Goal: Task Accomplishment & Management: Manage account settings

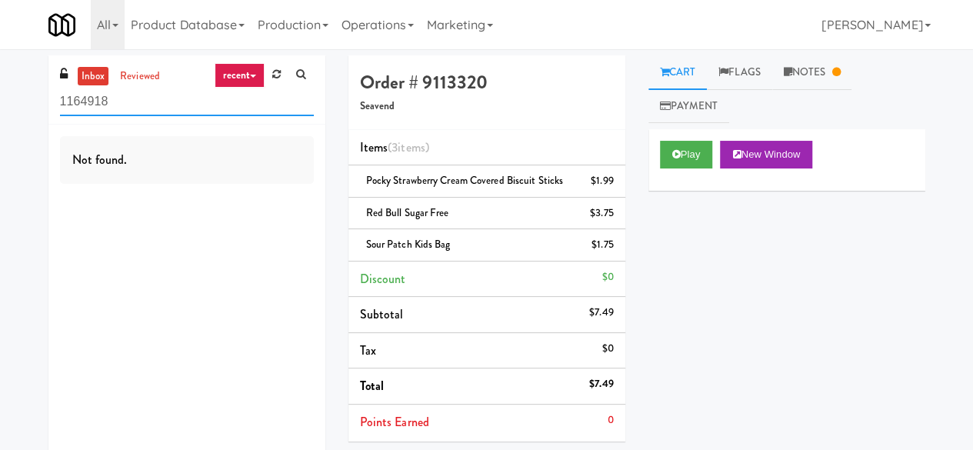
click at [167, 93] on input "1164918" at bounding box center [187, 102] width 254 height 28
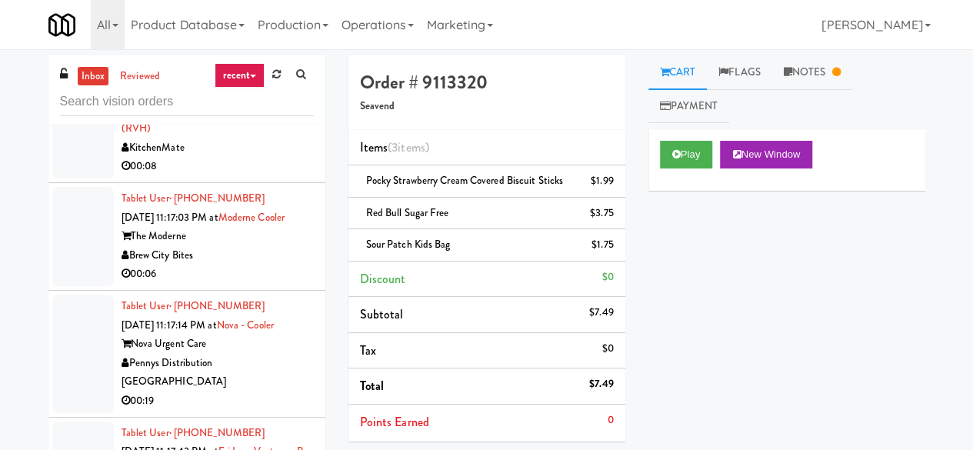
click at [273, 158] on div "KitchenMate" at bounding box center [217, 147] width 192 height 19
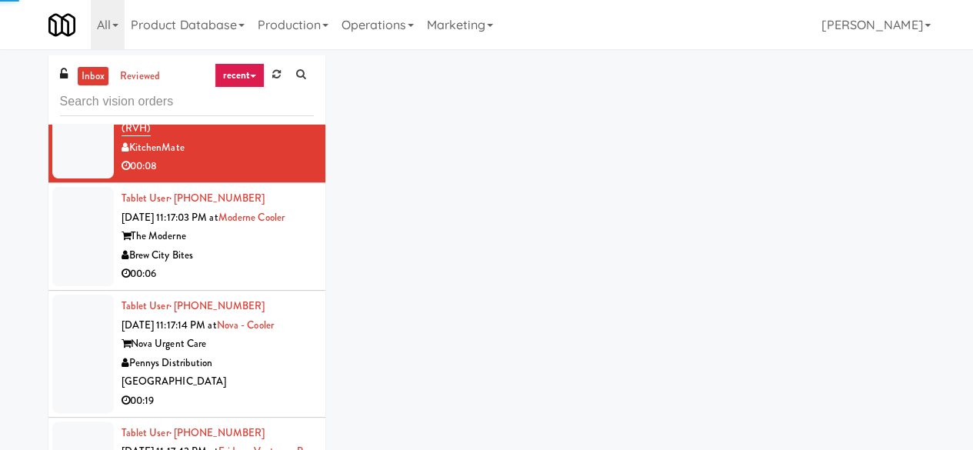
scroll to position [2691, 0]
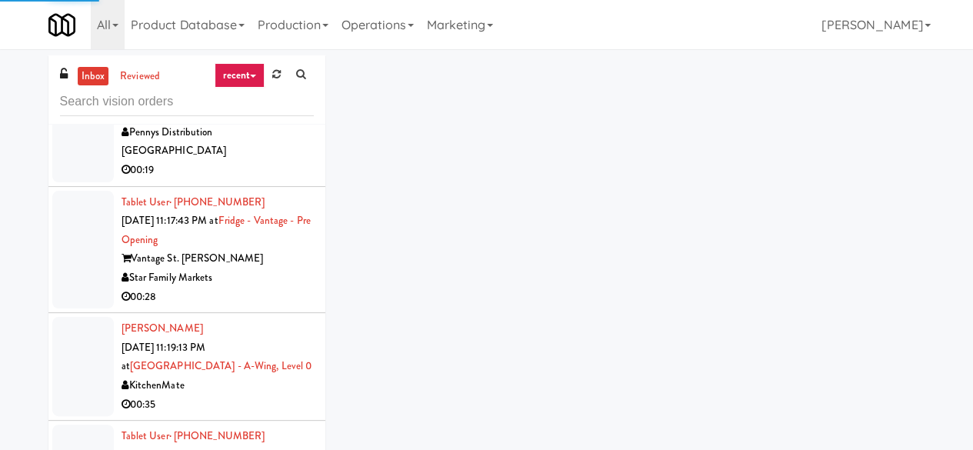
click at [255, 53] on div "00:06" at bounding box center [217, 43] width 192 height 19
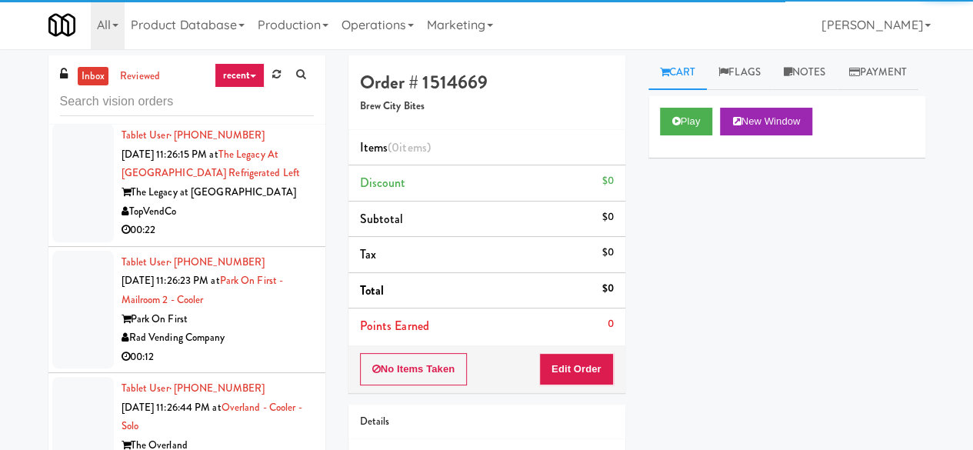
scroll to position [3691, 0]
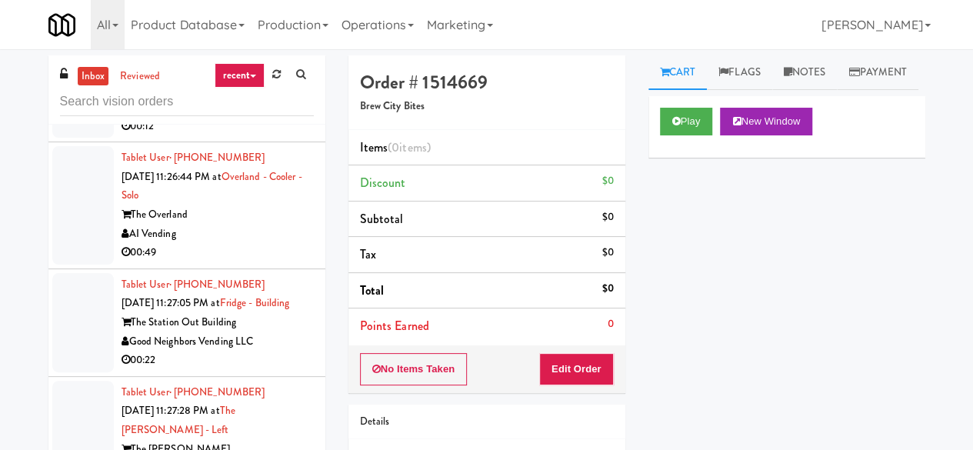
click at [261, 244] on div "AI Vending" at bounding box center [217, 234] width 192 height 19
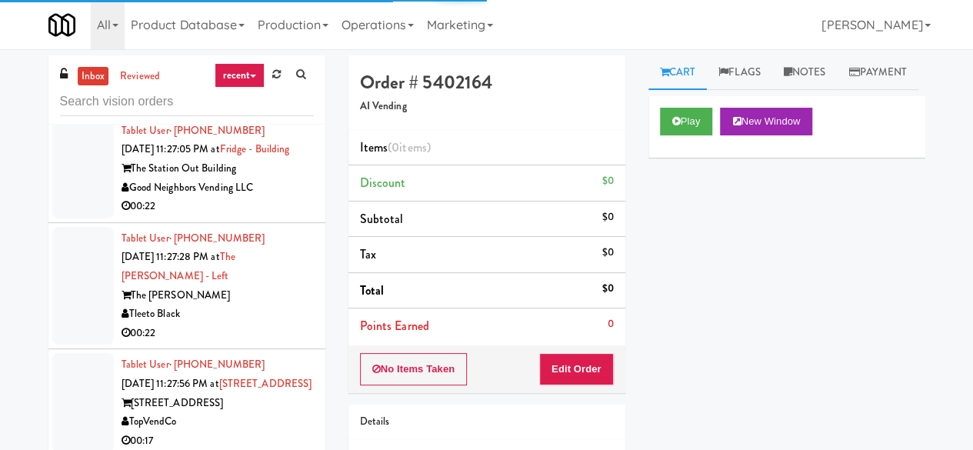
click at [257, 178] on div "The Station Out Building" at bounding box center [217, 168] width 192 height 19
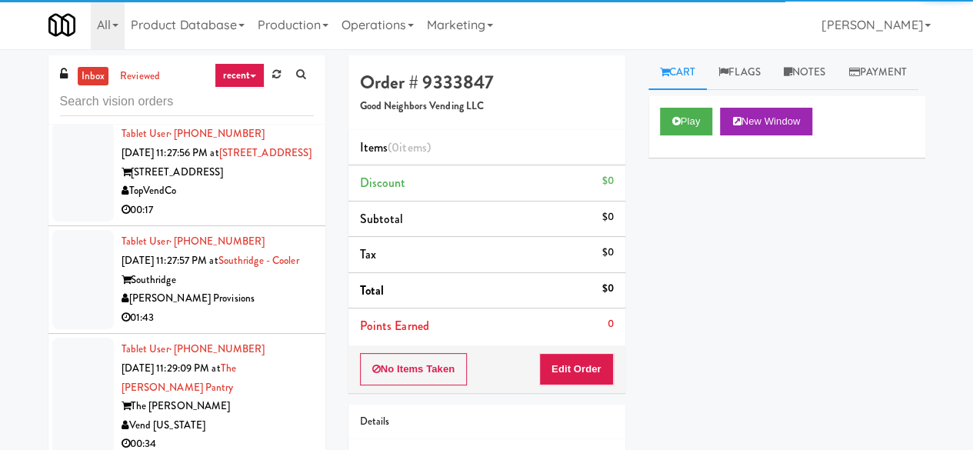
click at [263, 112] on div "00:22" at bounding box center [217, 102] width 192 height 19
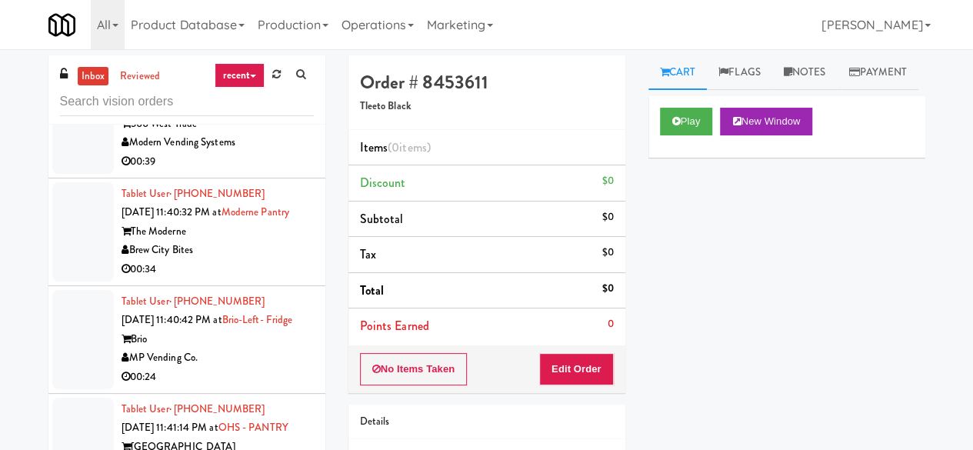
scroll to position [6766, 0]
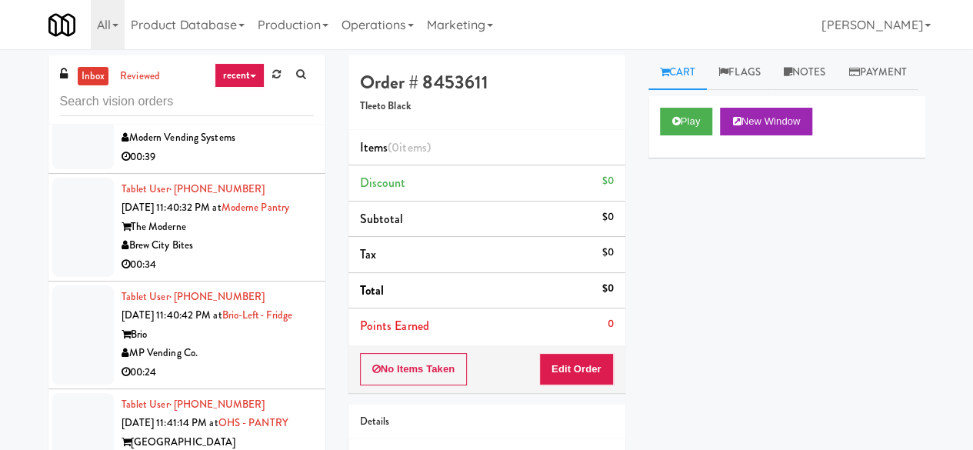
click at [252, 148] on div "Modern Vending Systems" at bounding box center [217, 137] width 192 height 19
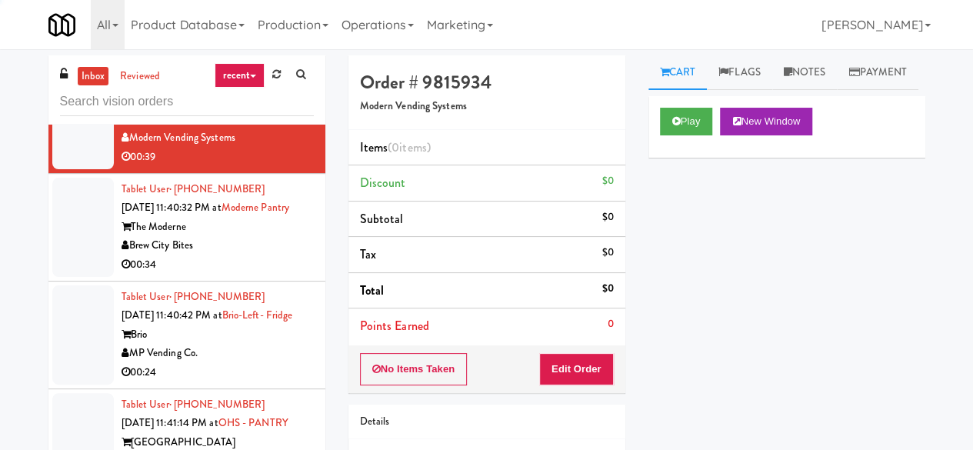
scroll to position [6920, 0]
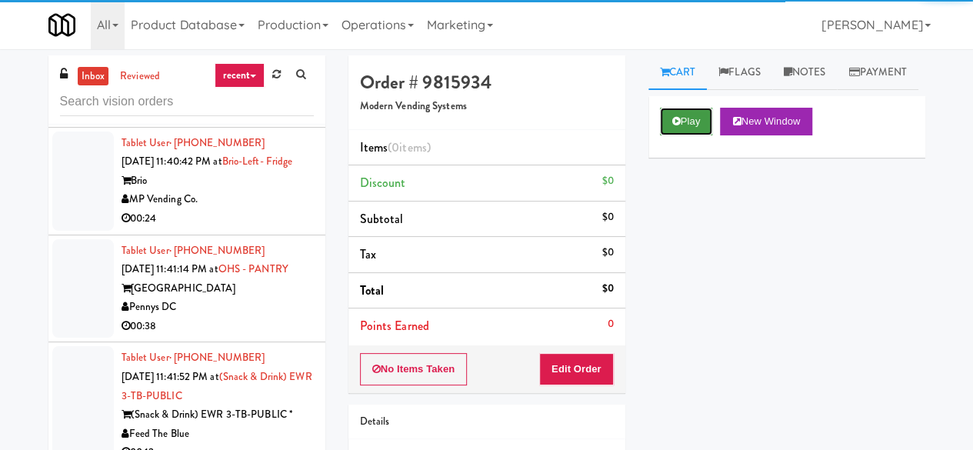
click at [690, 135] on button "Play" at bounding box center [686, 122] width 53 height 28
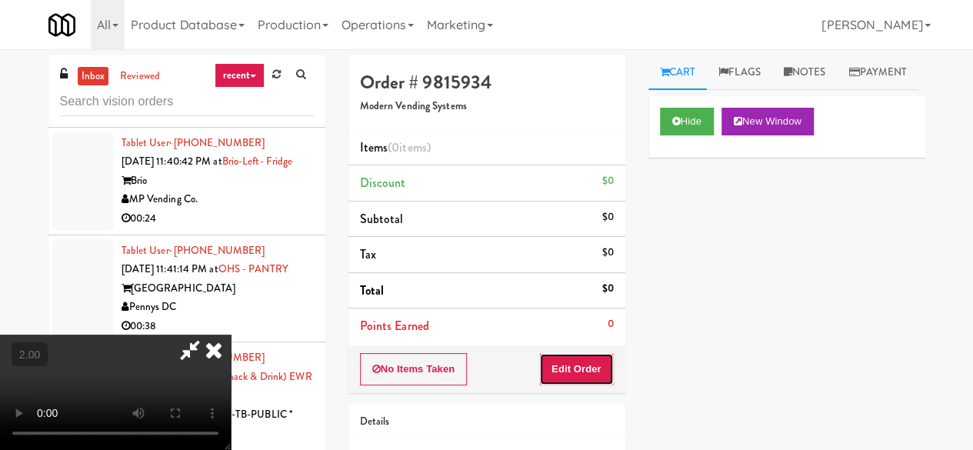
click at [590, 370] on button "Edit Order" at bounding box center [576, 369] width 75 height 32
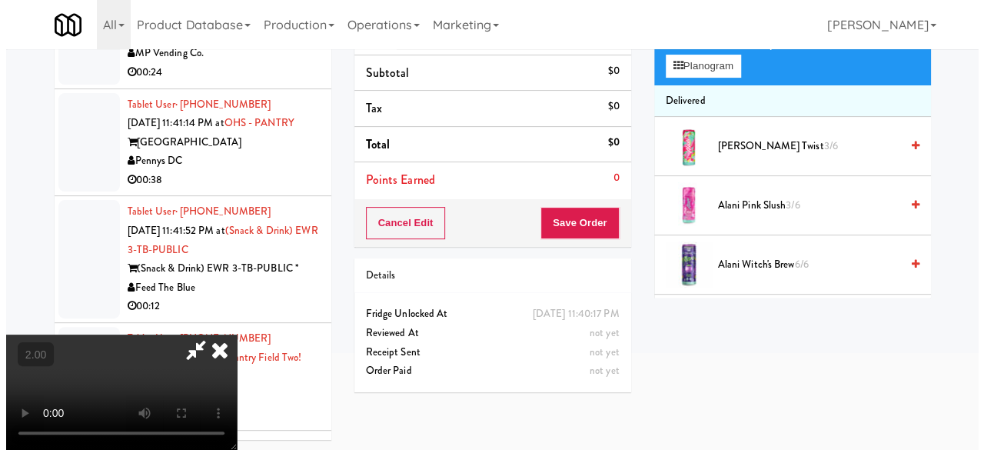
scroll to position [49, 0]
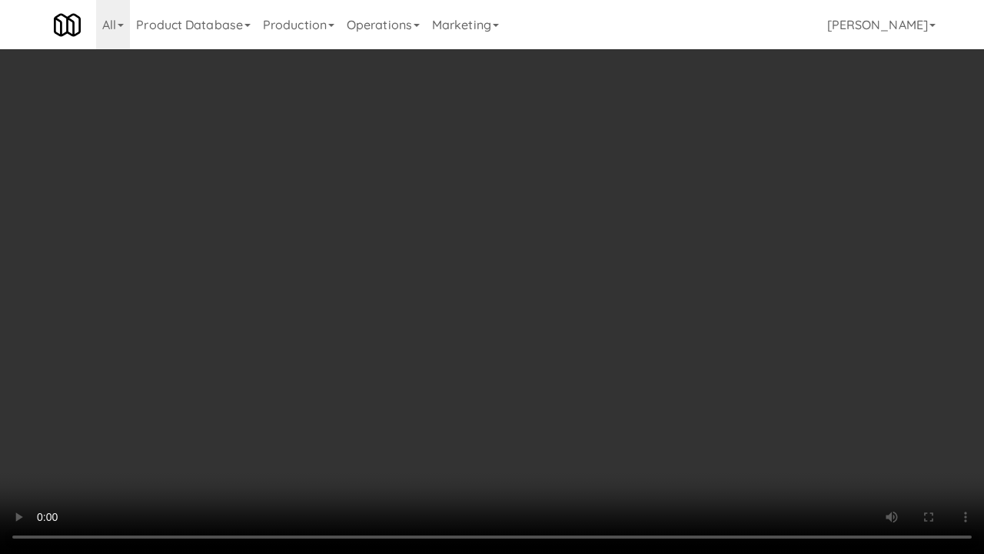
drag, startPoint x: 417, startPoint y: 291, endPoint x: 395, endPoint y: 144, distance: 148.5
click at [417, 291] on video at bounding box center [492, 277] width 984 height 554
click at [417, 289] on video at bounding box center [492, 277] width 984 height 554
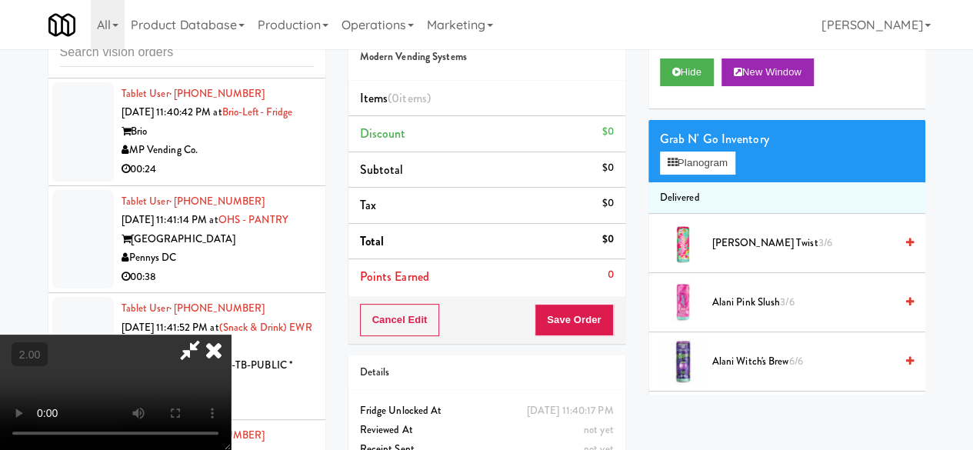
click at [231, 334] on video at bounding box center [115, 391] width 231 height 115
drag, startPoint x: 398, startPoint y: 261, endPoint x: 438, endPoint y: 351, distance: 97.7
click at [231, 334] on video at bounding box center [115, 391] width 231 height 115
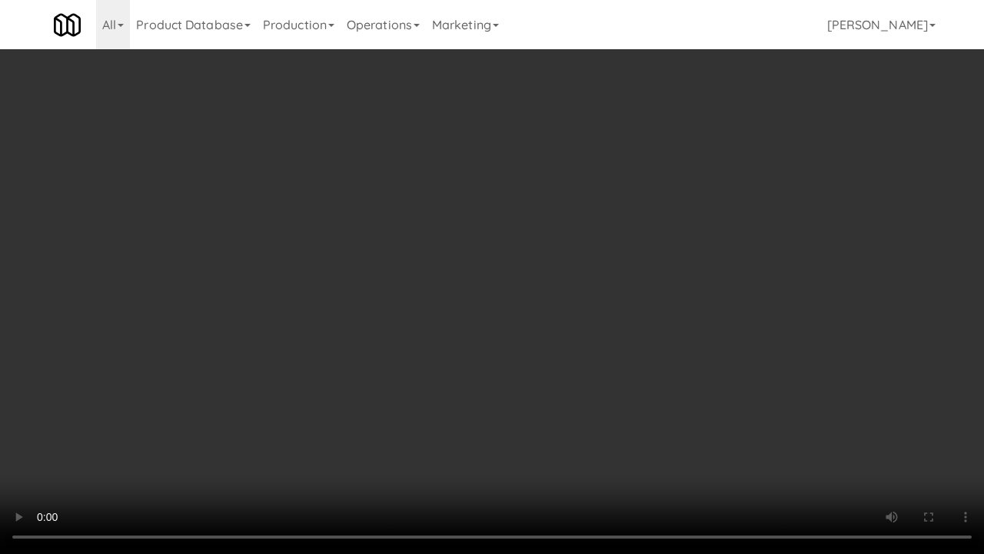
click at [697, 358] on video at bounding box center [492, 277] width 984 height 554
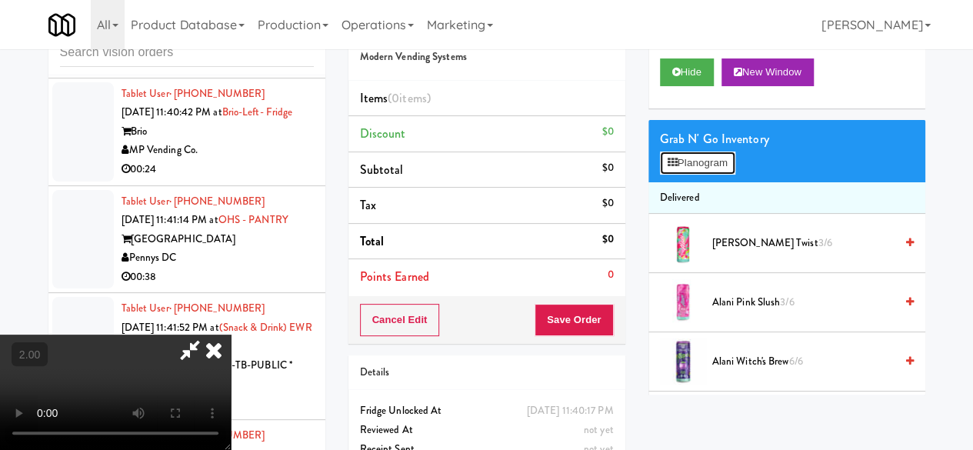
click at [721, 175] on button "Planogram" at bounding box center [697, 162] width 75 height 23
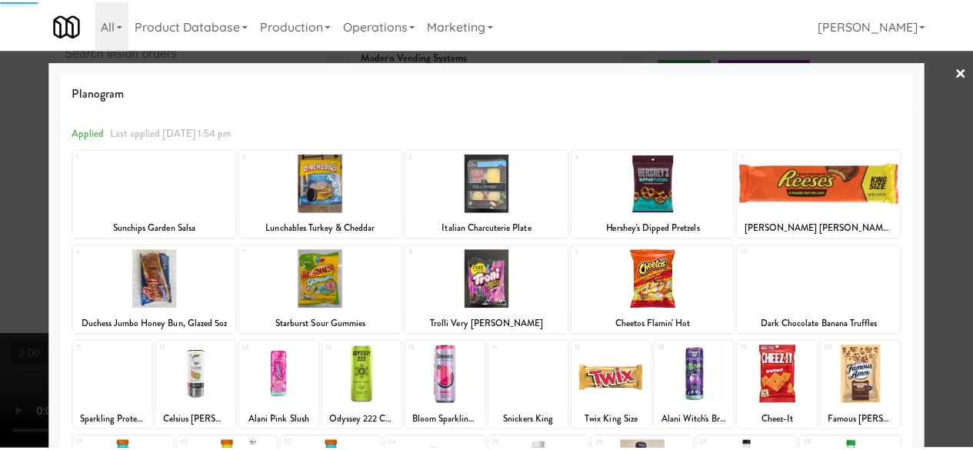
scroll to position [77, 0]
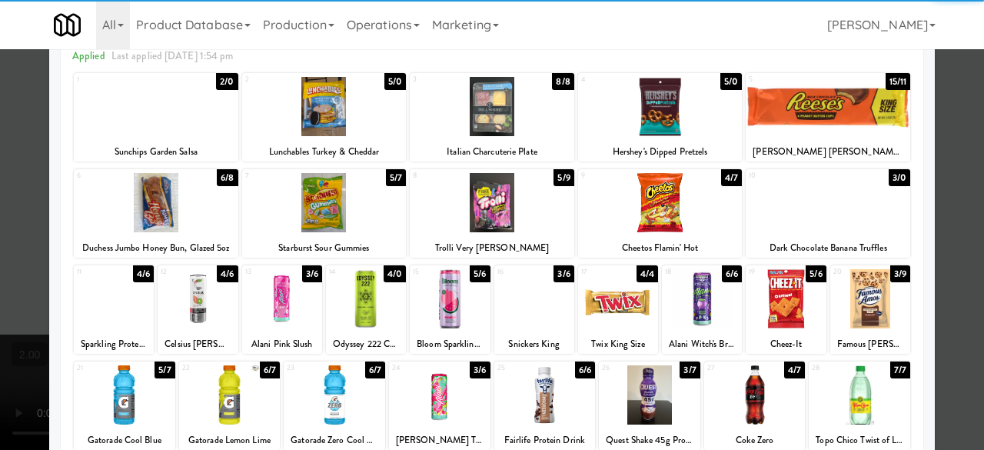
click at [865, 305] on div at bounding box center [870, 298] width 80 height 59
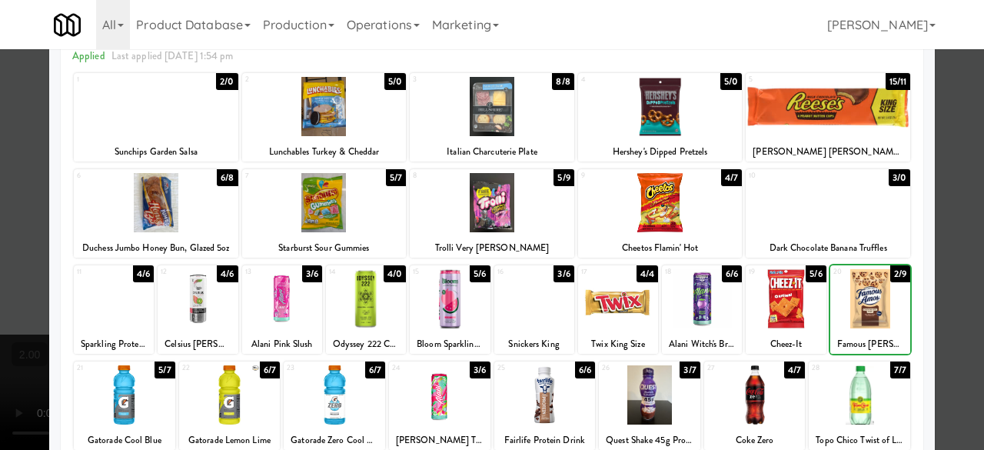
click at [865, 305] on div at bounding box center [870, 298] width 80 height 59
click at [936, 215] on div at bounding box center [492, 225] width 984 height 450
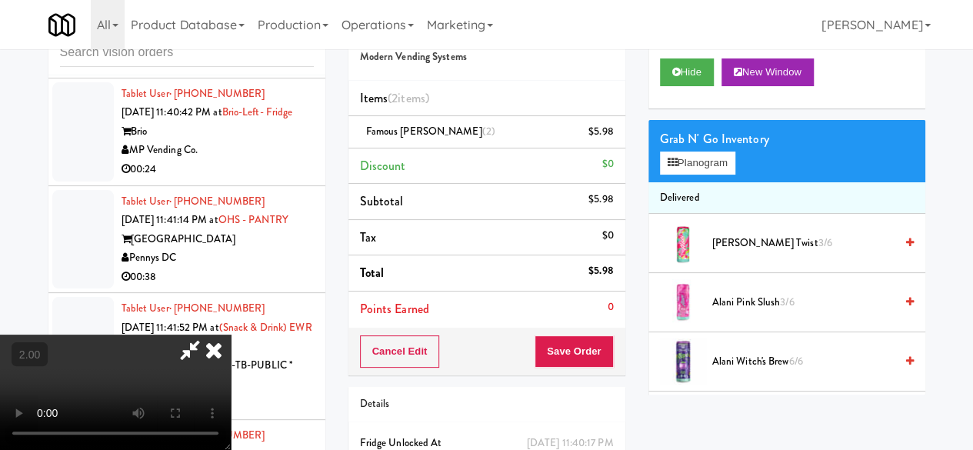
click at [208, 334] on icon at bounding box center [189, 349] width 35 height 31
click at [569, 335] on button "Save Order" at bounding box center [573, 351] width 78 height 32
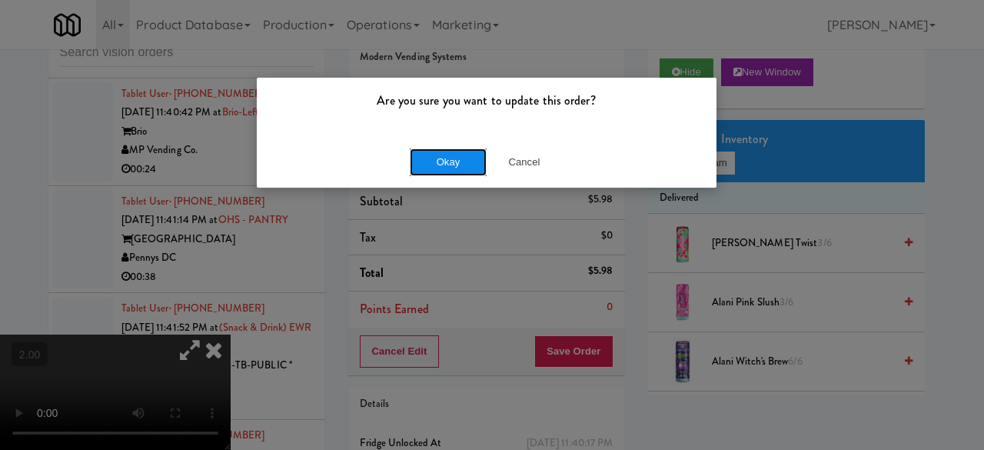
click at [448, 152] on button "Okay" at bounding box center [448, 162] width 77 height 28
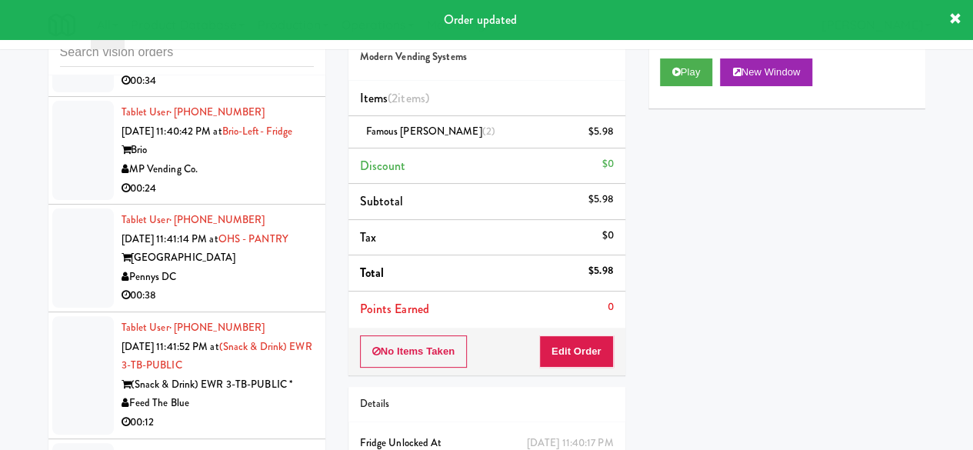
click at [656, 108] on div "Play New Window" at bounding box center [786, 78] width 277 height 62
click at [661, 86] on button "Play" at bounding box center [686, 72] width 53 height 28
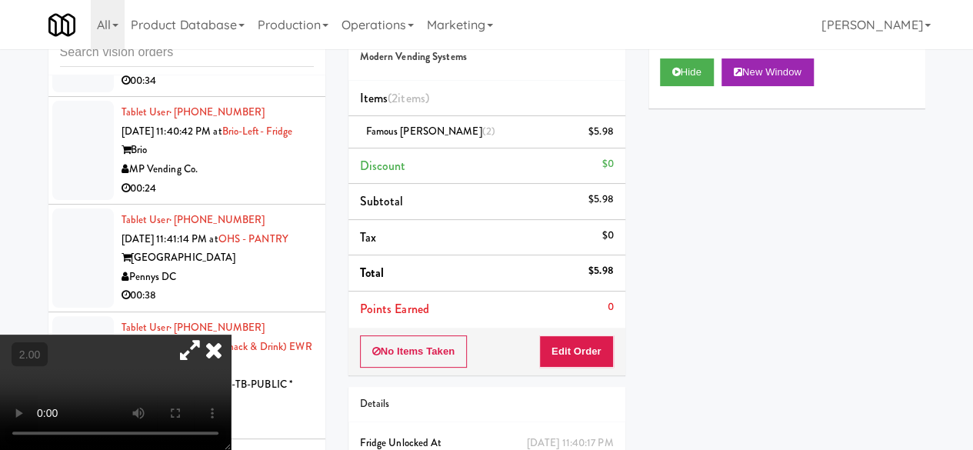
click at [231, 334] on icon at bounding box center [214, 349] width 34 height 31
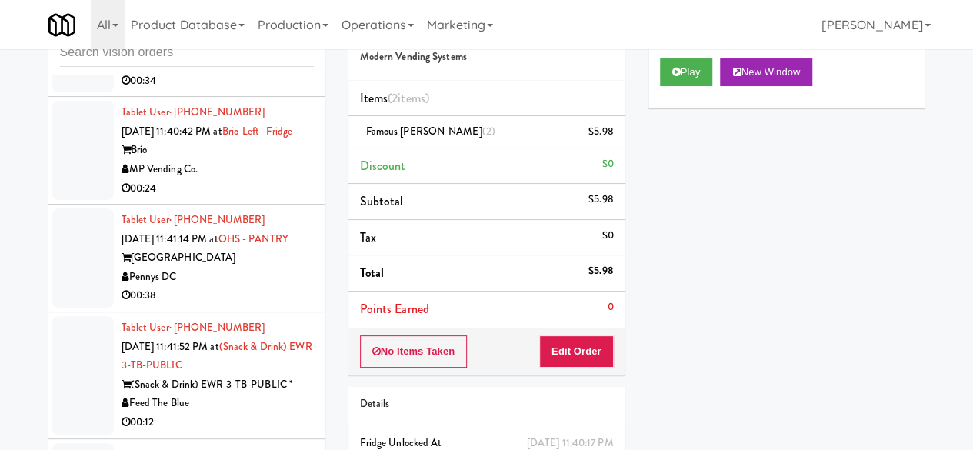
click at [284, 72] on div "Brew City Bites" at bounding box center [217, 61] width 192 height 19
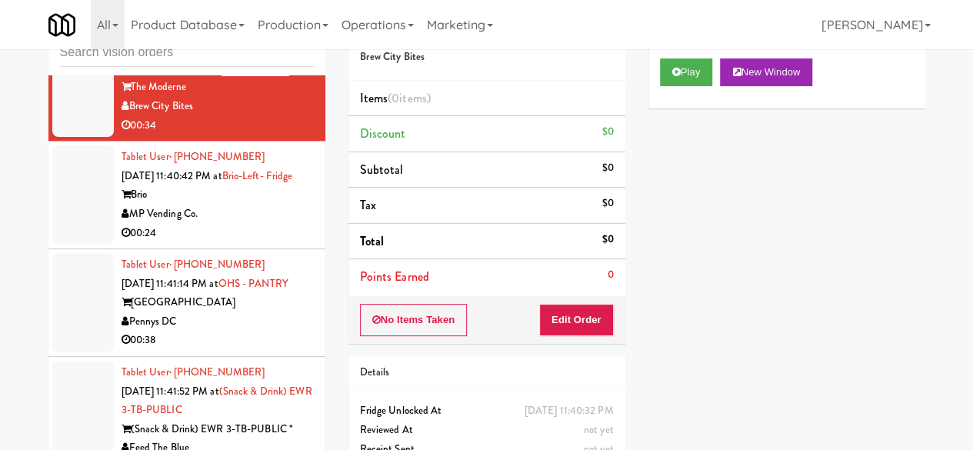
scroll to position [6843, 0]
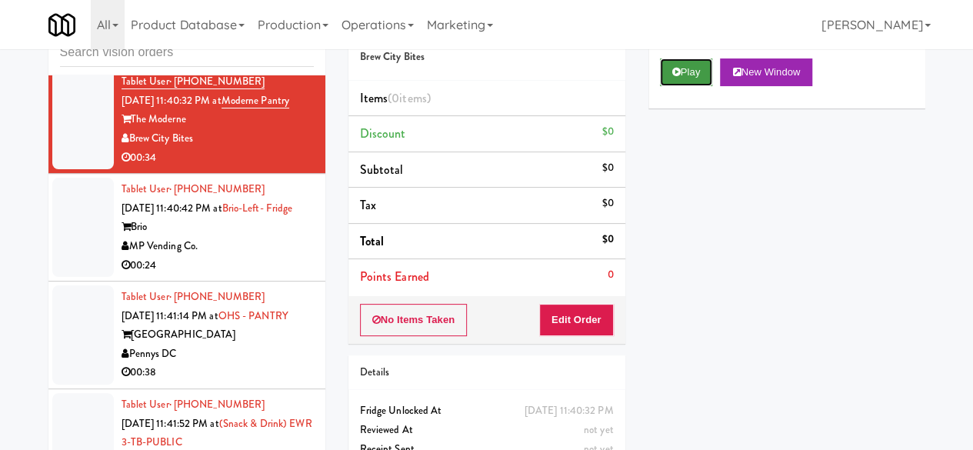
click at [687, 86] on button "Play" at bounding box center [686, 72] width 53 height 28
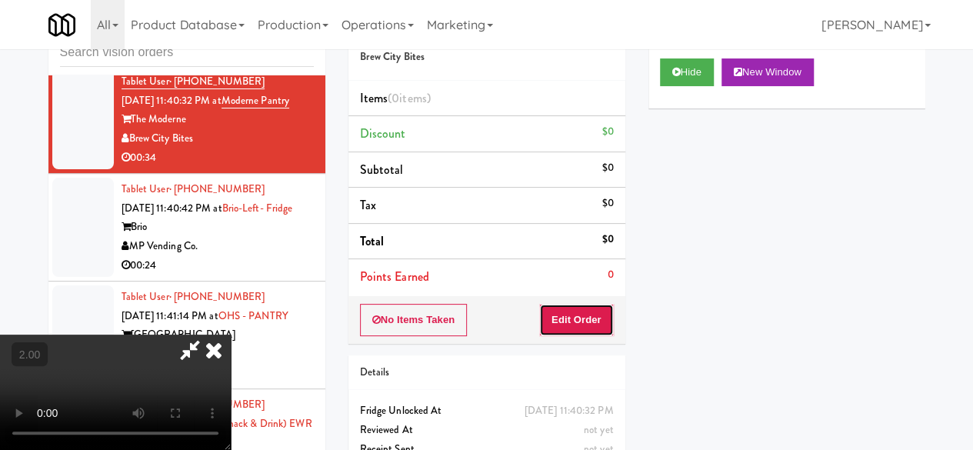
click at [597, 313] on button "Edit Order" at bounding box center [576, 320] width 75 height 32
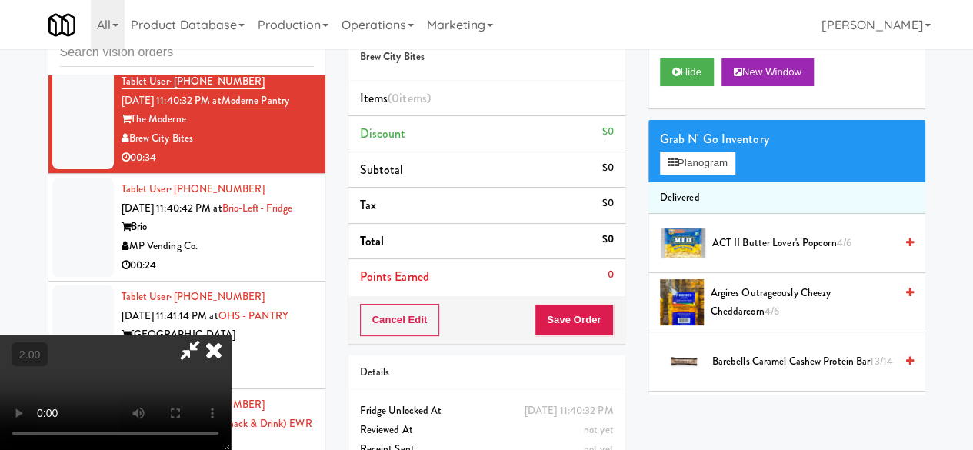
scroll to position [32, 0]
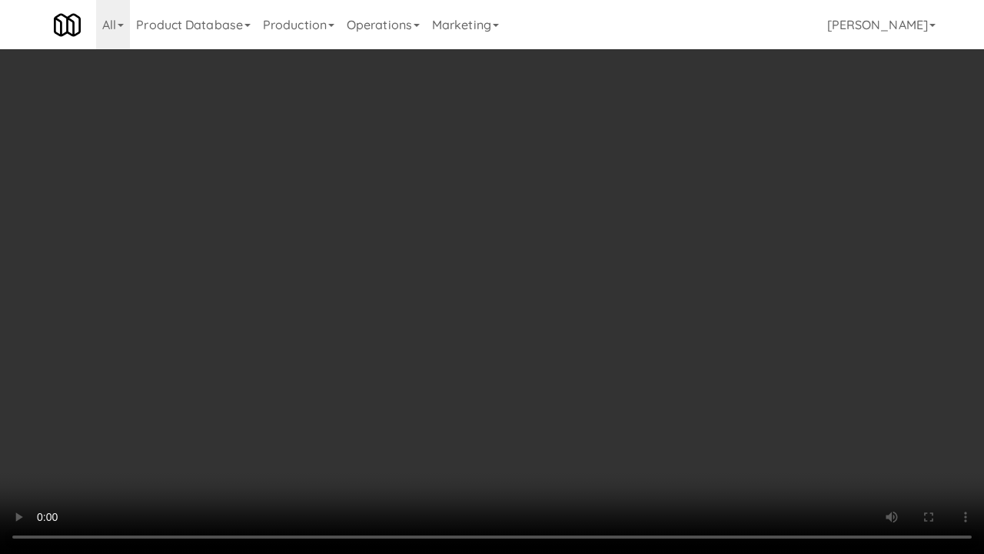
click at [545, 201] on video at bounding box center [492, 277] width 984 height 554
click at [478, 181] on video at bounding box center [492, 277] width 984 height 554
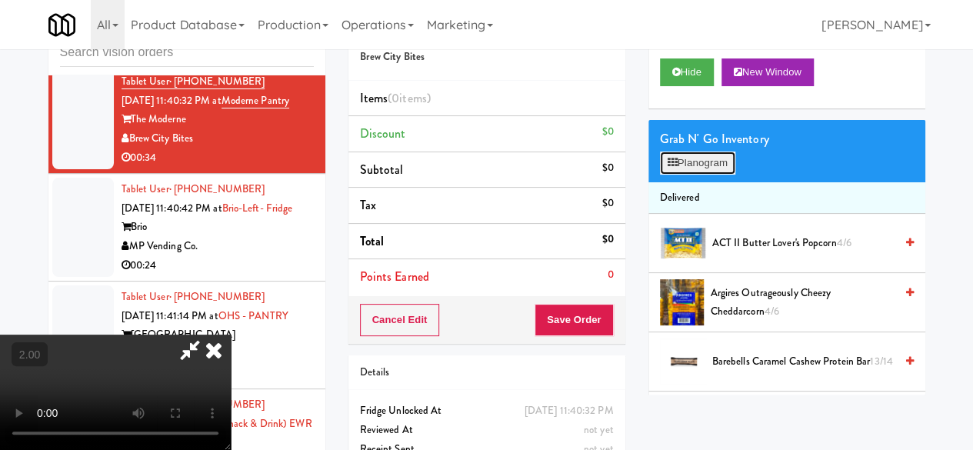
click at [674, 168] on icon at bounding box center [672, 163] width 10 height 10
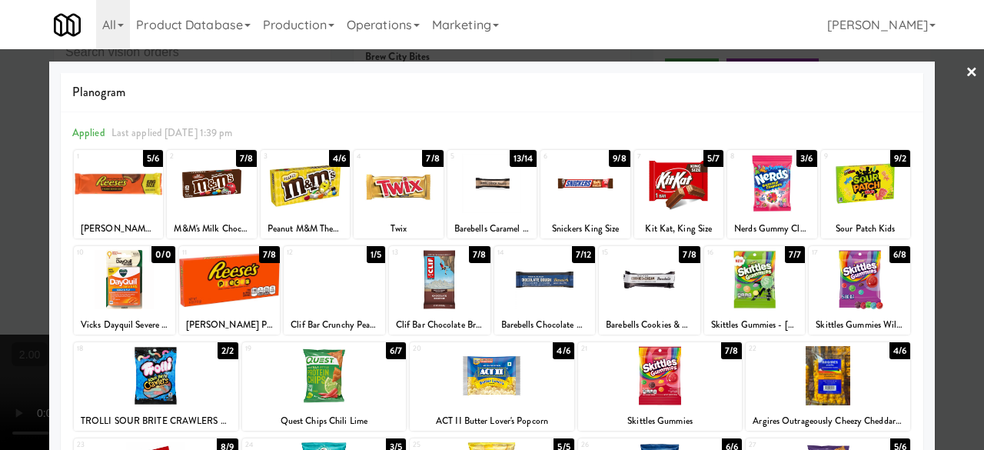
click at [401, 188] on div at bounding box center [398, 183] width 89 height 59
click at [858, 184] on div at bounding box center [865, 183] width 89 height 59
click at [680, 193] on div at bounding box center [678, 183] width 89 height 59
click at [947, 144] on div at bounding box center [492, 225] width 984 height 450
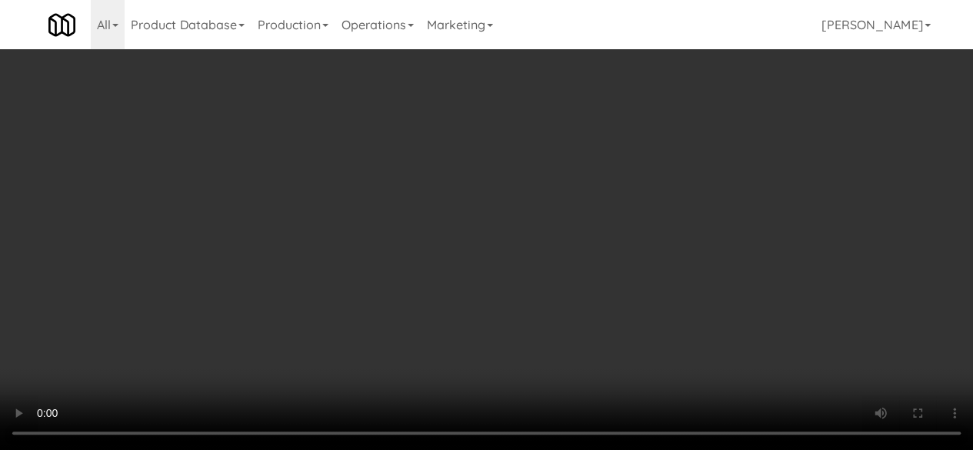
scroll to position [32, 0]
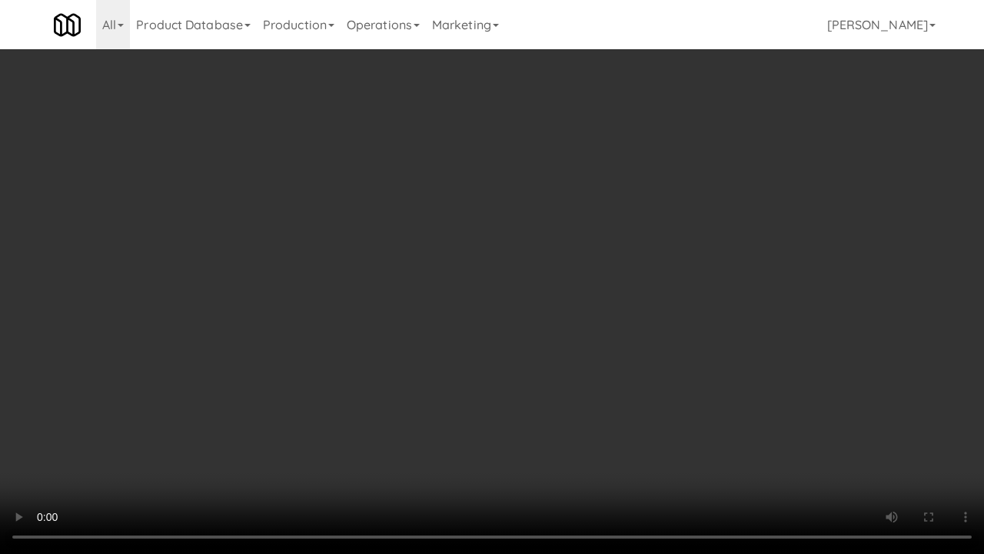
click at [525, 344] on video at bounding box center [492, 277] width 984 height 554
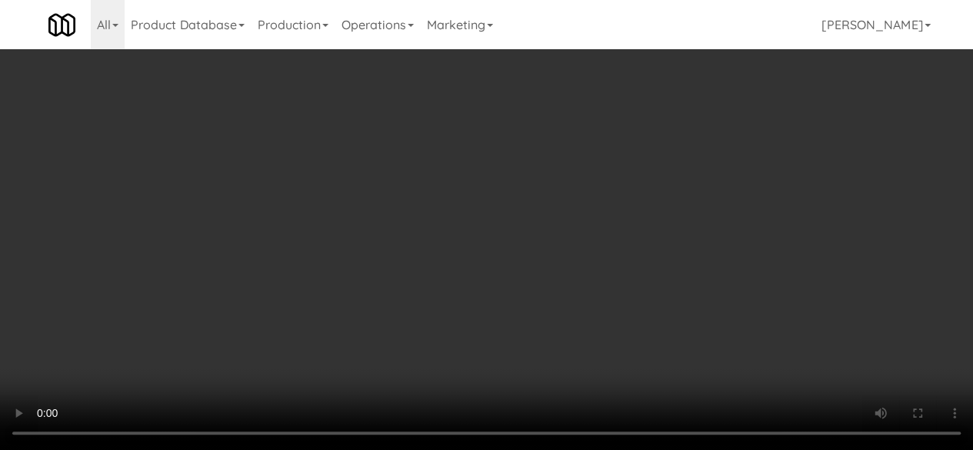
scroll to position [0, 0]
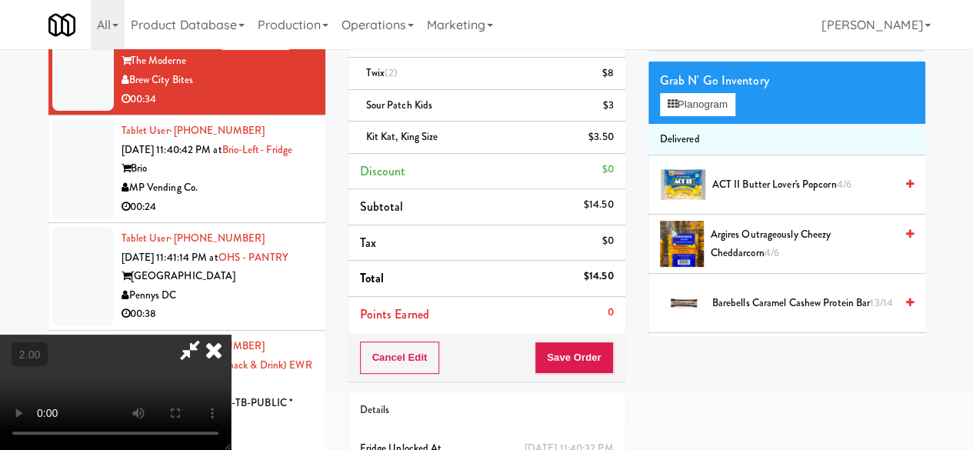
click at [208, 334] on icon at bounding box center [189, 349] width 35 height 31
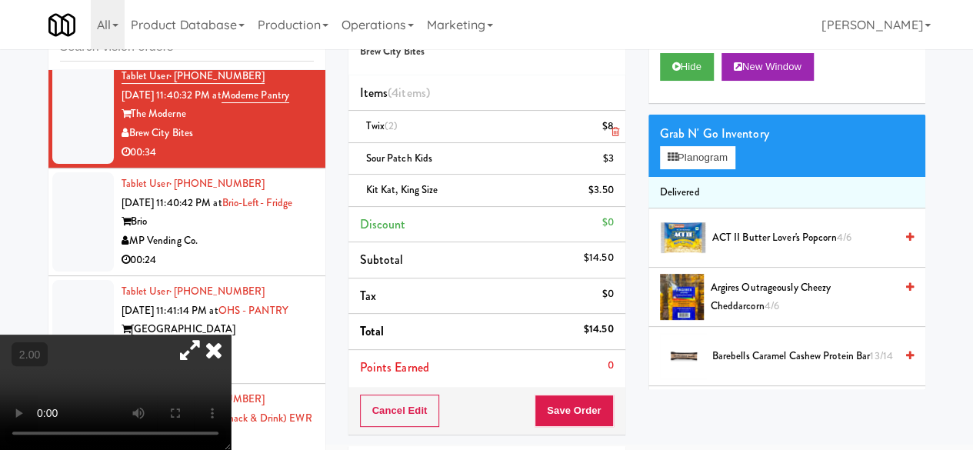
scroll to position [31, 0]
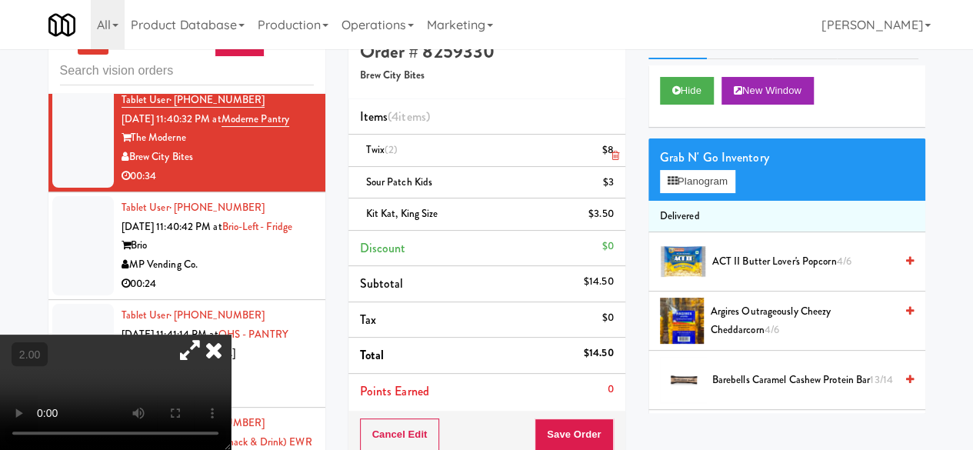
click at [610, 157] on icon at bounding box center [614, 156] width 8 height 10
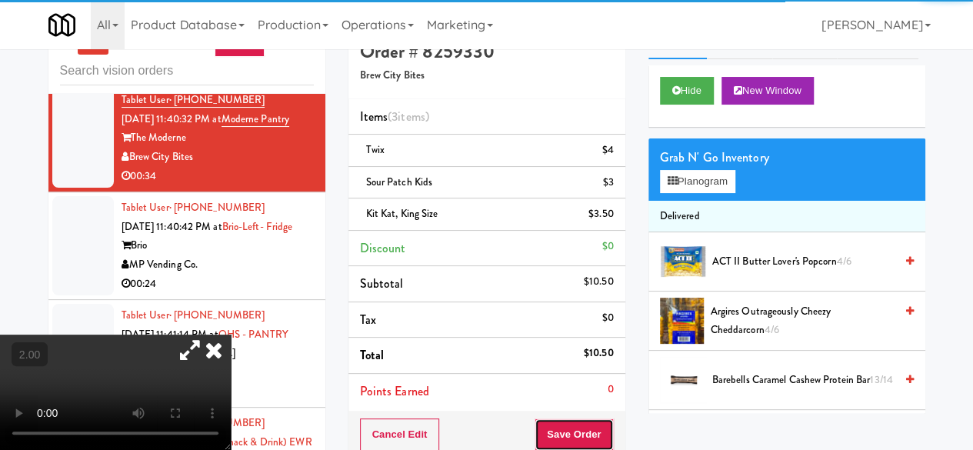
click at [558, 441] on button "Save Order" at bounding box center [573, 434] width 78 height 32
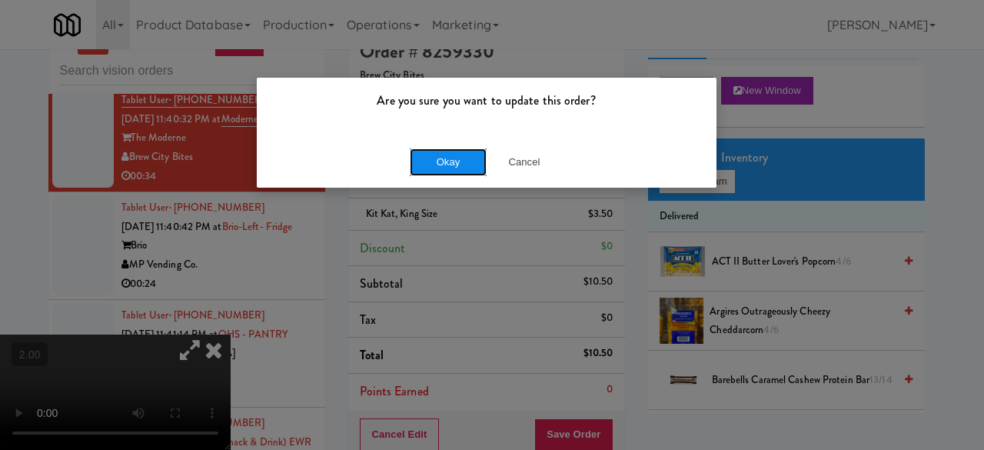
click at [455, 158] on button "Okay" at bounding box center [448, 162] width 77 height 28
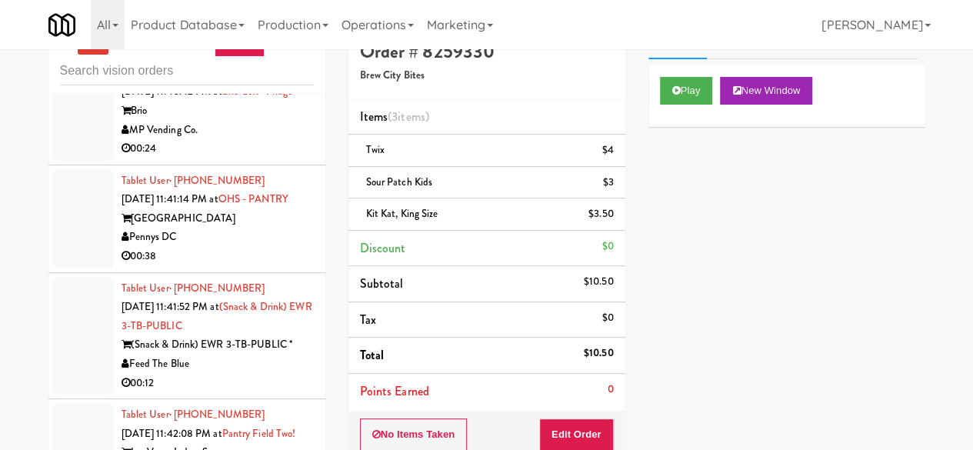
click at [268, 140] on div "MP Vending Co." at bounding box center [217, 130] width 192 height 19
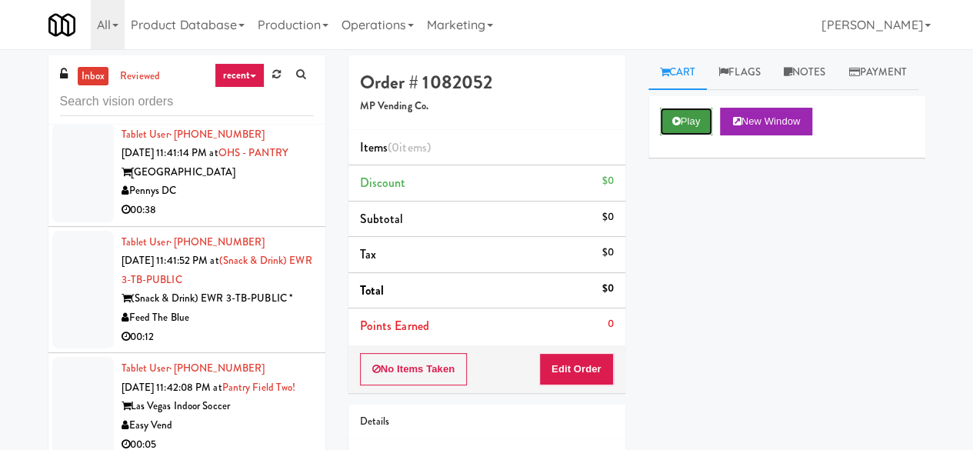
click at [687, 135] on button "Play" at bounding box center [686, 122] width 53 height 28
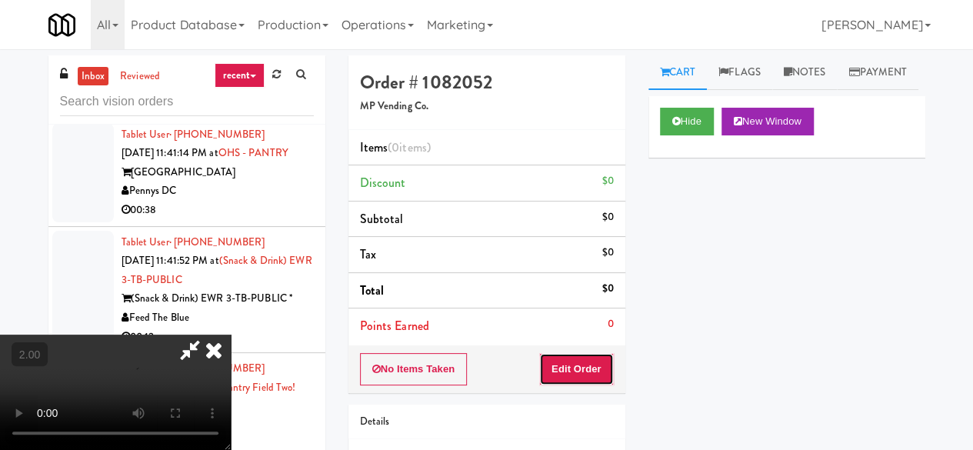
click at [597, 353] on button "Edit Order" at bounding box center [576, 369] width 75 height 32
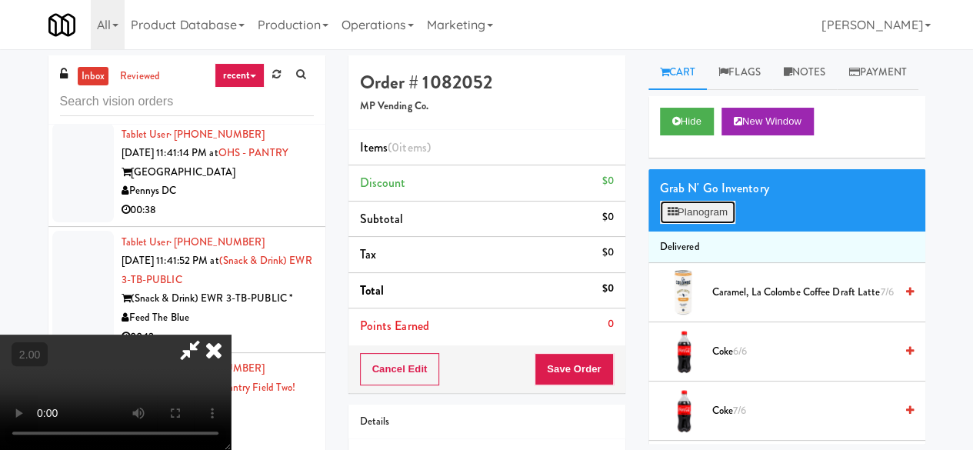
click at [709, 224] on button "Planogram" at bounding box center [697, 212] width 75 height 23
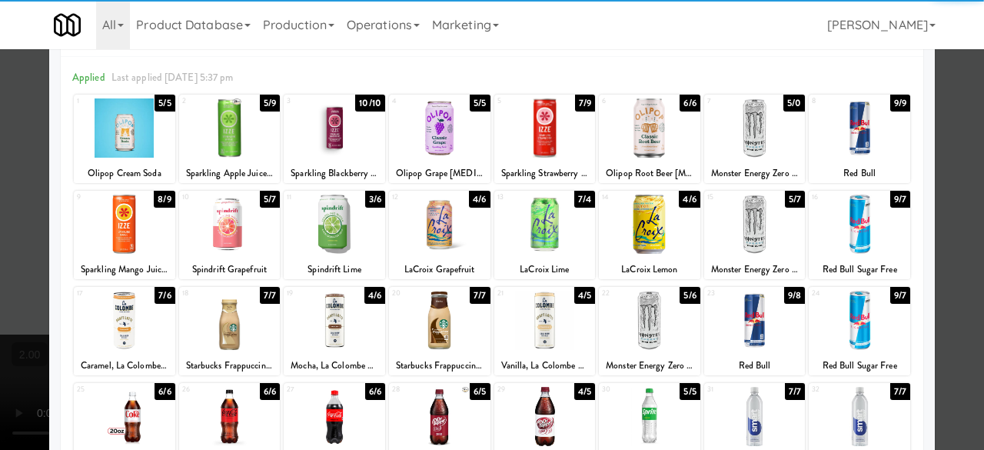
scroll to position [77, 0]
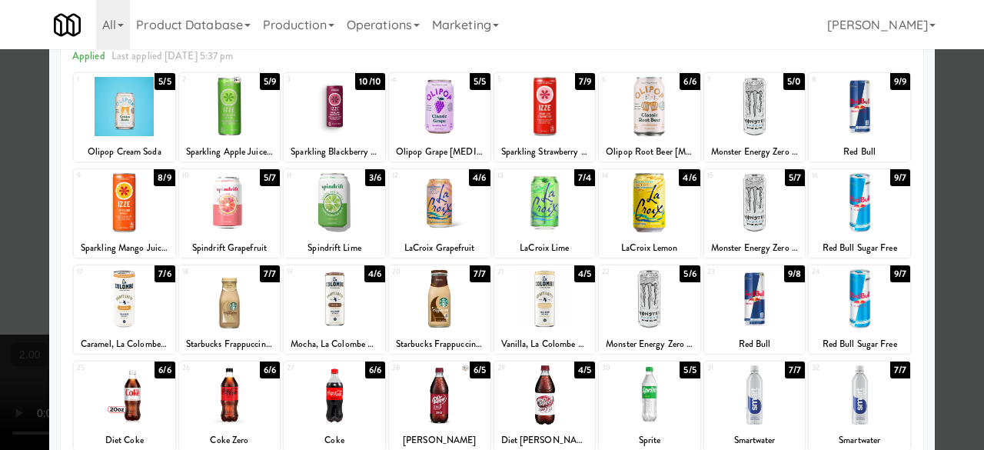
click at [632, 203] on div at bounding box center [649, 202] width 101 height 59
click at [547, 314] on div at bounding box center [544, 298] width 101 height 59
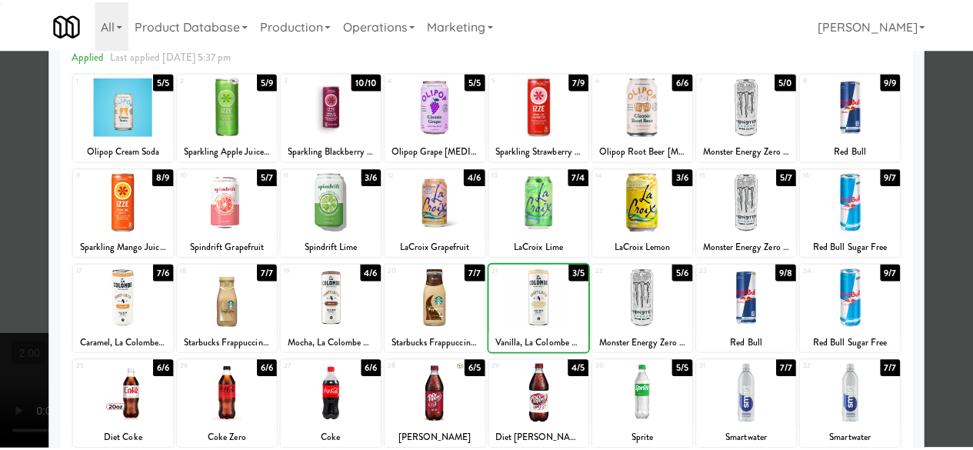
scroll to position [0, 0]
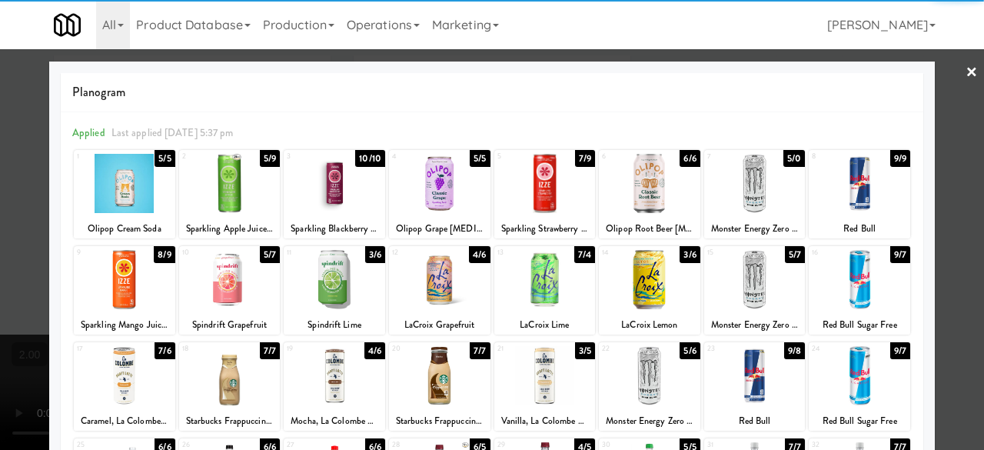
click at [843, 197] on div at bounding box center [859, 183] width 101 height 59
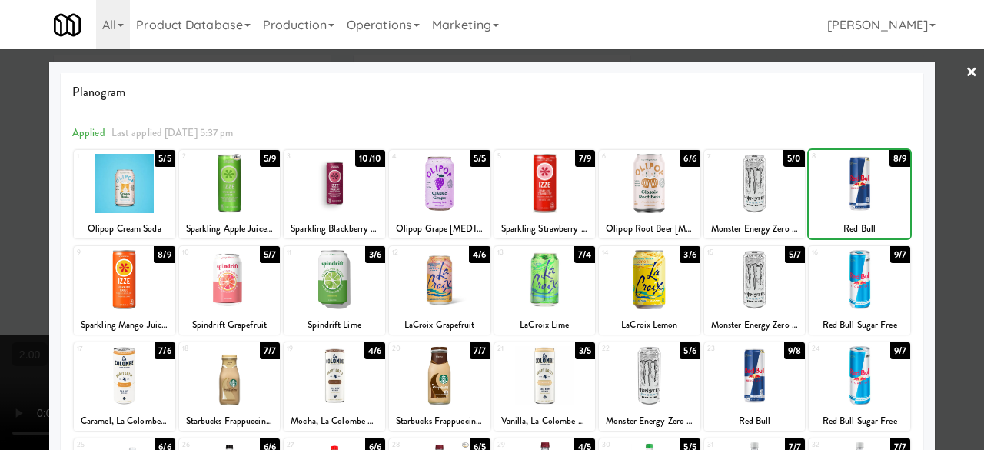
click at [843, 197] on div at bounding box center [859, 183] width 101 height 59
click at [961, 125] on div at bounding box center [492, 225] width 984 height 450
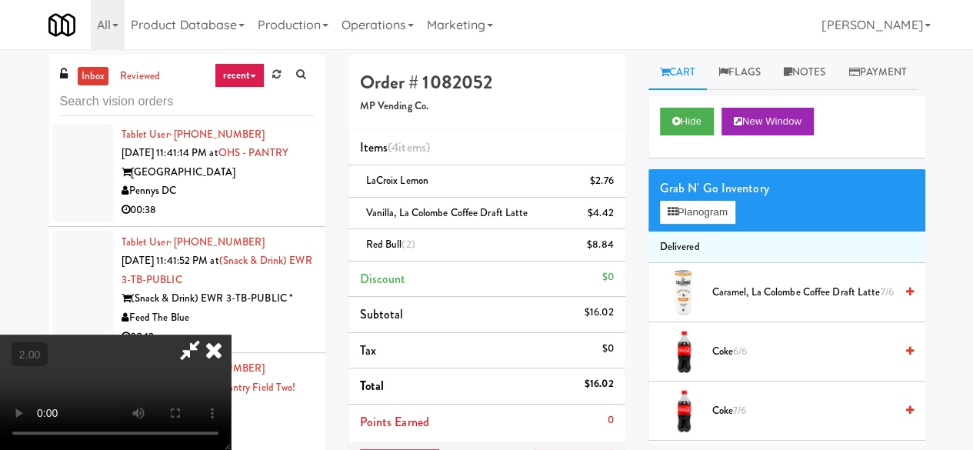
click at [208, 334] on icon at bounding box center [189, 349] width 35 height 31
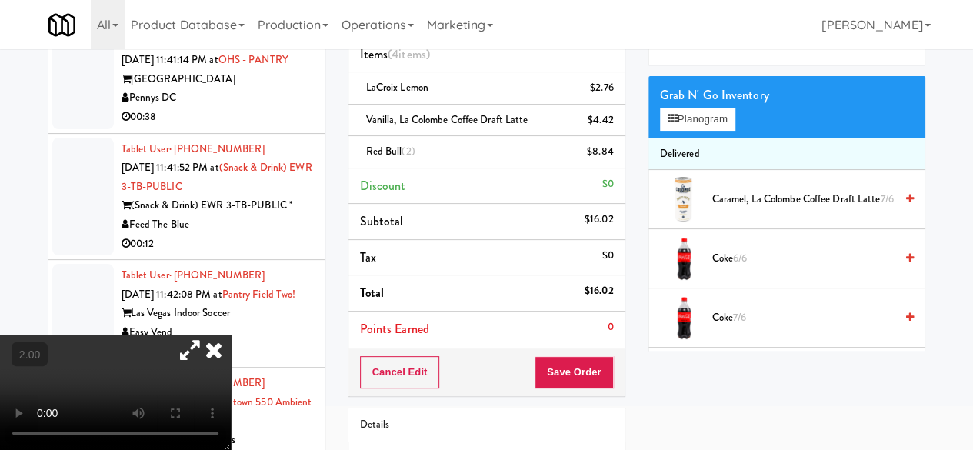
scroll to position [211, 0]
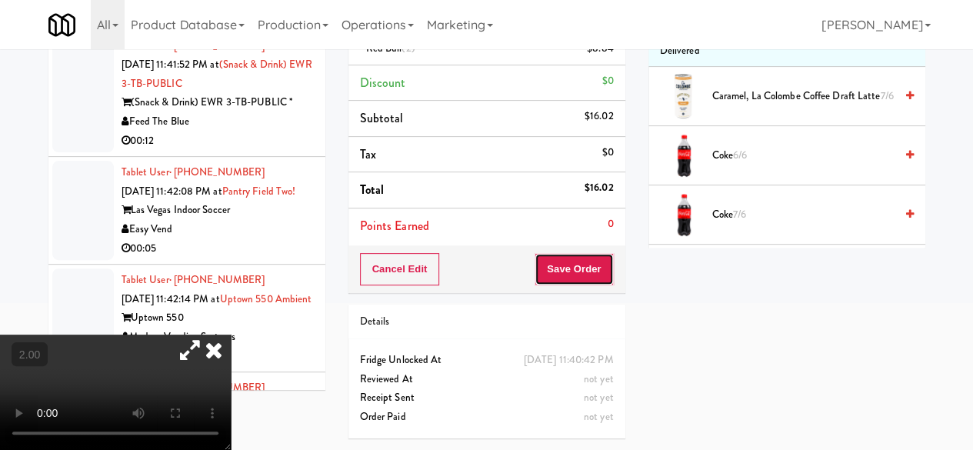
click at [556, 263] on button "Save Order" at bounding box center [573, 269] width 78 height 32
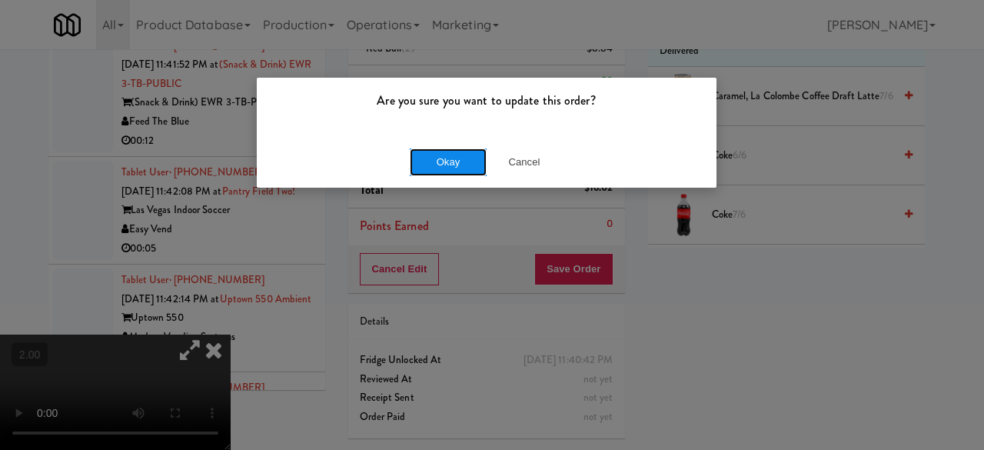
click at [455, 148] on button "Okay" at bounding box center [448, 162] width 77 height 28
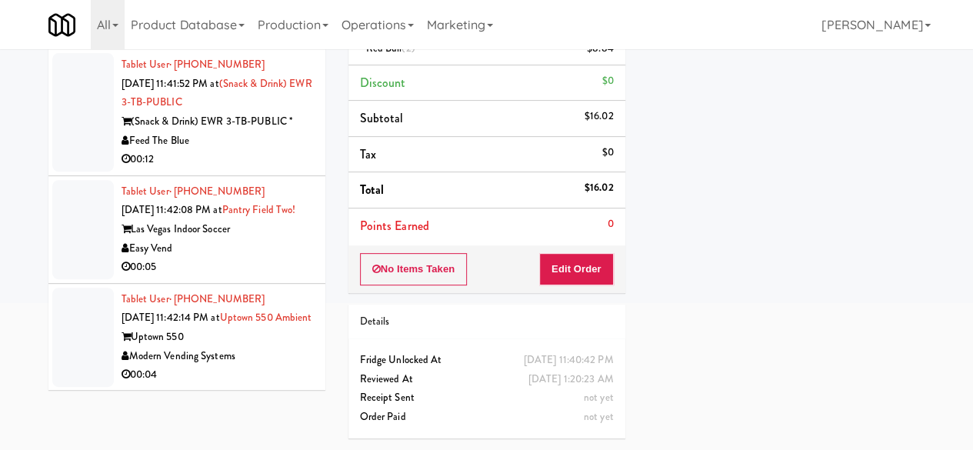
click at [225, 24] on div "Pennys DC" at bounding box center [217, 14] width 192 height 19
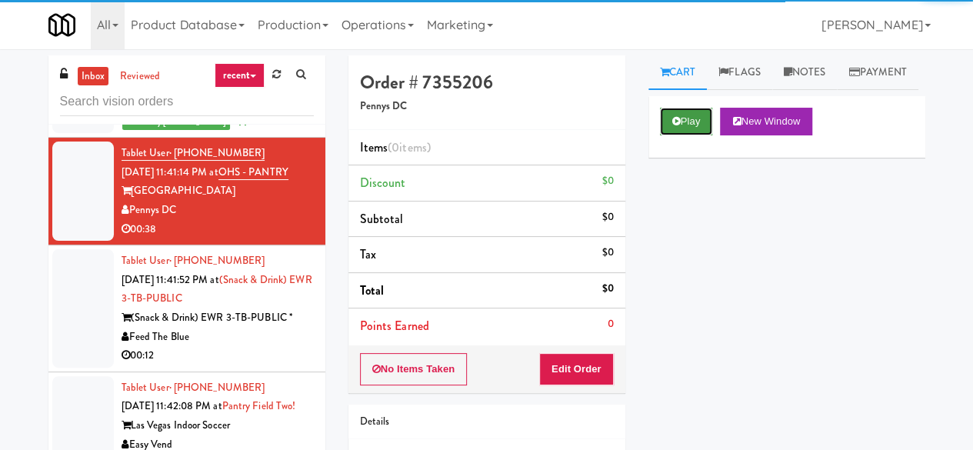
click at [672, 126] on icon at bounding box center [676, 121] width 8 height 10
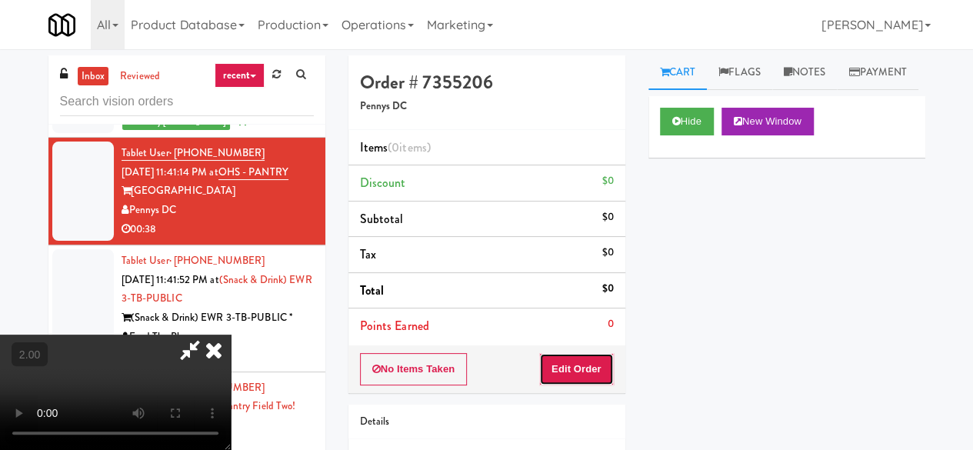
click at [600, 364] on button "Edit Order" at bounding box center [576, 369] width 75 height 32
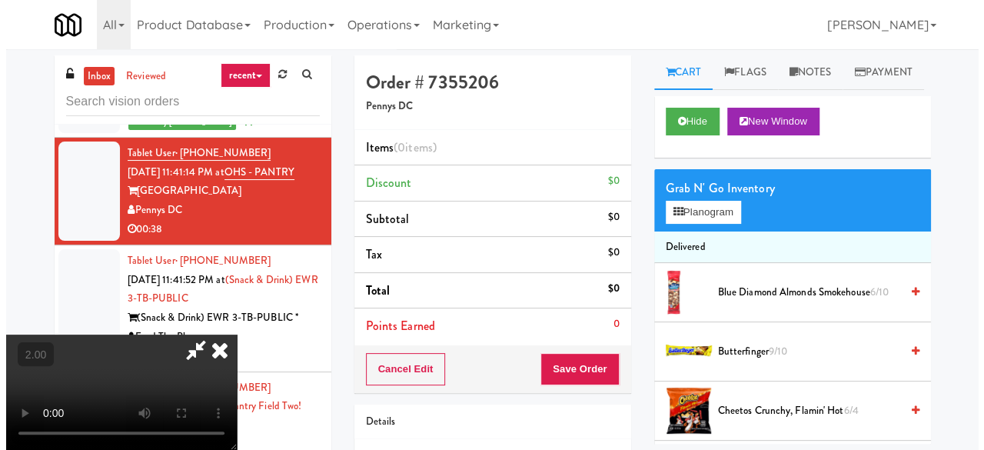
scroll to position [32, 0]
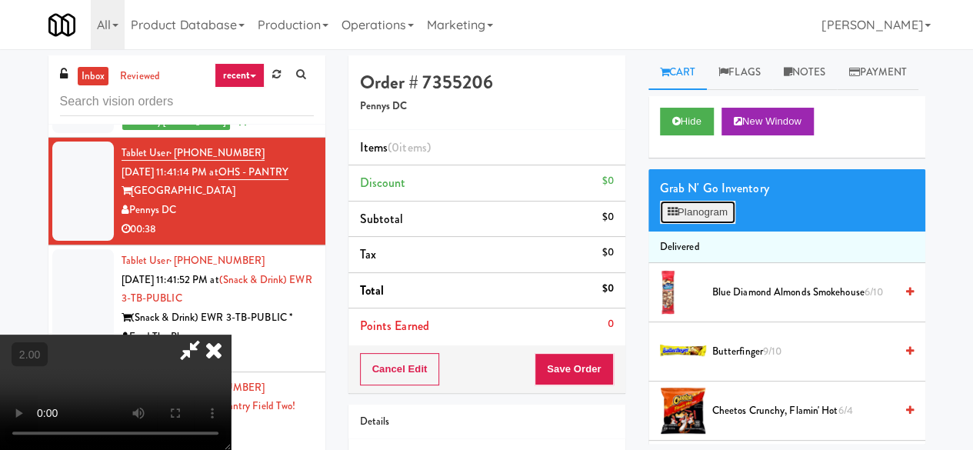
click at [703, 224] on button "Planogram" at bounding box center [697, 212] width 75 height 23
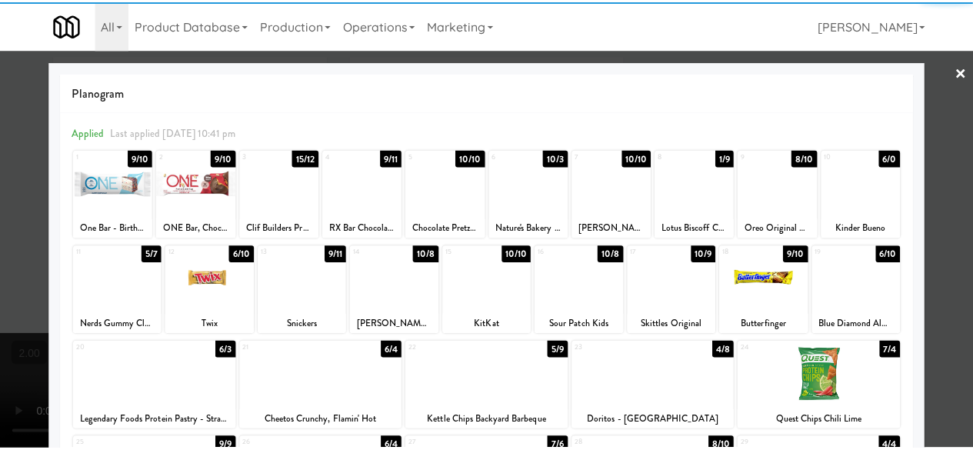
scroll to position [77, 0]
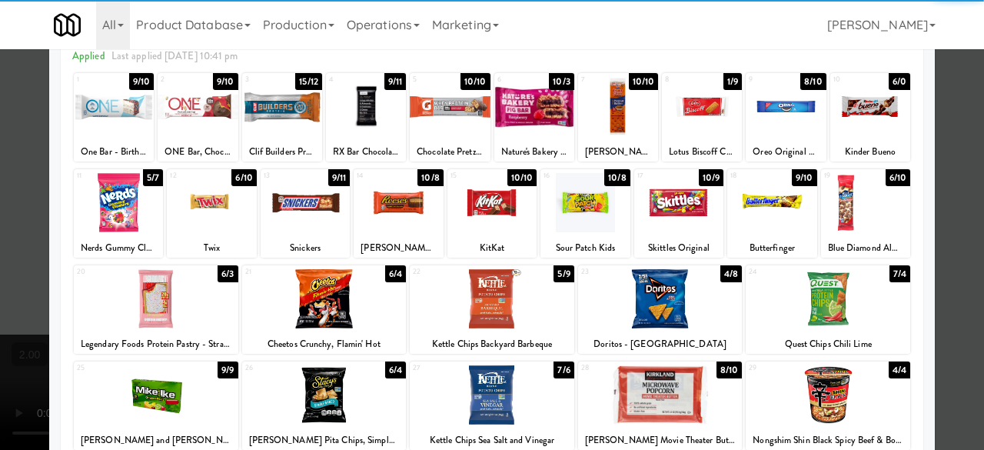
click at [579, 214] on div at bounding box center [585, 202] width 89 height 59
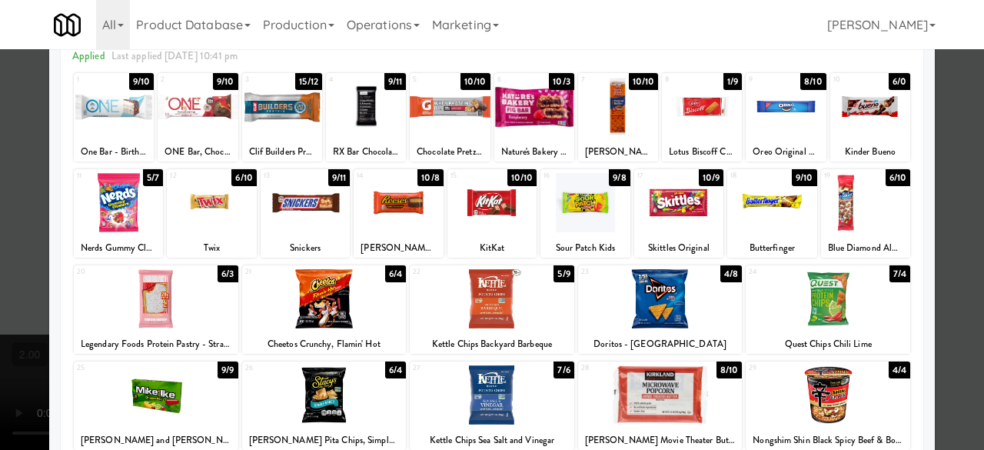
click at [953, 160] on div at bounding box center [492, 225] width 984 height 450
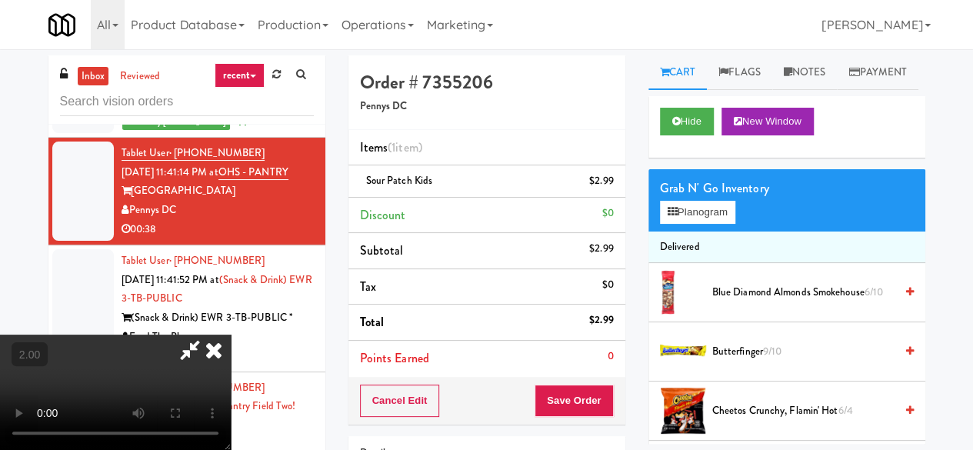
click at [231, 334] on video at bounding box center [115, 391] width 231 height 115
click at [208, 334] on icon at bounding box center [189, 349] width 35 height 31
click at [572, 398] on button "Save Order" at bounding box center [573, 400] width 78 height 32
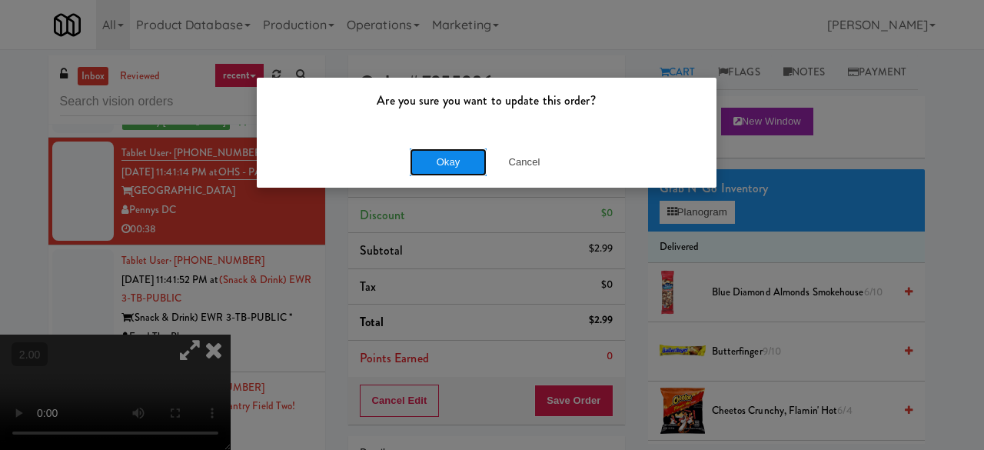
click at [442, 155] on button "Okay" at bounding box center [448, 162] width 77 height 28
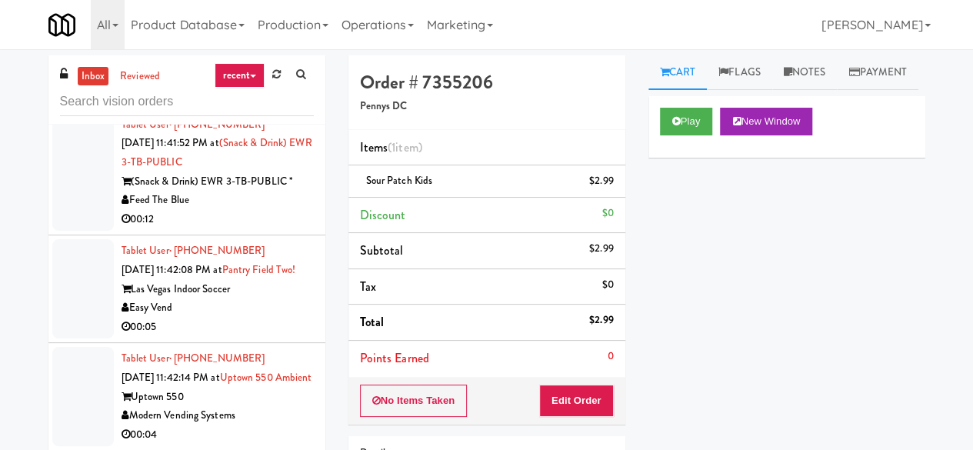
scroll to position [7381, 0]
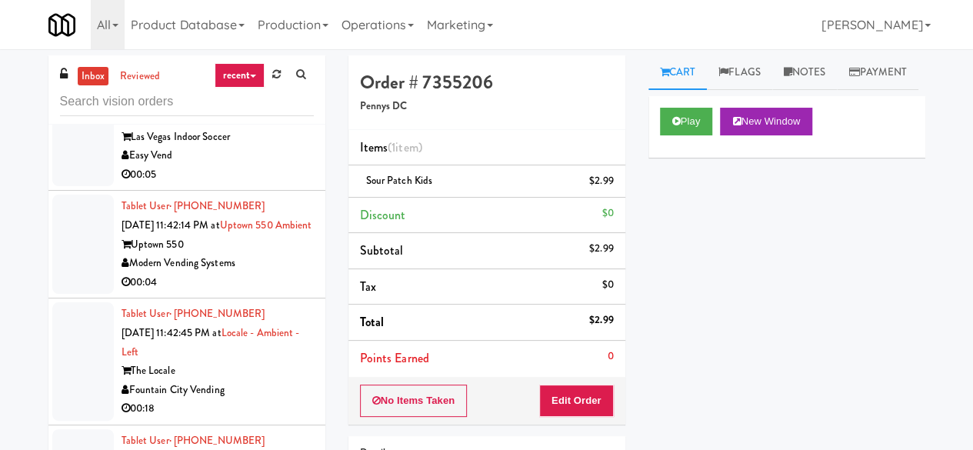
click at [244, 58] on div "Feed The Blue" at bounding box center [217, 47] width 192 height 19
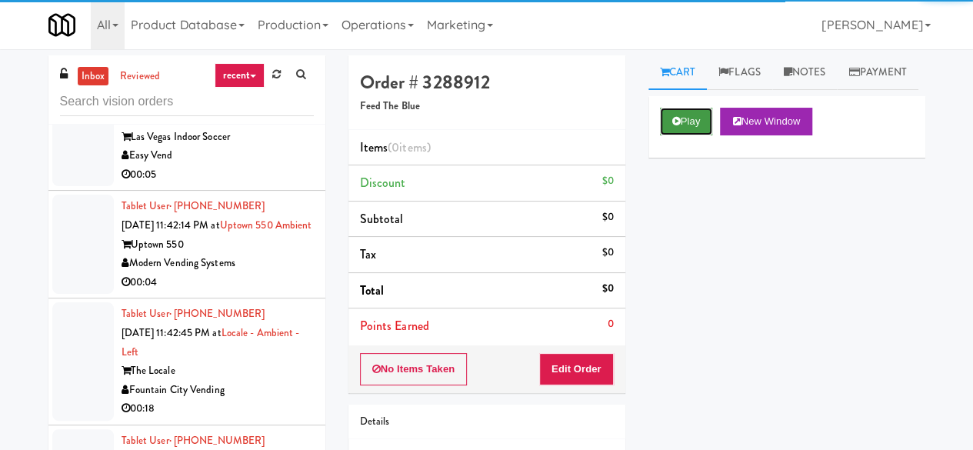
click at [694, 135] on button "Play" at bounding box center [686, 122] width 53 height 28
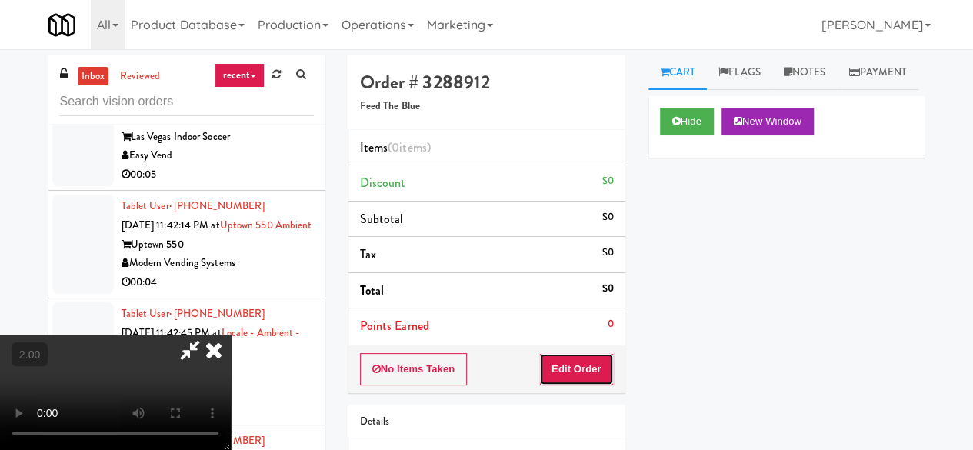
click at [586, 371] on button "Edit Order" at bounding box center [576, 369] width 75 height 32
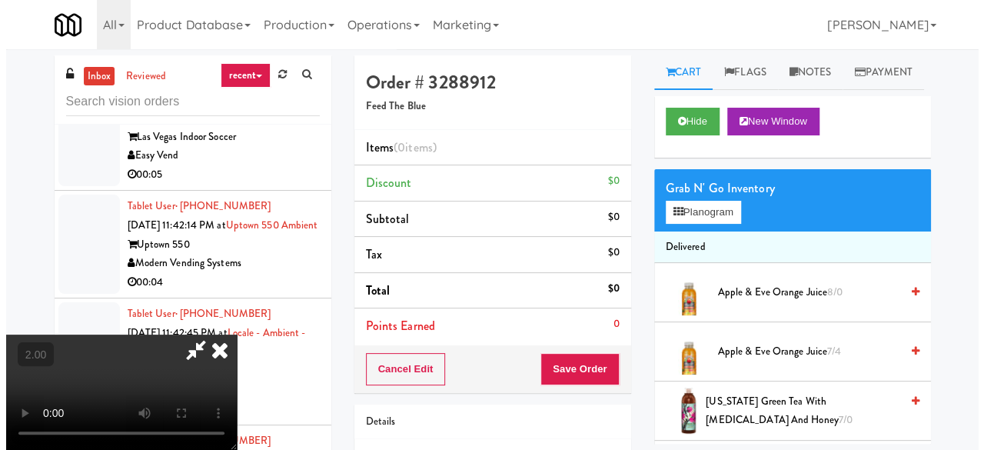
scroll to position [32, 0]
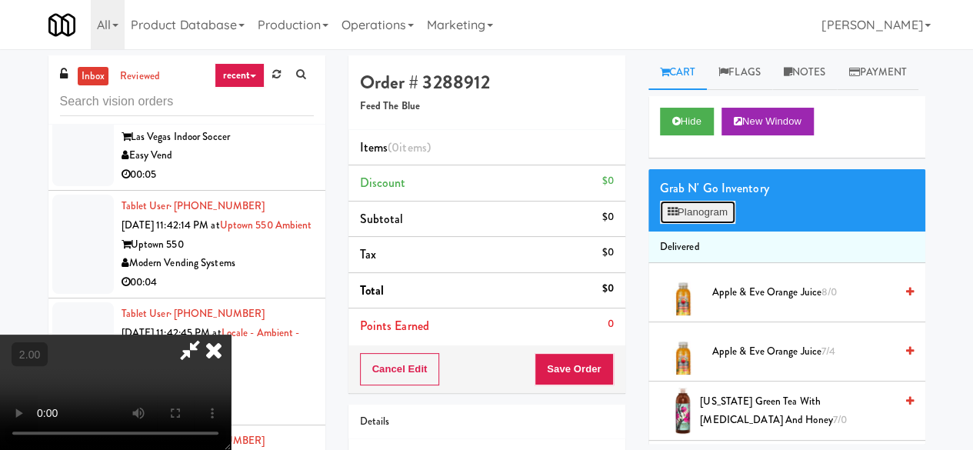
click at [709, 224] on button "Planogram" at bounding box center [697, 212] width 75 height 23
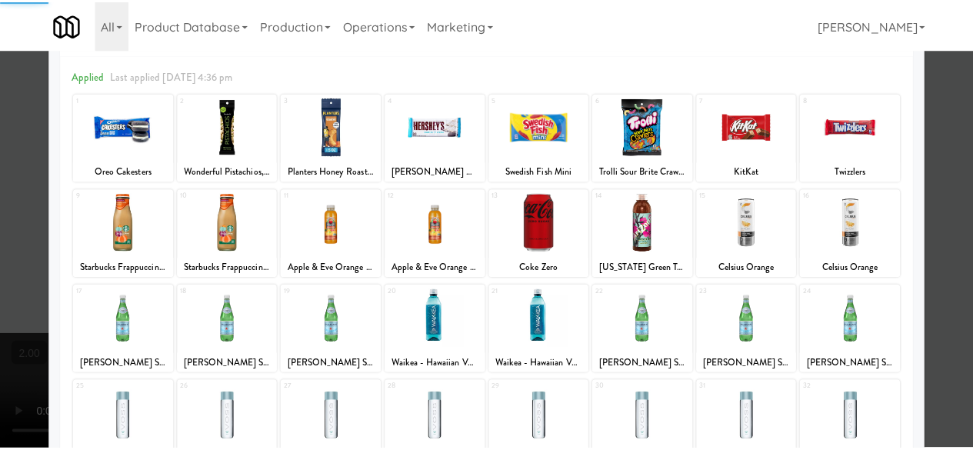
scroll to position [304, 0]
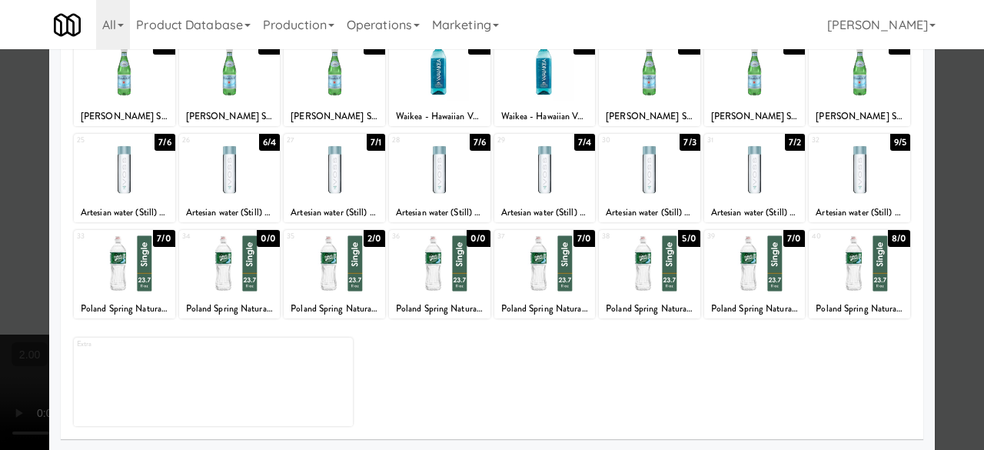
click at [440, 273] on div at bounding box center [439, 263] width 101 height 59
click at [938, 130] on div at bounding box center [492, 225] width 984 height 450
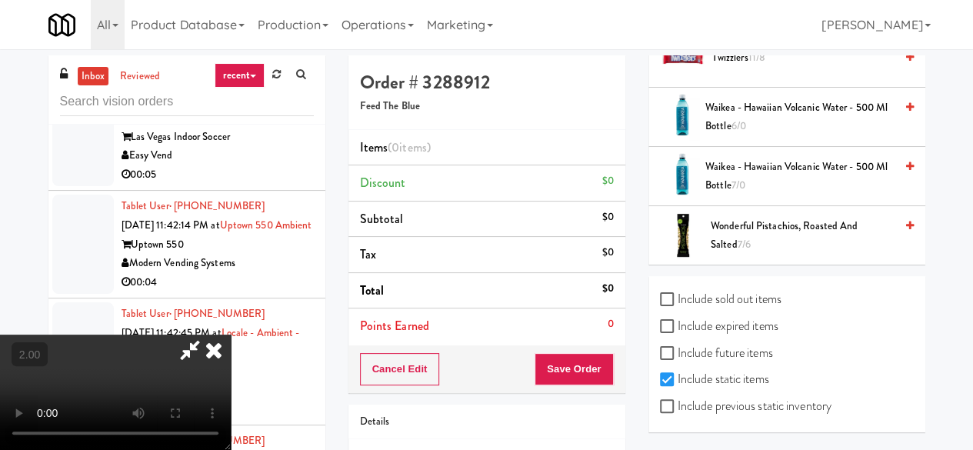
click at [715, 404] on label "Include previous static inventory" at bounding box center [745, 405] width 171 height 23
click at [677, 404] on input "Include previous static inventory" at bounding box center [669, 407] width 18 height 12
checkbox input "true"
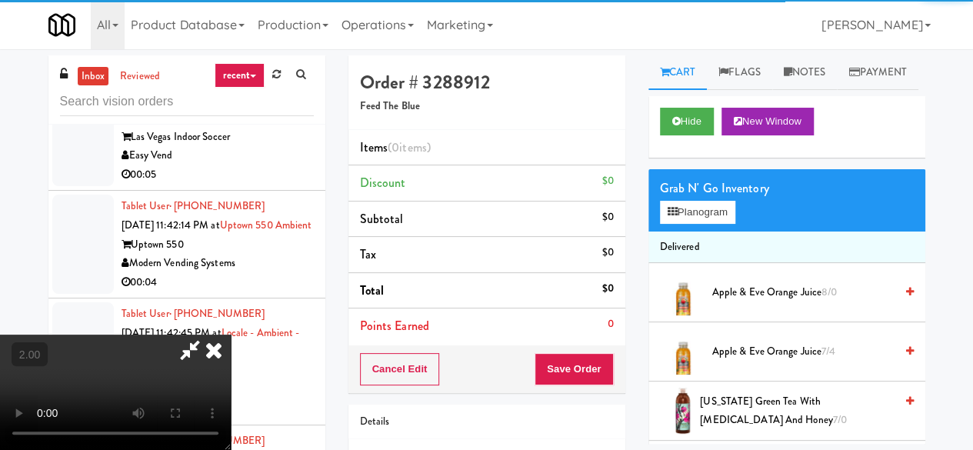
click at [694, 200] on div "Grab N' Go Inventory" at bounding box center [787, 188] width 254 height 23
click at [697, 224] on button "Planogram" at bounding box center [697, 212] width 75 height 23
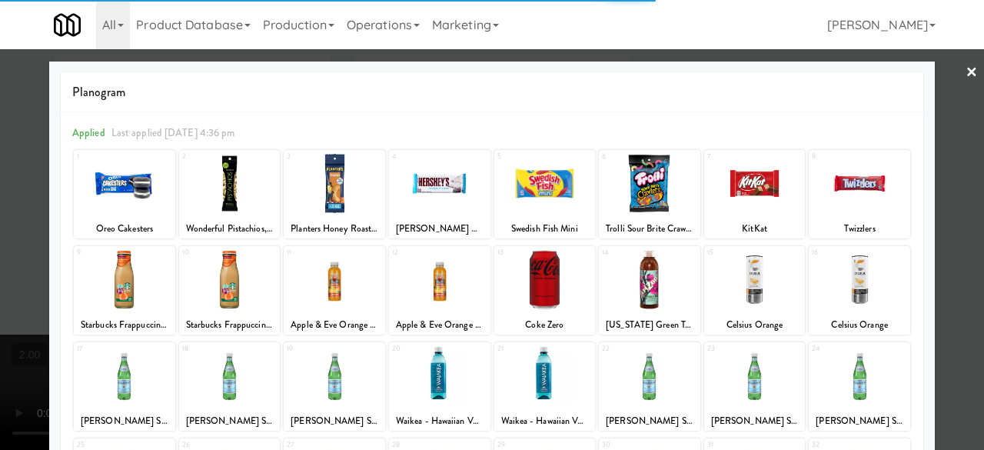
scroll to position [304, 0]
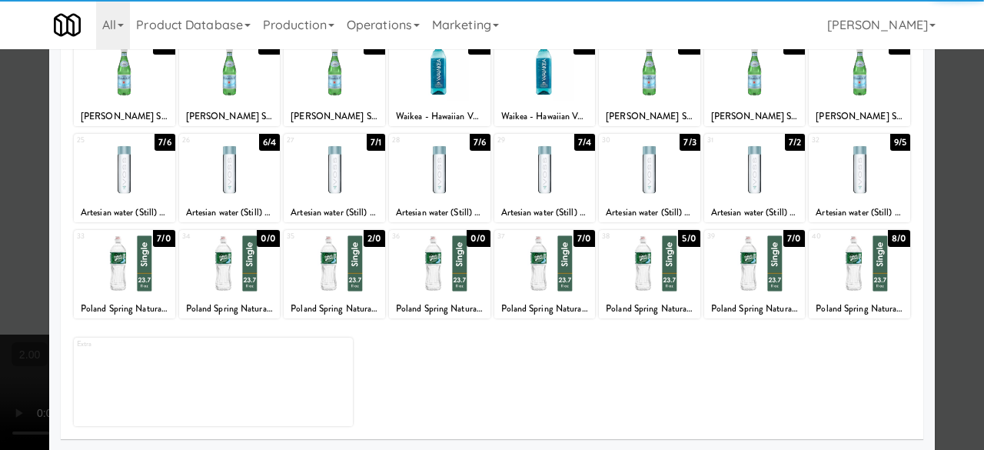
click at [423, 276] on div at bounding box center [439, 263] width 101 height 59
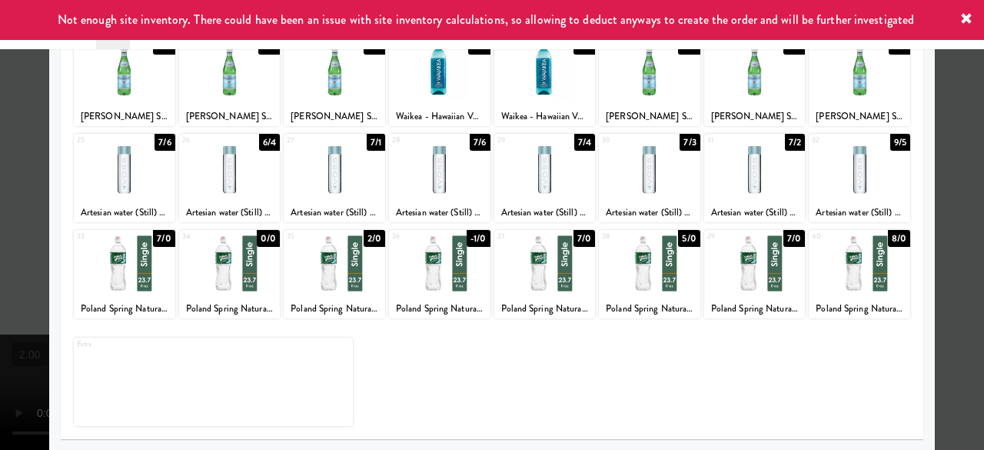
scroll to position [0, 0]
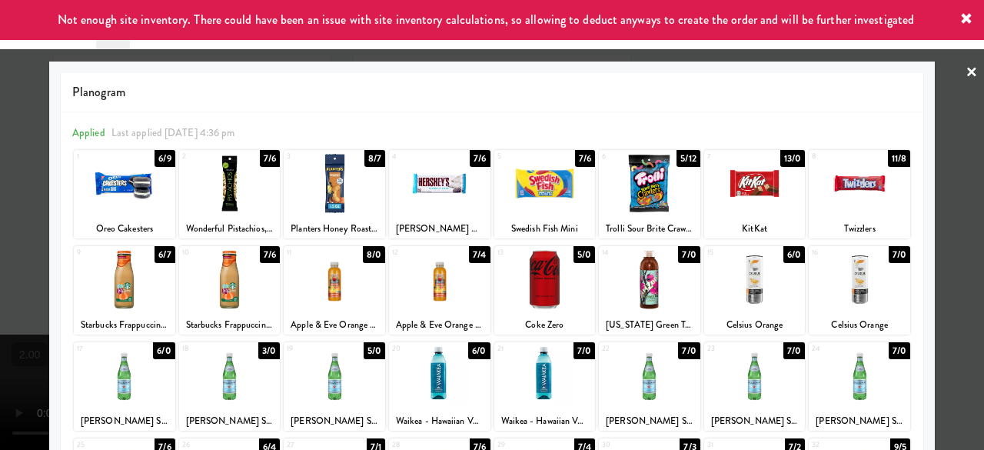
click at [958, 233] on div at bounding box center [492, 225] width 984 height 450
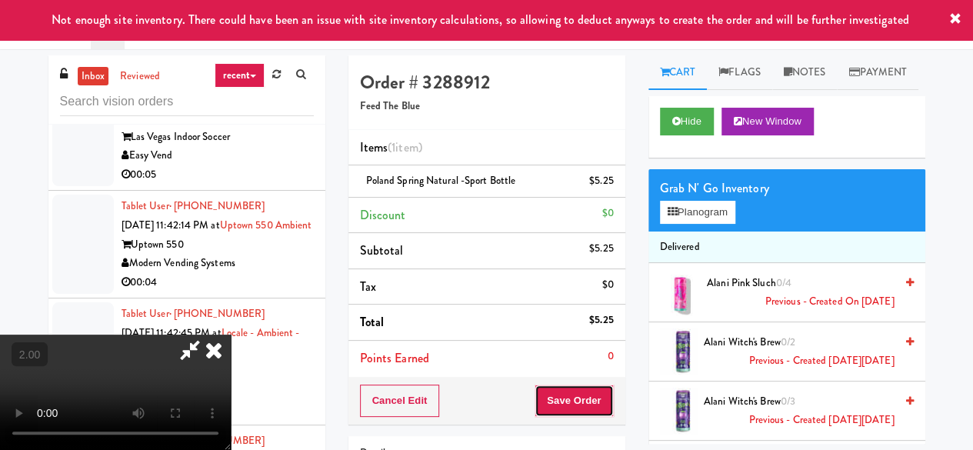
click at [610, 397] on button "Save Order" at bounding box center [573, 400] width 78 height 32
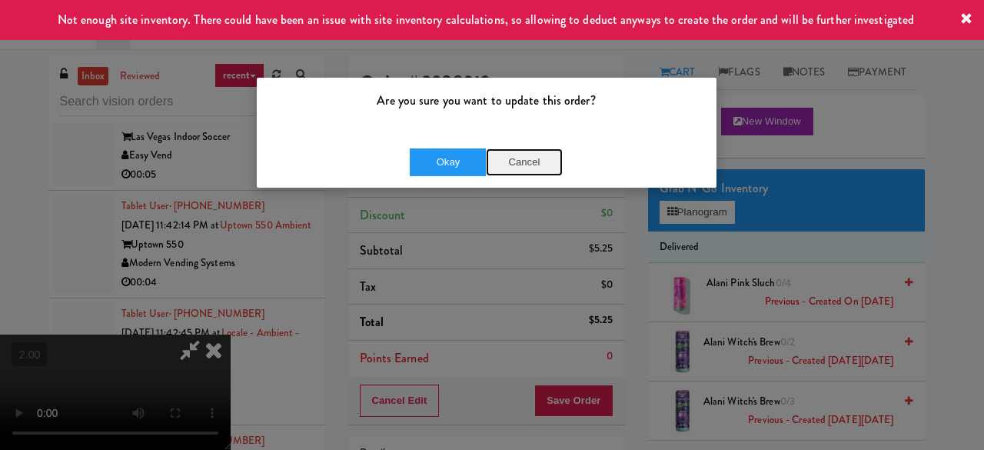
click at [515, 158] on button "Cancel" at bounding box center [524, 162] width 77 height 28
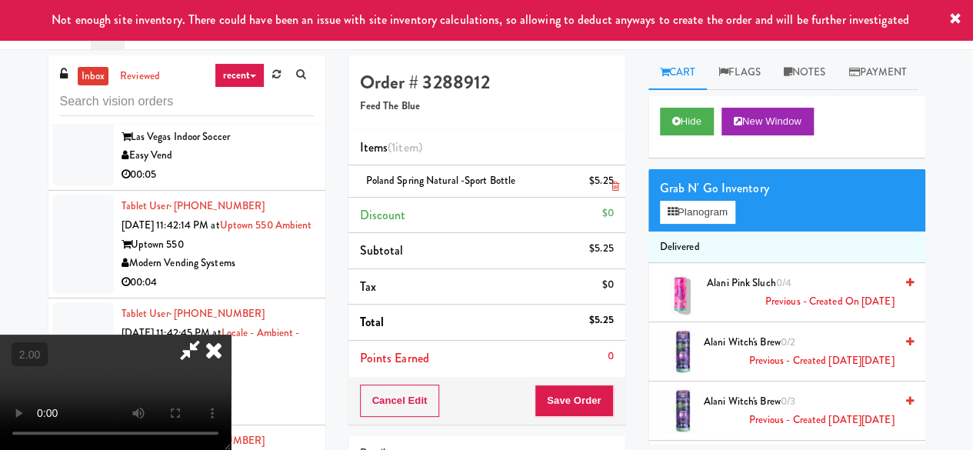
click at [610, 178] on div "Poland Spring Natural -Sport Bottle $5.25" at bounding box center [487, 180] width 254 height 19
click at [614, 188] on icon at bounding box center [614, 186] width 8 height 10
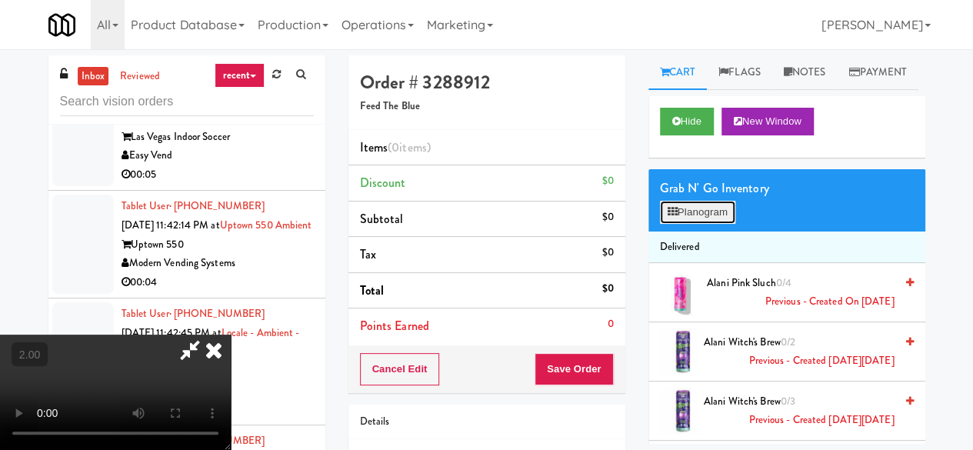
click at [710, 224] on button "Planogram" at bounding box center [697, 212] width 75 height 23
click at [0, 0] on div at bounding box center [0, 0] width 0 height 0
click at [727, 224] on button "Planogram" at bounding box center [697, 212] width 75 height 23
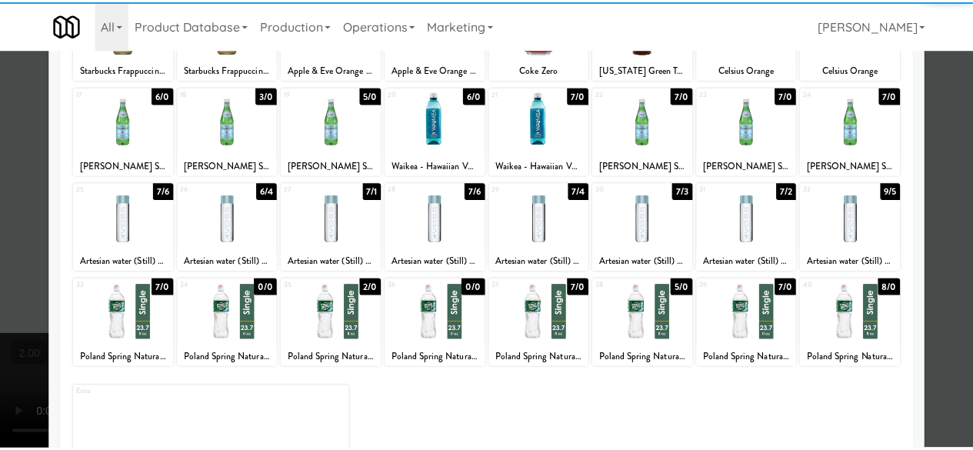
scroll to position [304, 0]
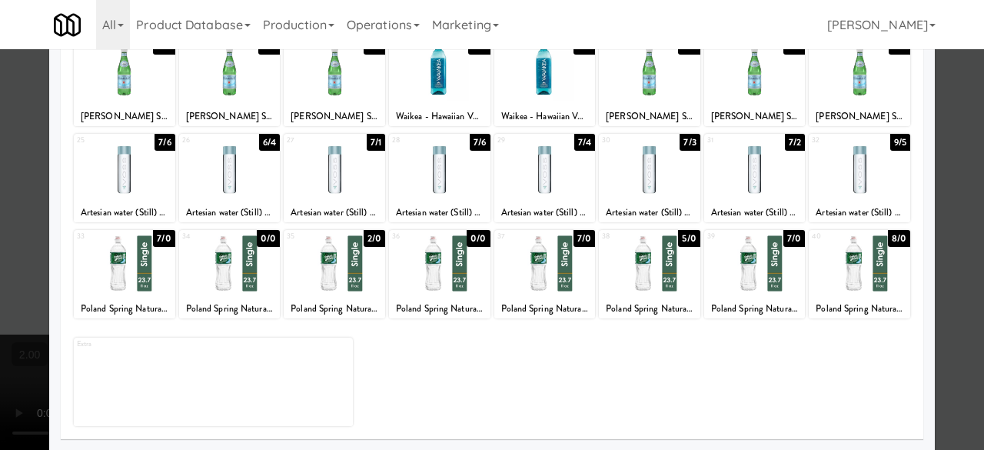
click at [451, 268] on div at bounding box center [439, 263] width 101 height 59
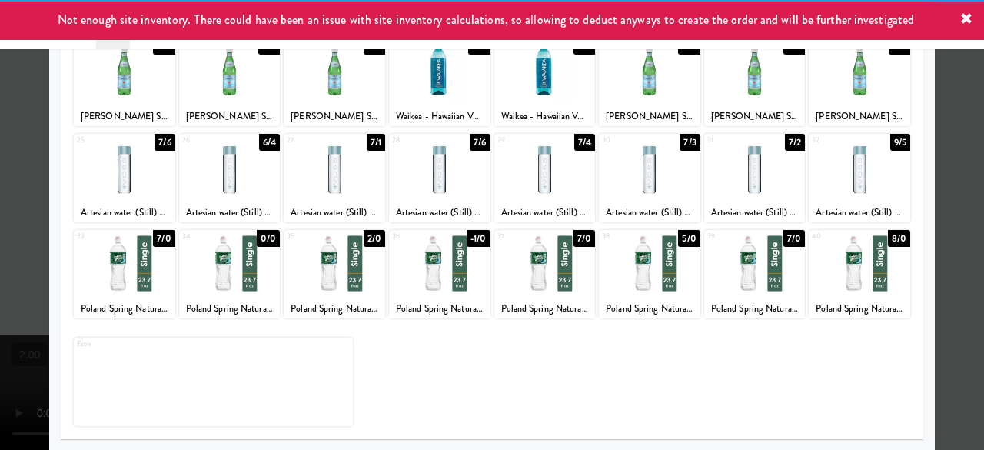
click at [956, 142] on div at bounding box center [492, 225] width 984 height 450
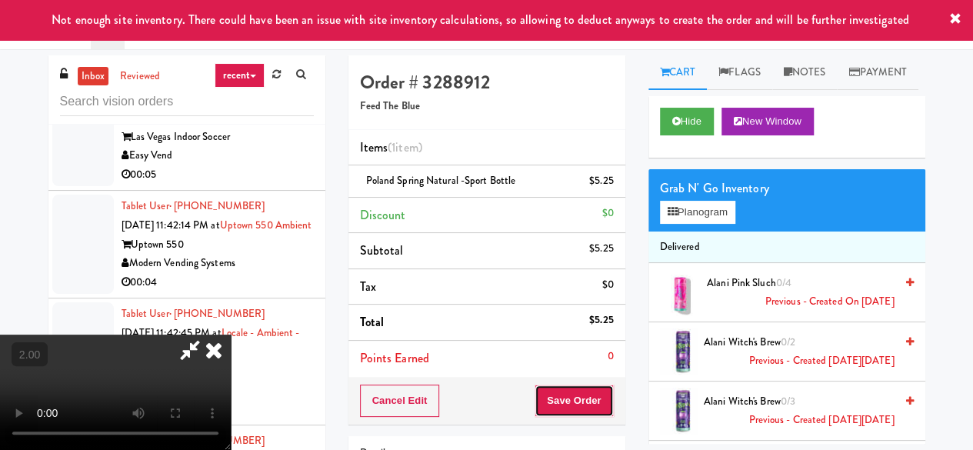
click at [585, 398] on button "Save Order" at bounding box center [573, 400] width 78 height 32
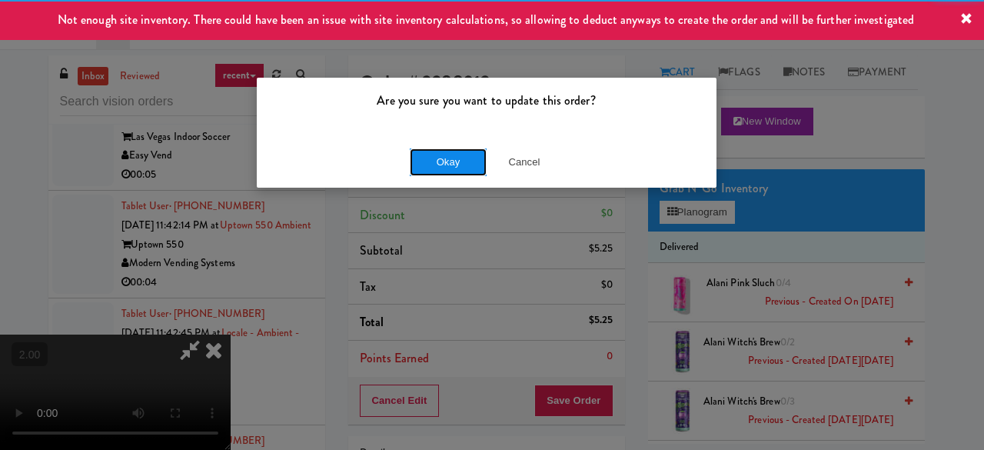
click at [446, 174] on button "Okay" at bounding box center [448, 162] width 77 height 28
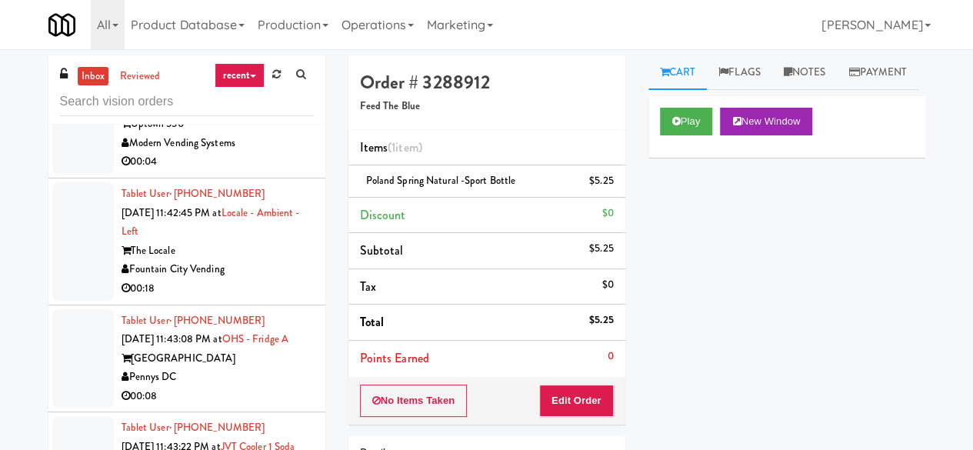
scroll to position [7535, 0]
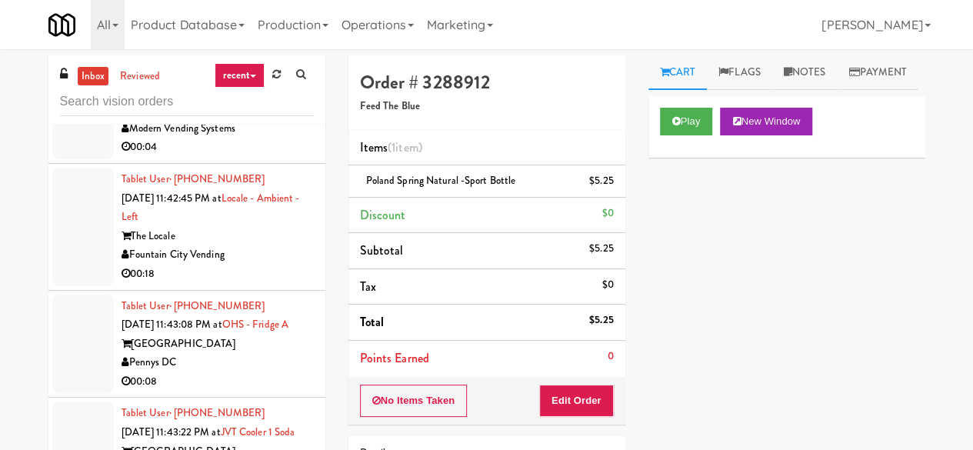
click at [255, 31] on div "Easy Vend" at bounding box center [217, 21] width 192 height 19
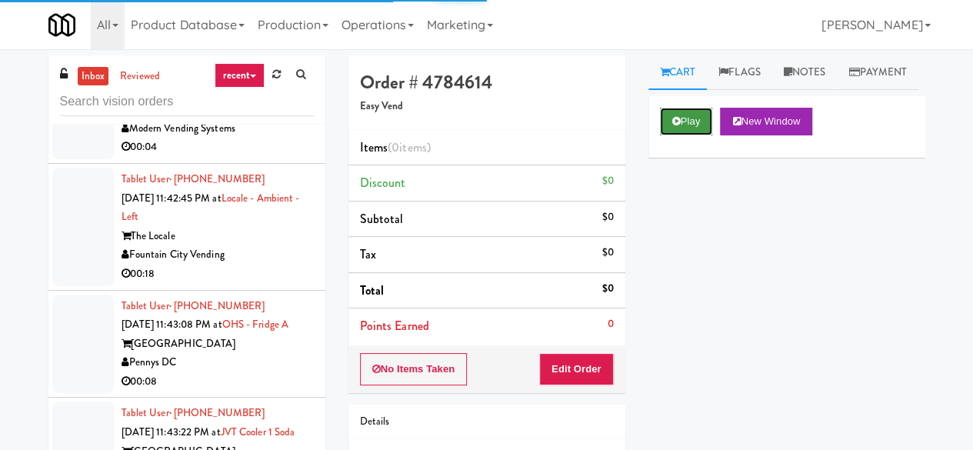
click at [689, 135] on button "Play" at bounding box center [686, 122] width 53 height 28
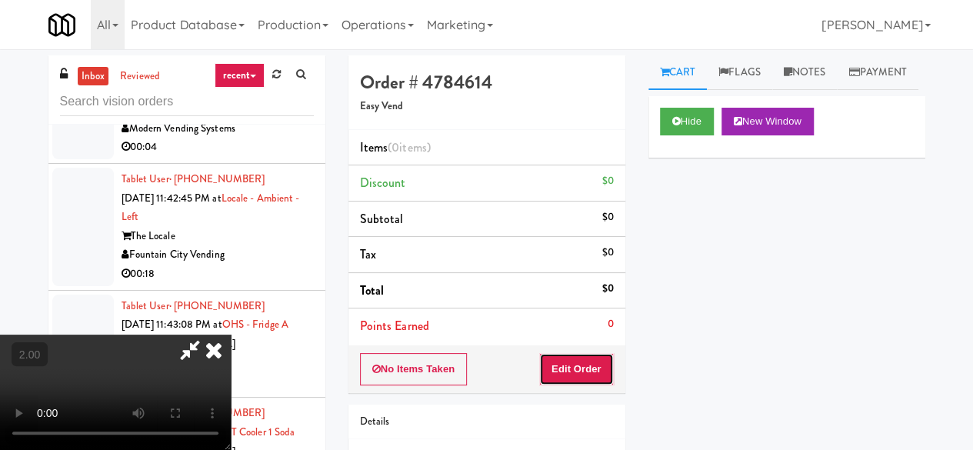
click at [597, 363] on button "Edit Order" at bounding box center [576, 369] width 75 height 32
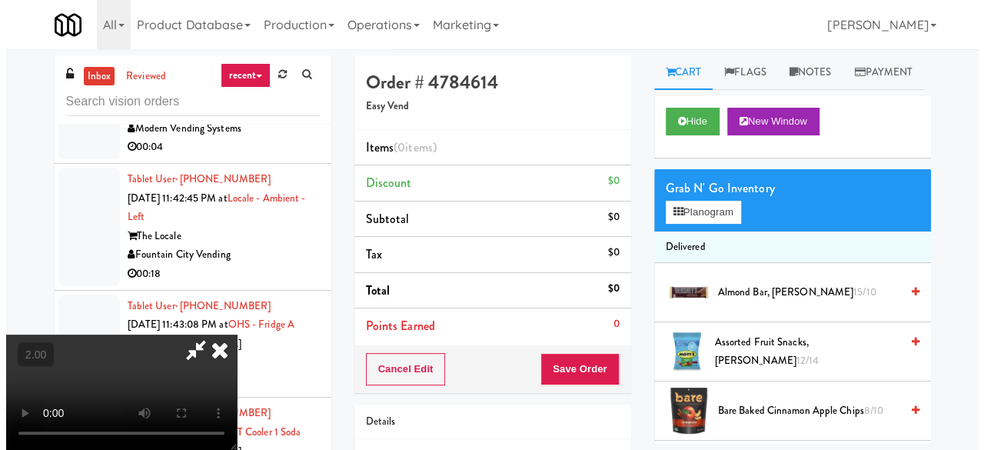
scroll to position [32, 0]
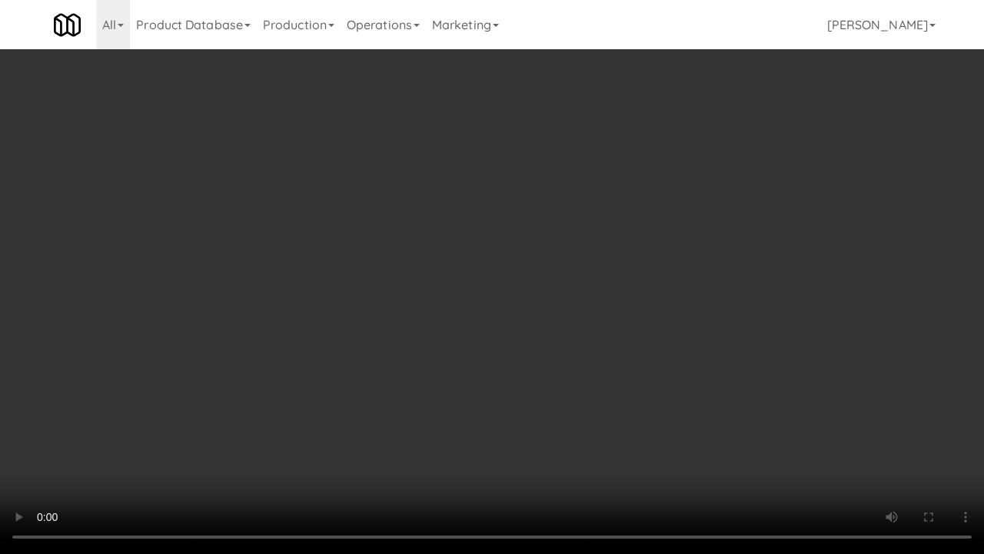
click at [546, 380] on video at bounding box center [492, 277] width 984 height 554
click at [548, 352] on video at bounding box center [492, 277] width 984 height 554
click at [581, 331] on video at bounding box center [492, 277] width 984 height 554
click at [616, 296] on video at bounding box center [492, 277] width 984 height 554
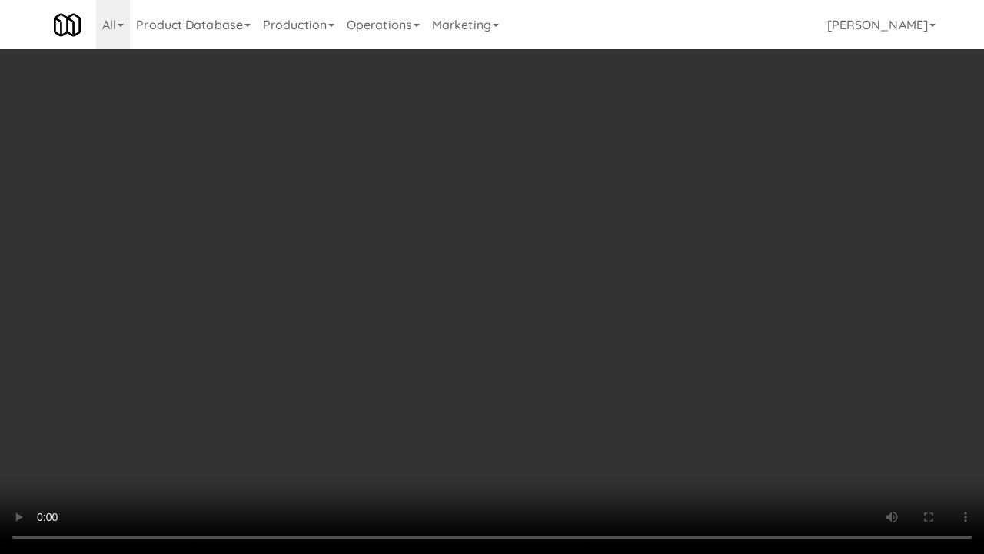
click at [569, 311] on video at bounding box center [492, 277] width 984 height 554
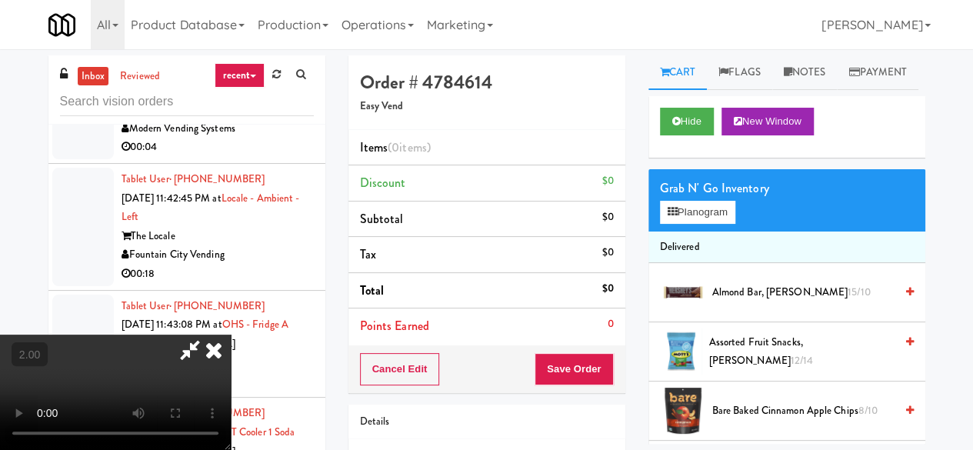
click at [709, 231] on div "Grab N' Go Inventory Planogram" at bounding box center [786, 200] width 277 height 62
click at [708, 224] on button "Planogram" at bounding box center [697, 212] width 75 height 23
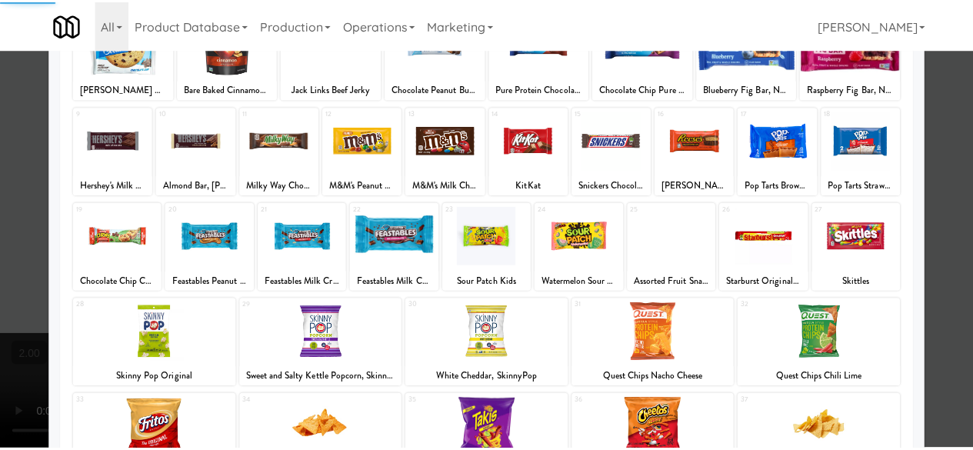
scroll to position [154, 0]
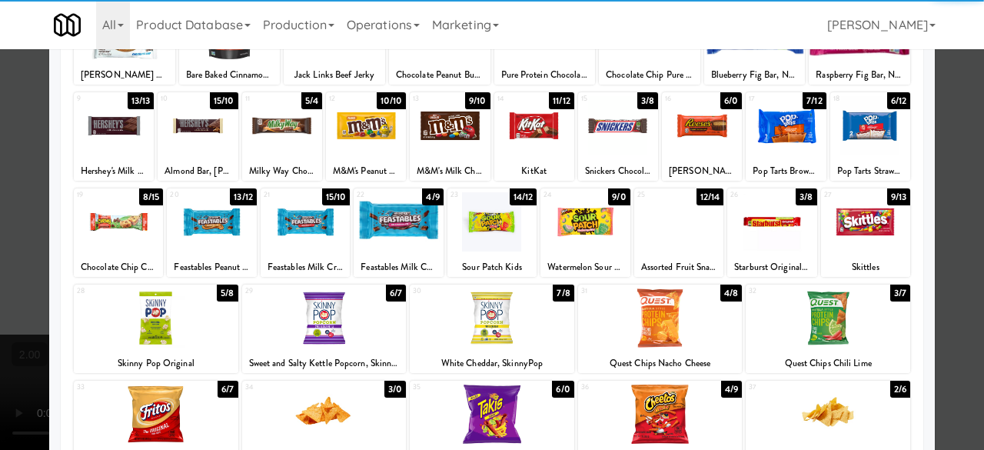
click at [784, 136] on div at bounding box center [786, 125] width 80 height 59
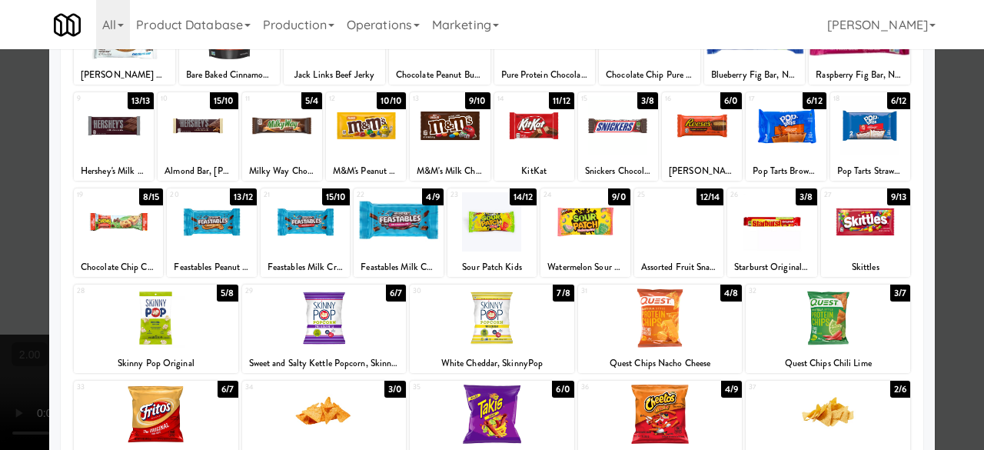
click at [940, 118] on div at bounding box center [492, 225] width 984 height 450
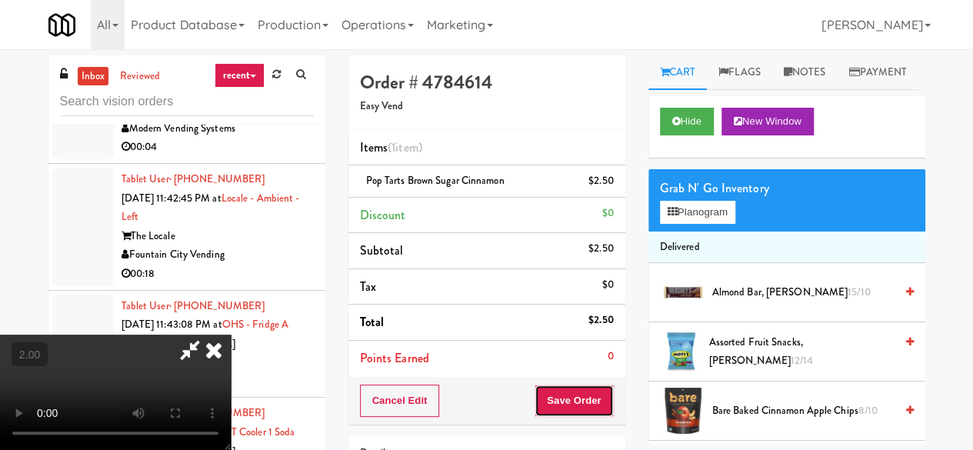
click at [598, 396] on button "Save Order" at bounding box center [573, 400] width 78 height 32
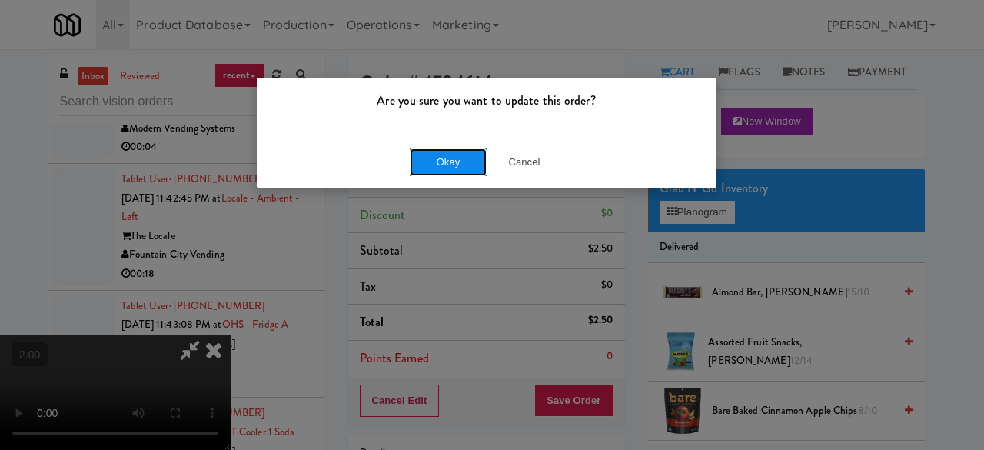
click at [449, 166] on button "Okay" at bounding box center [448, 162] width 77 height 28
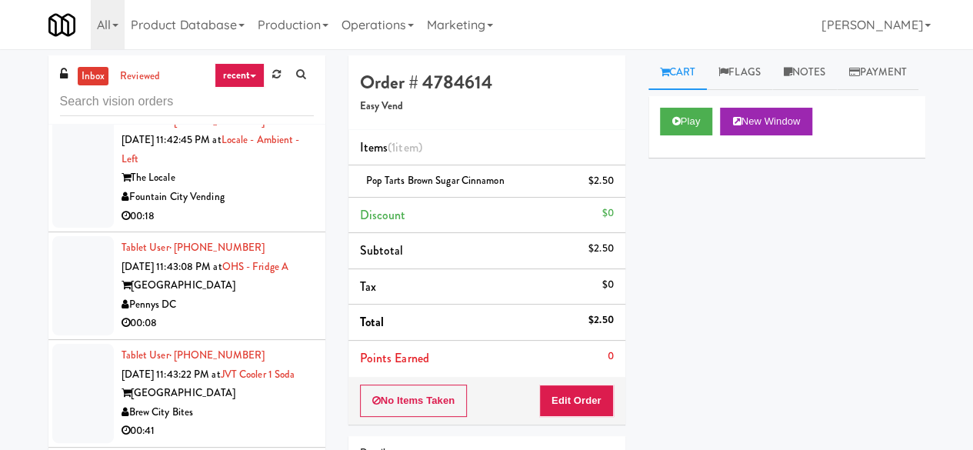
scroll to position [7689, 0]
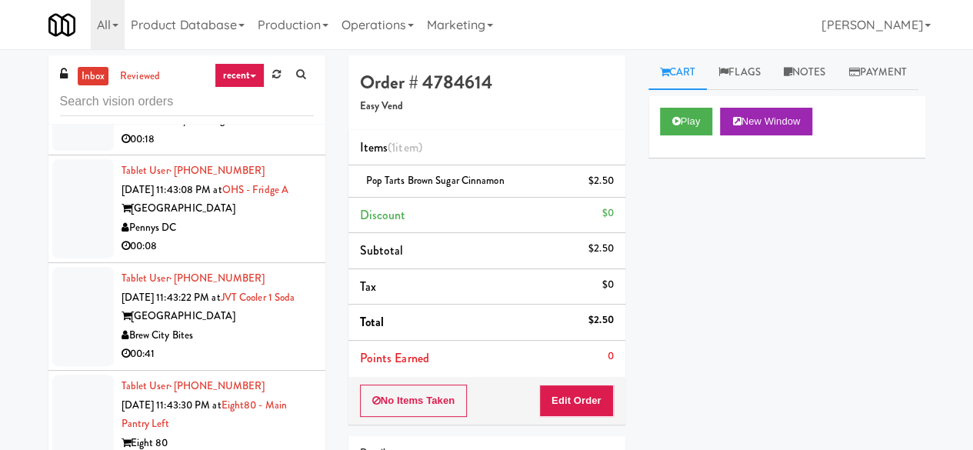
click at [272, 22] on div "00:04" at bounding box center [217, 12] width 192 height 19
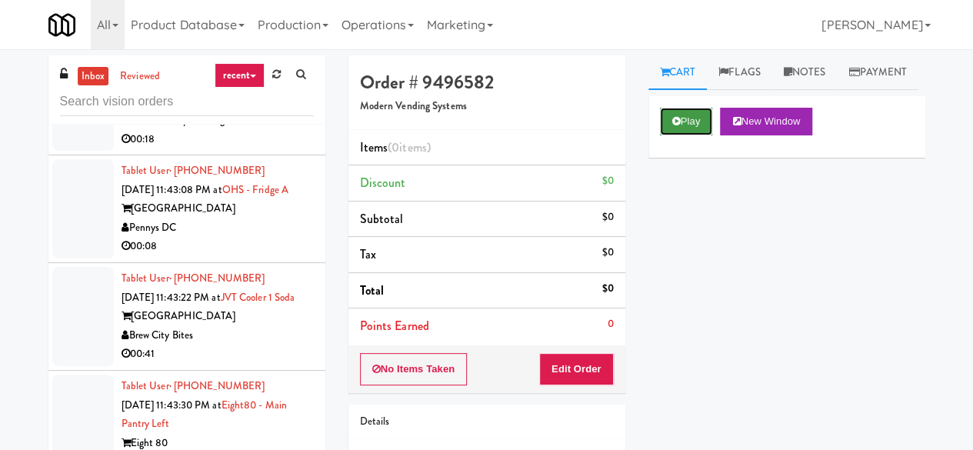
click at [674, 126] on icon at bounding box center [676, 121] width 8 height 10
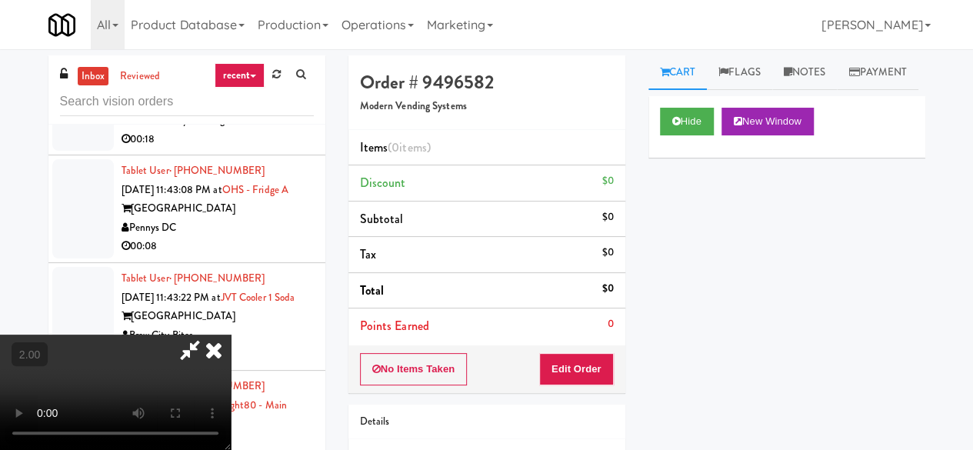
click at [231, 448] on video at bounding box center [115, 391] width 231 height 115
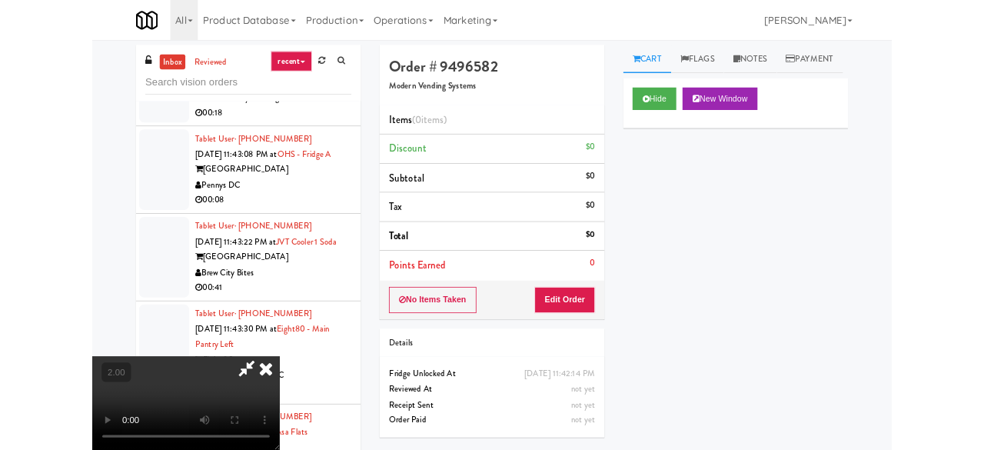
scroll to position [32, 0]
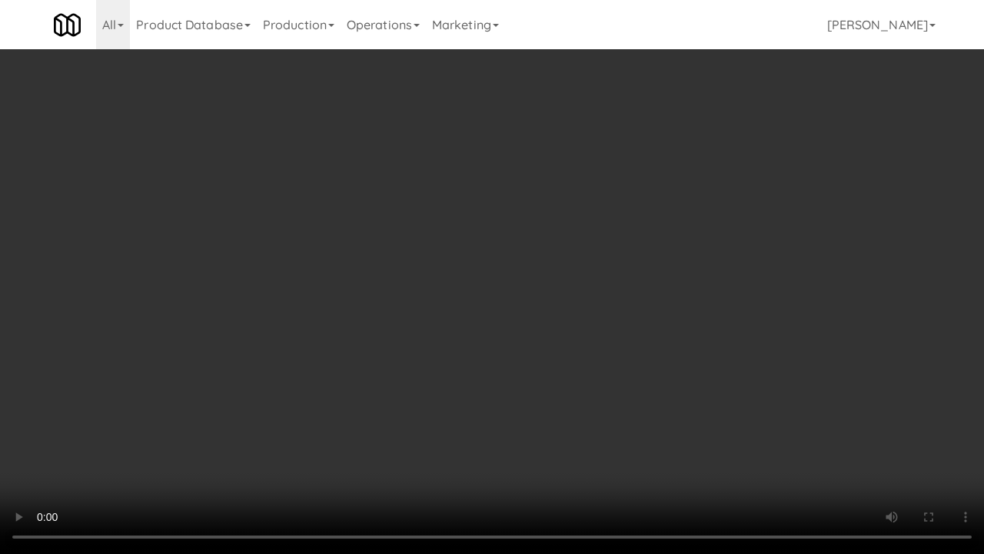
click at [454, 324] on video at bounding box center [492, 277] width 984 height 554
click at [427, 349] on video at bounding box center [492, 277] width 984 height 554
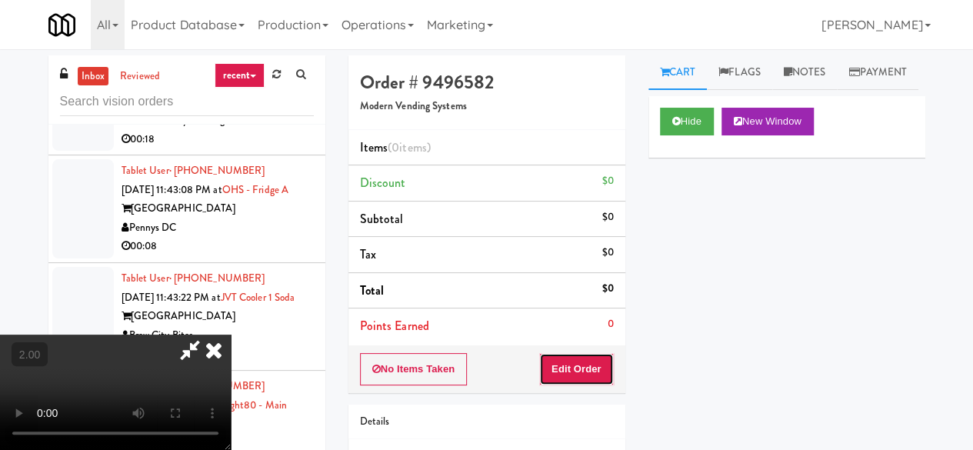
click at [587, 376] on button "Edit Order" at bounding box center [576, 369] width 75 height 32
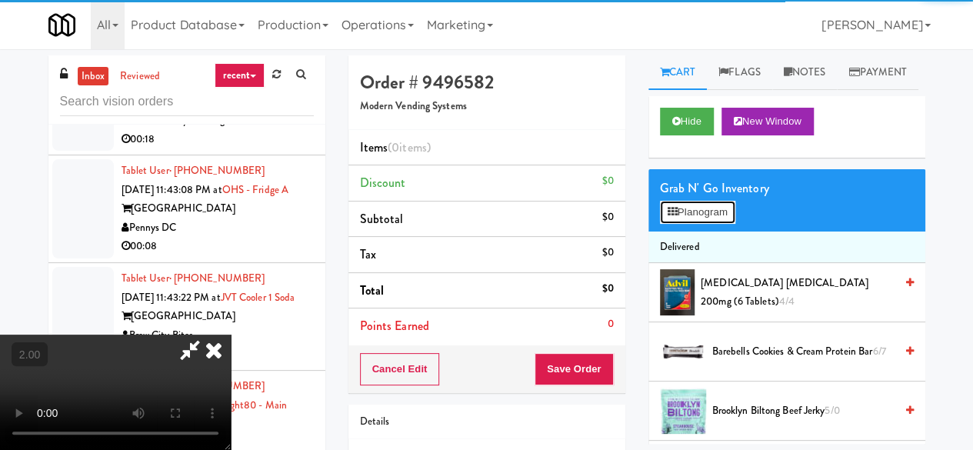
click at [680, 224] on button "Planogram" at bounding box center [697, 212] width 75 height 23
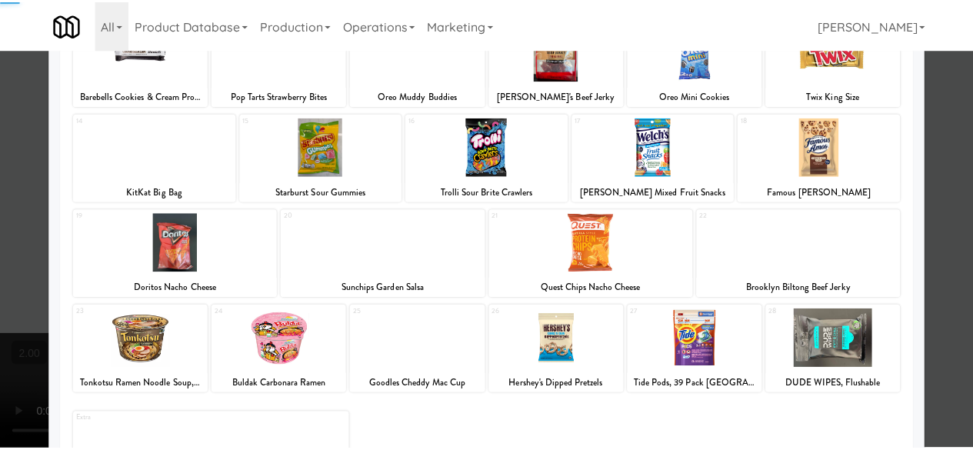
scroll to position [304, 0]
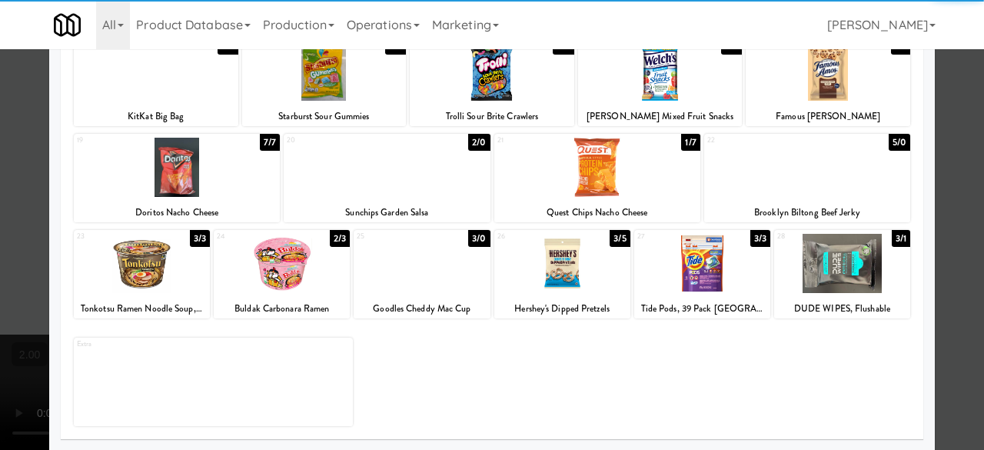
click at [191, 161] on div at bounding box center [177, 167] width 206 height 59
click at [963, 97] on div at bounding box center [492, 225] width 984 height 450
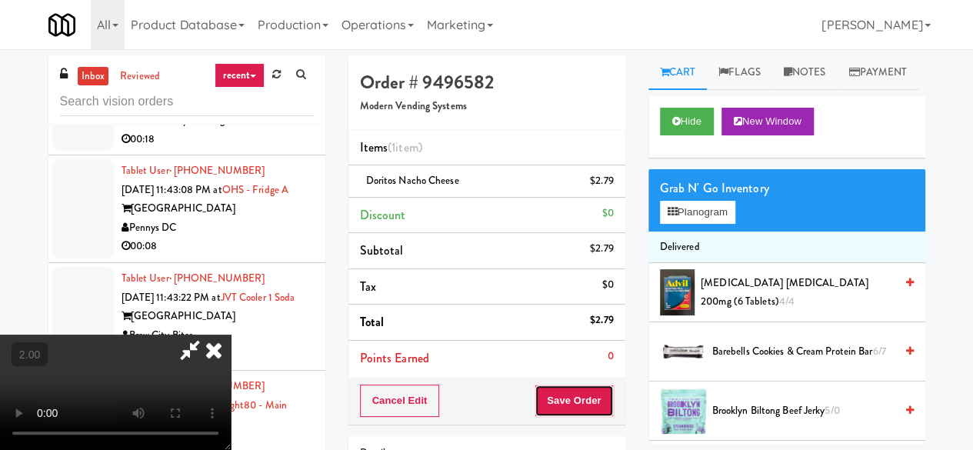
click at [597, 406] on button "Save Order" at bounding box center [573, 400] width 78 height 32
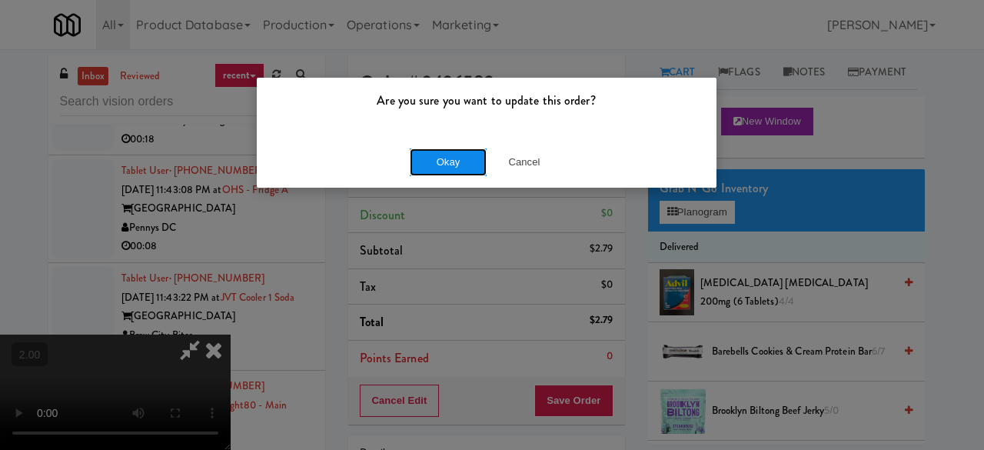
click at [455, 167] on button "Okay" at bounding box center [448, 162] width 77 height 28
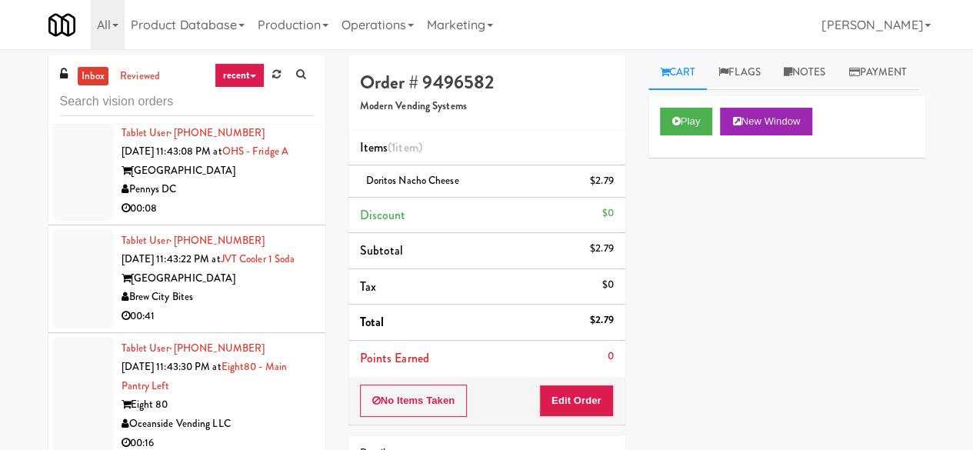
scroll to position [7843, 0]
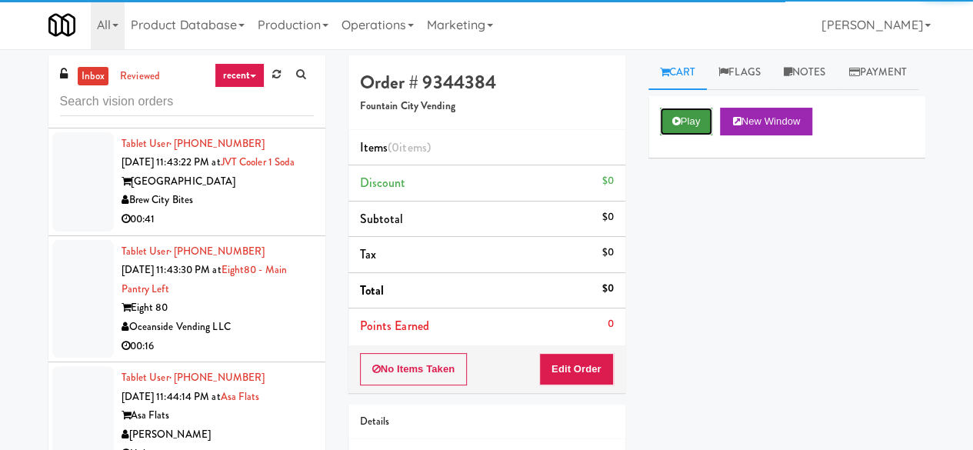
click at [684, 135] on button "Play" at bounding box center [686, 122] width 53 height 28
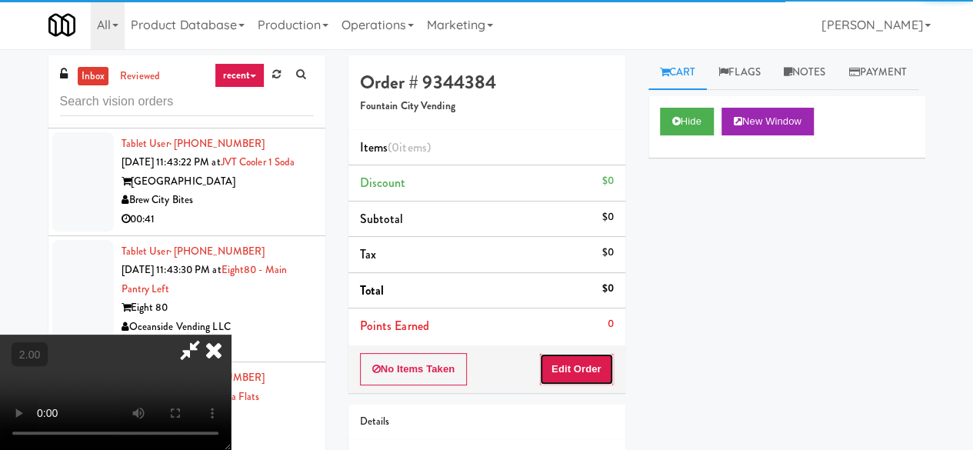
click at [584, 370] on button "Edit Order" at bounding box center [576, 369] width 75 height 32
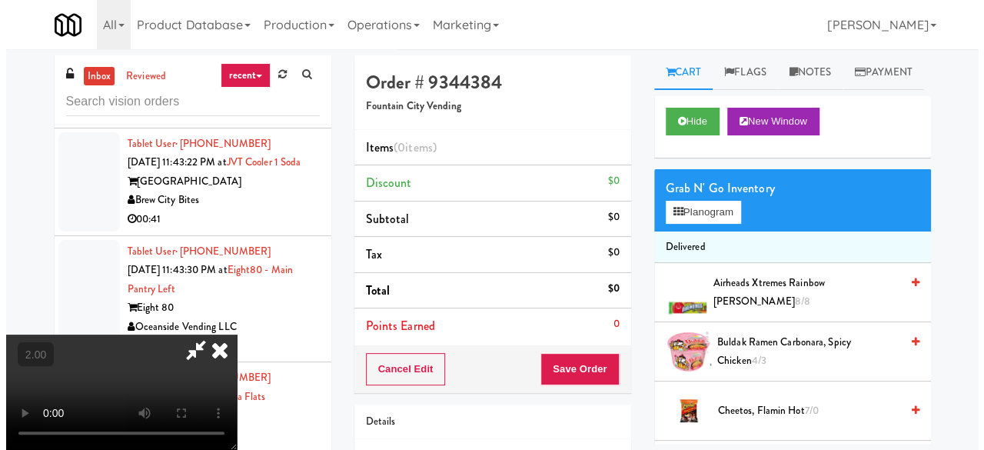
scroll to position [32, 0]
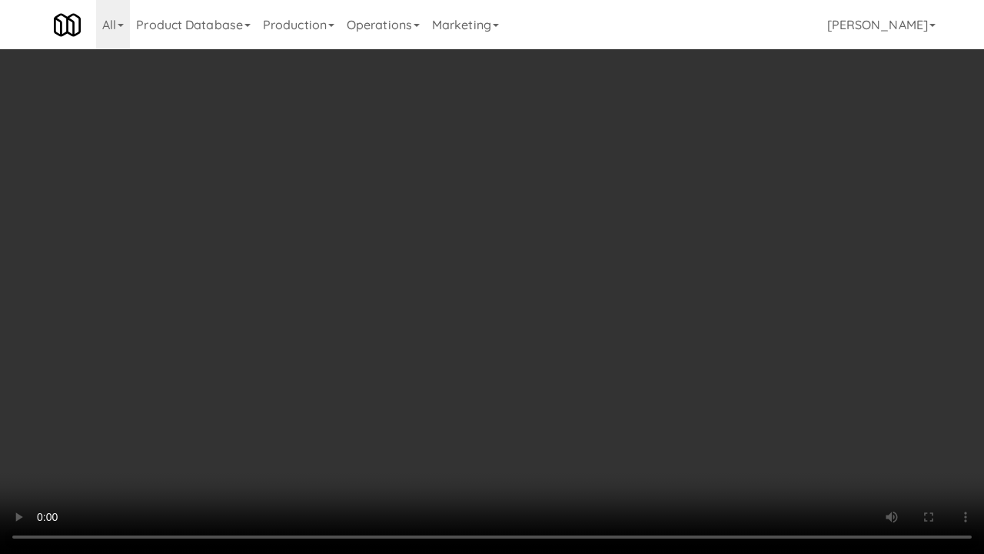
click at [505, 358] on video at bounding box center [492, 277] width 984 height 554
click at [500, 306] on video at bounding box center [492, 277] width 984 height 554
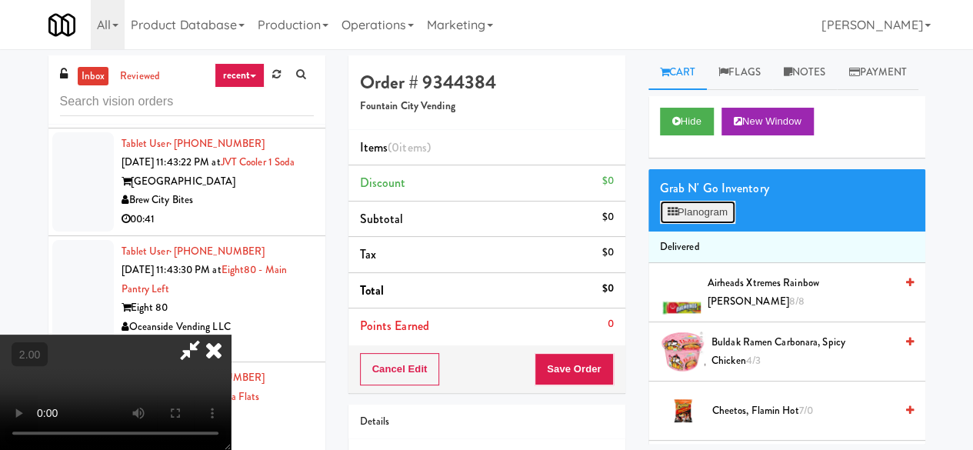
click at [694, 224] on button "Planogram" at bounding box center [697, 212] width 75 height 23
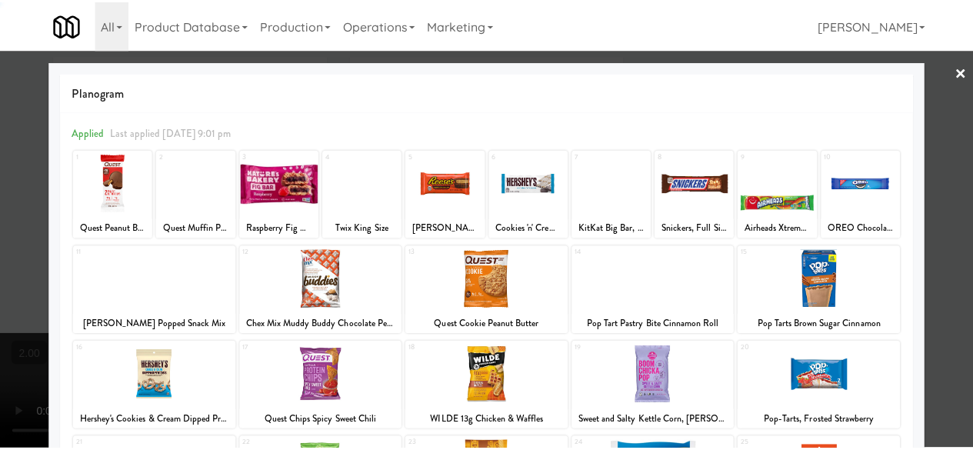
scroll to position [304, 0]
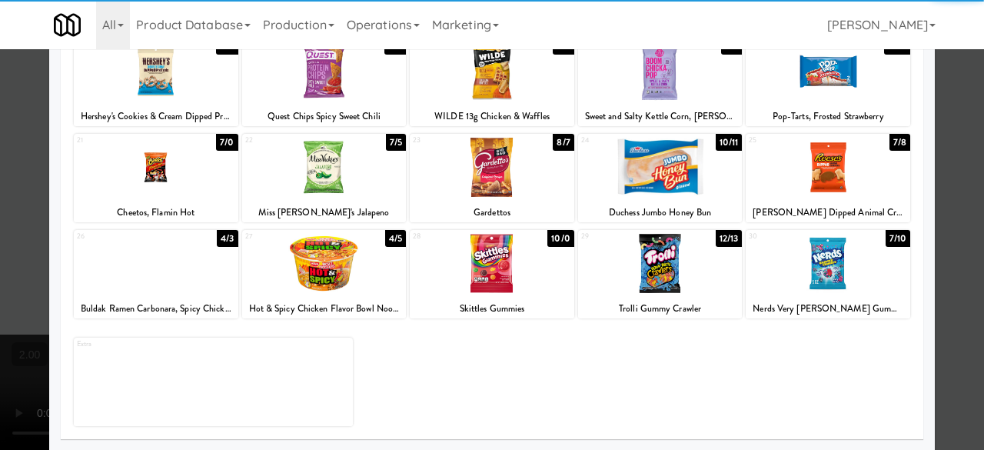
click at [168, 288] on div at bounding box center [156, 263] width 165 height 59
click at [929, 149] on div at bounding box center [492, 225] width 984 height 450
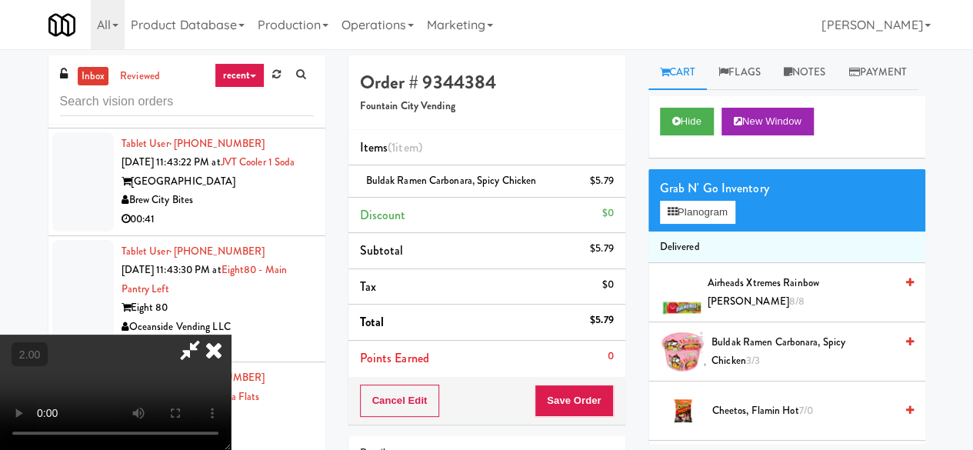
click at [208, 334] on icon at bounding box center [189, 349] width 35 height 31
click at [586, 391] on button "Save Order" at bounding box center [573, 400] width 78 height 32
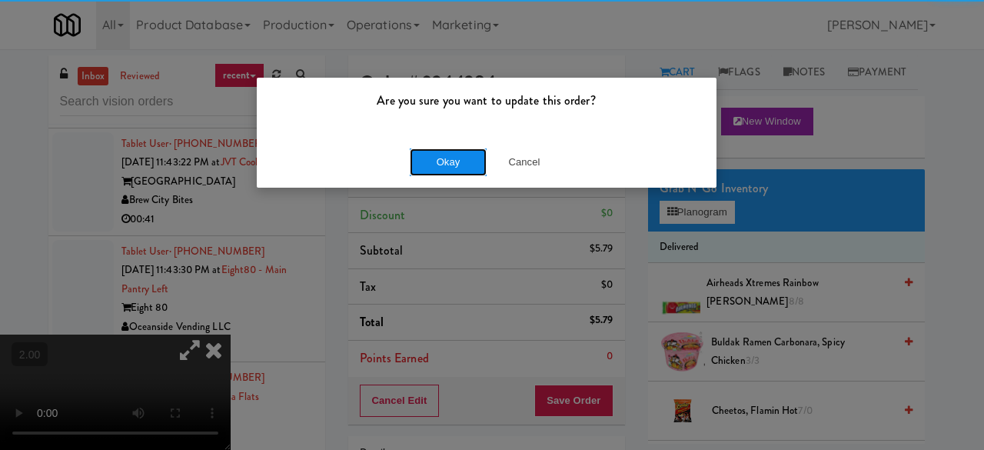
click at [471, 164] on button "Okay" at bounding box center [448, 162] width 77 height 28
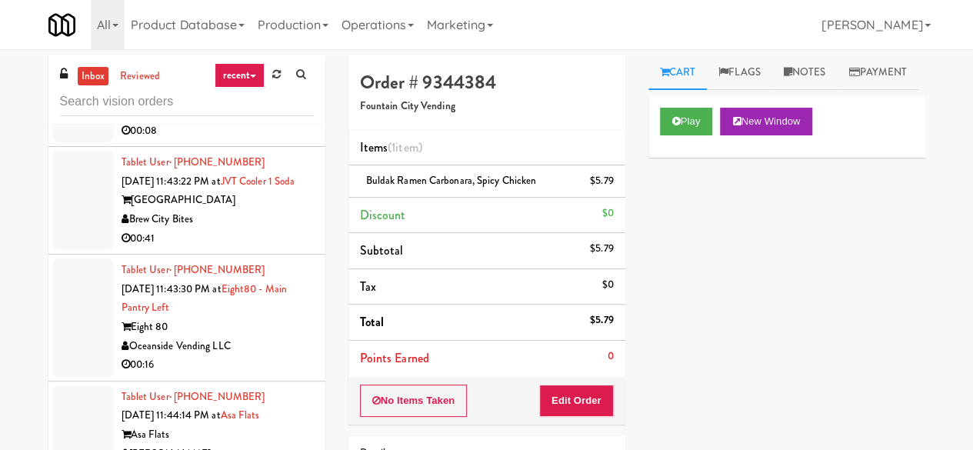
click at [248, 141] on div "00:08" at bounding box center [217, 130] width 192 height 19
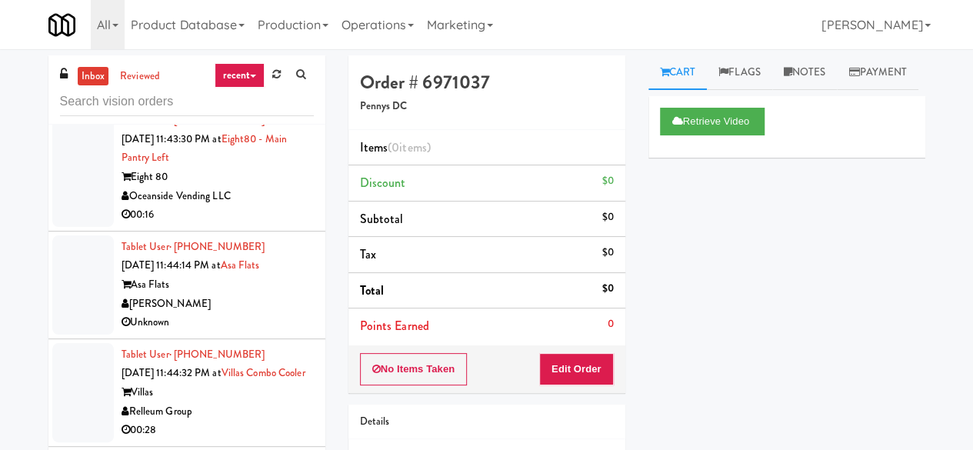
scroll to position [7996, 0]
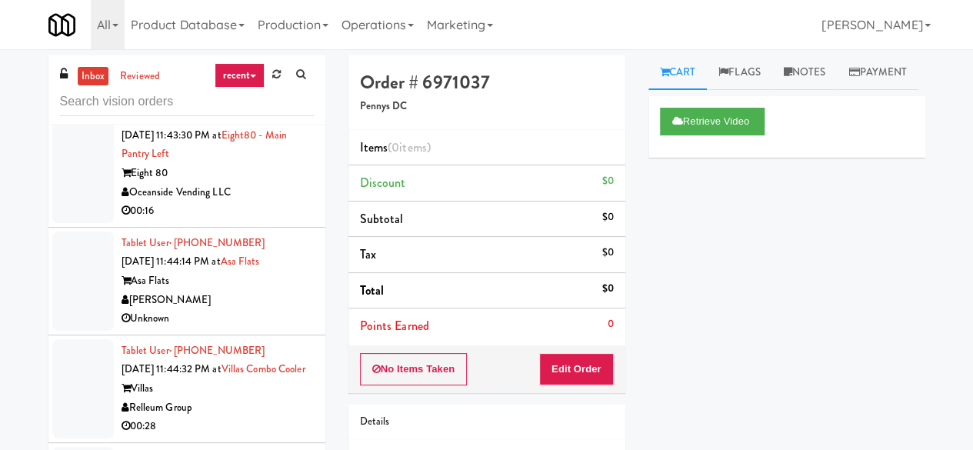
click at [256, 56] on div "[GEOGRAPHIC_DATA]" at bounding box center [217, 46] width 192 height 19
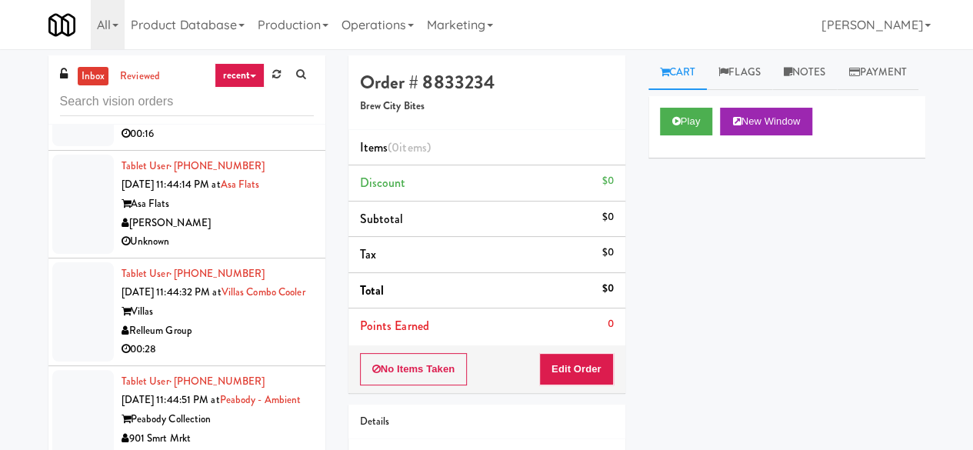
click at [266, 106] on div "Eight 80" at bounding box center [217, 96] width 192 height 19
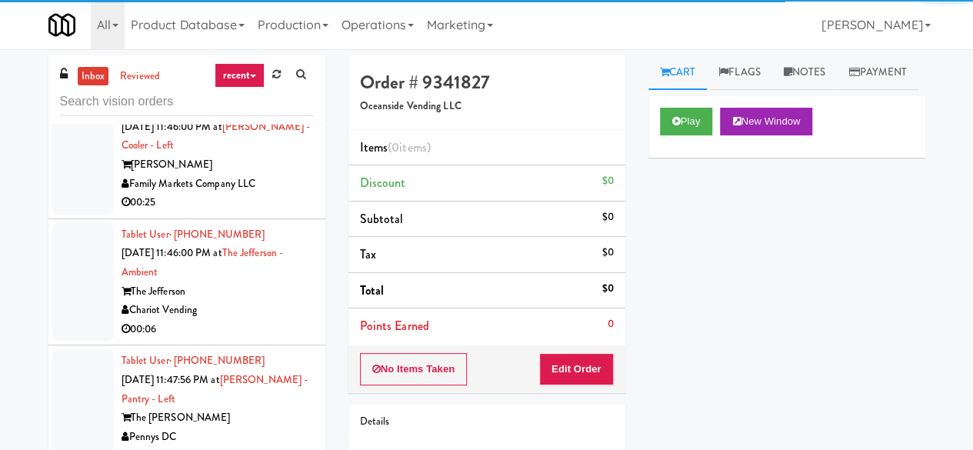
scroll to position [8919, 0]
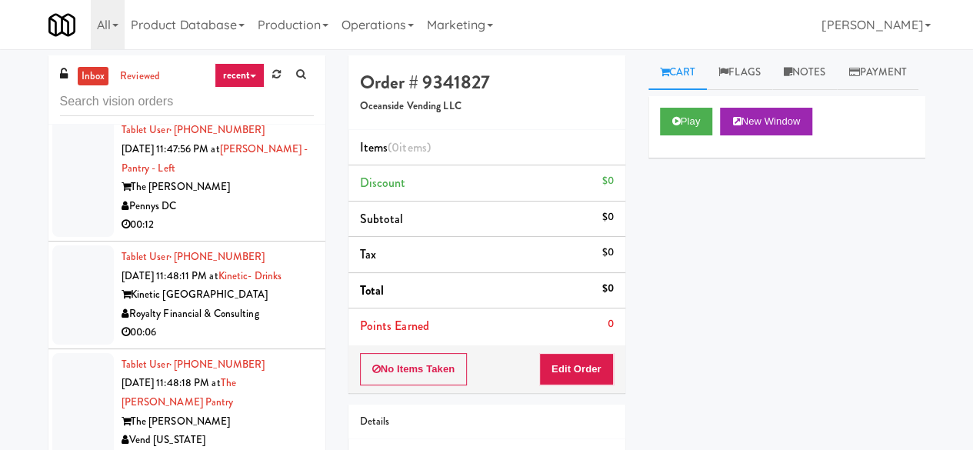
click at [245, 89] on div "Chariot Vending" at bounding box center [217, 79] width 192 height 19
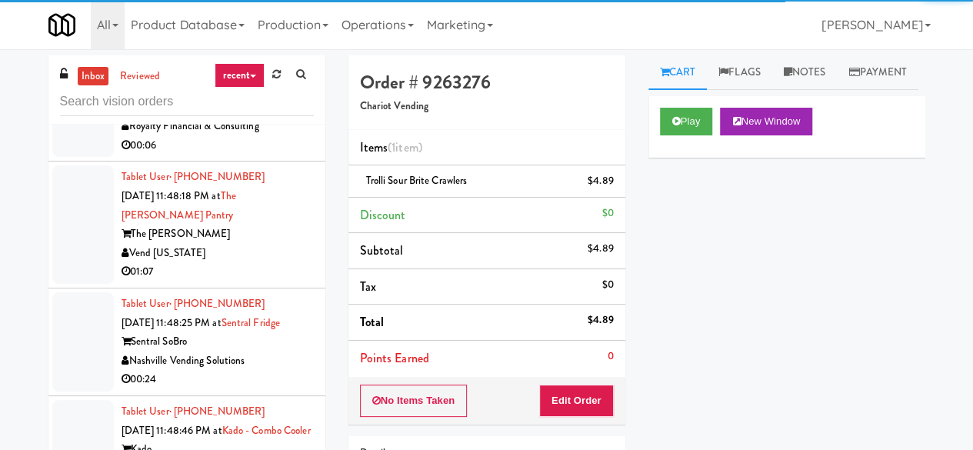
scroll to position [9150, 0]
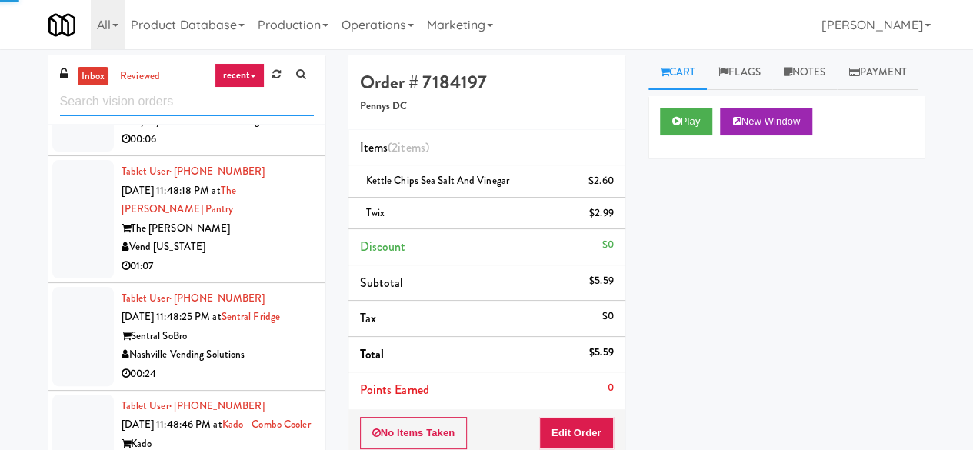
click at [205, 107] on input "text" at bounding box center [187, 102] width 254 height 28
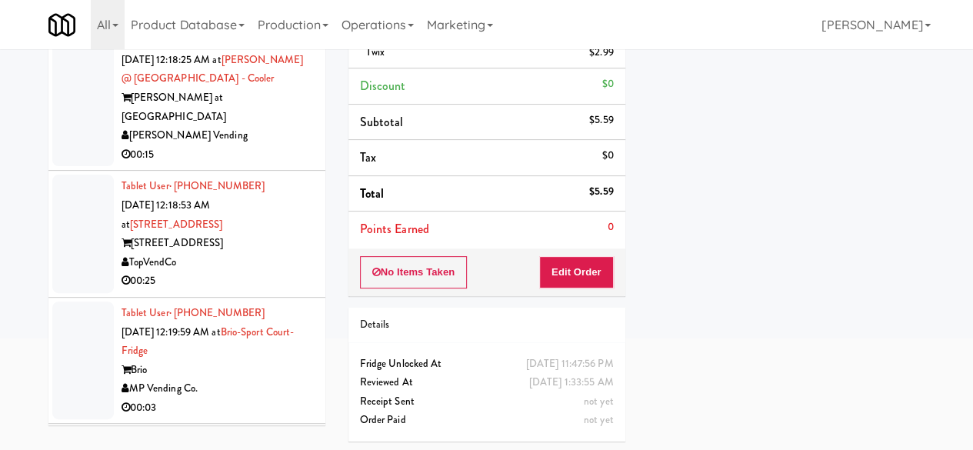
scroll to position [9783, 0]
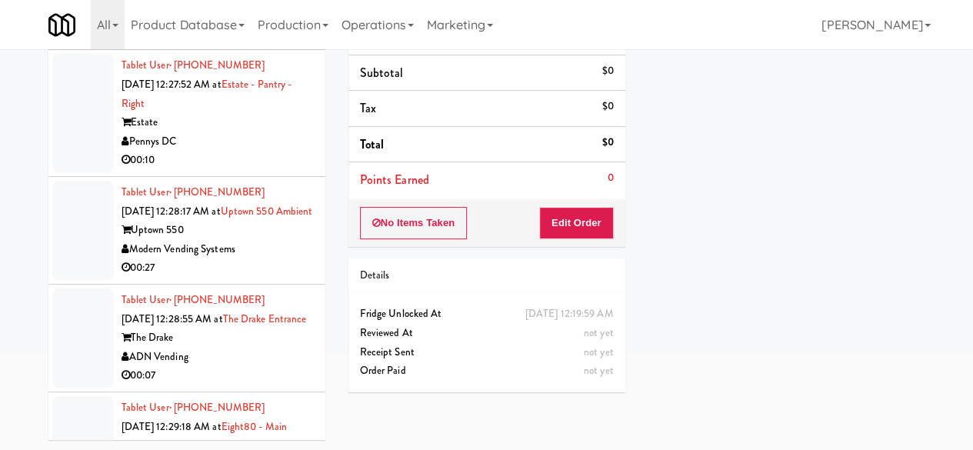
scroll to position [10783, 0]
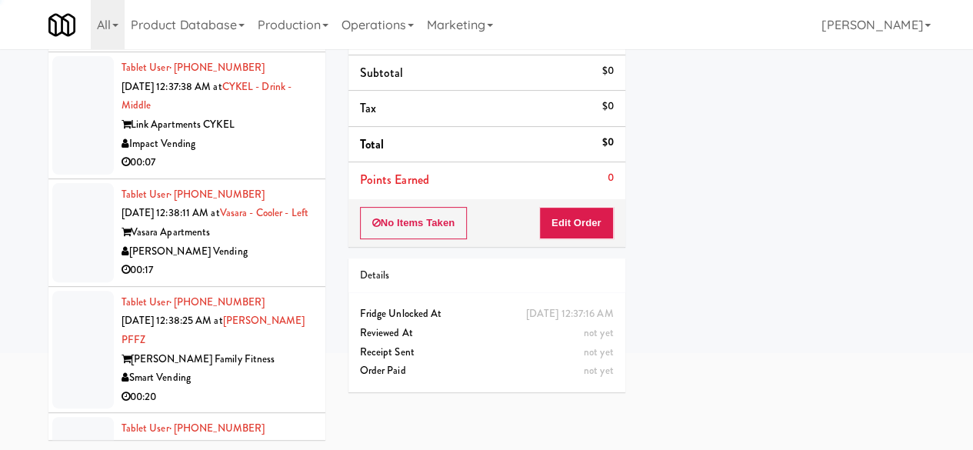
scroll to position [13320, 0]
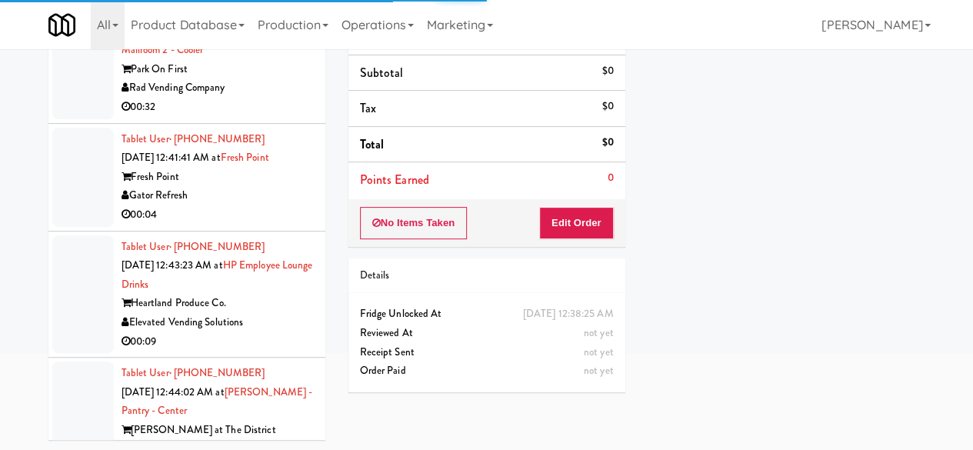
scroll to position [14166, 0]
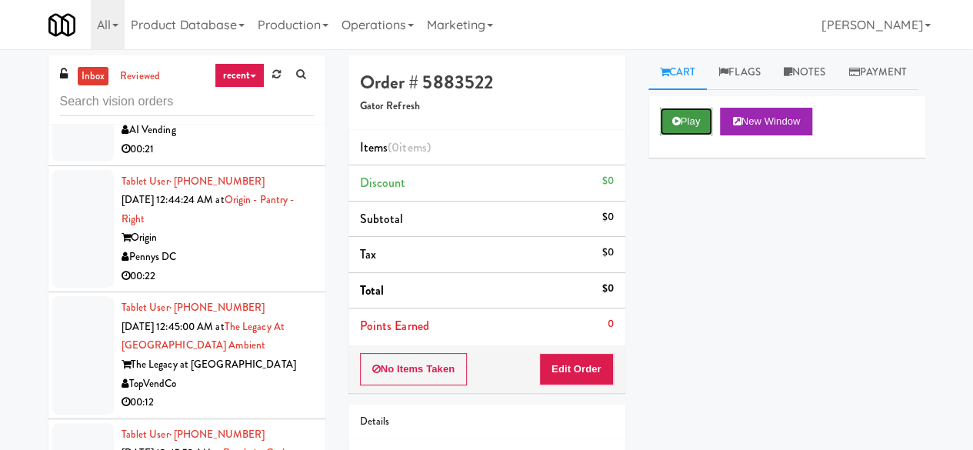
click at [690, 135] on button "Play" at bounding box center [686, 122] width 53 height 28
click at [684, 135] on button "Play" at bounding box center [686, 122] width 53 height 28
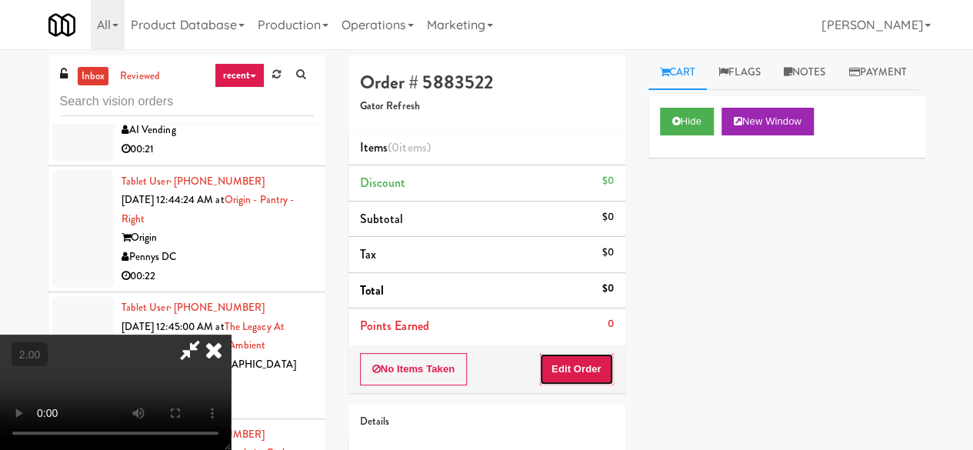
click at [589, 362] on button "Edit Order" at bounding box center [576, 369] width 75 height 32
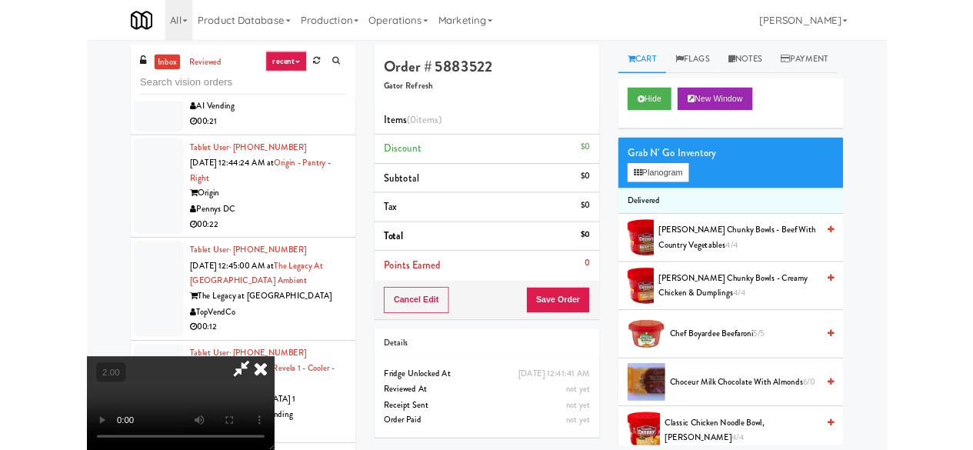
scroll to position [32, 0]
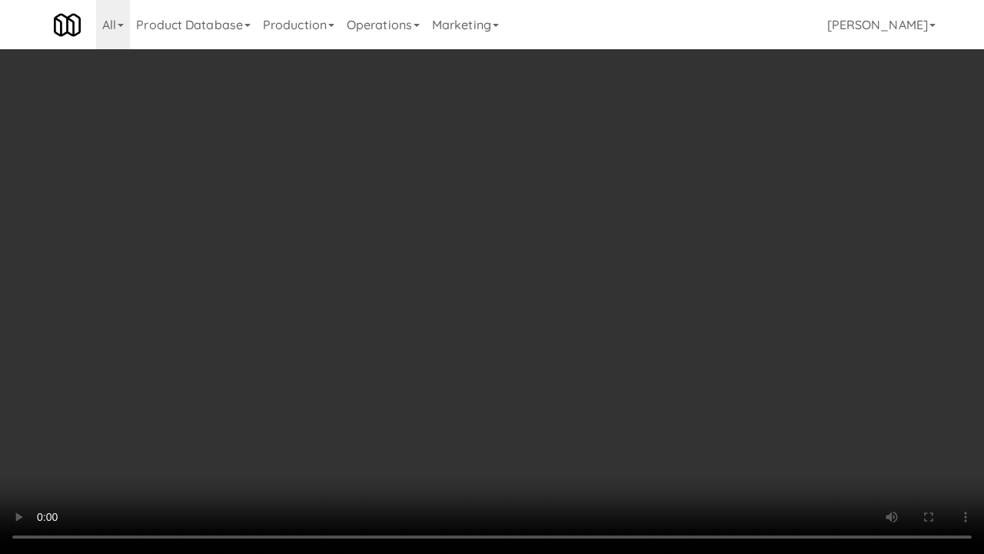
click at [402, 344] on video at bounding box center [492, 277] width 984 height 554
click at [571, 349] on video at bounding box center [492, 277] width 984 height 554
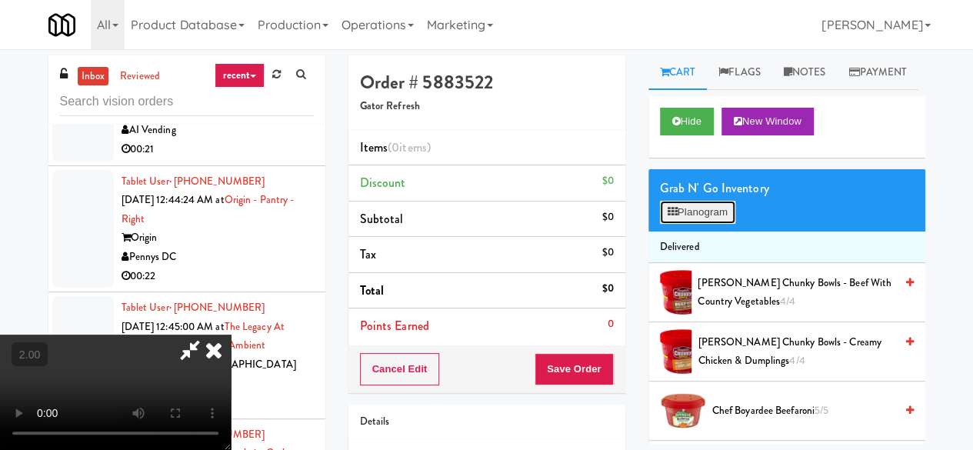
click at [723, 224] on button "Planogram" at bounding box center [697, 212] width 75 height 23
click at [0, 0] on div at bounding box center [0, 0] width 0 height 0
click at [723, 224] on button "Planogram" at bounding box center [697, 212] width 75 height 23
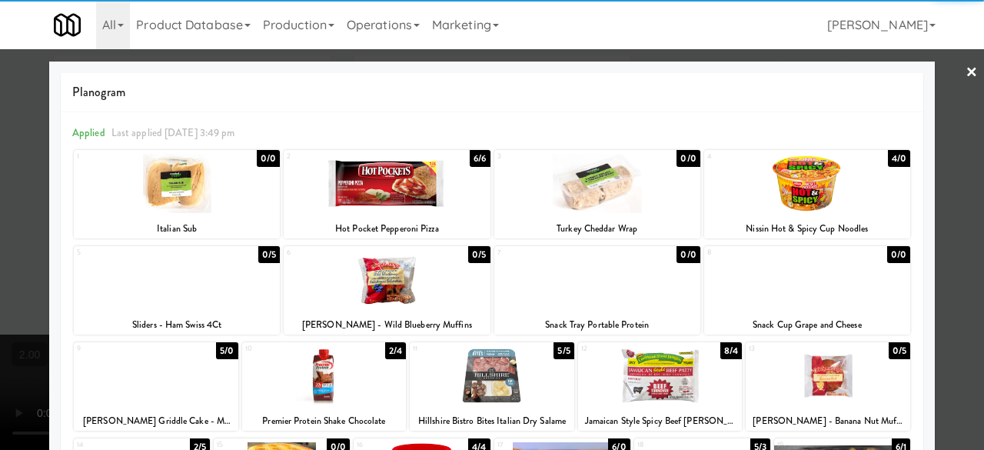
click at [781, 196] on div at bounding box center [807, 183] width 206 height 59
click at [944, 85] on div at bounding box center [492, 225] width 984 height 450
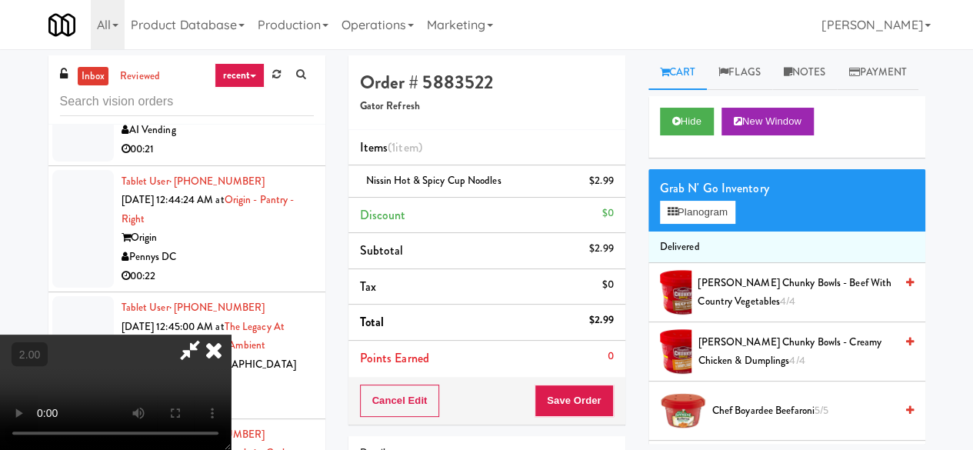
click at [208, 334] on icon at bounding box center [189, 349] width 35 height 31
click at [555, 390] on button "Save Order" at bounding box center [573, 400] width 78 height 32
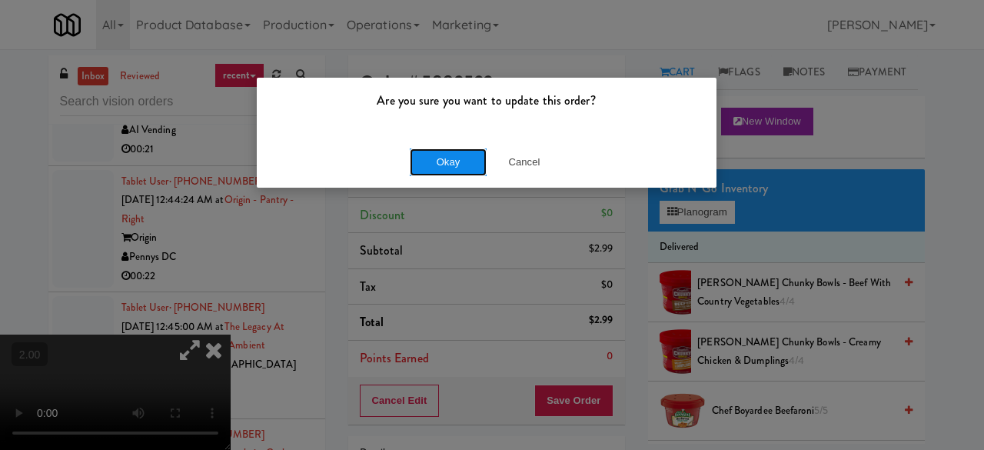
click at [456, 159] on button "Okay" at bounding box center [448, 162] width 77 height 28
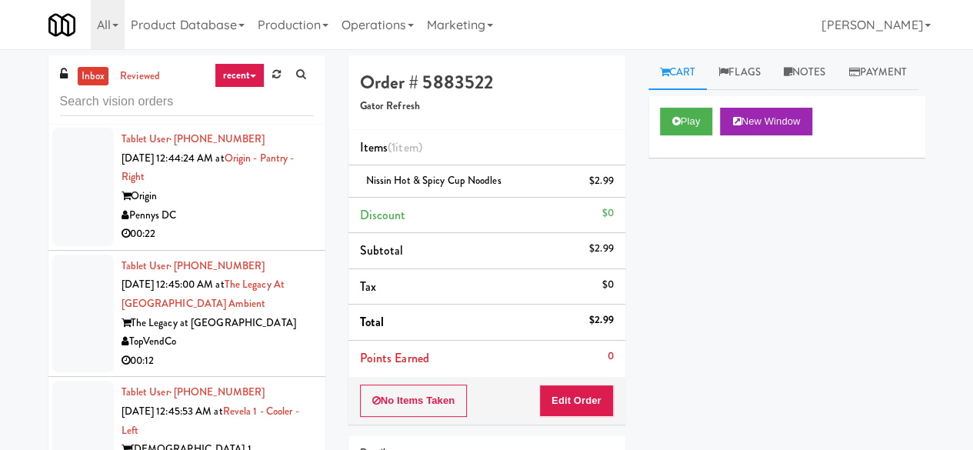
scroll to position [14781, 0]
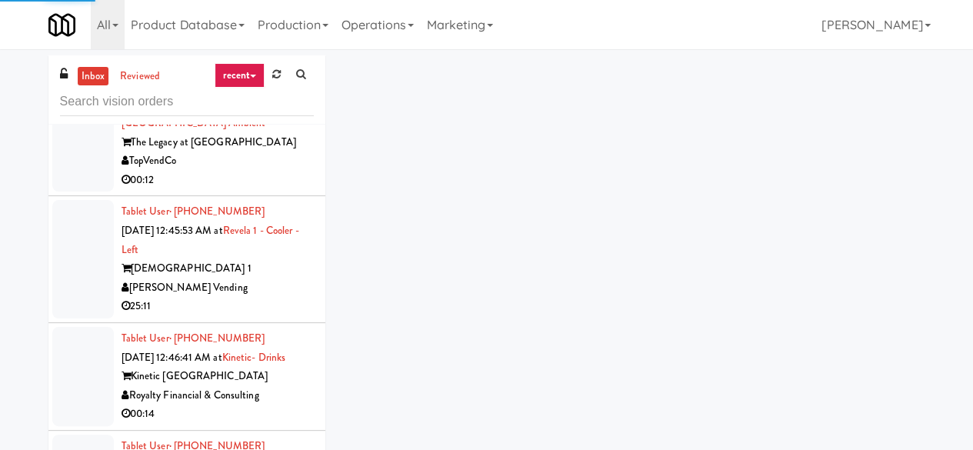
scroll to position [15011, 0]
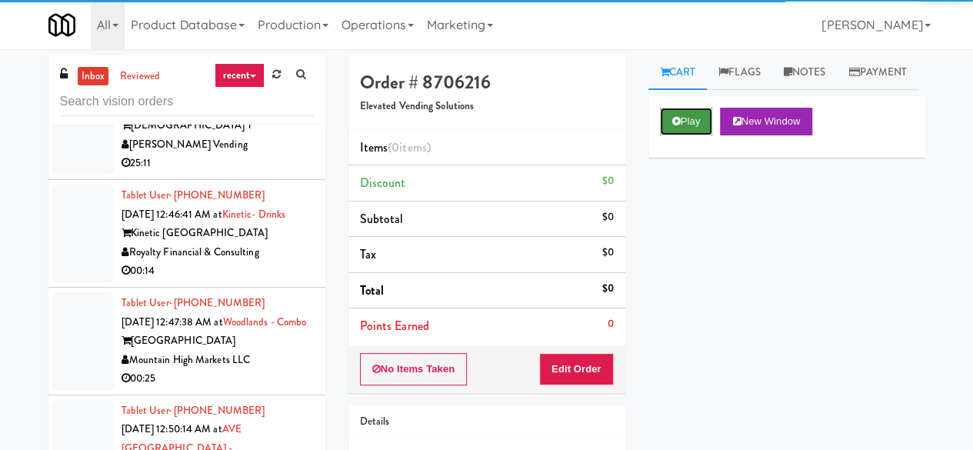
click at [677, 135] on button "Play" at bounding box center [686, 122] width 53 height 28
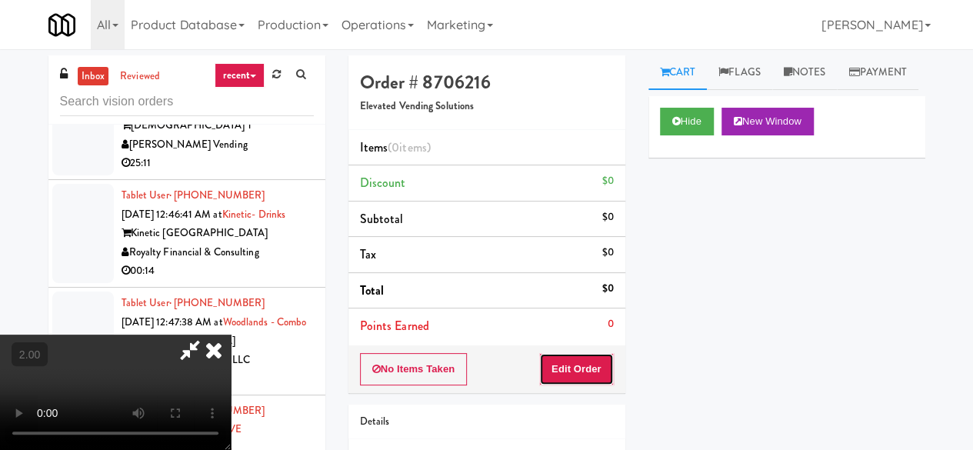
click at [589, 372] on button "Edit Order" at bounding box center [576, 369] width 75 height 32
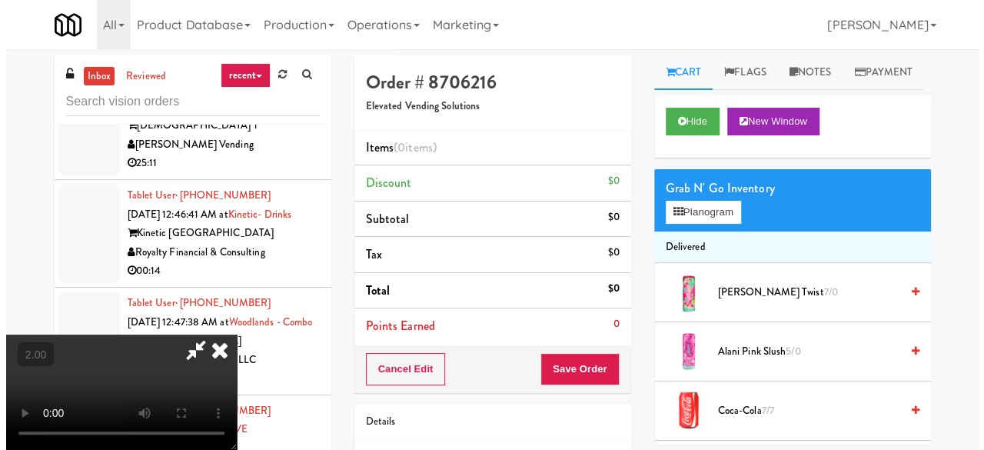
scroll to position [32, 0]
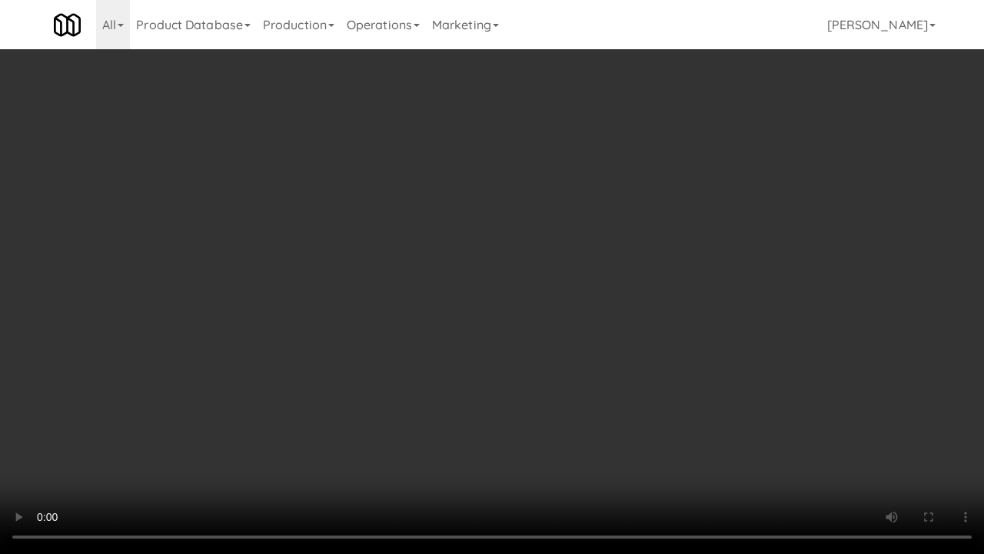
click at [400, 349] on video at bounding box center [492, 277] width 984 height 554
click at [425, 312] on video at bounding box center [492, 277] width 984 height 554
click at [438, 281] on video at bounding box center [492, 277] width 984 height 554
click at [678, 383] on video at bounding box center [492, 277] width 984 height 554
click at [678, 368] on video at bounding box center [492, 277] width 984 height 554
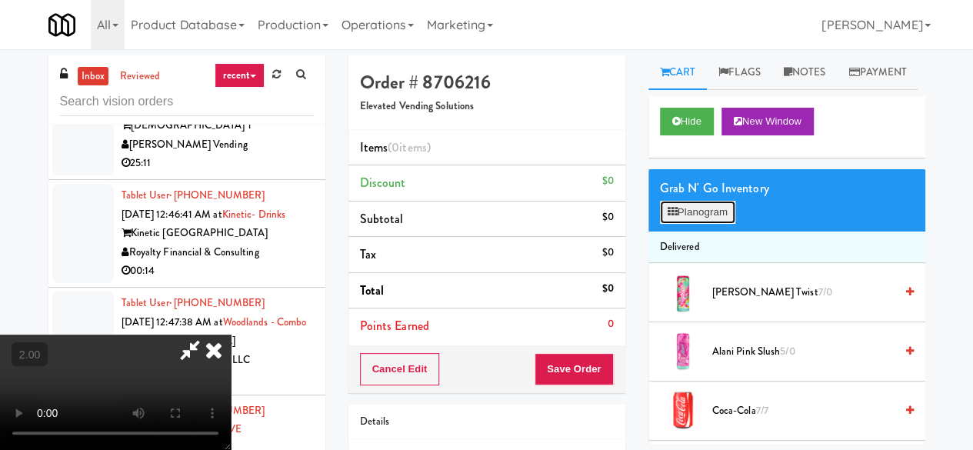
click at [720, 224] on button "Planogram" at bounding box center [697, 212] width 75 height 23
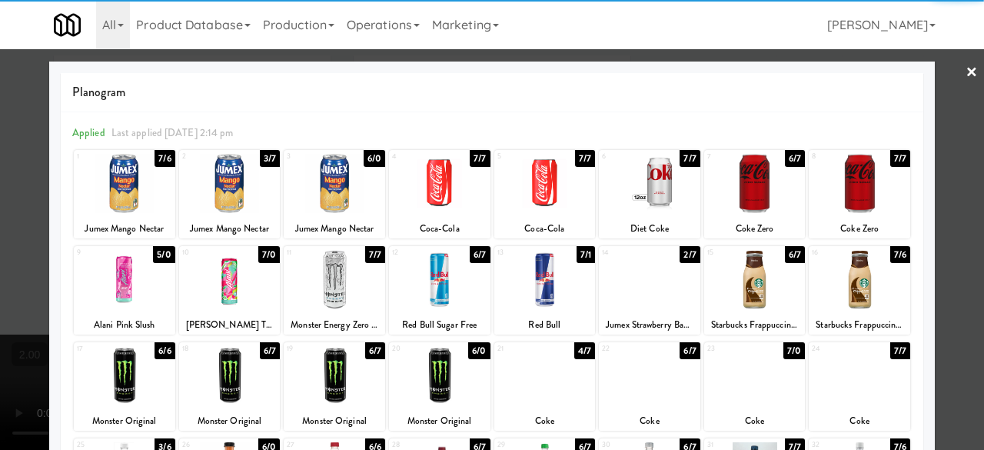
click at [121, 181] on div at bounding box center [124, 183] width 101 height 59
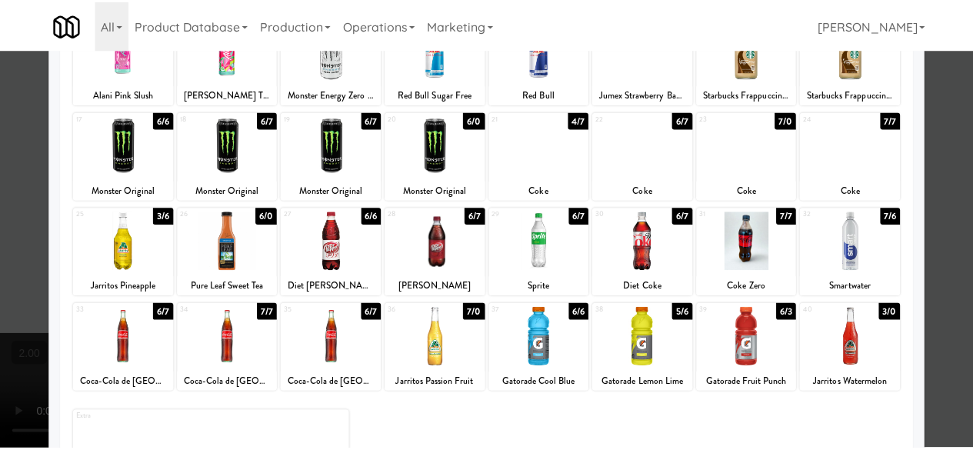
scroll to position [77, 0]
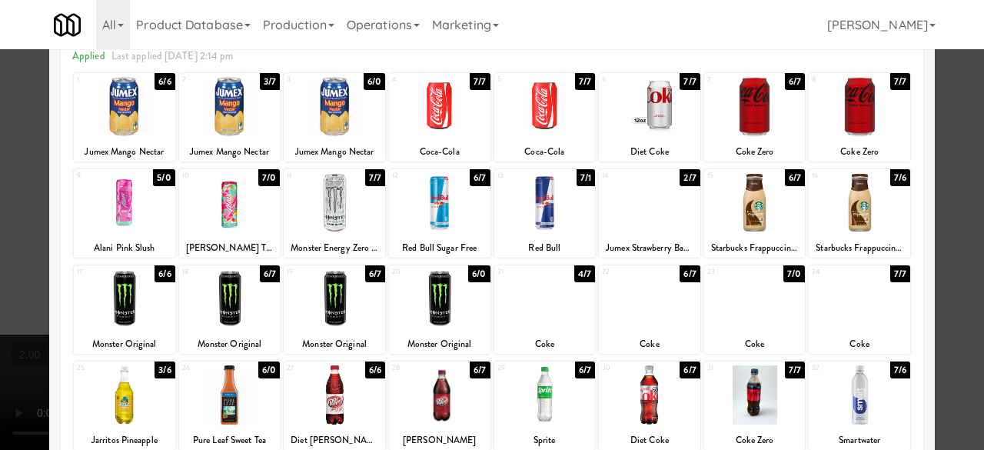
click at [554, 315] on div at bounding box center [544, 298] width 101 height 59
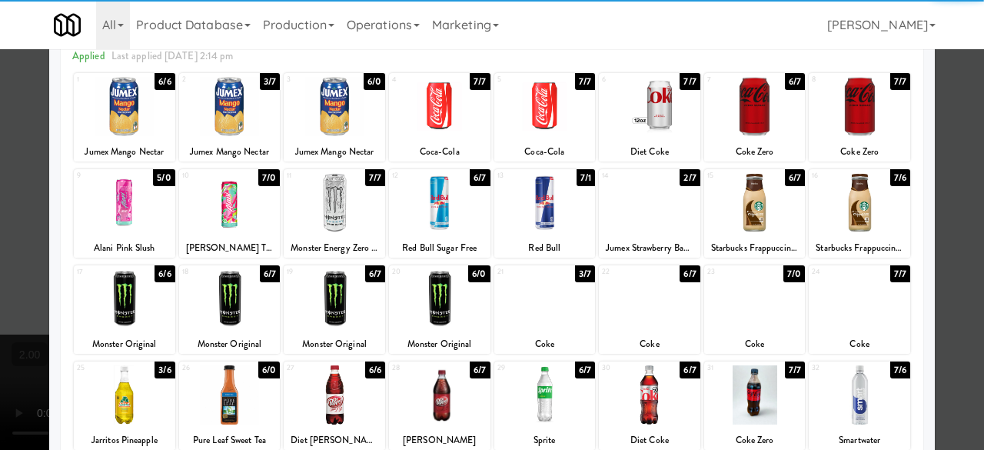
drag, startPoint x: 951, startPoint y: 178, endPoint x: 857, endPoint y: 191, distance: 95.6
click at [949, 178] on div at bounding box center [492, 225] width 984 height 450
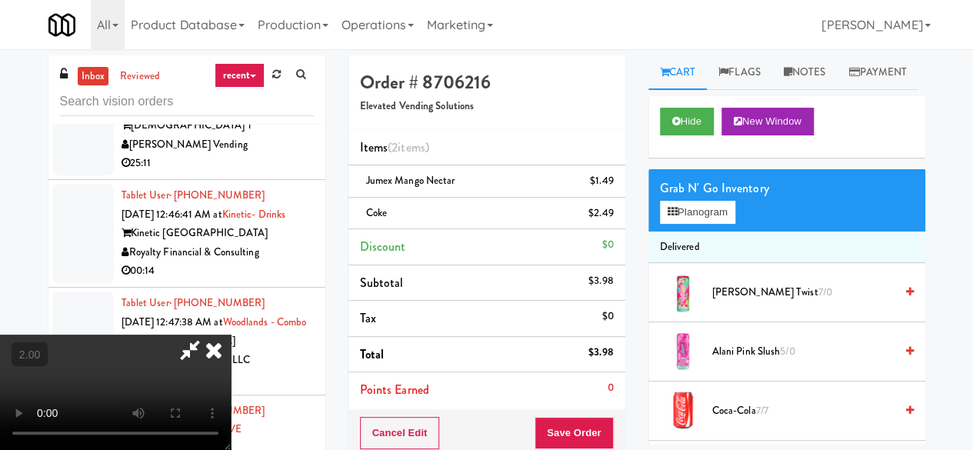
click at [208, 334] on icon at bounding box center [189, 349] width 35 height 31
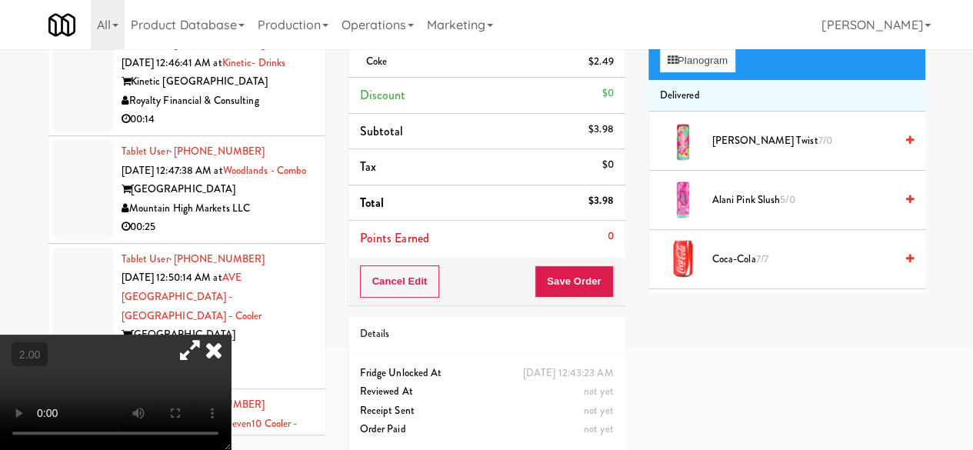
scroll to position [154, 0]
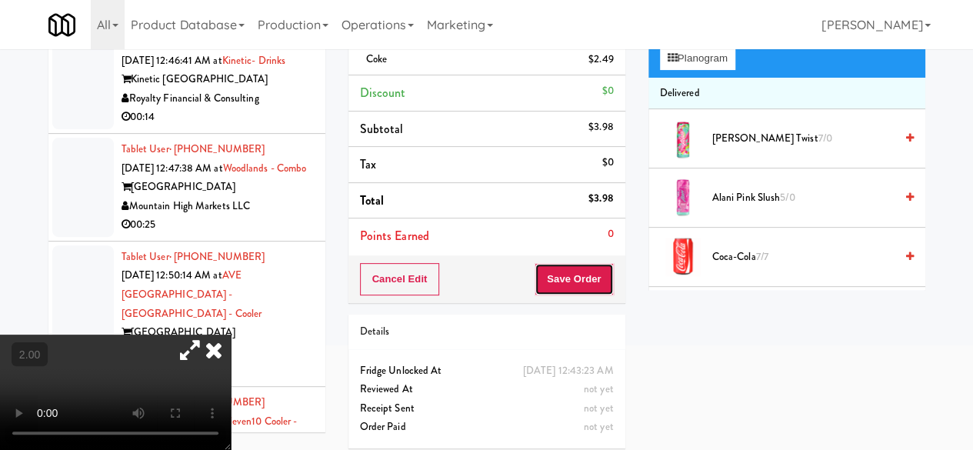
click at [571, 268] on button "Save Order" at bounding box center [573, 279] width 78 height 32
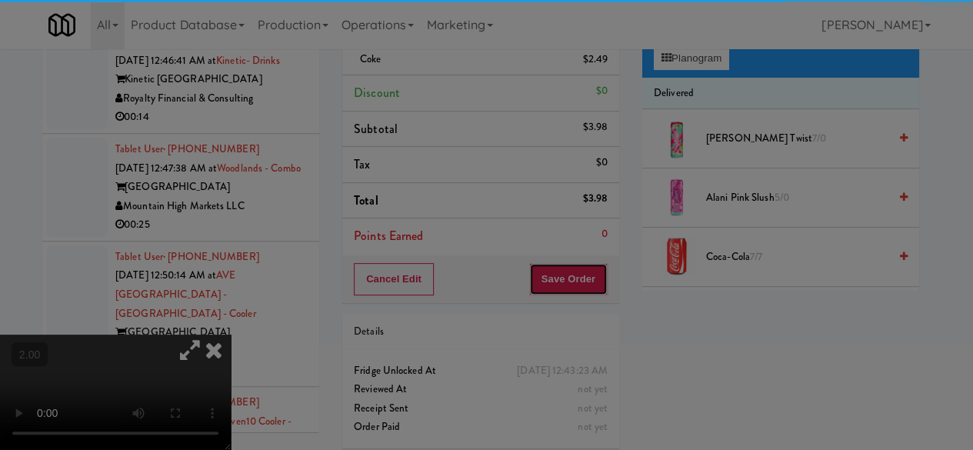
scroll to position [0, 0]
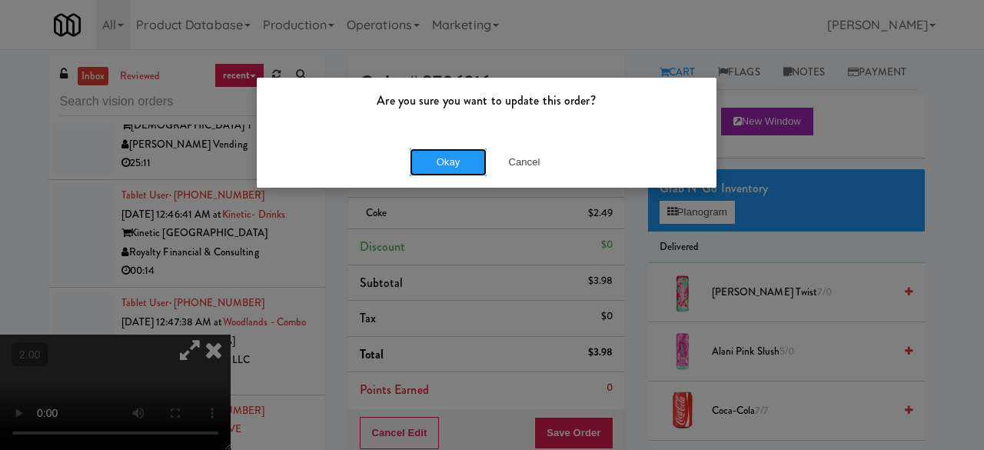
click at [463, 173] on button "Okay" at bounding box center [448, 162] width 77 height 28
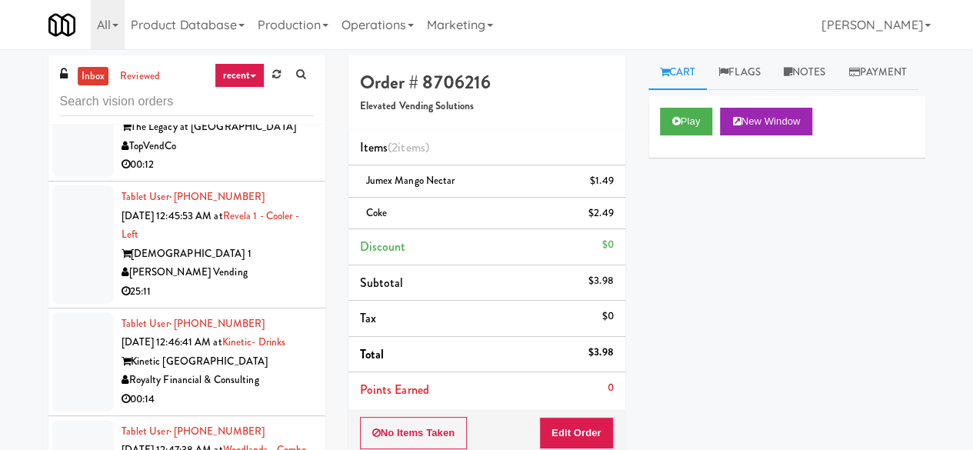
scroll to position [15011, 0]
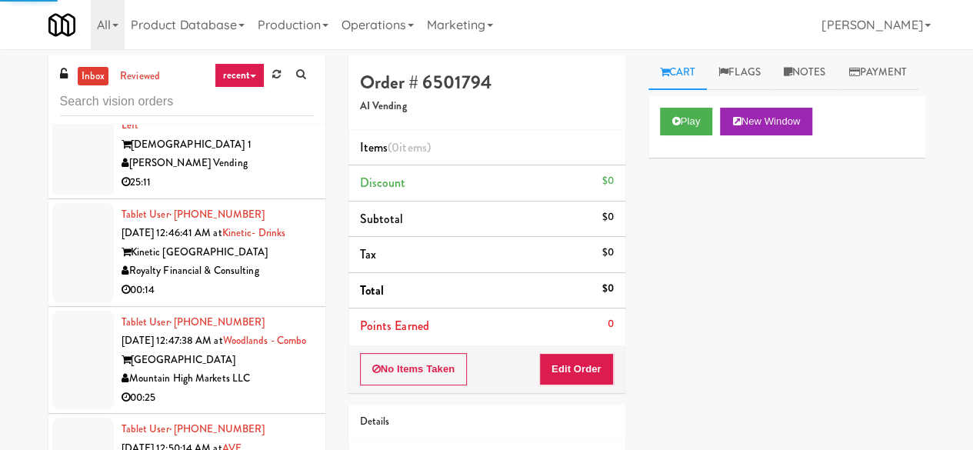
click at [657, 158] on div "Play New Window" at bounding box center [786, 127] width 277 height 62
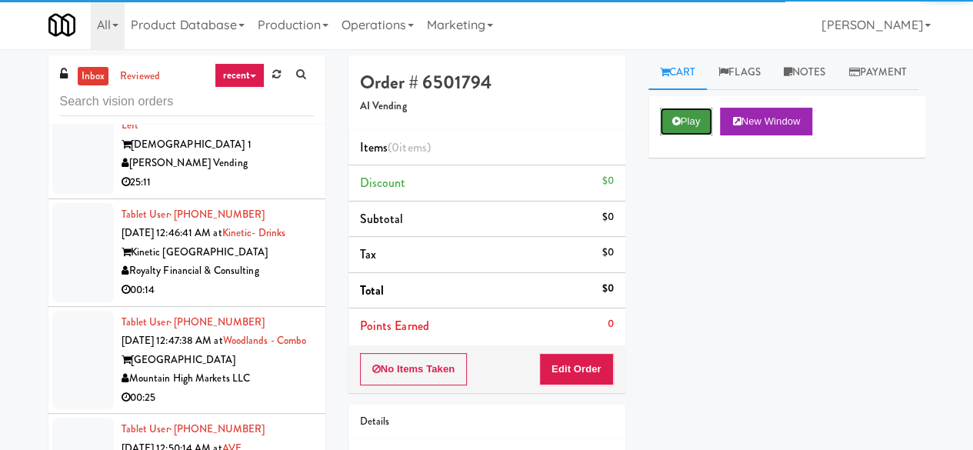
click at [708, 135] on button "Play" at bounding box center [686, 122] width 53 height 28
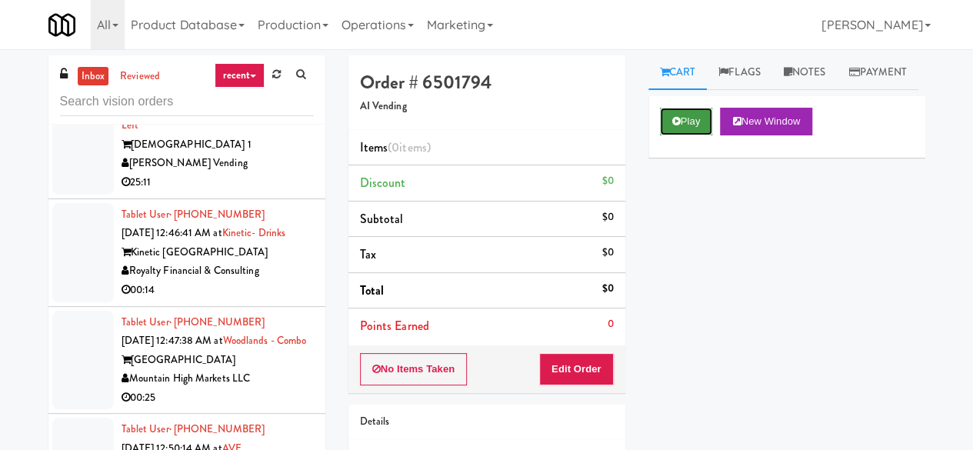
click at [667, 135] on button "Play" at bounding box center [686, 122] width 53 height 28
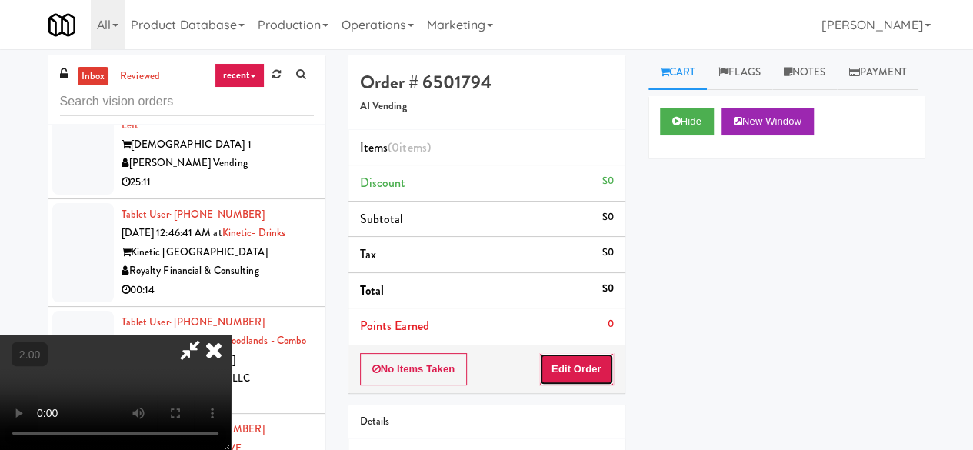
click at [574, 358] on button "Edit Order" at bounding box center [576, 369] width 75 height 32
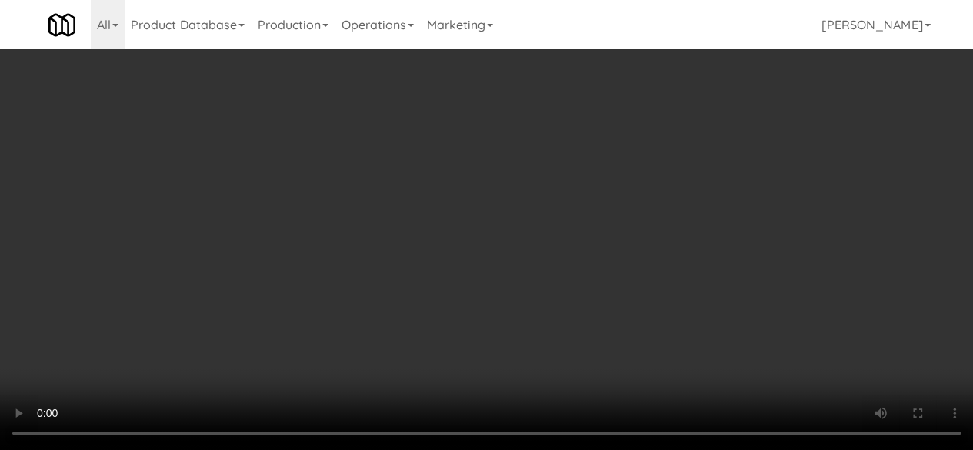
scroll to position [461, 0]
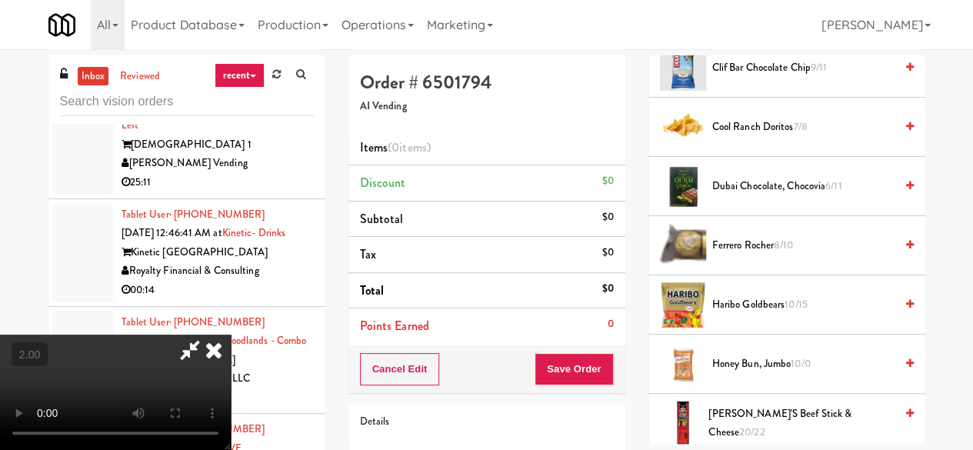
click at [805, 311] on span "10/15" at bounding box center [795, 304] width 23 height 15
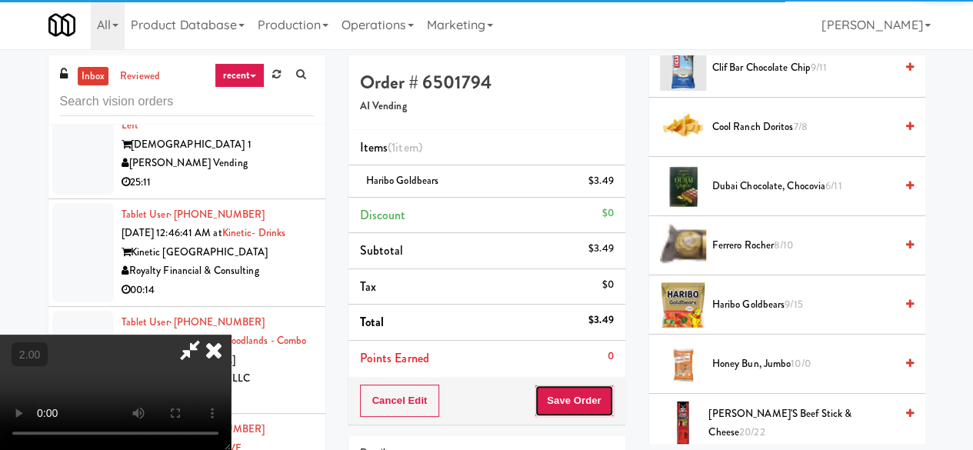
click at [584, 391] on button "Save Order" at bounding box center [573, 400] width 78 height 32
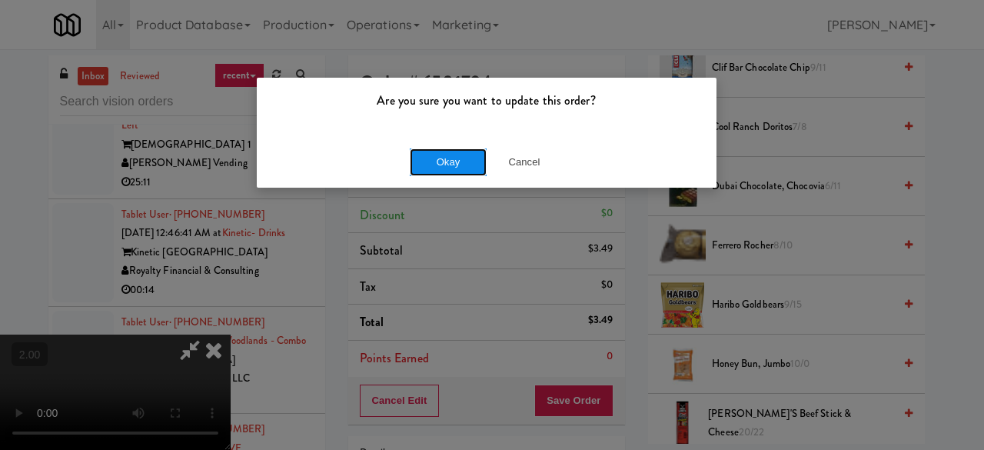
click at [458, 165] on button "Okay" at bounding box center [448, 162] width 77 height 28
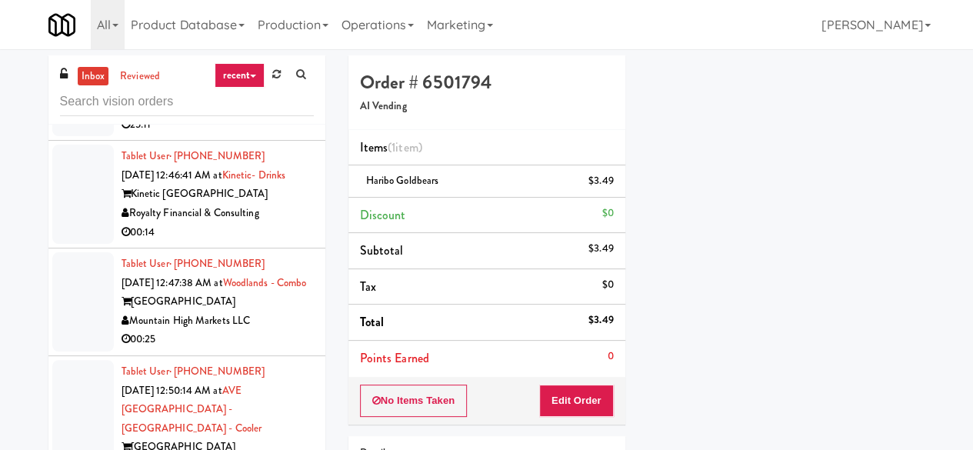
scroll to position [15165, 0]
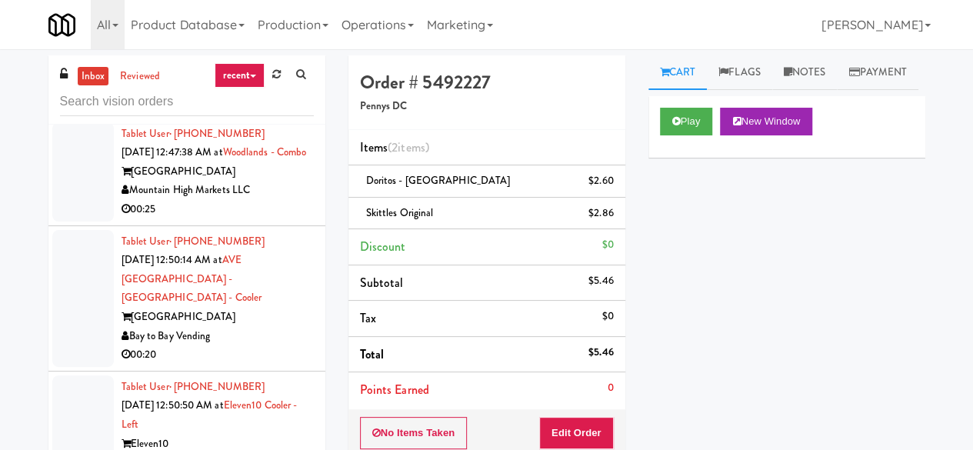
scroll to position [15396, 0]
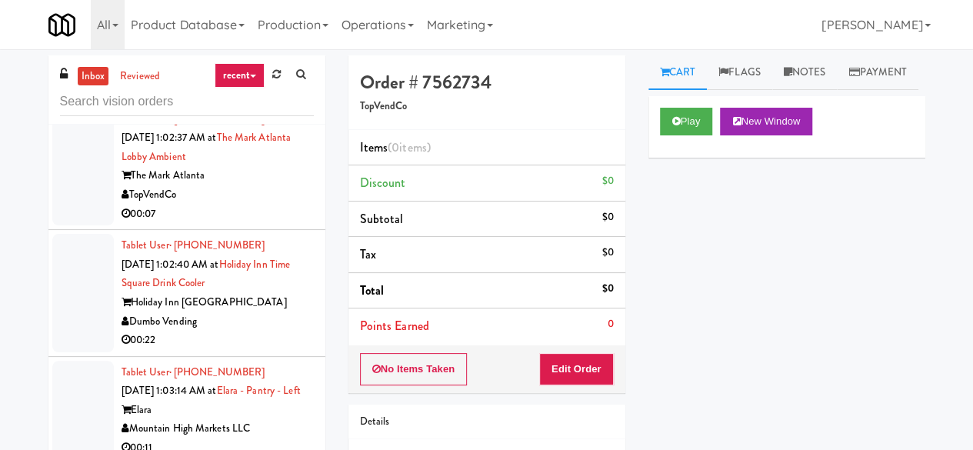
scroll to position [17164, 0]
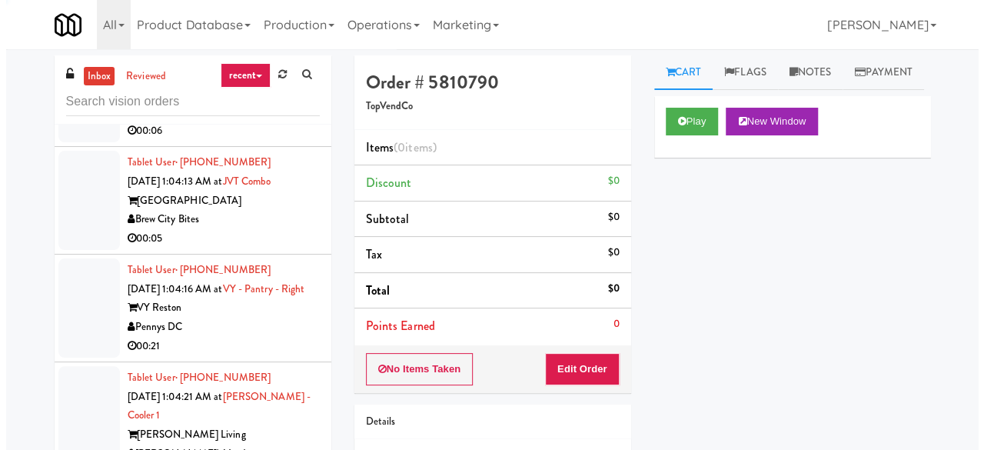
scroll to position [17856, 0]
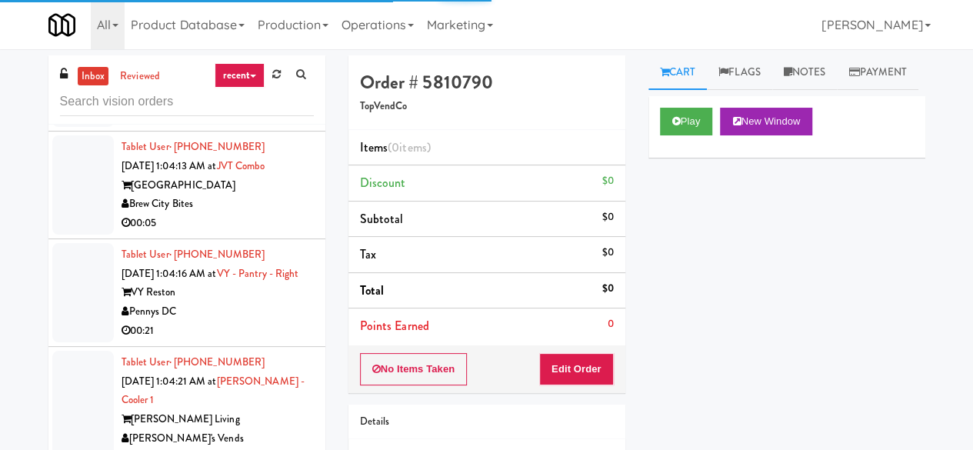
click at [675, 126] on icon at bounding box center [676, 121] width 8 height 10
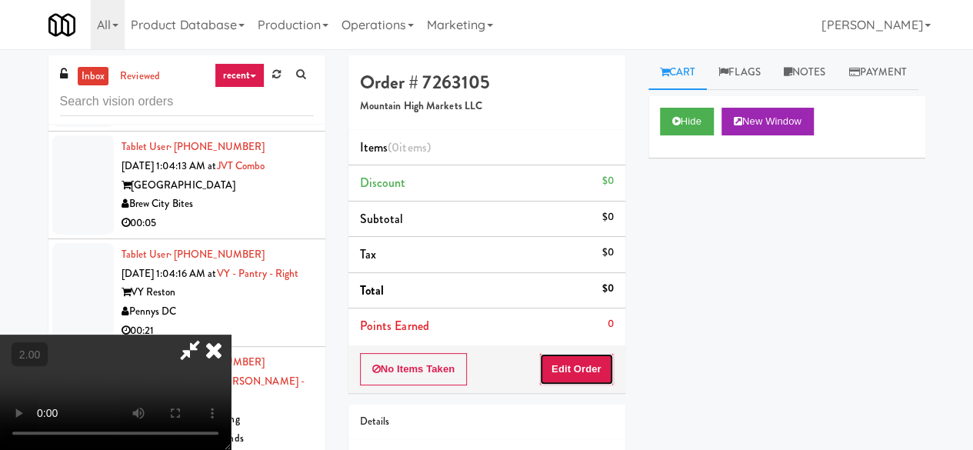
click at [590, 365] on button "Edit Order" at bounding box center [576, 369] width 75 height 32
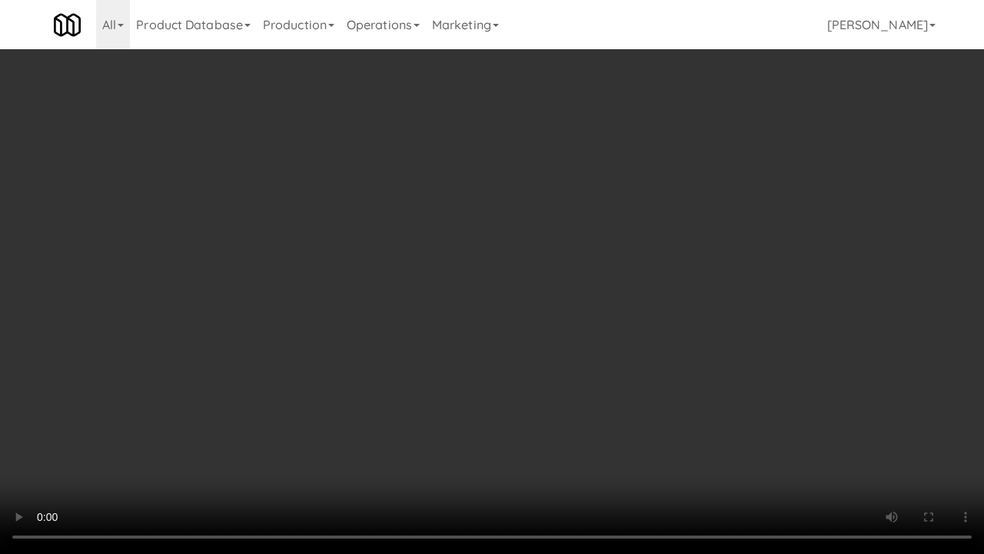
click at [720, 225] on video at bounding box center [492, 277] width 984 height 554
click at [621, 225] on video at bounding box center [492, 277] width 984 height 554
click at [630, 225] on video at bounding box center [492, 277] width 984 height 554
click at [629, 229] on video at bounding box center [492, 277] width 984 height 554
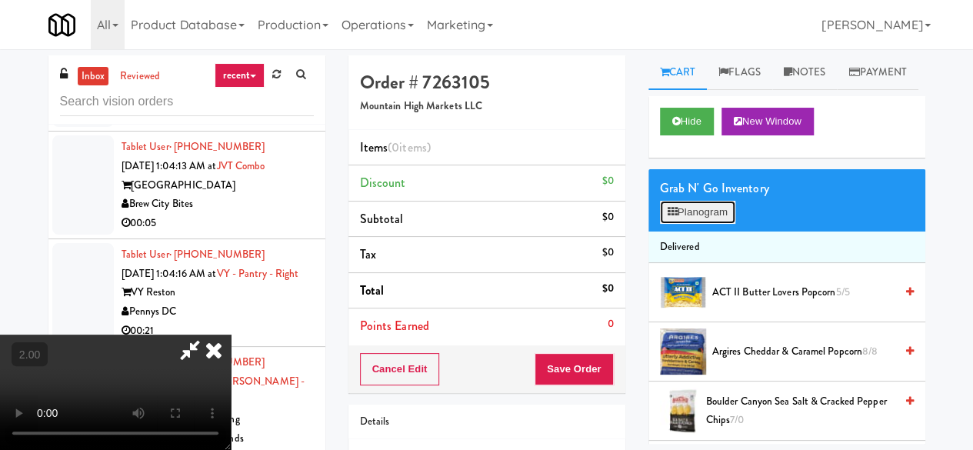
click at [695, 224] on button "Planogram" at bounding box center [697, 212] width 75 height 23
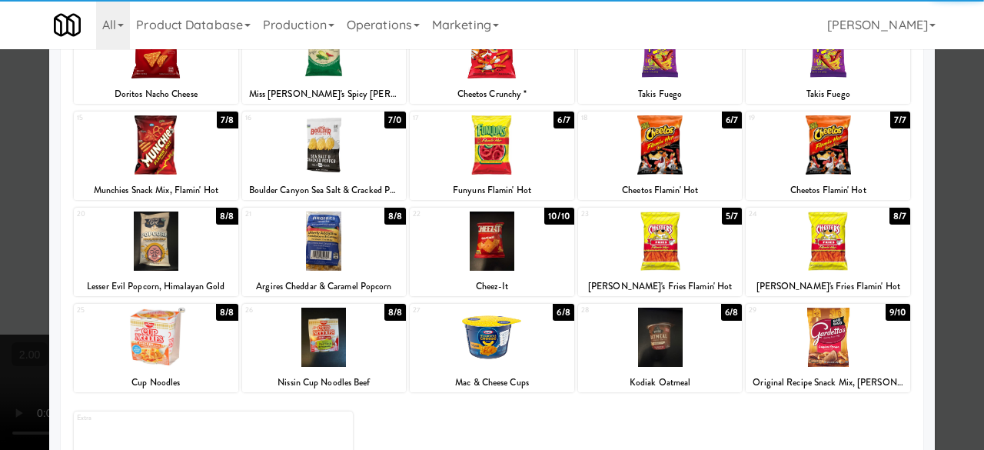
click at [175, 340] on div at bounding box center [156, 337] width 165 height 59
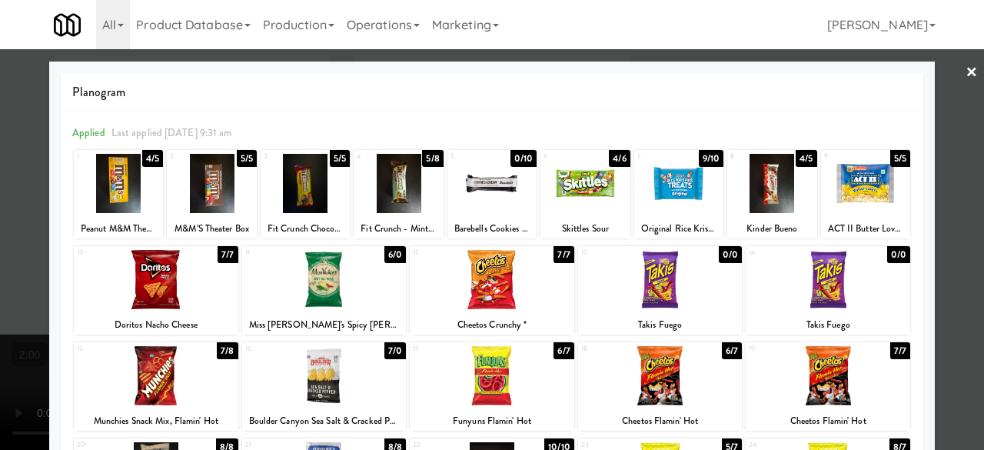
click at [867, 185] on div at bounding box center [865, 183] width 89 height 59
click at [919, 138] on div "Planogram Applied Last applied [DATE] 9:31 am 1 4/5 Peanut M&M Theater Box 2 5/…" at bounding box center [492, 409] width 886 height 694
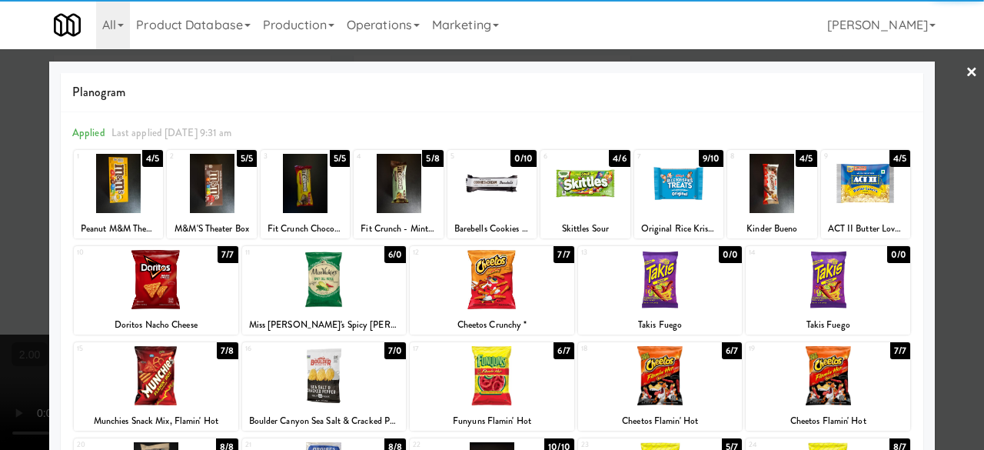
click at [926, 133] on div at bounding box center [492, 225] width 984 height 450
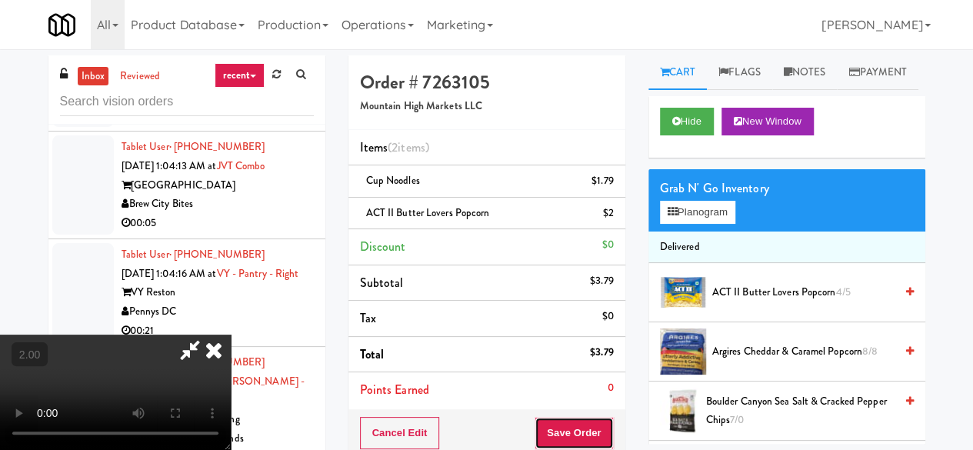
click at [602, 428] on button "Save Order" at bounding box center [573, 433] width 78 height 32
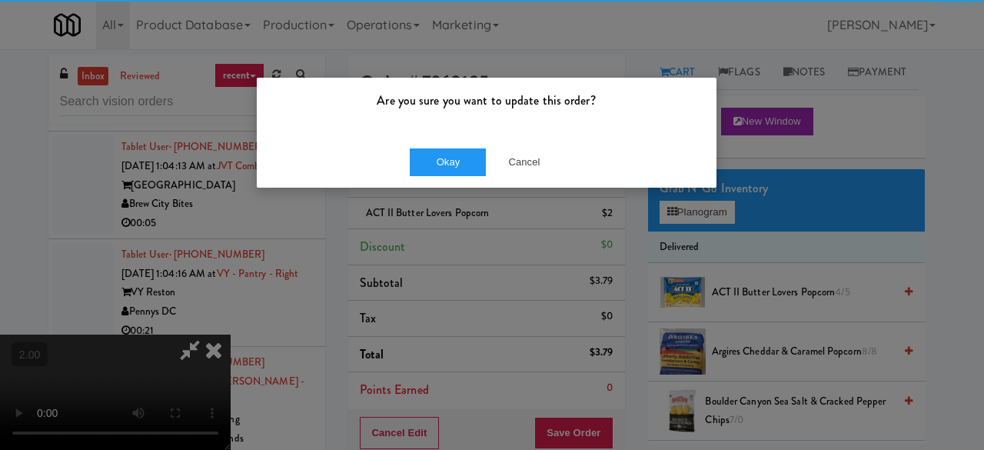
click at [447, 143] on div "Okay Cancel" at bounding box center [487, 162] width 460 height 52
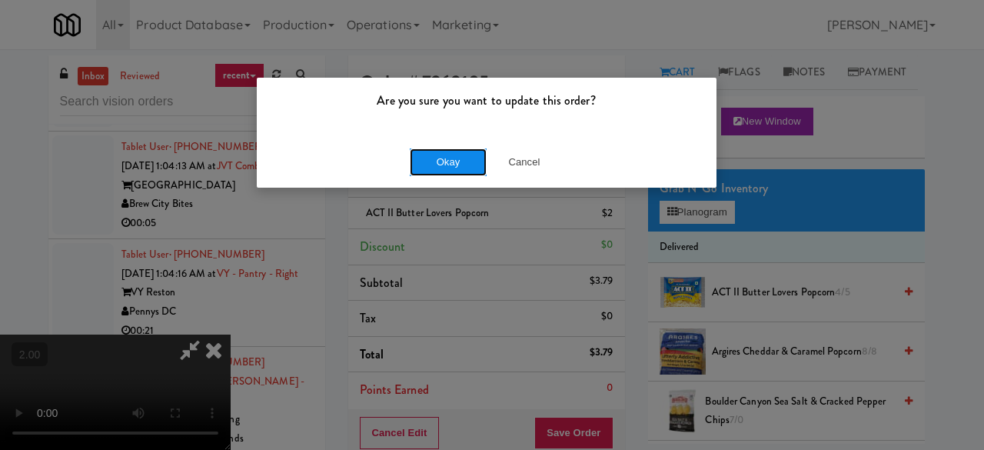
click at [447, 151] on button "Okay" at bounding box center [448, 162] width 77 height 28
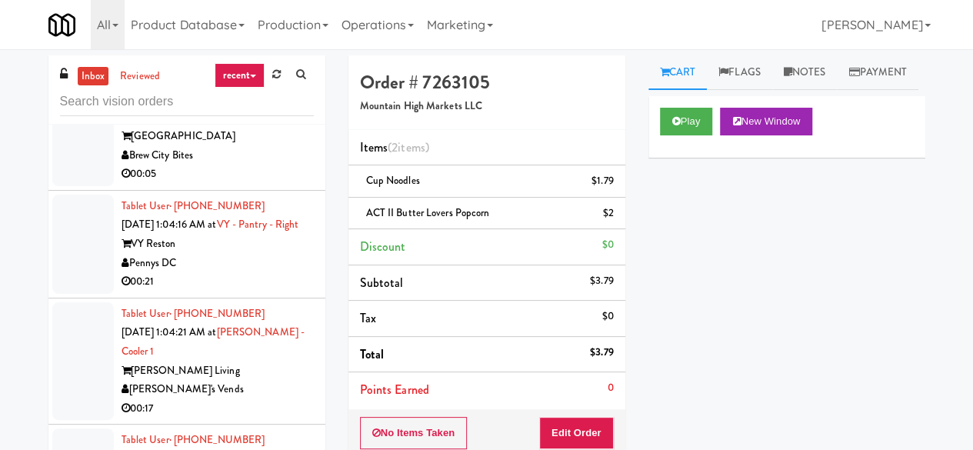
scroll to position [18010, 0]
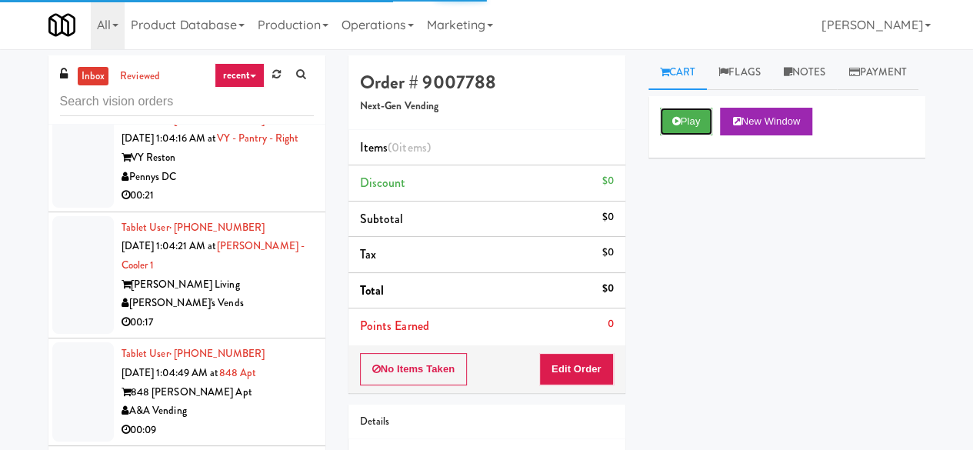
click at [687, 135] on button "Play" at bounding box center [686, 122] width 53 height 28
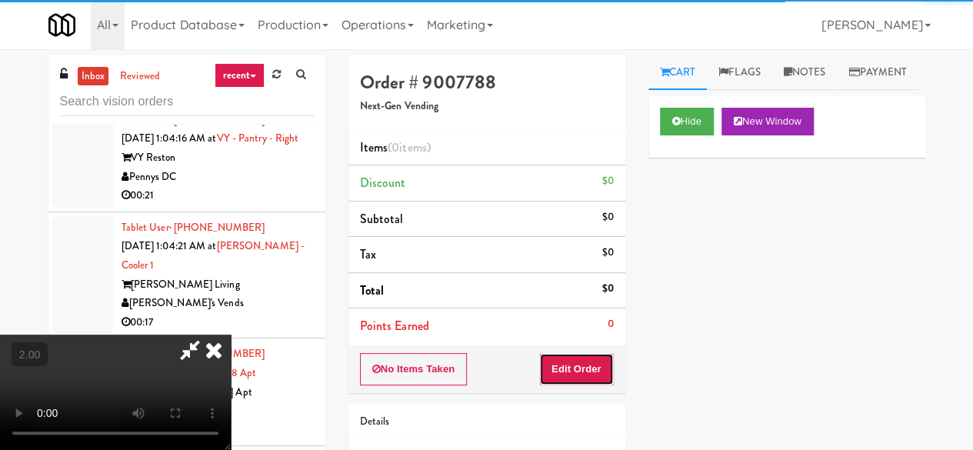
click at [583, 368] on button "Edit Order" at bounding box center [576, 369] width 75 height 32
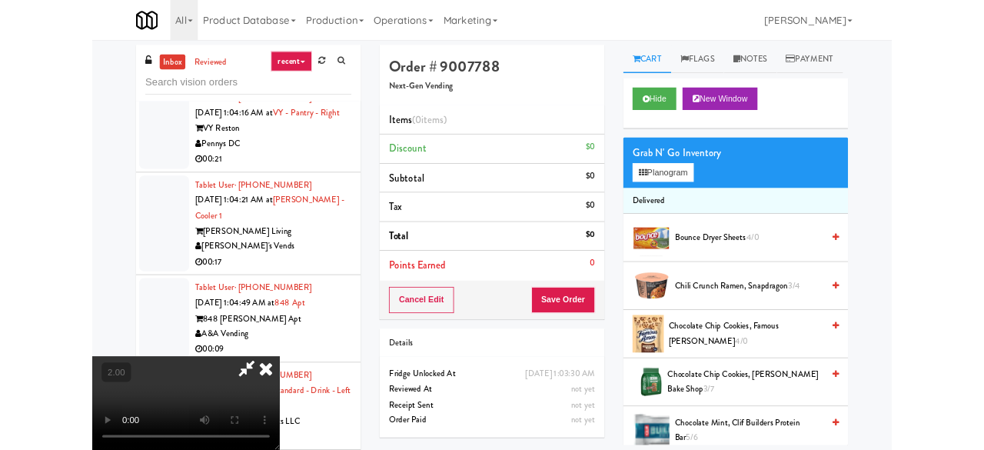
scroll to position [32, 0]
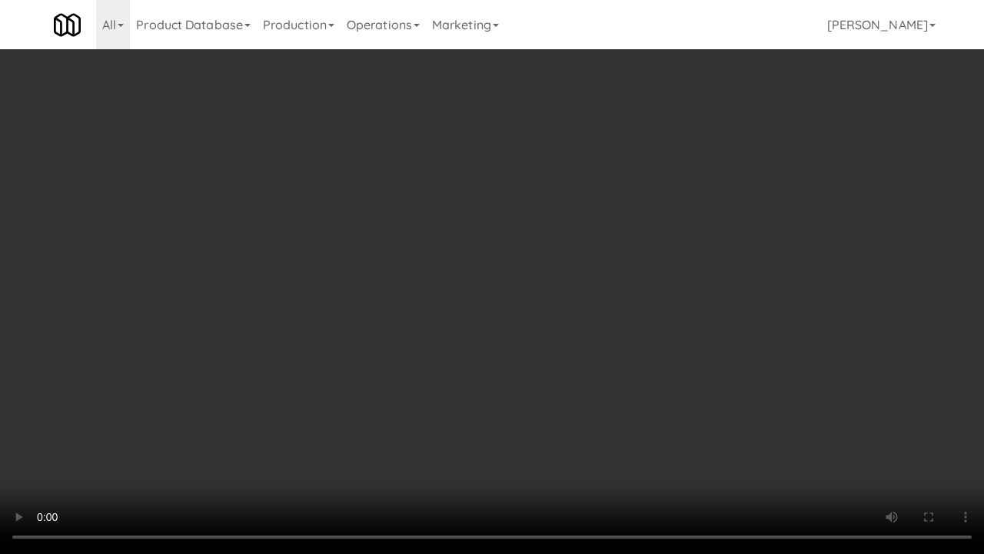
click at [500, 409] on video at bounding box center [492, 277] width 984 height 554
click at [598, 313] on video at bounding box center [492, 277] width 984 height 554
click at [496, 342] on video at bounding box center [492, 277] width 984 height 554
click at [528, 342] on video at bounding box center [492, 277] width 984 height 554
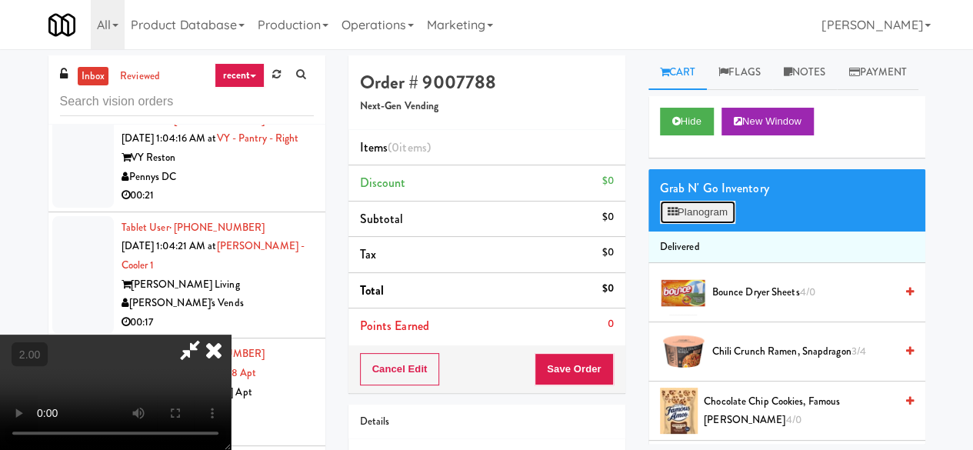
click at [686, 224] on button "Planogram" at bounding box center [697, 212] width 75 height 23
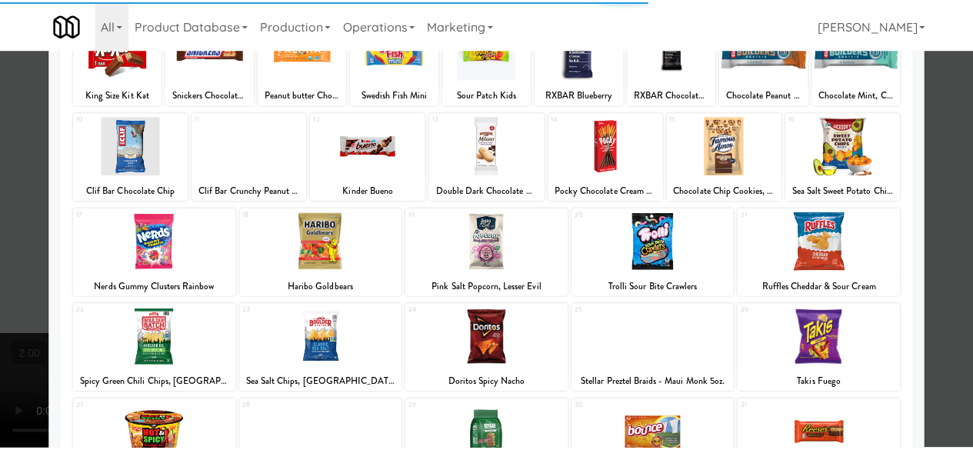
scroll to position [304, 0]
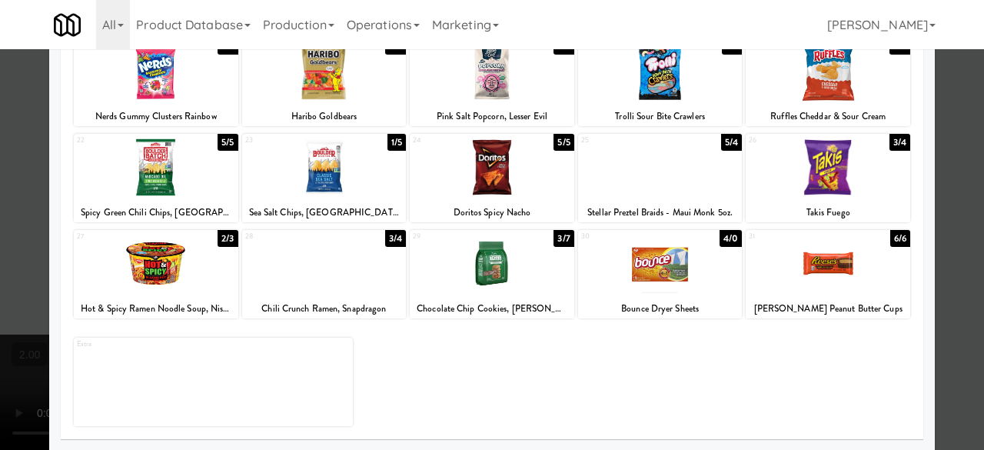
click at [940, 168] on div at bounding box center [492, 225] width 984 height 450
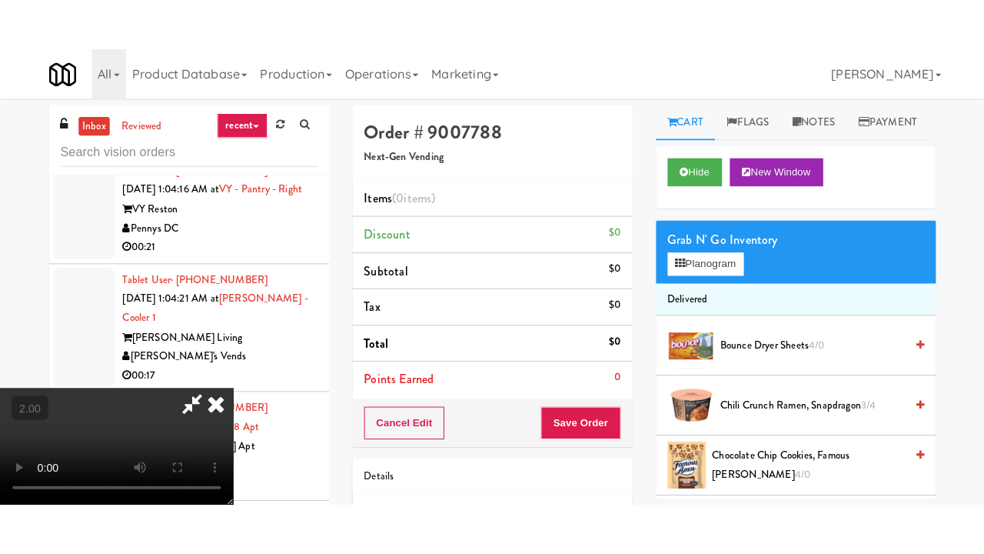
scroll to position [202, 0]
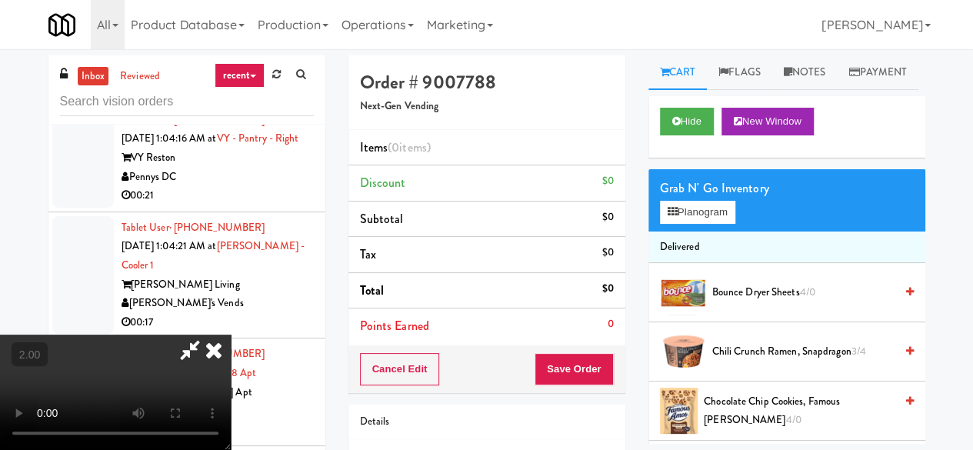
click at [231, 334] on video at bounding box center [115, 391] width 231 height 115
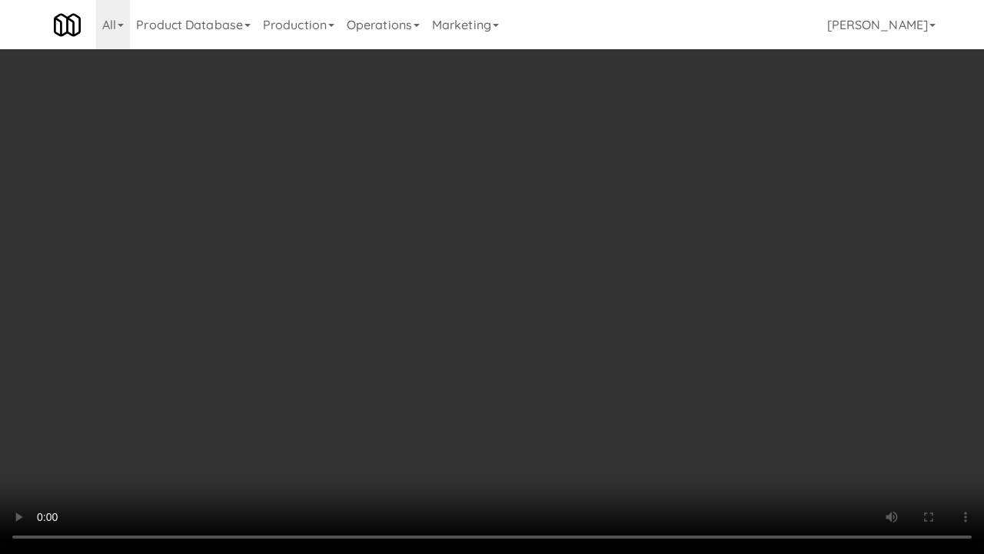
click at [555, 363] on video at bounding box center [492, 277] width 984 height 554
click at [572, 323] on video at bounding box center [492, 277] width 984 height 554
click at [554, 308] on video at bounding box center [492, 277] width 984 height 554
click at [600, 352] on video at bounding box center [492, 277] width 984 height 554
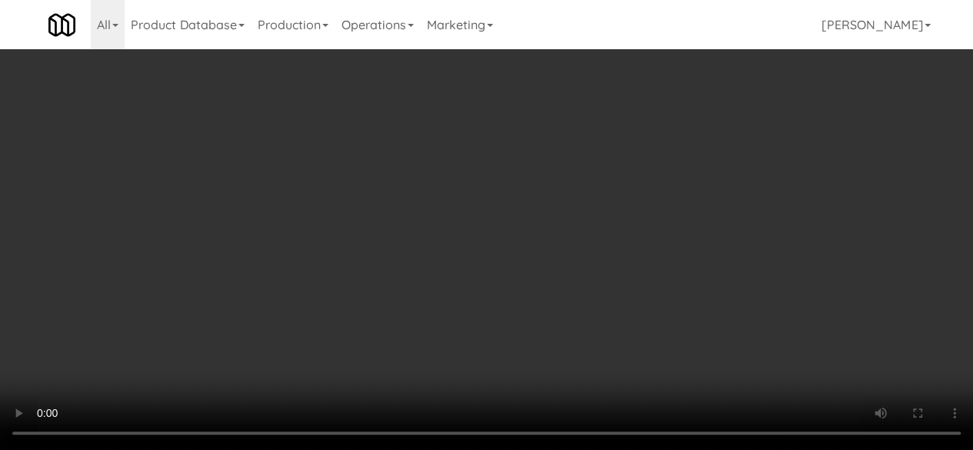
scroll to position [0, 0]
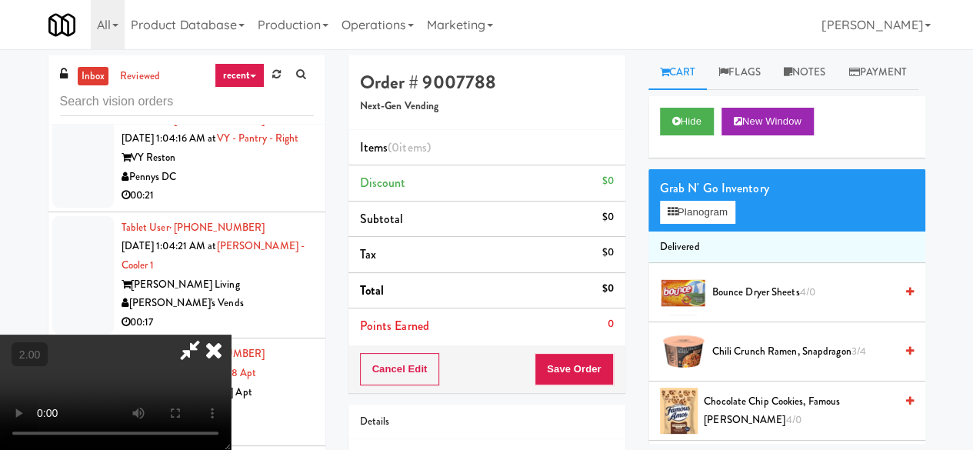
drag, startPoint x: 527, startPoint y: 72, endPoint x: 515, endPoint y: 78, distance: 13.8
click at [208, 334] on icon at bounding box center [189, 349] width 35 height 31
click at [231, 334] on icon at bounding box center [214, 349] width 34 height 31
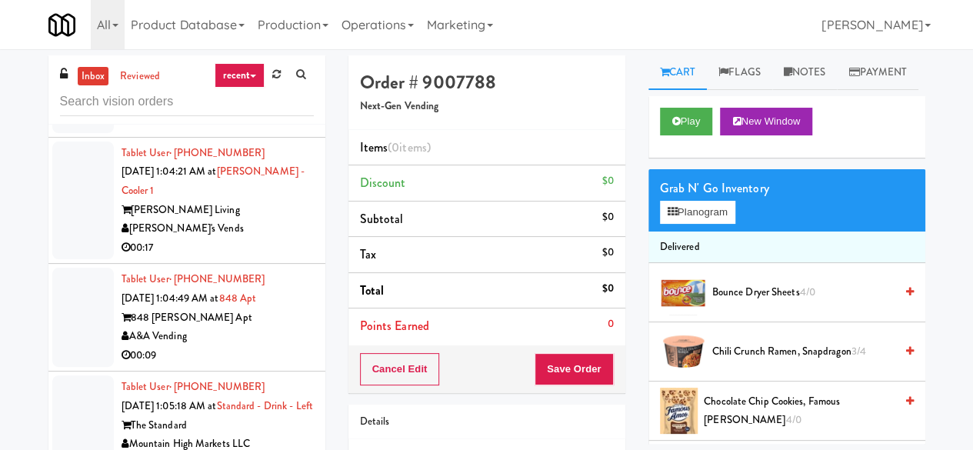
scroll to position [18164, 0]
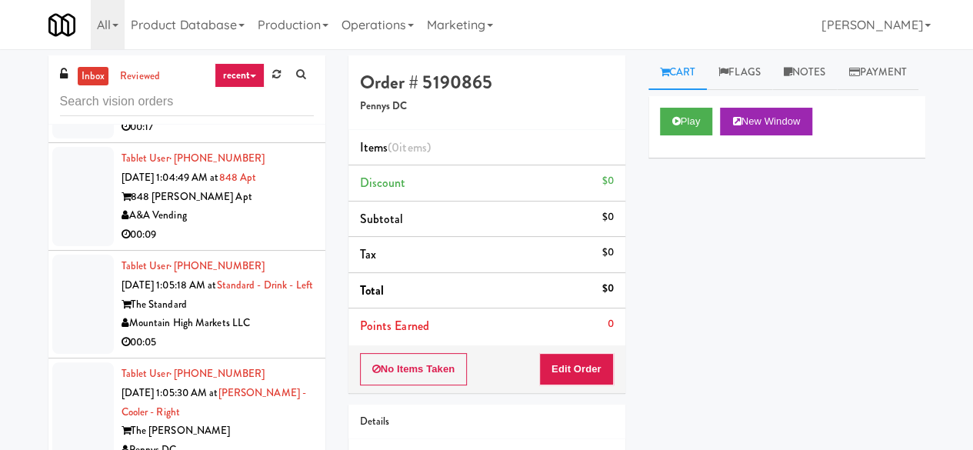
scroll to position [18241, 0]
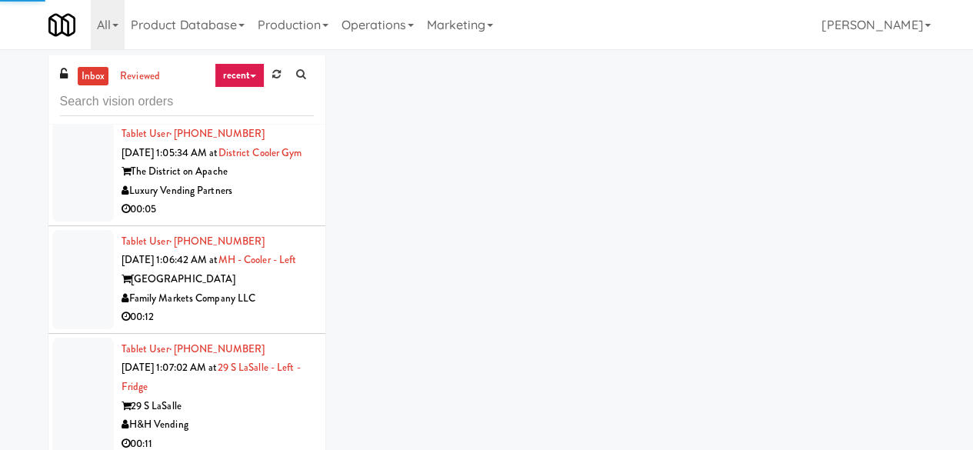
scroll to position [18797, 0]
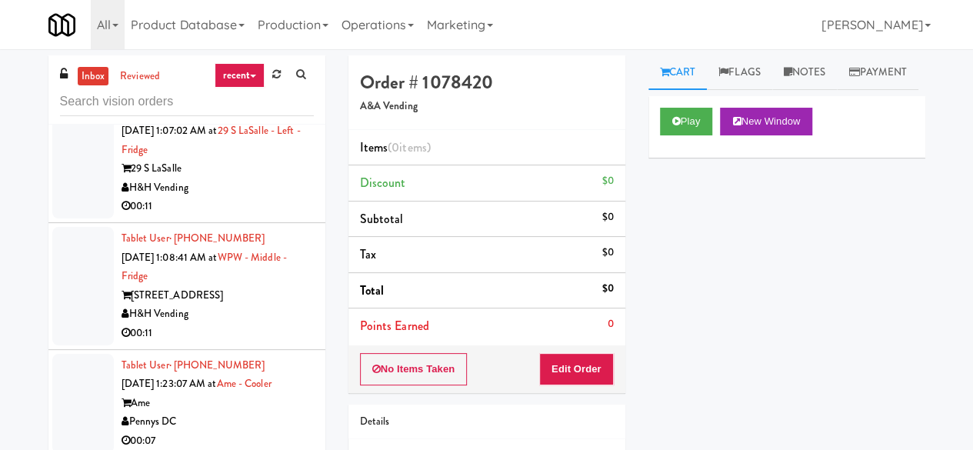
scroll to position [18797, 0]
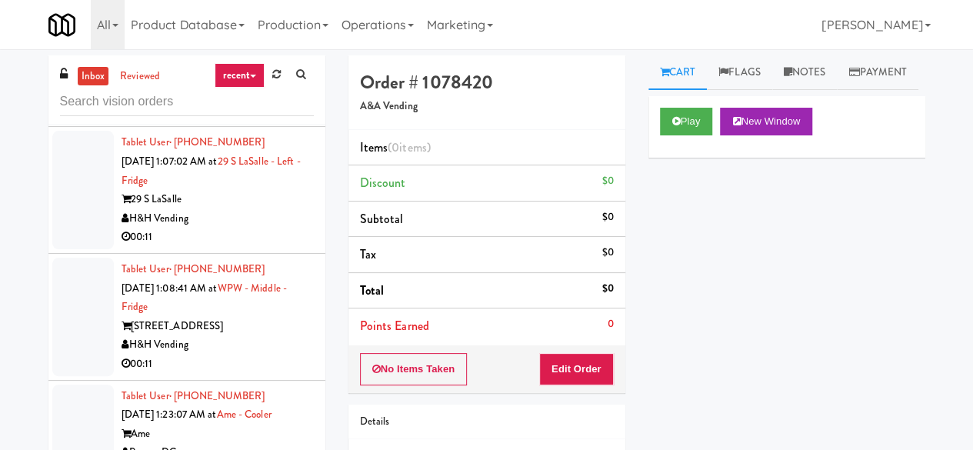
click at [649, 154] on div "Play New Window" at bounding box center [786, 127] width 277 height 62
click at [665, 135] on button "Play" at bounding box center [686, 122] width 53 height 28
click at [592, 364] on button "Edit Order" at bounding box center [576, 369] width 75 height 32
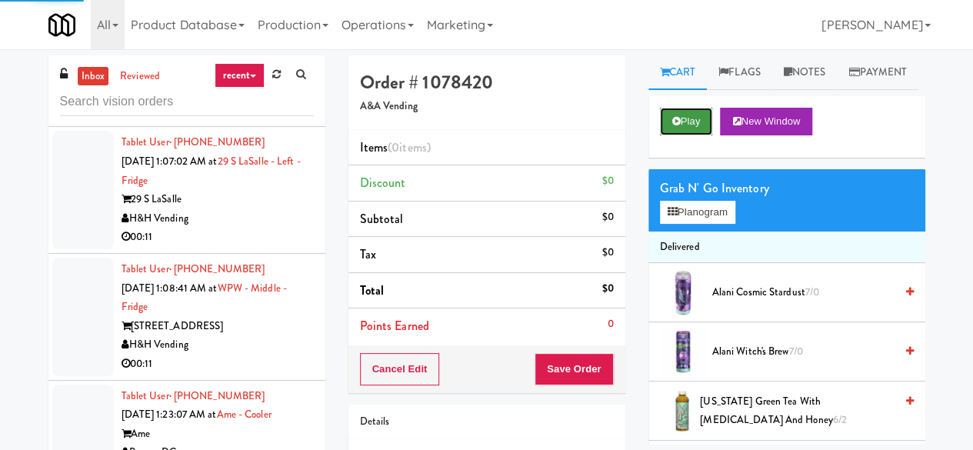
click at [678, 135] on button "Play" at bounding box center [686, 122] width 53 height 28
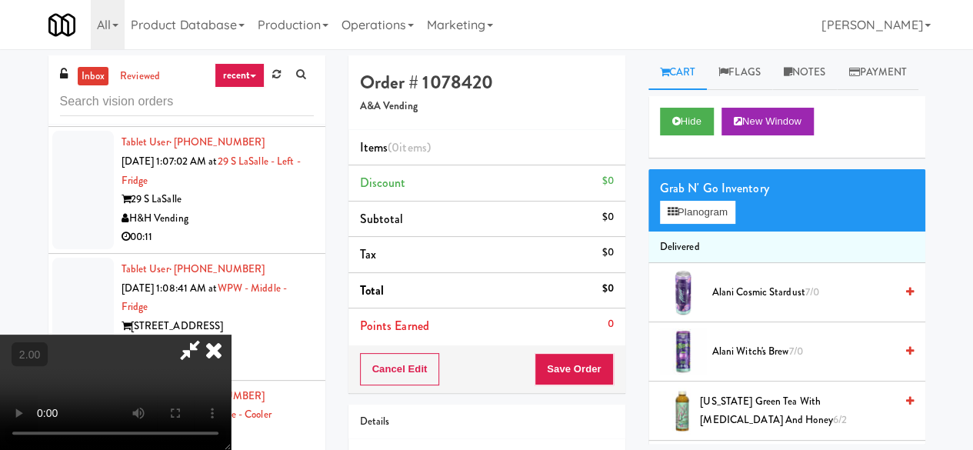
scroll to position [32, 0]
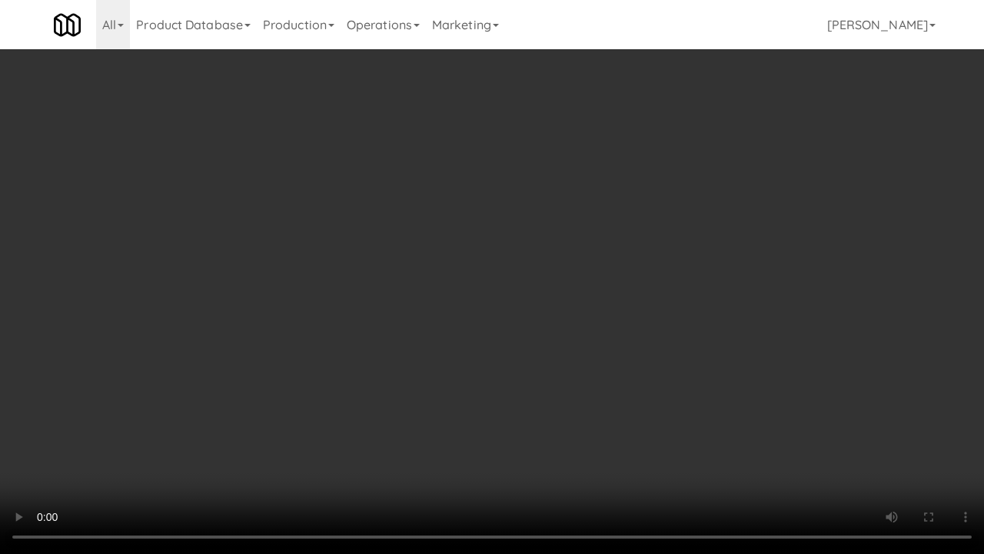
click at [493, 316] on video at bounding box center [492, 277] width 984 height 554
click at [528, 275] on video at bounding box center [492, 277] width 984 height 554
click at [549, 303] on video at bounding box center [492, 277] width 984 height 554
click at [527, 290] on video at bounding box center [492, 277] width 984 height 554
click at [590, 311] on video at bounding box center [492, 277] width 984 height 554
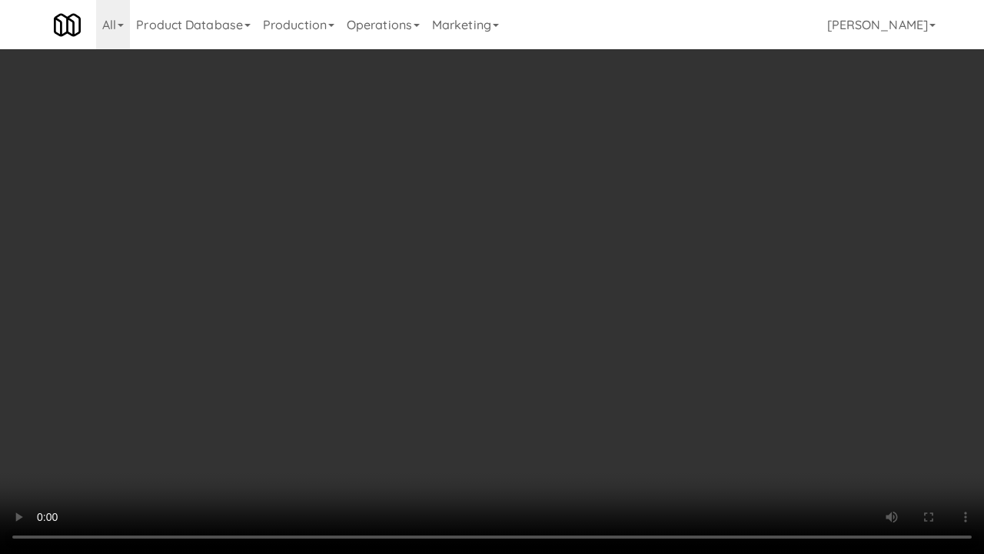
click at [590, 311] on video at bounding box center [492, 277] width 984 height 554
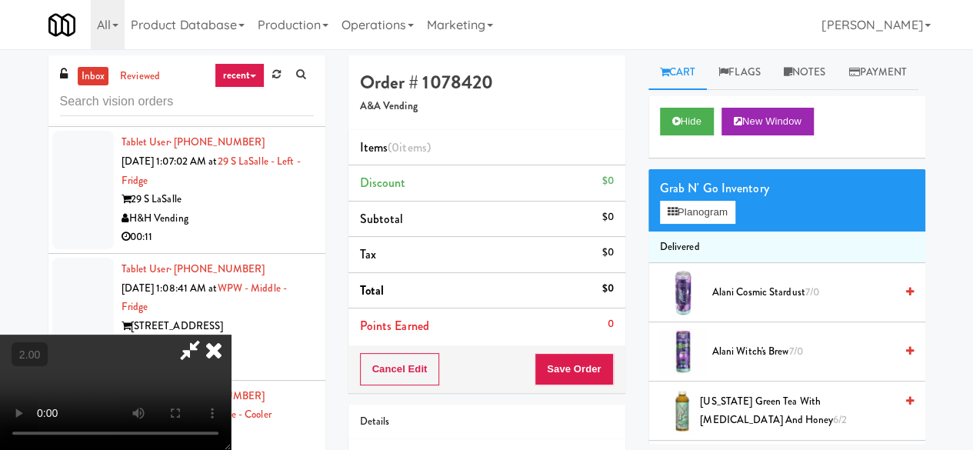
click at [699, 231] on div "Grab N' Go Inventory Planogram" at bounding box center [786, 200] width 277 height 62
click at [698, 224] on button "Planogram" at bounding box center [697, 212] width 75 height 23
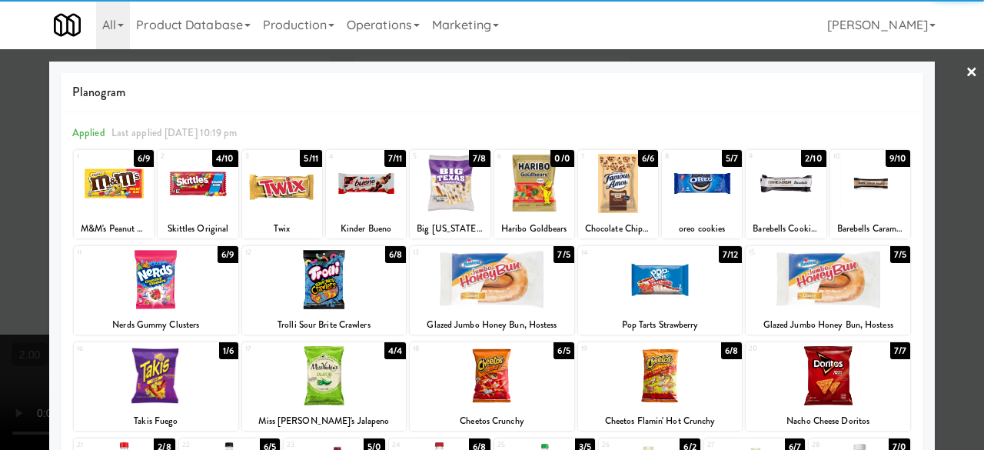
click at [689, 187] on div at bounding box center [702, 183] width 80 height 59
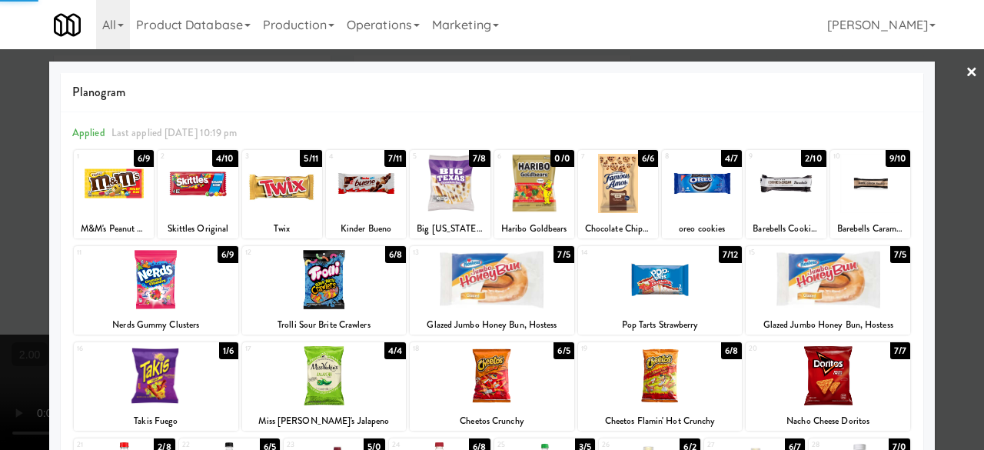
click at [689, 187] on div at bounding box center [702, 183] width 80 height 59
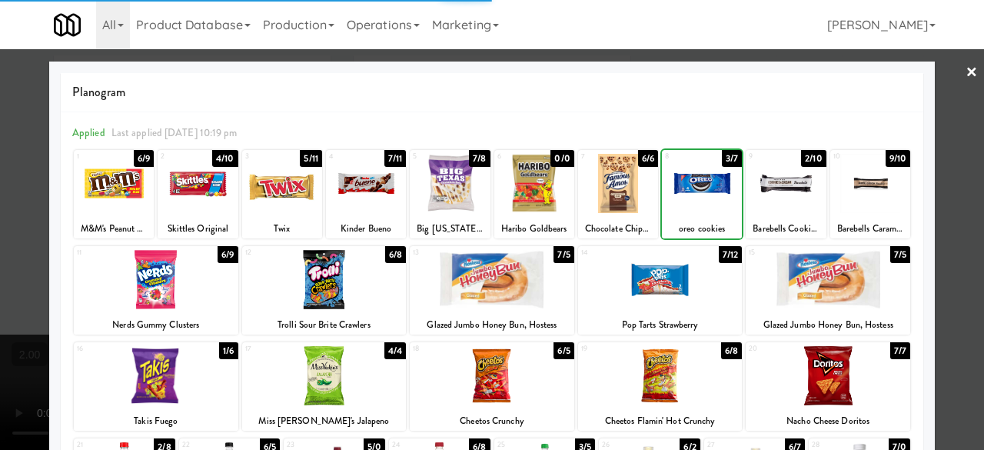
drag, startPoint x: 689, startPoint y: 187, endPoint x: 799, endPoint y: 176, distance: 110.5
click at [687, 188] on div at bounding box center [702, 183] width 80 height 59
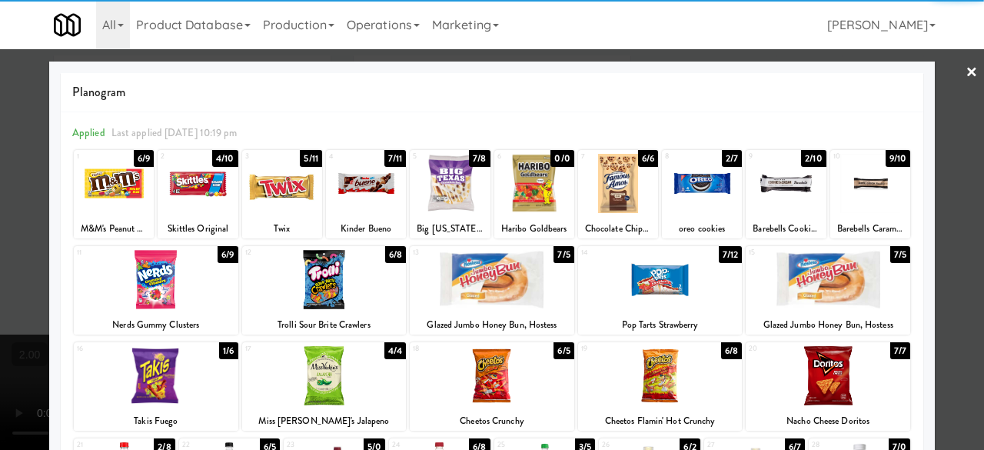
click at [932, 82] on div at bounding box center [492, 225] width 984 height 450
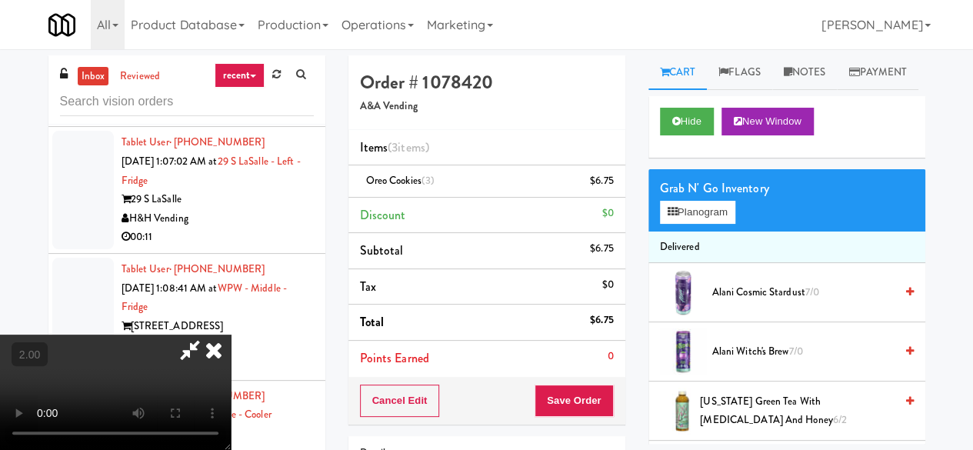
click at [208, 334] on icon at bounding box center [189, 349] width 35 height 31
click at [575, 398] on button "Save Order" at bounding box center [573, 400] width 78 height 32
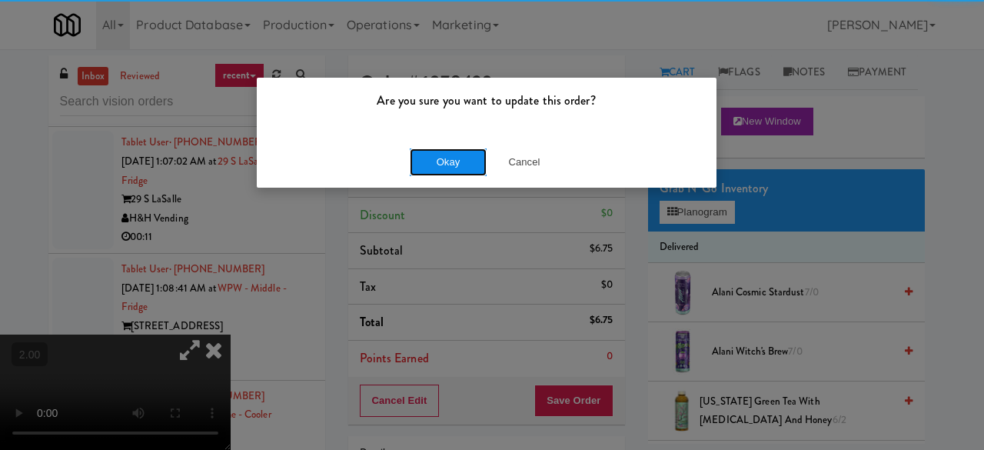
click at [472, 171] on button "Okay" at bounding box center [448, 162] width 77 height 28
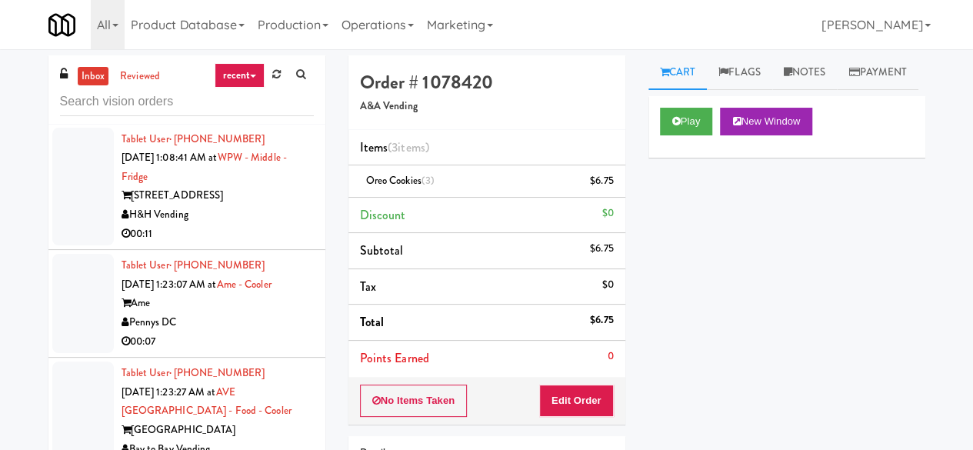
scroll to position [18951, 0]
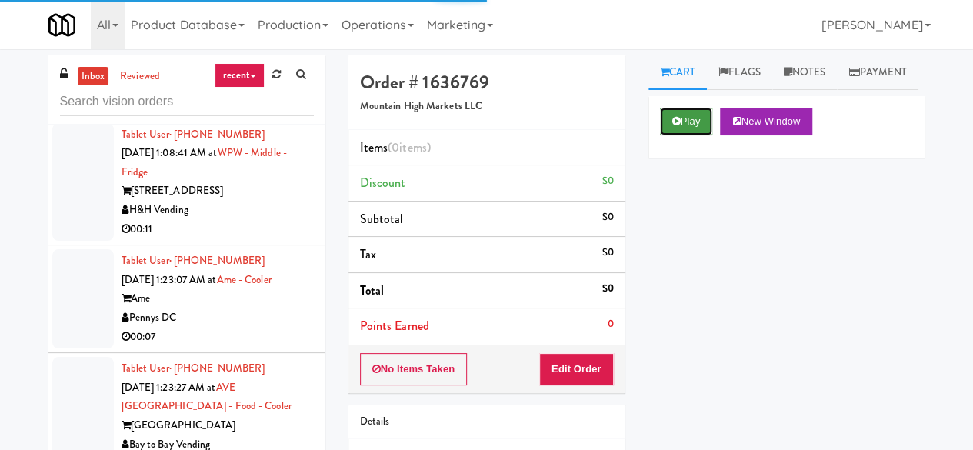
click at [674, 135] on button "Play" at bounding box center [686, 122] width 53 height 28
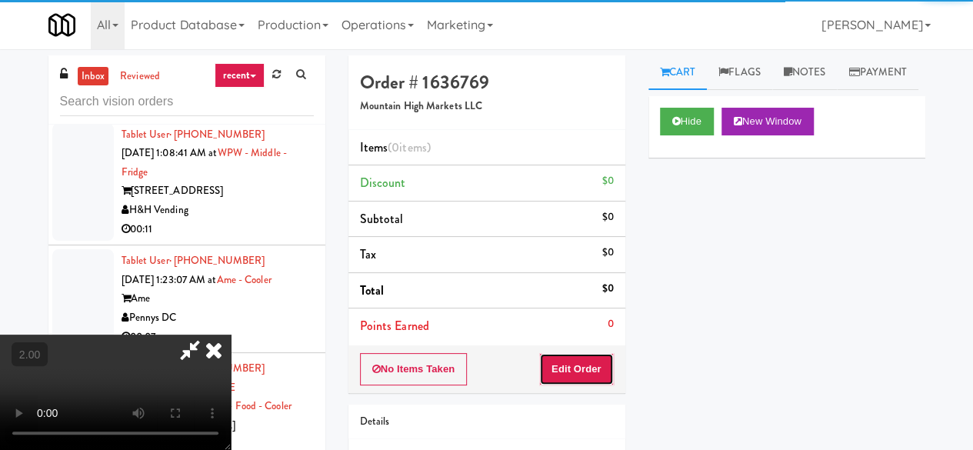
click at [578, 369] on button "Edit Order" at bounding box center [576, 369] width 75 height 32
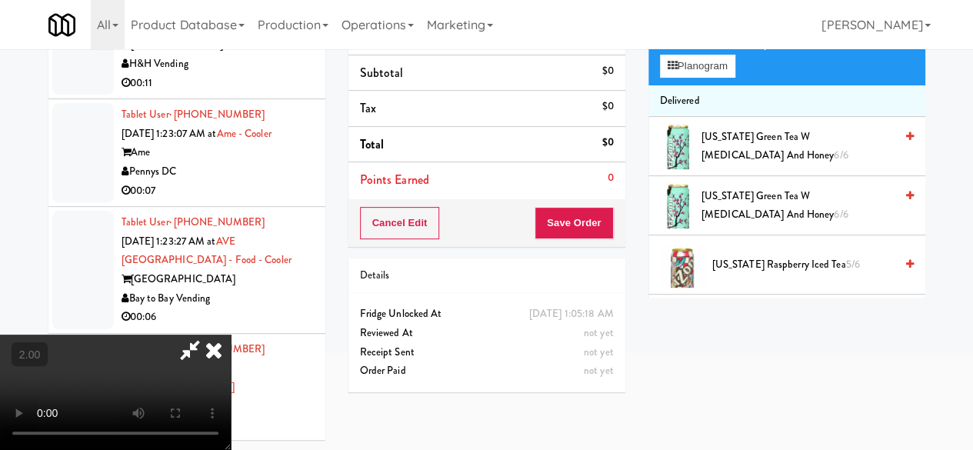
scroll to position [49, 0]
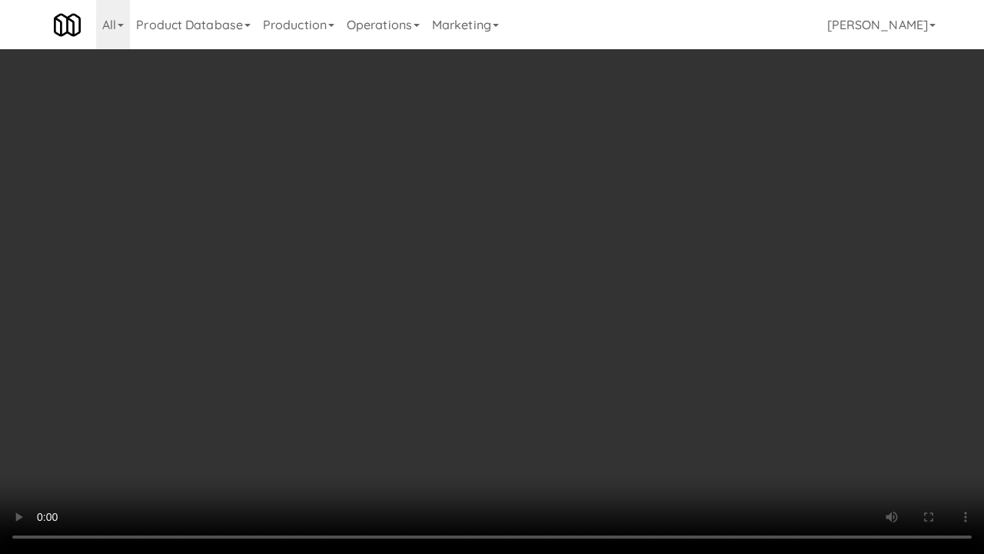
click at [462, 293] on video at bounding box center [492, 277] width 984 height 554
click at [473, 215] on video at bounding box center [492, 277] width 984 height 554
click at [491, 213] on video at bounding box center [492, 277] width 984 height 554
click at [492, 213] on video at bounding box center [492, 277] width 984 height 554
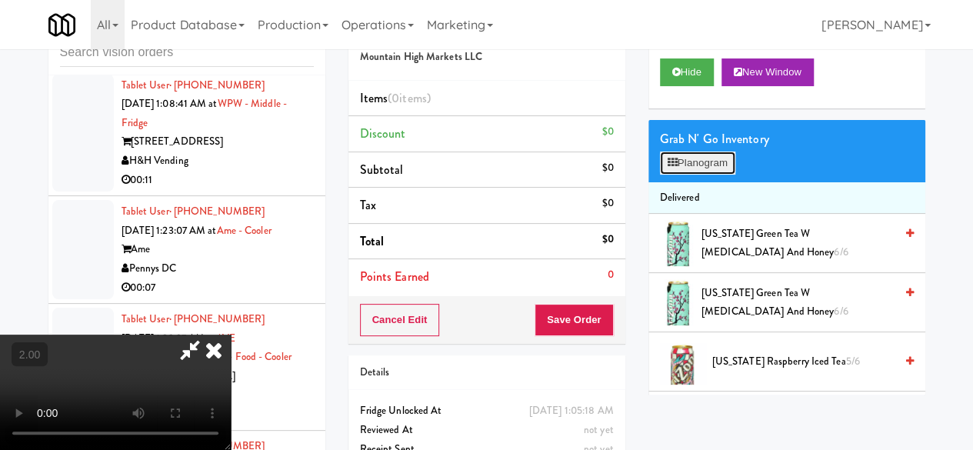
click at [701, 175] on button "Planogram" at bounding box center [697, 162] width 75 height 23
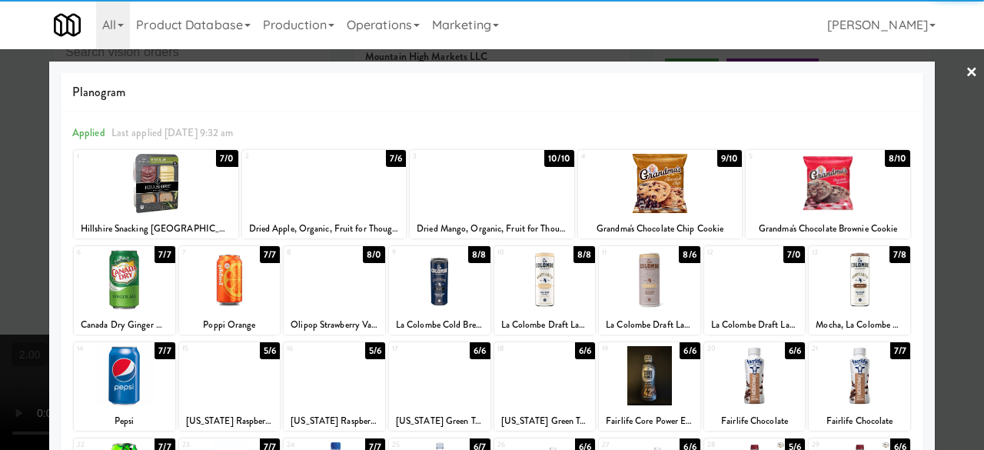
click at [164, 191] on div at bounding box center [156, 183] width 165 height 59
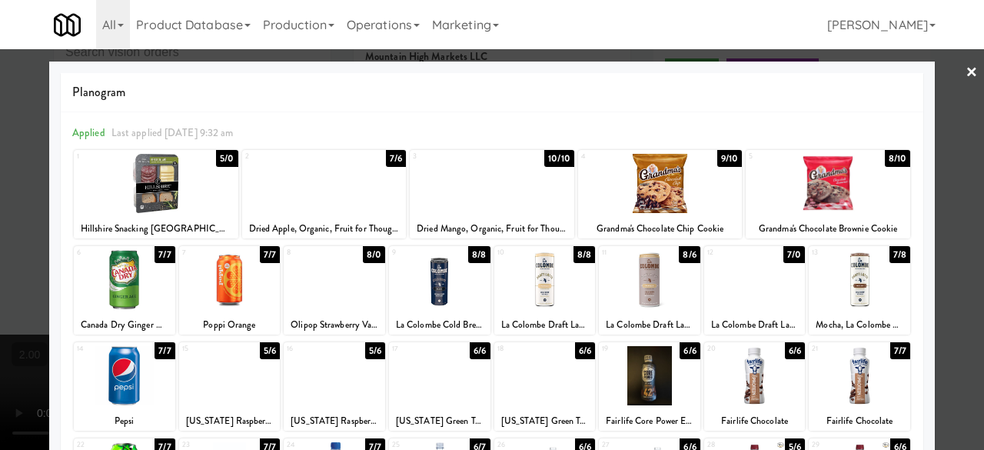
click at [958, 98] on div at bounding box center [492, 225] width 984 height 450
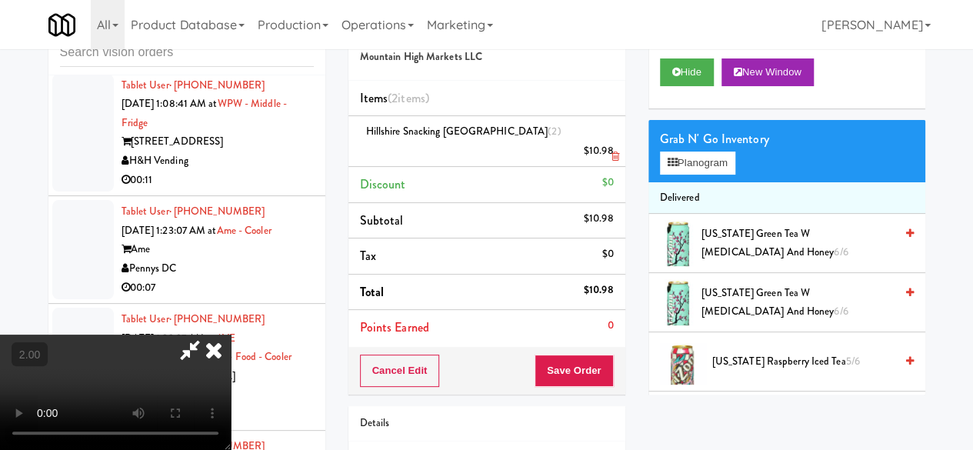
click at [620, 134] on li "Hillshire Snacking Genoa Salame (2) $10.98" at bounding box center [486, 141] width 277 height 51
click at [614, 151] on icon at bounding box center [614, 156] width 8 height 10
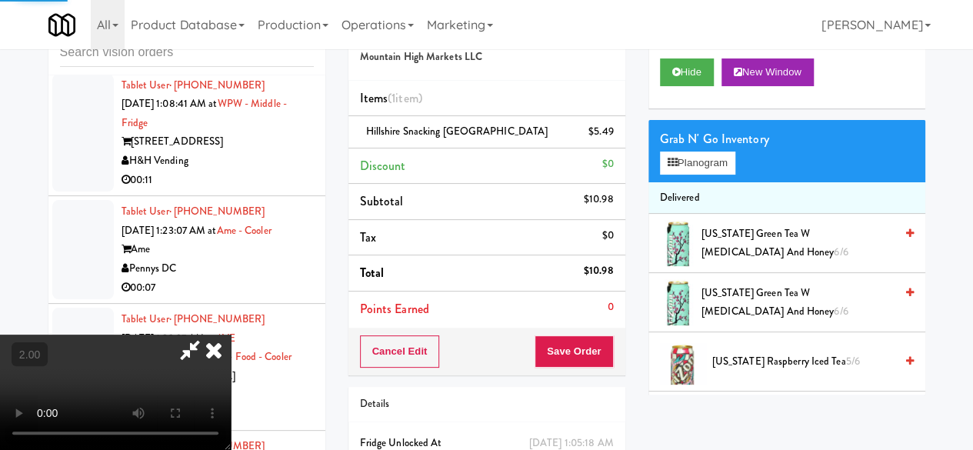
click at [615, 337] on div "Cancel Edit Save Order" at bounding box center [486, 352] width 277 height 48
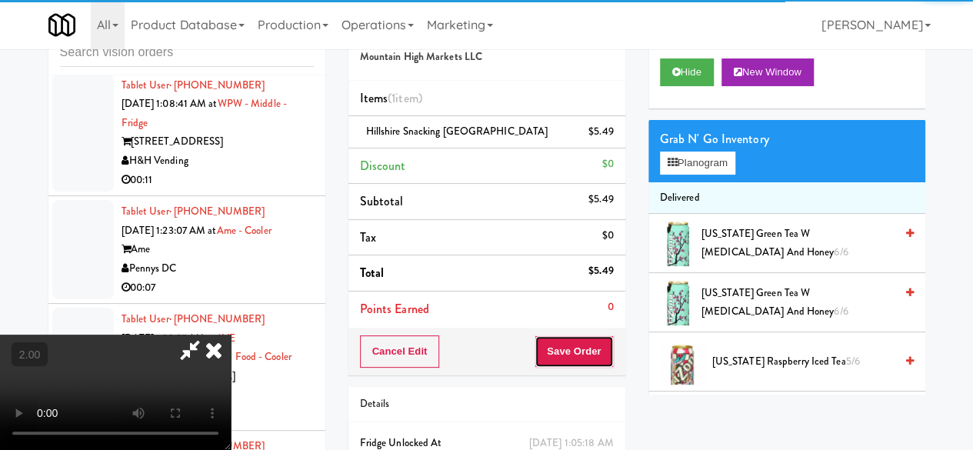
click at [610, 346] on button "Save Order" at bounding box center [573, 351] width 78 height 32
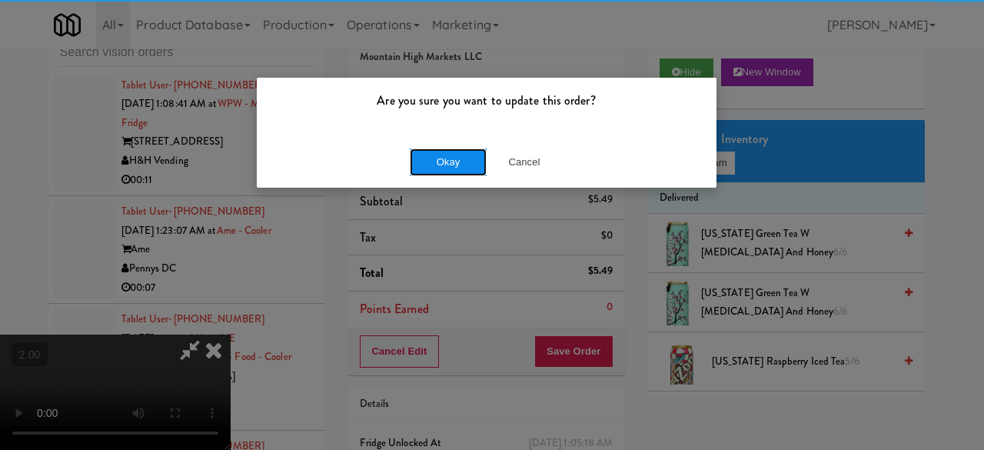
click at [446, 151] on button "Okay" at bounding box center [448, 162] width 77 height 28
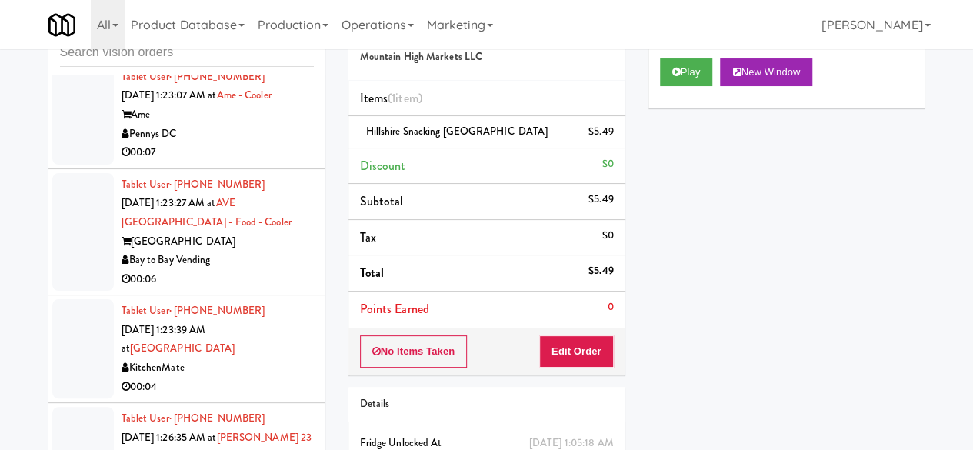
scroll to position [19105, 0]
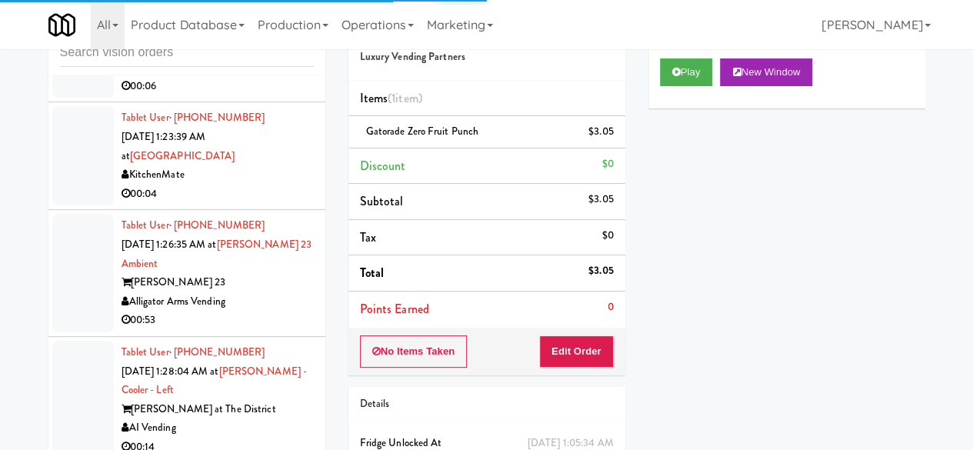
scroll to position [19489, 0]
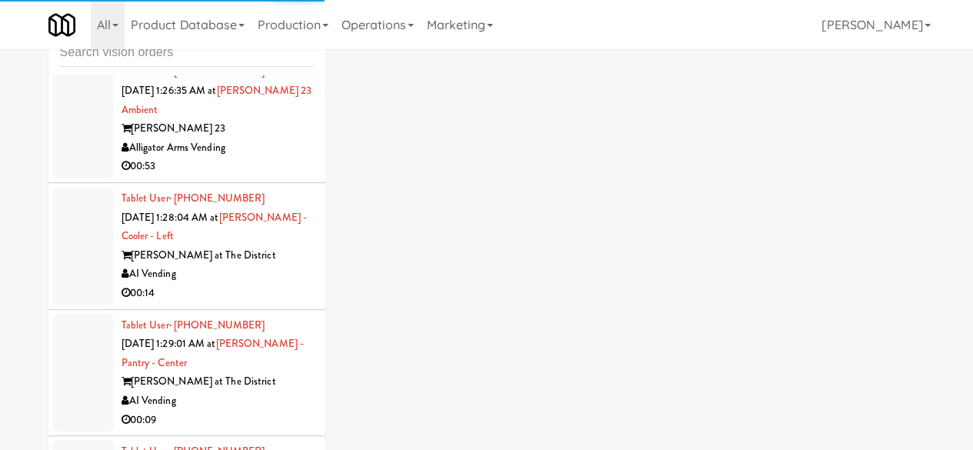
scroll to position [19259, 0]
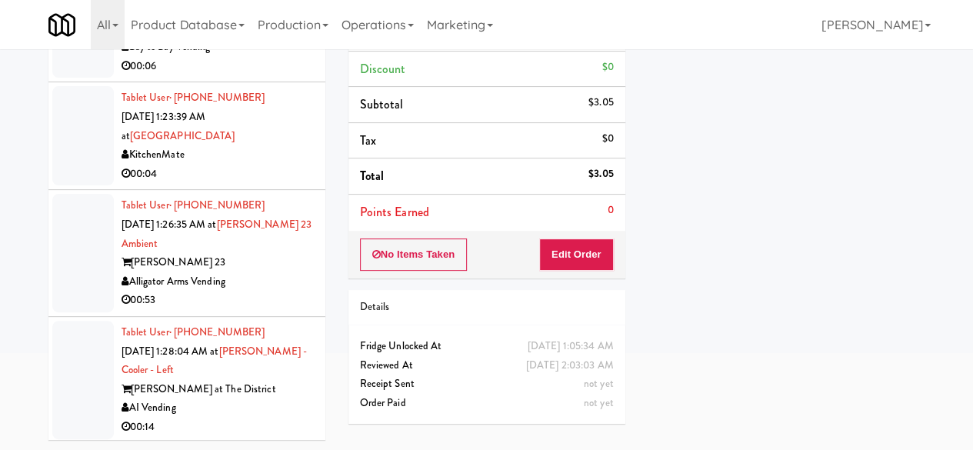
scroll to position [19643, 0]
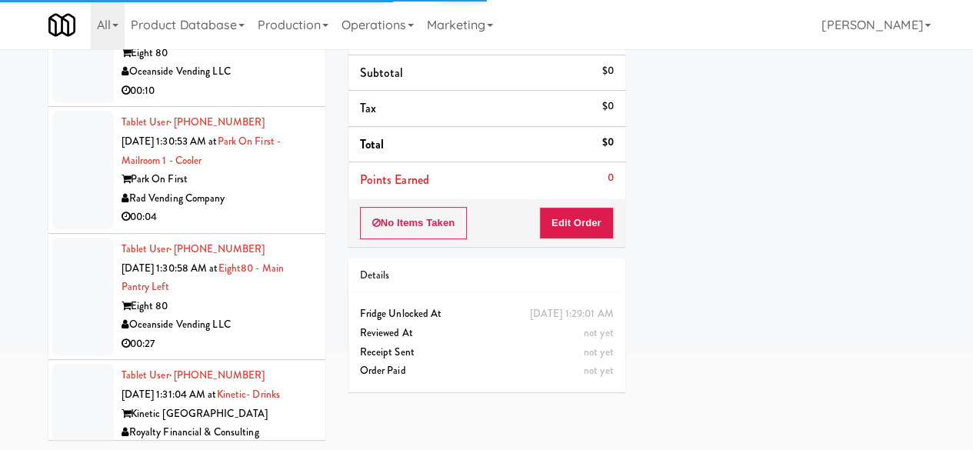
scroll to position [20566, 0]
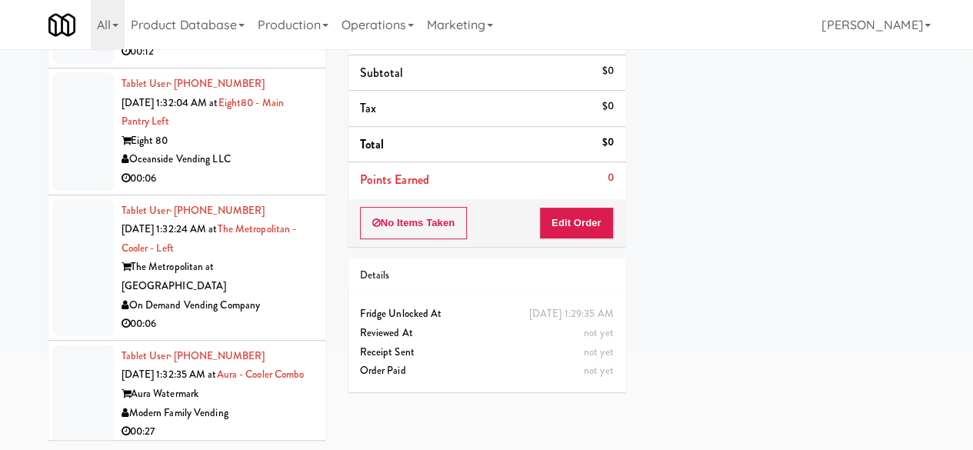
scroll to position [20950, 0]
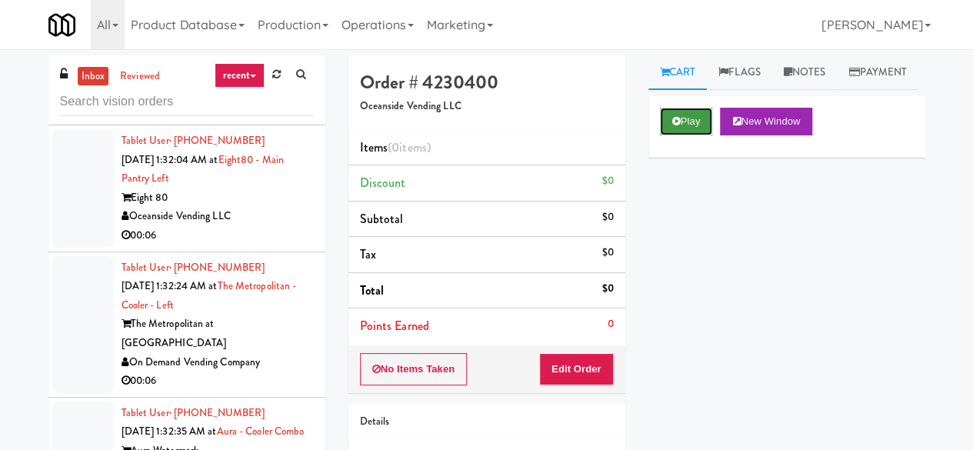
click at [667, 135] on button "Play" at bounding box center [686, 122] width 53 height 28
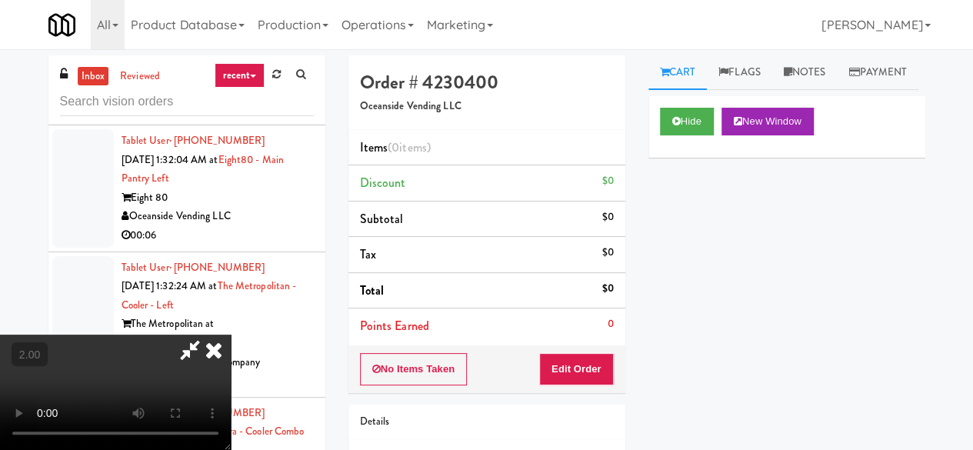
click at [579, 354] on div "No Items Taken Edit Order" at bounding box center [486, 369] width 277 height 48
click at [558, 361] on button "Edit Order" at bounding box center [576, 369] width 75 height 32
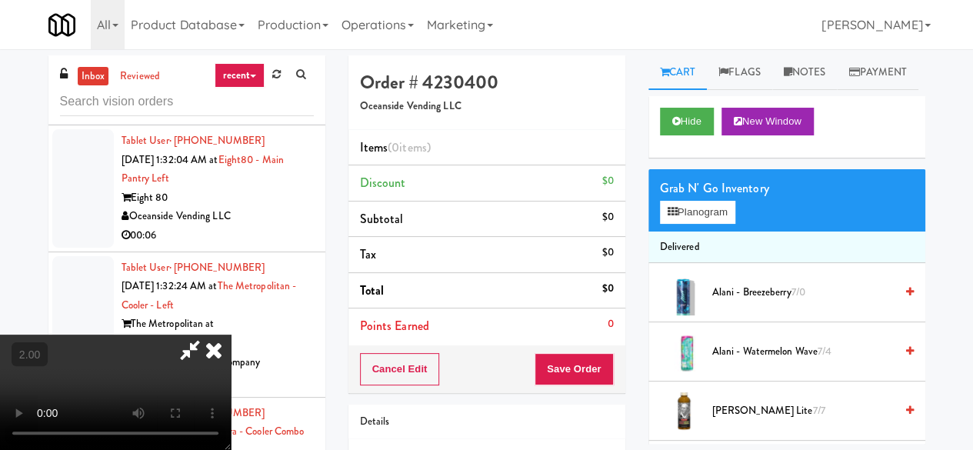
click at [231, 448] on video at bounding box center [115, 391] width 231 height 115
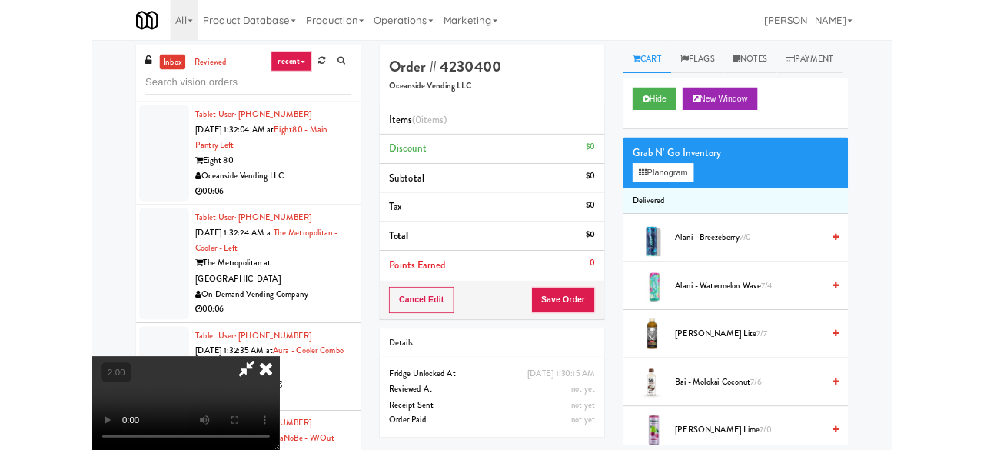
scroll to position [32, 0]
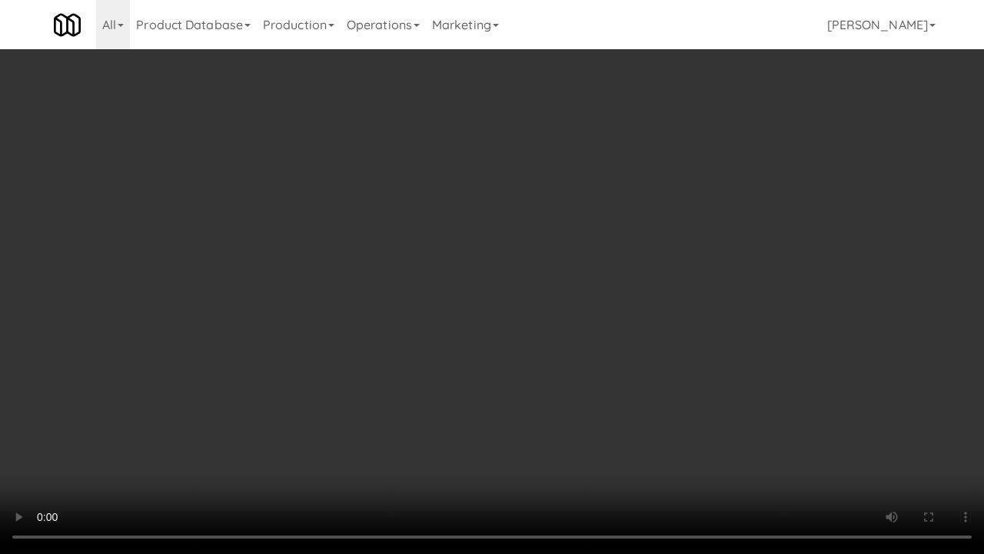
click at [500, 303] on video at bounding box center [492, 277] width 984 height 554
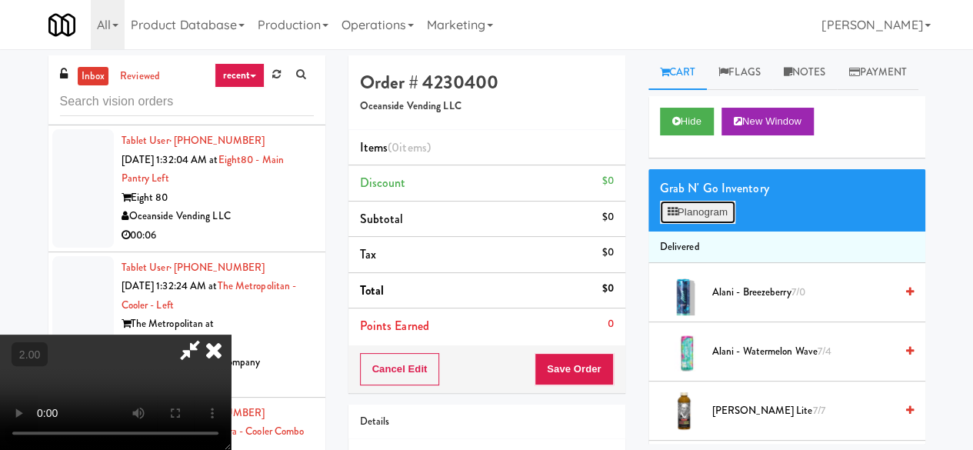
click at [690, 224] on button "Planogram" at bounding box center [697, 212] width 75 height 23
click at [0, 0] on div at bounding box center [0, 0] width 0 height 0
click at [690, 224] on button "Planogram" at bounding box center [697, 212] width 75 height 23
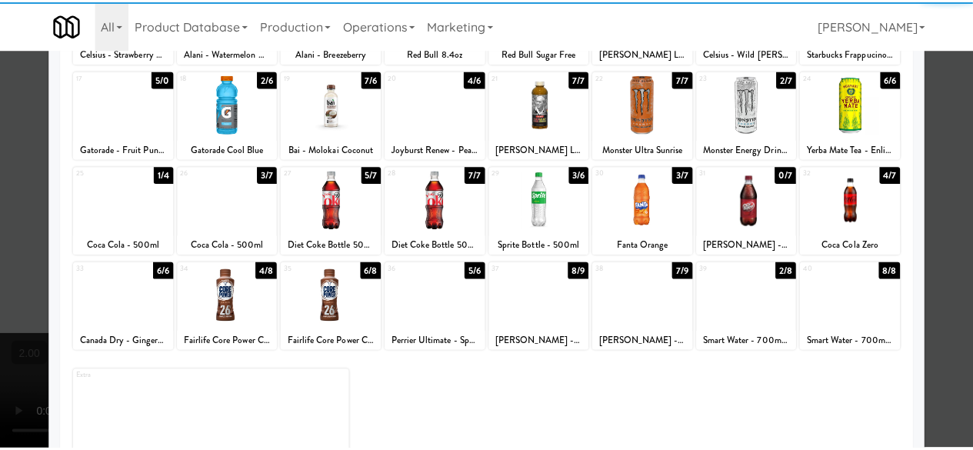
scroll to position [304, 0]
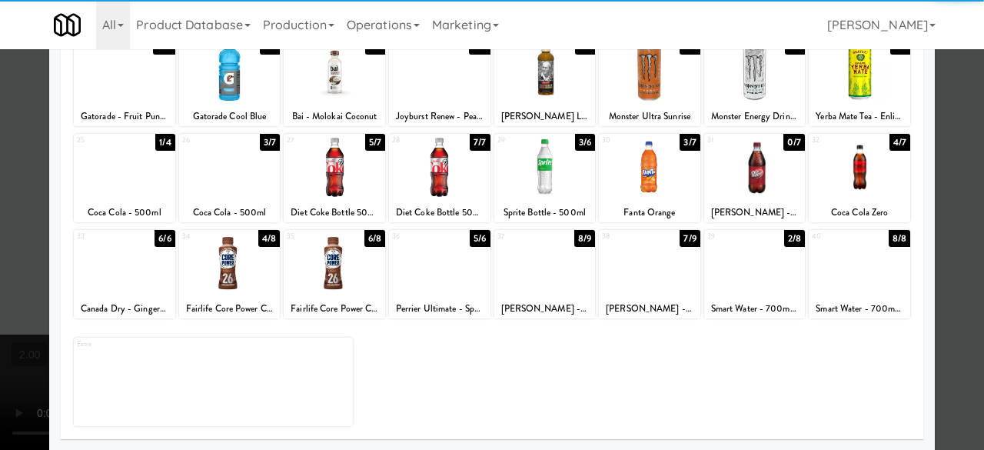
click at [747, 286] on div at bounding box center [754, 263] width 101 height 59
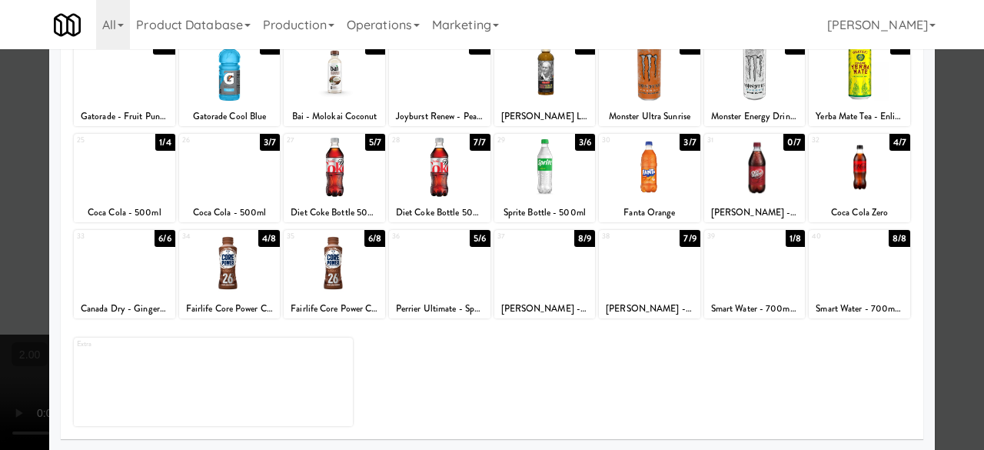
click at [963, 174] on div at bounding box center [492, 225] width 984 height 450
drag, startPoint x: 963, startPoint y: 174, endPoint x: 913, endPoint y: 174, distance: 49.2
click at [963, 174] on div "inbox reviewed recent all unclear take inventory issue suspicious failed recent…" at bounding box center [492, 326] width 984 height 542
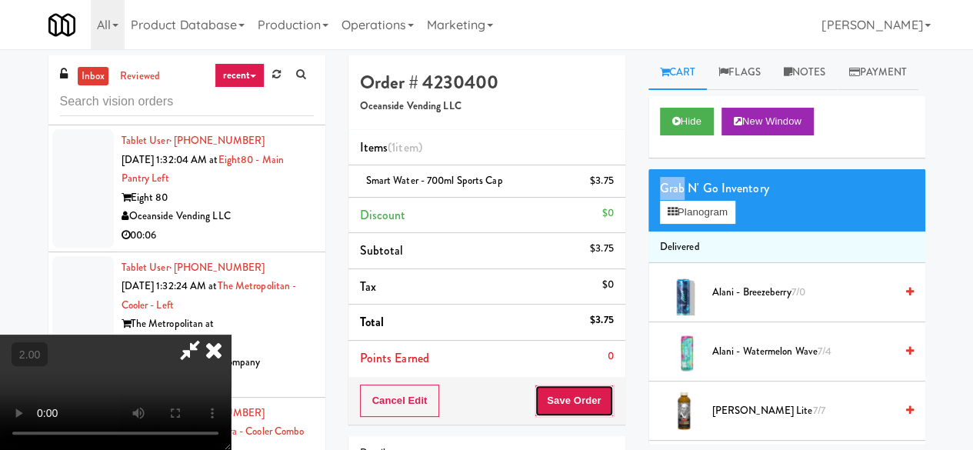
click at [610, 387] on button "Save Order" at bounding box center [573, 400] width 78 height 32
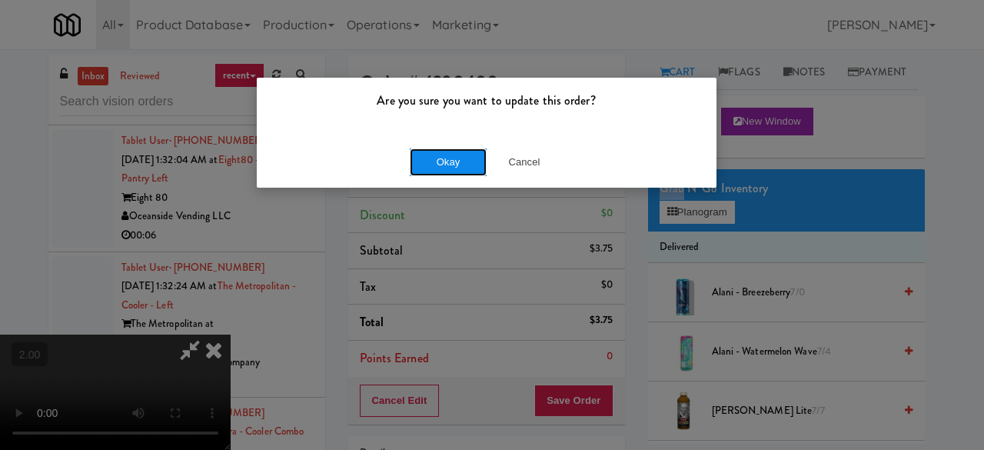
click at [448, 166] on button "Okay" at bounding box center [448, 162] width 77 height 28
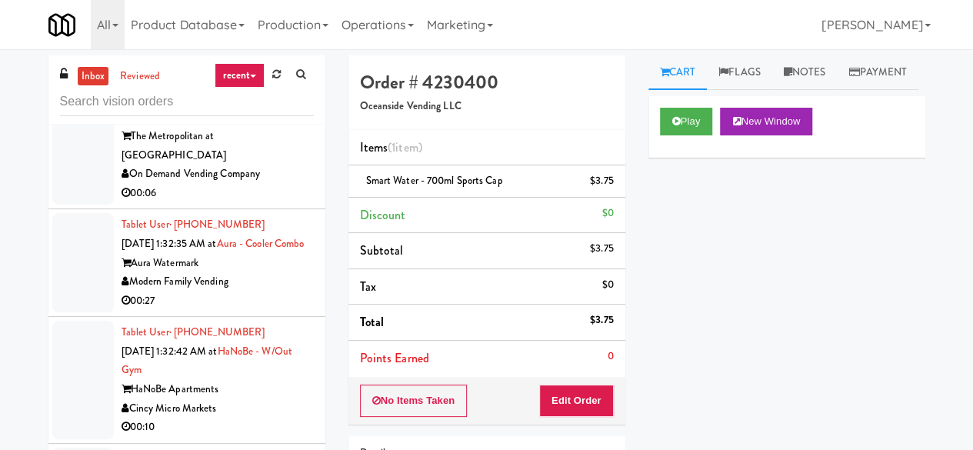
scroll to position [21181, 0]
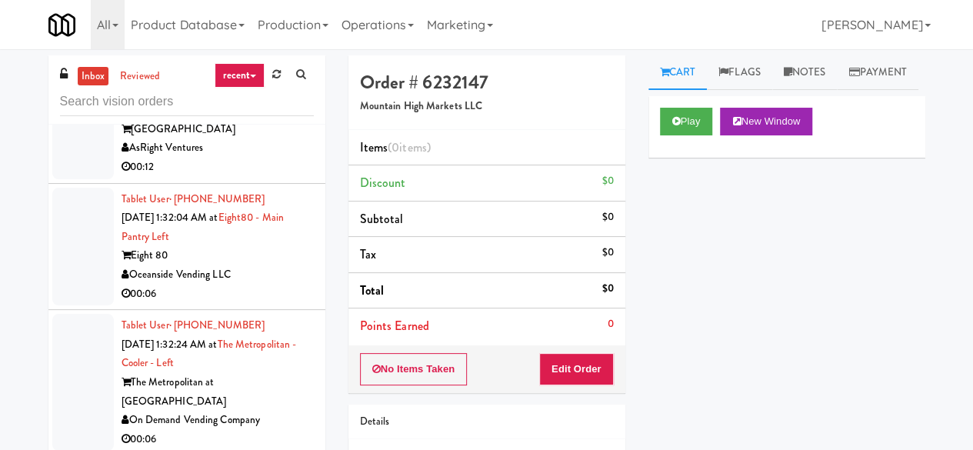
scroll to position [21027, 0]
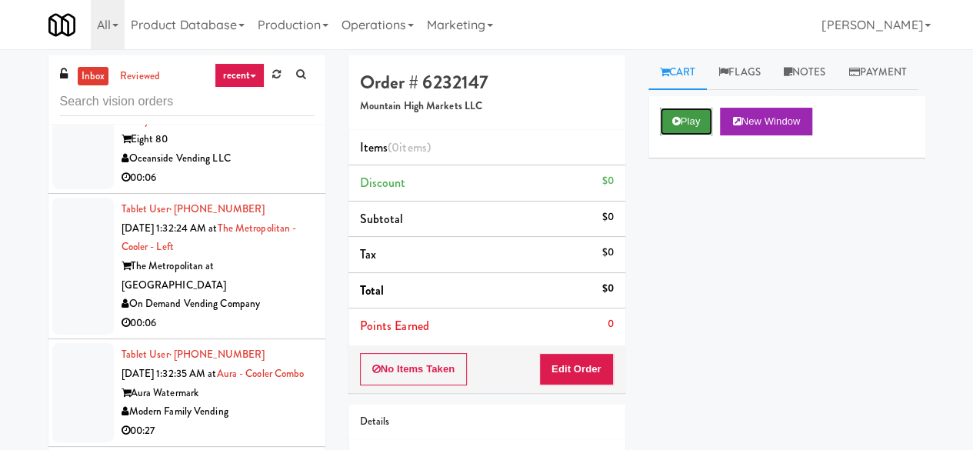
click at [687, 135] on button "Play" at bounding box center [686, 122] width 53 height 28
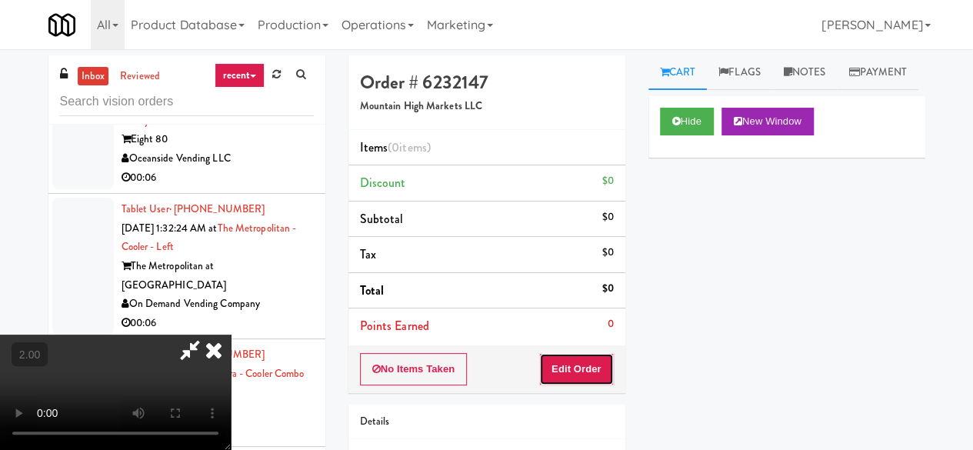
click at [587, 354] on button "Edit Order" at bounding box center [576, 369] width 75 height 32
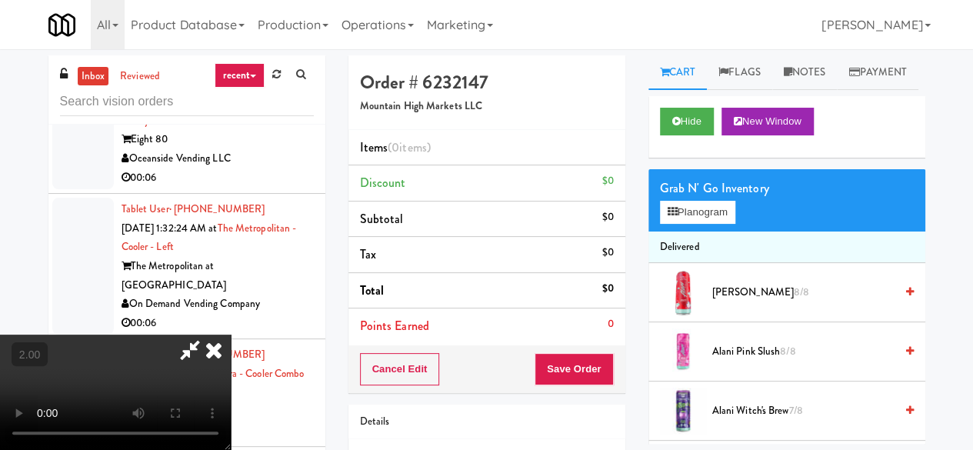
scroll to position [32, 0]
click at [666, 224] on button "Planogram" at bounding box center [697, 212] width 75 height 23
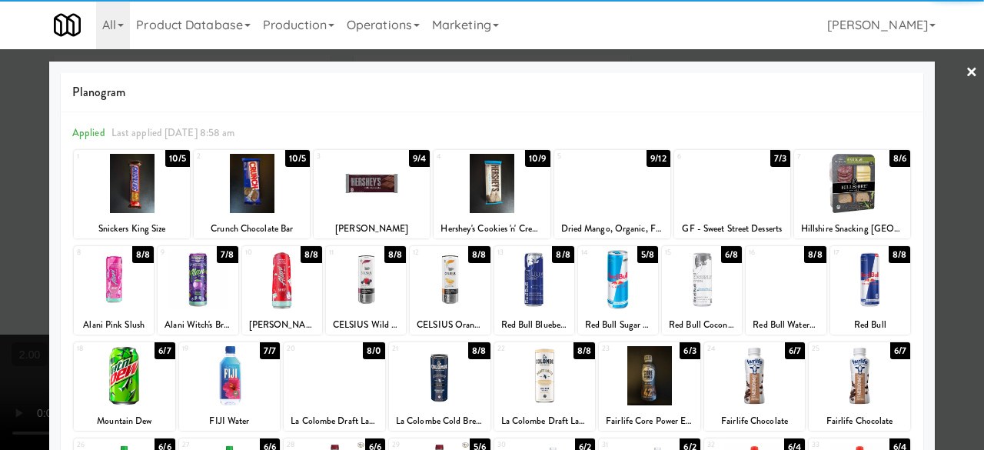
click at [195, 284] on div at bounding box center [198, 279] width 80 height 59
click at [467, 190] on div at bounding box center [492, 183] width 116 height 59
drag, startPoint x: 961, startPoint y: 130, endPoint x: 813, endPoint y: 168, distance: 152.4
click at [960, 130] on div at bounding box center [492, 225] width 984 height 450
click at [960, 130] on div "inbox reviewed recent all unclear take inventory issue suspicious failed recent…" at bounding box center [492, 334] width 984 height 558
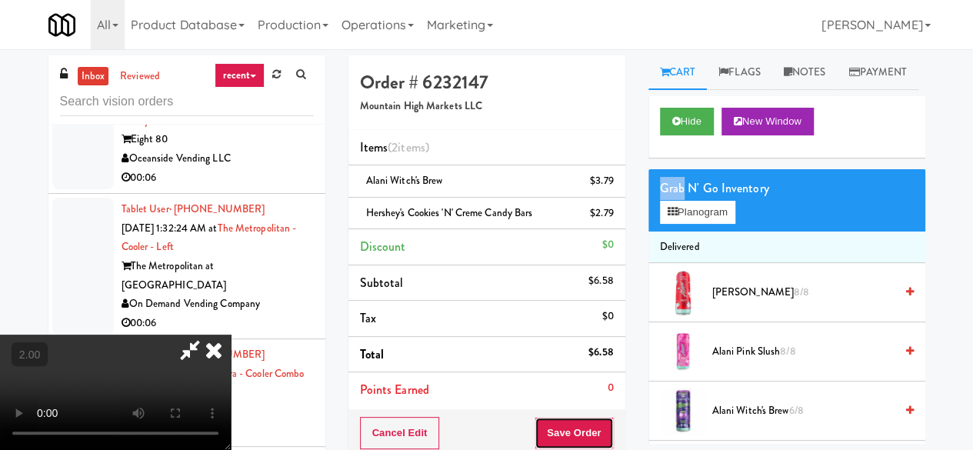
click at [595, 426] on button "Save Order" at bounding box center [573, 433] width 78 height 32
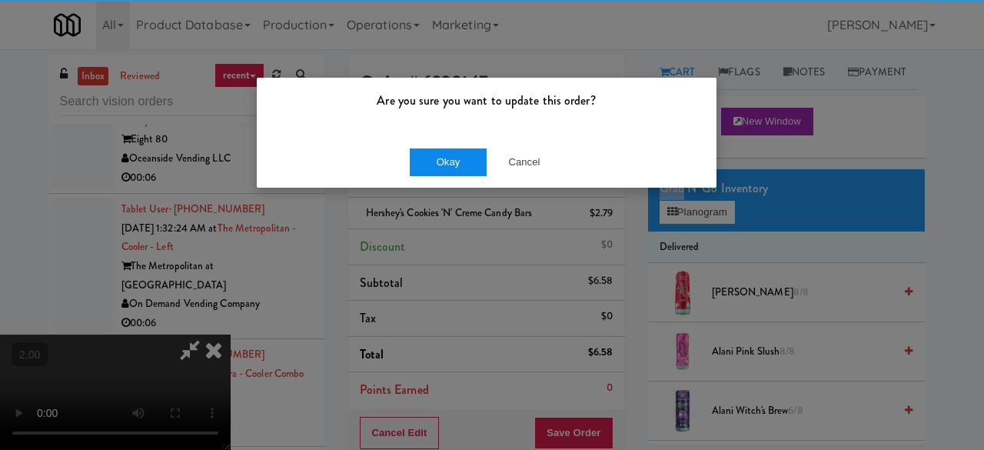
click at [446, 161] on button "Okay" at bounding box center [448, 162] width 77 height 28
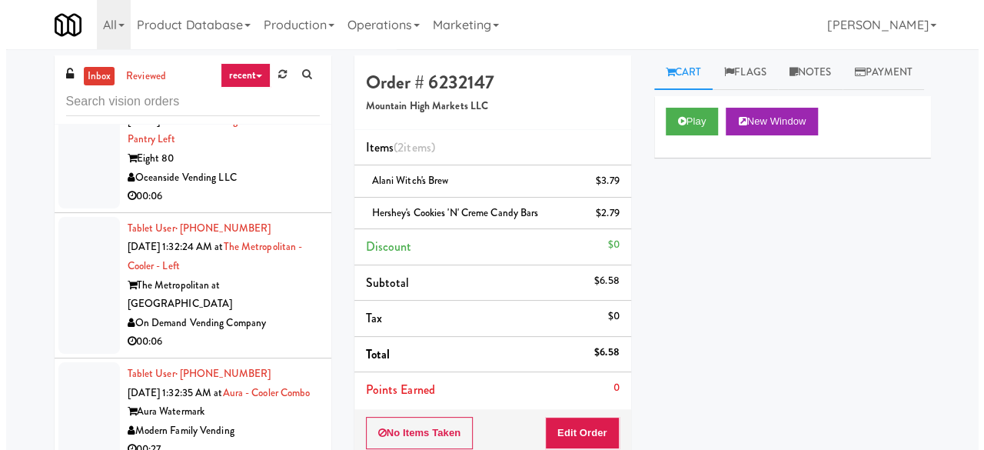
scroll to position [21181, 0]
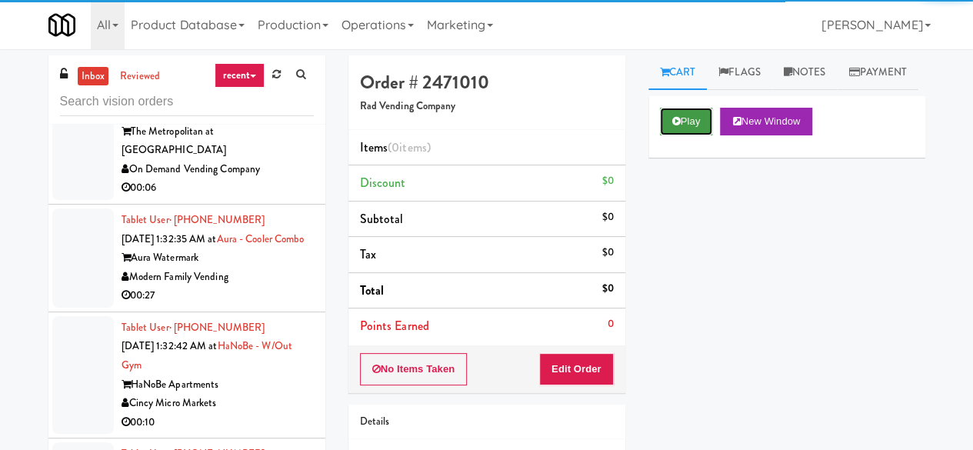
click at [674, 135] on button "Play" at bounding box center [686, 122] width 53 height 28
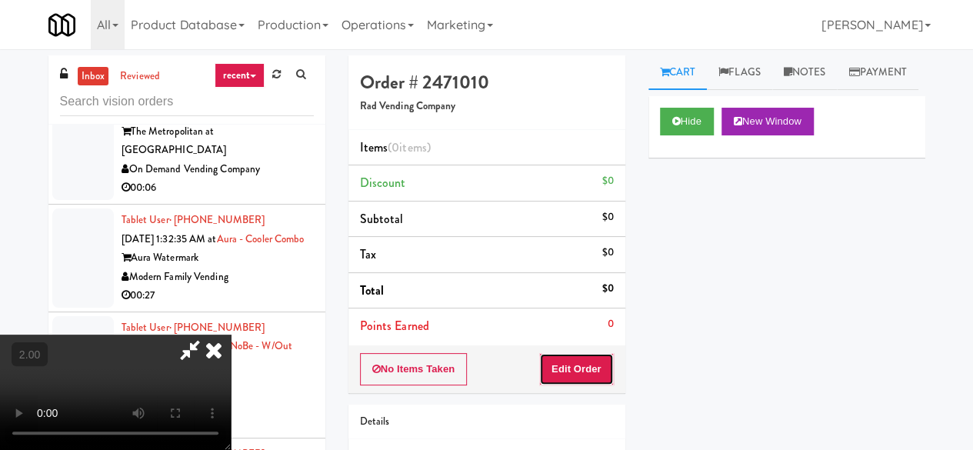
click at [585, 368] on button "Edit Order" at bounding box center [576, 369] width 75 height 32
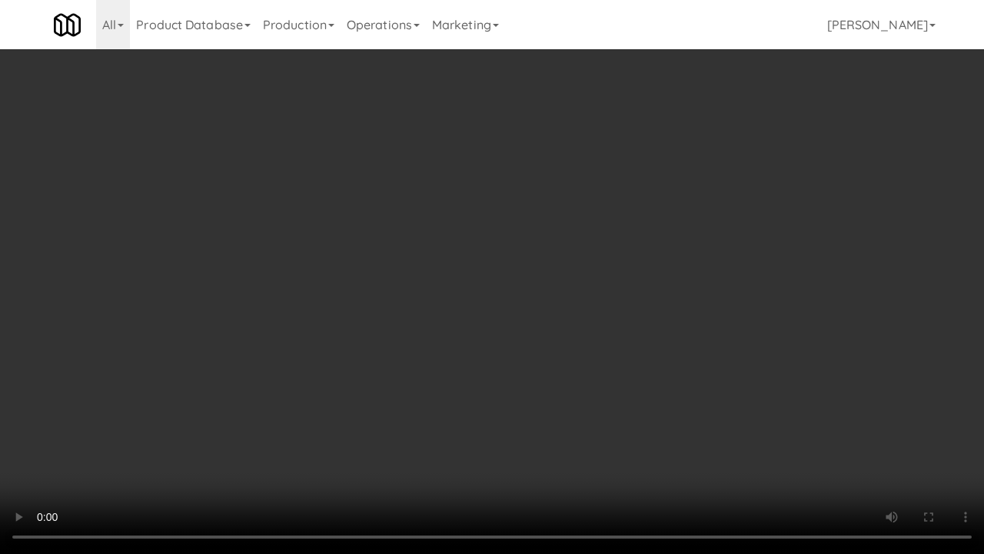
click at [503, 324] on video at bounding box center [492, 277] width 984 height 554
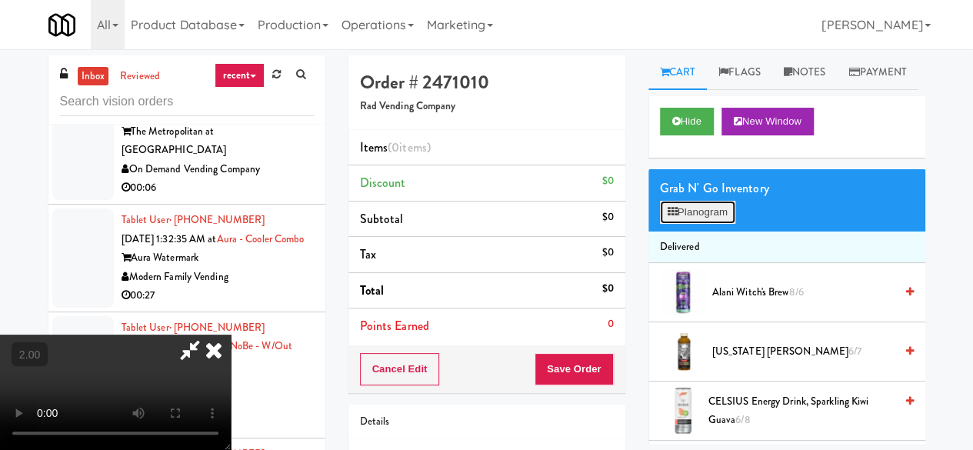
click at [697, 224] on button "Planogram" at bounding box center [697, 212] width 75 height 23
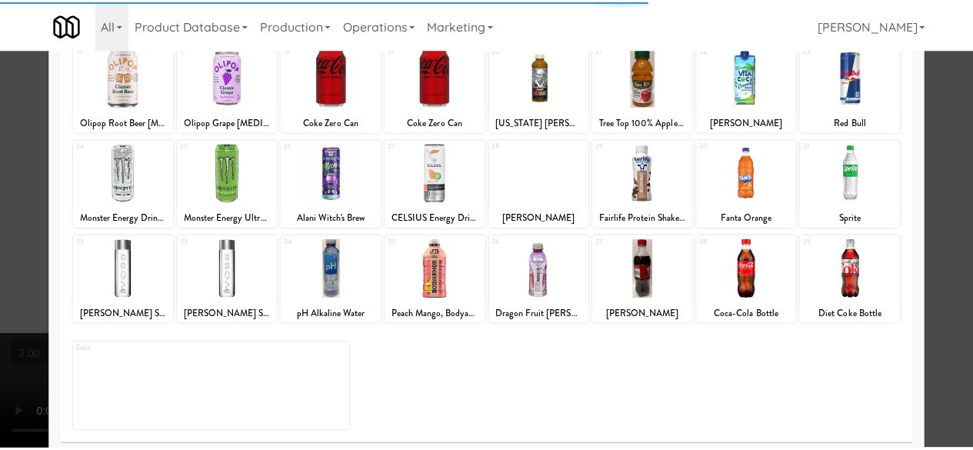
scroll to position [304, 0]
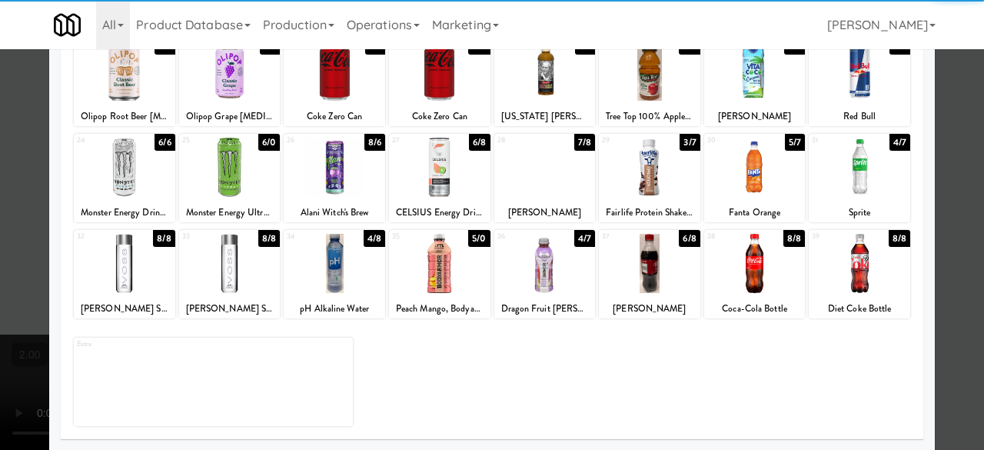
click at [423, 261] on div at bounding box center [439, 263] width 101 height 59
click at [936, 165] on div at bounding box center [492, 225] width 984 height 450
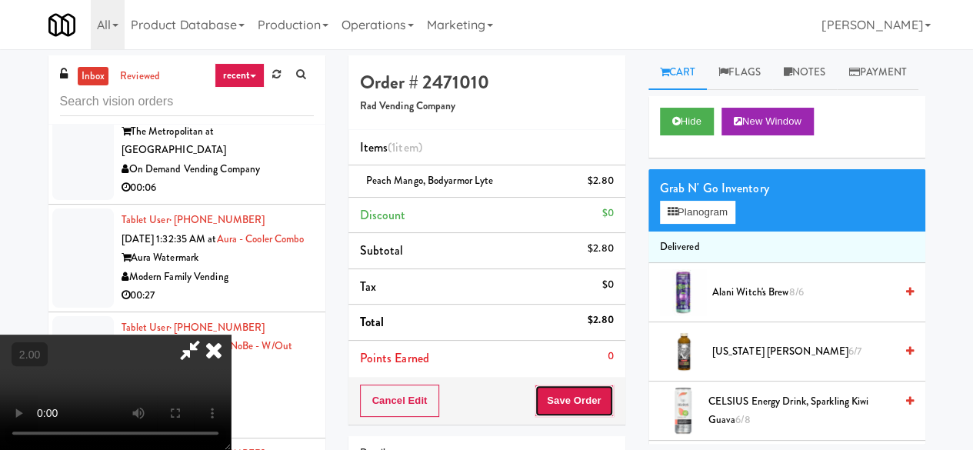
click at [610, 396] on button "Save Order" at bounding box center [573, 400] width 78 height 32
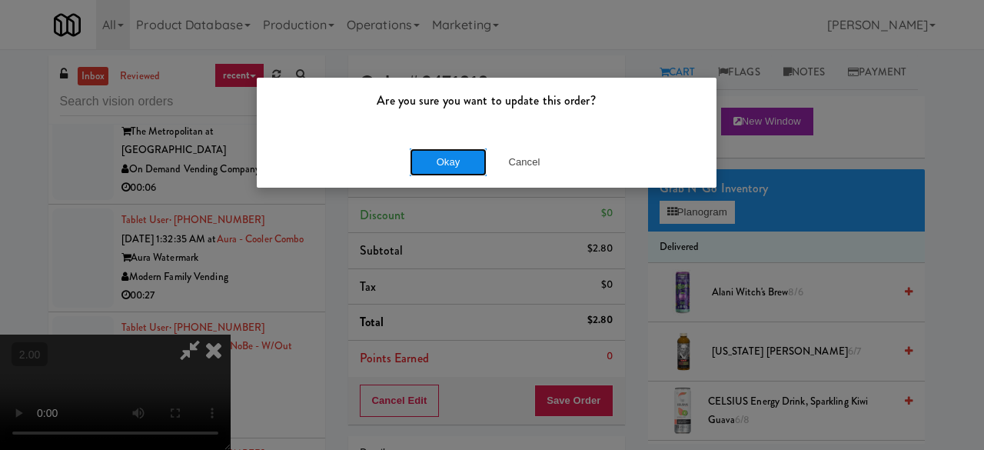
click at [454, 174] on button "Okay" at bounding box center [448, 162] width 77 height 28
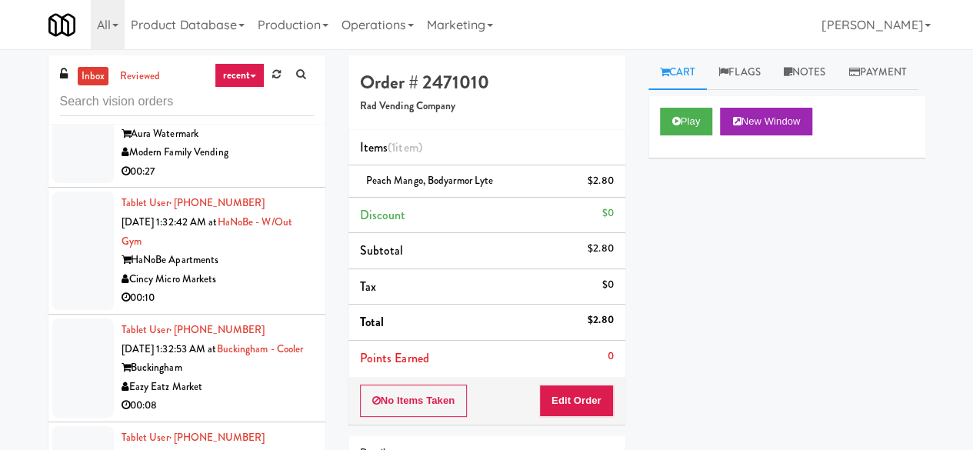
scroll to position [21335, 0]
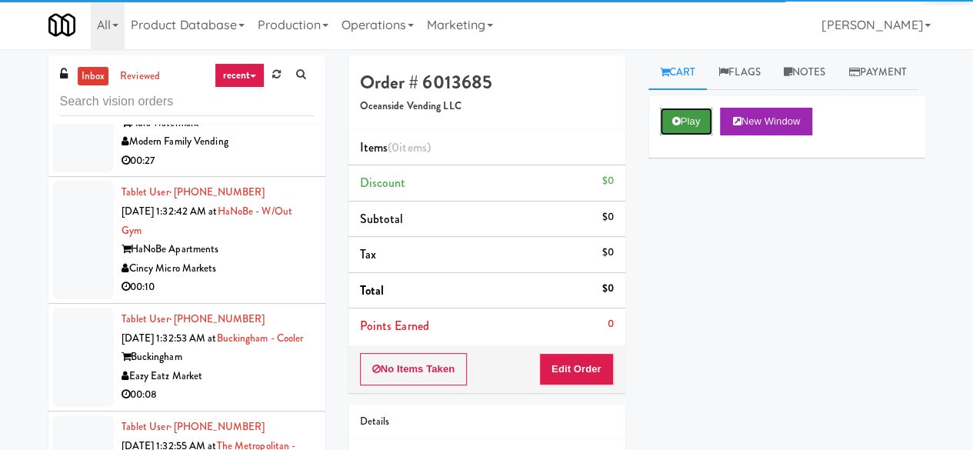
click at [670, 135] on button "Play" at bounding box center [686, 122] width 53 height 28
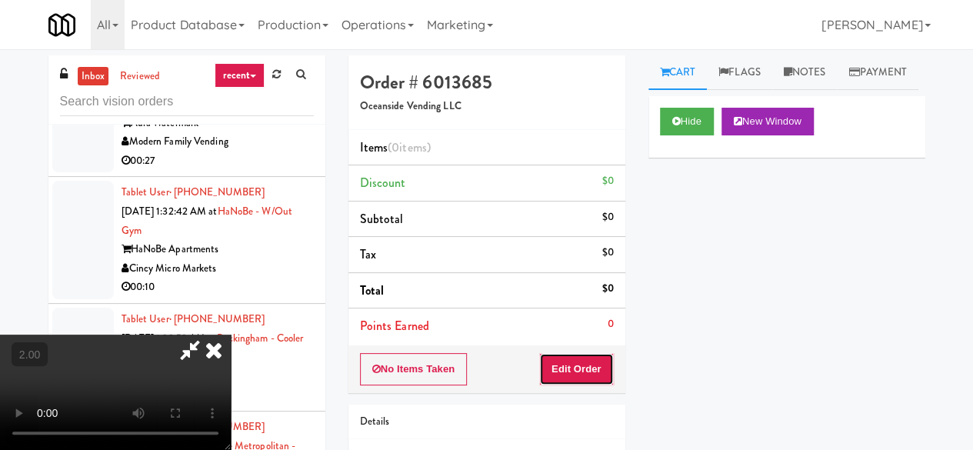
click at [587, 378] on button "Edit Order" at bounding box center [576, 369] width 75 height 32
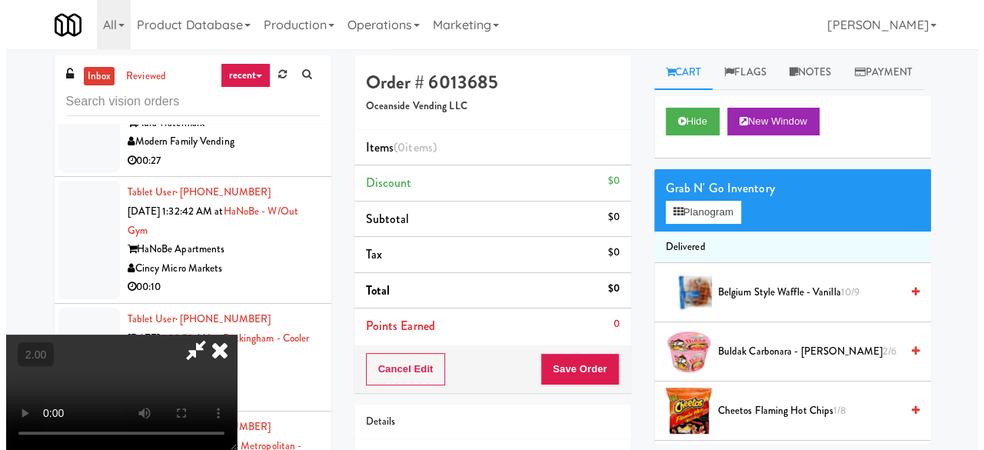
scroll to position [32, 0]
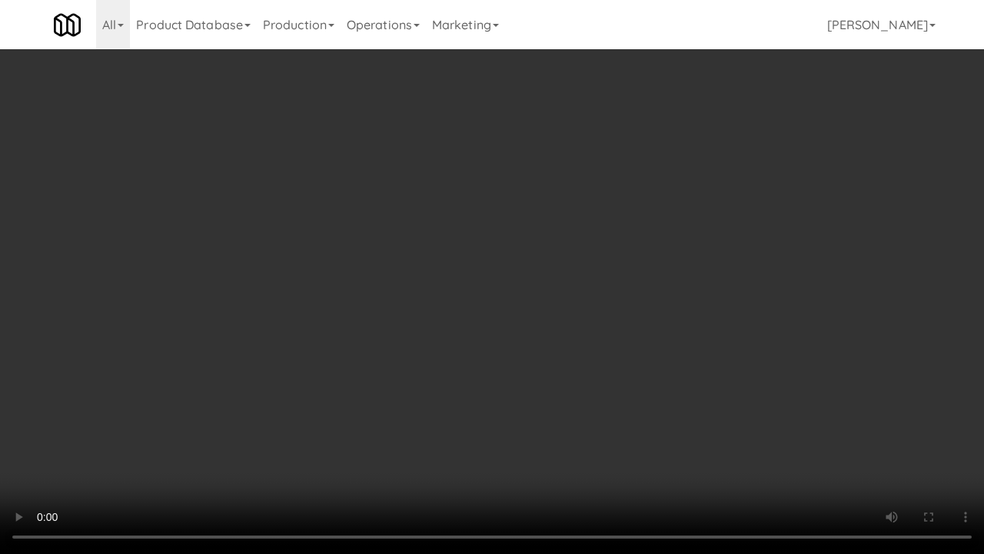
click at [567, 248] on video at bounding box center [492, 277] width 984 height 554
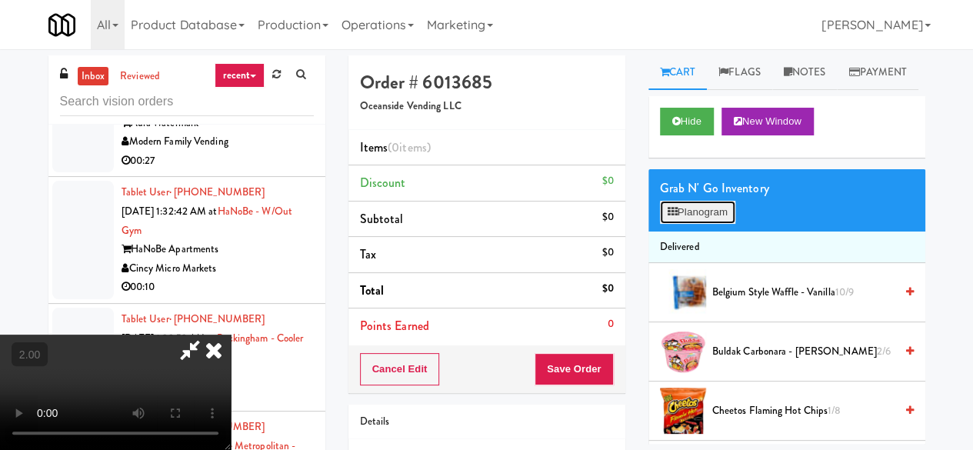
click at [724, 224] on button "Planogram" at bounding box center [697, 212] width 75 height 23
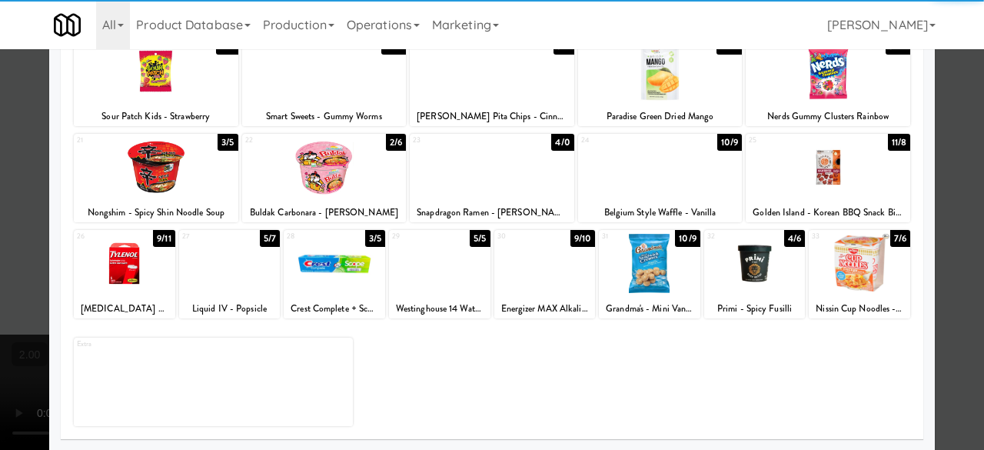
click at [141, 176] on div at bounding box center [156, 167] width 165 height 59
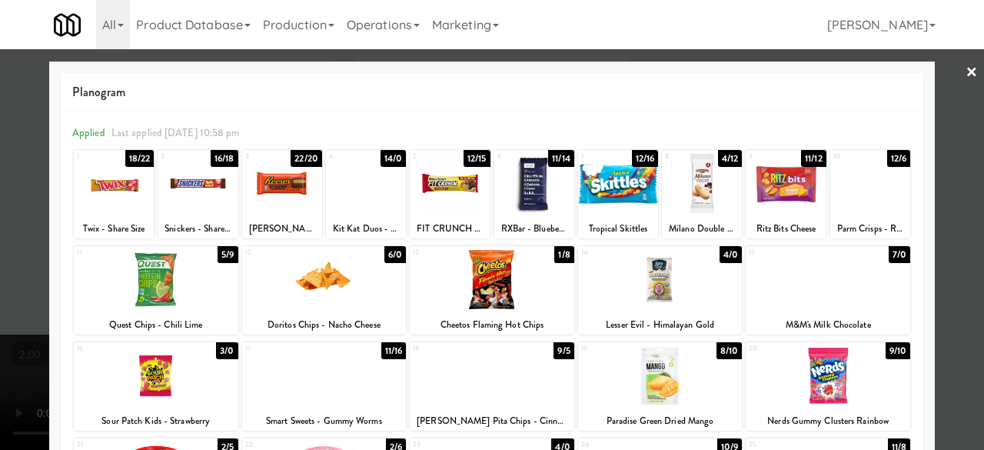
click at [669, 288] on div at bounding box center [660, 279] width 165 height 59
click at [354, 198] on div at bounding box center [366, 183] width 80 height 59
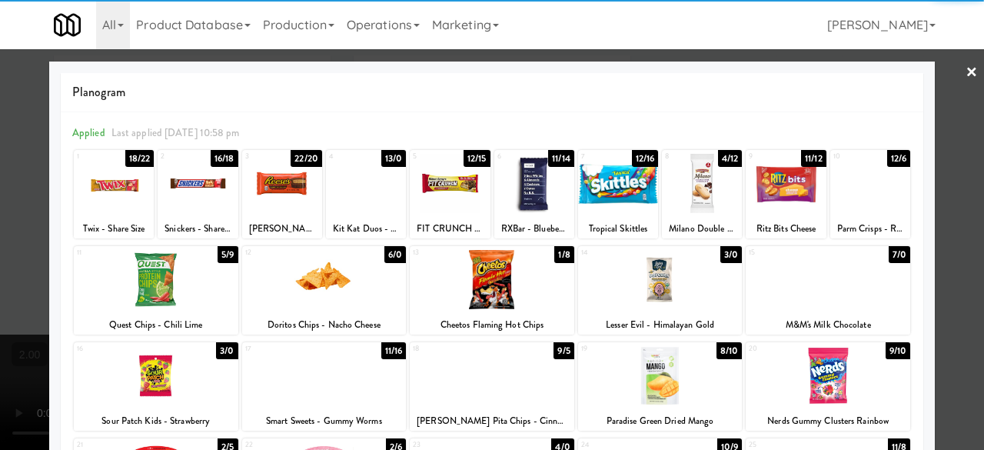
click at [963, 174] on div at bounding box center [492, 225] width 984 height 450
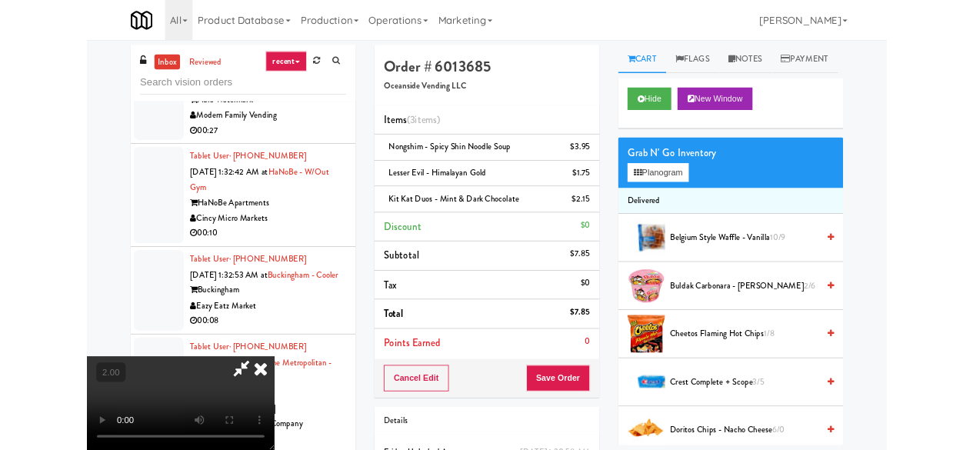
scroll to position [32, 0]
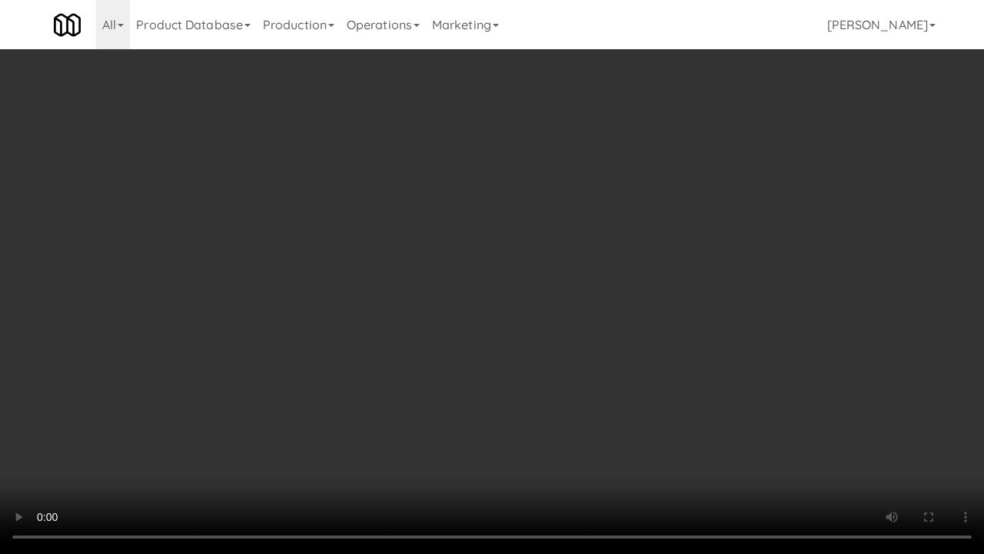
click at [479, 380] on video at bounding box center [492, 277] width 984 height 554
click at [568, 283] on video at bounding box center [492, 277] width 984 height 554
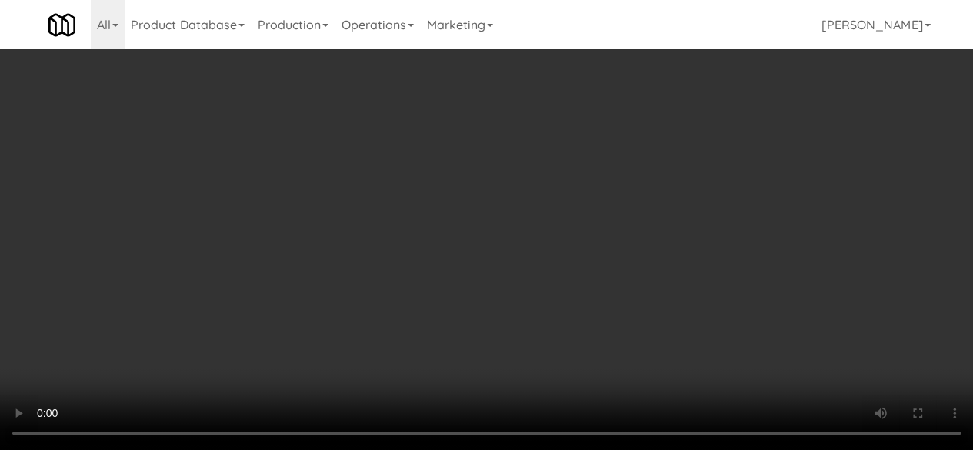
scroll to position [0, 0]
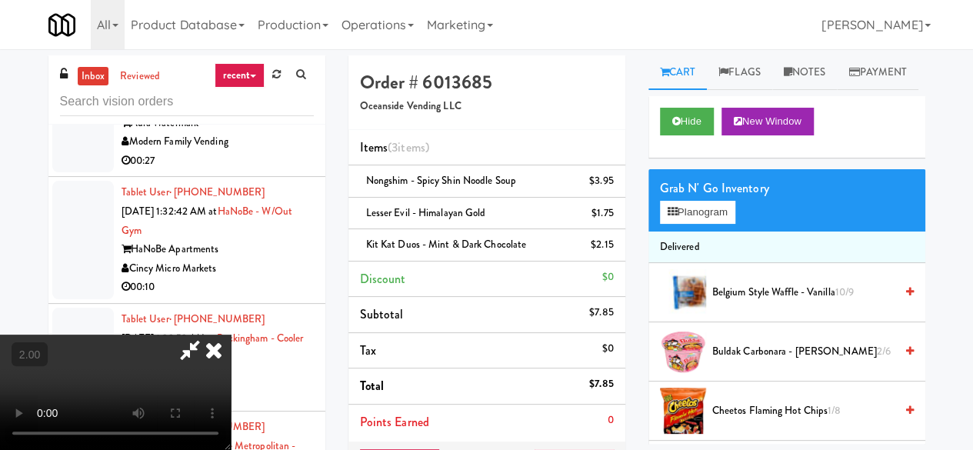
click at [208, 334] on icon at bounding box center [189, 349] width 35 height 31
click at [607, 245] on link at bounding box center [611, 250] width 14 height 19
click at [607, 268] on div "$0" at bounding box center [607, 277] width 12 height 19
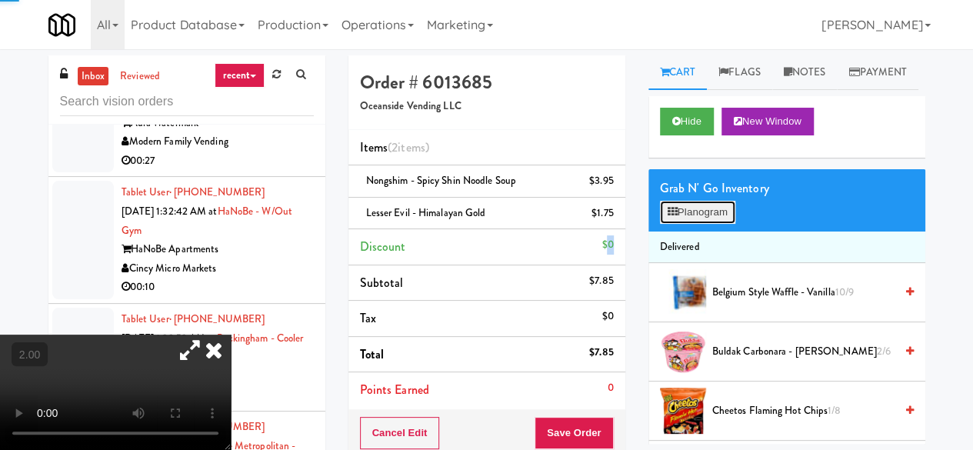
click at [684, 224] on button "Planogram" at bounding box center [697, 212] width 75 height 23
click at [0, 0] on div at bounding box center [0, 0] width 0 height 0
click at [697, 224] on button "Planogram" at bounding box center [697, 212] width 75 height 23
click at [0, 0] on div at bounding box center [0, 0] width 0 height 0
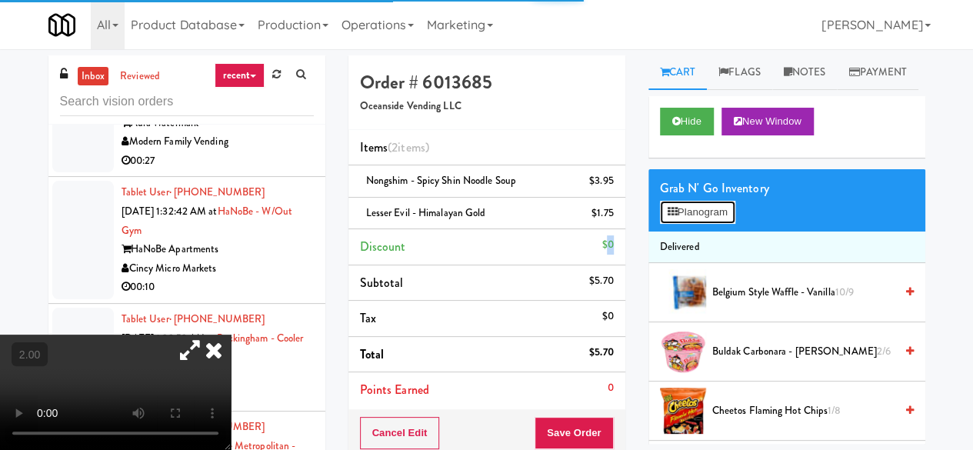
click at [695, 224] on button "Planogram" at bounding box center [697, 212] width 75 height 23
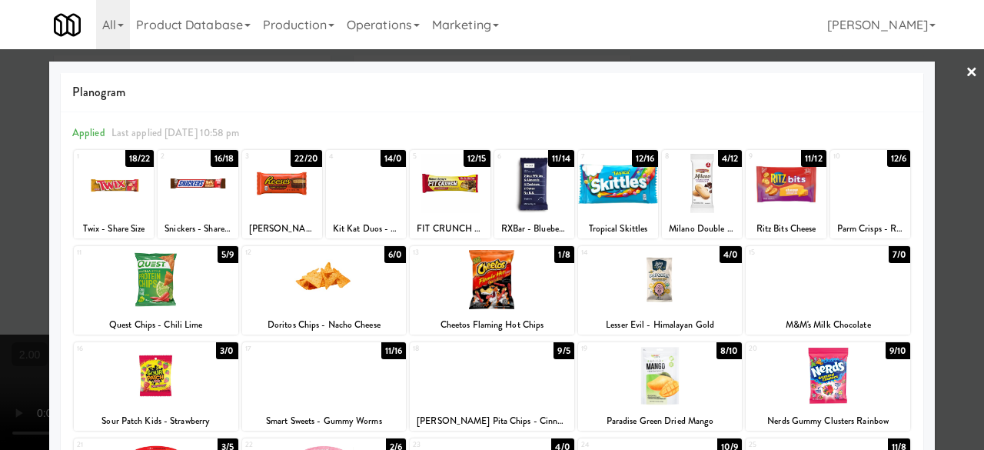
click at [197, 205] on div at bounding box center [198, 183] width 80 height 59
drag, startPoint x: 953, startPoint y: 122, endPoint x: 649, endPoint y: 249, distance: 329.1
click at [951, 122] on div at bounding box center [492, 225] width 984 height 450
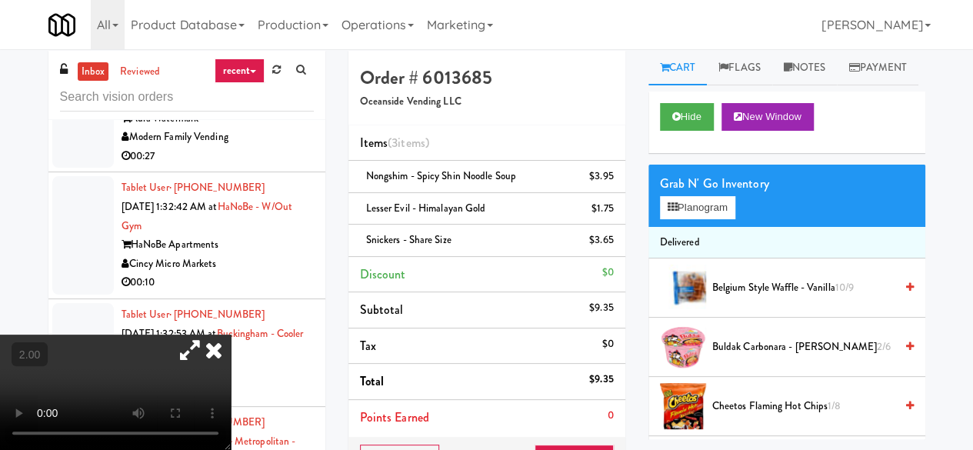
scroll to position [77, 0]
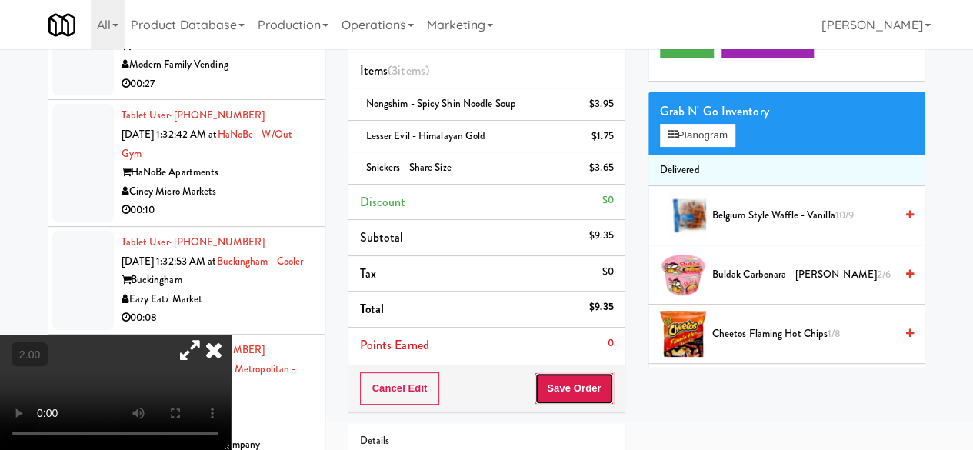
click at [569, 374] on button "Save Order" at bounding box center [573, 388] width 78 height 32
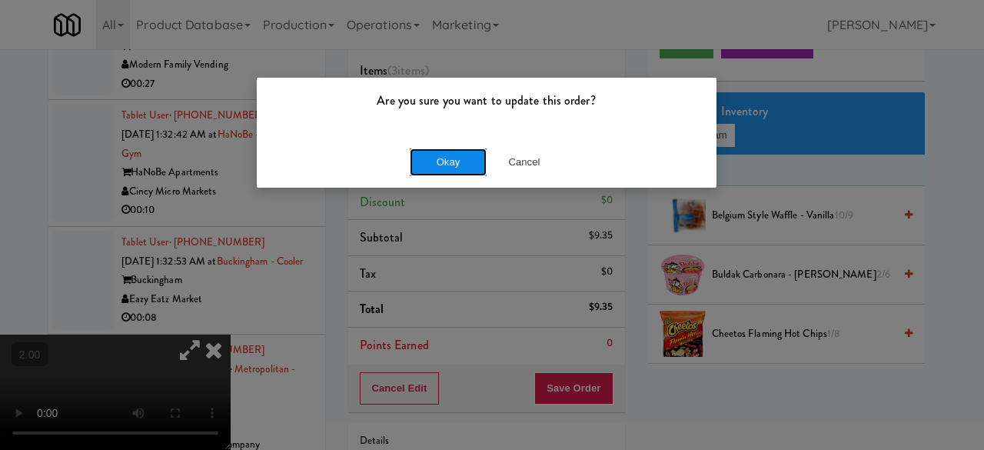
click at [452, 166] on button "Okay" at bounding box center [448, 162] width 77 height 28
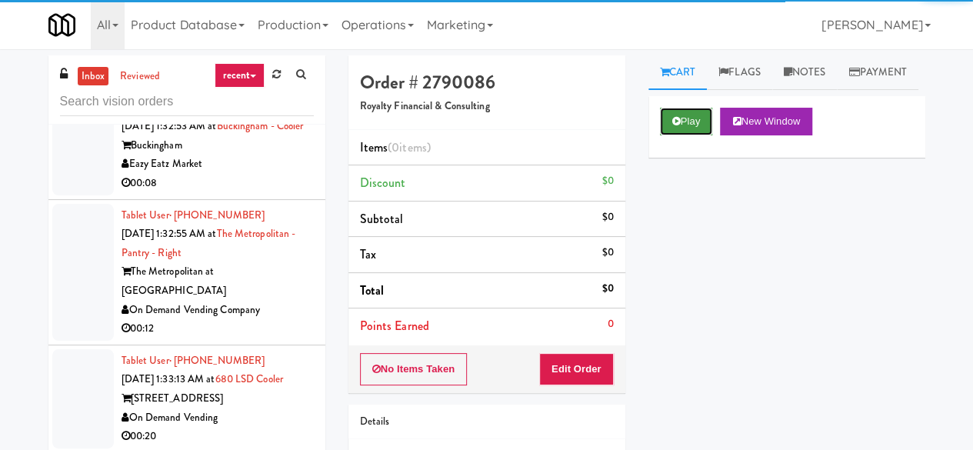
click at [685, 135] on button "Play" at bounding box center [686, 122] width 53 height 28
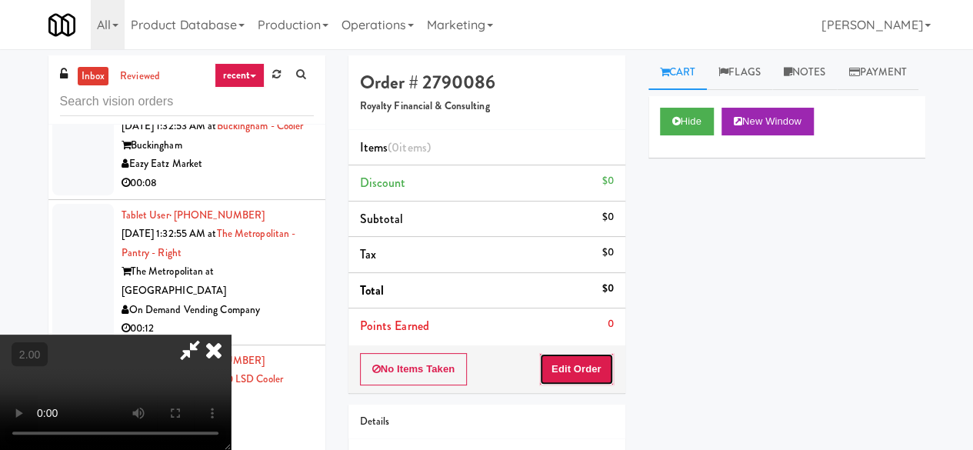
click at [587, 374] on button "Edit Order" at bounding box center [576, 369] width 75 height 32
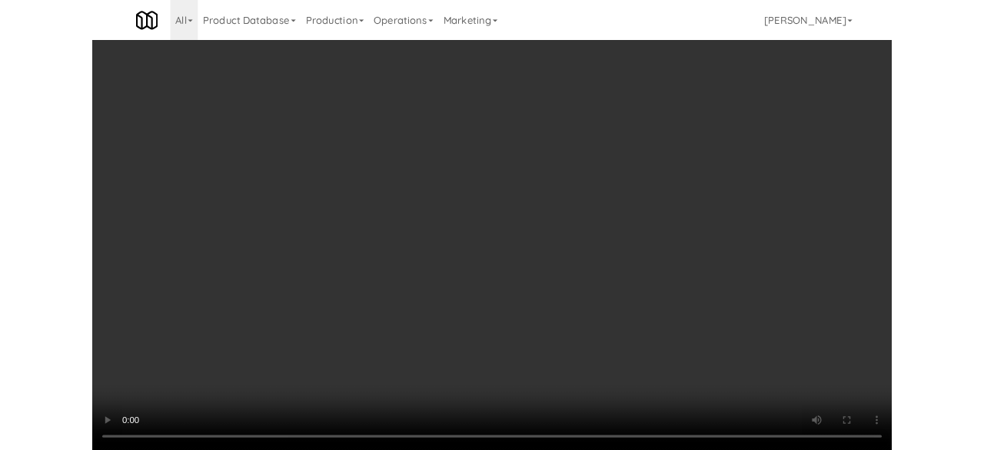
scroll to position [146, 0]
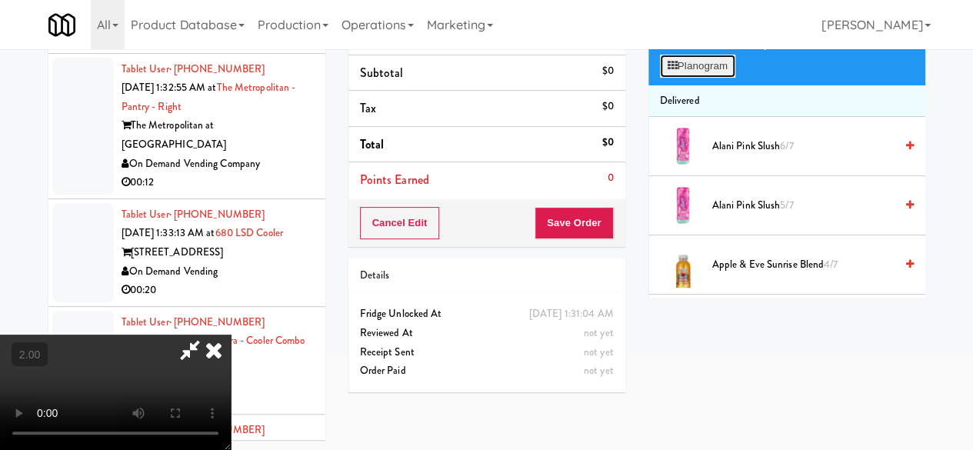
click at [691, 78] on button "Planogram" at bounding box center [697, 66] width 75 height 23
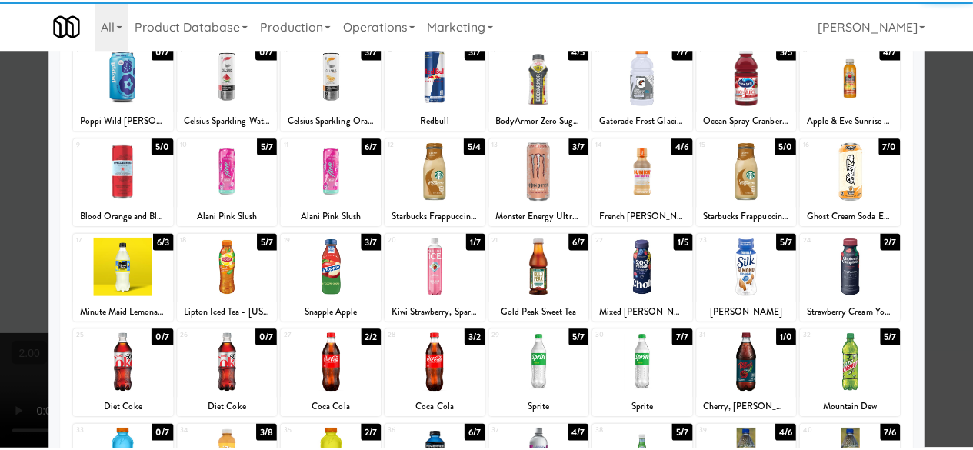
scroll to position [154, 0]
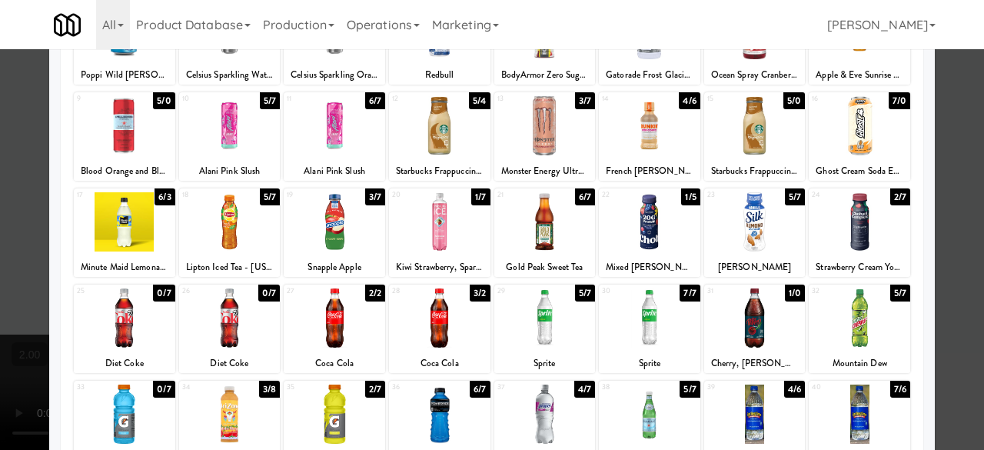
click at [220, 228] on div at bounding box center [229, 221] width 101 height 59
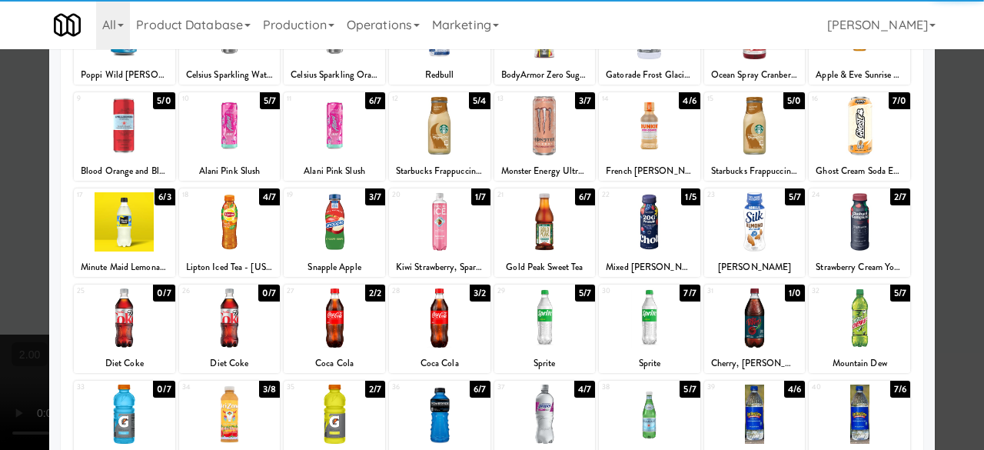
click at [952, 147] on div at bounding box center [492, 225] width 984 height 450
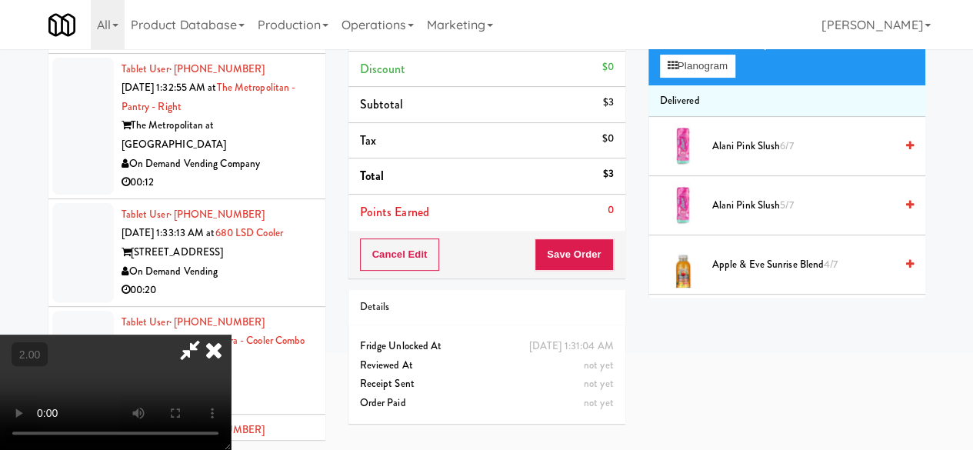
click at [208, 334] on icon at bounding box center [189, 349] width 35 height 31
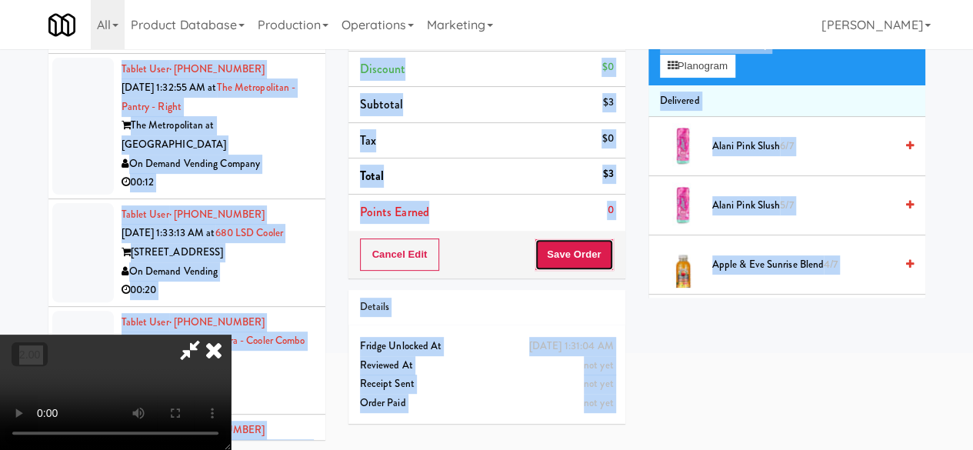
click at [592, 254] on button "Save Order" at bounding box center [573, 254] width 78 height 32
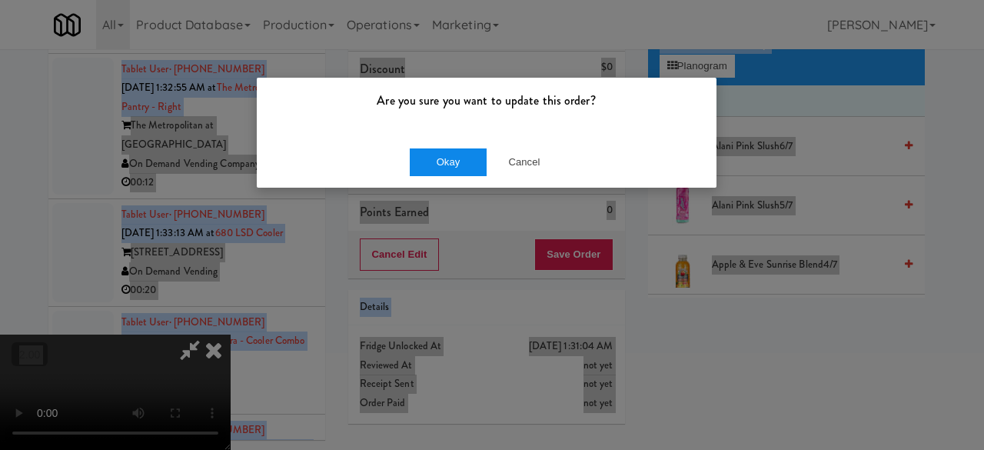
click at [449, 153] on button "Okay" at bounding box center [448, 162] width 77 height 28
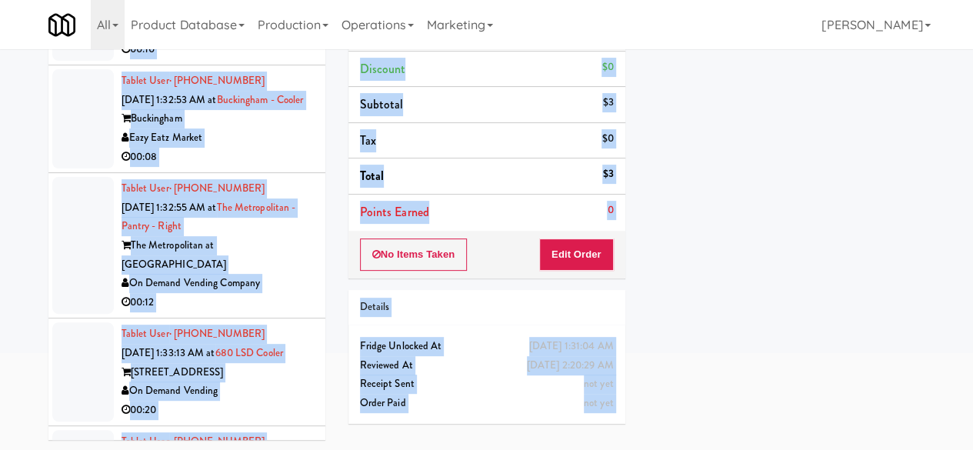
scroll to position [21488, 0]
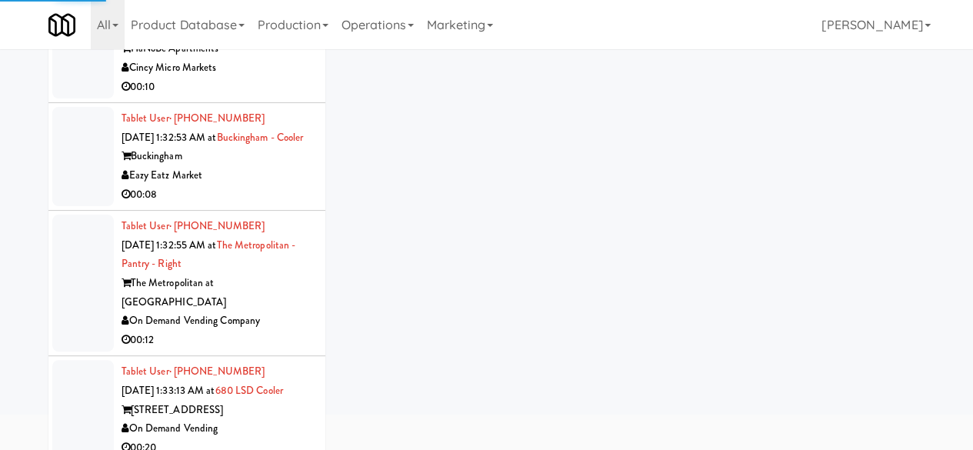
scroll to position [69, 0]
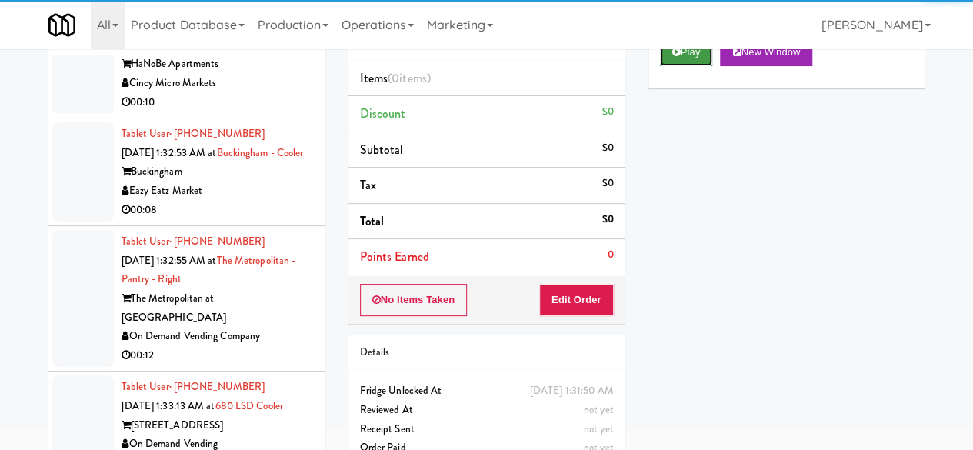
click at [686, 66] on button "Play" at bounding box center [686, 52] width 53 height 28
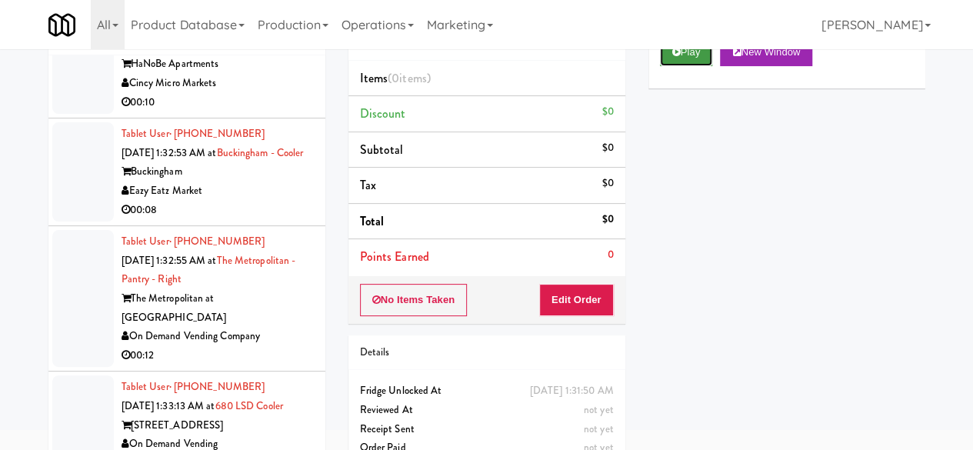
click at [674, 57] on icon at bounding box center [676, 52] width 8 height 10
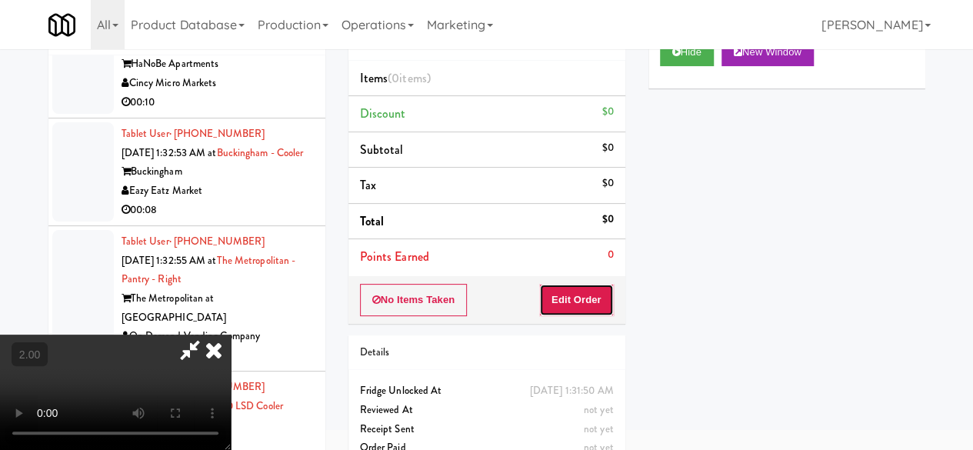
click at [580, 304] on button "Edit Order" at bounding box center [576, 300] width 75 height 32
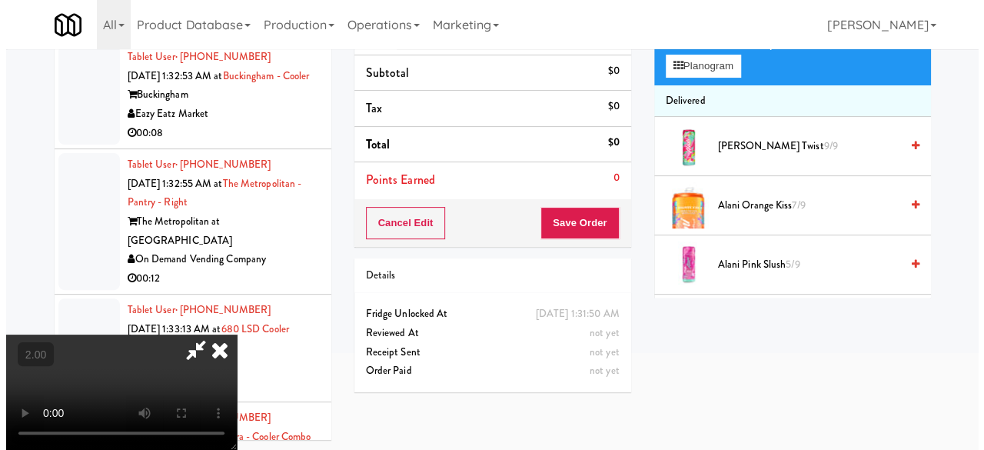
scroll to position [49, 0]
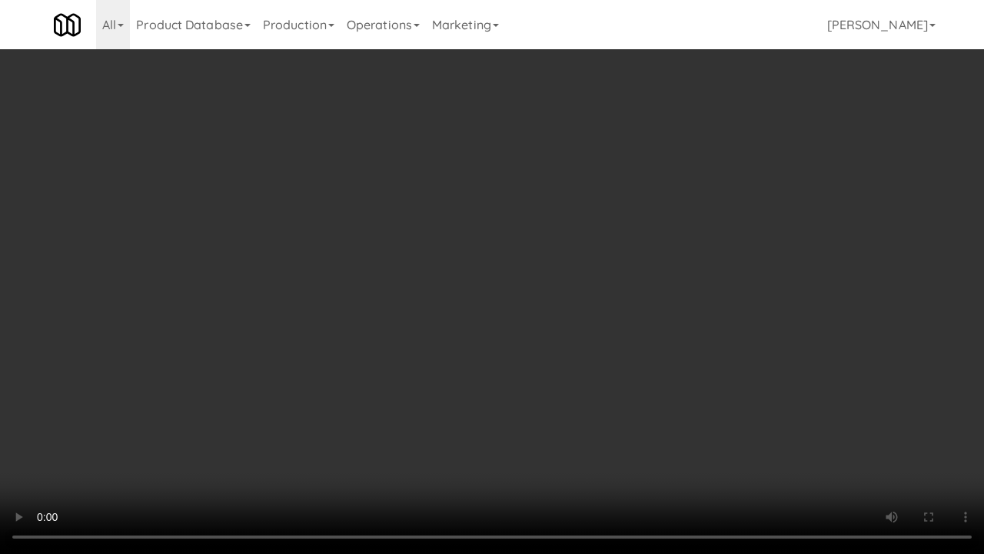
click at [430, 274] on video at bounding box center [492, 277] width 984 height 554
click at [431, 274] on video at bounding box center [492, 277] width 984 height 554
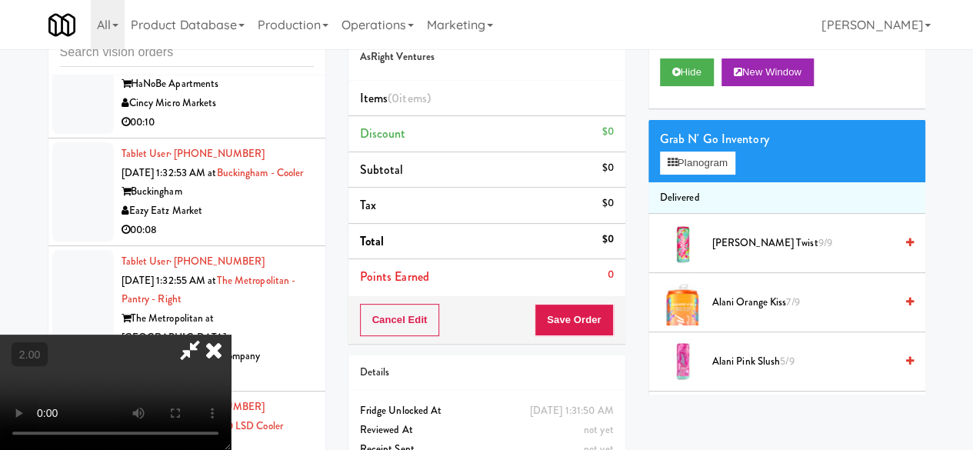
click at [231, 334] on video at bounding box center [115, 391] width 231 height 115
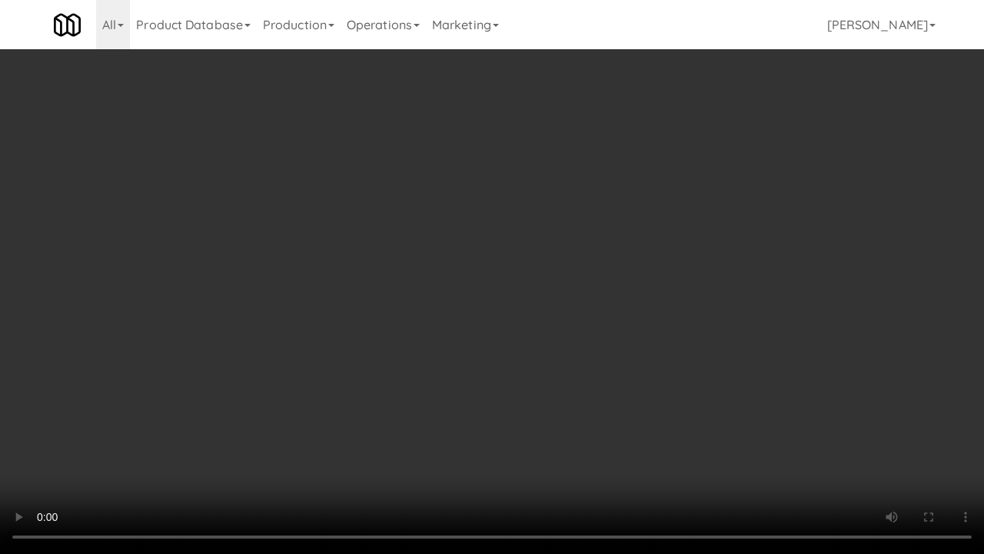
click at [584, 314] on video at bounding box center [492, 277] width 984 height 554
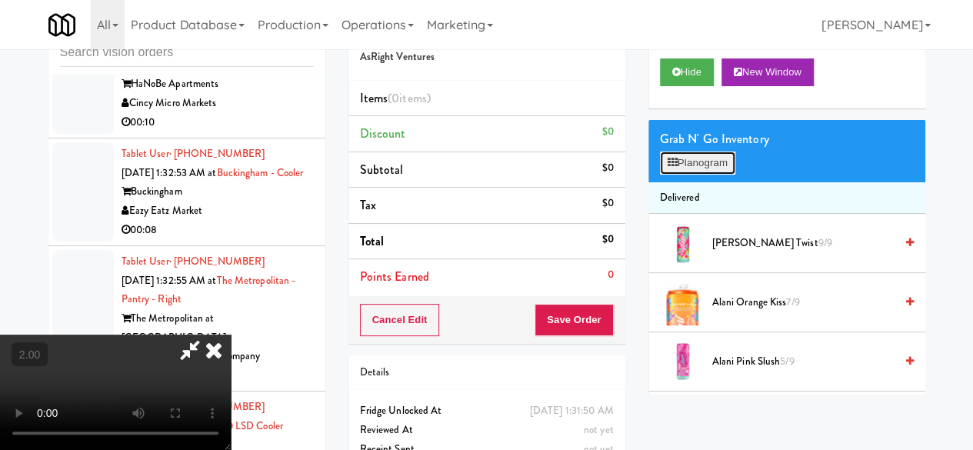
click at [706, 175] on button "Planogram" at bounding box center [697, 162] width 75 height 23
click at [0, 0] on div at bounding box center [0, 0] width 0 height 0
click at [694, 175] on button "Planogram" at bounding box center [697, 162] width 75 height 23
click at [0, 0] on div at bounding box center [0, 0] width 0 height 0
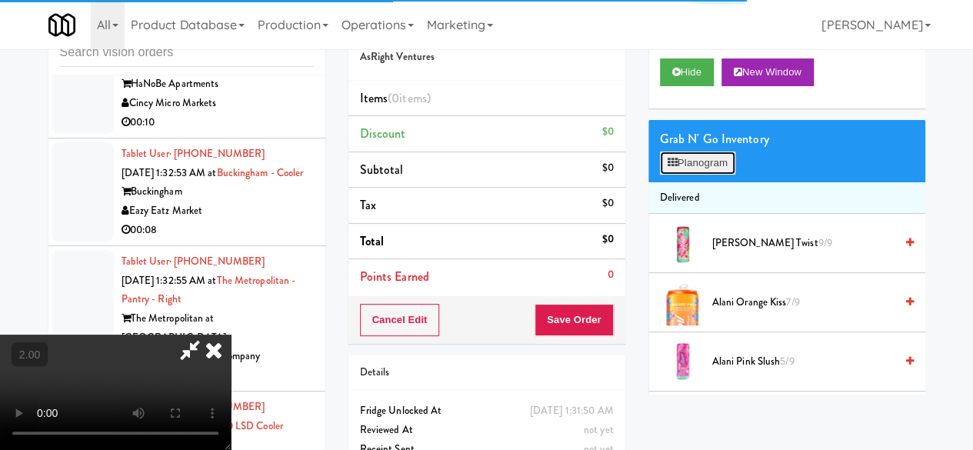
click at [687, 175] on button "Planogram" at bounding box center [697, 162] width 75 height 23
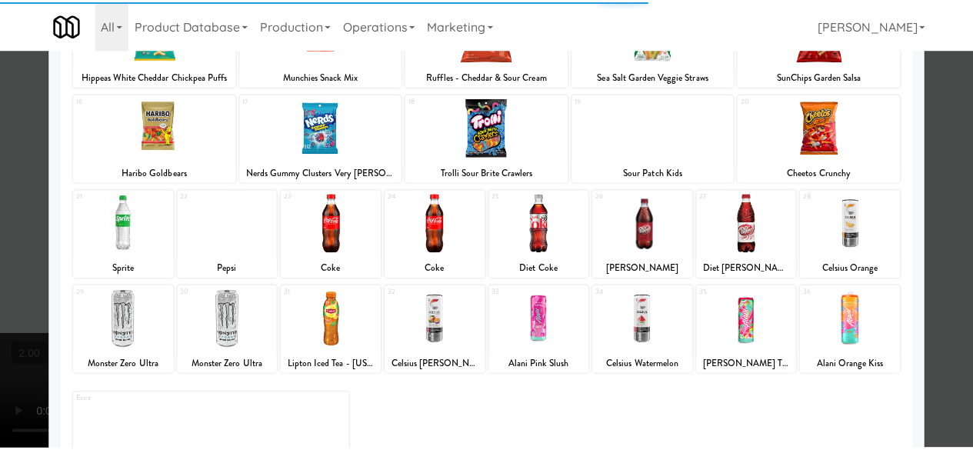
scroll to position [304, 0]
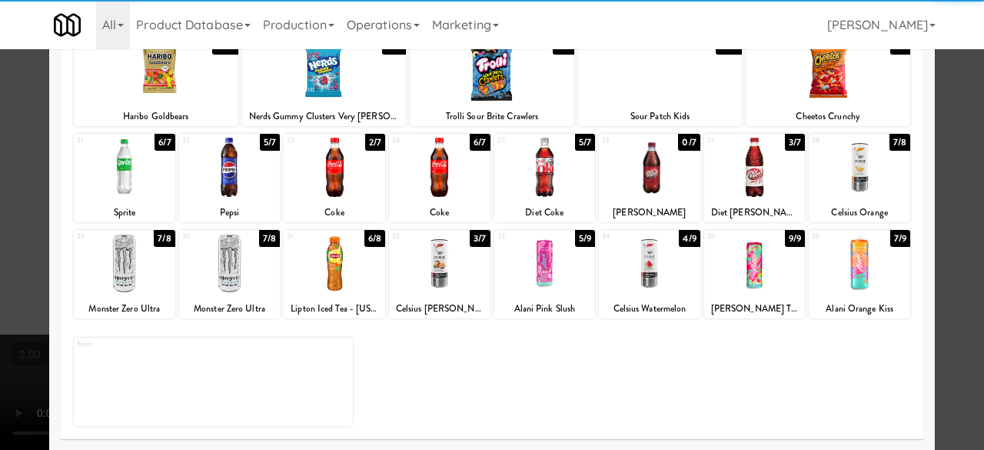
click at [125, 170] on div at bounding box center [124, 167] width 101 height 59
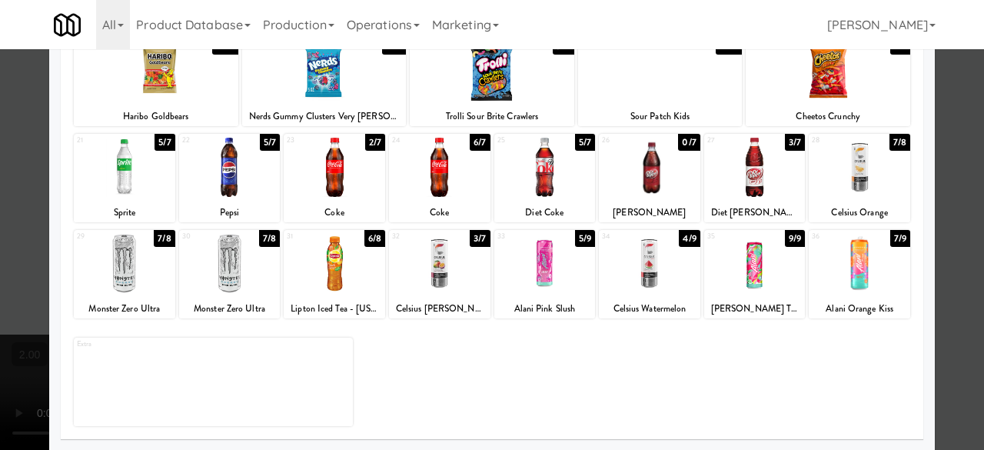
click at [344, 181] on div at bounding box center [334, 167] width 101 height 59
click at [952, 130] on div at bounding box center [492, 225] width 984 height 450
drag, startPoint x: 952, startPoint y: 130, endPoint x: 841, endPoint y: 167, distance: 116.7
click at [950, 130] on div "inbox reviewed recent all unclear take inventory issue suspicious failed recent…" at bounding box center [492, 285] width 984 height 558
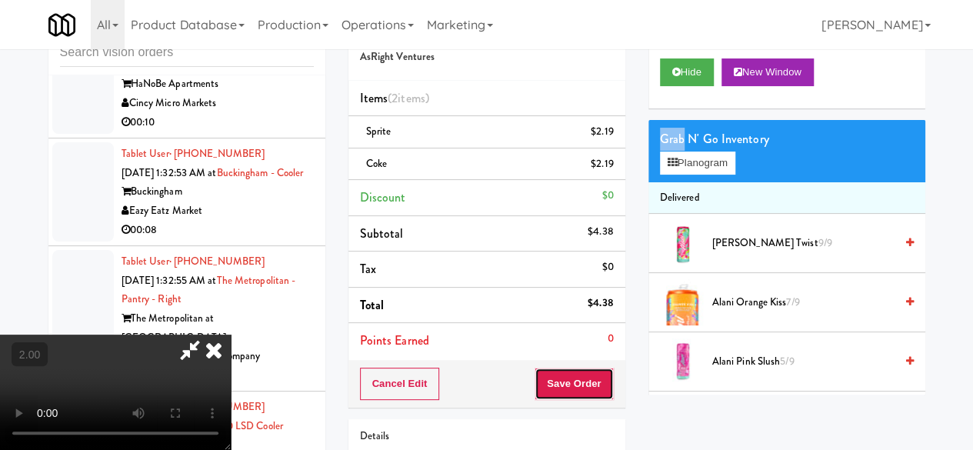
click at [597, 388] on button "Save Order" at bounding box center [573, 384] width 78 height 32
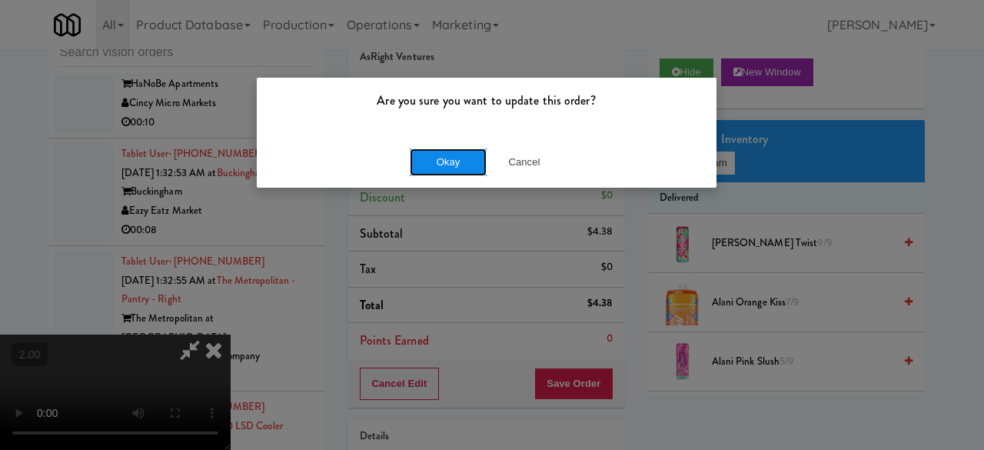
click at [446, 165] on button "Okay" at bounding box center [448, 162] width 77 height 28
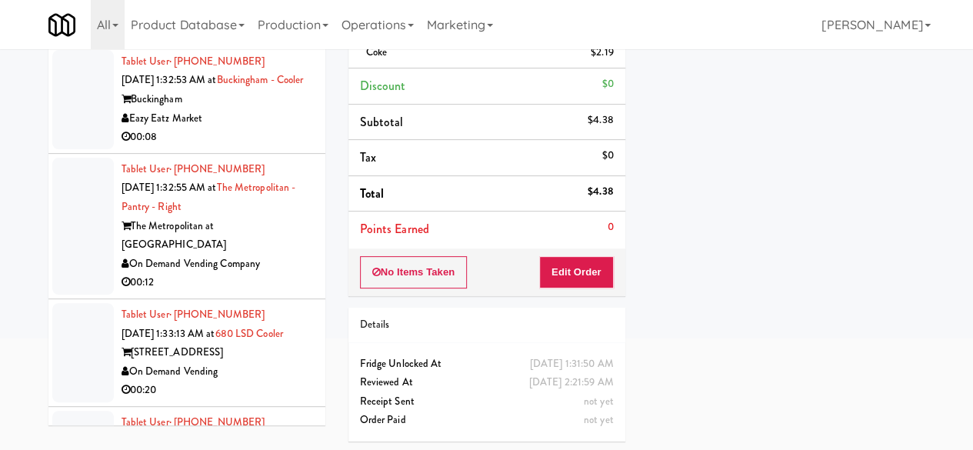
scroll to position [21719, 0]
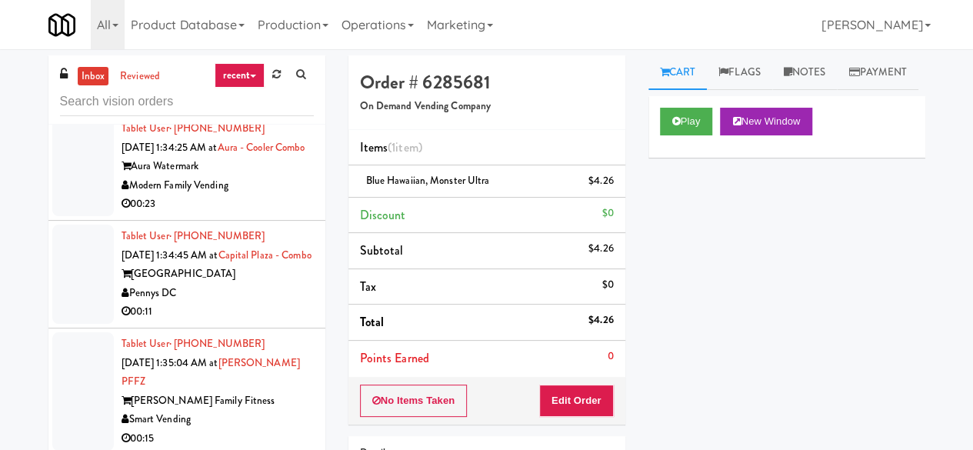
scroll to position [22123, 0]
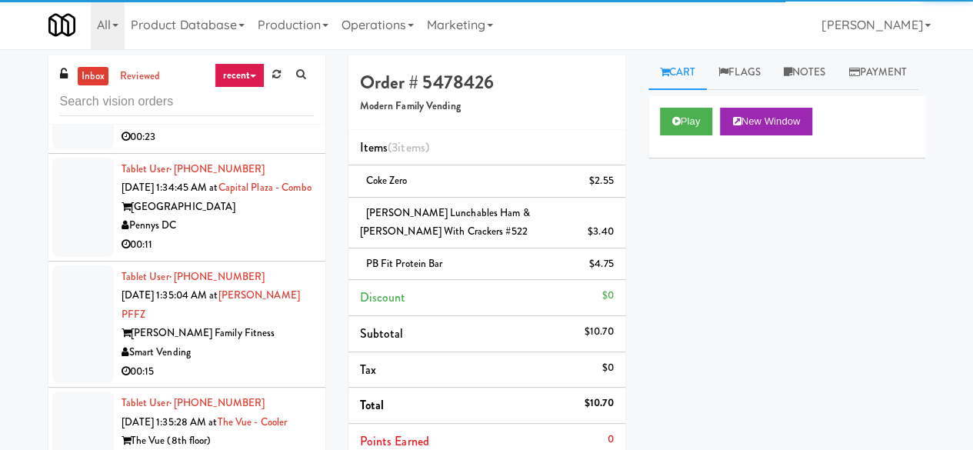
scroll to position [21969, 0]
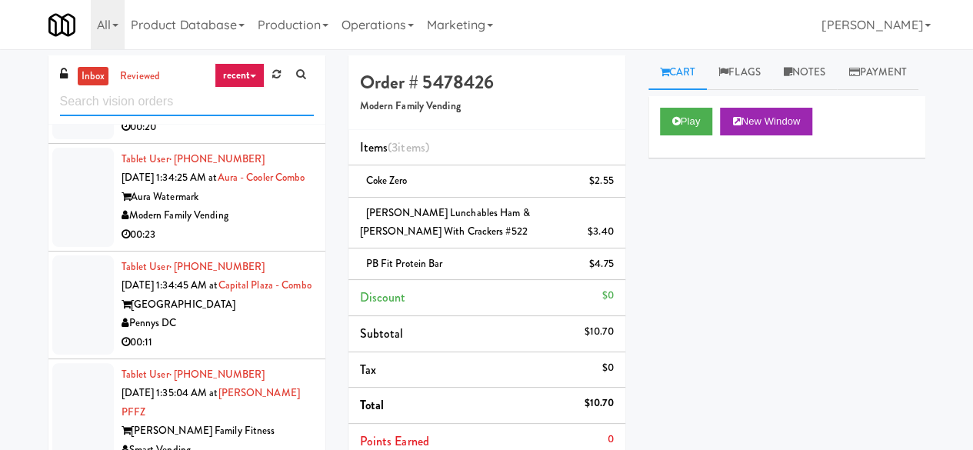
click at [185, 112] on input "text" at bounding box center [187, 102] width 254 height 28
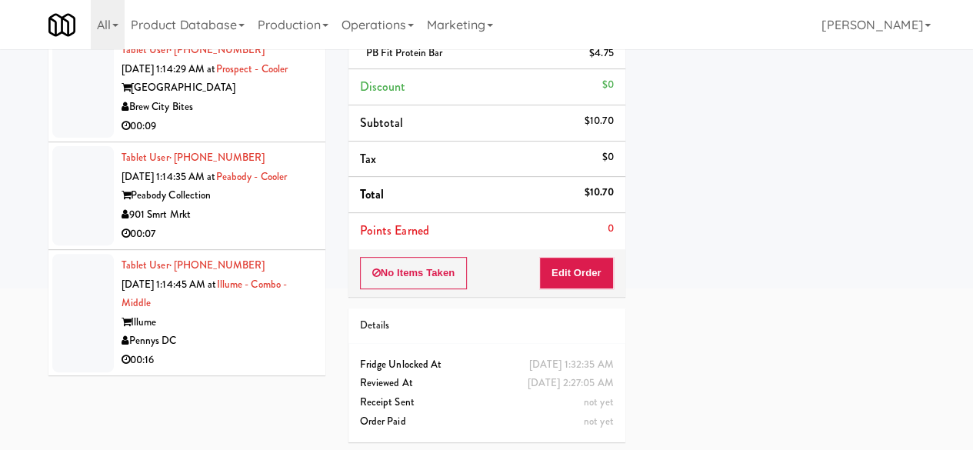
scroll to position [6151, 0]
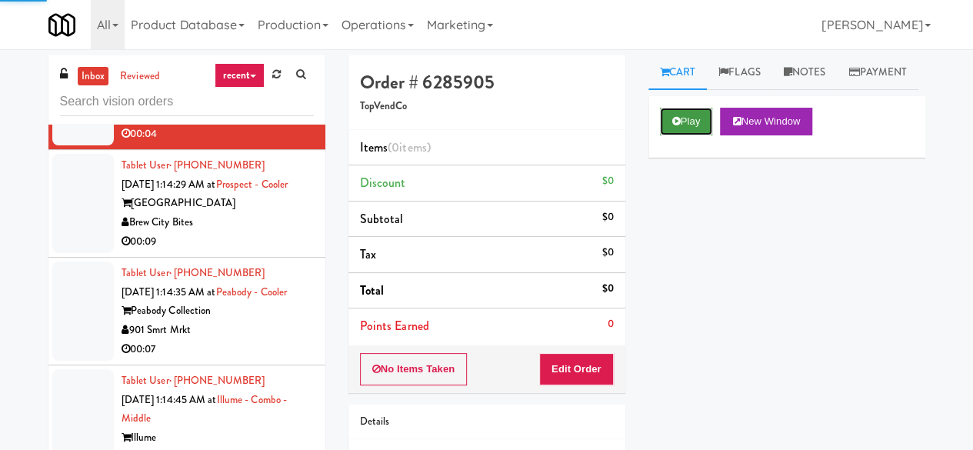
click at [687, 135] on button "Play" at bounding box center [686, 122] width 53 height 28
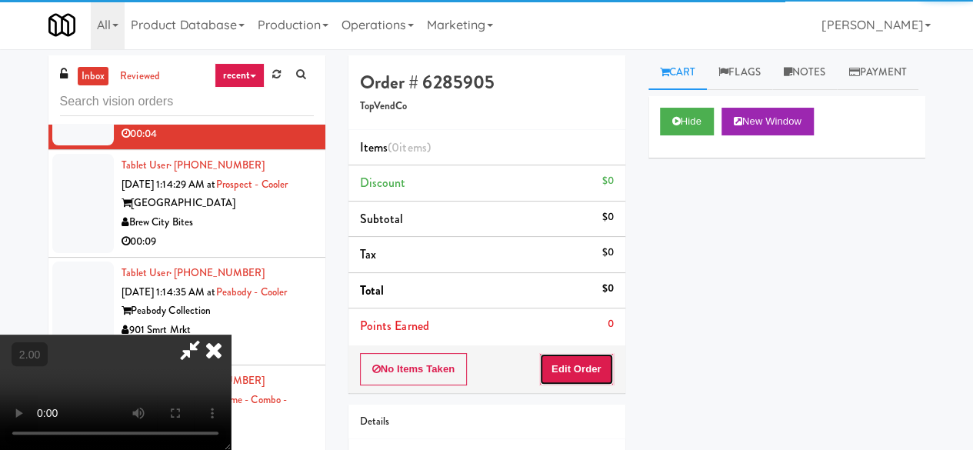
click at [577, 364] on button "Edit Order" at bounding box center [576, 369] width 75 height 32
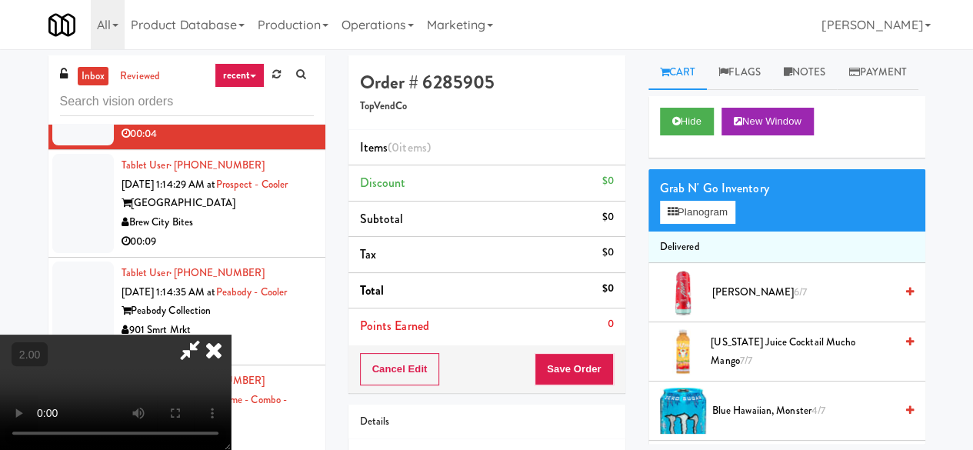
scroll to position [32, 0]
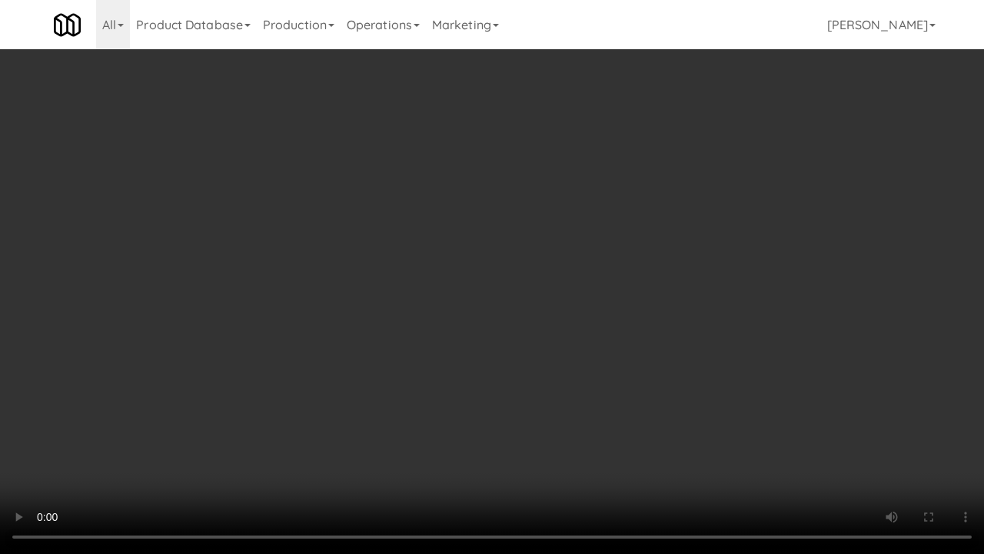
click at [461, 311] on video at bounding box center [492, 277] width 984 height 554
click at [620, 263] on video at bounding box center [492, 277] width 984 height 554
drag, startPoint x: 620, startPoint y: 263, endPoint x: 620, endPoint y: 196, distance: 66.9
click at [620, 263] on video at bounding box center [492, 277] width 984 height 554
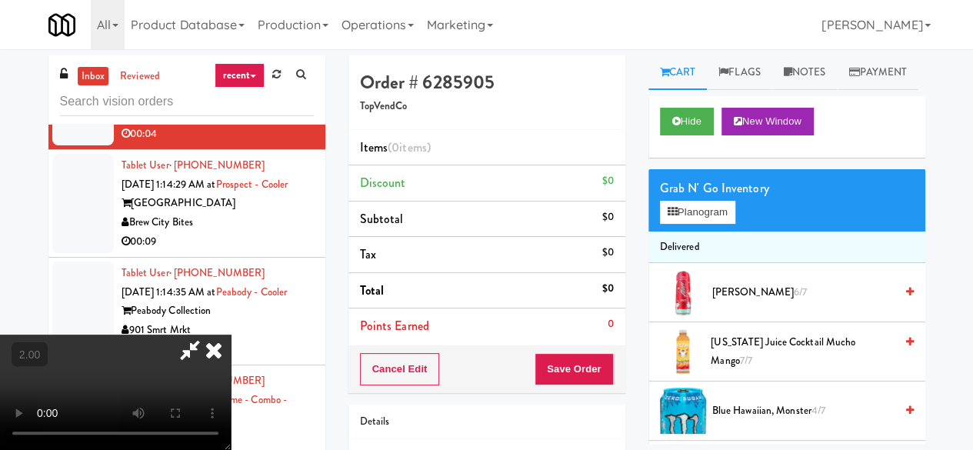
click at [231, 334] on video at bounding box center [115, 391] width 231 height 115
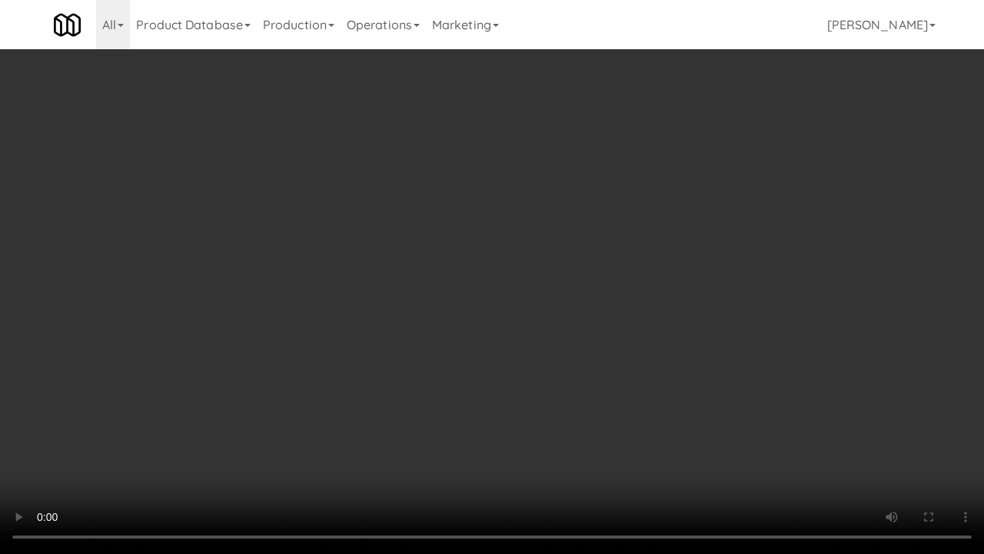
click at [466, 274] on video at bounding box center [492, 277] width 984 height 554
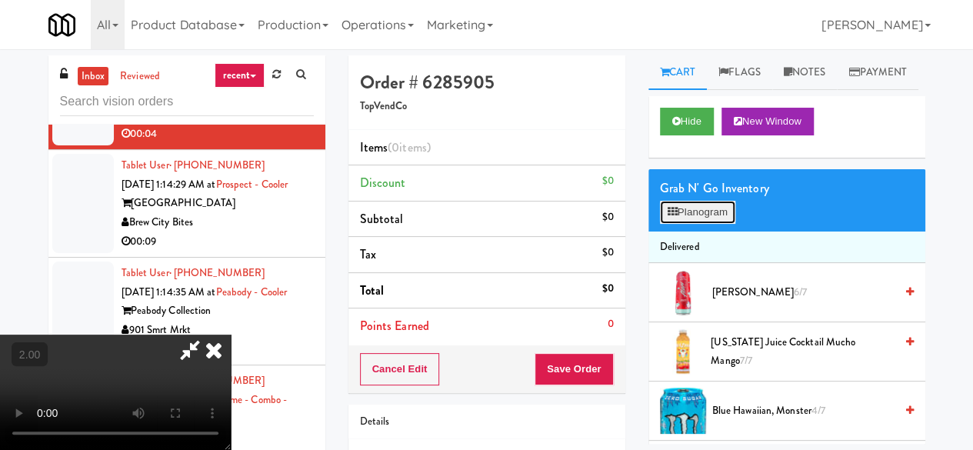
click at [710, 224] on button "Planogram" at bounding box center [697, 212] width 75 height 23
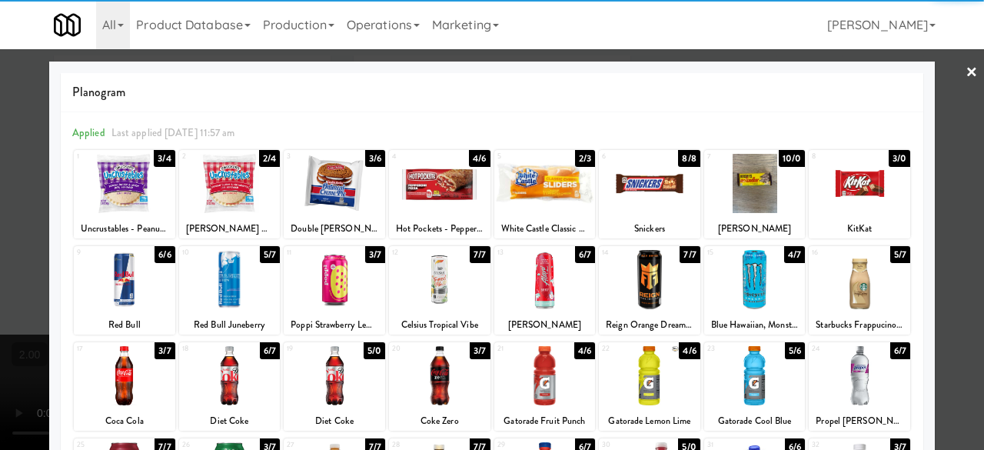
click at [866, 171] on div at bounding box center [859, 183] width 101 height 59
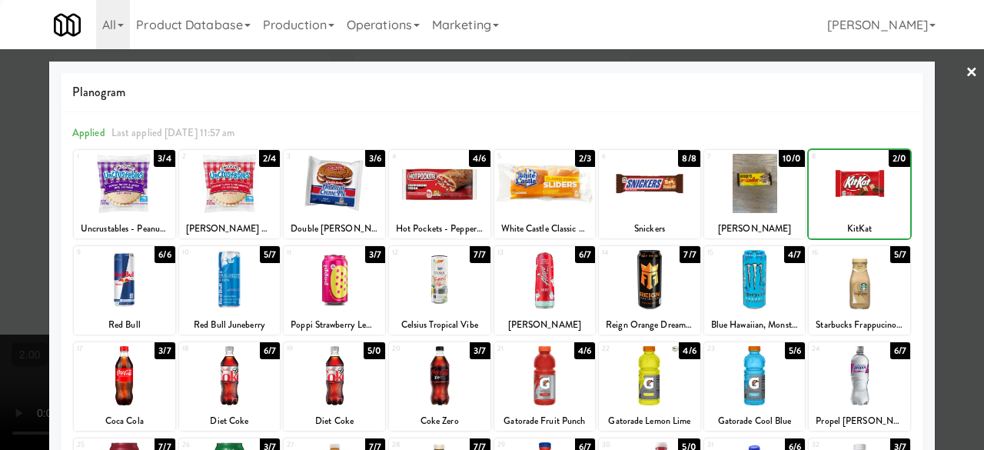
click at [923, 148] on div "Planogram Applied Last applied [DATE] 11:57 am 1 3/4 Uncrustables - Peanut Butt…" at bounding box center [492, 409] width 886 height 694
click at [929, 153] on div at bounding box center [492, 225] width 984 height 450
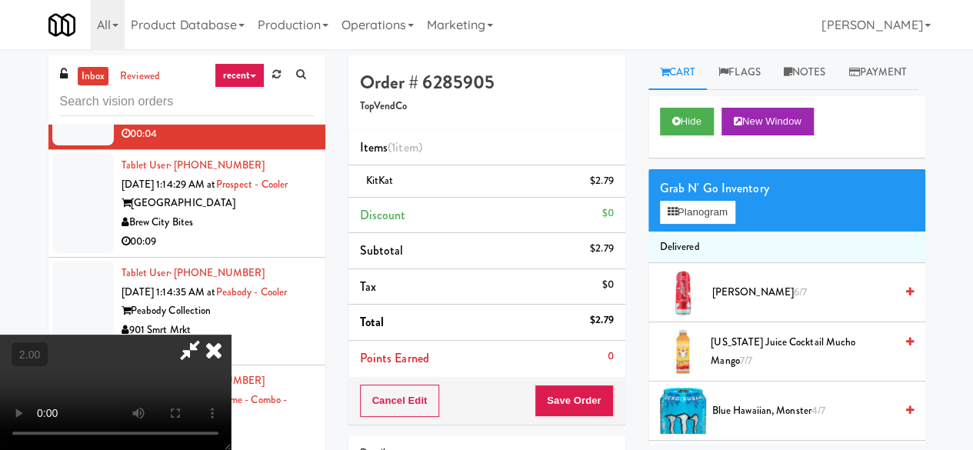
click at [231, 334] on video at bounding box center [115, 391] width 231 height 115
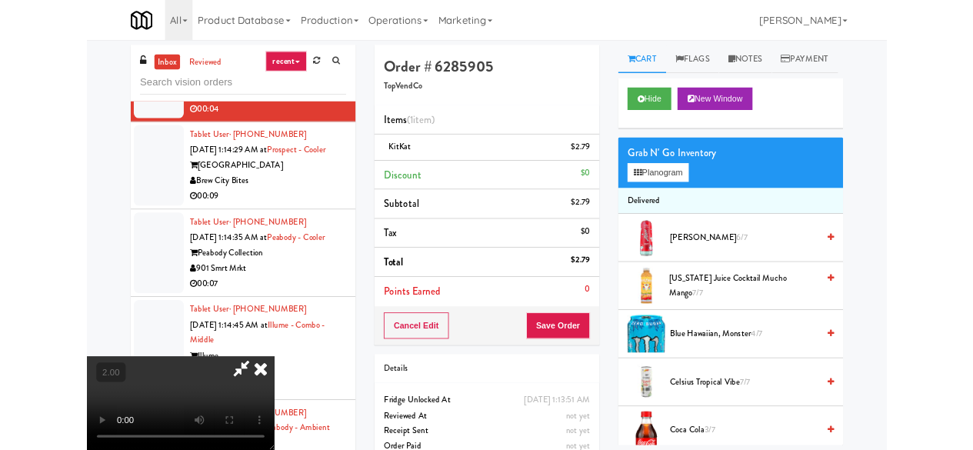
scroll to position [32, 0]
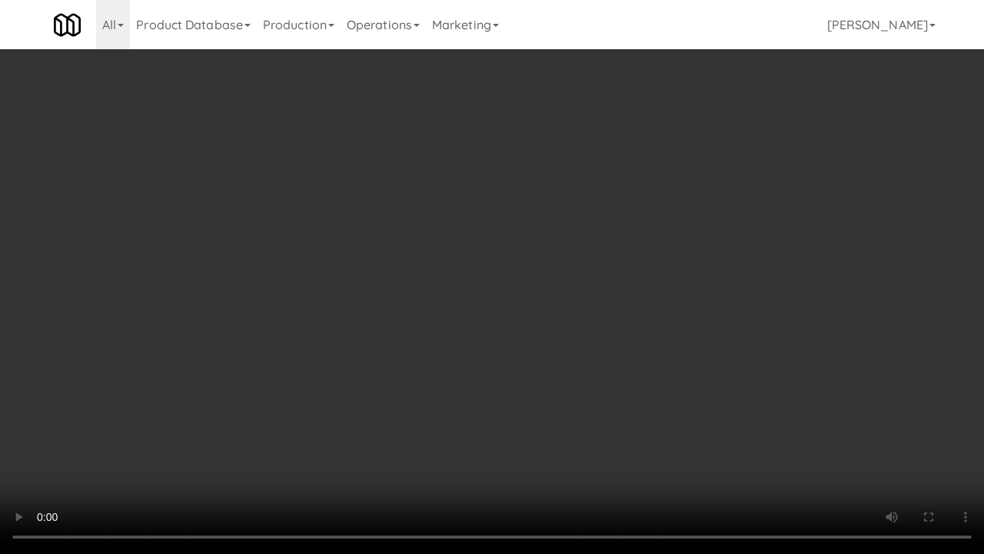
click at [558, 321] on video at bounding box center [492, 277] width 984 height 554
click at [514, 306] on video at bounding box center [492, 277] width 984 height 554
click at [533, 243] on video at bounding box center [492, 277] width 984 height 554
click at [517, 280] on video at bounding box center [492, 277] width 984 height 554
click at [501, 288] on video at bounding box center [492, 277] width 984 height 554
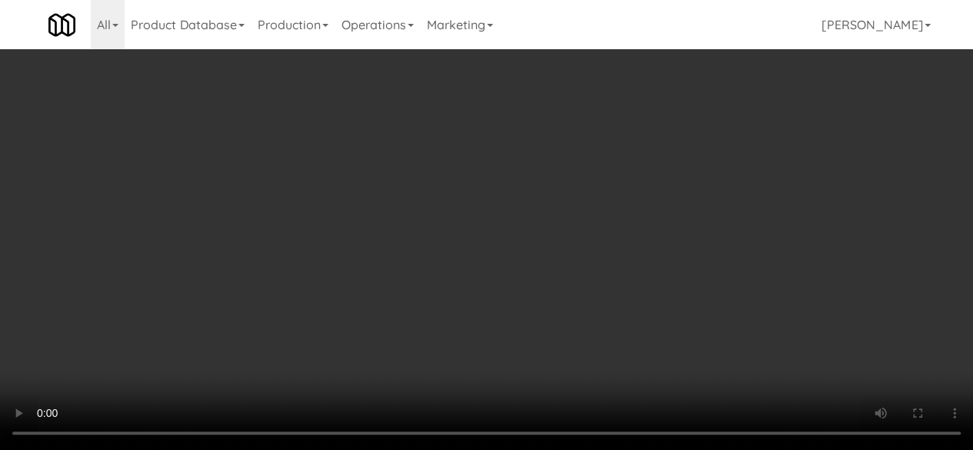
scroll to position [0, 0]
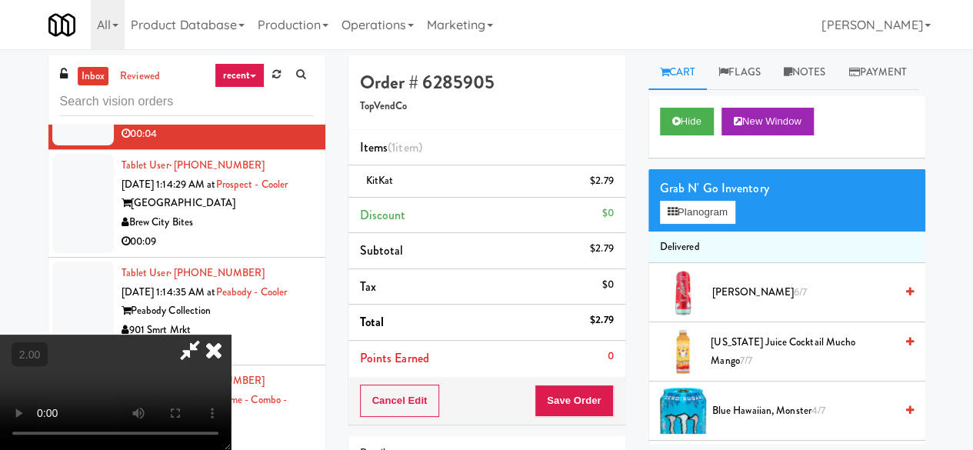
click at [208, 334] on icon at bounding box center [189, 349] width 35 height 31
click at [576, 394] on button "Save Order" at bounding box center [573, 400] width 78 height 32
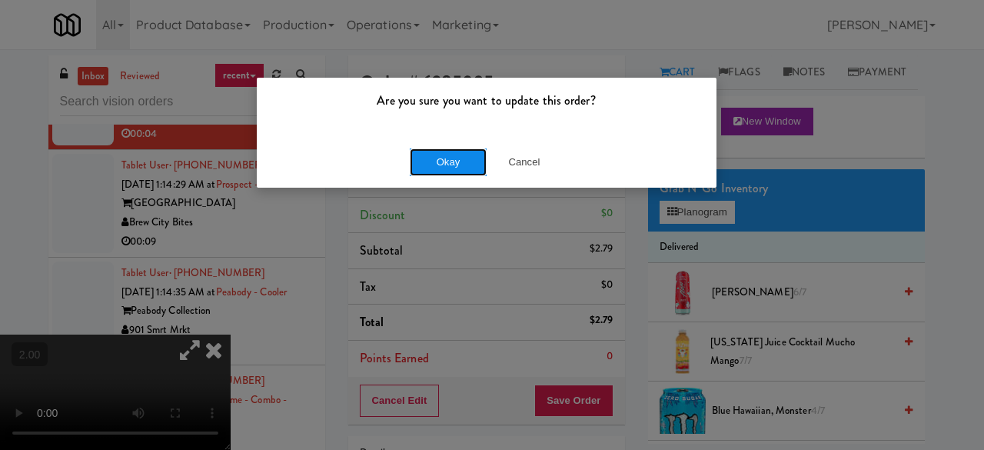
click at [444, 164] on button "Okay" at bounding box center [448, 162] width 77 height 28
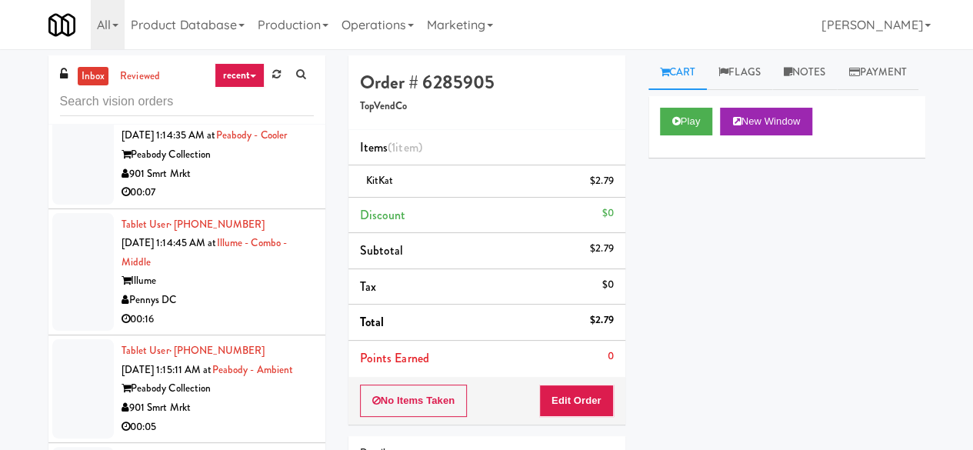
scroll to position [6382, 0]
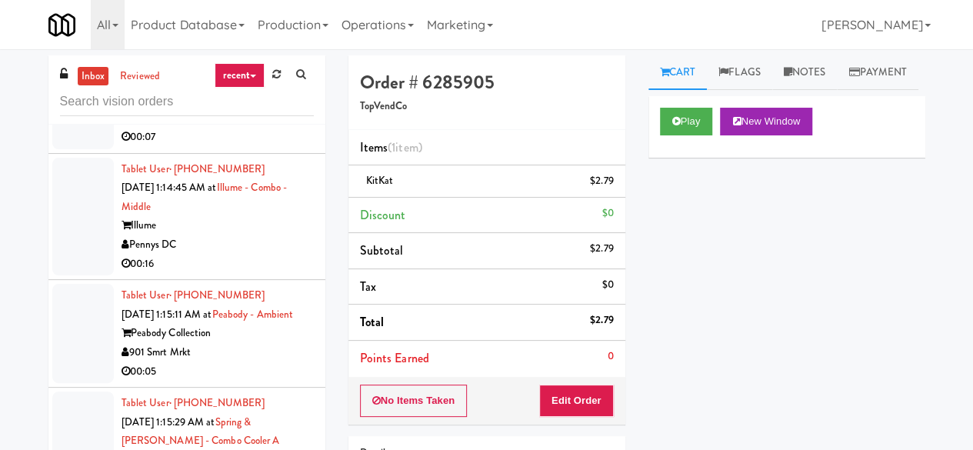
click at [248, 21] on div "Brew City Bites" at bounding box center [217, 11] width 192 height 19
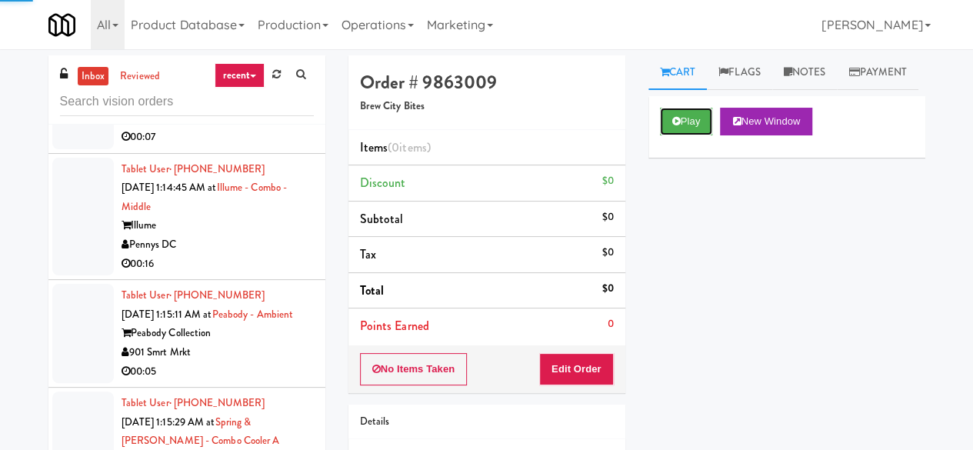
click at [694, 135] on button "Play" at bounding box center [686, 122] width 53 height 28
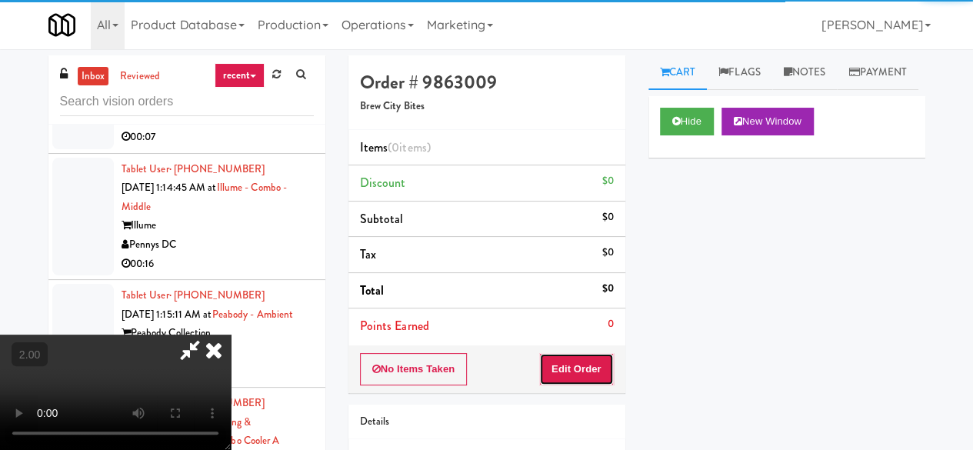
click at [589, 371] on button "Edit Order" at bounding box center [576, 369] width 75 height 32
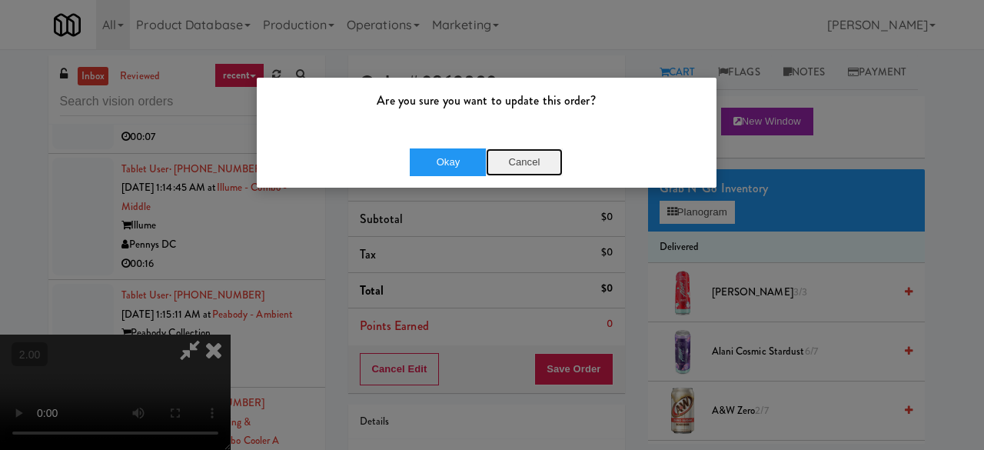
click at [543, 150] on button "Cancel" at bounding box center [524, 162] width 77 height 28
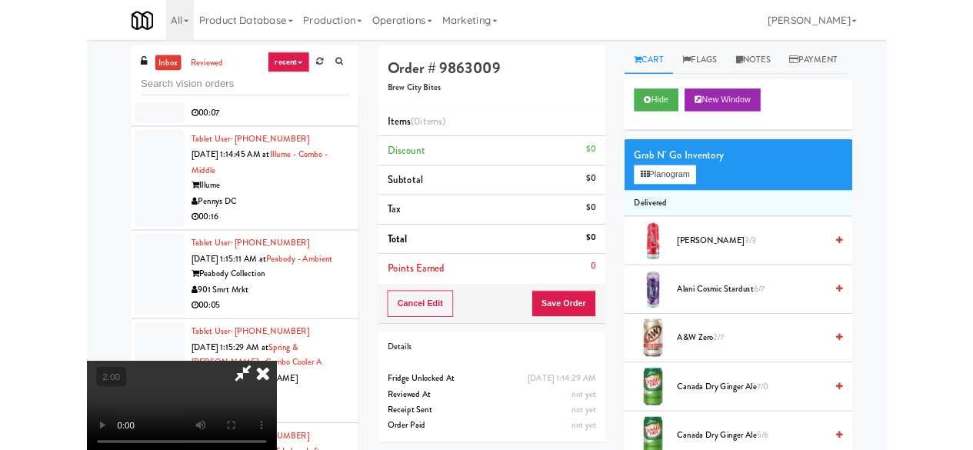
scroll to position [32, 0]
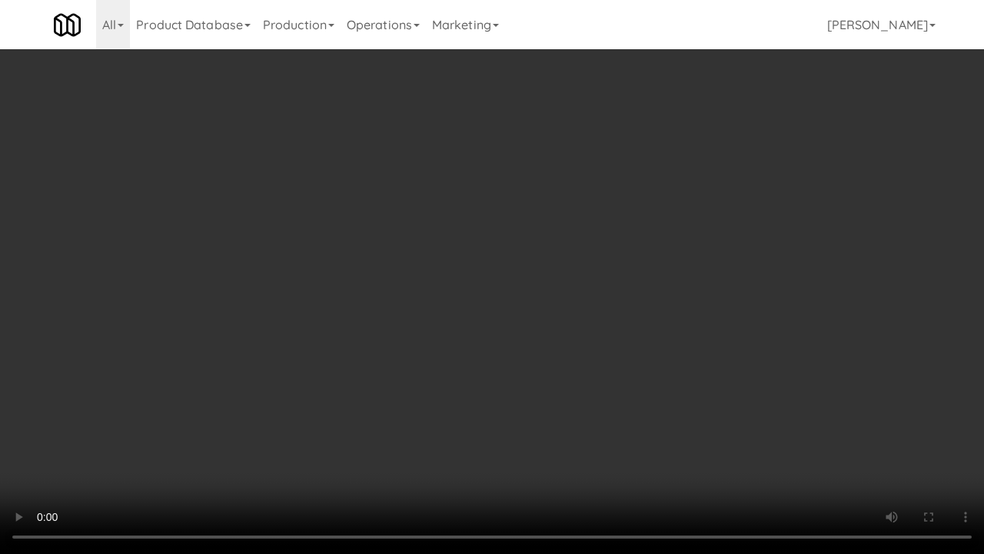
click at [560, 324] on video at bounding box center [492, 277] width 984 height 554
drag, startPoint x: 560, startPoint y: 324, endPoint x: 560, endPoint y: 258, distance: 66.9
click at [560, 324] on video at bounding box center [492, 277] width 984 height 554
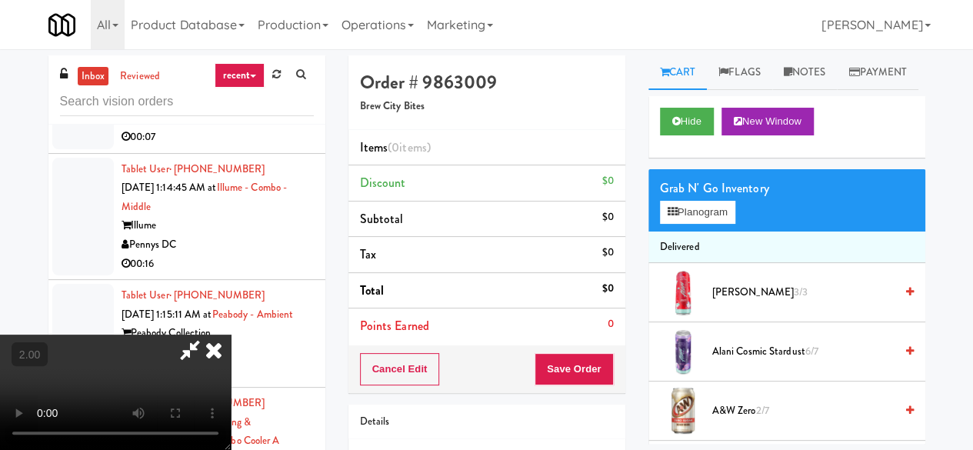
click at [231, 334] on video at bounding box center [115, 391] width 231 height 115
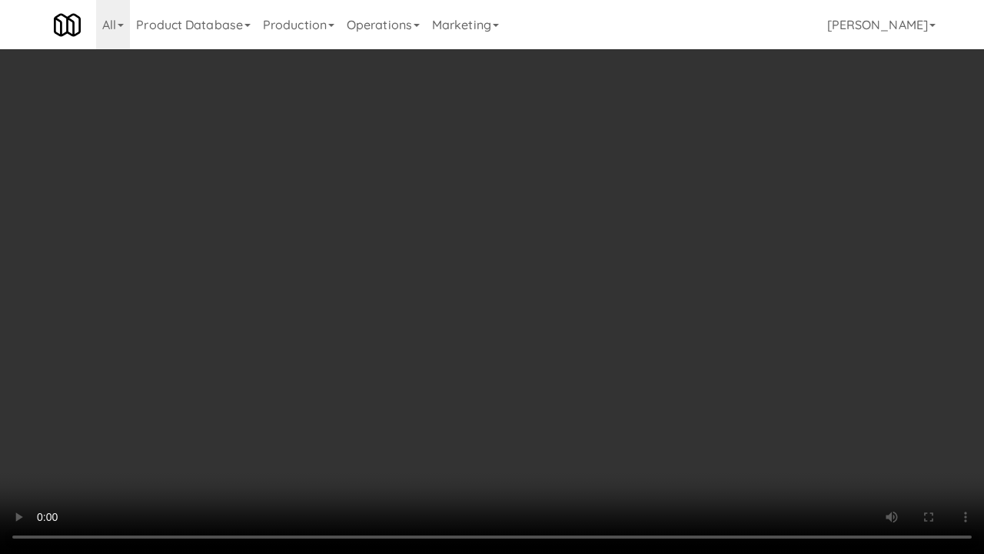
click at [467, 274] on video at bounding box center [492, 277] width 984 height 554
click at [464, 271] on video at bounding box center [492, 277] width 984 height 554
click at [457, 238] on video at bounding box center [492, 277] width 984 height 554
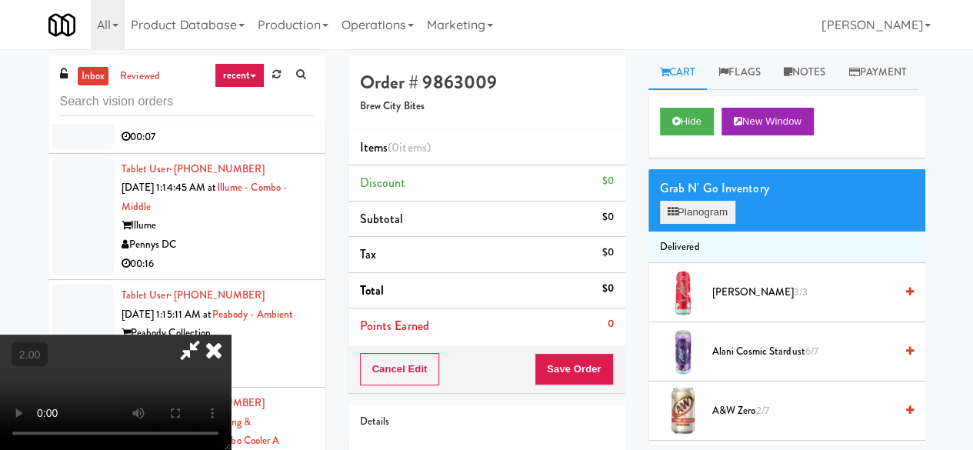
click at [724, 231] on div "Grab N' Go Inventory Planogram" at bounding box center [786, 200] width 277 height 62
click at [720, 224] on button "Planogram" at bounding box center [697, 212] width 75 height 23
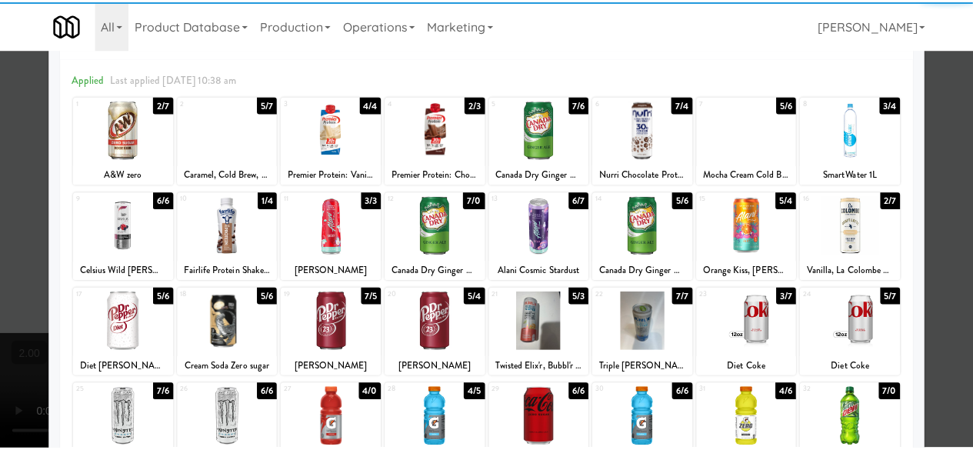
scroll to position [154, 0]
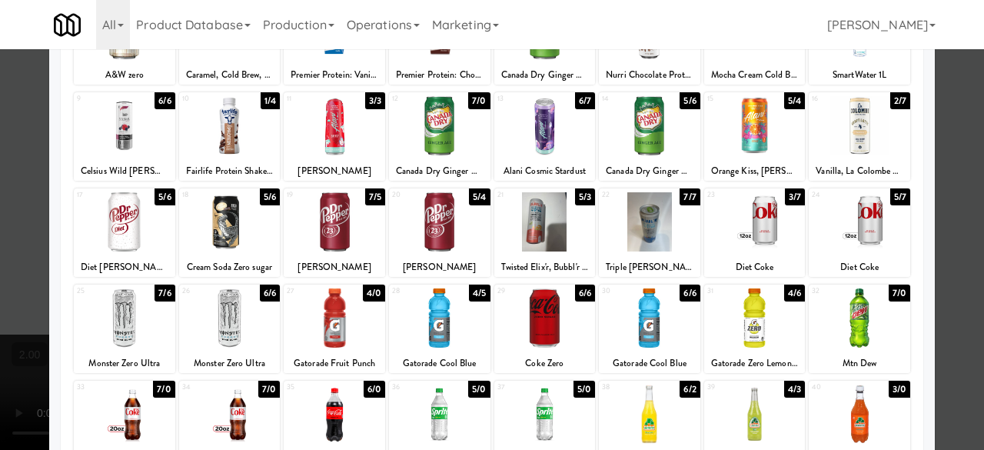
click at [440, 245] on div at bounding box center [439, 221] width 101 height 59
click at [838, 324] on div at bounding box center [859, 317] width 101 height 59
click at [924, 216] on div at bounding box center [492, 225] width 984 height 450
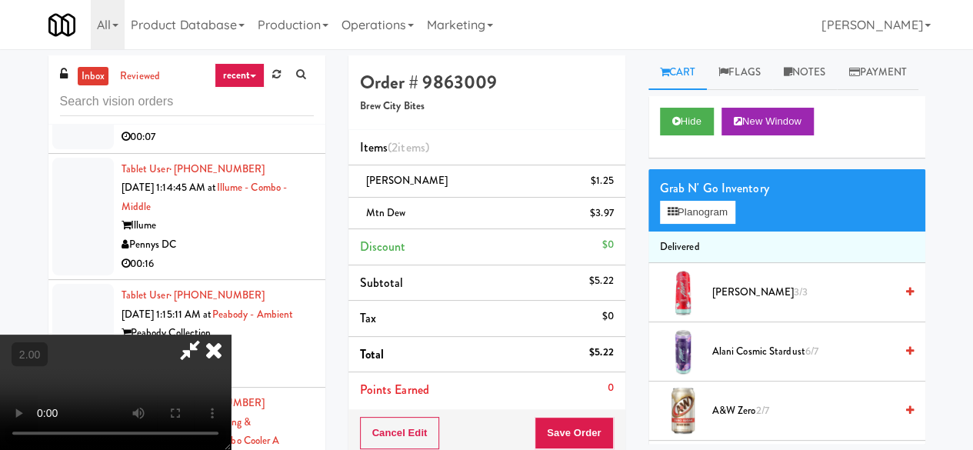
click at [208, 334] on icon at bounding box center [189, 349] width 35 height 31
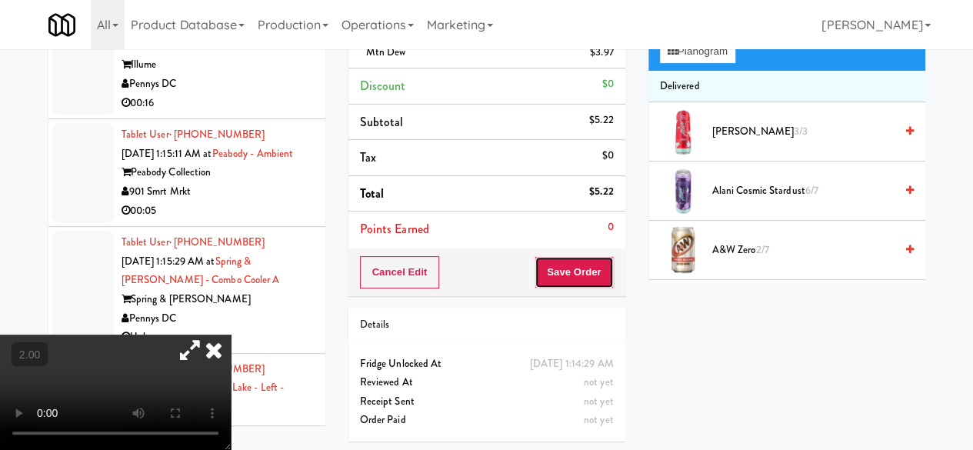
click at [572, 271] on button "Save Order" at bounding box center [573, 272] width 78 height 32
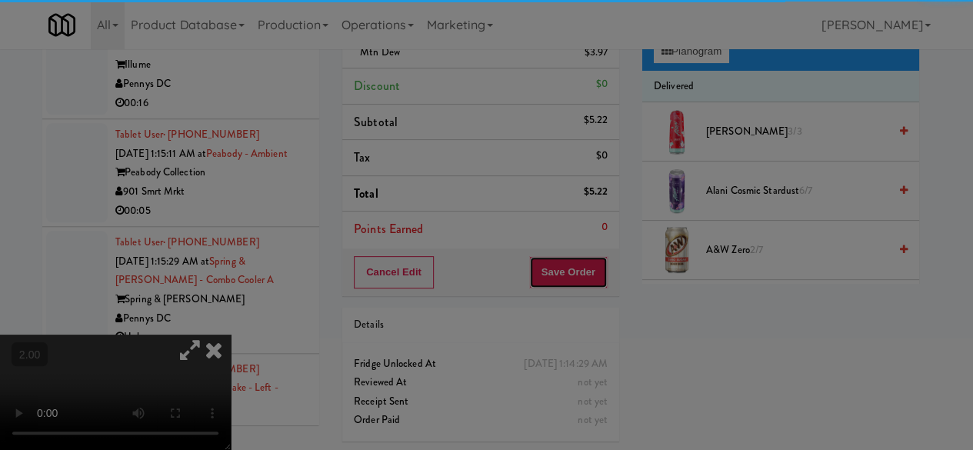
scroll to position [7, 0]
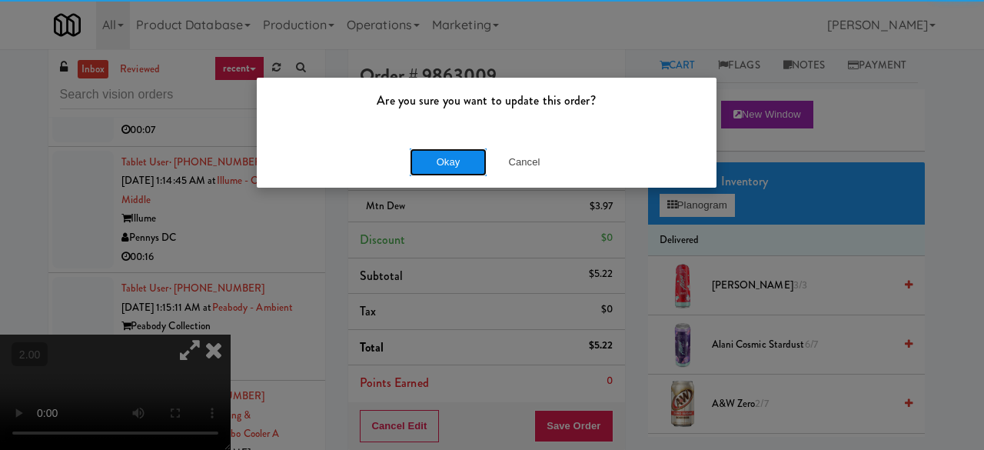
click at [452, 162] on button "Okay" at bounding box center [448, 162] width 77 height 28
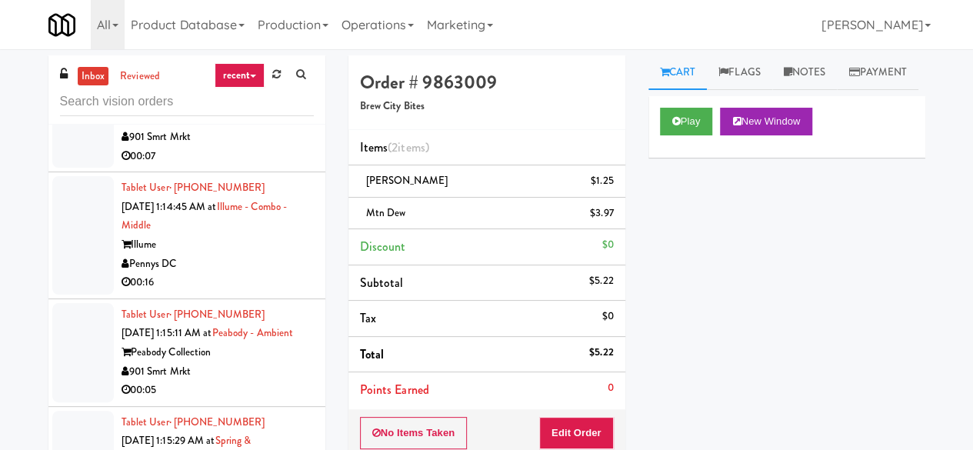
scroll to position [6612, 0]
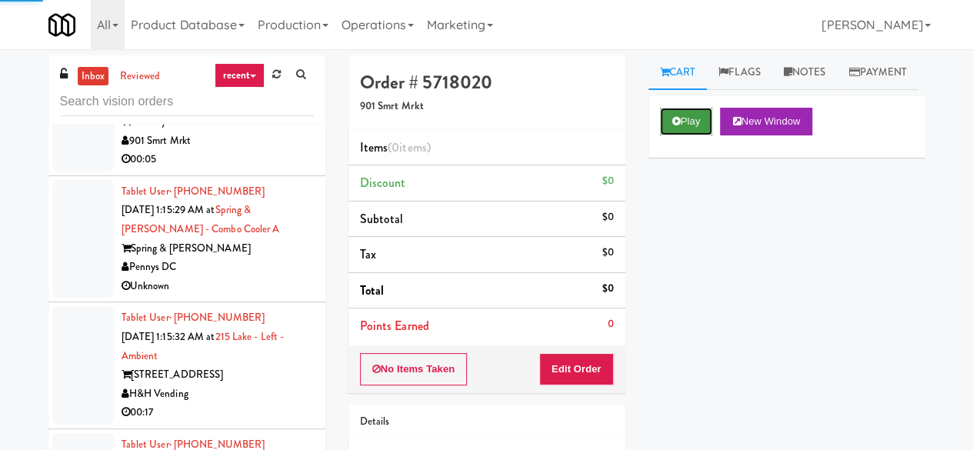
click at [705, 135] on button "Play" at bounding box center [686, 122] width 53 height 28
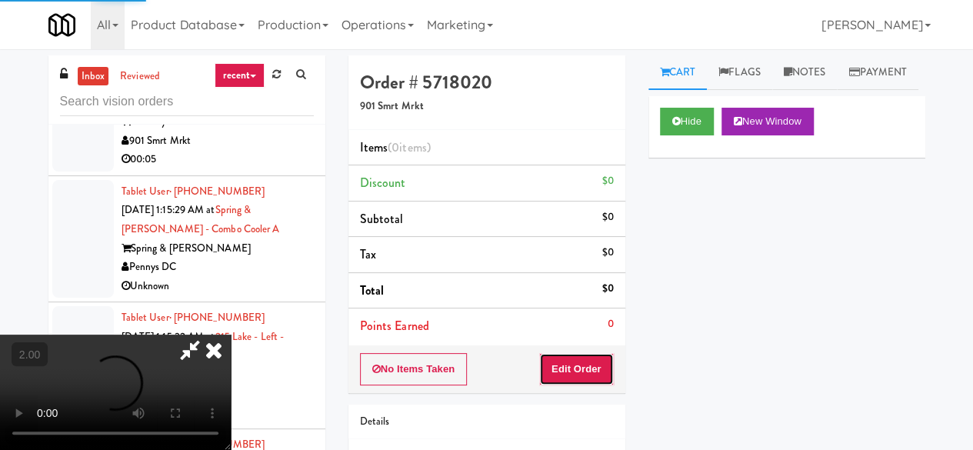
click at [587, 364] on button "Edit Order" at bounding box center [576, 369] width 75 height 32
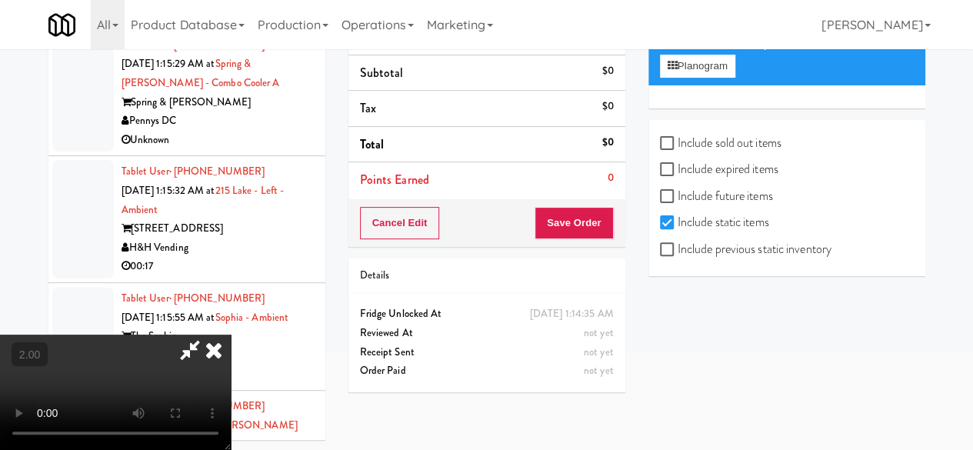
scroll to position [49, 0]
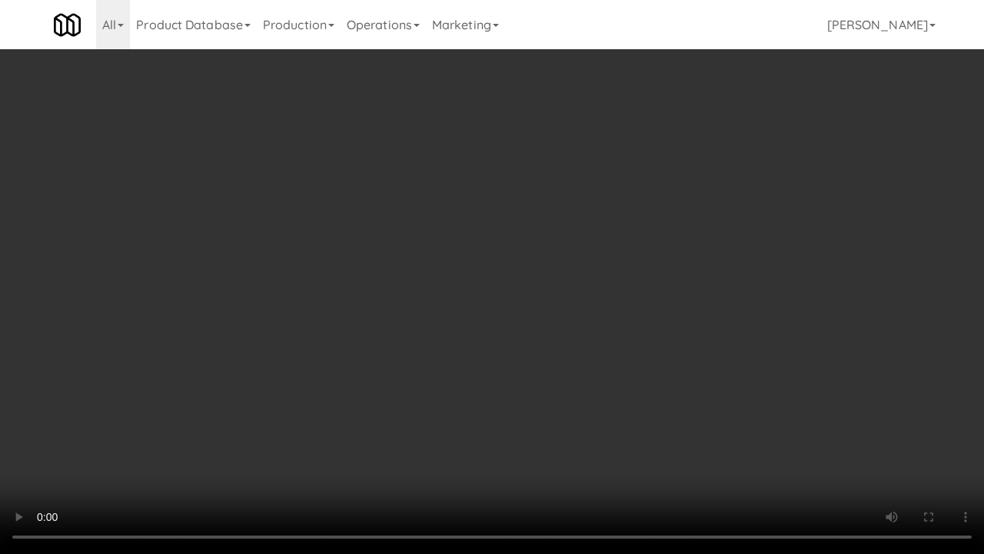
click at [577, 337] on video at bounding box center [492, 277] width 984 height 554
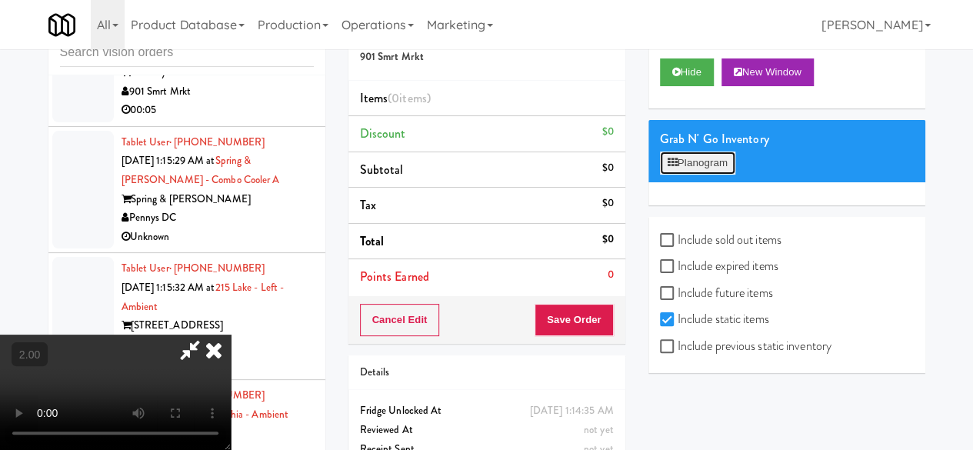
click at [707, 175] on button "Planogram" at bounding box center [697, 162] width 75 height 23
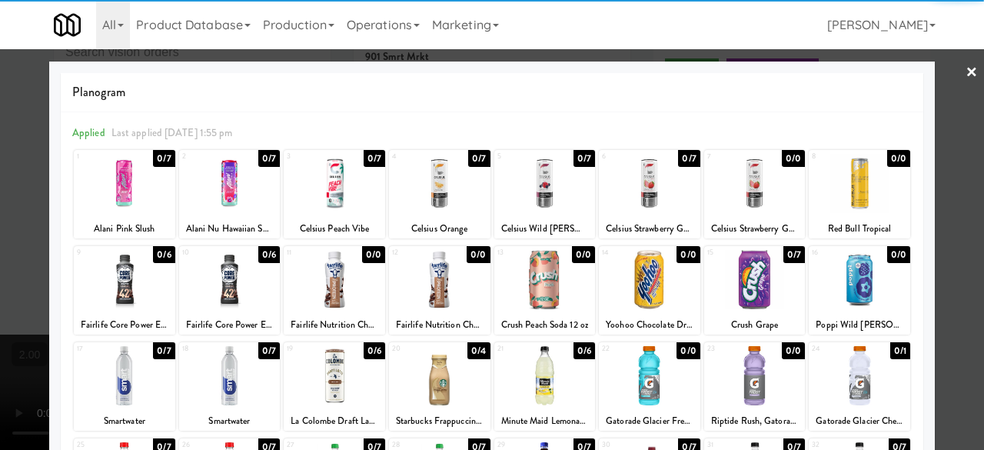
click at [553, 296] on div at bounding box center [544, 279] width 101 height 59
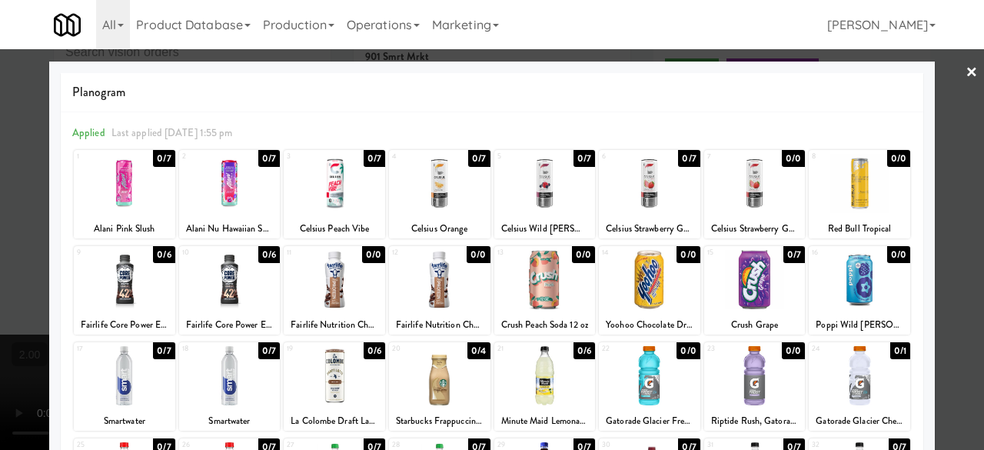
click at [944, 159] on div at bounding box center [492, 225] width 984 height 450
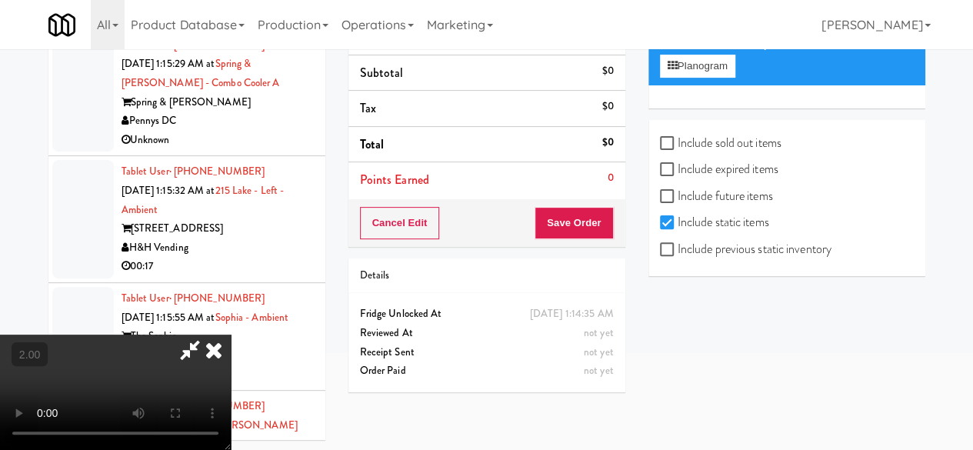
click at [704, 261] on label "Include previous static inventory" at bounding box center [745, 249] width 171 height 23
click at [677, 256] on input "Include previous static inventory" at bounding box center [669, 250] width 18 height 12
checkbox input "true"
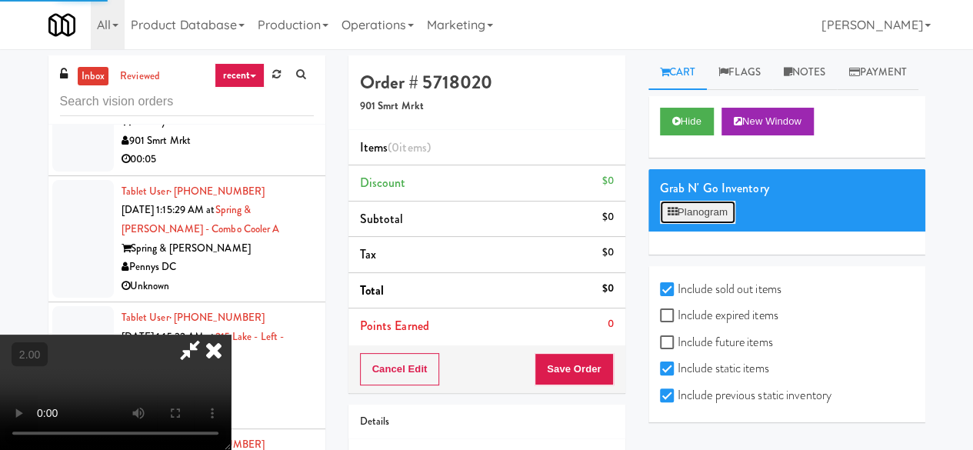
click at [700, 224] on button "Planogram" at bounding box center [697, 212] width 75 height 23
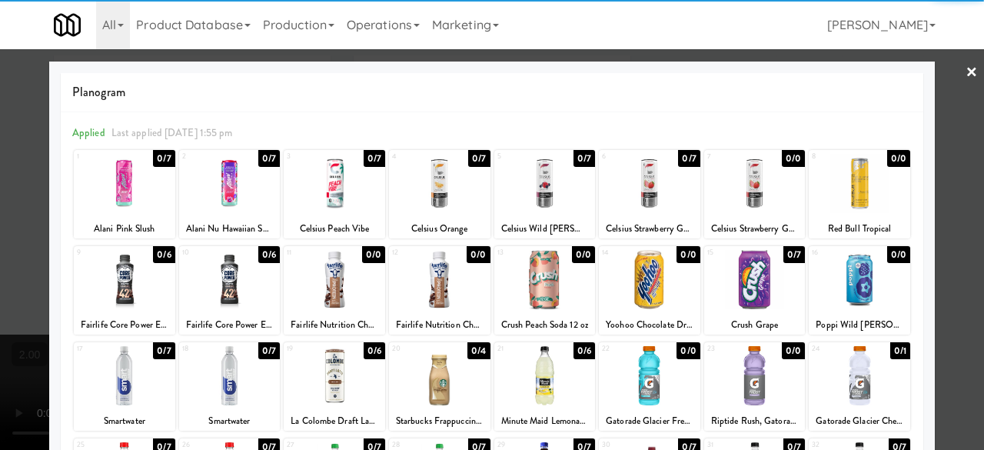
click at [544, 294] on div at bounding box center [544, 279] width 101 height 59
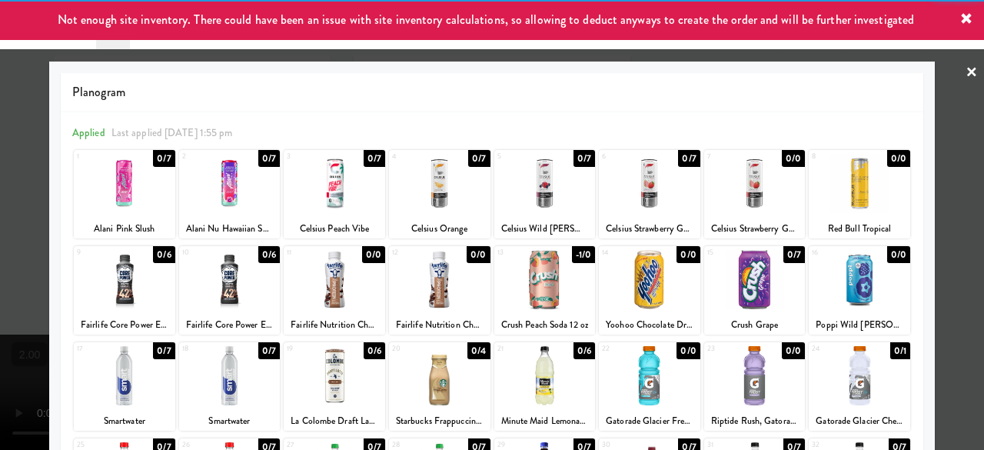
click at [936, 158] on div at bounding box center [492, 225] width 984 height 450
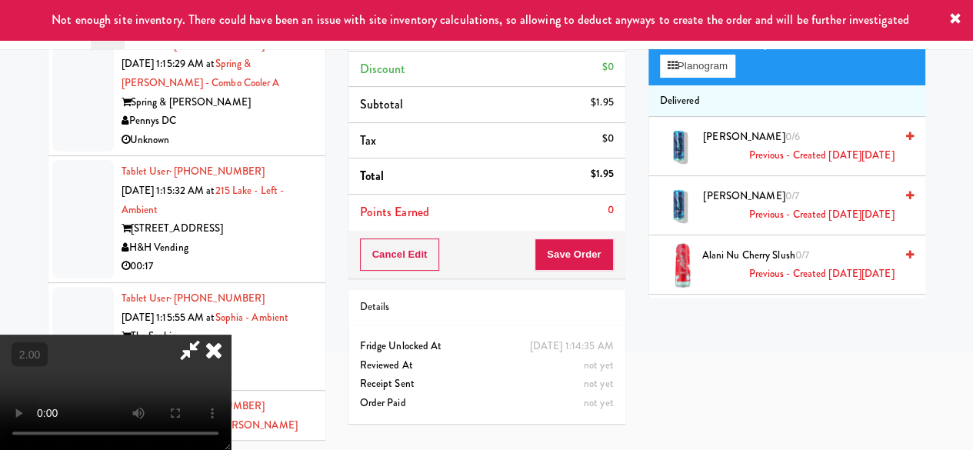
scroll to position [49, 0]
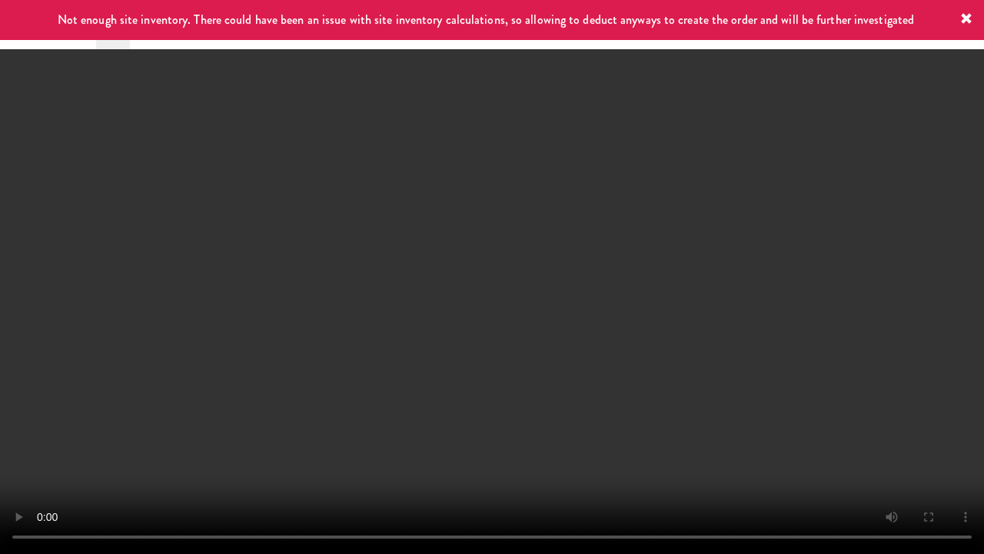
click at [637, 311] on video at bounding box center [492, 277] width 984 height 554
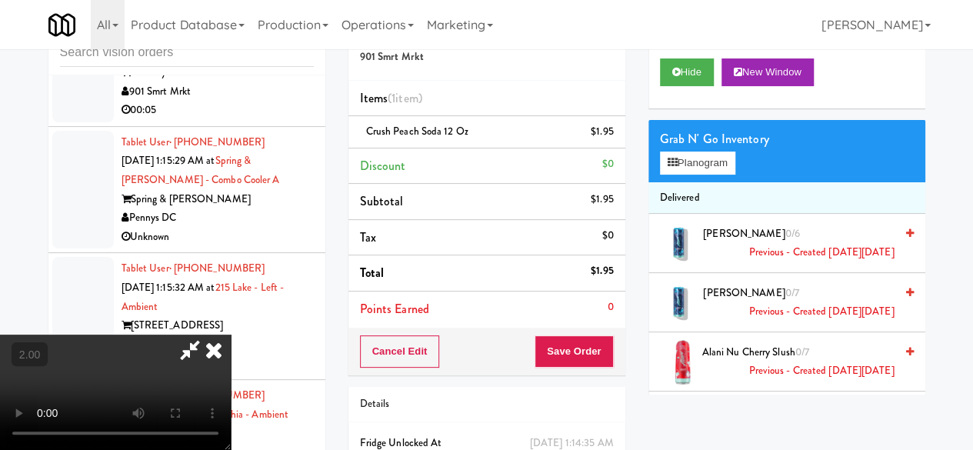
click at [208, 334] on icon at bounding box center [189, 349] width 35 height 31
click at [587, 348] on button "Save Order" at bounding box center [573, 351] width 78 height 32
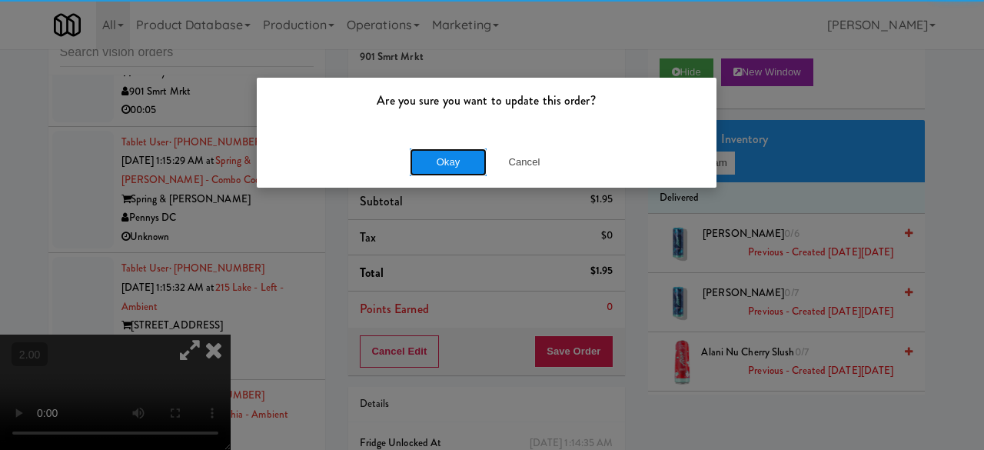
click at [481, 161] on button "Okay" at bounding box center [448, 162] width 77 height 28
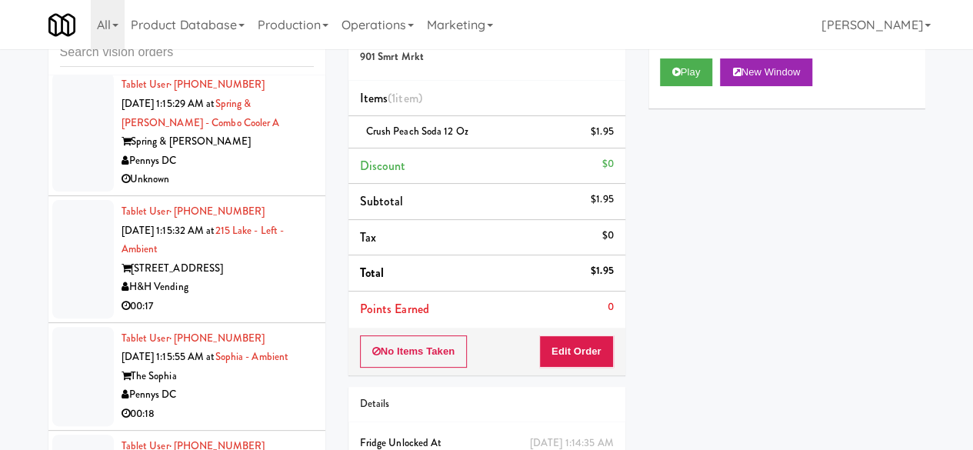
scroll to position [6843, 0]
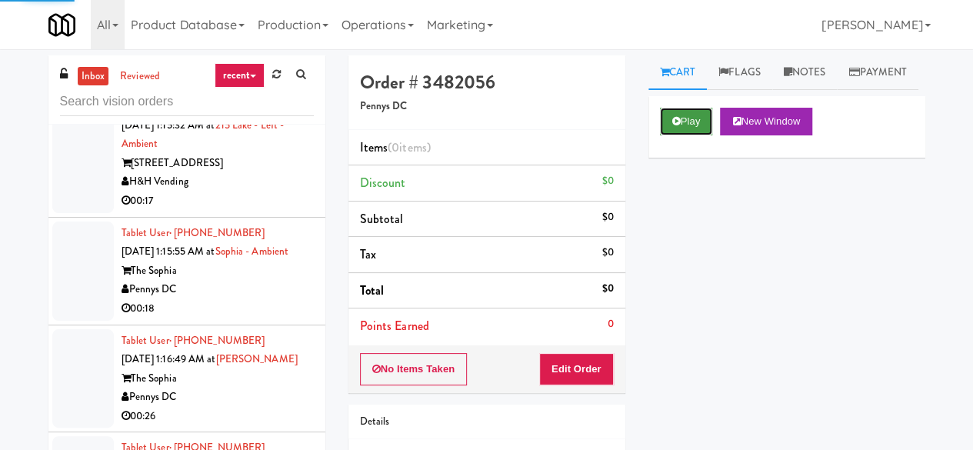
click at [690, 135] on button "Play" at bounding box center [686, 122] width 53 height 28
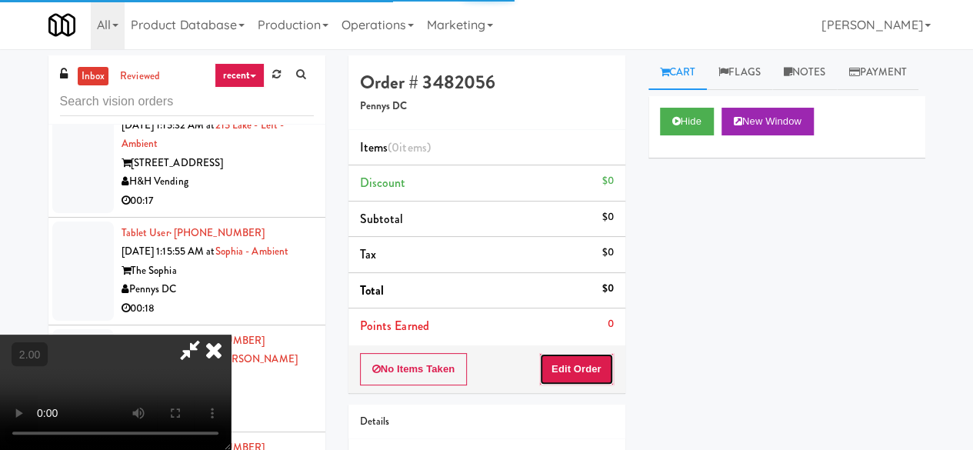
click at [601, 369] on button "Edit Order" at bounding box center [576, 369] width 75 height 32
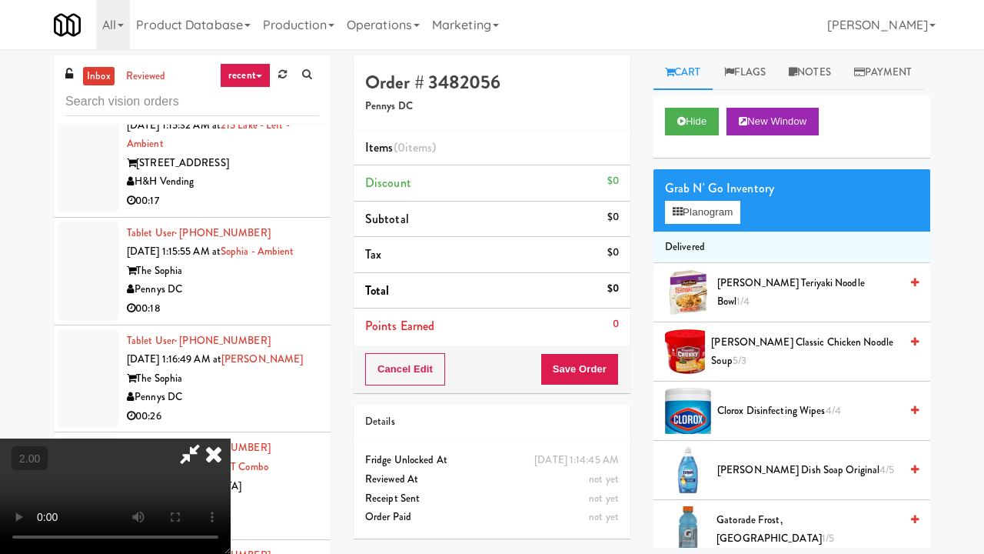
click at [231, 438] on video at bounding box center [115, 495] width 231 height 115
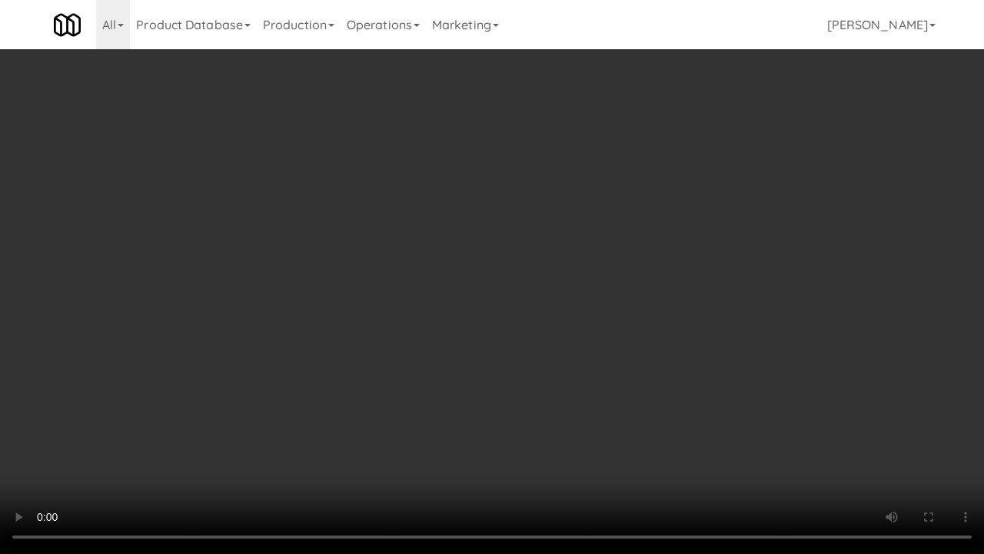
click at [345, 277] on video at bounding box center [492, 277] width 984 height 554
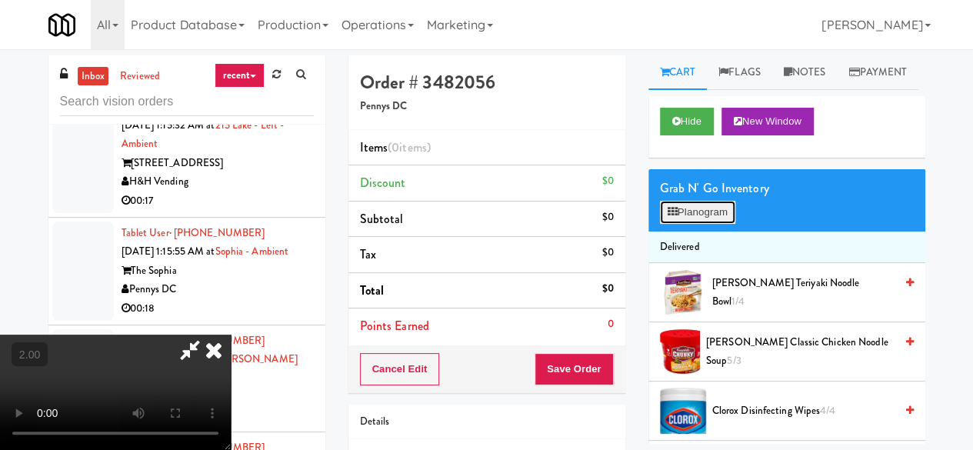
click at [666, 224] on button "Planogram" at bounding box center [697, 212] width 75 height 23
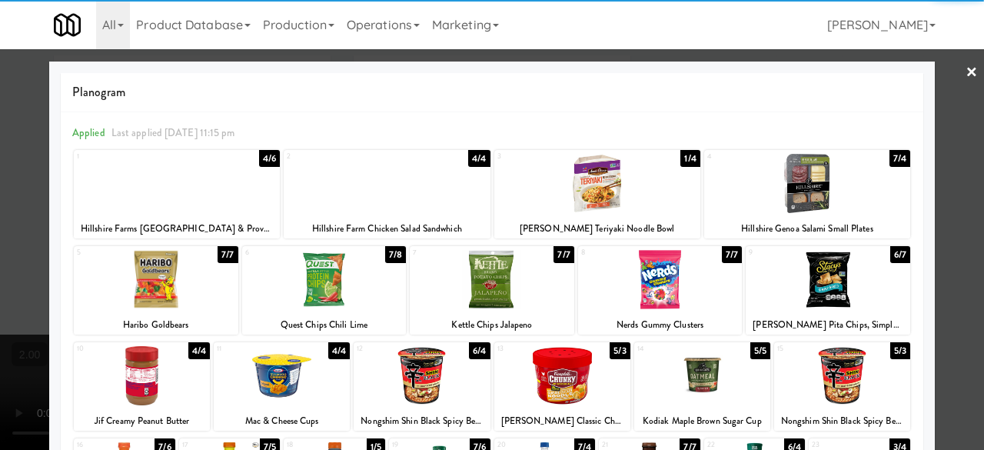
click at [444, 363] on div at bounding box center [422, 375] width 136 height 59
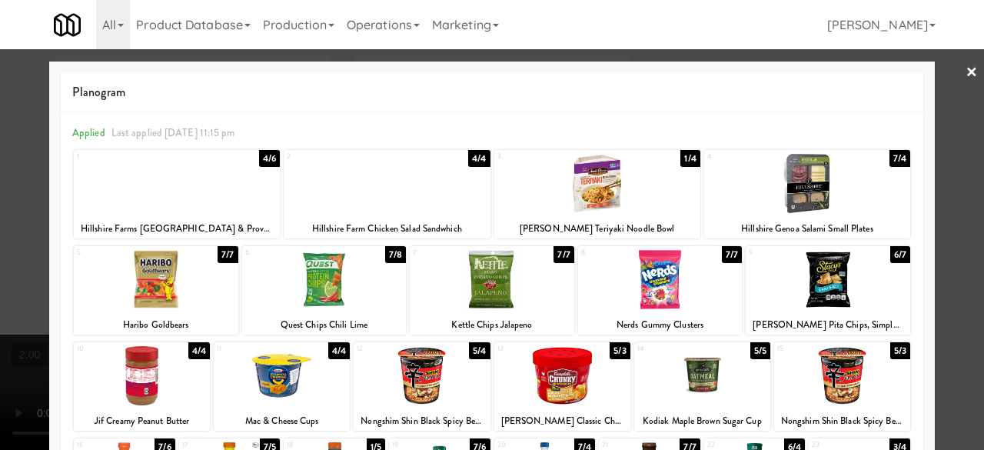
click at [646, 192] on div at bounding box center [597, 183] width 206 height 59
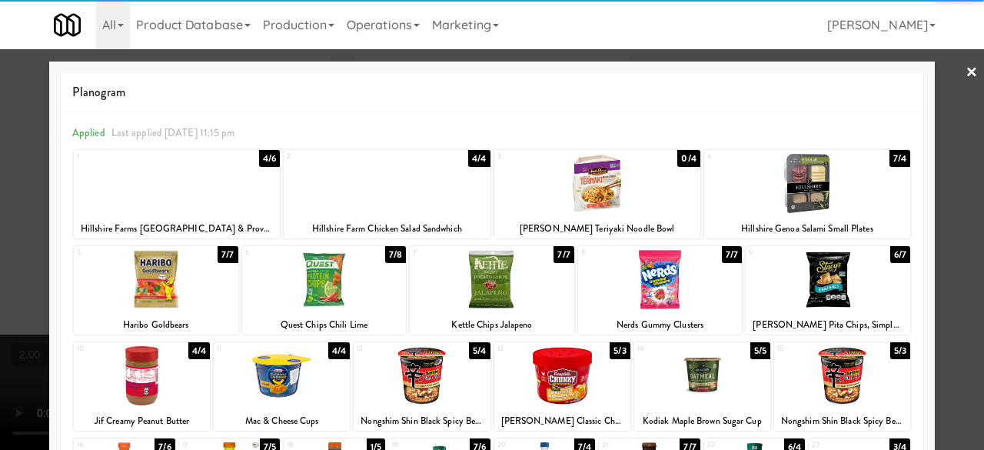
click at [960, 111] on div at bounding box center [492, 225] width 984 height 450
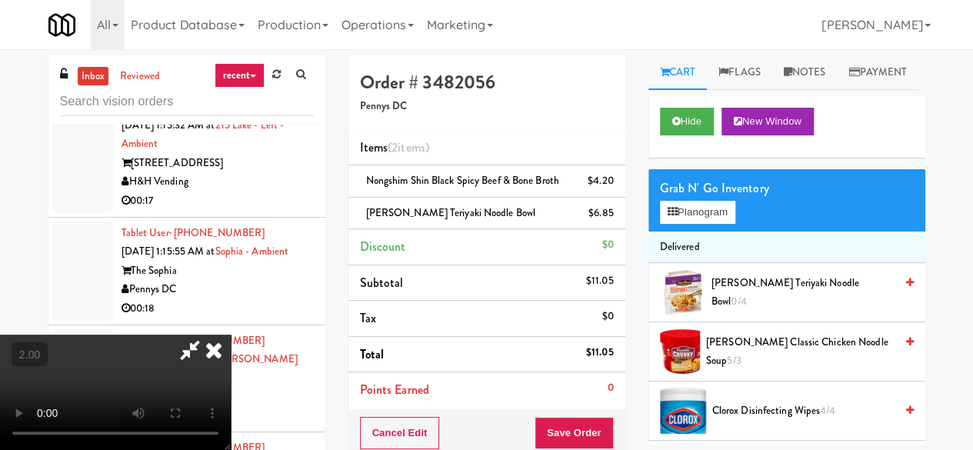
click at [208, 334] on icon at bounding box center [189, 349] width 35 height 31
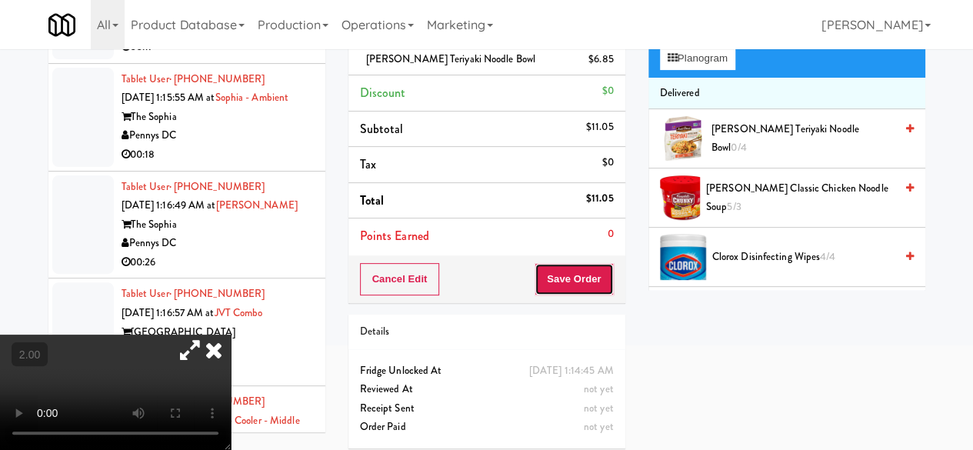
click at [565, 287] on button "Save Order" at bounding box center [573, 279] width 78 height 32
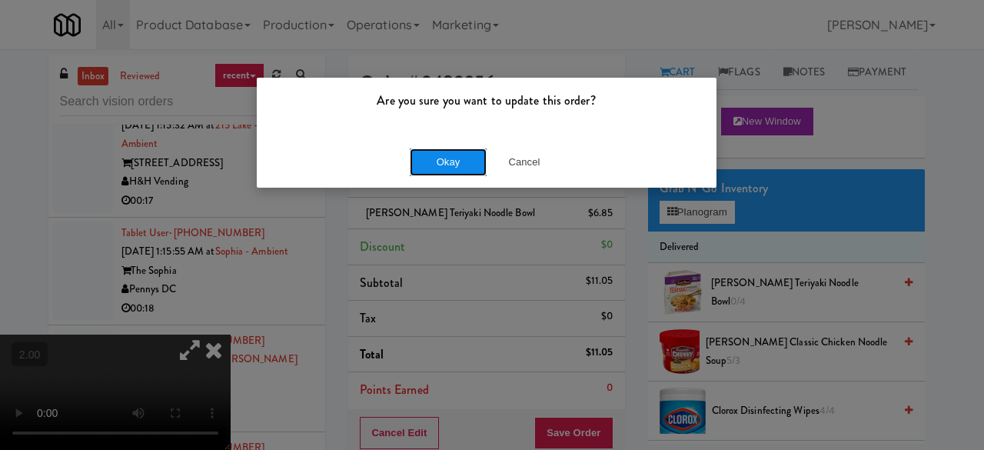
click at [444, 164] on button "Okay" at bounding box center [448, 162] width 77 height 28
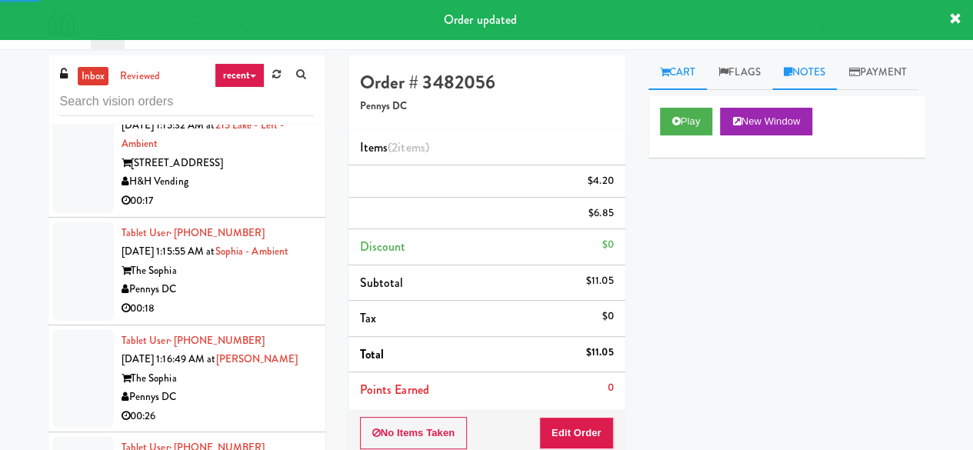
click at [800, 81] on link "Notes" at bounding box center [804, 72] width 65 height 35
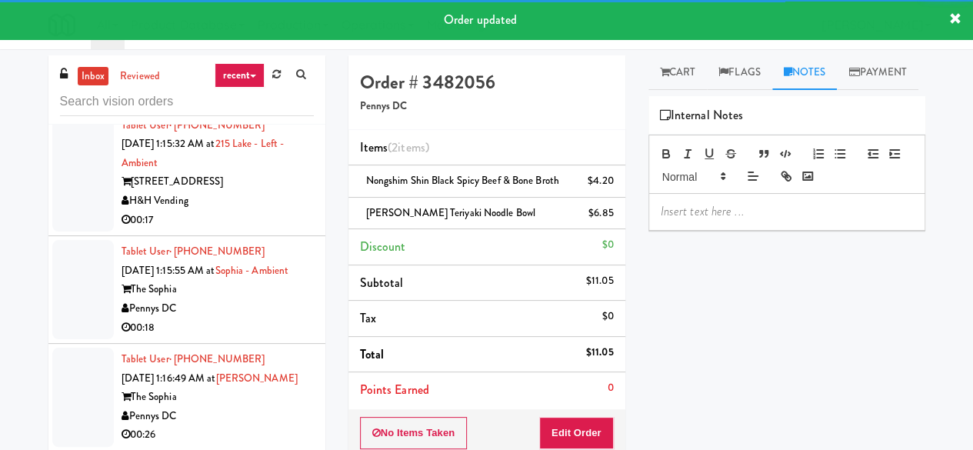
click at [720, 220] on p at bounding box center [786, 211] width 252 height 17
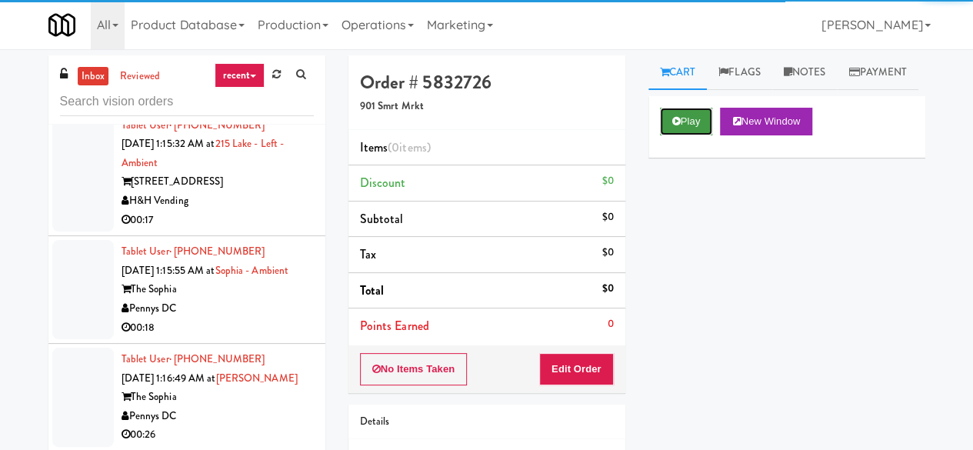
click at [683, 135] on button "Play" at bounding box center [686, 122] width 53 height 28
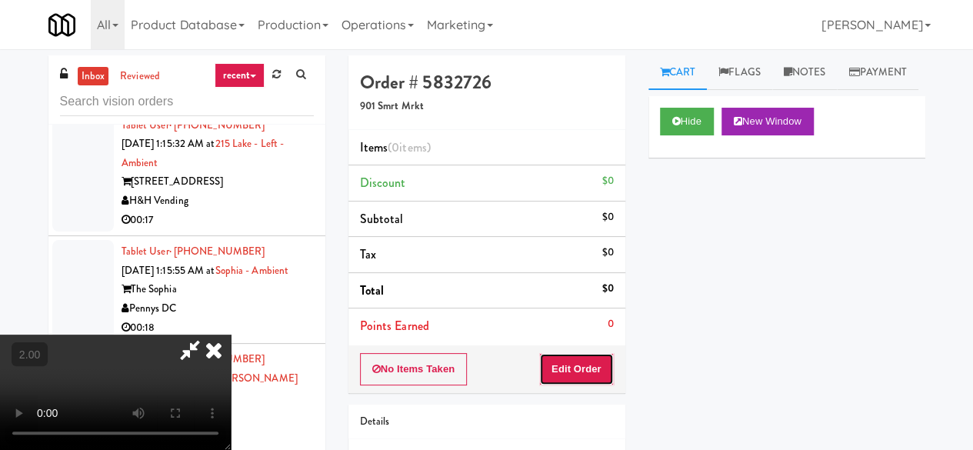
click at [594, 365] on button "Edit Order" at bounding box center [576, 369] width 75 height 32
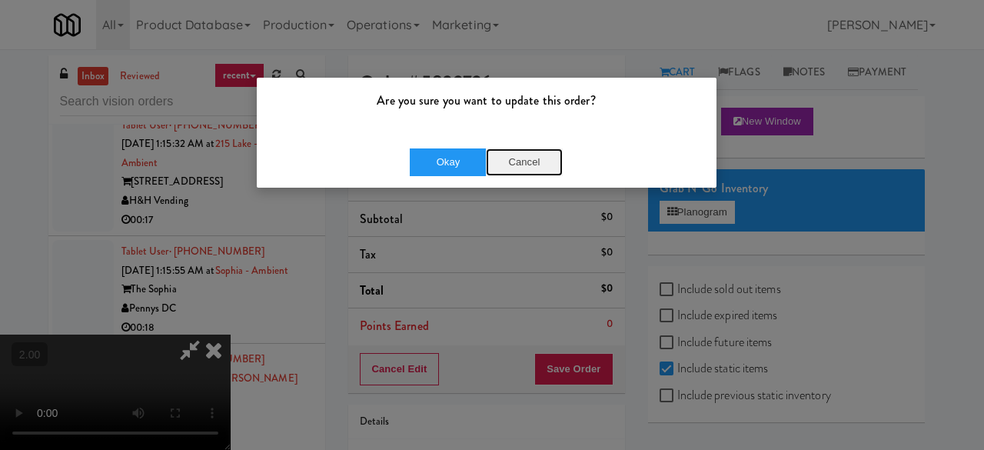
click at [514, 151] on button "Cancel" at bounding box center [524, 162] width 77 height 28
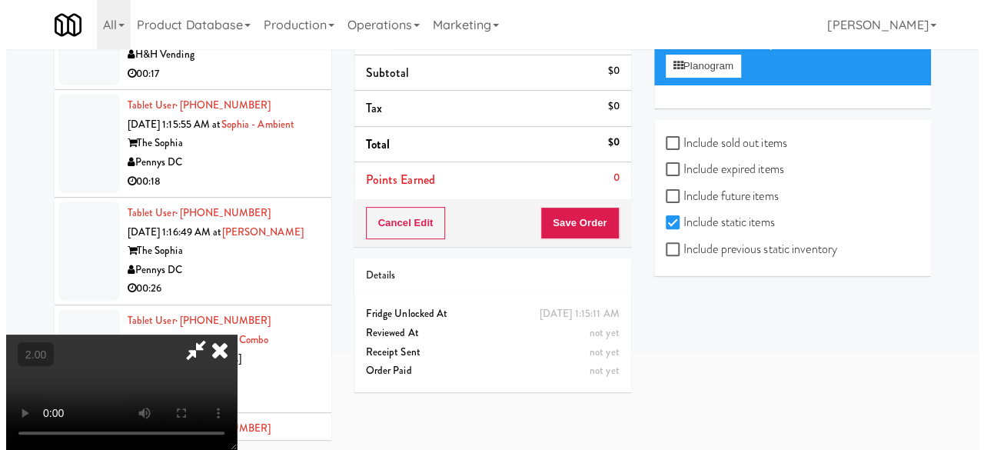
scroll to position [49, 0]
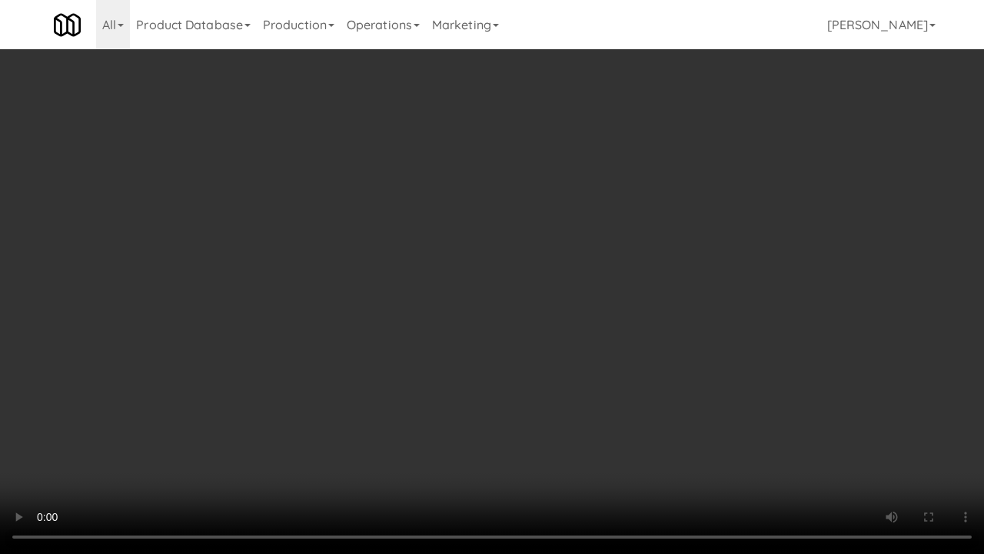
click at [601, 241] on video at bounding box center [492, 277] width 984 height 554
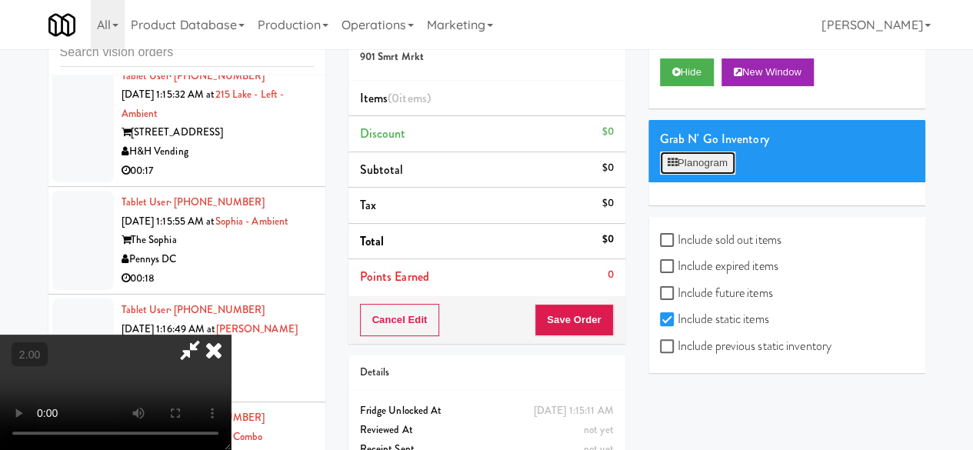
click at [700, 175] on button "Planogram" at bounding box center [697, 162] width 75 height 23
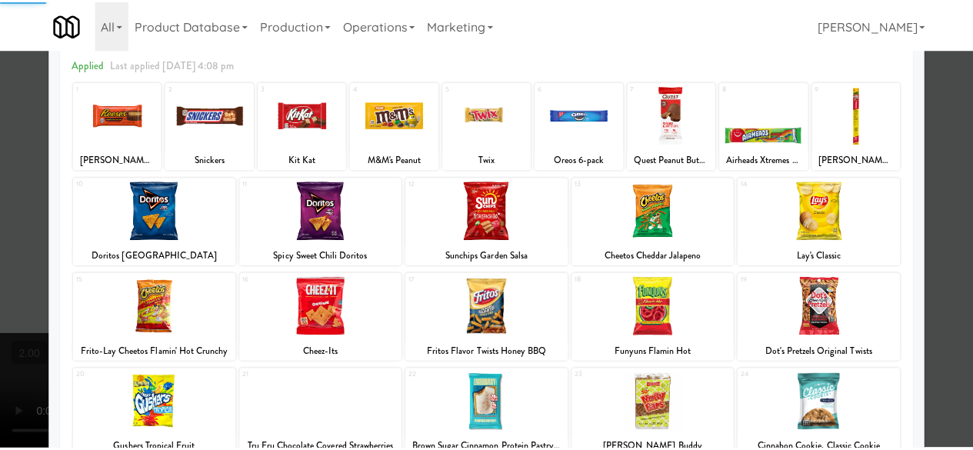
scroll to position [304, 0]
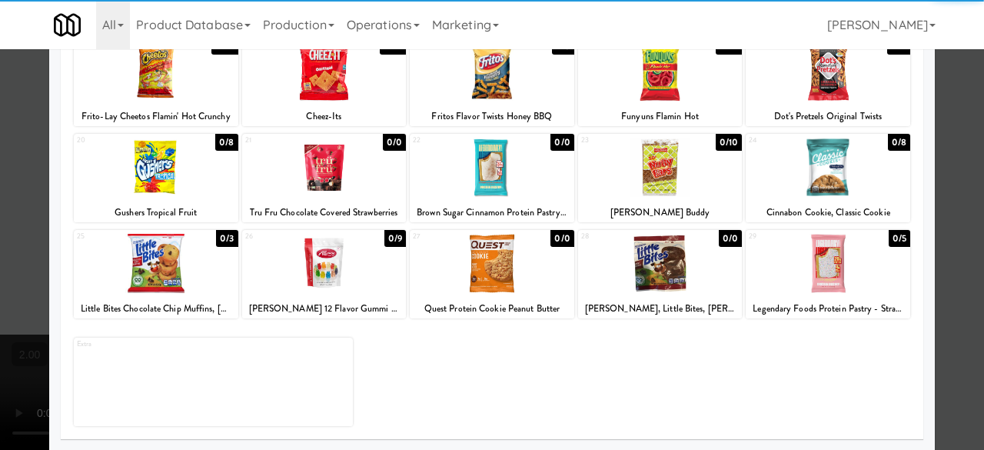
click at [182, 253] on div at bounding box center [156, 263] width 165 height 59
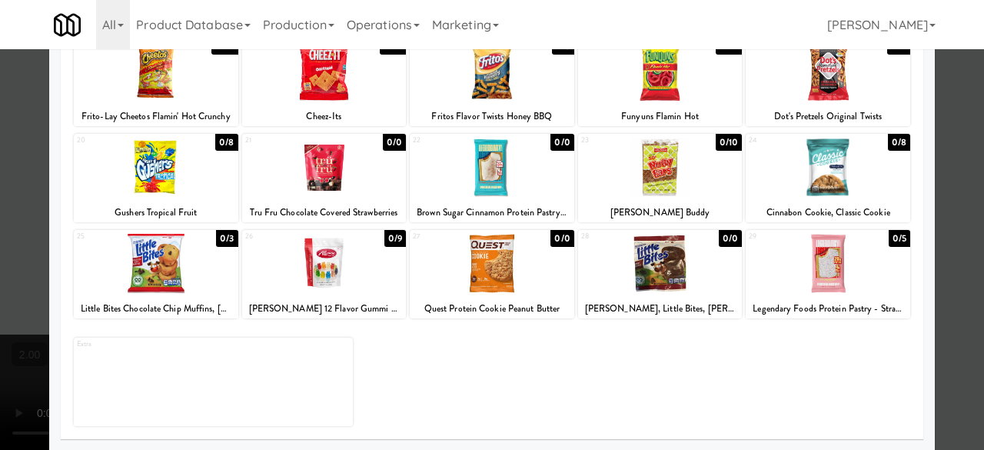
click at [961, 147] on div at bounding box center [492, 225] width 984 height 450
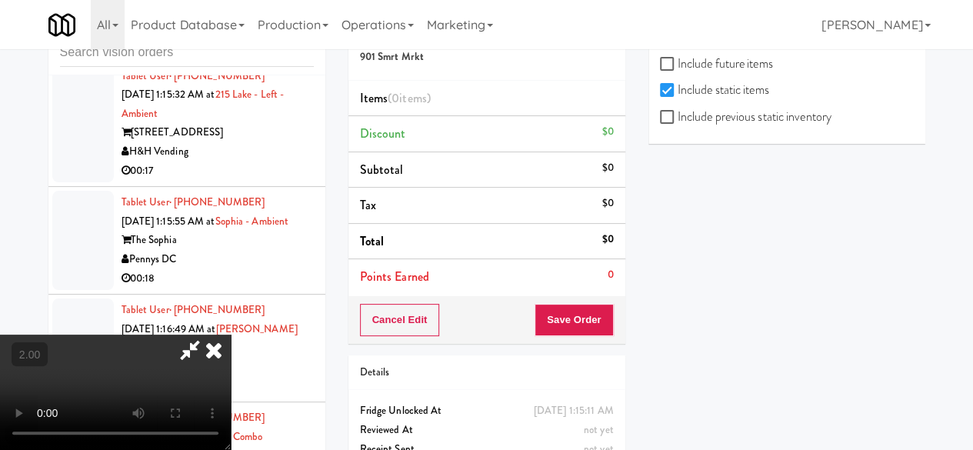
scroll to position [261, 0]
click at [729, 116] on label "Include previous static inventory" at bounding box center [745, 116] width 171 height 23
click at [677, 116] on input "Include previous static inventory" at bounding box center [669, 117] width 18 height 12
checkbox input "true"
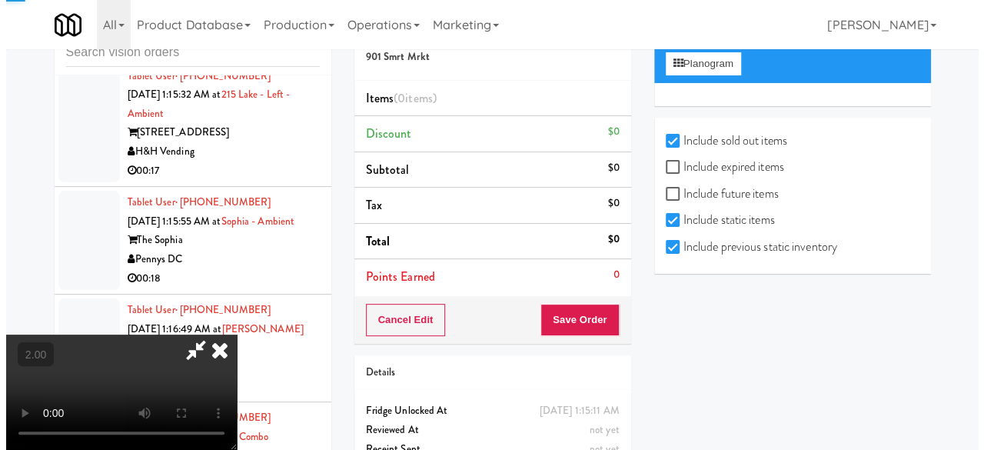
scroll to position [0, 0]
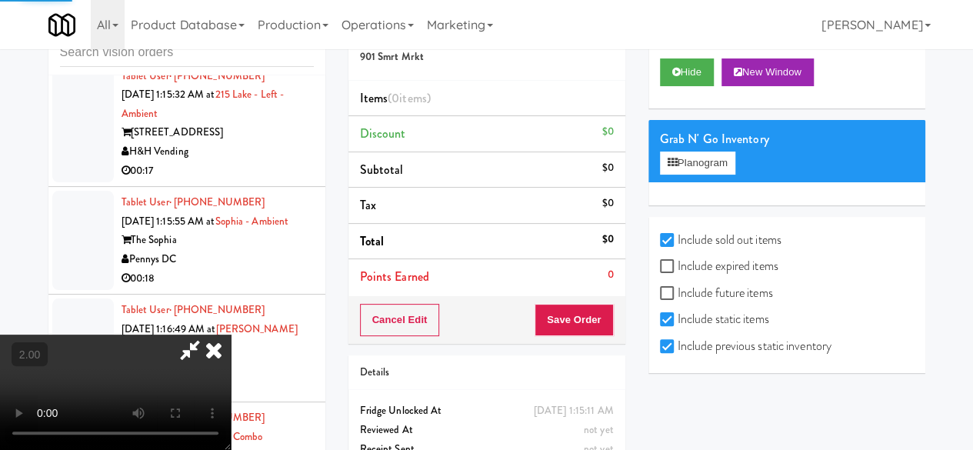
click at [709, 182] on div "Grab N' Go Inventory Planogram" at bounding box center [786, 151] width 277 height 62
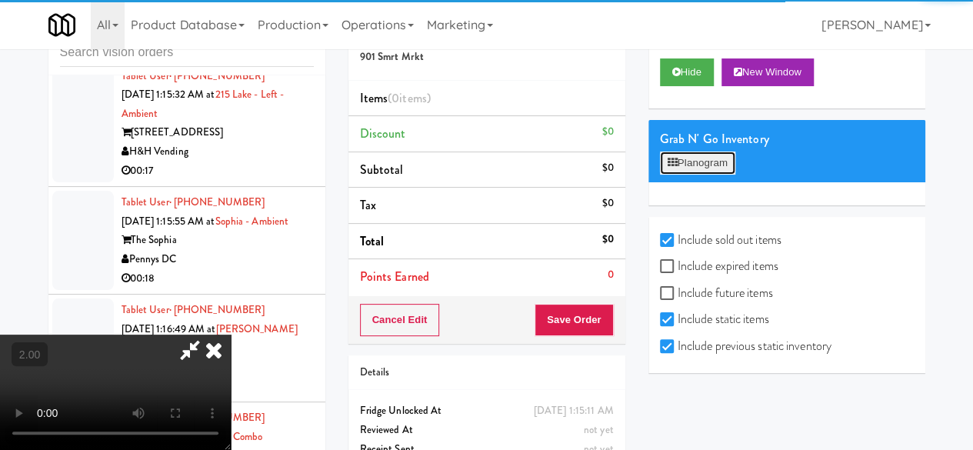
click at [707, 175] on button "Planogram" at bounding box center [697, 162] width 75 height 23
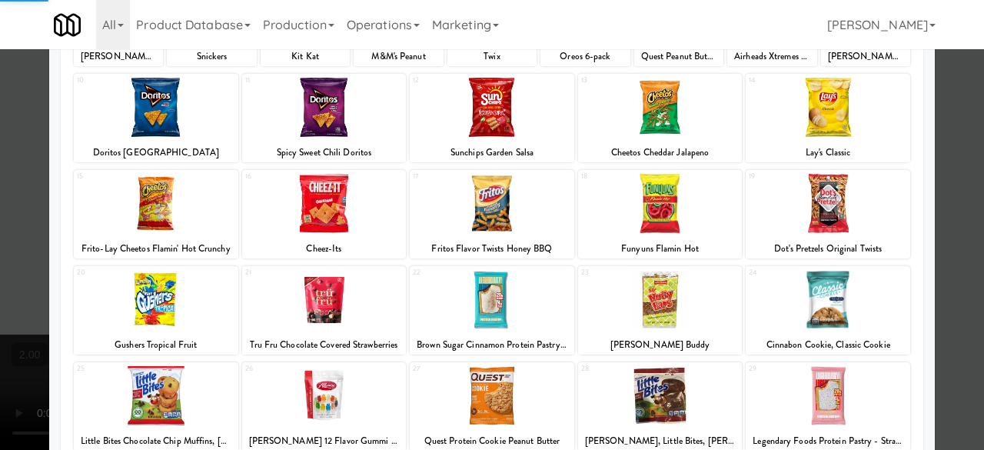
scroll to position [304, 0]
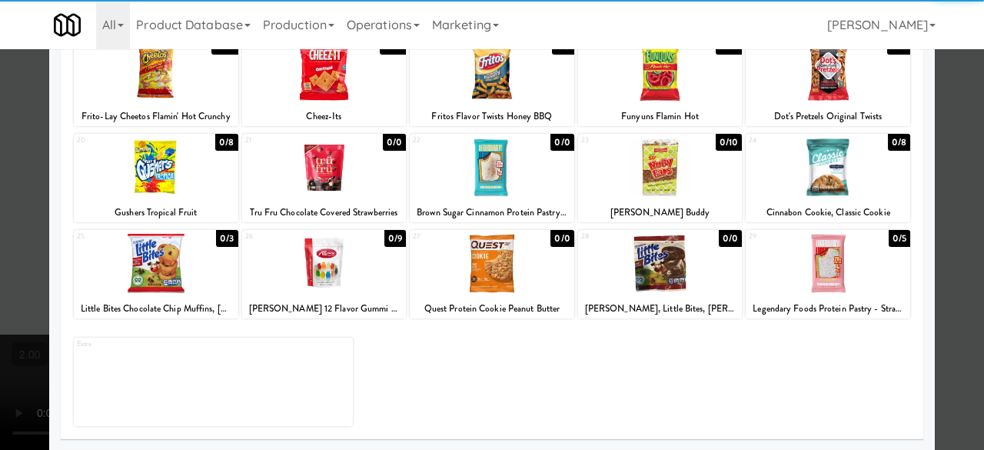
click at [181, 262] on div at bounding box center [156, 263] width 165 height 59
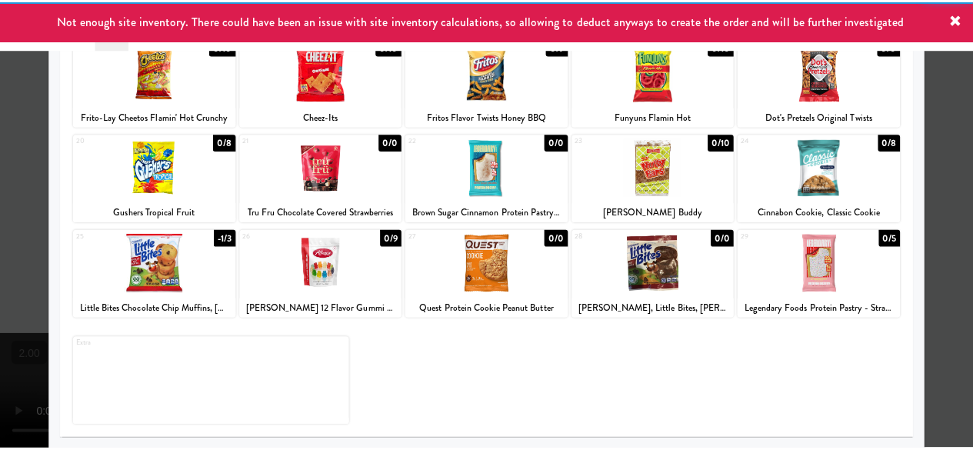
scroll to position [0, 0]
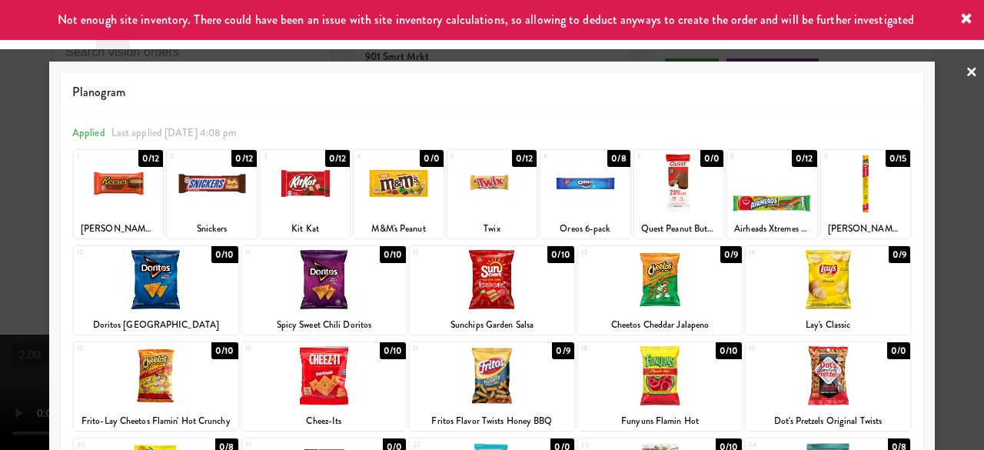
click at [965, 122] on div at bounding box center [492, 225] width 984 height 450
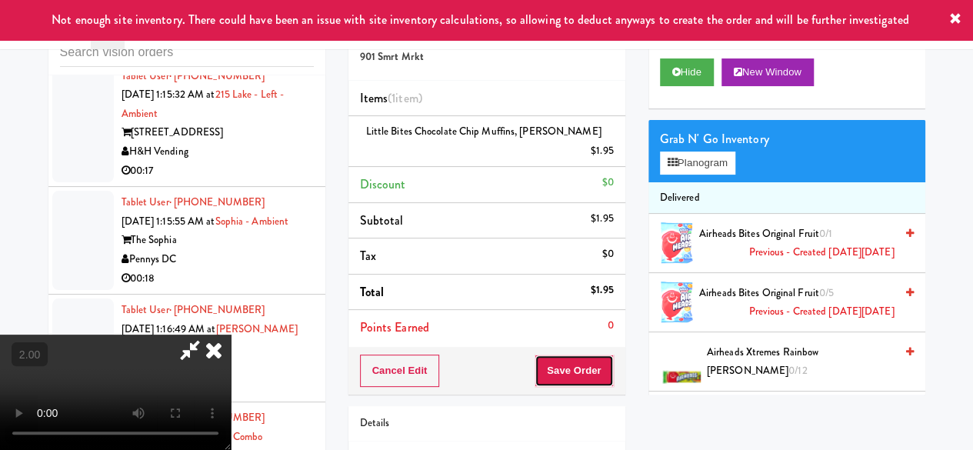
click at [606, 374] on button "Save Order" at bounding box center [573, 370] width 78 height 32
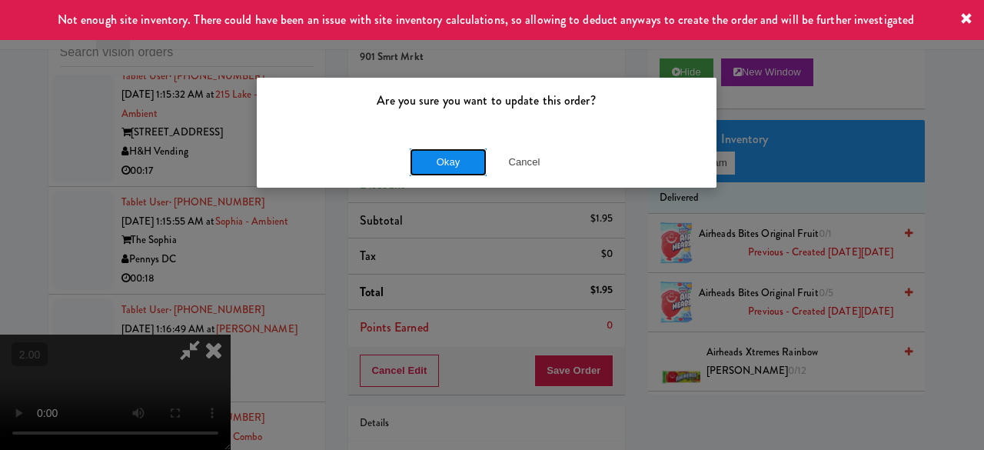
click at [464, 160] on button "Okay" at bounding box center [448, 162] width 77 height 28
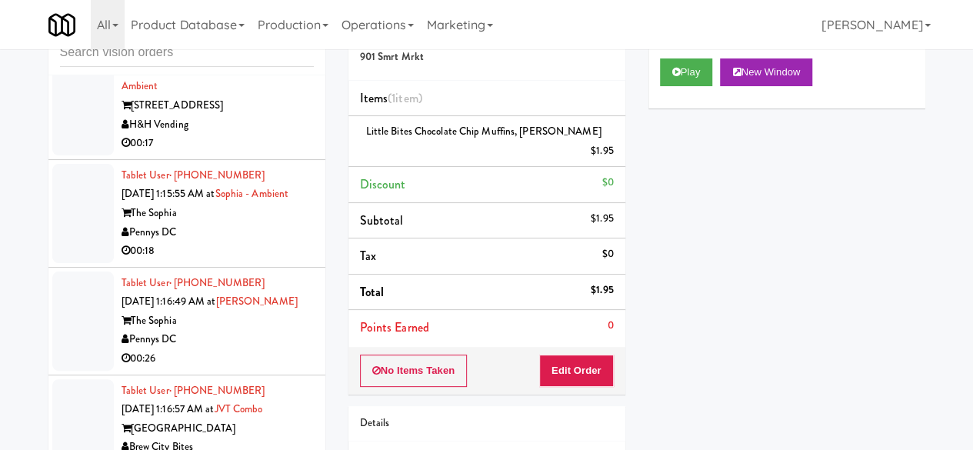
scroll to position [6997, 0]
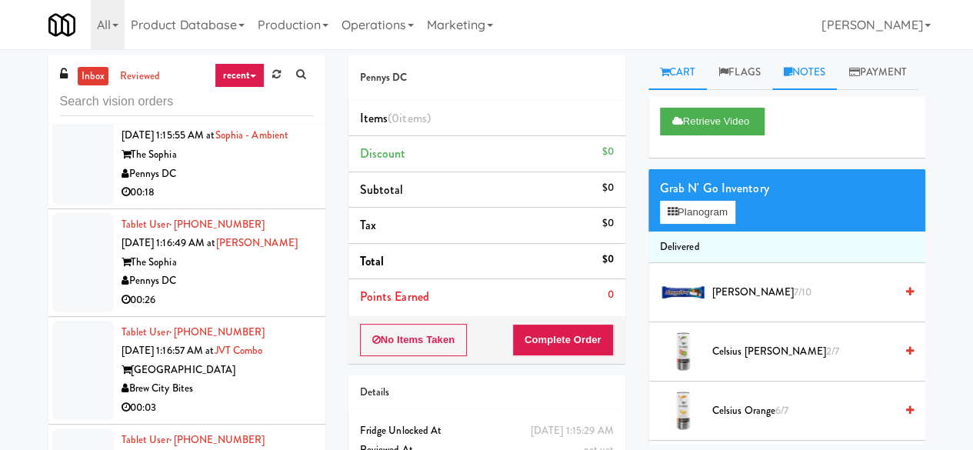
click at [811, 76] on link "Notes" at bounding box center [804, 72] width 65 height 35
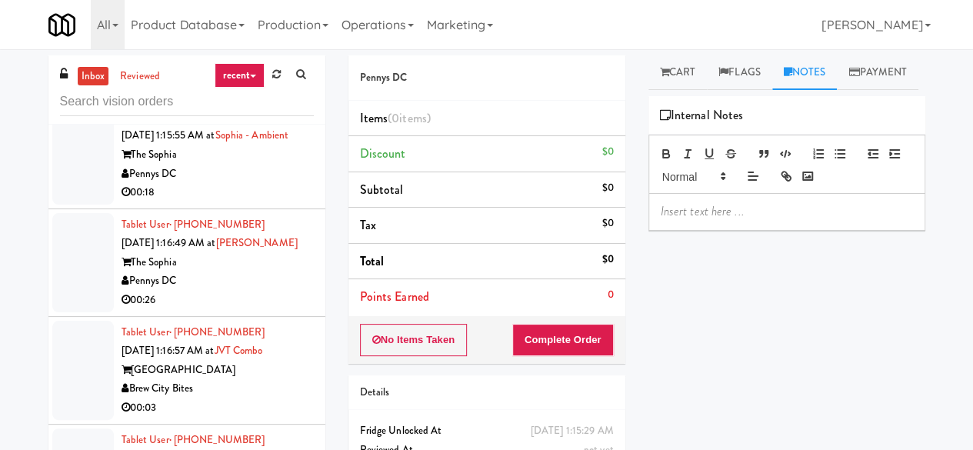
click at [718, 220] on p at bounding box center [786, 211] width 252 height 17
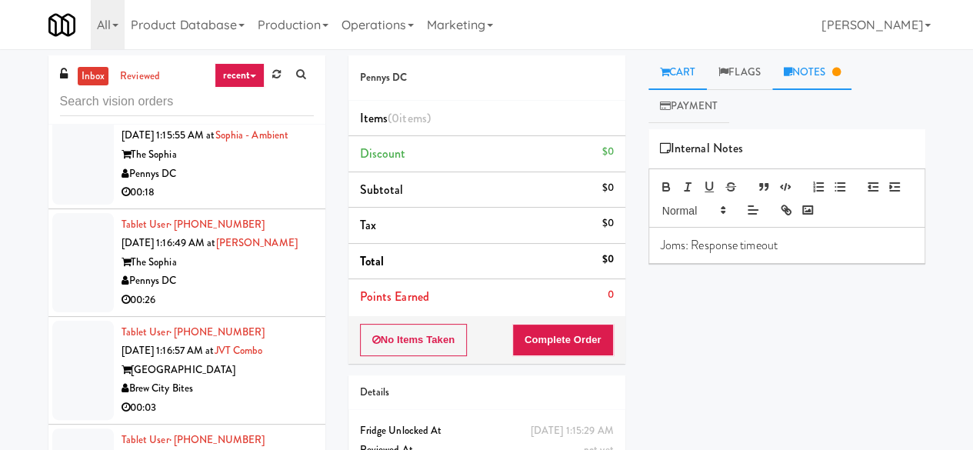
click at [679, 79] on link "Cart" at bounding box center [677, 72] width 59 height 35
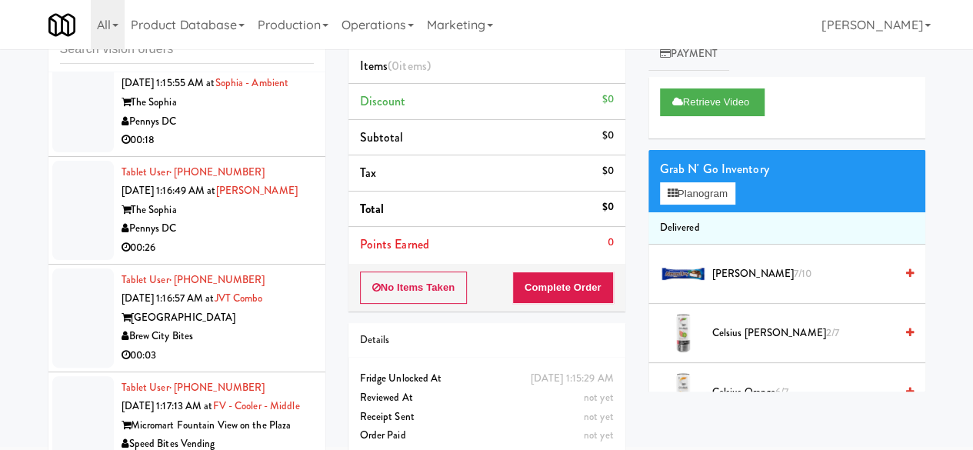
scroll to position [77, 0]
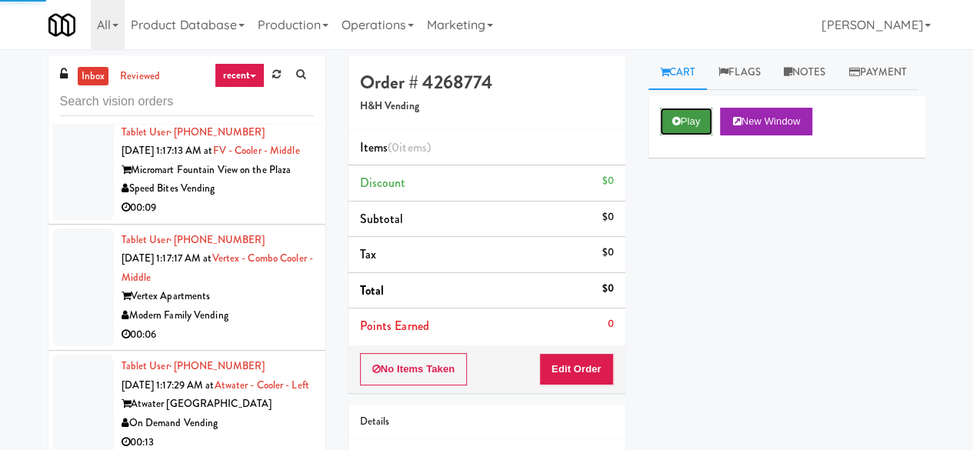
click at [681, 135] on button "Play" at bounding box center [686, 122] width 53 height 28
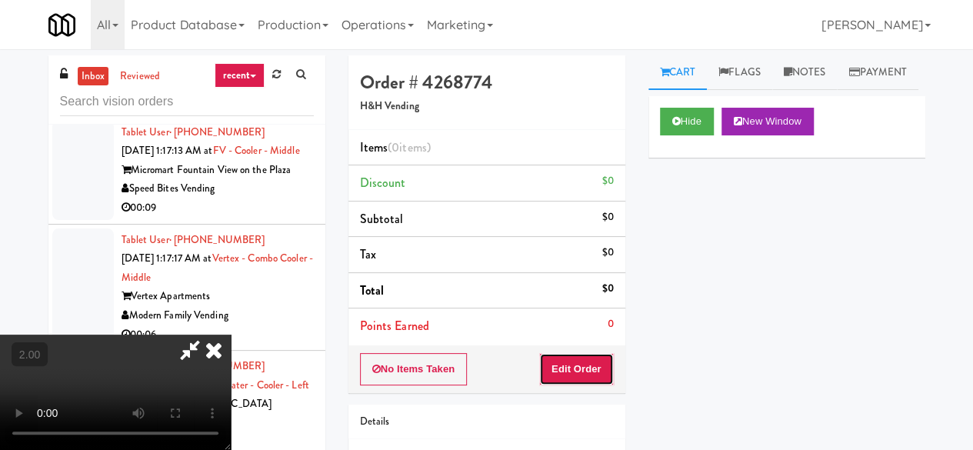
click at [603, 371] on button "Edit Order" at bounding box center [576, 369] width 75 height 32
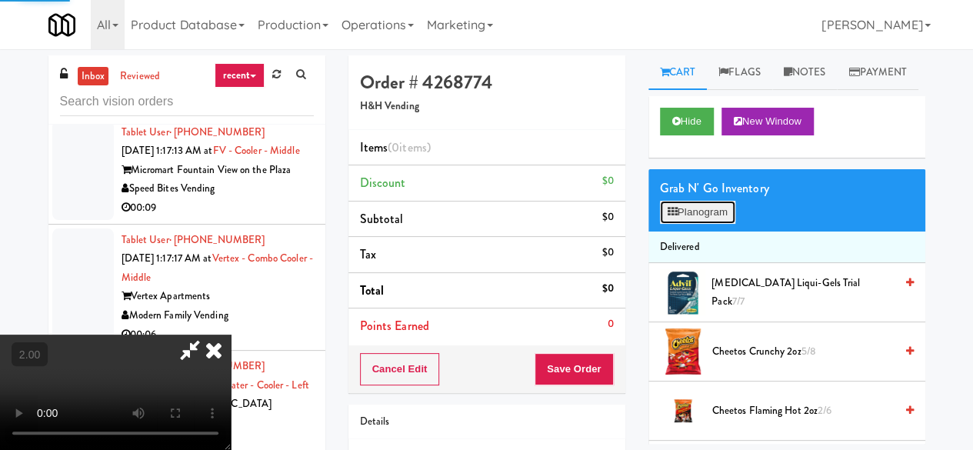
click at [714, 224] on button "Planogram" at bounding box center [697, 212] width 75 height 23
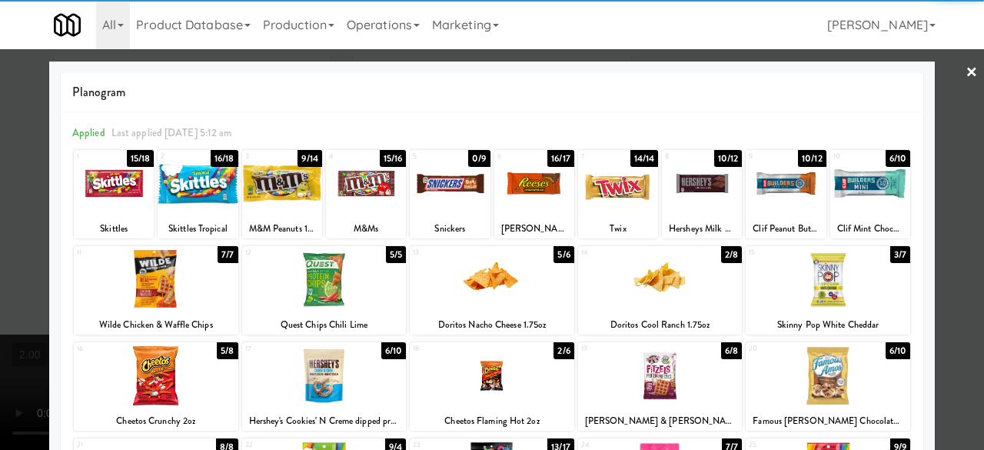
click at [750, 188] on div at bounding box center [786, 183] width 80 height 59
click at [297, 274] on div at bounding box center [324, 279] width 165 height 59
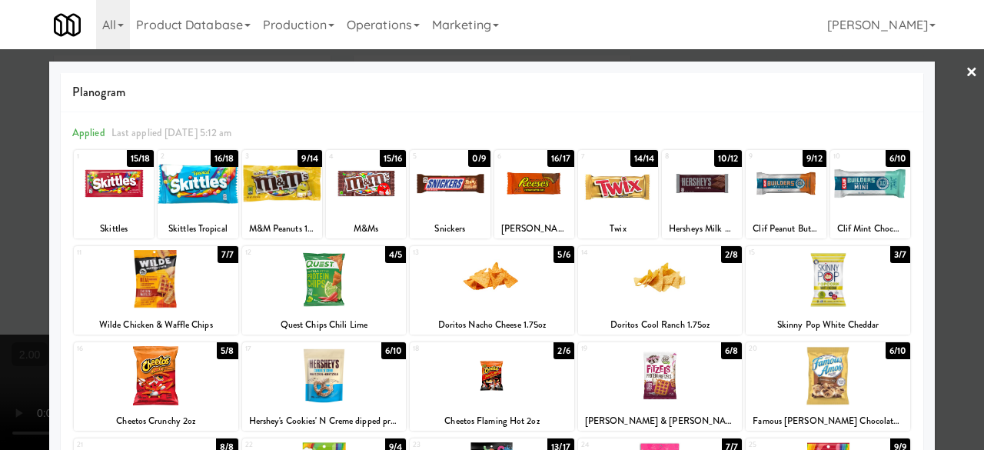
click at [947, 119] on div at bounding box center [492, 225] width 984 height 450
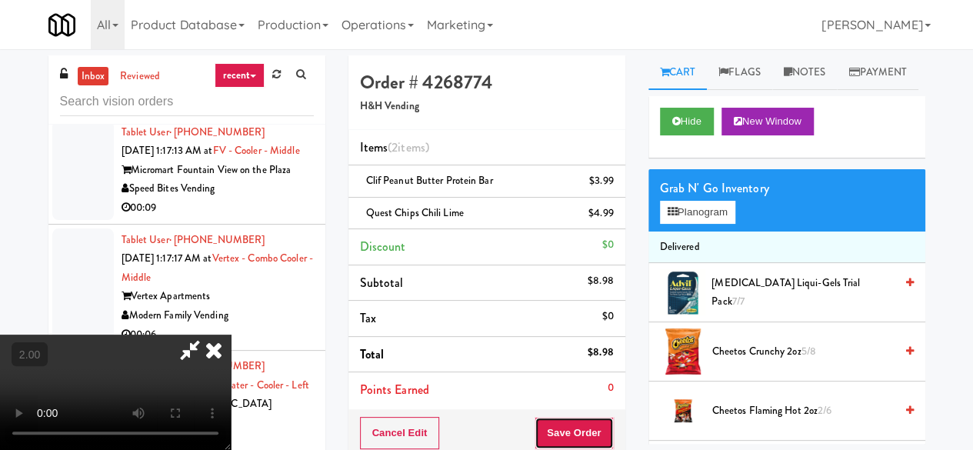
click at [598, 432] on button "Save Order" at bounding box center [573, 433] width 78 height 32
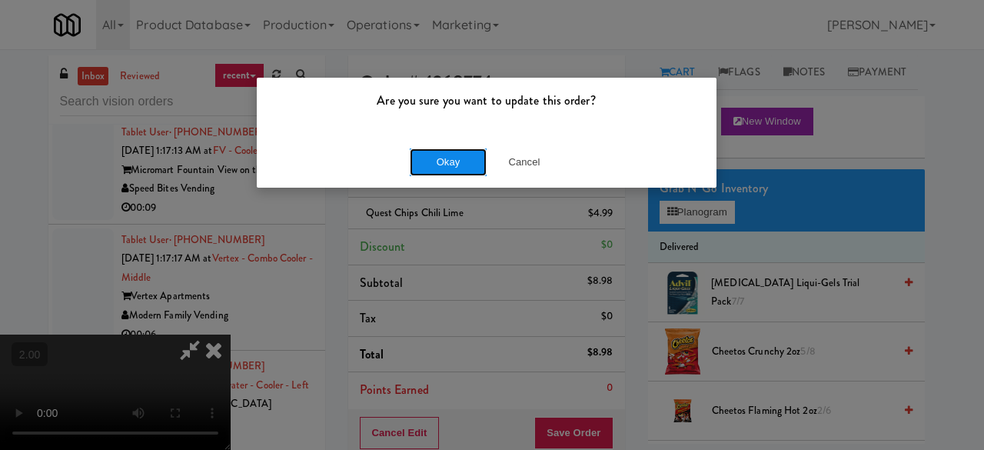
click at [447, 175] on button "Okay" at bounding box center [448, 162] width 77 height 28
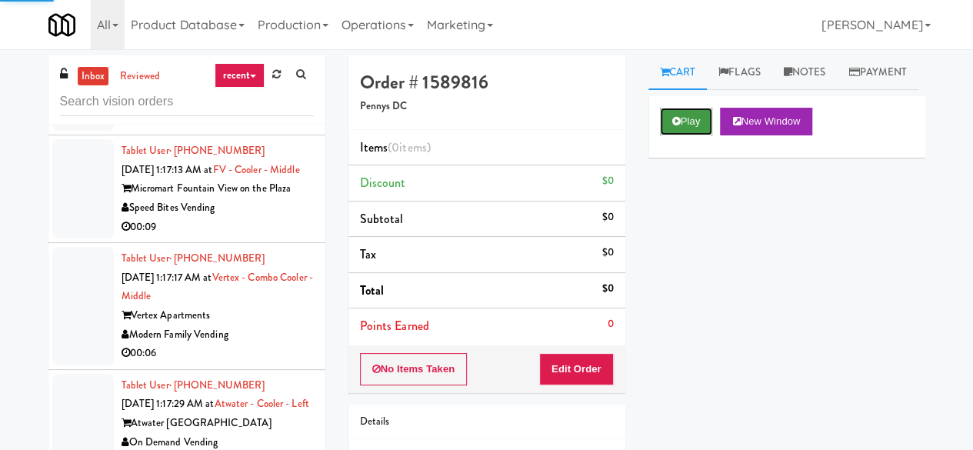
click at [674, 126] on icon at bounding box center [676, 121] width 8 height 10
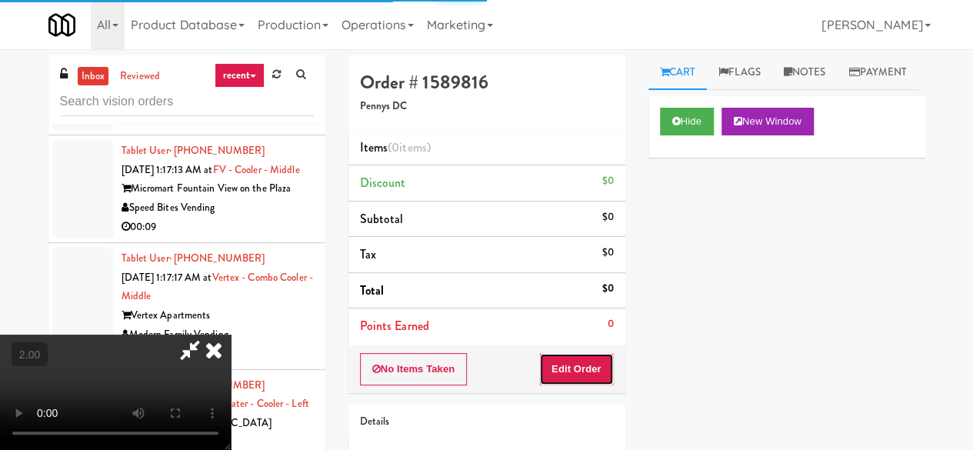
click at [584, 371] on button "Edit Order" at bounding box center [576, 369] width 75 height 32
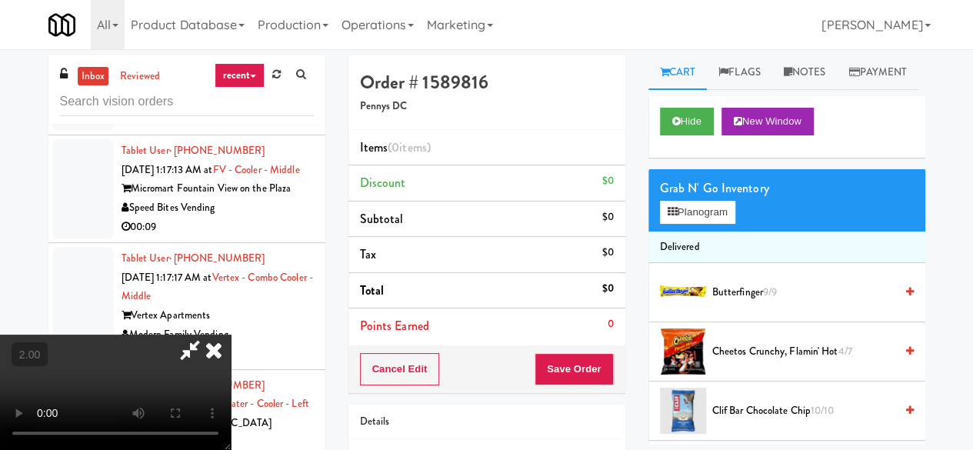
scroll to position [32, 0]
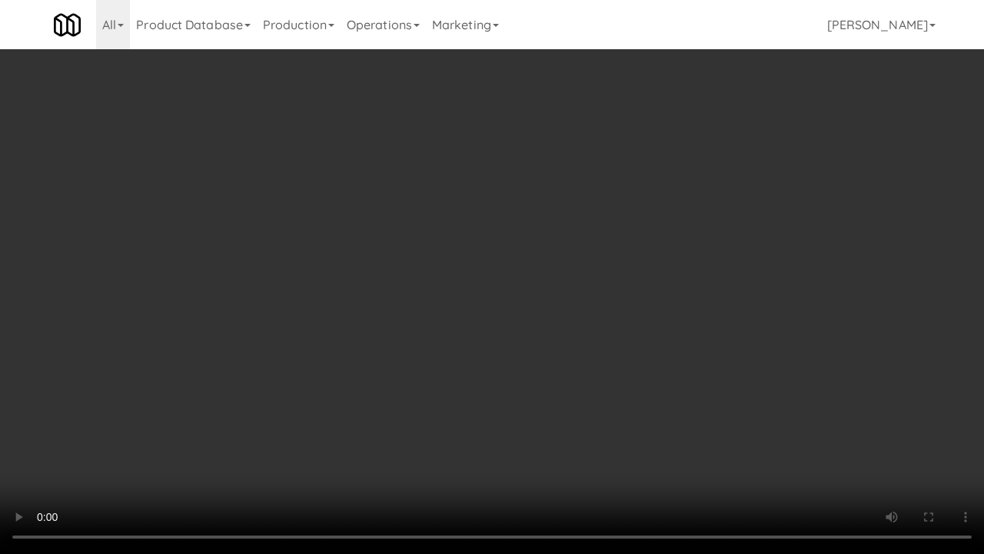
click at [716, 297] on video at bounding box center [492, 277] width 984 height 554
click at [710, 291] on video at bounding box center [492, 277] width 984 height 554
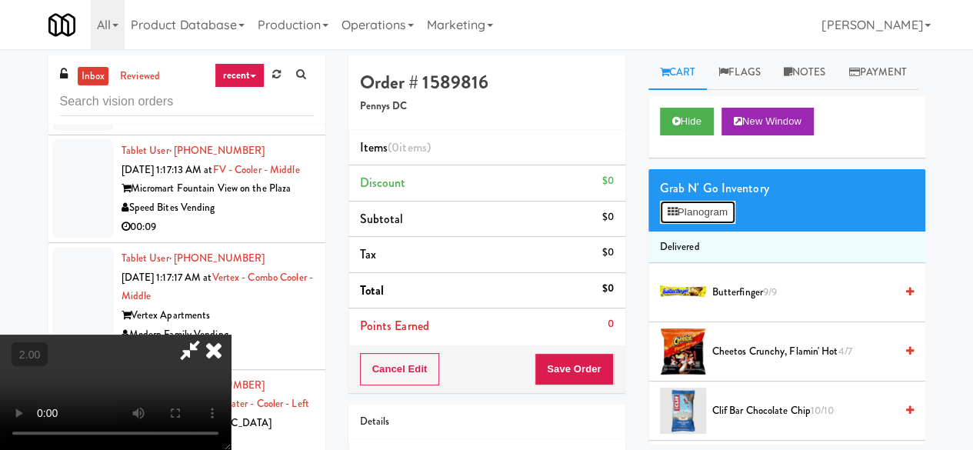
click at [672, 224] on button "Planogram" at bounding box center [697, 212] width 75 height 23
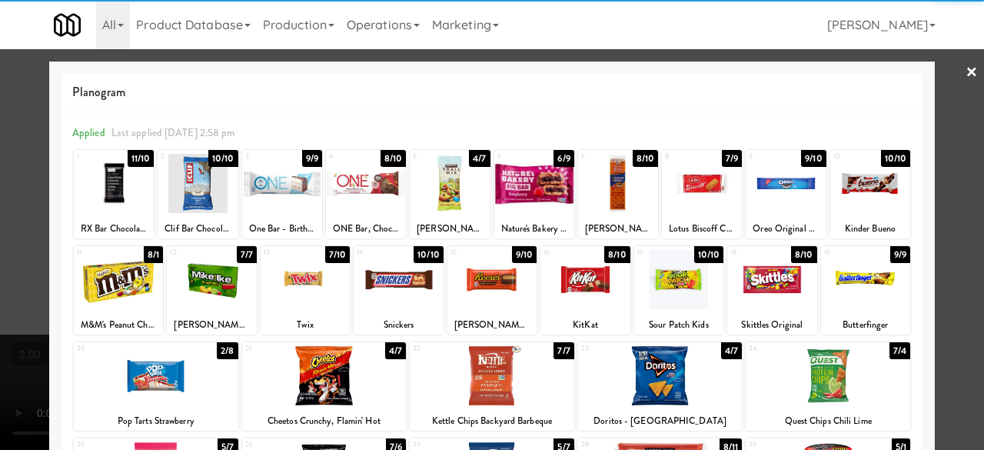
click at [392, 285] on div at bounding box center [398, 279] width 89 height 59
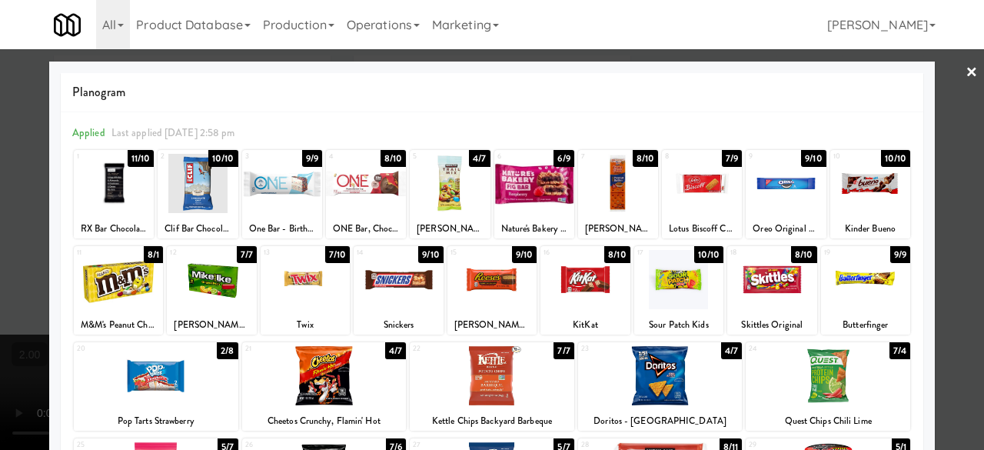
click at [392, 285] on div at bounding box center [398, 279] width 89 height 59
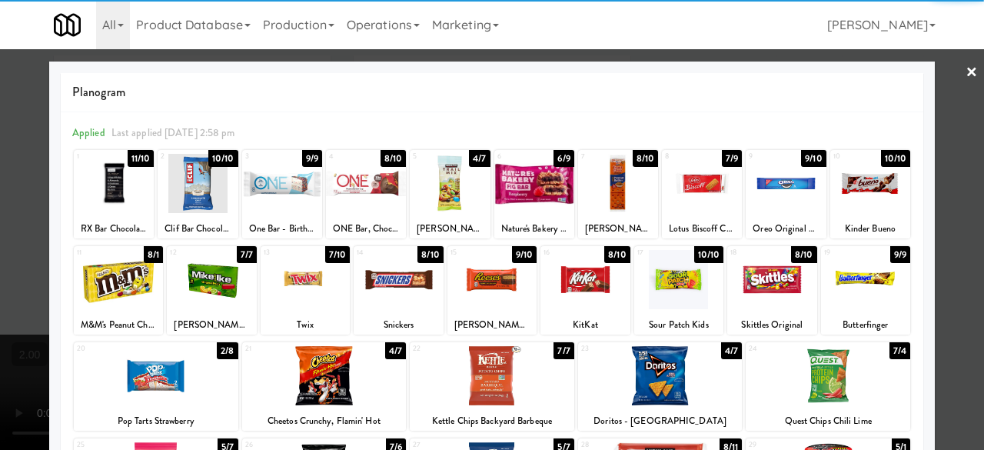
click at [484, 287] on div at bounding box center [491, 279] width 89 height 59
click at [960, 144] on div at bounding box center [492, 225] width 984 height 450
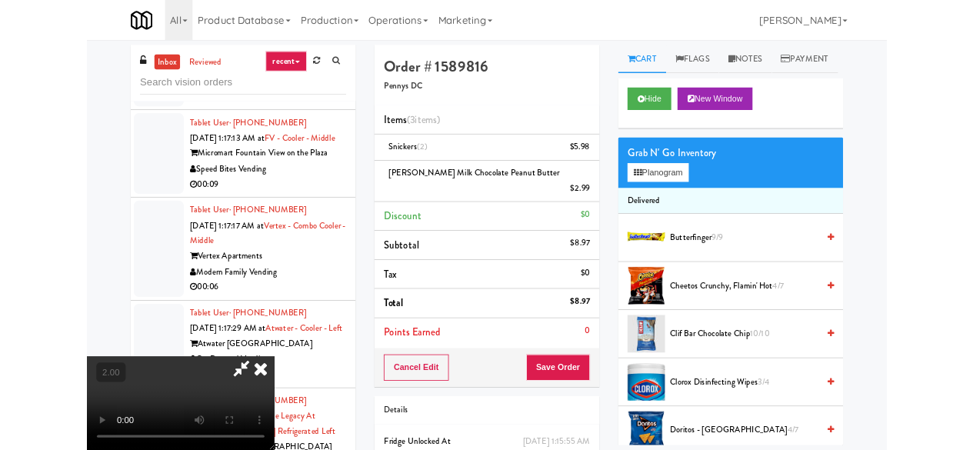
scroll to position [32, 0]
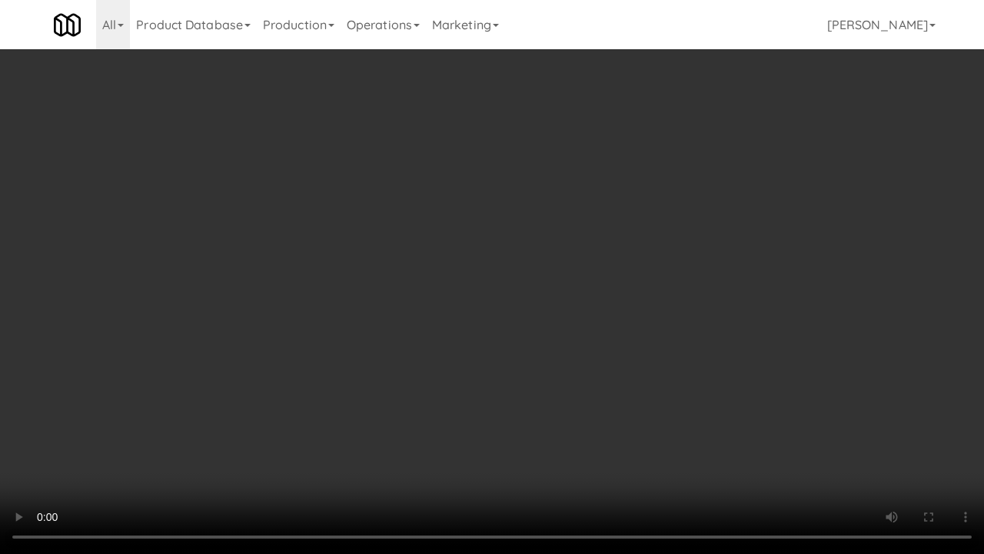
click at [543, 350] on video at bounding box center [492, 277] width 984 height 554
click at [537, 269] on video at bounding box center [492, 277] width 984 height 554
drag, startPoint x: 537, startPoint y: 269, endPoint x: 537, endPoint y: 202, distance: 66.9
click at [537, 269] on video at bounding box center [492, 277] width 984 height 554
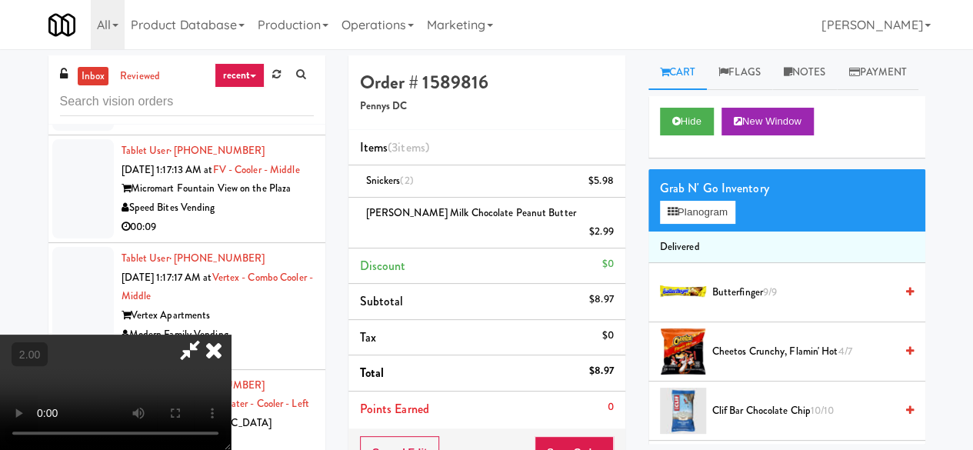
click at [231, 334] on video at bounding box center [115, 391] width 231 height 115
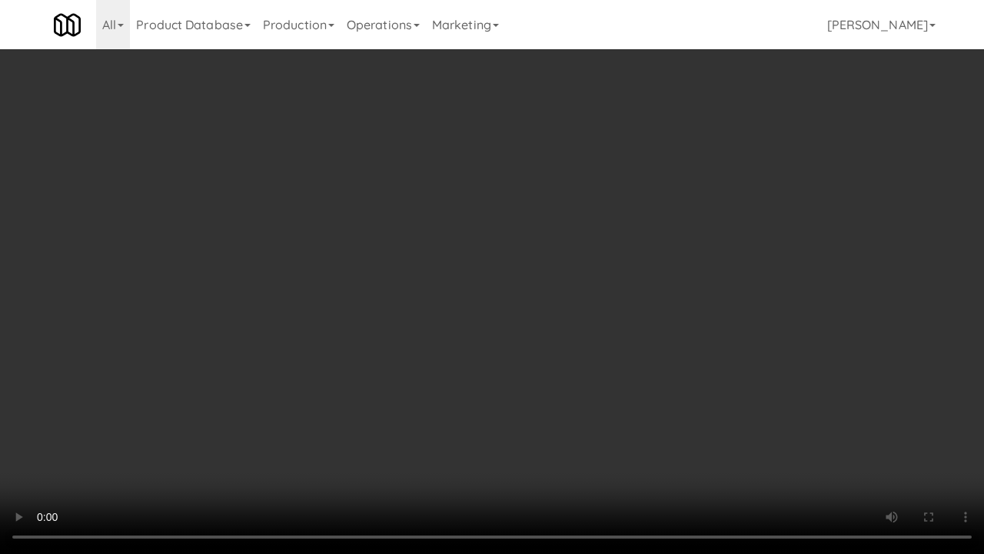
click at [487, 300] on video at bounding box center [492, 277] width 984 height 554
click at [523, 258] on video at bounding box center [492, 277] width 984 height 554
click at [507, 232] on video at bounding box center [492, 277] width 984 height 554
click at [411, 248] on video at bounding box center [492, 277] width 984 height 554
click at [421, 253] on video at bounding box center [492, 277] width 984 height 554
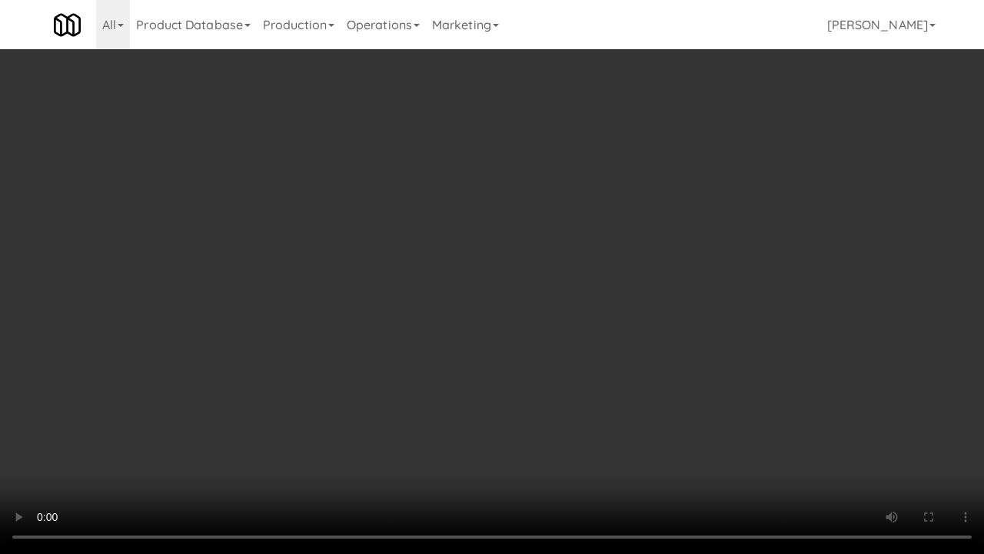
click at [640, 287] on video at bounding box center [492, 277] width 984 height 554
click at [594, 266] on video at bounding box center [492, 277] width 984 height 554
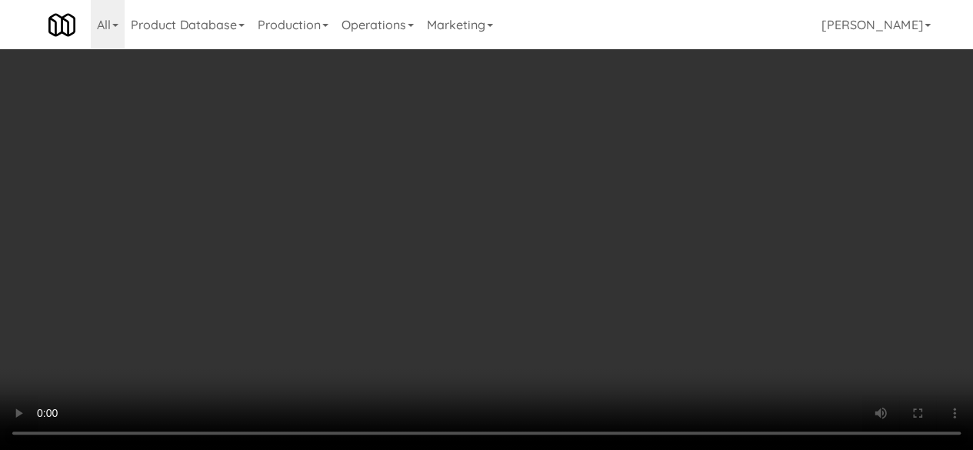
scroll to position [0, 0]
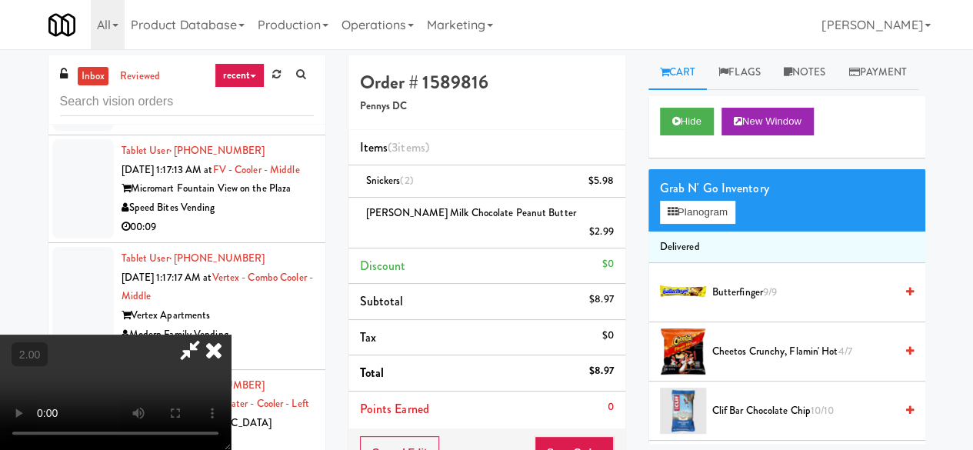
click at [208, 334] on icon at bounding box center [189, 349] width 35 height 31
drag, startPoint x: 520, startPoint y: 64, endPoint x: 531, endPoint y: 124, distance: 60.9
click at [208, 334] on icon at bounding box center [189, 349] width 35 height 31
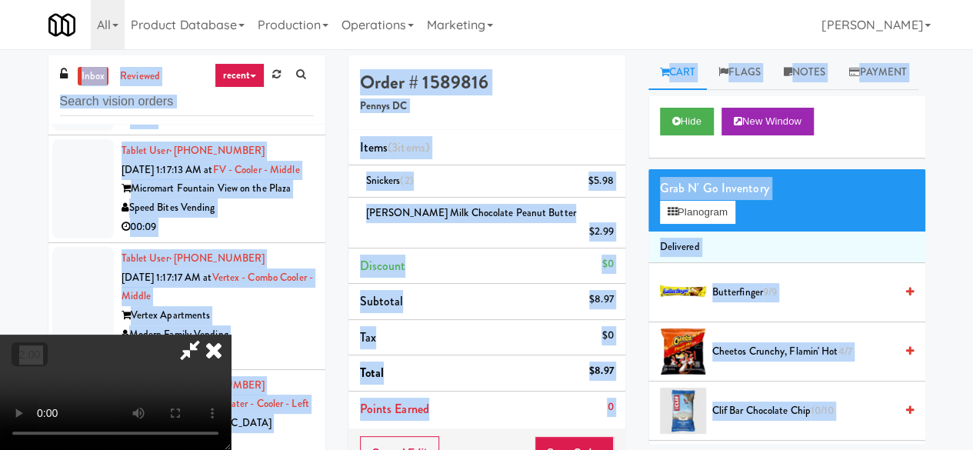
click at [208, 334] on icon at bounding box center [189, 349] width 35 height 31
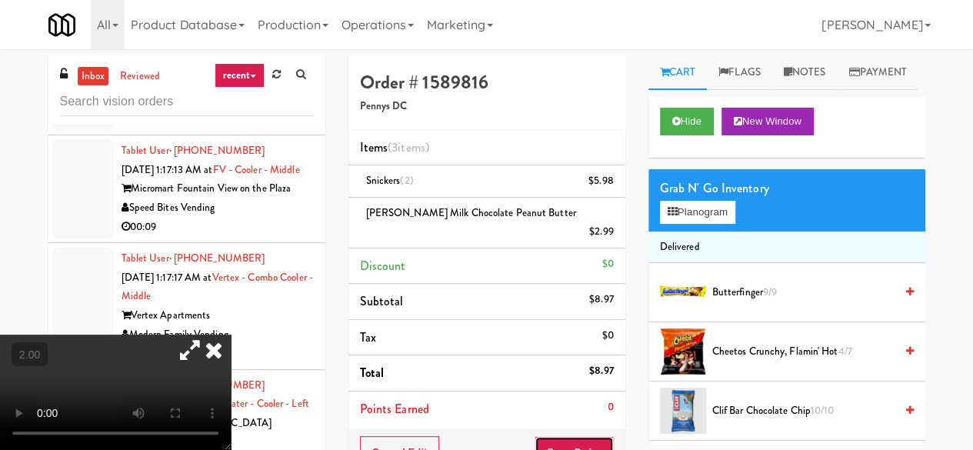
click at [575, 436] on button "Save Order" at bounding box center [573, 452] width 78 height 32
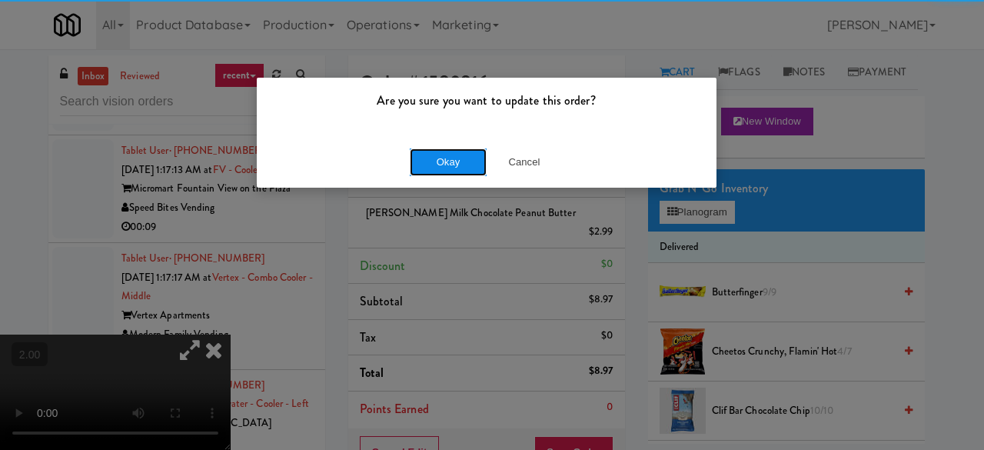
click at [463, 158] on button "Okay" at bounding box center [448, 162] width 77 height 28
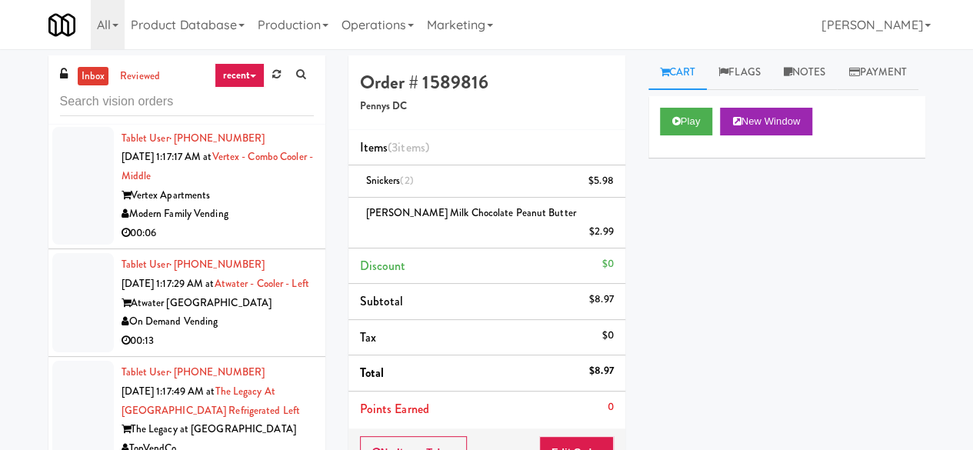
scroll to position [7458, 0]
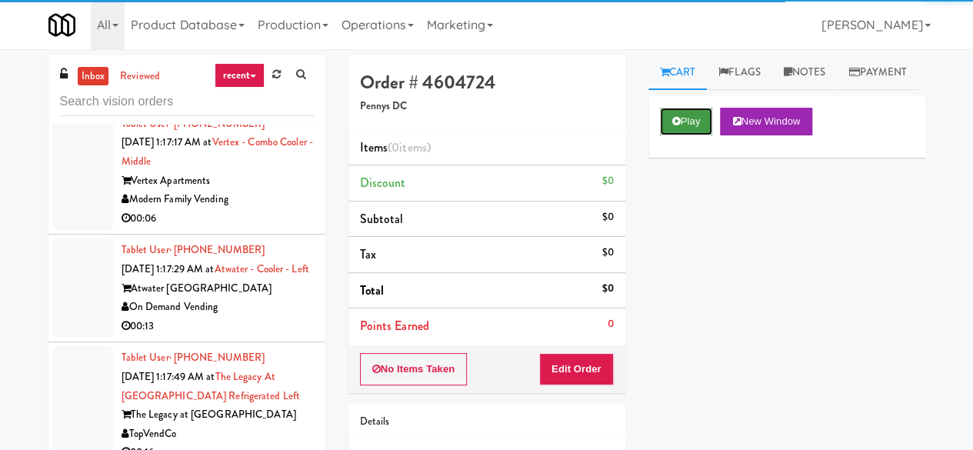
click at [674, 135] on button "Play" at bounding box center [686, 122] width 53 height 28
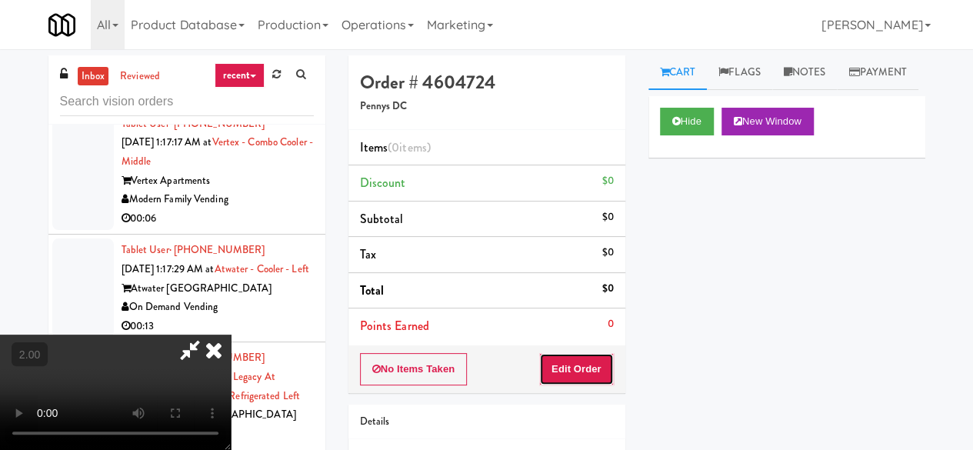
click at [578, 364] on button "Edit Order" at bounding box center [576, 369] width 75 height 32
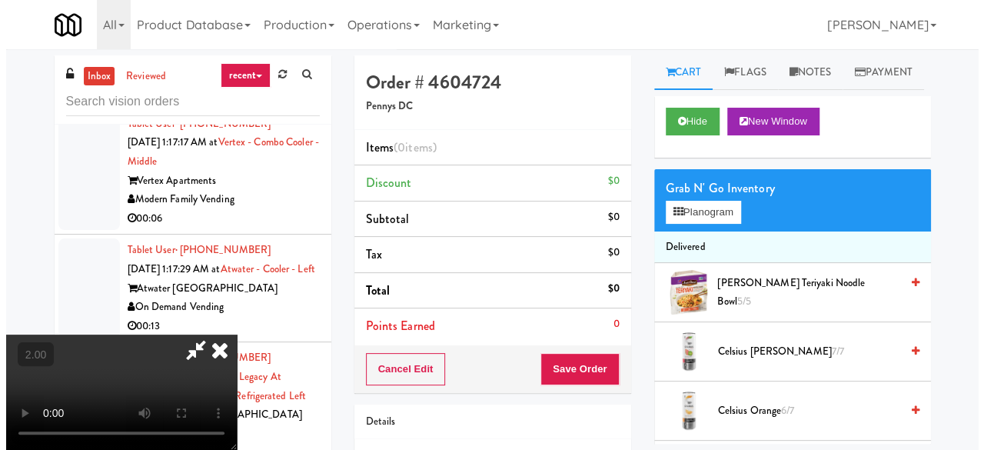
scroll to position [32, 0]
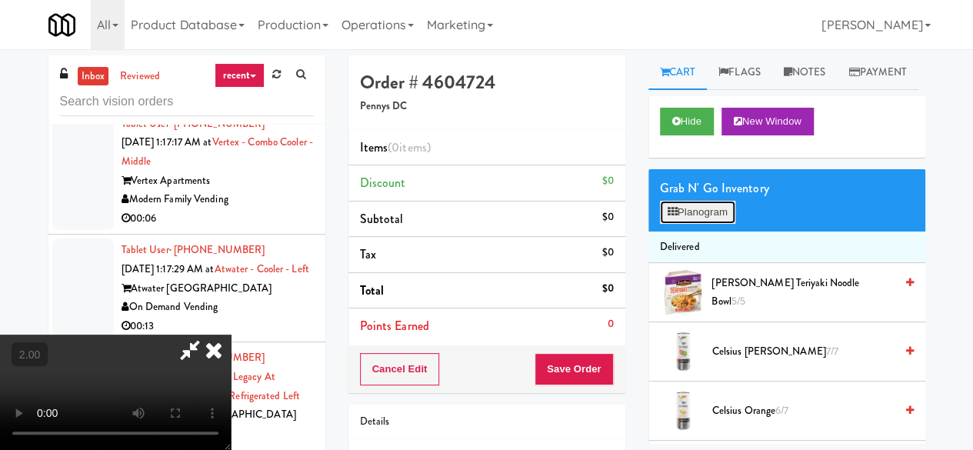
click at [680, 224] on button "Planogram" at bounding box center [697, 212] width 75 height 23
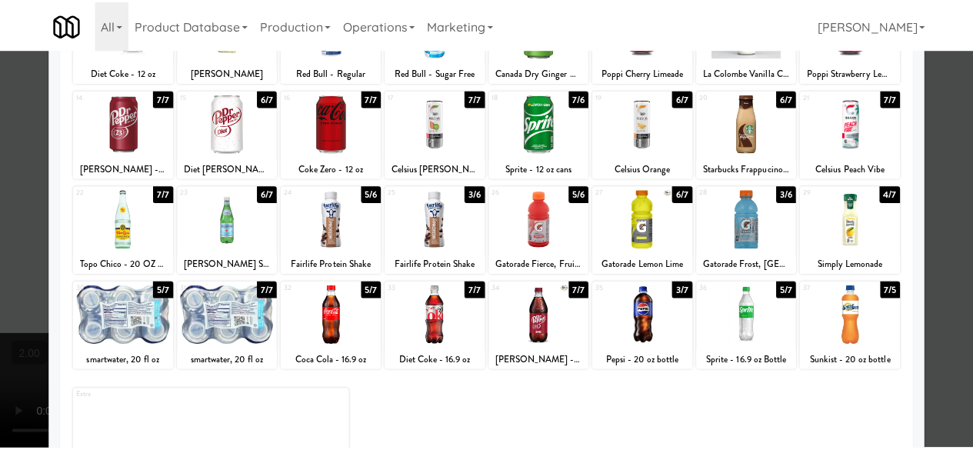
scroll to position [228, 0]
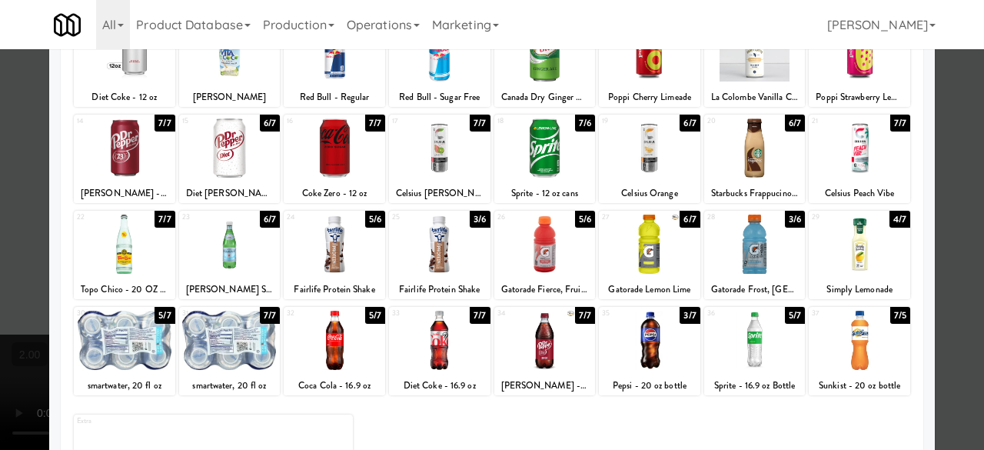
click at [237, 133] on div at bounding box center [229, 147] width 101 height 59
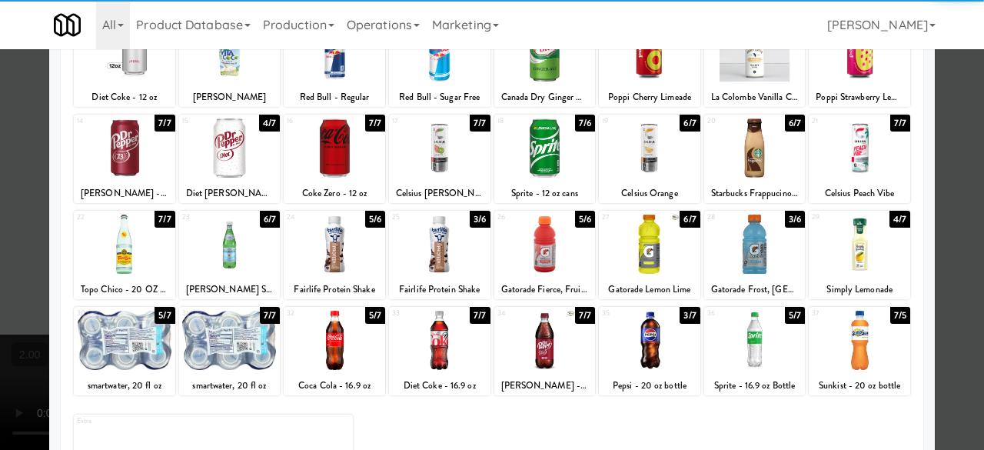
click at [933, 114] on div at bounding box center [492, 225] width 984 height 450
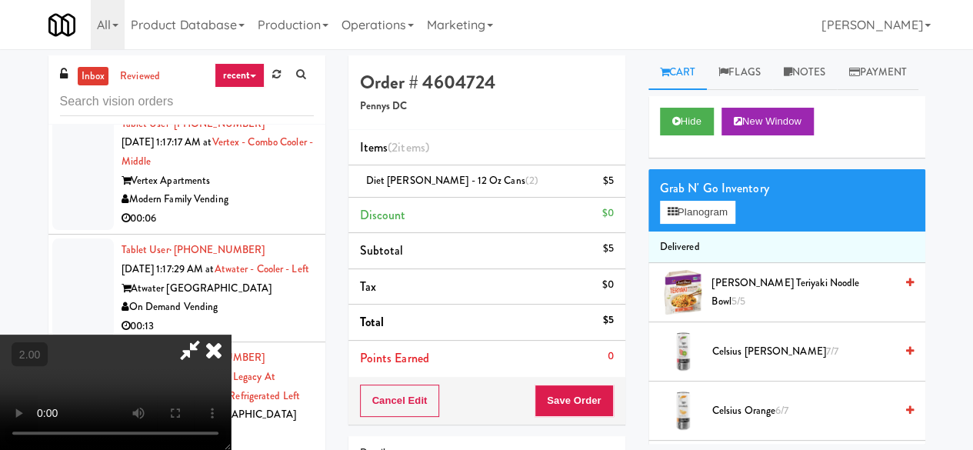
click at [208, 334] on icon at bounding box center [189, 349] width 35 height 31
click at [555, 381] on div "Cancel Edit Save Order" at bounding box center [486, 401] width 277 height 48
click at [556, 388] on button "Save Order" at bounding box center [573, 400] width 78 height 32
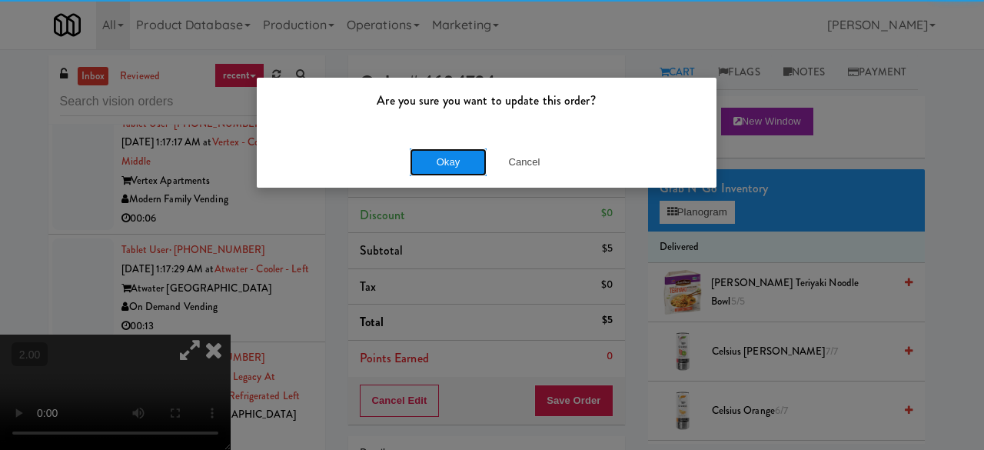
click at [443, 171] on button "Okay" at bounding box center [448, 162] width 77 height 28
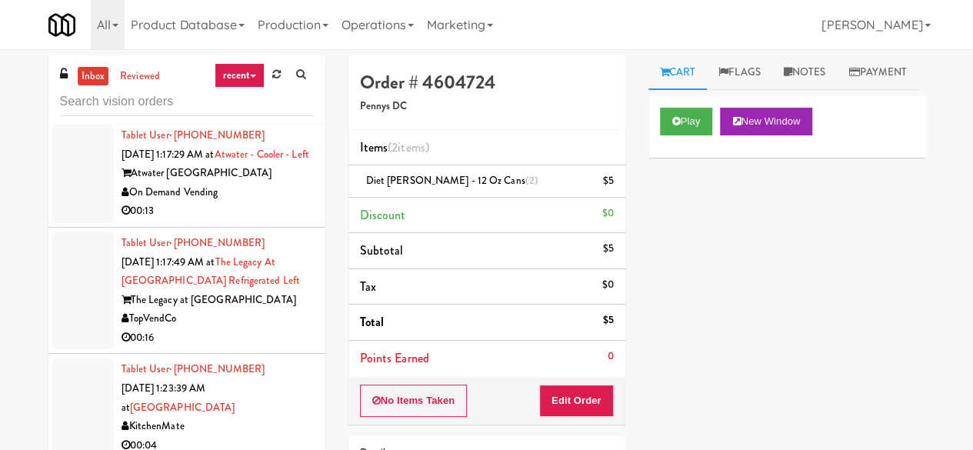
scroll to position [7689, 0]
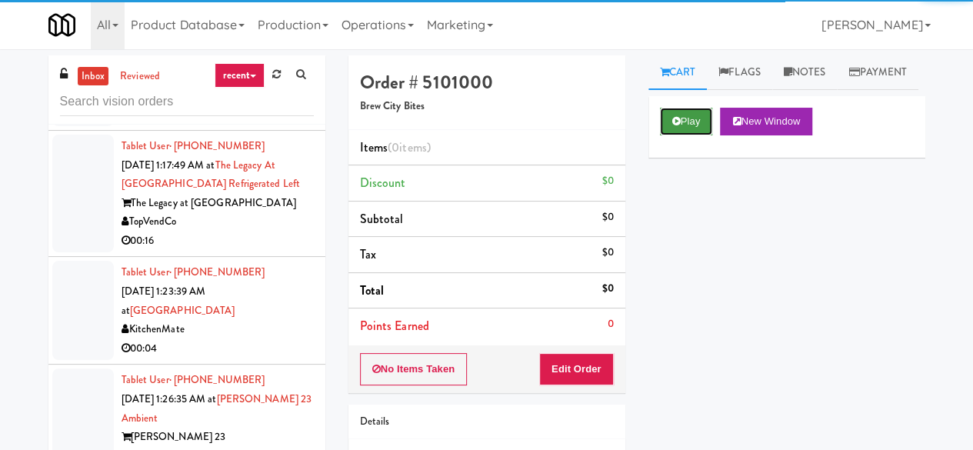
click at [669, 135] on button "Play" at bounding box center [686, 122] width 53 height 28
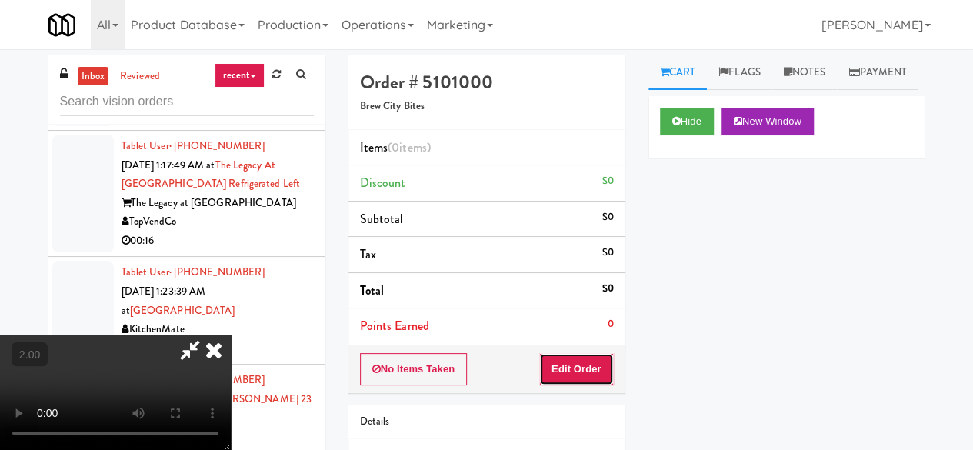
click at [544, 371] on button "Edit Order" at bounding box center [576, 369] width 75 height 32
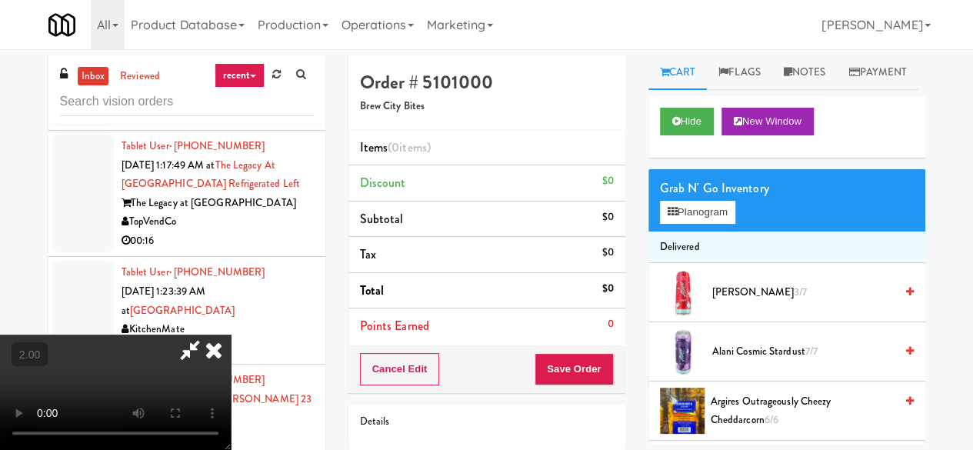
scroll to position [32, 0]
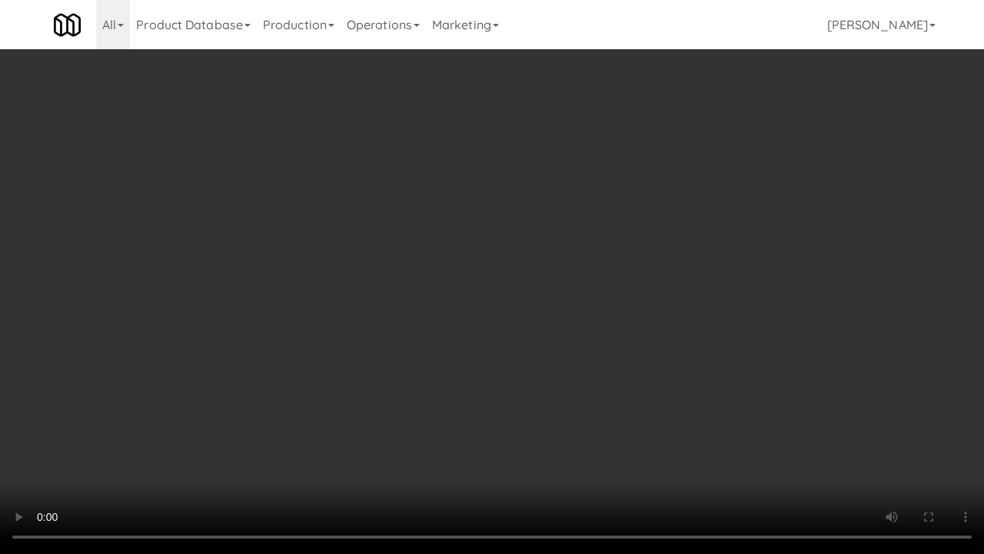
click at [551, 248] on video at bounding box center [492, 277] width 984 height 554
click at [535, 237] on video at bounding box center [492, 277] width 984 height 554
click at [527, 235] on video at bounding box center [492, 277] width 984 height 554
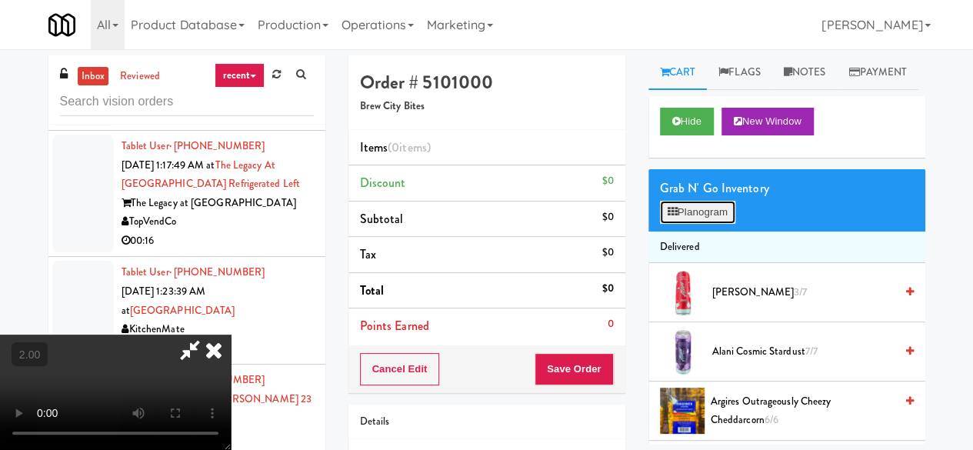
click at [697, 224] on button "Planogram" at bounding box center [697, 212] width 75 height 23
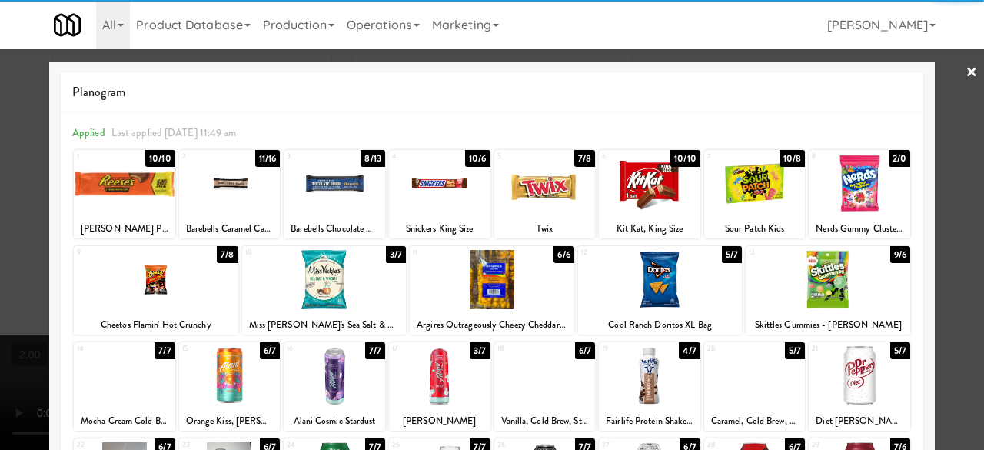
click at [517, 205] on div at bounding box center [544, 183] width 101 height 59
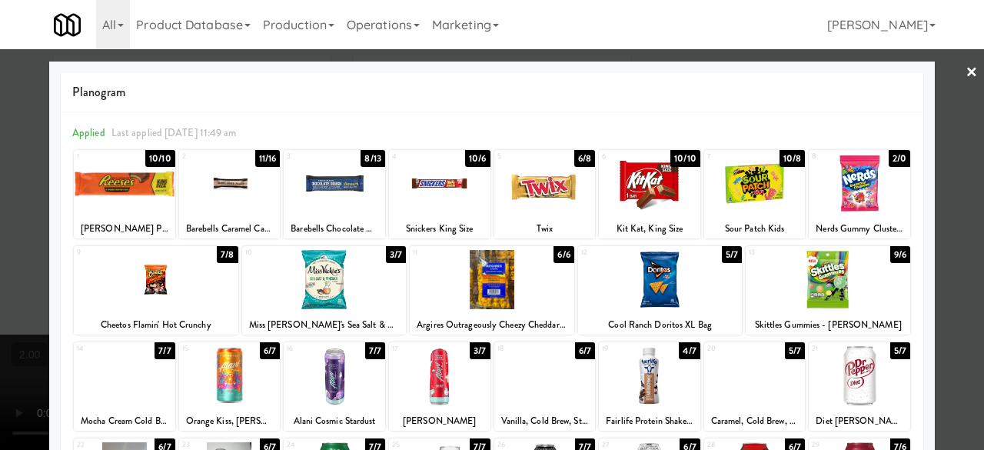
click at [956, 128] on div at bounding box center [492, 225] width 984 height 450
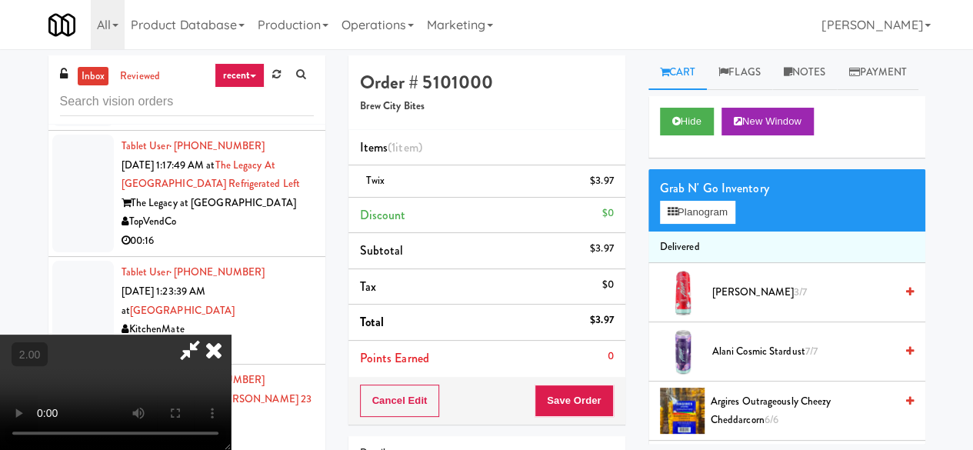
click at [208, 334] on icon at bounding box center [189, 349] width 35 height 31
click at [566, 409] on button "Save Order" at bounding box center [573, 400] width 78 height 32
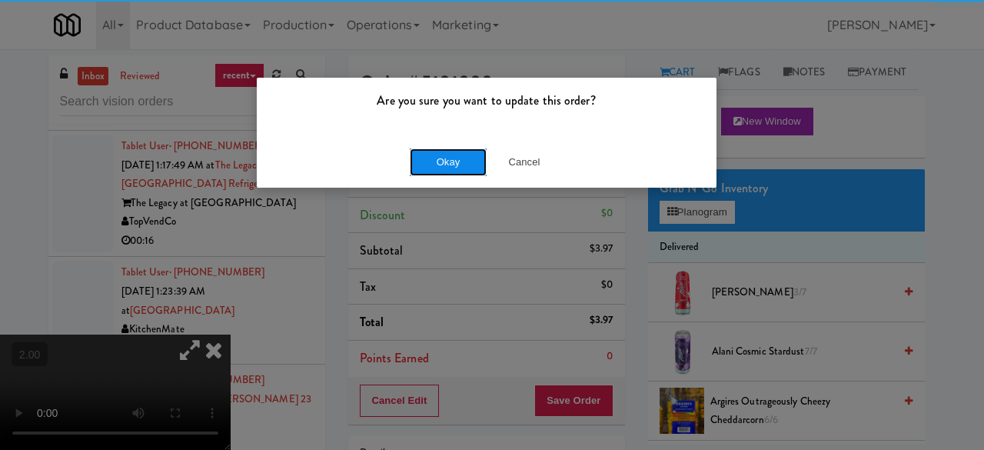
click at [458, 159] on button "Okay" at bounding box center [448, 162] width 77 height 28
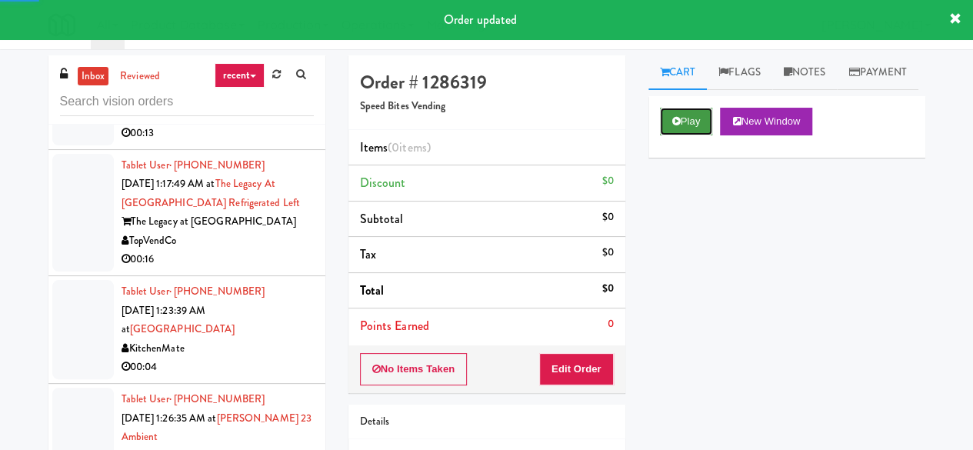
click at [698, 135] on button "Play" at bounding box center [686, 122] width 53 height 28
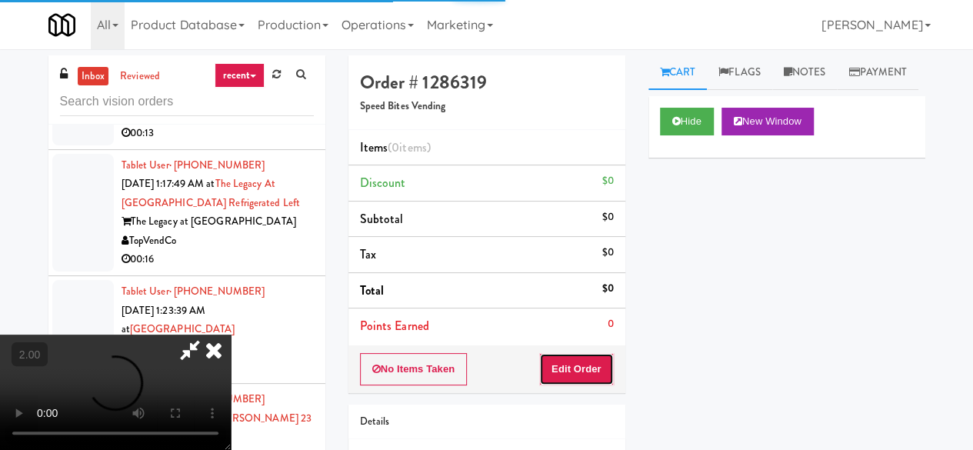
click at [584, 379] on button "Edit Order" at bounding box center [576, 369] width 75 height 32
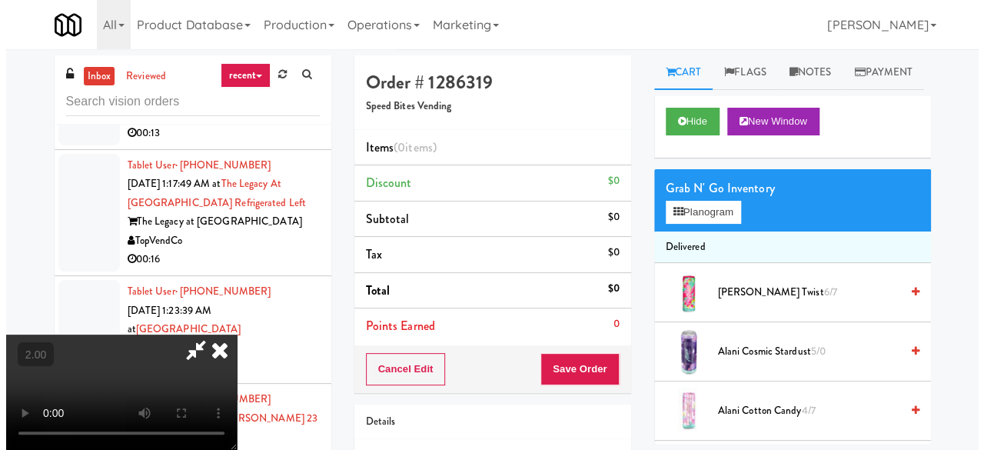
scroll to position [32, 0]
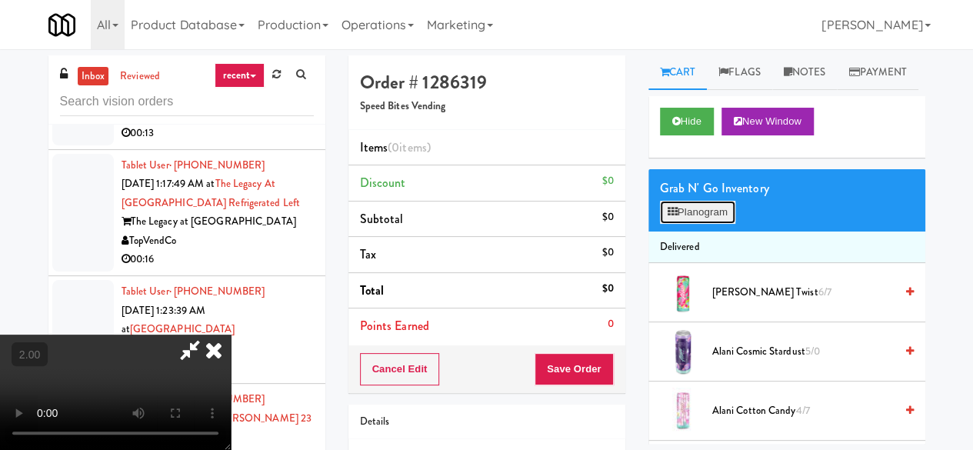
click at [674, 217] on icon at bounding box center [672, 212] width 10 height 10
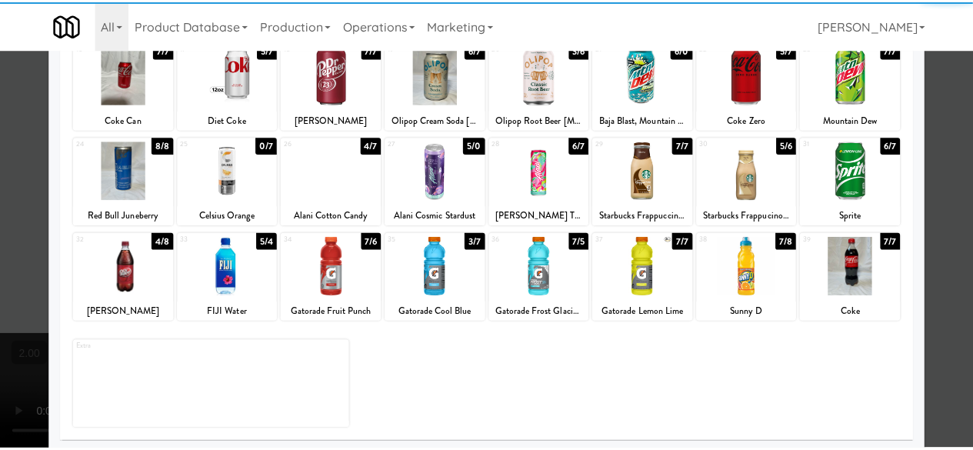
scroll to position [304, 0]
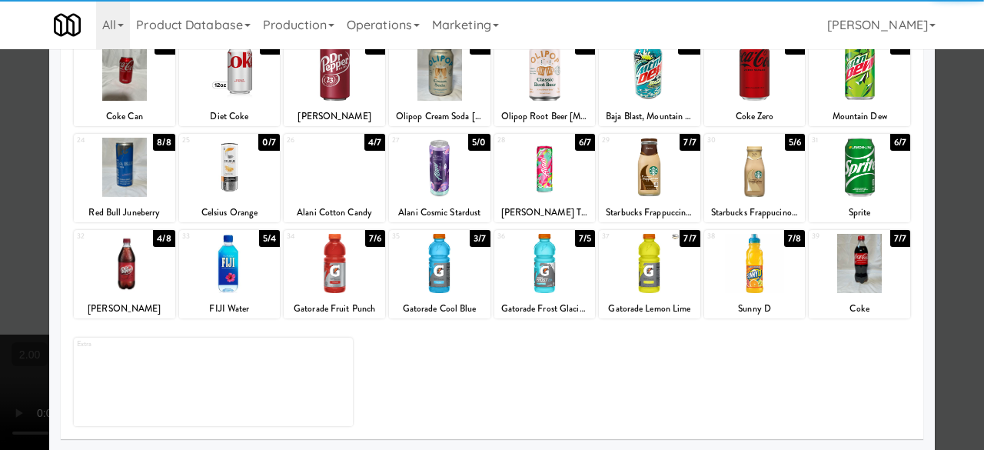
click at [534, 264] on div at bounding box center [544, 263] width 101 height 59
drag, startPoint x: 534, startPoint y: 264, endPoint x: 732, endPoint y: 271, distance: 198.5
click at [534, 264] on div at bounding box center [544, 263] width 101 height 59
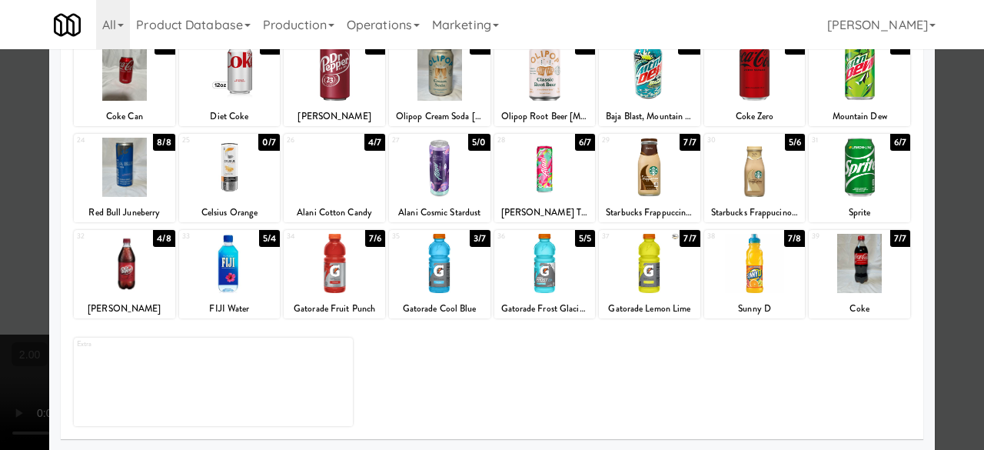
click at [940, 151] on div at bounding box center [492, 225] width 984 height 450
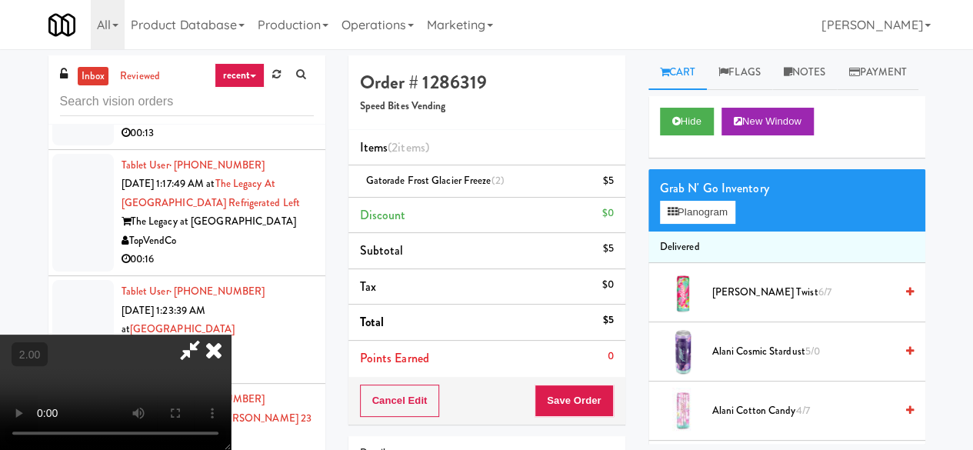
scroll to position [32, 0]
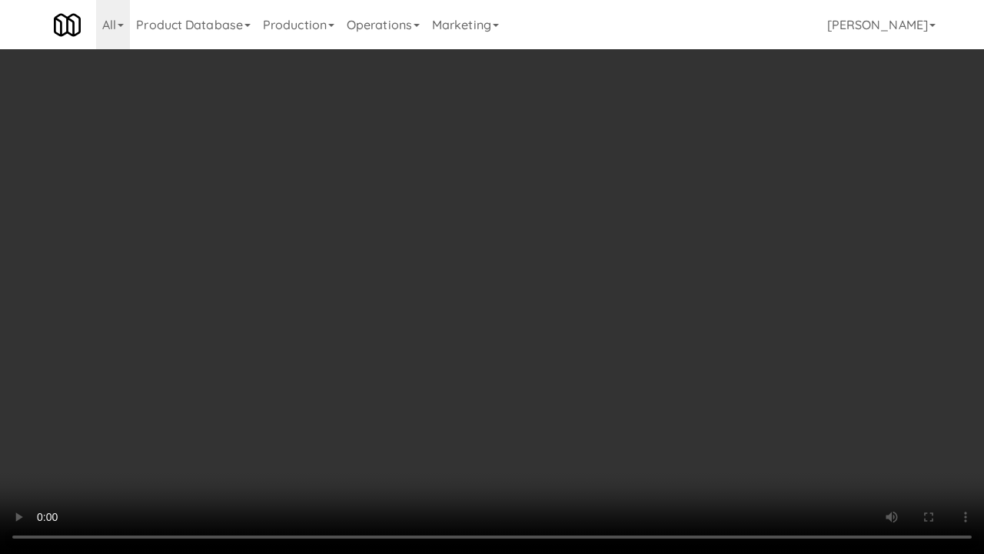
click at [567, 403] on video at bounding box center [492, 277] width 984 height 554
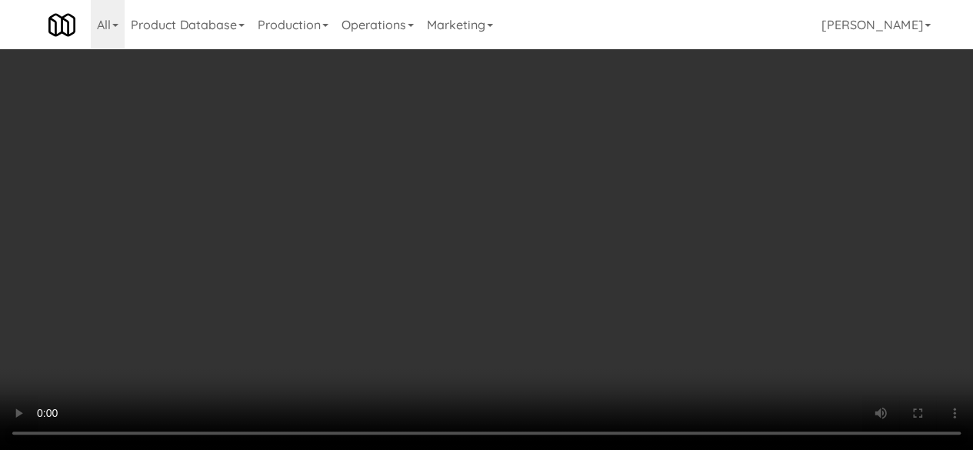
click at [614, 182] on icon at bounding box center [614, 186] width 8 height 10
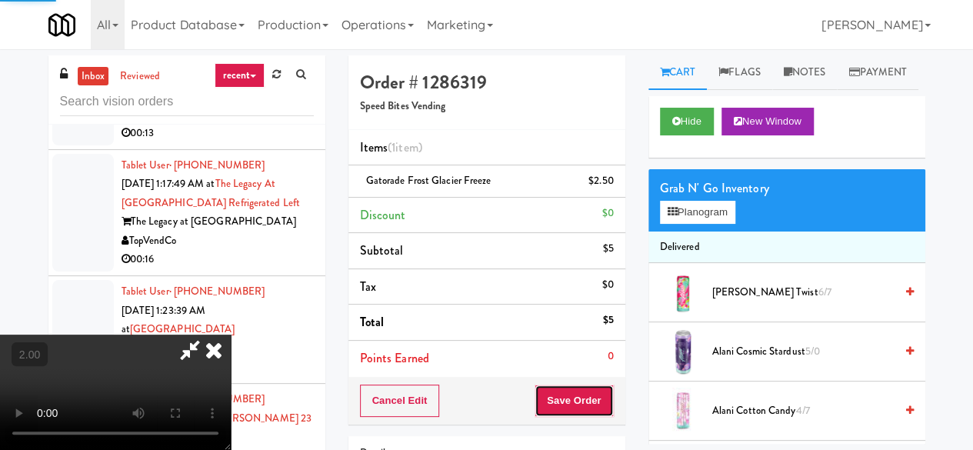
click at [600, 412] on button "Save Order" at bounding box center [573, 400] width 78 height 32
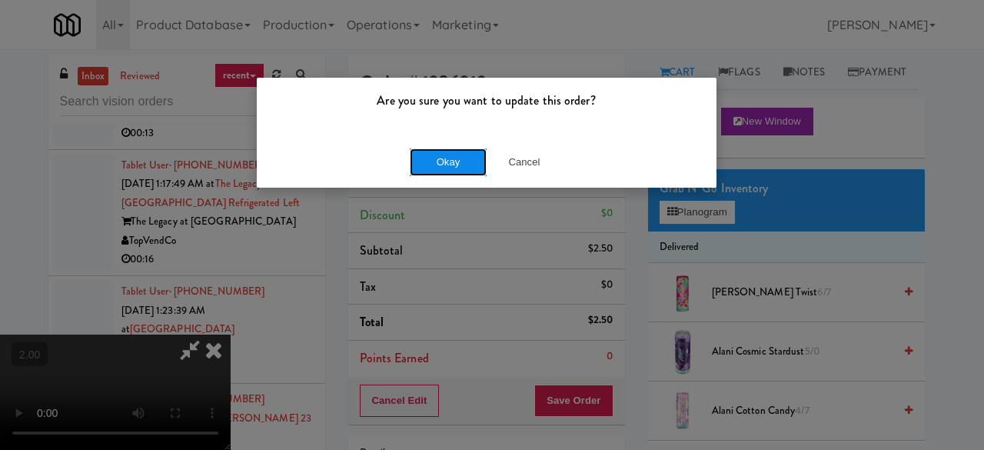
click at [419, 158] on button "Okay" at bounding box center [448, 162] width 77 height 28
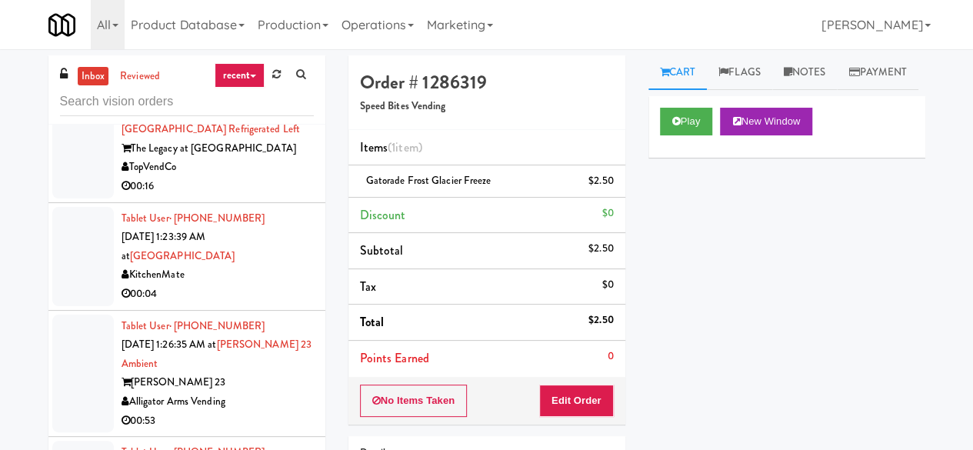
scroll to position [7919, 0]
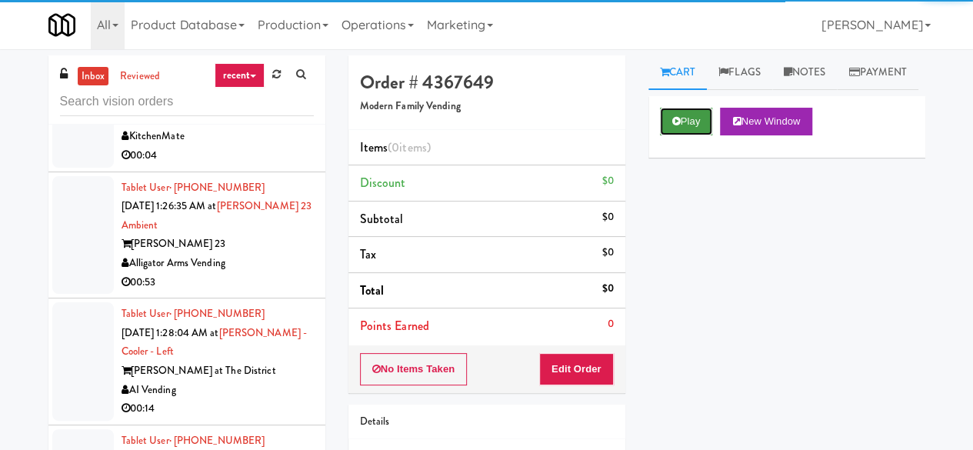
click at [681, 135] on button "Play" at bounding box center [686, 122] width 53 height 28
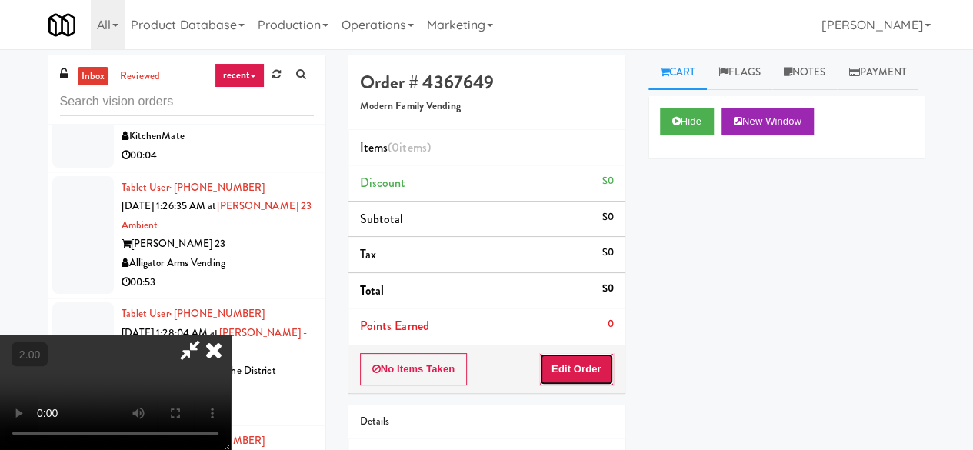
click at [583, 374] on button "Edit Order" at bounding box center [576, 369] width 75 height 32
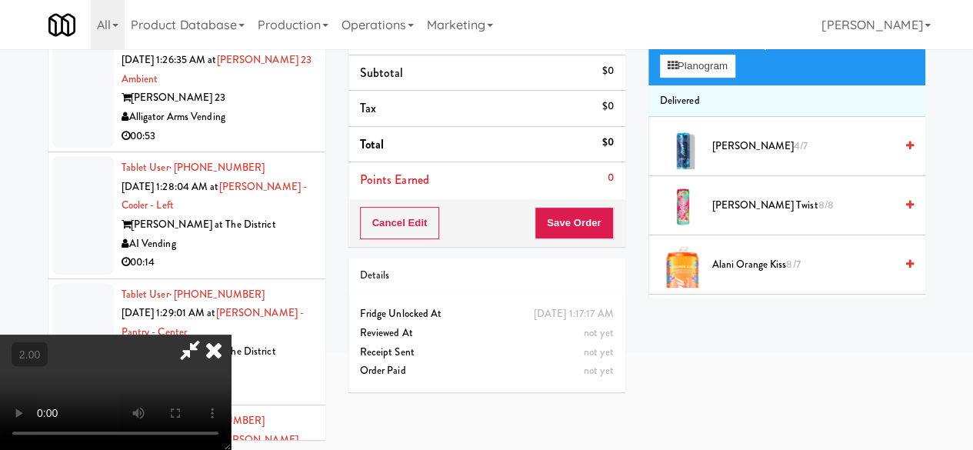
scroll to position [49, 0]
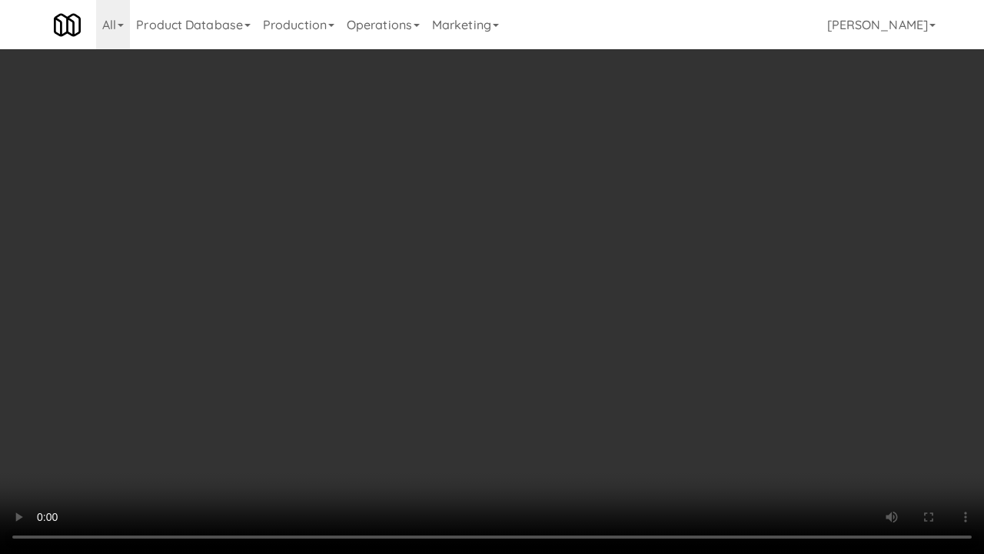
drag, startPoint x: 565, startPoint y: 309, endPoint x: 521, endPoint y: 294, distance: 46.4
click at [565, 308] on video at bounding box center [492, 277] width 984 height 554
click at [467, 281] on video at bounding box center [492, 277] width 984 height 554
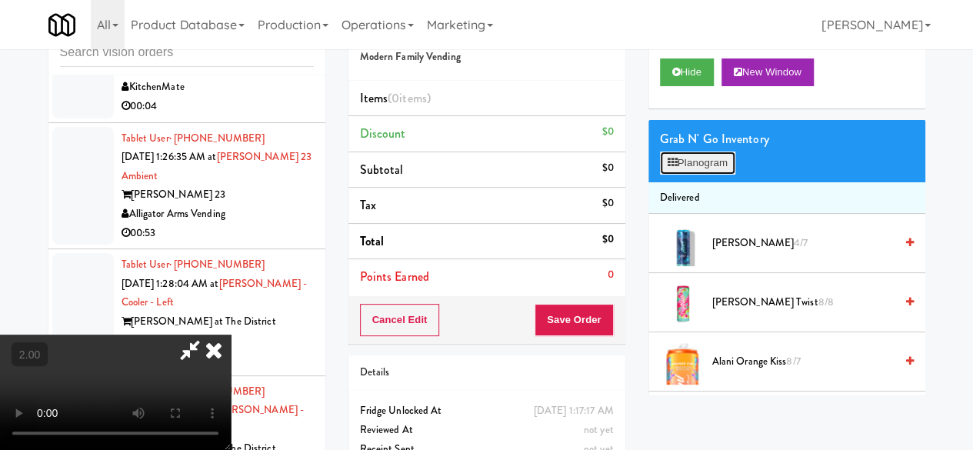
click at [712, 175] on button "Planogram" at bounding box center [697, 162] width 75 height 23
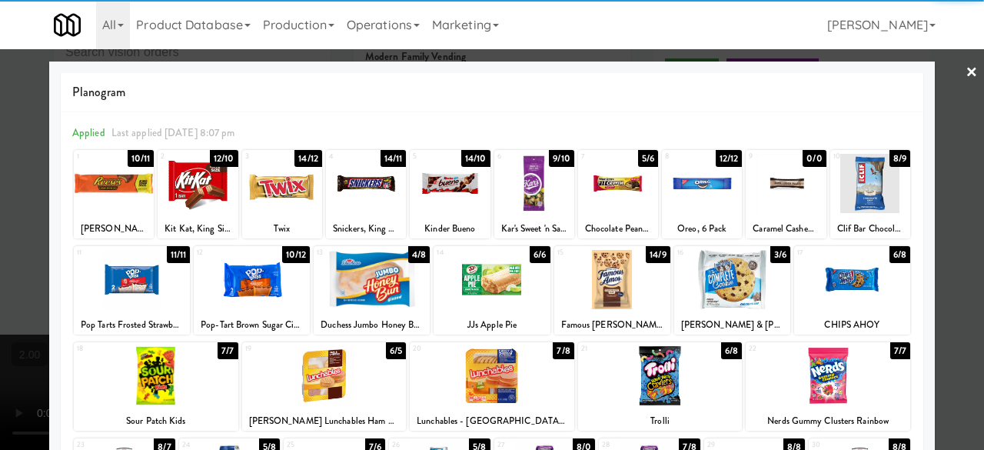
click at [118, 182] on div at bounding box center [114, 183] width 80 height 59
click at [952, 73] on div at bounding box center [492, 225] width 984 height 450
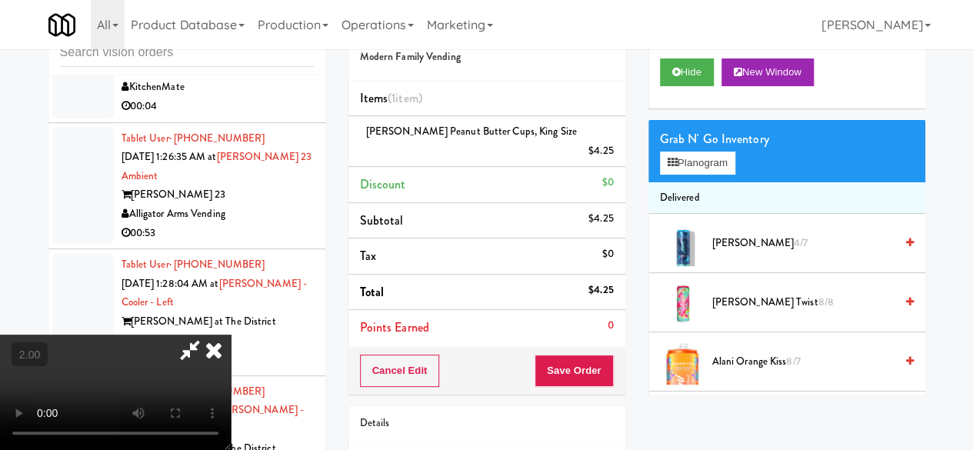
click at [208, 334] on icon at bounding box center [189, 349] width 35 height 31
click at [589, 354] on button "Save Order" at bounding box center [573, 370] width 78 height 32
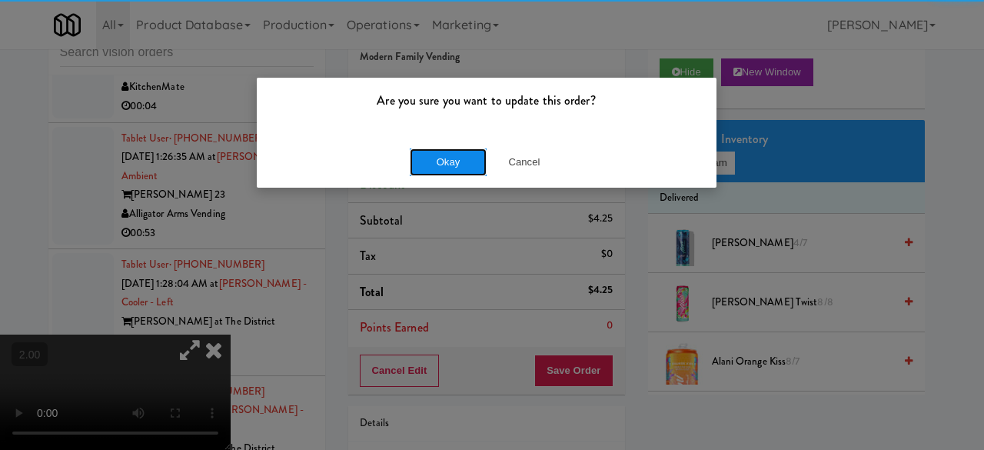
click at [472, 157] on button "Okay" at bounding box center [448, 162] width 77 height 28
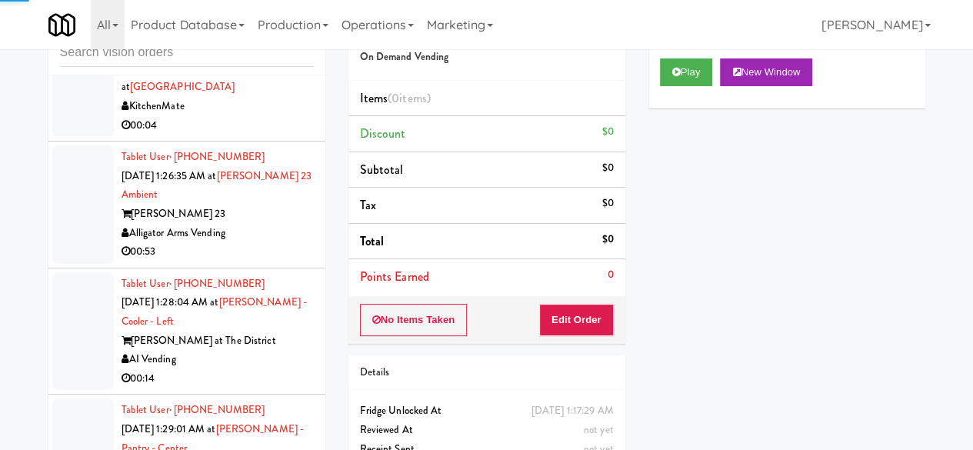
click at [700, 108] on div "Play New Window" at bounding box center [786, 78] width 277 height 62
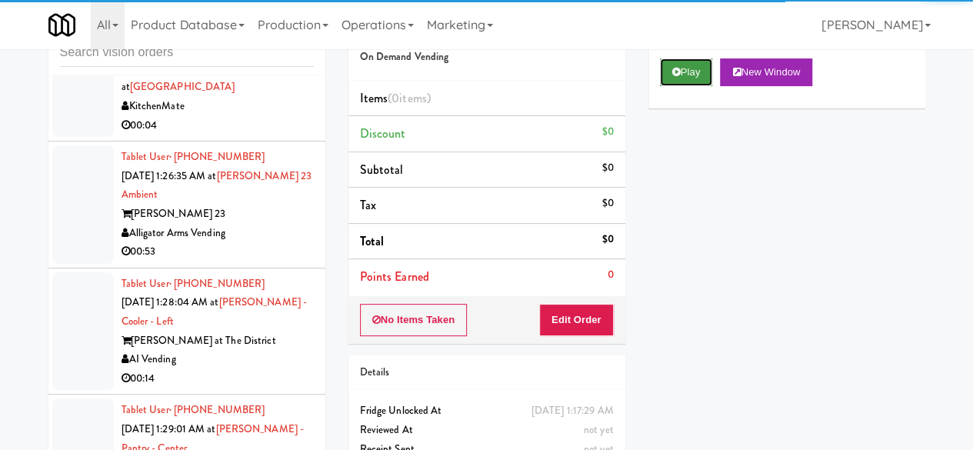
click at [694, 86] on button "Play" at bounding box center [686, 72] width 53 height 28
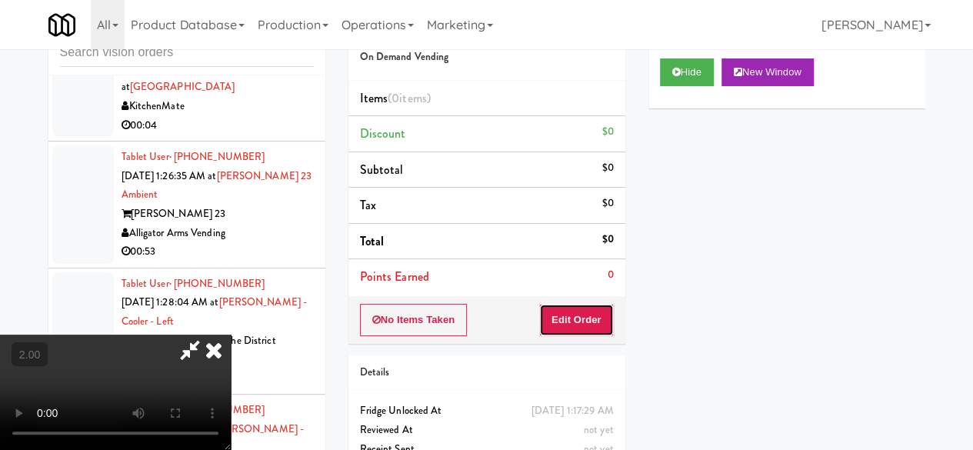
click at [570, 318] on button "Edit Order" at bounding box center [576, 320] width 75 height 32
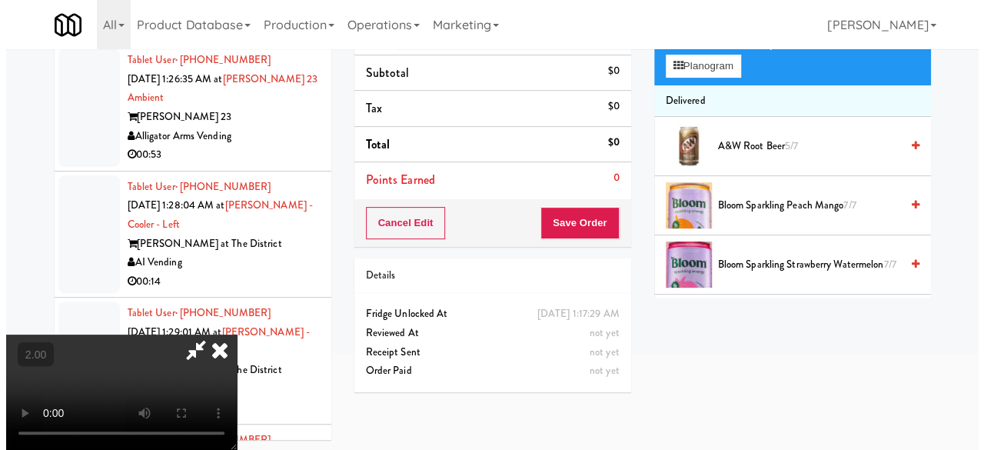
scroll to position [49, 0]
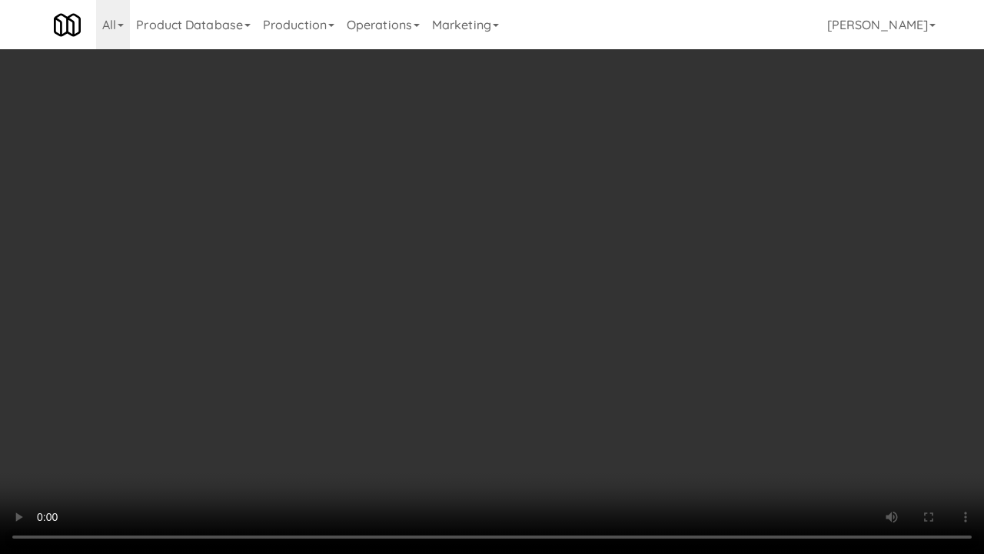
click at [688, 324] on video at bounding box center [492, 277] width 984 height 554
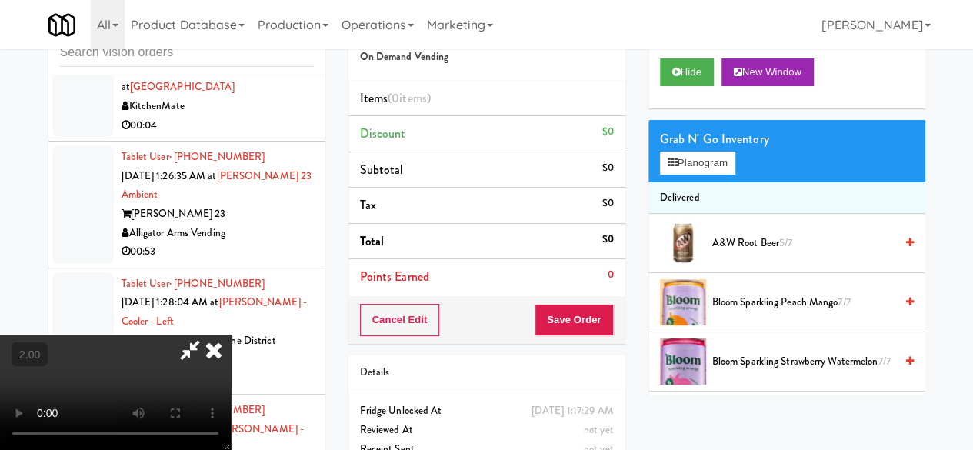
click at [687, 257] on div at bounding box center [683, 243] width 46 height 46
click at [707, 175] on button "Planogram" at bounding box center [697, 162] width 75 height 23
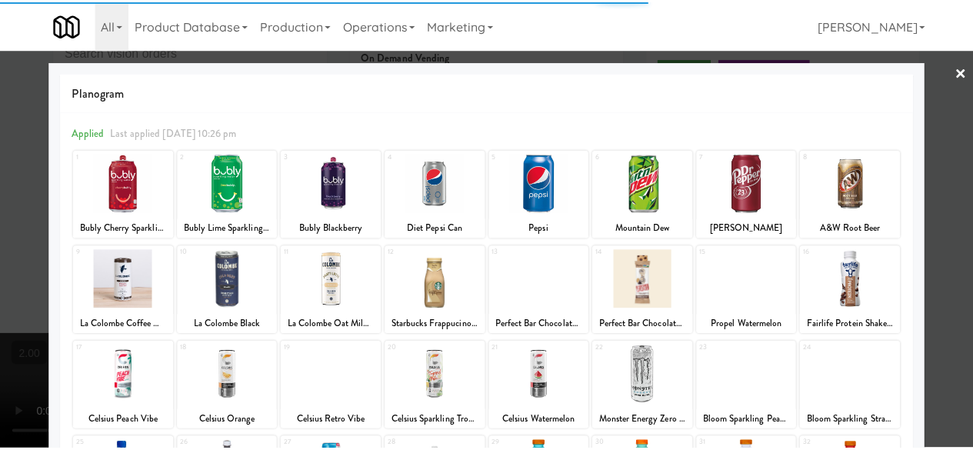
scroll to position [154, 0]
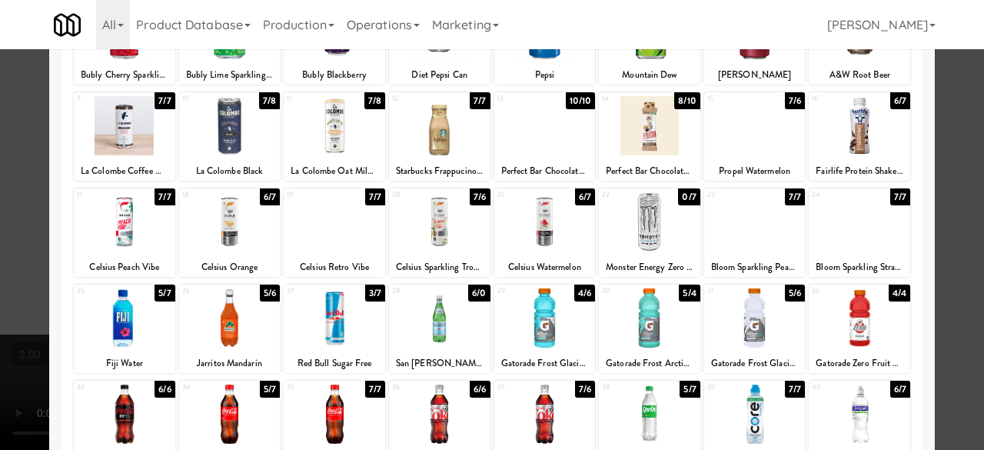
click at [756, 307] on div at bounding box center [754, 317] width 101 height 59
click at [127, 320] on div at bounding box center [124, 317] width 101 height 59
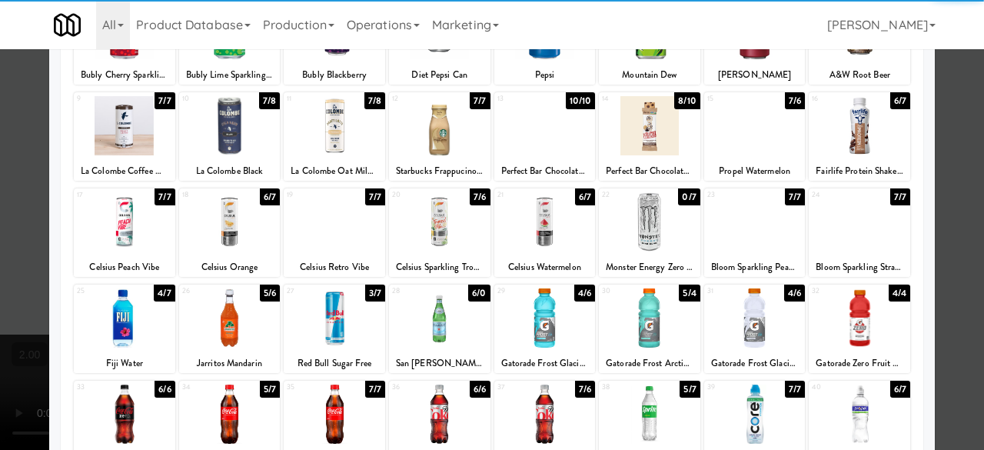
click at [944, 121] on div at bounding box center [492, 225] width 984 height 450
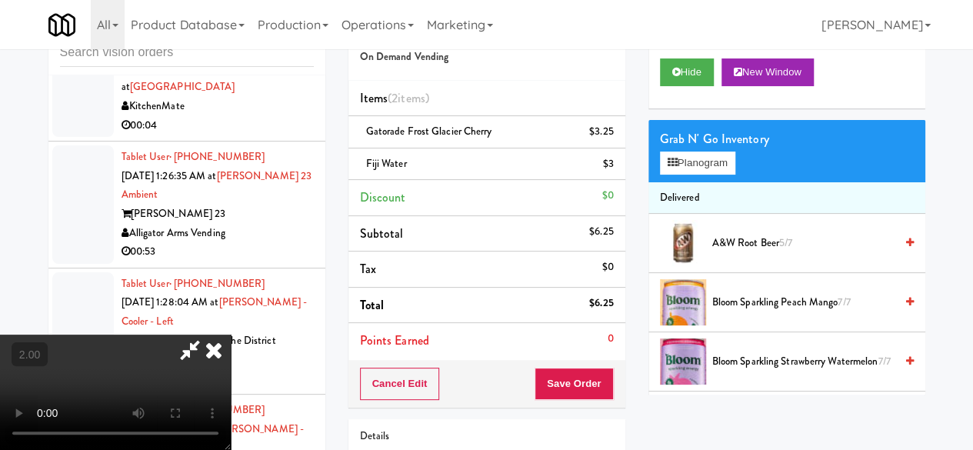
click at [208, 334] on icon at bounding box center [189, 349] width 35 height 31
drag, startPoint x: 577, startPoint y: 391, endPoint x: 567, endPoint y: 380, distance: 14.7
click at [576, 391] on button "Save Order" at bounding box center [573, 384] width 78 height 32
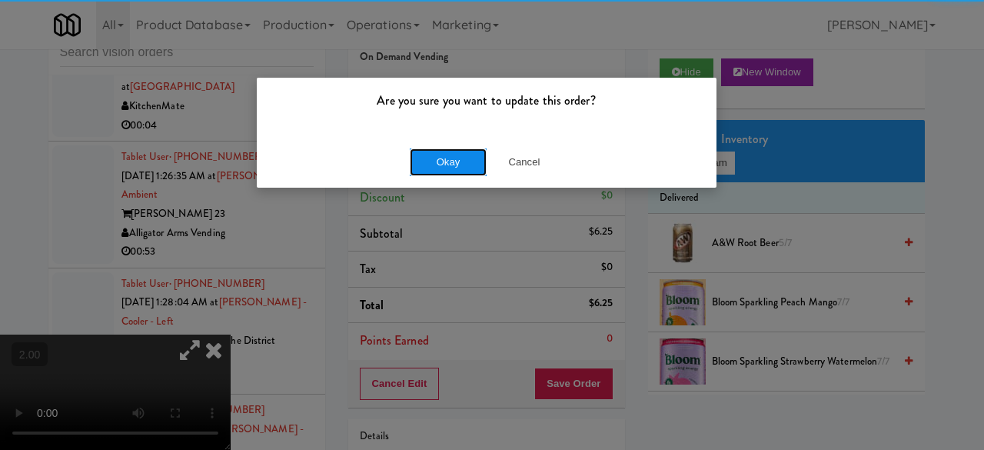
click at [469, 159] on button "Okay" at bounding box center [448, 162] width 77 height 28
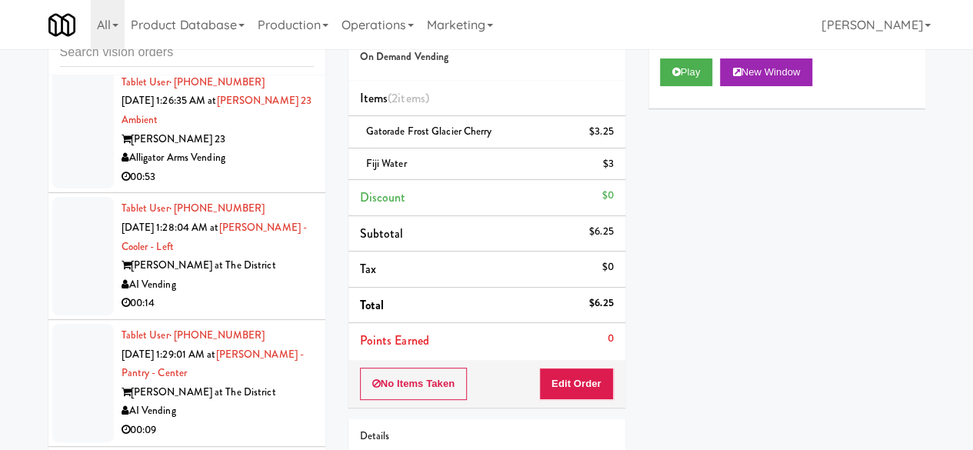
scroll to position [8150, 0]
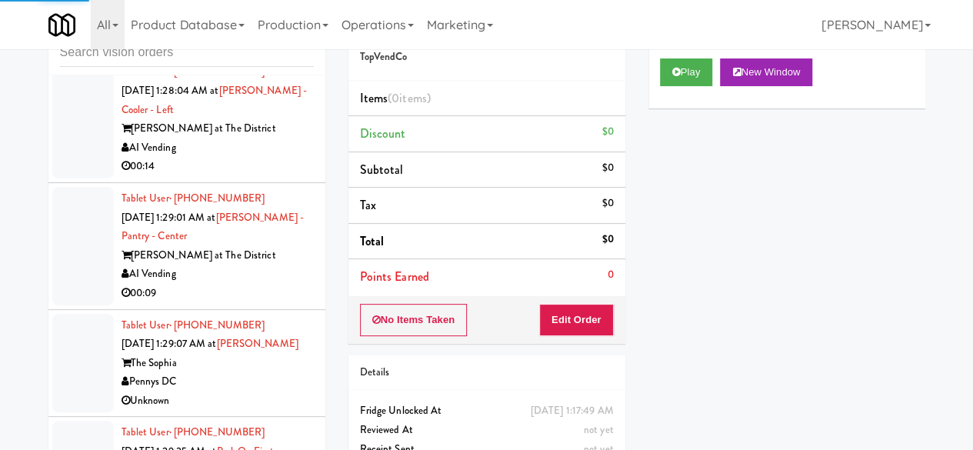
click at [684, 108] on div "Play New Window" at bounding box center [786, 78] width 277 height 62
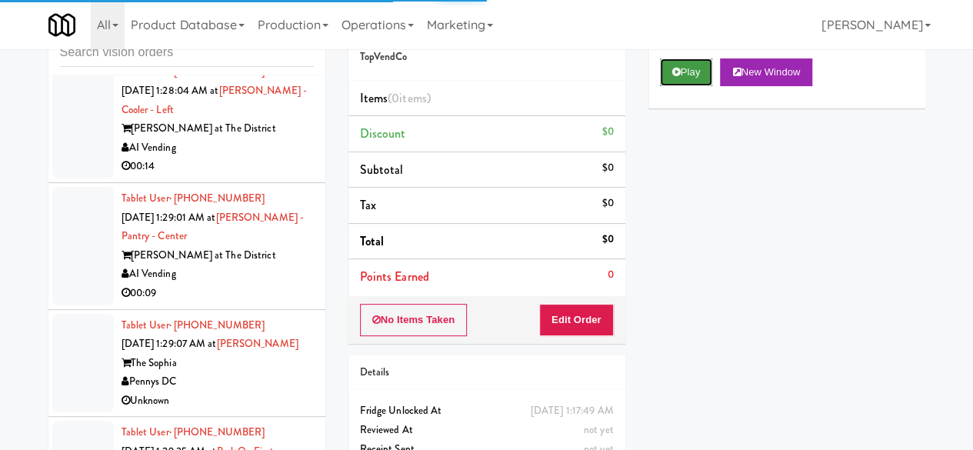
click at [681, 86] on button "Play" at bounding box center [686, 72] width 53 height 28
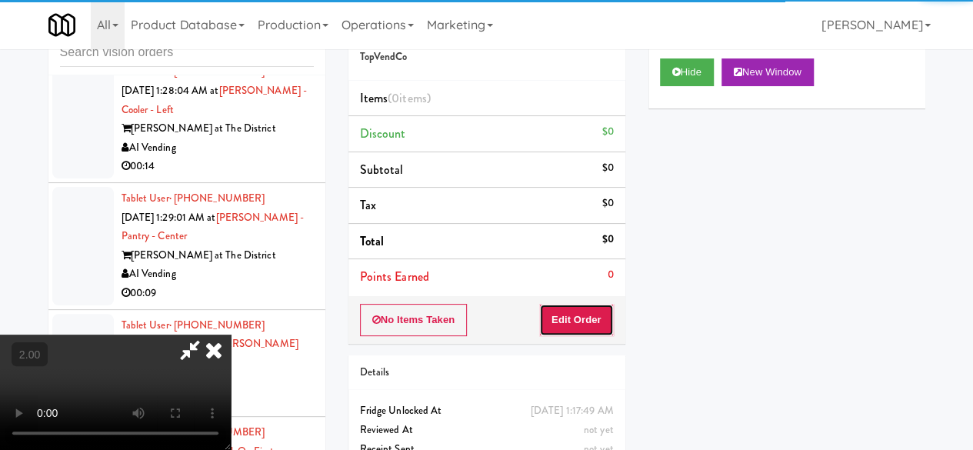
click at [574, 317] on button "Edit Order" at bounding box center [576, 320] width 75 height 32
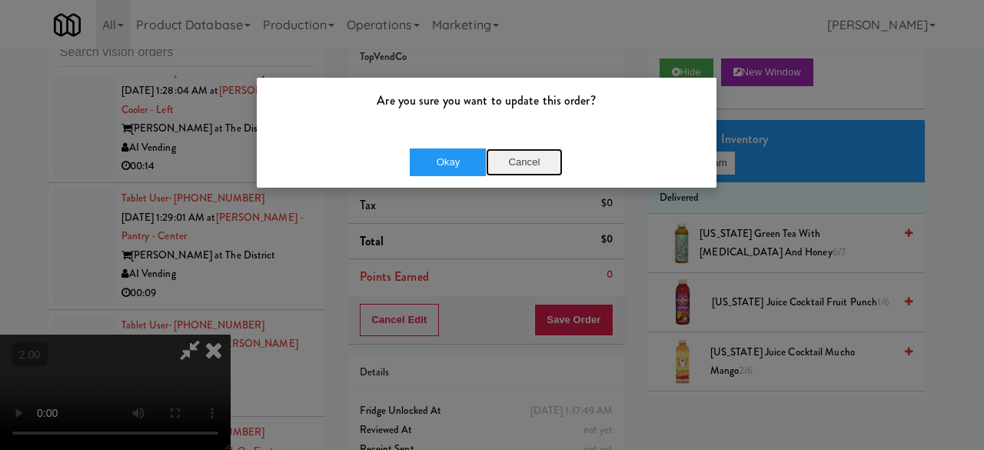
click at [520, 158] on button "Cancel" at bounding box center [524, 162] width 77 height 28
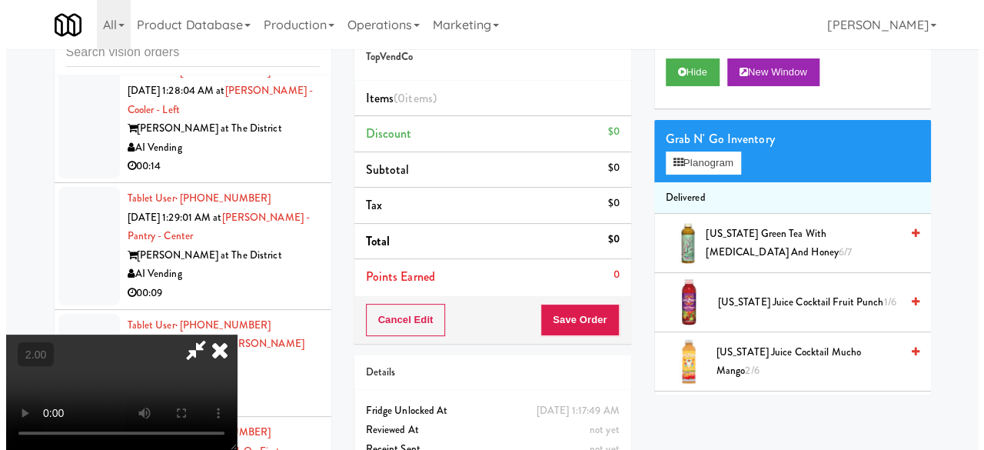
scroll to position [32, 0]
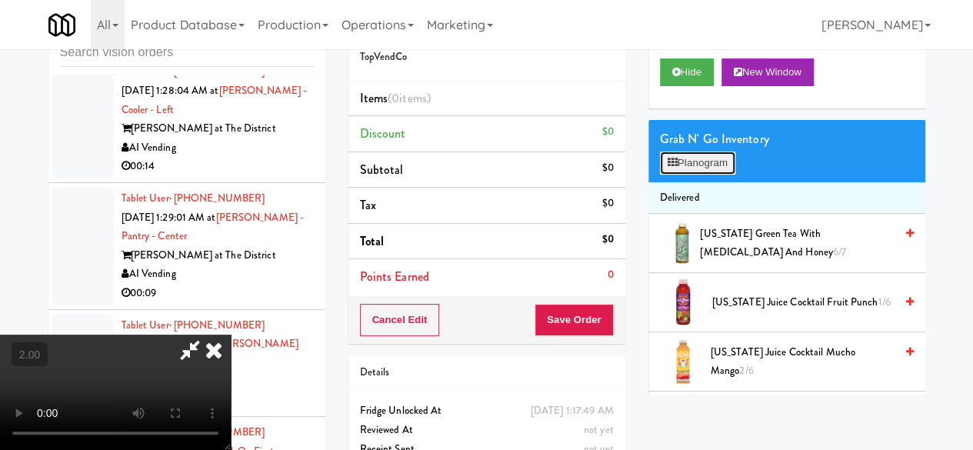
click at [709, 175] on button "Planogram" at bounding box center [697, 162] width 75 height 23
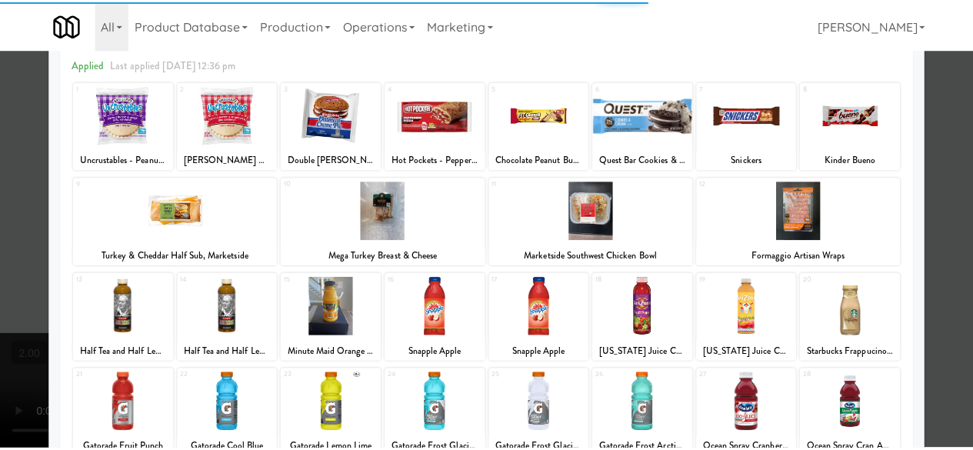
scroll to position [231, 0]
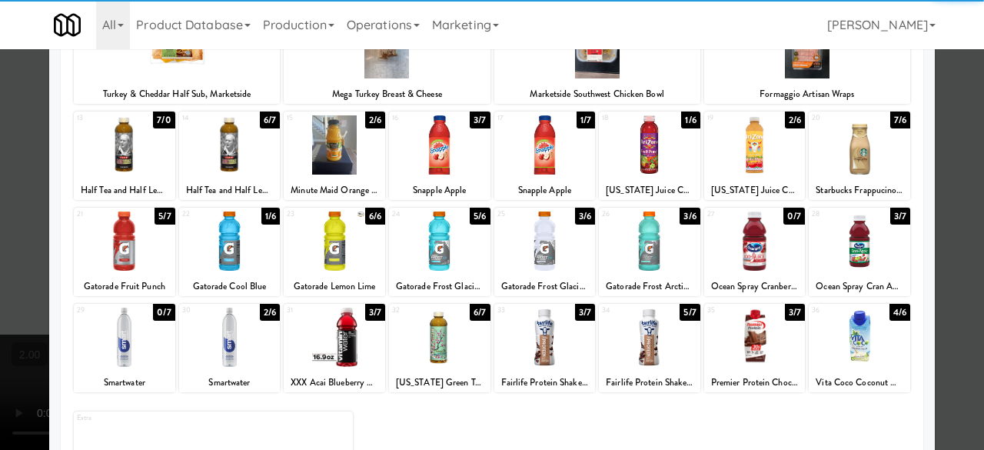
click at [238, 265] on div at bounding box center [229, 240] width 101 height 59
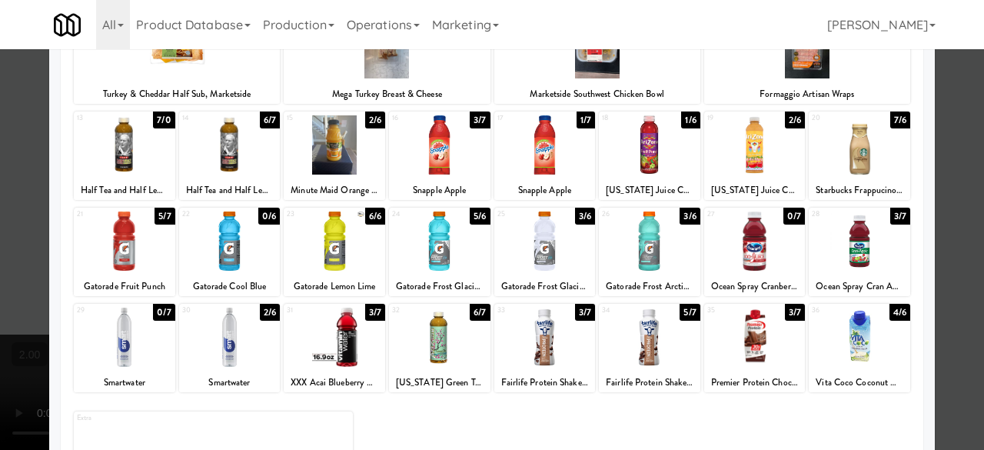
click at [850, 259] on div at bounding box center [859, 240] width 101 height 59
click at [942, 188] on div at bounding box center [492, 225] width 984 height 450
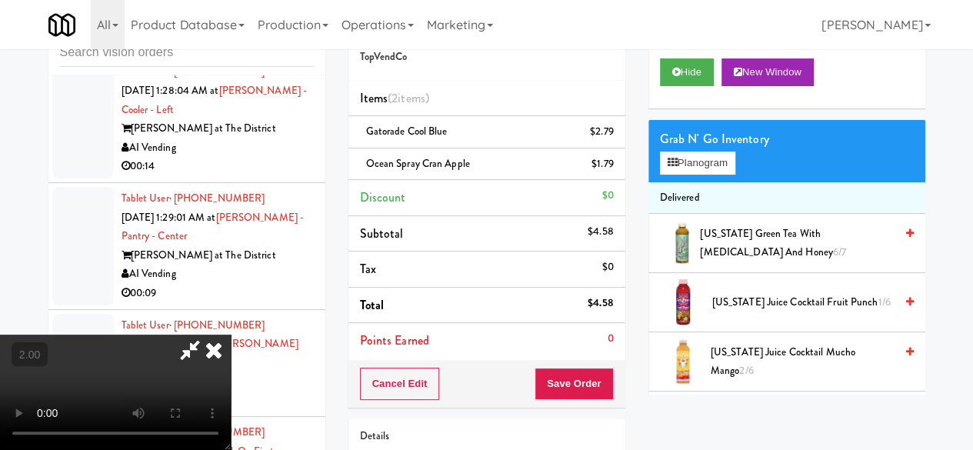
click at [208, 334] on icon at bounding box center [189, 349] width 35 height 31
click at [565, 388] on button "Save Order" at bounding box center [573, 384] width 78 height 32
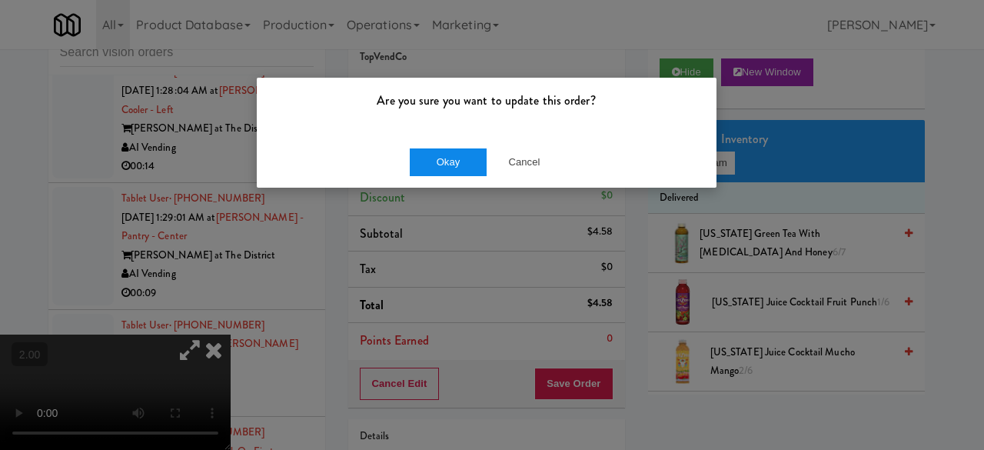
click at [431, 159] on button "Okay" at bounding box center [448, 162] width 77 height 28
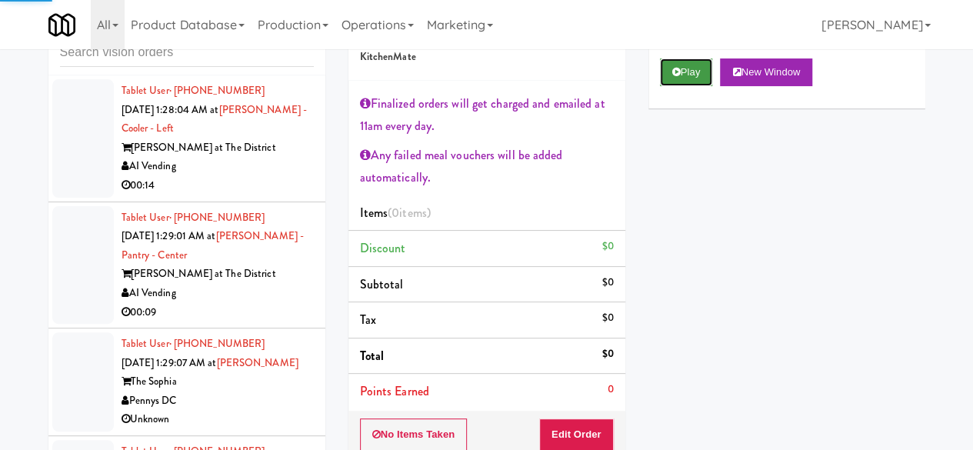
click at [681, 86] on button "Play" at bounding box center [686, 72] width 53 height 28
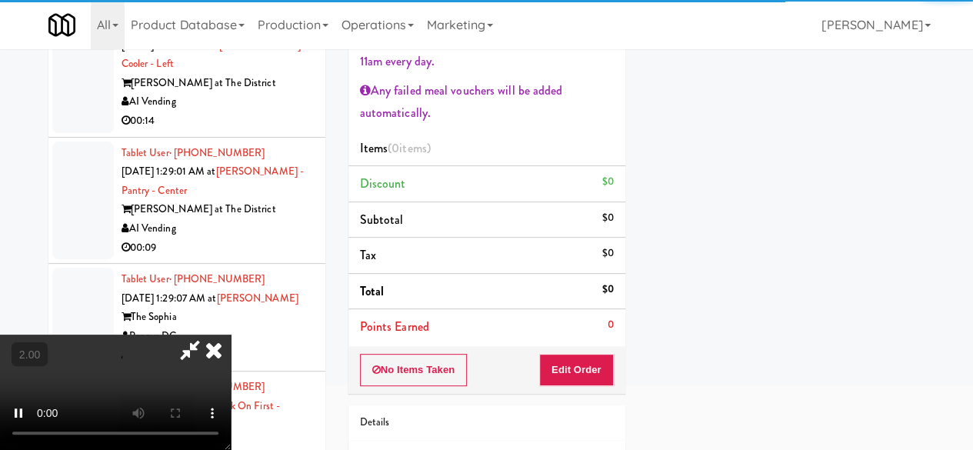
scroll to position [203, 0]
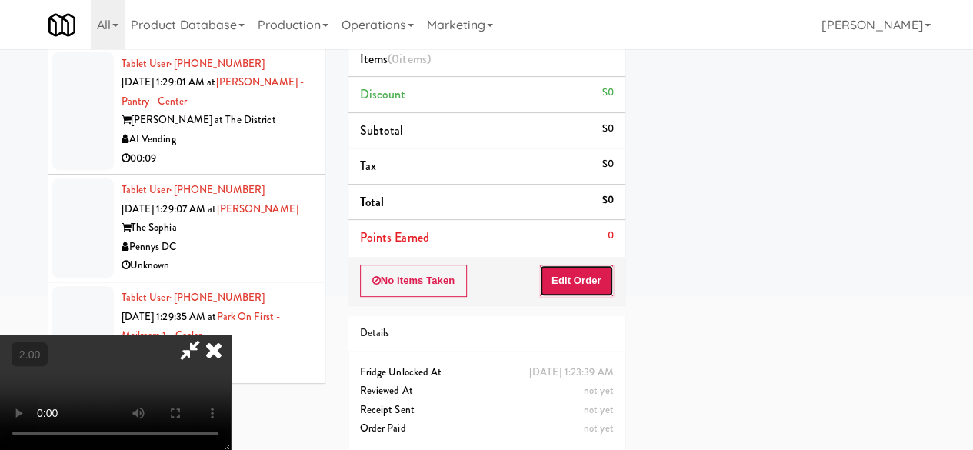
click at [560, 281] on button "Edit Order" at bounding box center [576, 280] width 75 height 32
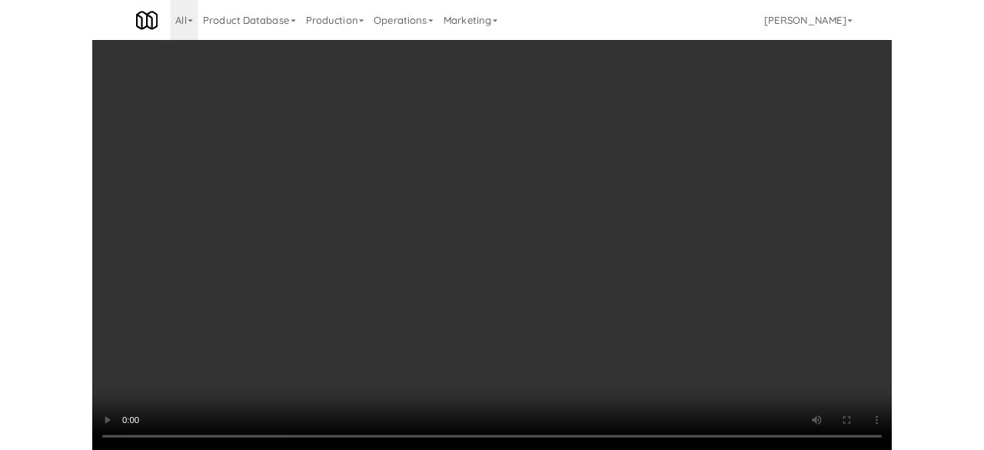
scroll to position [32, 0]
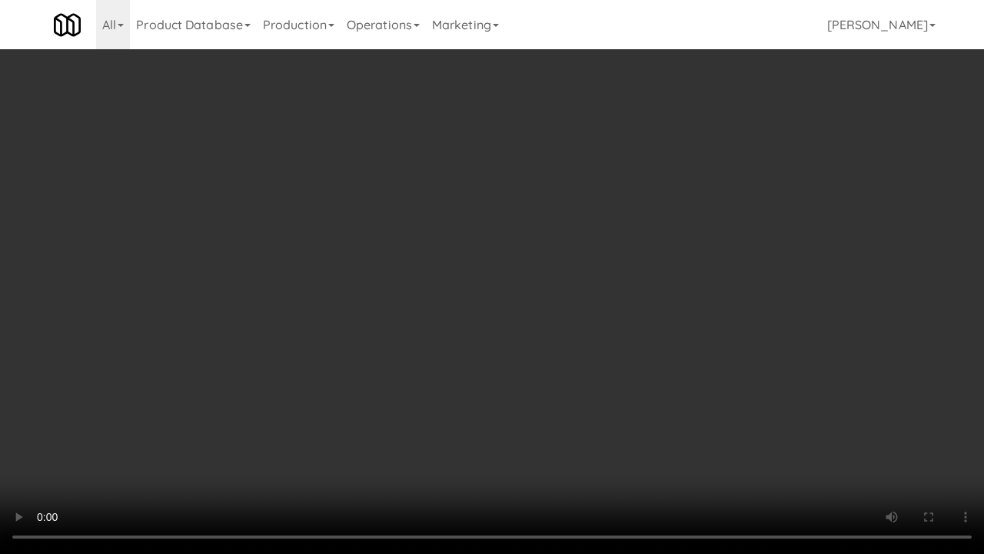
click at [606, 358] on video at bounding box center [492, 277] width 984 height 554
click at [603, 357] on video at bounding box center [492, 277] width 984 height 554
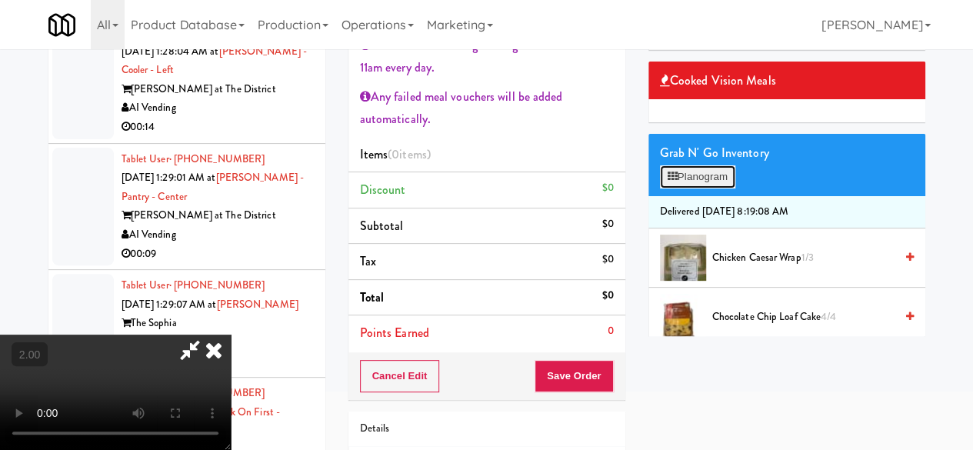
click at [697, 188] on button "Planogram" at bounding box center [697, 176] width 75 height 23
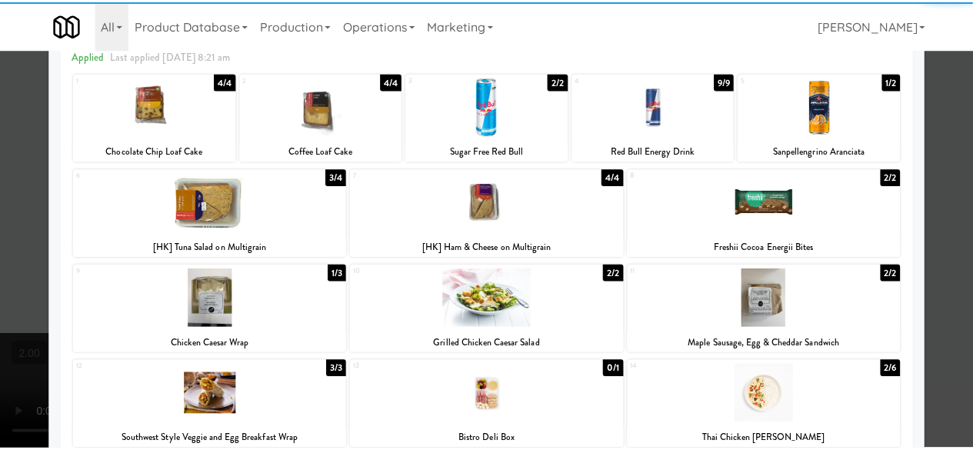
scroll to position [154, 0]
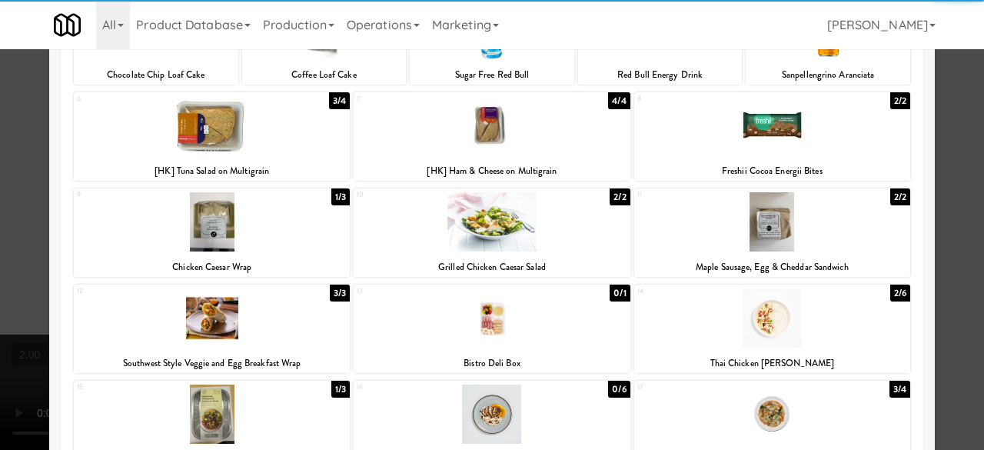
click at [528, 145] on div at bounding box center [492, 125] width 276 height 59
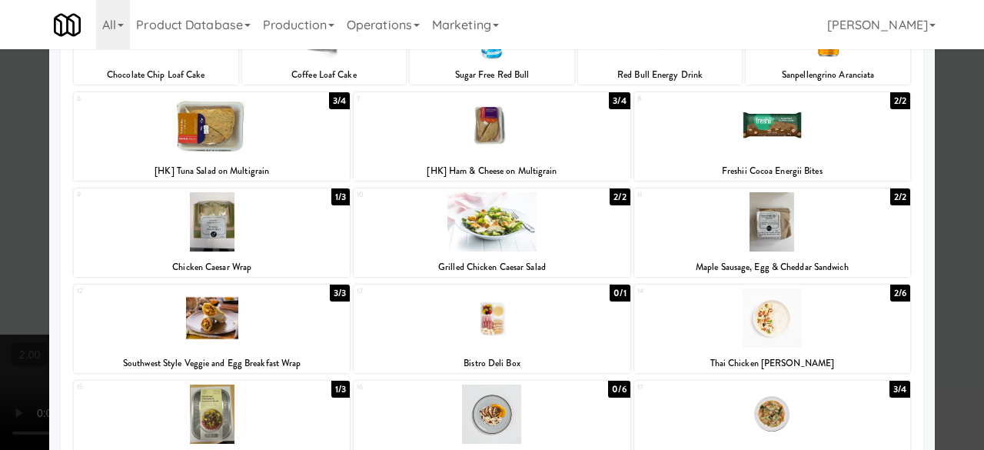
click at [943, 128] on div at bounding box center [492, 225] width 984 height 450
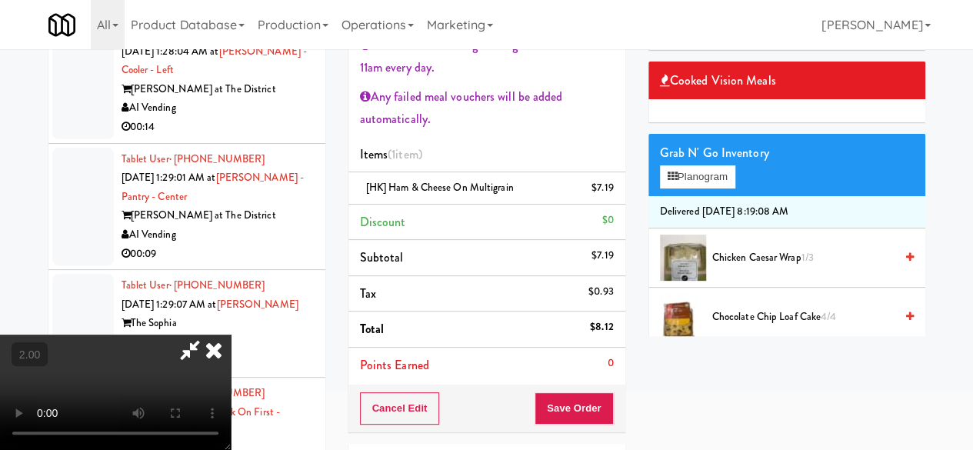
click at [208, 334] on icon at bounding box center [189, 349] width 35 height 31
click at [564, 400] on button "Save Order" at bounding box center [573, 408] width 78 height 32
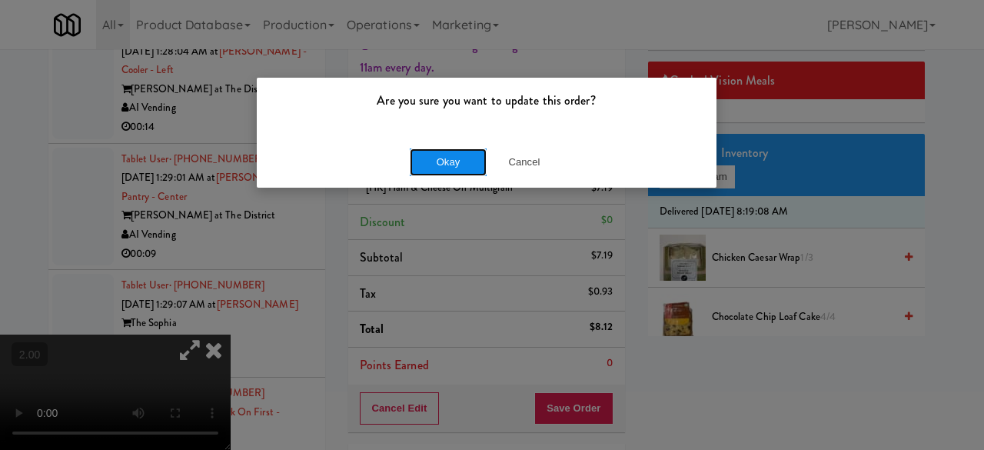
click at [467, 168] on button "Okay" at bounding box center [448, 162] width 77 height 28
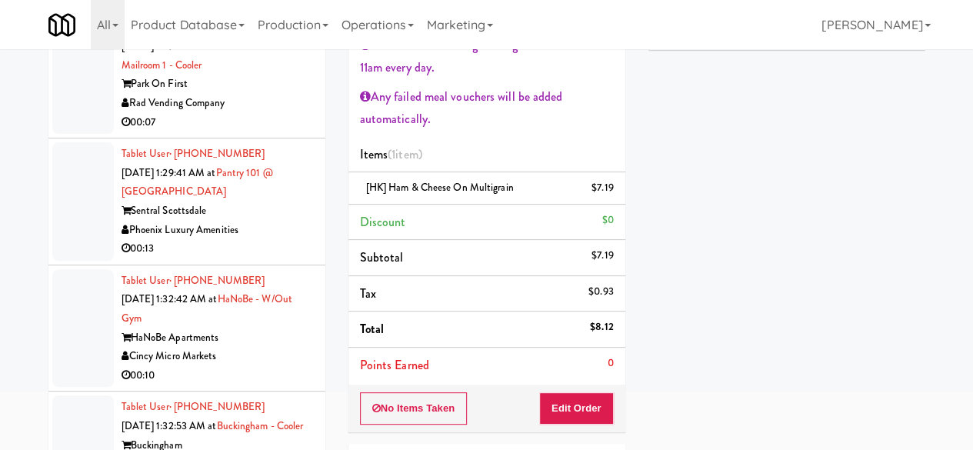
scroll to position [8381, 0]
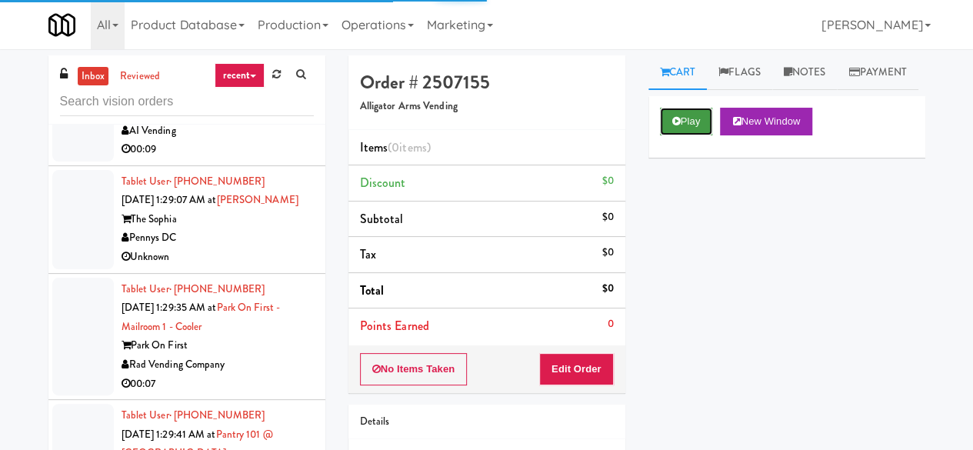
click at [677, 126] on icon at bounding box center [676, 121] width 8 height 10
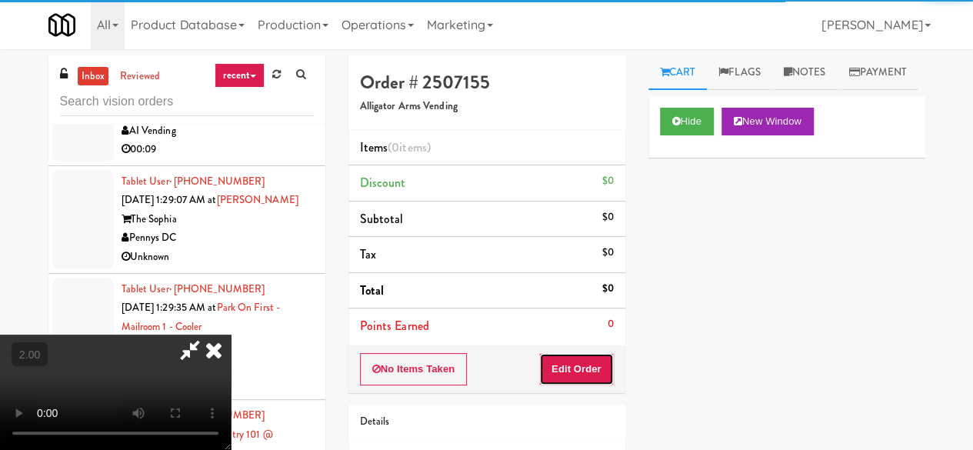
click at [593, 370] on button "Edit Order" at bounding box center [576, 369] width 75 height 32
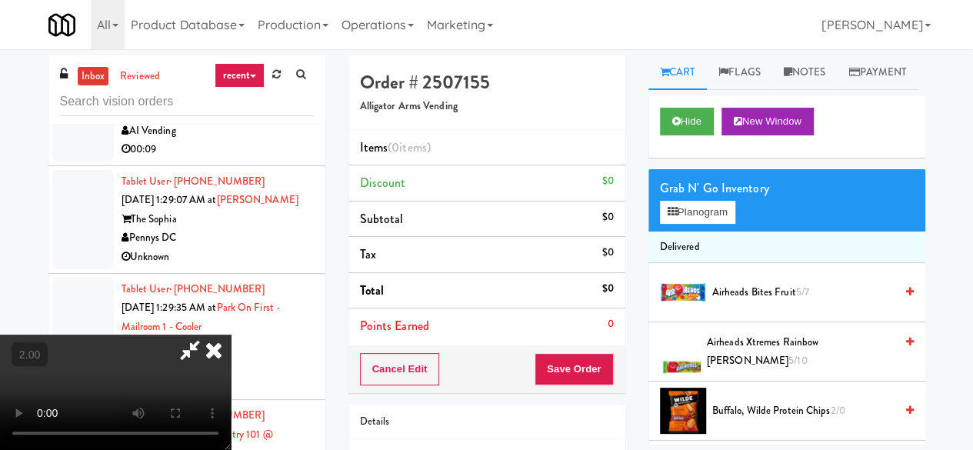
click at [231, 334] on video at bounding box center [115, 391] width 231 height 115
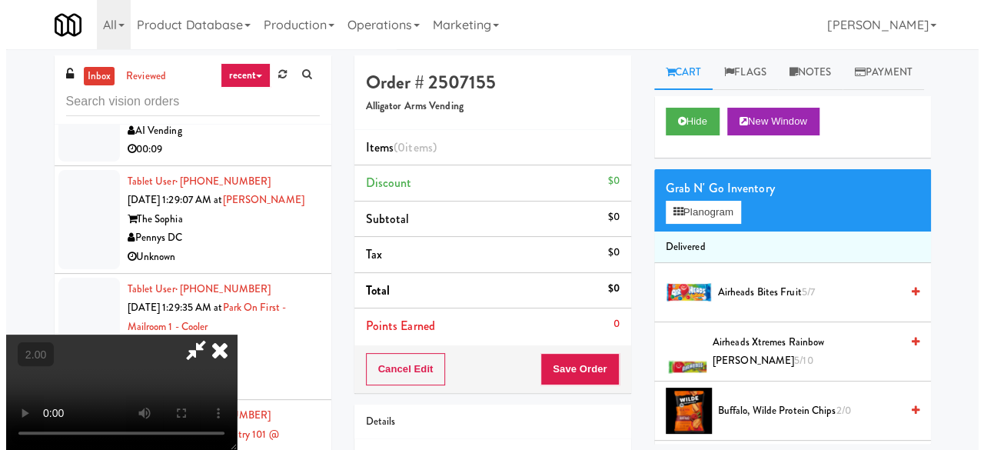
scroll to position [32, 0]
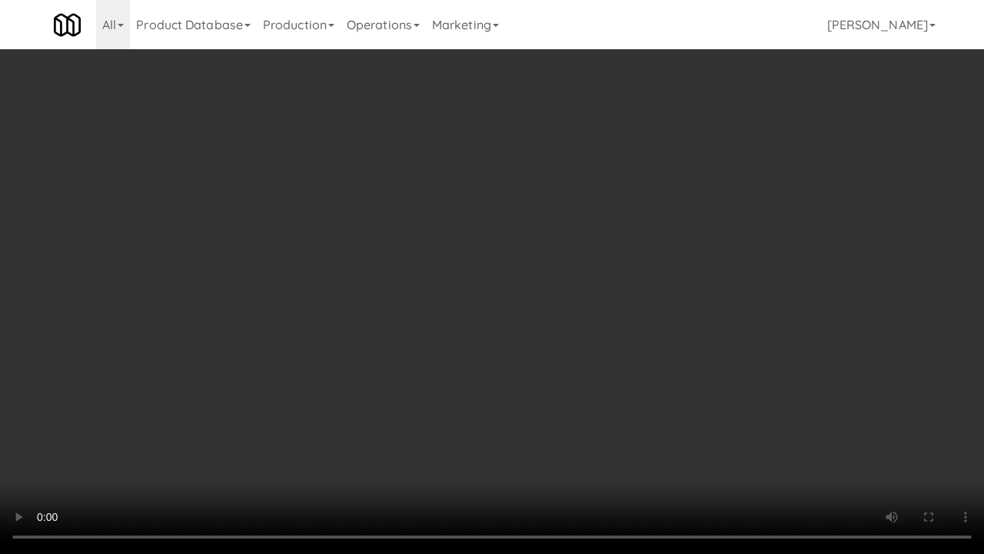
click at [90, 448] on video at bounding box center [492, 277] width 984 height 554
click at [719, 325] on video at bounding box center [492, 277] width 984 height 554
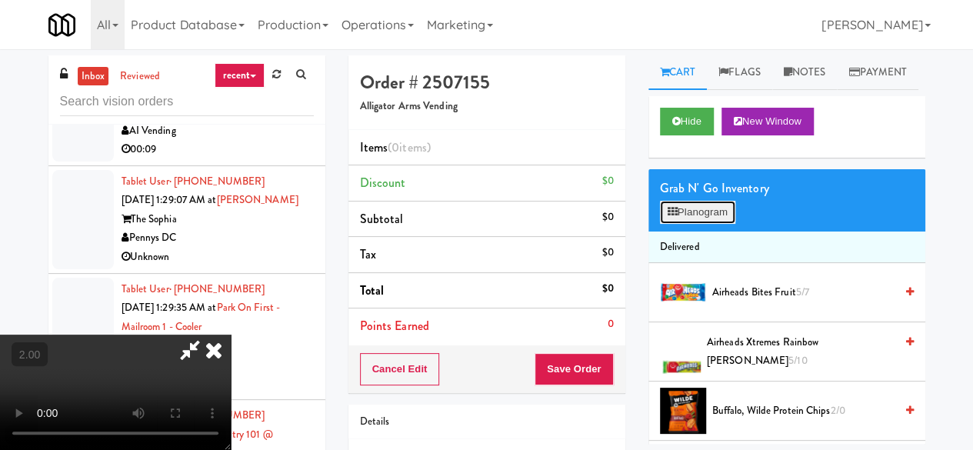
click at [720, 224] on button "Planogram" at bounding box center [697, 212] width 75 height 23
click at [0, 0] on div at bounding box center [0, 0] width 0 height 0
click at [718, 224] on button "Planogram" at bounding box center [697, 212] width 75 height 23
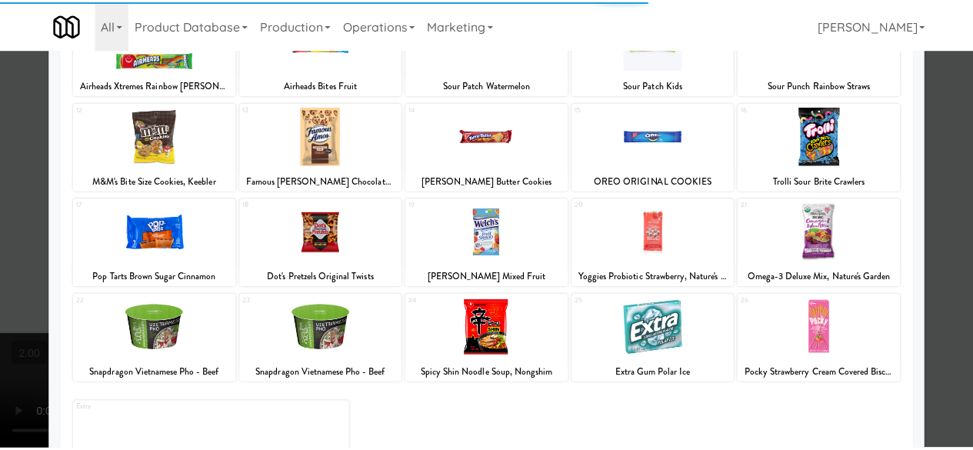
scroll to position [304, 0]
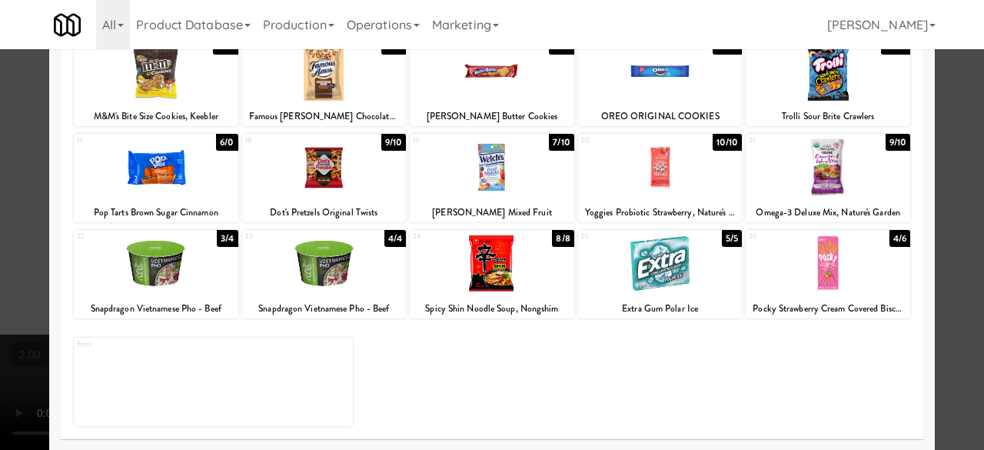
drag, startPoint x: 950, startPoint y: 163, endPoint x: 660, endPoint y: 279, distance: 313.0
click at [949, 163] on div at bounding box center [492, 225] width 984 height 450
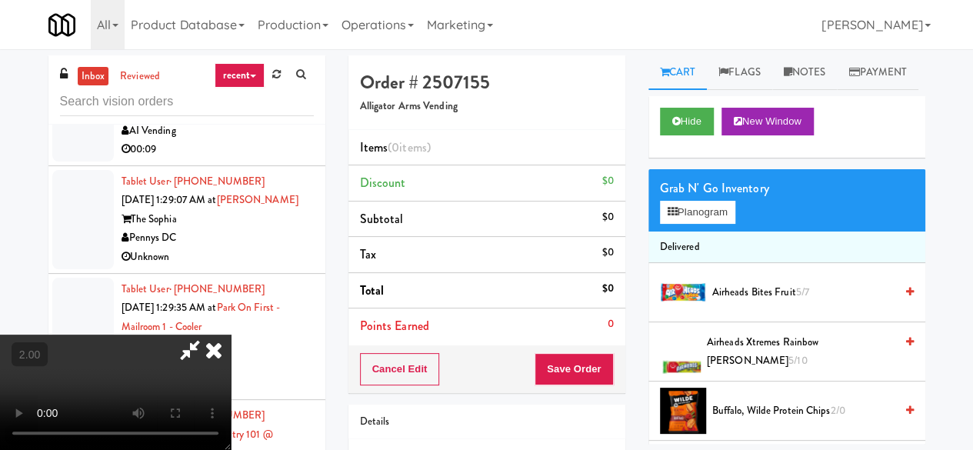
scroll to position [32, 0]
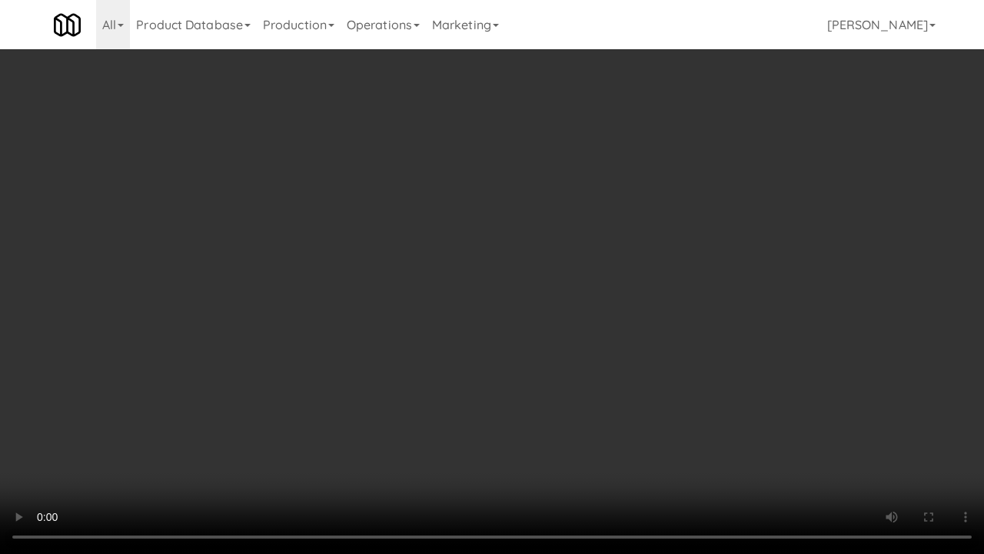
click at [504, 403] on video at bounding box center [492, 277] width 984 height 554
click at [506, 389] on video at bounding box center [492, 277] width 984 height 554
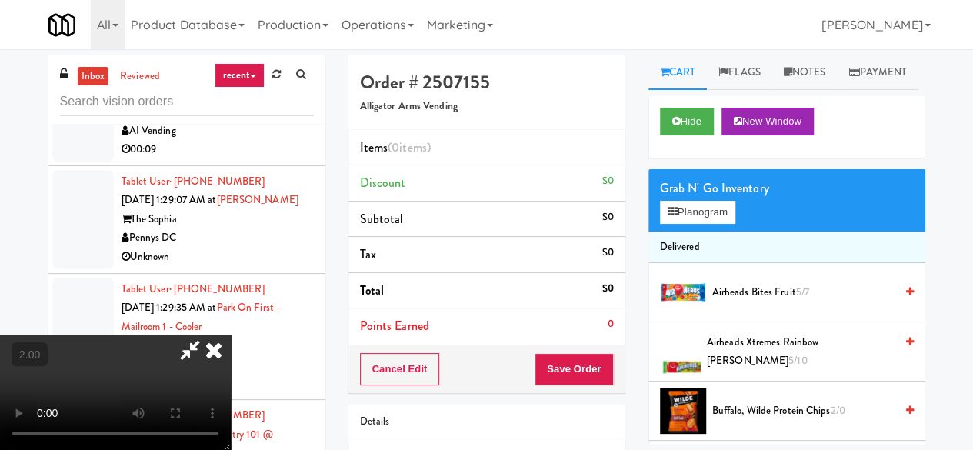
click at [231, 334] on video at bounding box center [115, 391] width 231 height 115
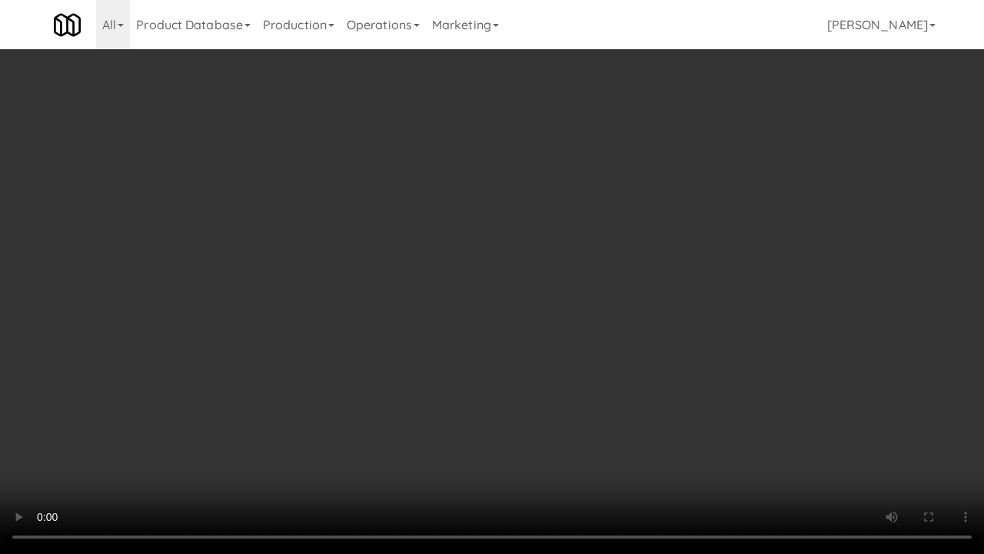
click at [490, 399] on video at bounding box center [492, 277] width 984 height 554
click at [499, 354] on video at bounding box center [492, 277] width 984 height 554
click at [498, 352] on video at bounding box center [492, 277] width 984 height 554
click at [492, 338] on video at bounding box center [492, 277] width 984 height 554
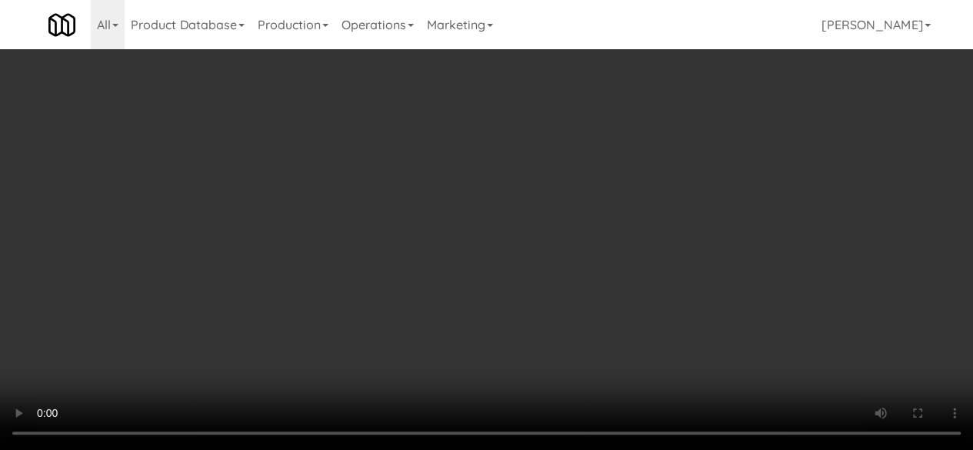
click at [729, 231] on div "Grab N' Go Inventory Planogram" at bounding box center [786, 200] width 277 height 62
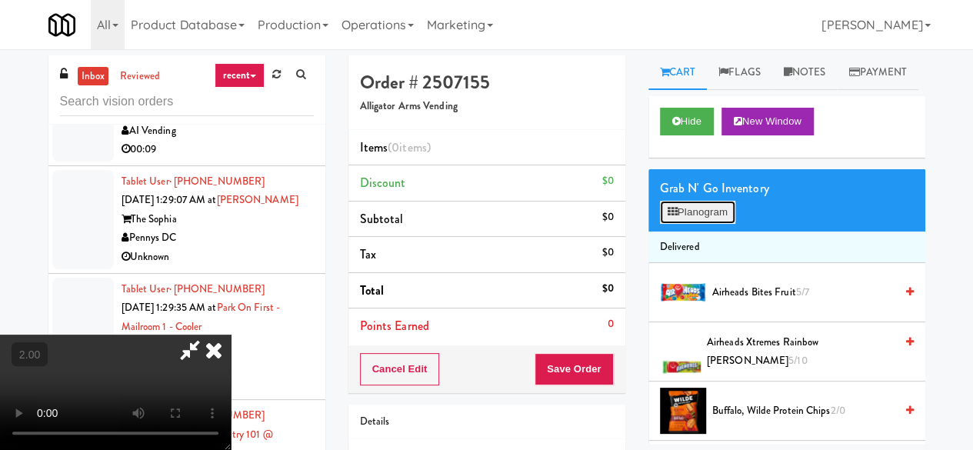
click at [707, 224] on button "Planogram" at bounding box center [697, 212] width 75 height 23
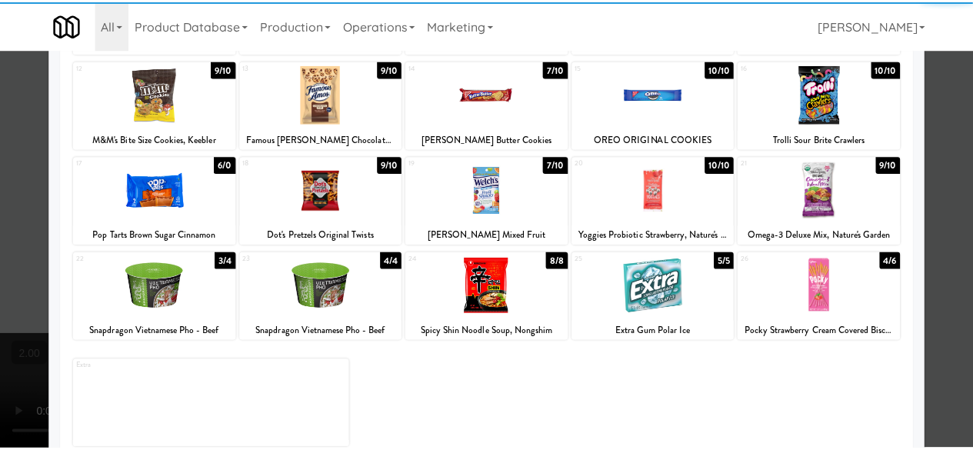
scroll to position [304, 0]
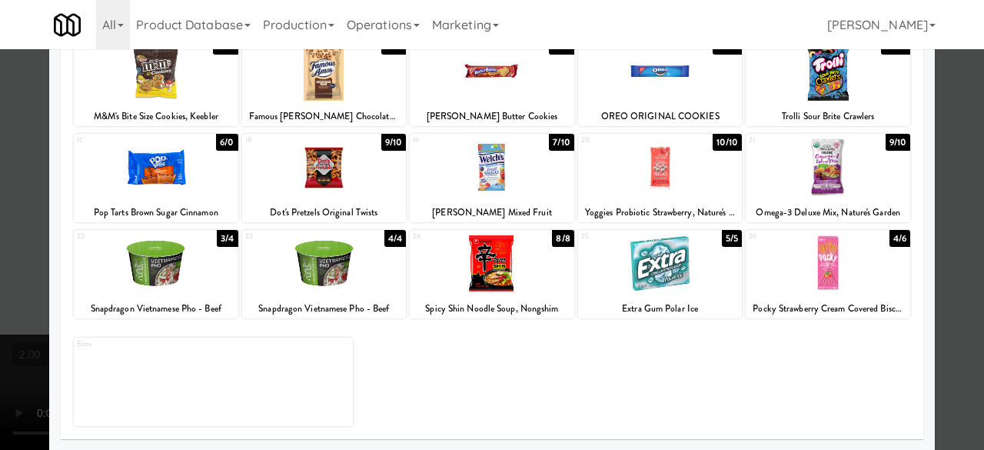
click at [642, 182] on div at bounding box center [660, 167] width 165 height 59
click at [0, 279] on div at bounding box center [492, 225] width 984 height 450
click at [0, 334] on video at bounding box center [115, 391] width 231 height 115
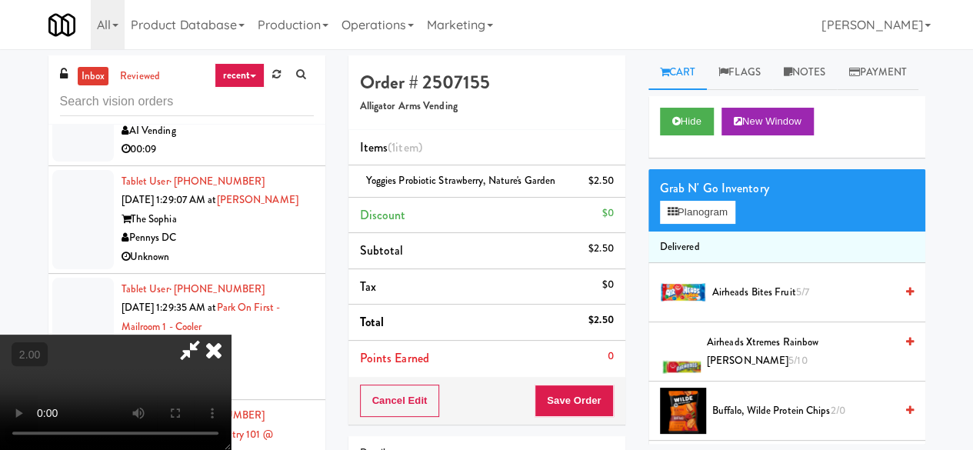
click at [231, 334] on video at bounding box center [115, 391] width 231 height 115
click at [767, 302] on span "Airheads Bites Fruit 5/7" at bounding box center [803, 292] width 182 height 19
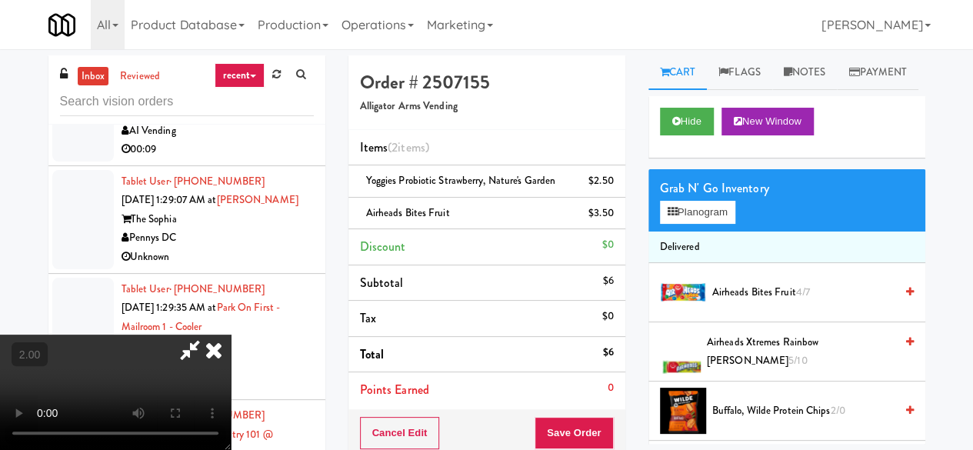
click at [208, 334] on icon at bounding box center [189, 349] width 35 height 31
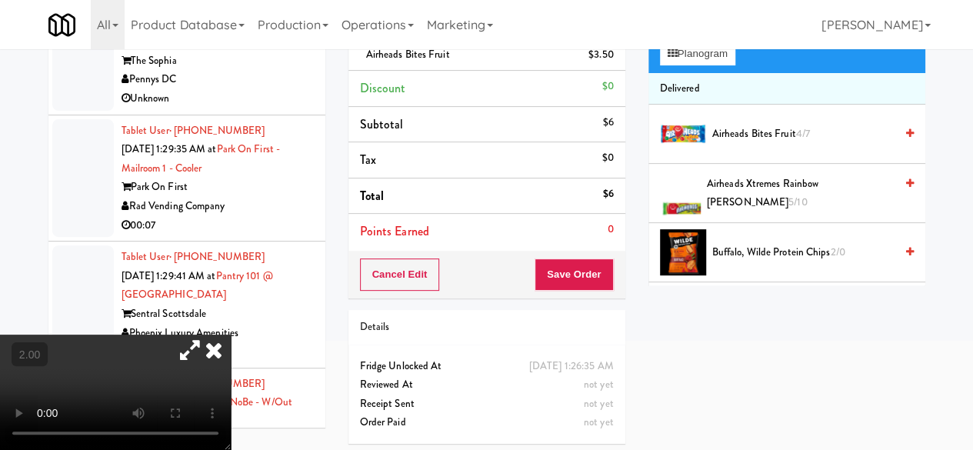
scroll to position [161, 0]
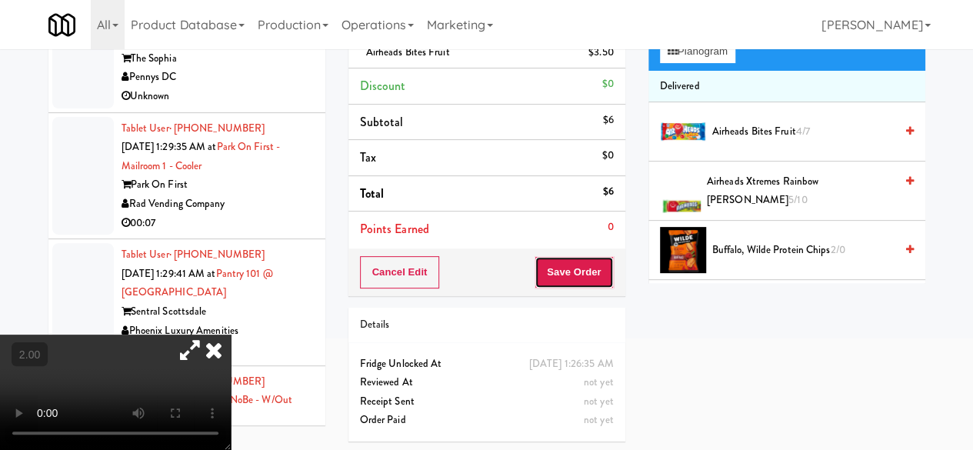
click at [563, 269] on button "Save Order" at bounding box center [573, 272] width 78 height 32
click at [563, 270] on button "Save Order" at bounding box center [573, 272] width 78 height 32
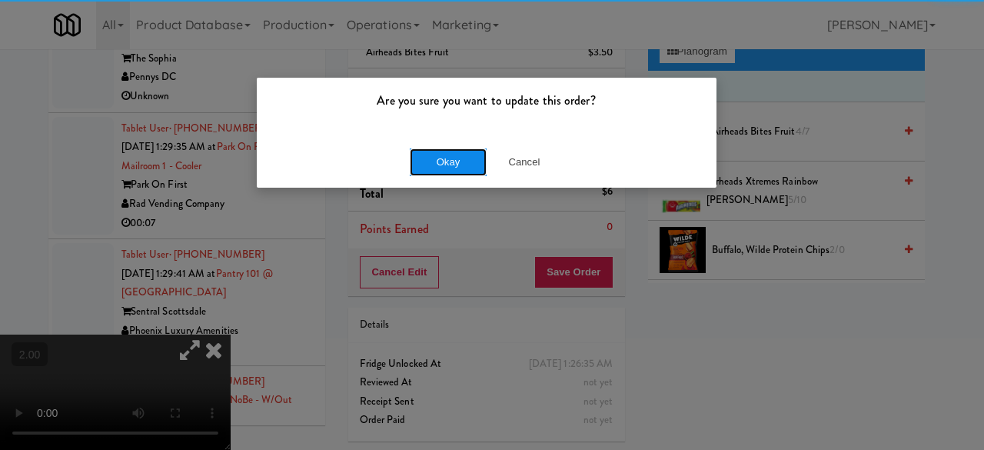
click at [464, 163] on button "Okay" at bounding box center [448, 162] width 77 height 28
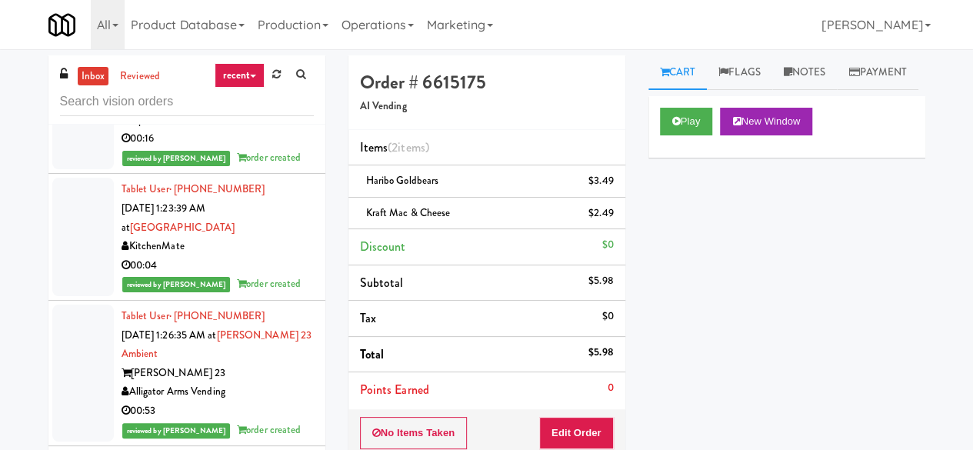
scroll to position [7689, 0]
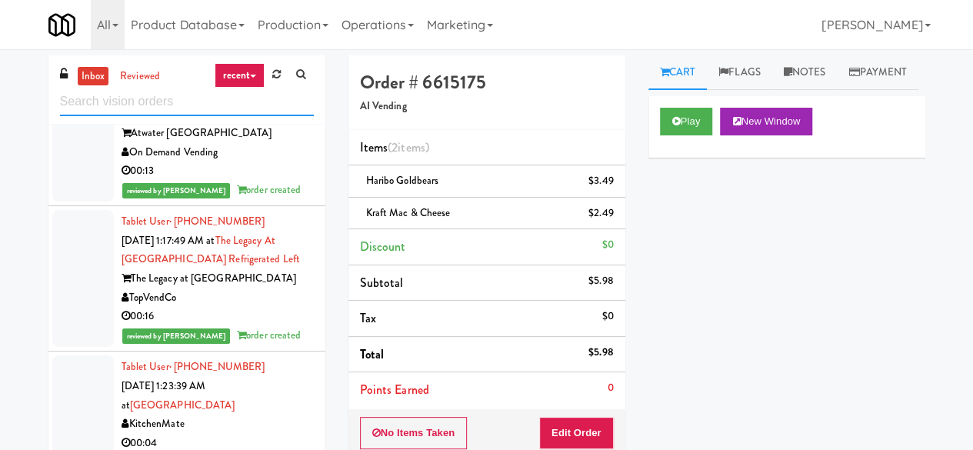
click at [155, 101] on input "text" at bounding box center [187, 102] width 254 height 28
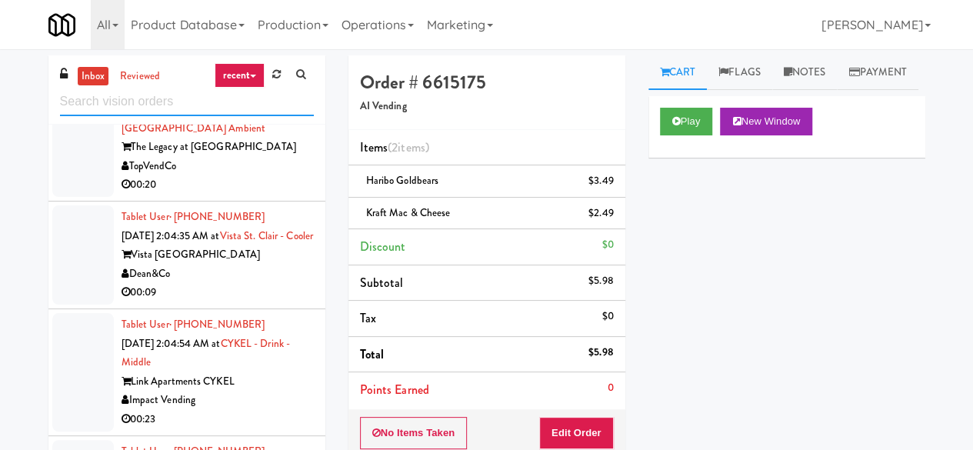
scroll to position [5958, 0]
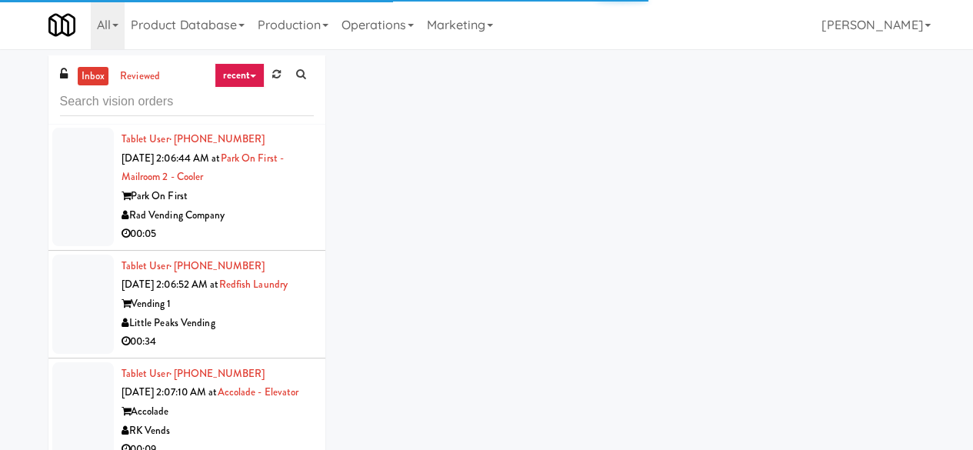
scroll to position [6881, 0]
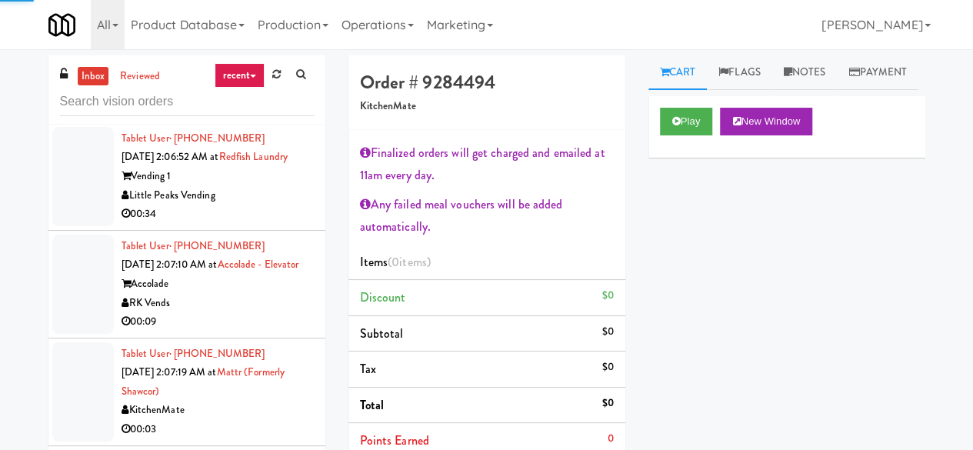
scroll to position [7034, 0]
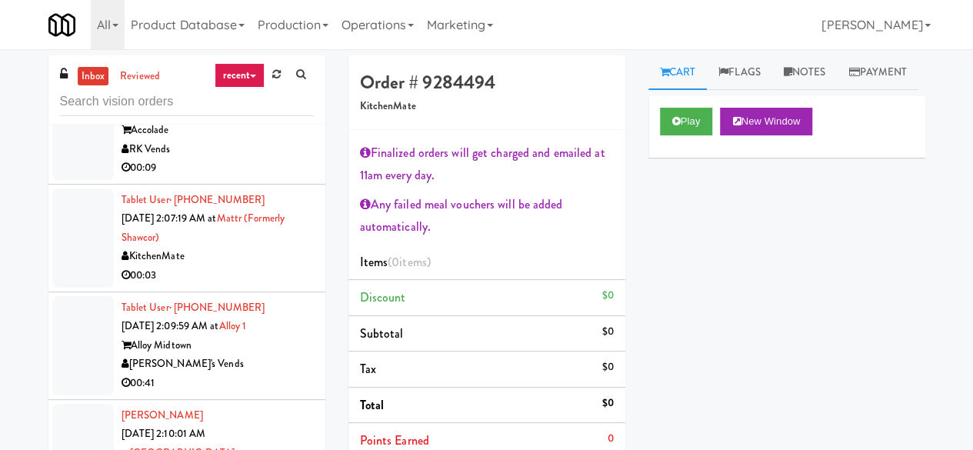
click at [717, 135] on div "Play New Window" at bounding box center [787, 122] width 254 height 28
drag, startPoint x: 694, startPoint y: 155, endPoint x: 543, endPoint y: 201, distance: 157.8
click at [693, 135] on button "Play" at bounding box center [686, 122] width 53 height 28
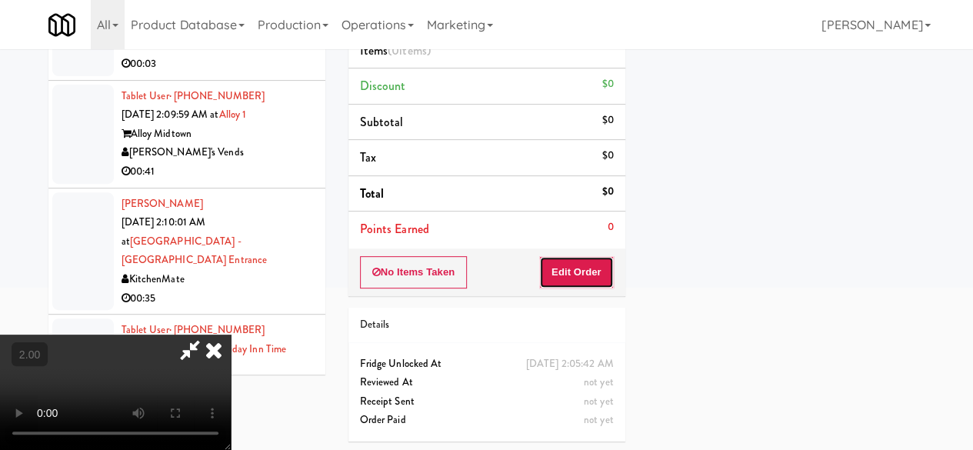
click at [552, 262] on button "Edit Order" at bounding box center [576, 272] width 75 height 32
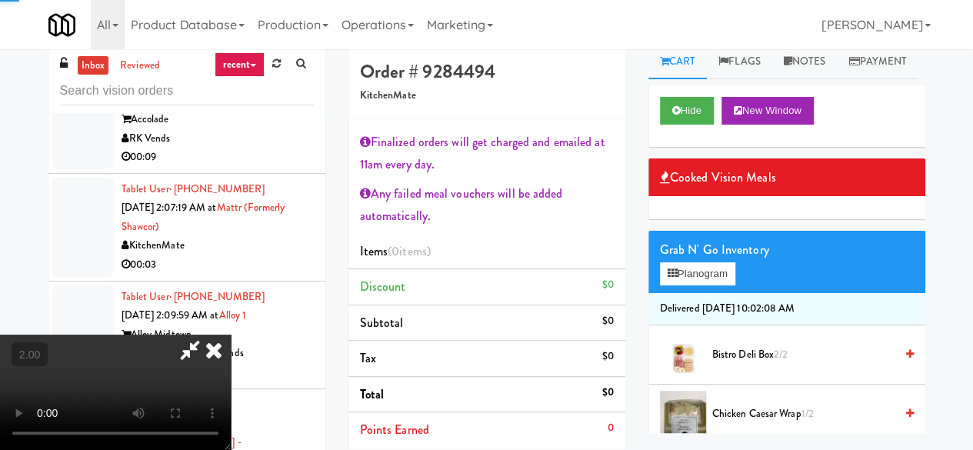
scroll to position [0, 0]
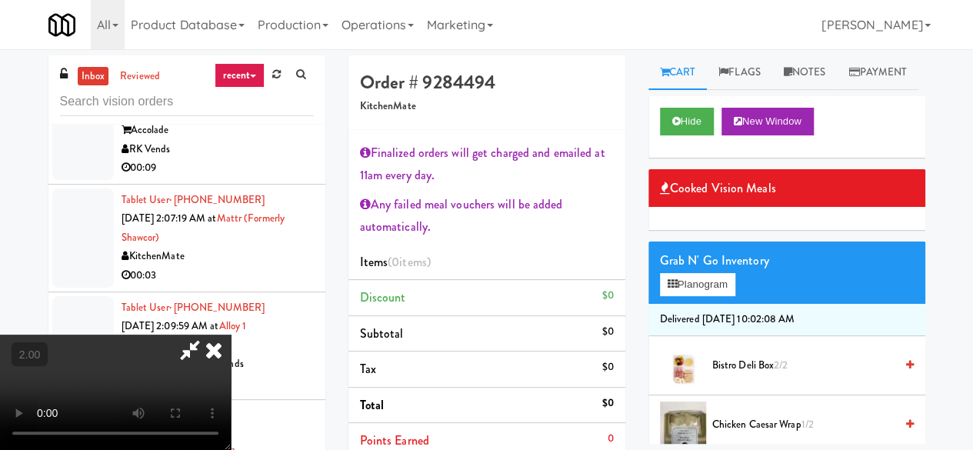
click at [231, 448] on video at bounding box center [115, 391] width 231 height 115
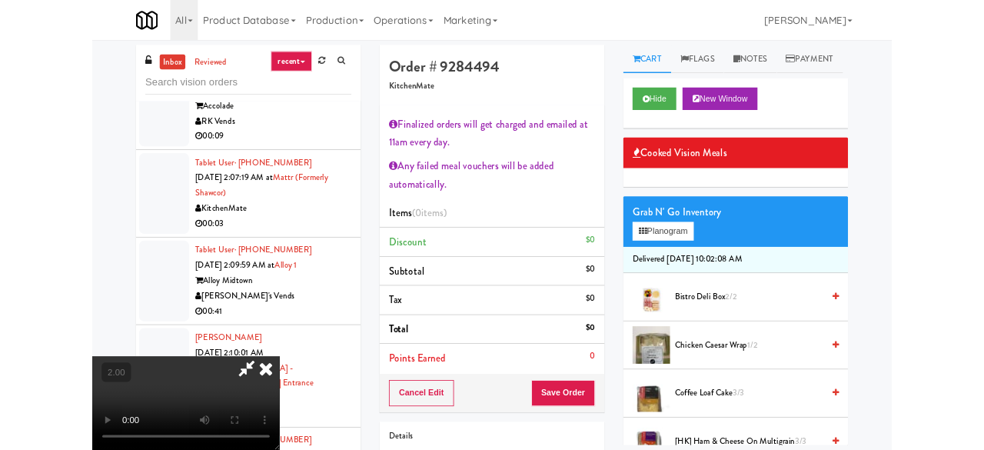
scroll to position [32, 0]
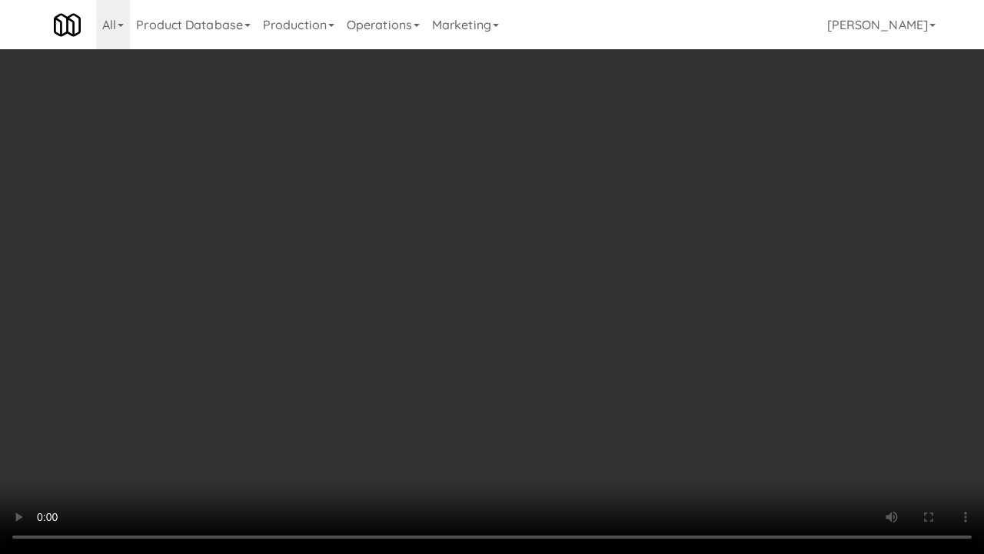
click at [541, 305] on video at bounding box center [492, 277] width 984 height 554
click at [504, 302] on video at bounding box center [492, 277] width 984 height 554
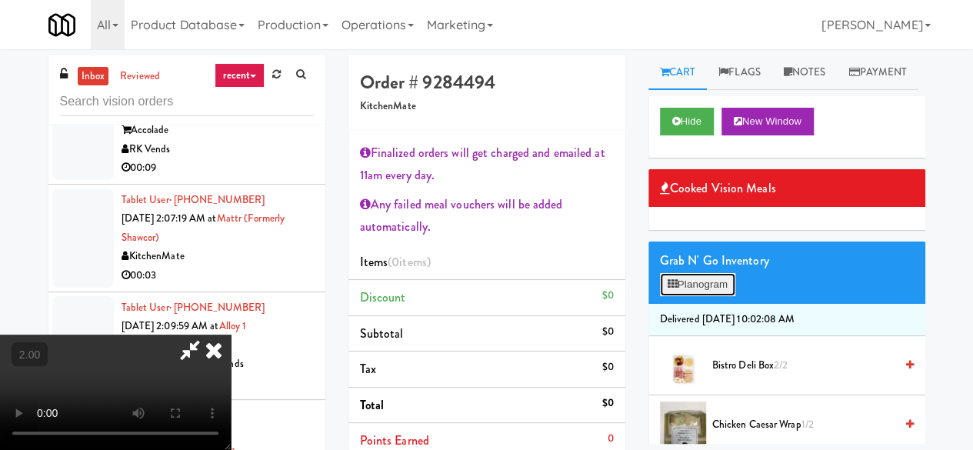
click at [683, 296] on button "Planogram" at bounding box center [697, 284] width 75 height 23
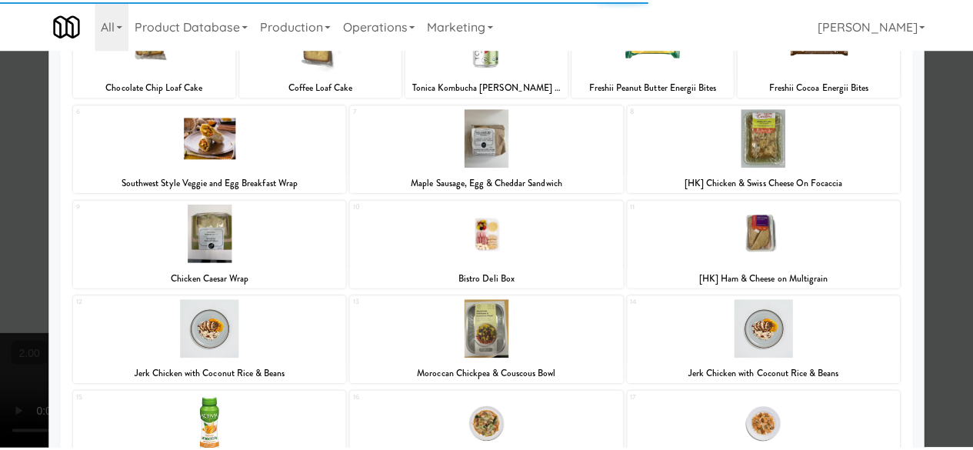
scroll to position [154, 0]
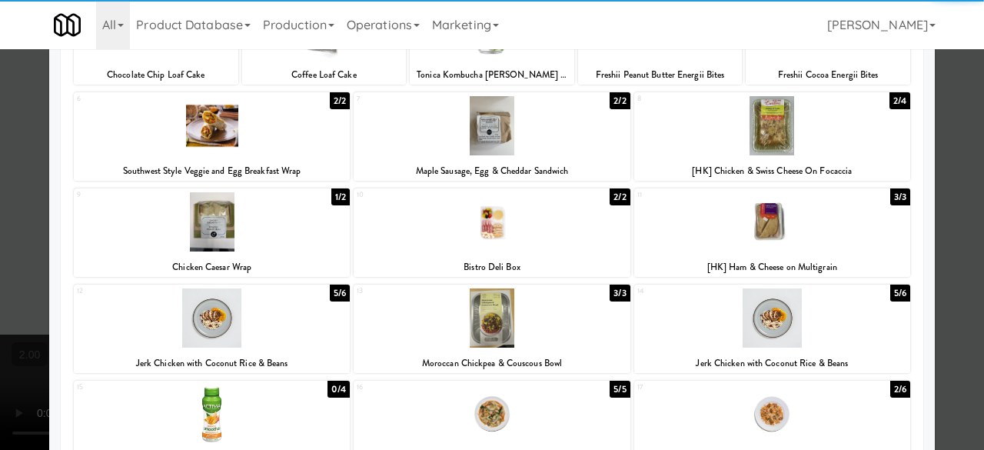
click at [561, 224] on div at bounding box center [492, 221] width 276 height 59
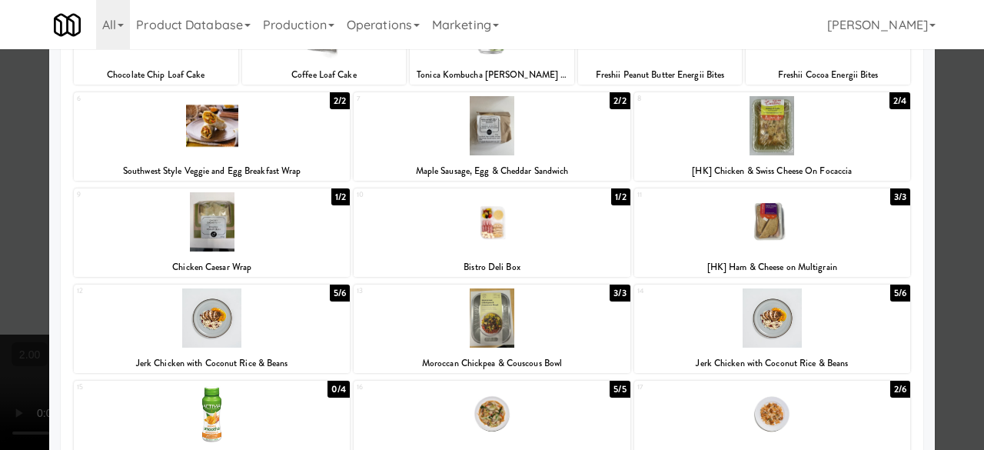
click at [913, 175] on div "Planogram Applied Last applied [DATE] 10:07 am 1 0/3 Chocolate Chip Loaf Cake 2…" at bounding box center [492, 303] width 886 height 790
click at [930, 168] on div at bounding box center [492, 225] width 984 height 450
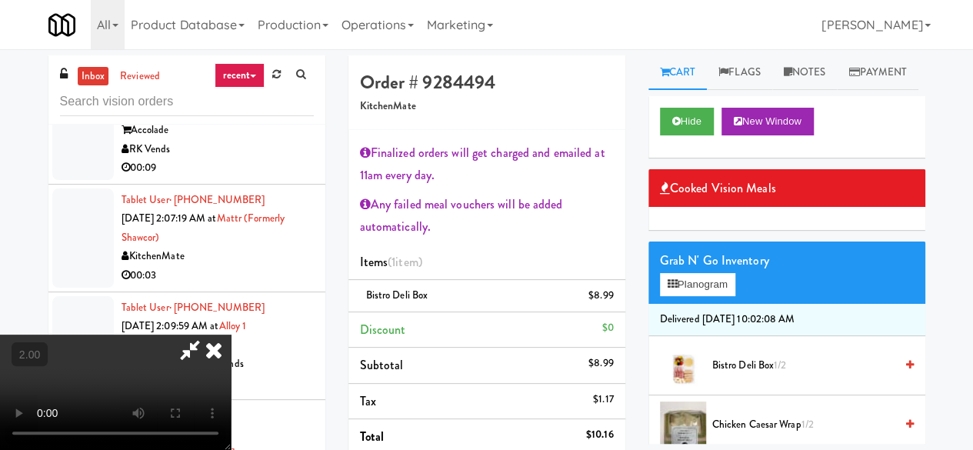
click at [208, 334] on icon at bounding box center [189, 349] width 35 height 31
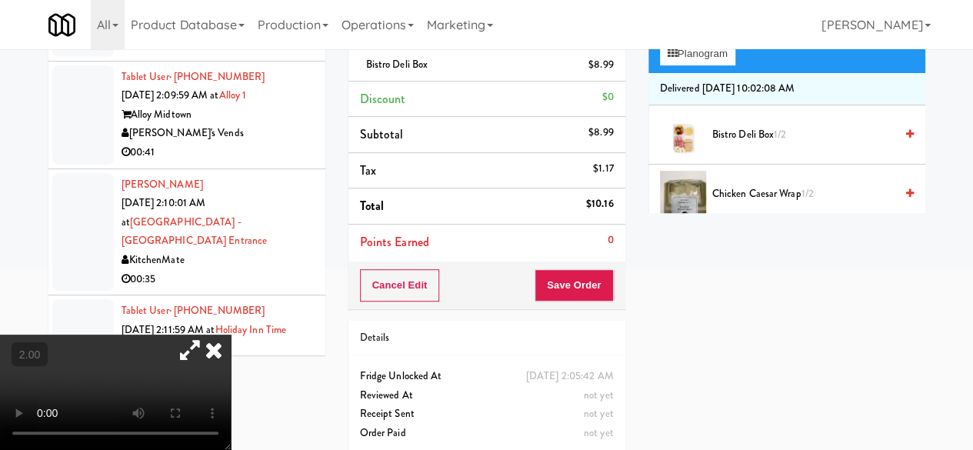
click at [583, 308] on div "Order # 9284494 KitchenMate Finalized orders will get charged and emailed at 11…" at bounding box center [487, 145] width 300 height 640
drag, startPoint x: 582, startPoint y: 294, endPoint x: 581, endPoint y: 285, distance: 9.3
click at [581, 291] on button "Save Order" at bounding box center [573, 285] width 78 height 32
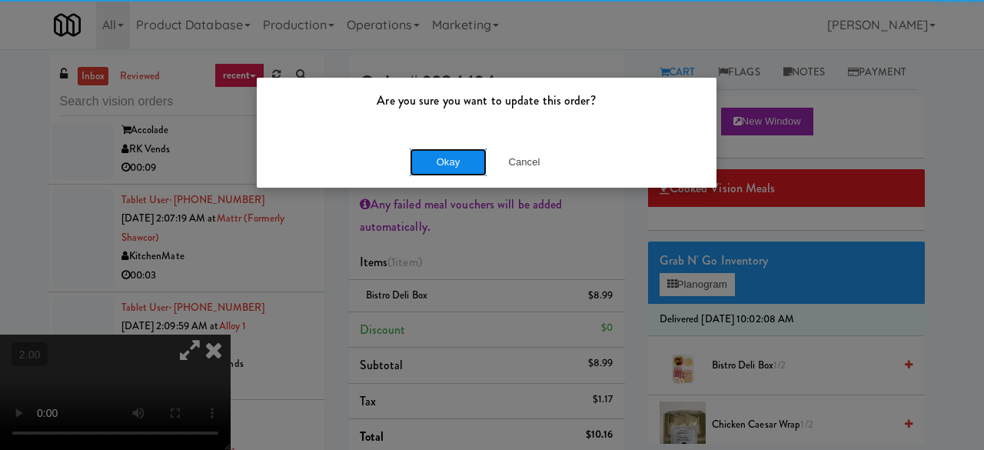
click at [475, 163] on button "Okay" at bounding box center [448, 162] width 77 height 28
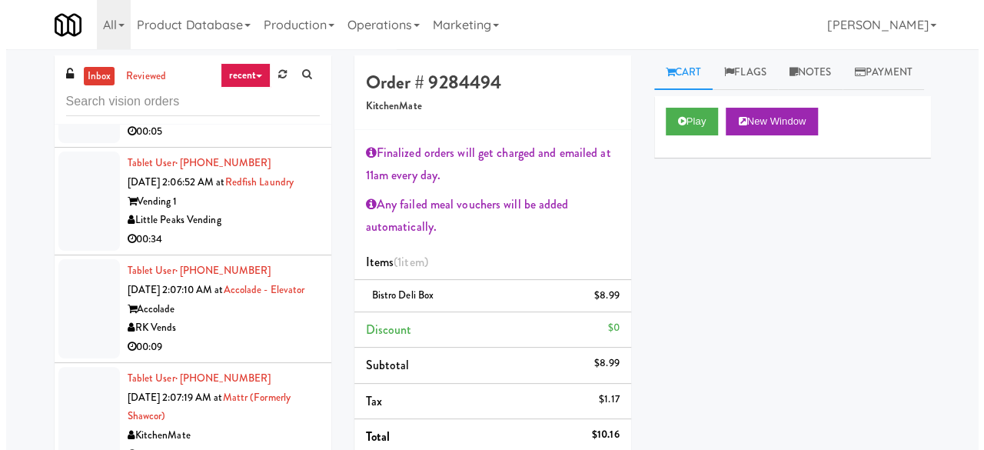
scroll to position [6977, 0]
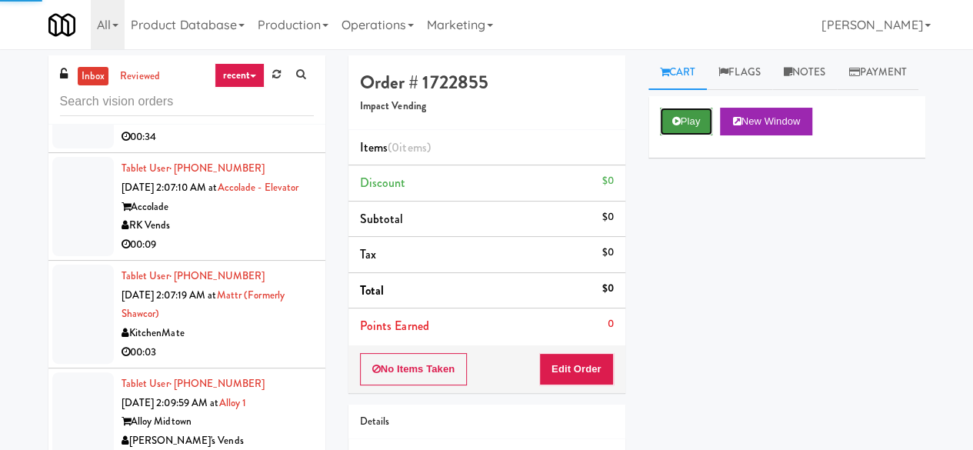
click at [704, 135] on button "Play" at bounding box center [686, 122] width 53 height 28
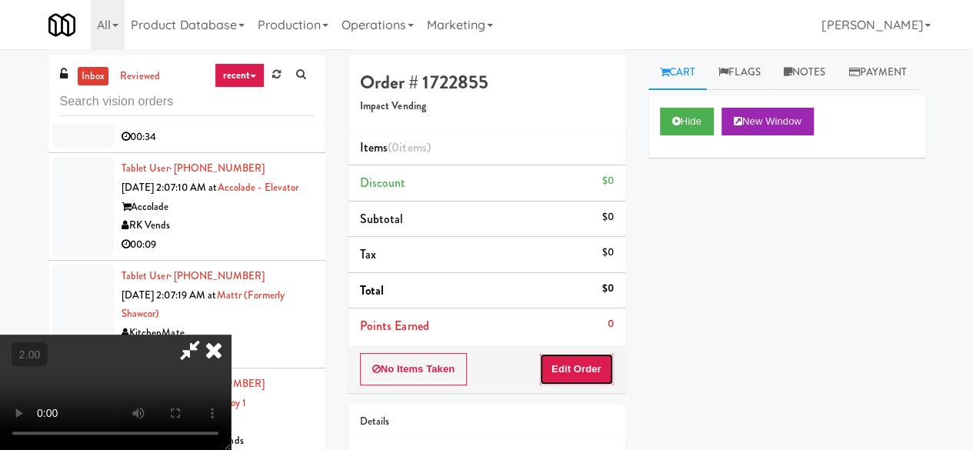
click at [581, 377] on button "Edit Order" at bounding box center [576, 369] width 75 height 32
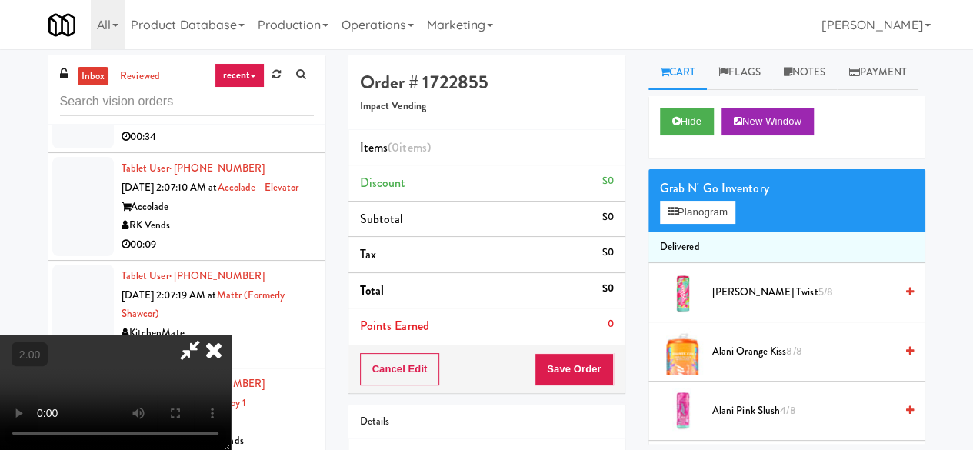
click at [231, 334] on video at bounding box center [115, 391] width 231 height 115
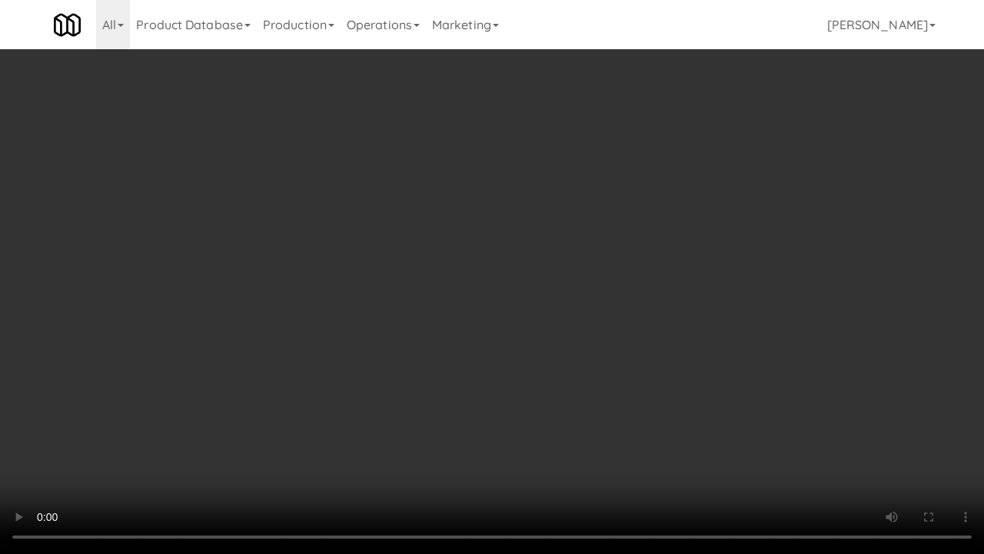
click at [531, 278] on video at bounding box center [492, 277] width 984 height 554
click at [600, 324] on video at bounding box center [492, 277] width 984 height 554
click at [561, 261] on video at bounding box center [492, 277] width 984 height 554
click at [700, 281] on video at bounding box center [492, 277] width 984 height 554
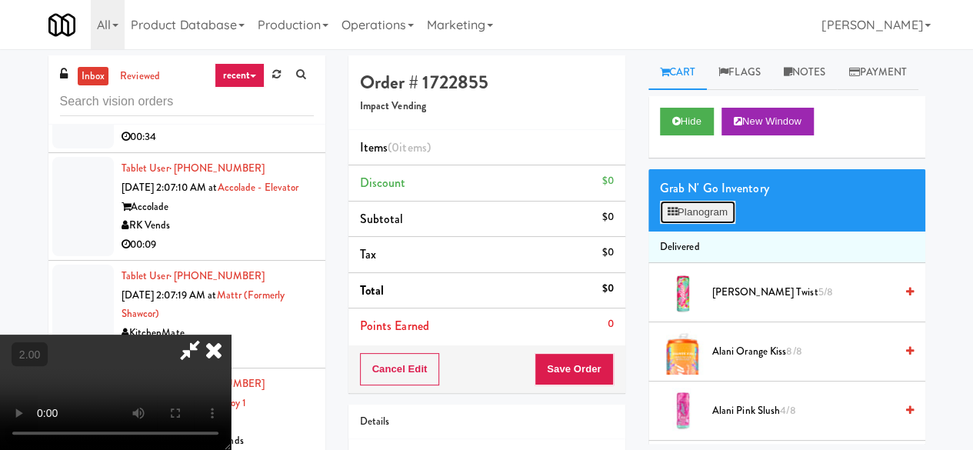
click at [709, 224] on button "Planogram" at bounding box center [697, 212] width 75 height 23
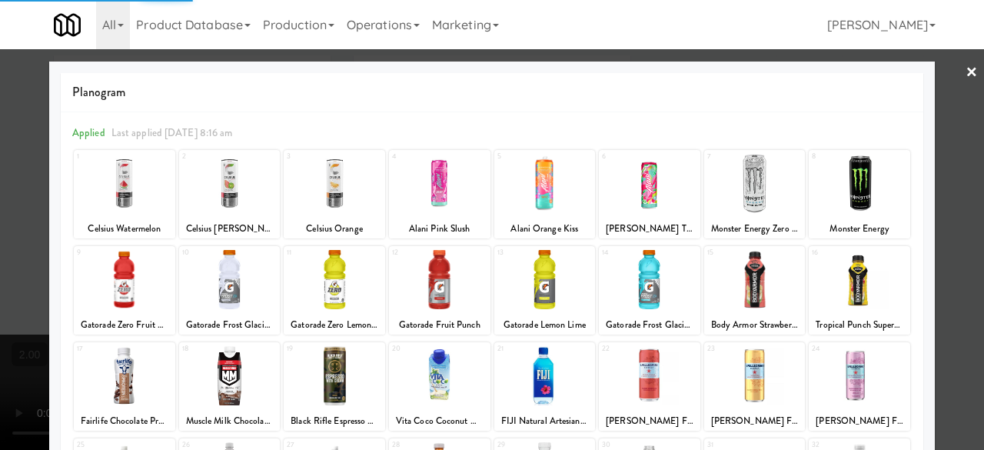
click at [652, 185] on div at bounding box center [649, 183] width 101 height 59
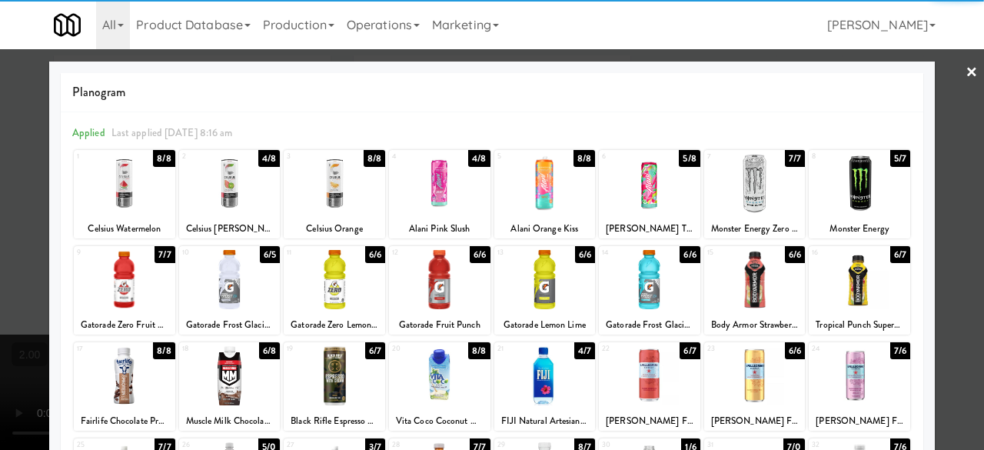
click at [652, 185] on div at bounding box center [649, 183] width 101 height 59
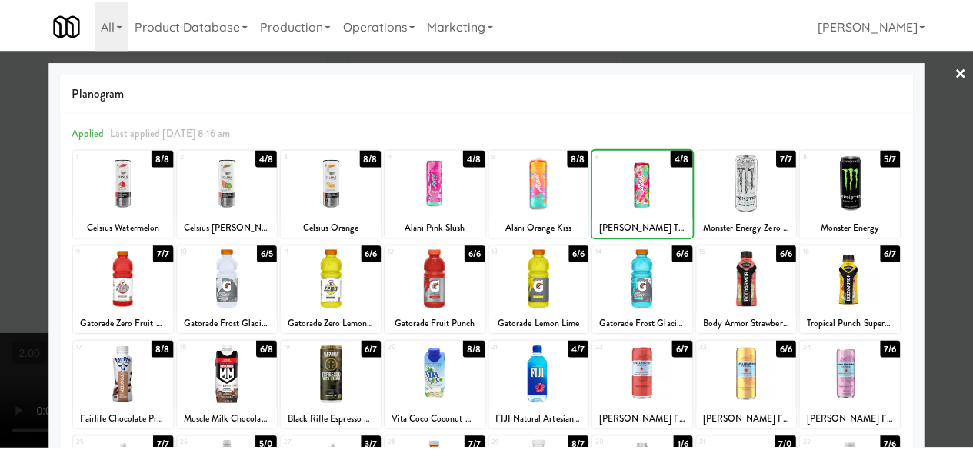
scroll to position [304, 0]
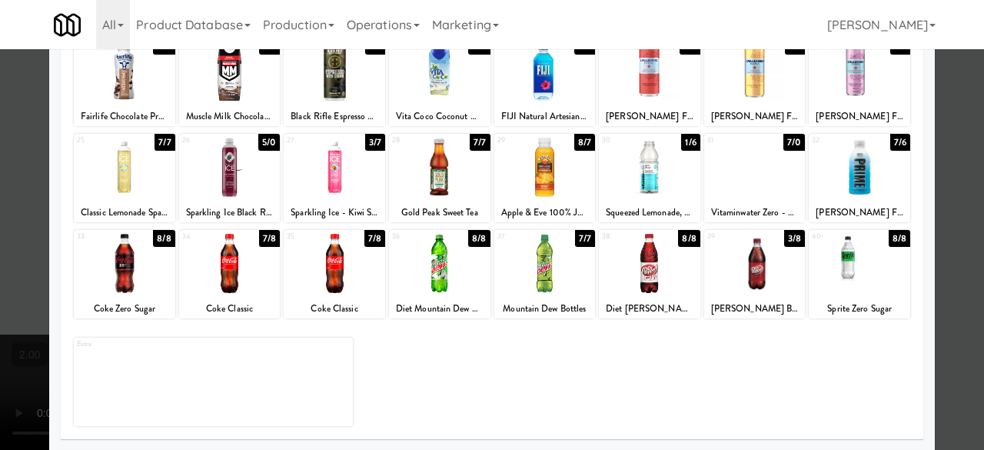
click at [757, 258] on div at bounding box center [754, 263] width 101 height 59
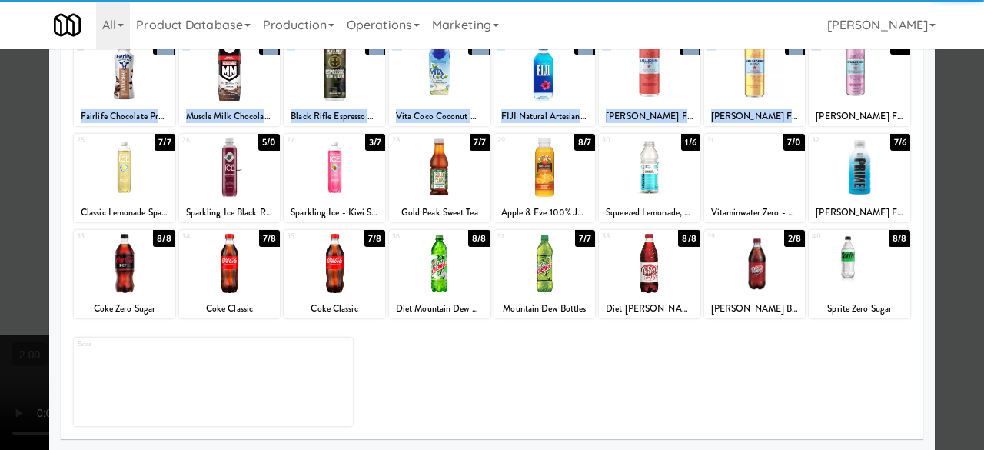
click at [924, 118] on div "× Planogram Applied Last applied [DATE] 8:16 am 1 8/8 Celsius Watermelon 2 4/8 …" at bounding box center [492, 225] width 984 height 450
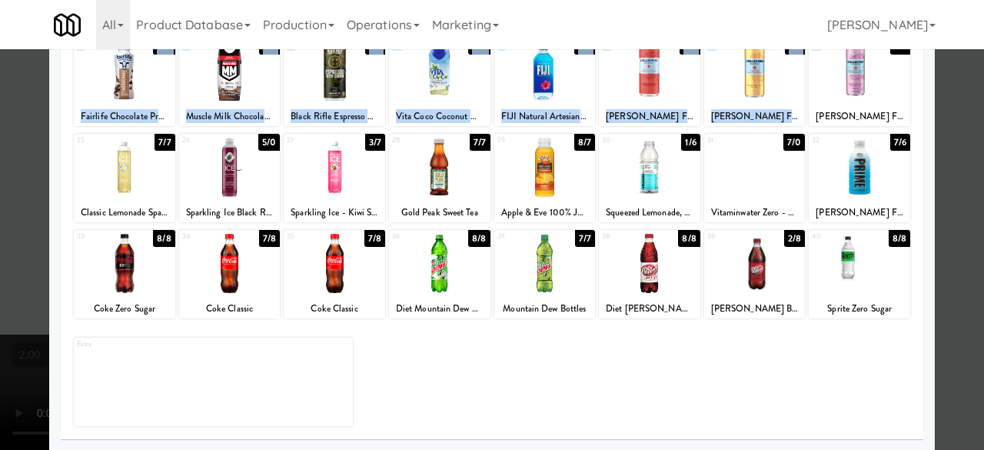
click at [971, 120] on div at bounding box center [492, 225] width 984 height 450
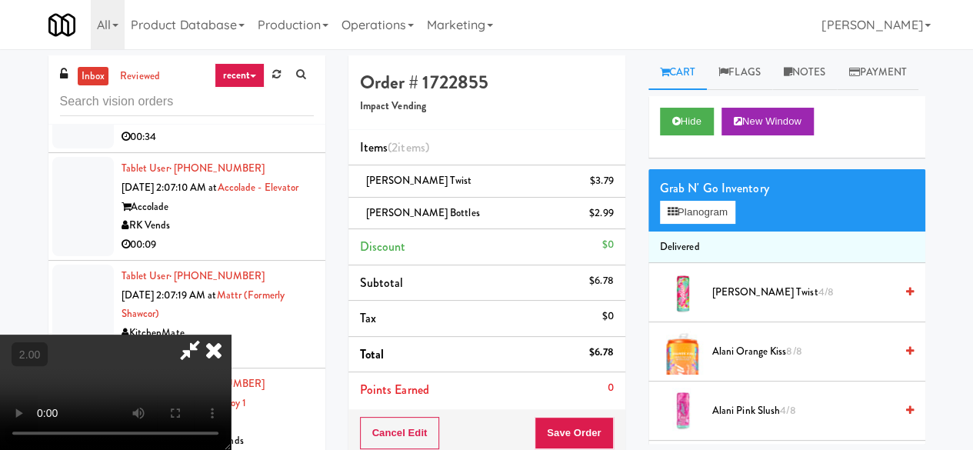
click at [208, 334] on icon at bounding box center [189, 349] width 35 height 31
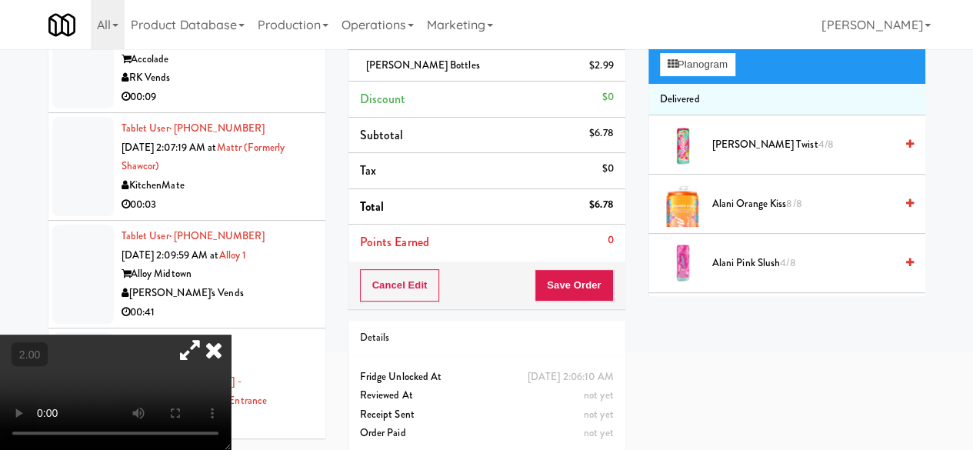
scroll to position [161, 0]
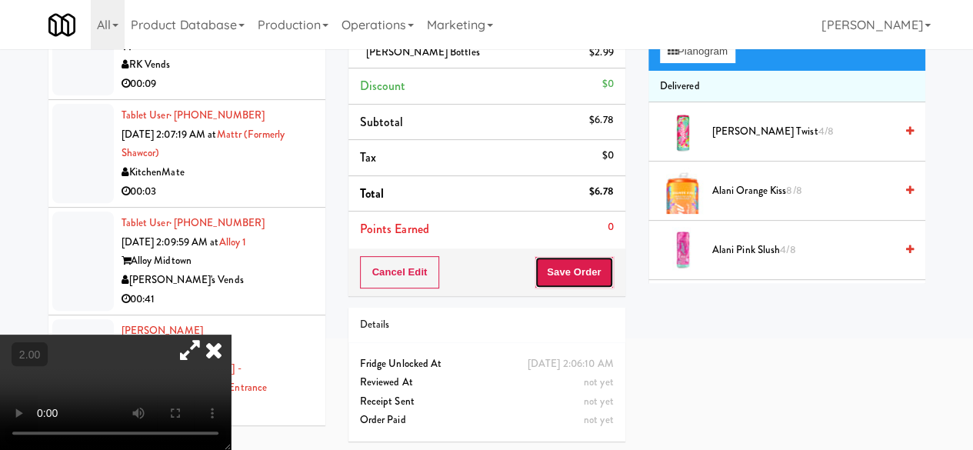
click at [584, 279] on button "Save Order" at bounding box center [573, 272] width 78 height 32
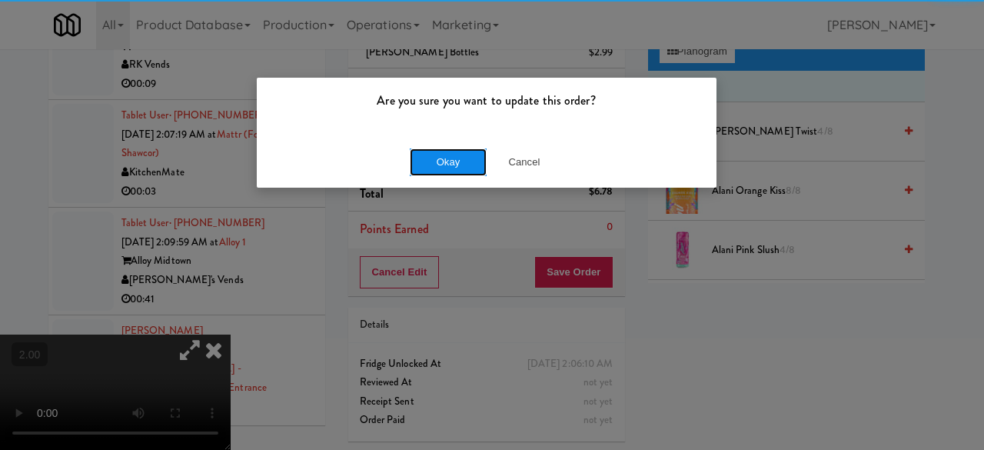
click at [467, 156] on button "Okay" at bounding box center [448, 162] width 77 height 28
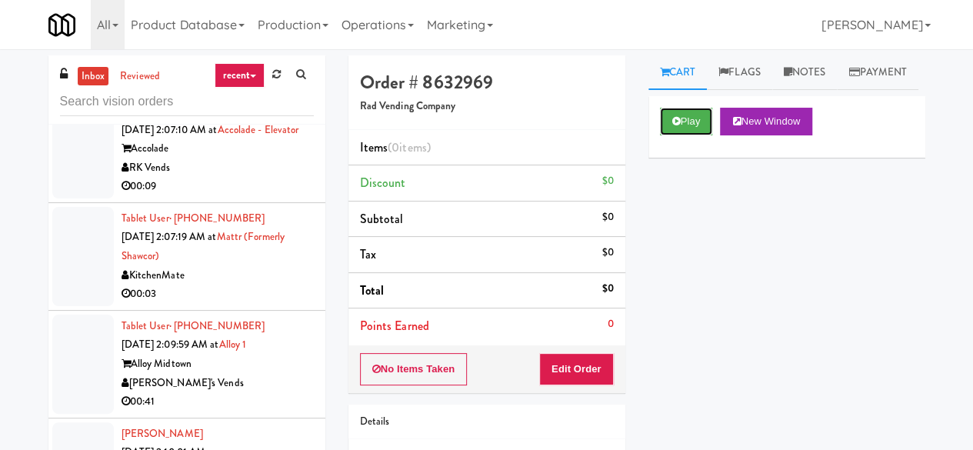
drag, startPoint x: 696, startPoint y: 153, endPoint x: 689, endPoint y: 169, distance: 17.6
click at [695, 135] on button "Play" at bounding box center [686, 122] width 53 height 28
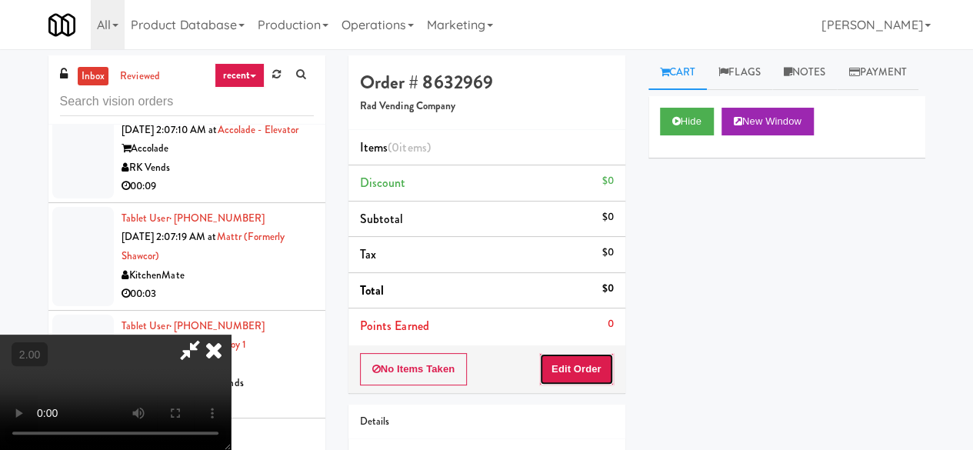
click at [597, 364] on button "Edit Order" at bounding box center [576, 369] width 75 height 32
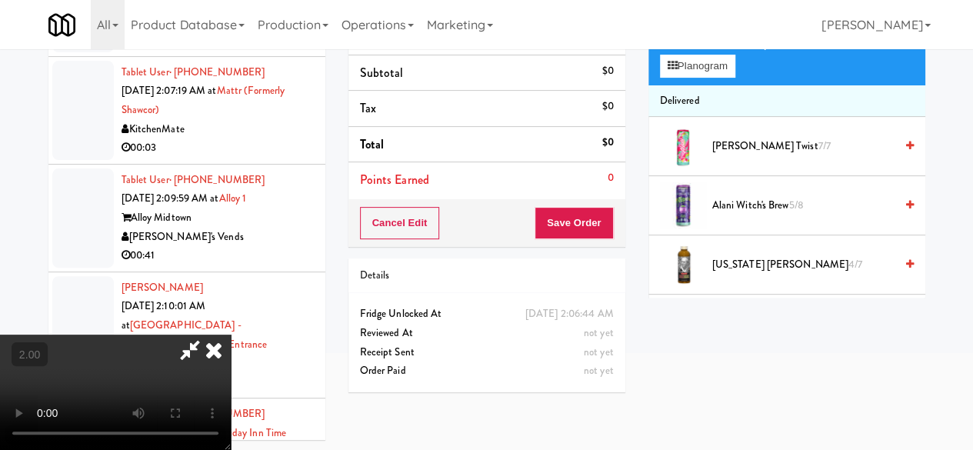
scroll to position [49, 0]
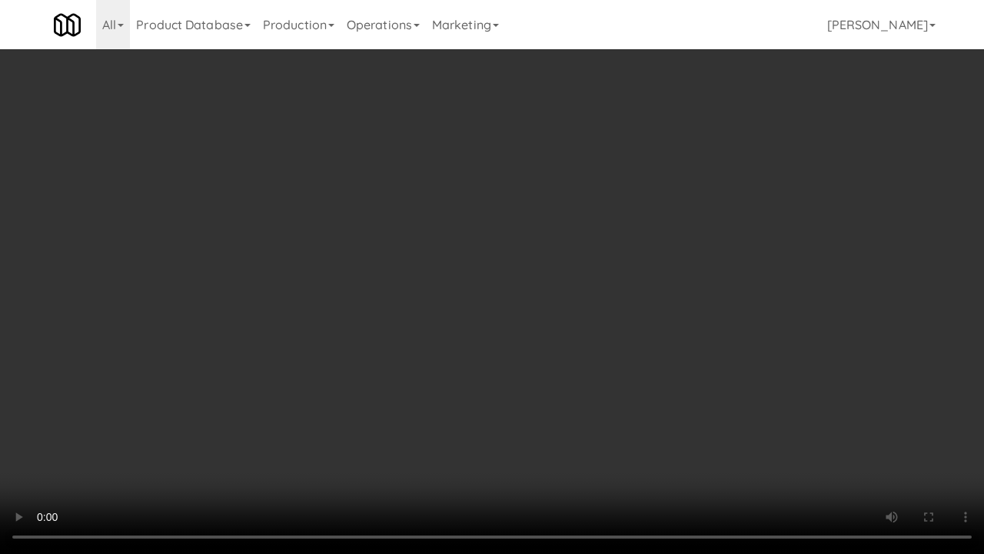
click at [521, 238] on video at bounding box center [492, 277] width 984 height 554
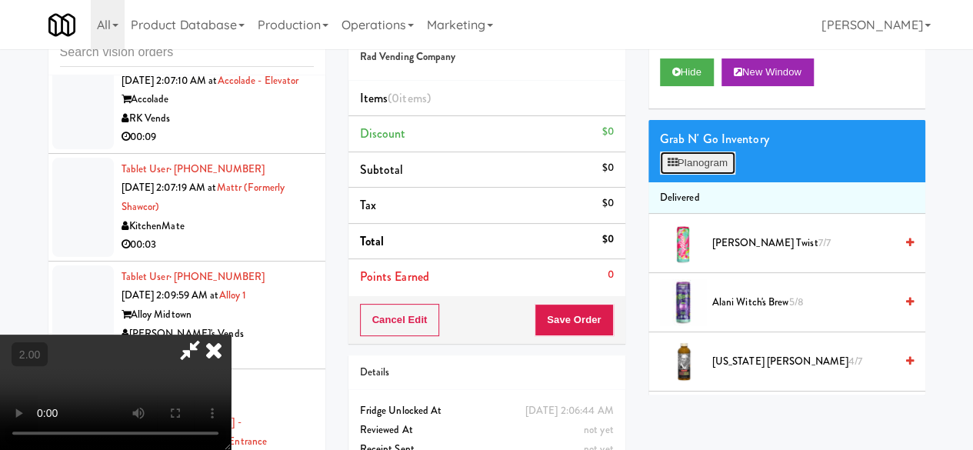
click at [689, 175] on button "Planogram" at bounding box center [697, 162] width 75 height 23
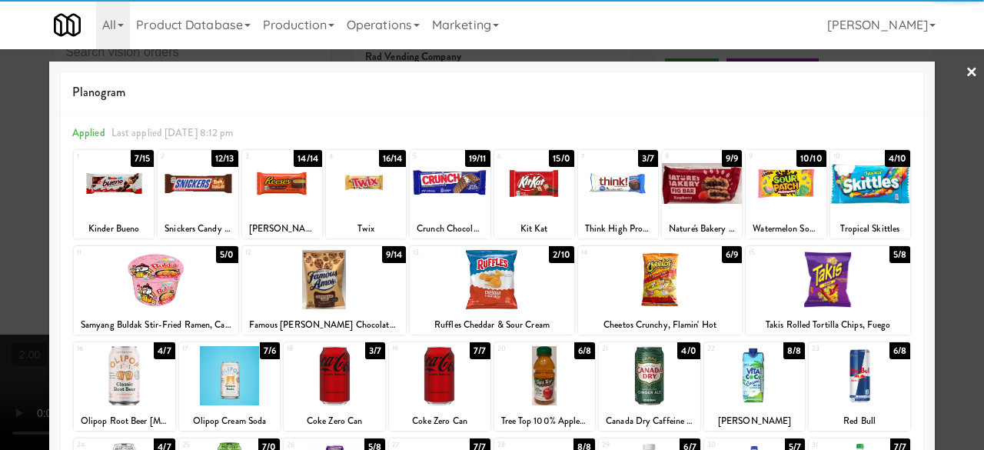
click at [367, 198] on div at bounding box center [366, 183] width 80 height 59
click at [969, 75] on div at bounding box center [492, 225] width 984 height 450
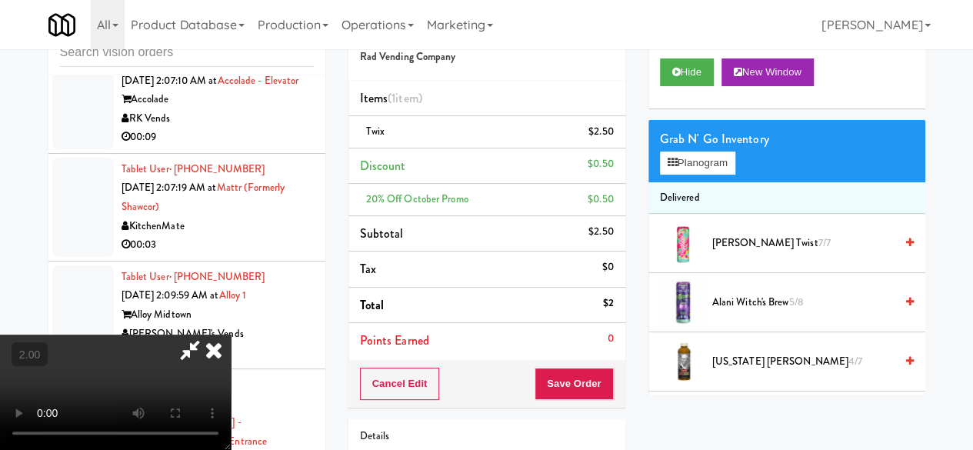
click at [208, 334] on icon at bounding box center [189, 349] width 35 height 31
click at [600, 393] on button "Save Order" at bounding box center [573, 384] width 78 height 32
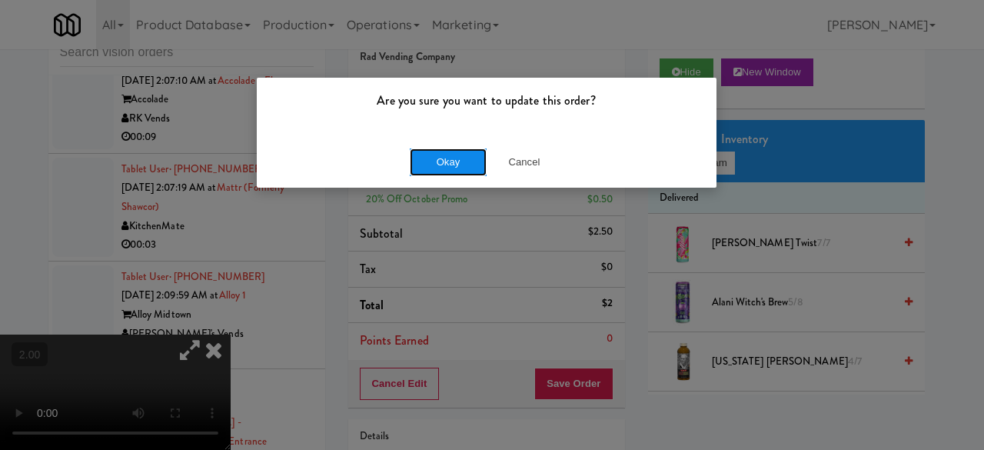
click at [467, 164] on button "Okay" at bounding box center [448, 162] width 77 height 28
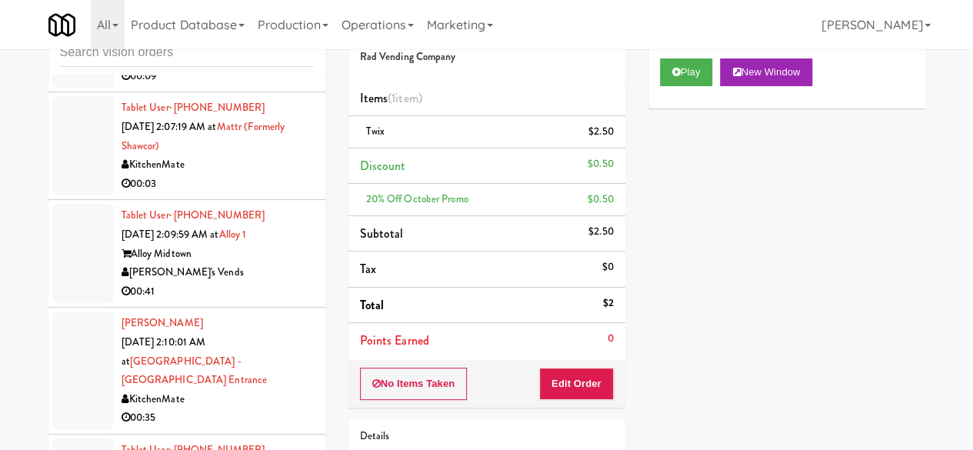
scroll to position [7284, 0]
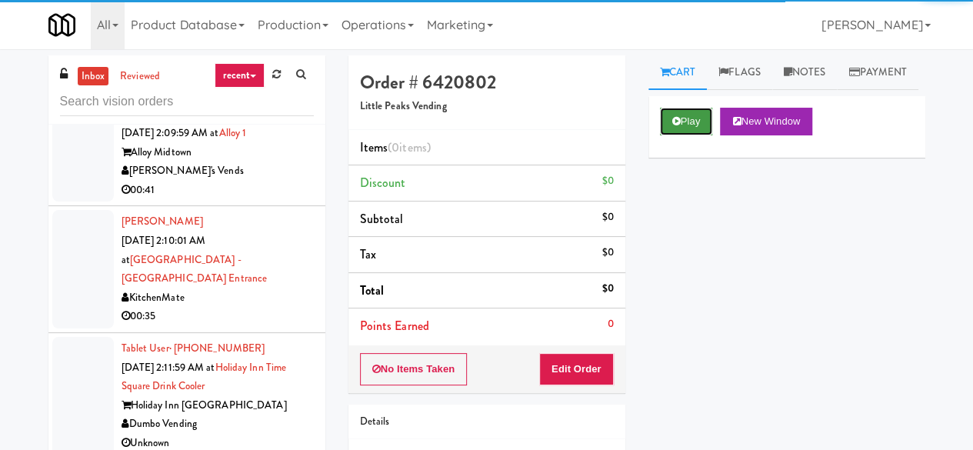
click at [688, 135] on button "Play" at bounding box center [686, 122] width 53 height 28
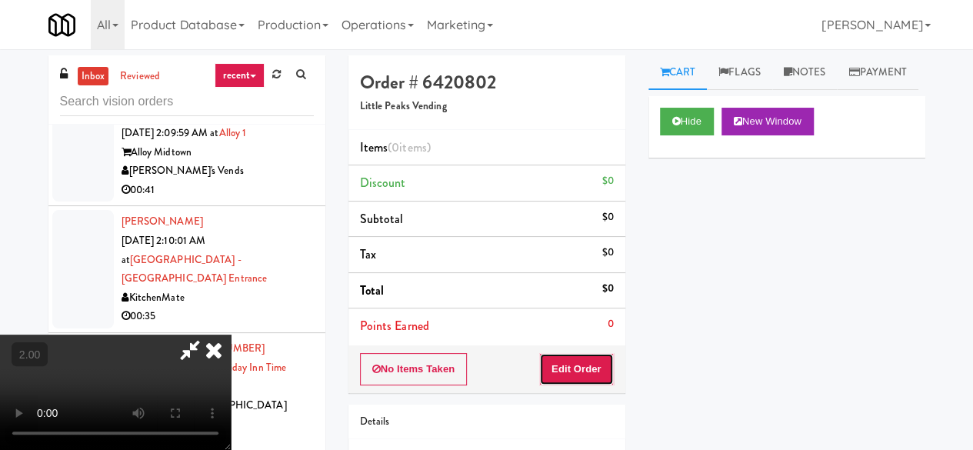
click at [587, 355] on button "Edit Order" at bounding box center [576, 369] width 75 height 32
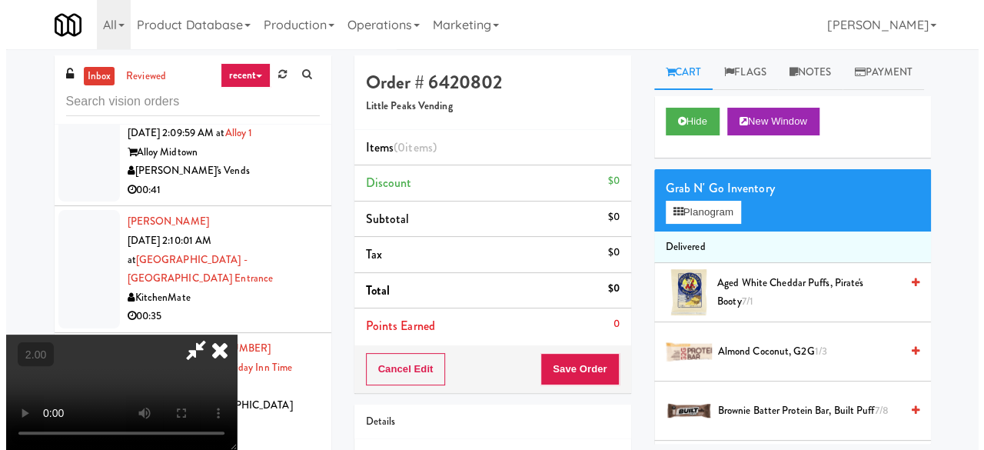
scroll to position [32, 0]
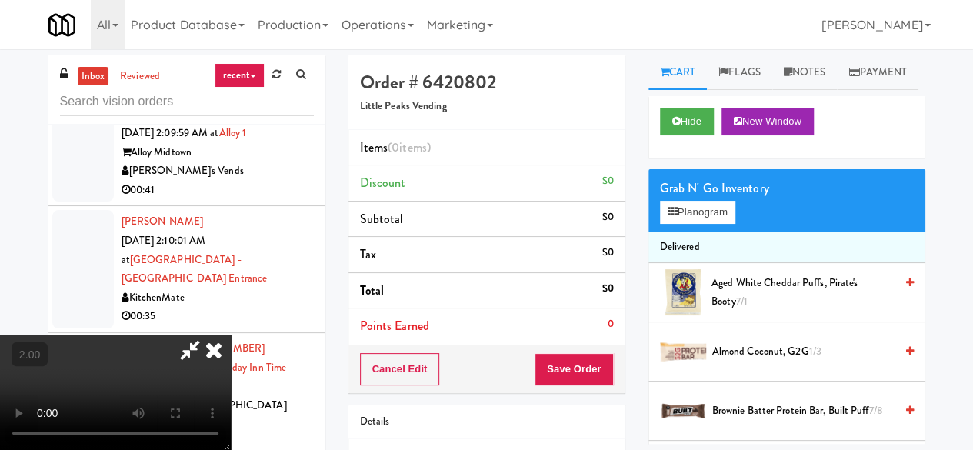
click at [681, 231] on div "Grab N' Go Inventory Planogram" at bounding box center [786, 200] width 277 height 62
click at [684, 224] on button "Planogram" at bounding box center [697, 212] width 75 height 23
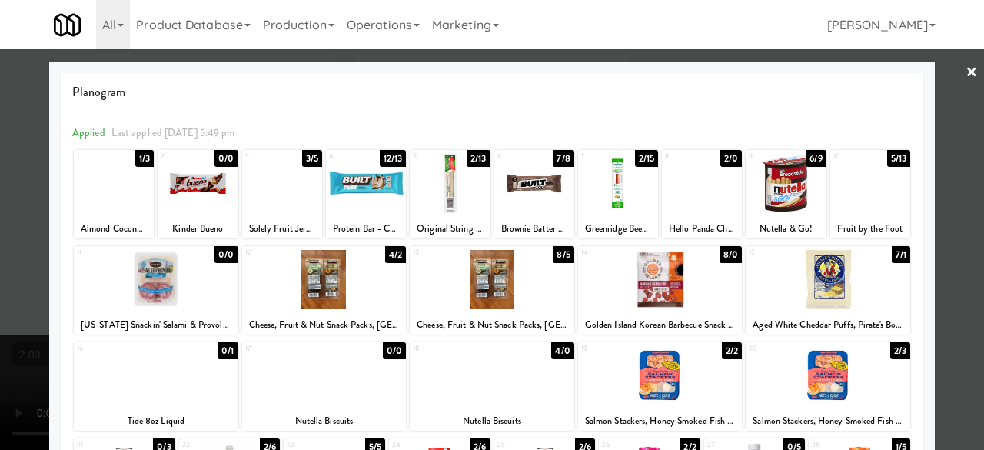
click at [661, 290] on div at bounding box center [660, 279] width 165 height 59
click at [678, 208] on div at bounding box center [702, 183] width 80 height 59
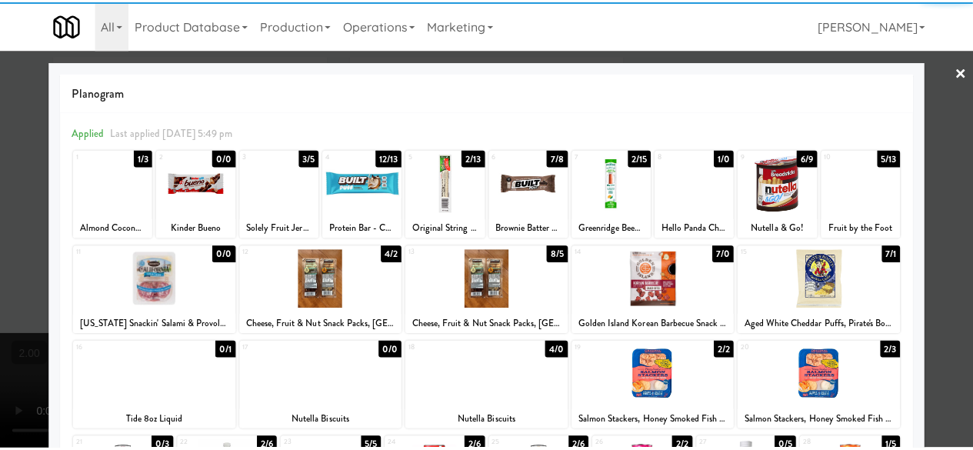
scroll to position [154, 0]
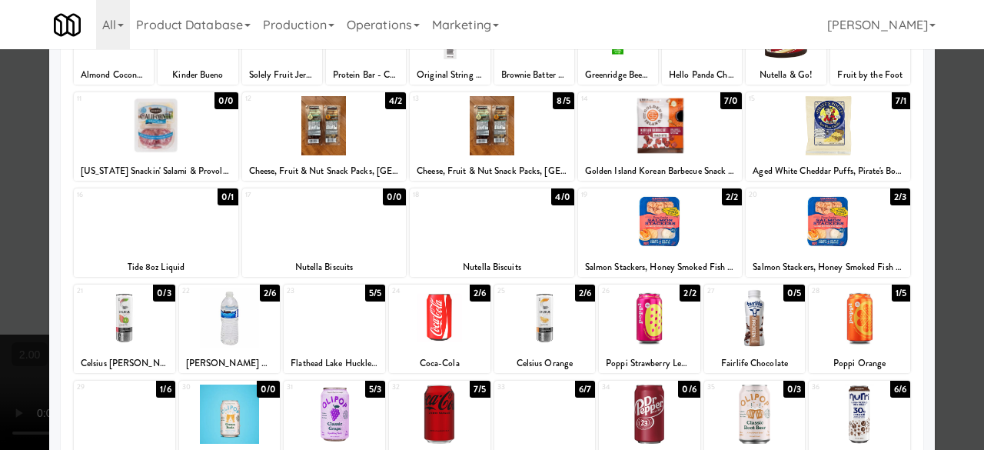
click at [322, 331] on div at bounding box center [334, 317] width 101 height 59
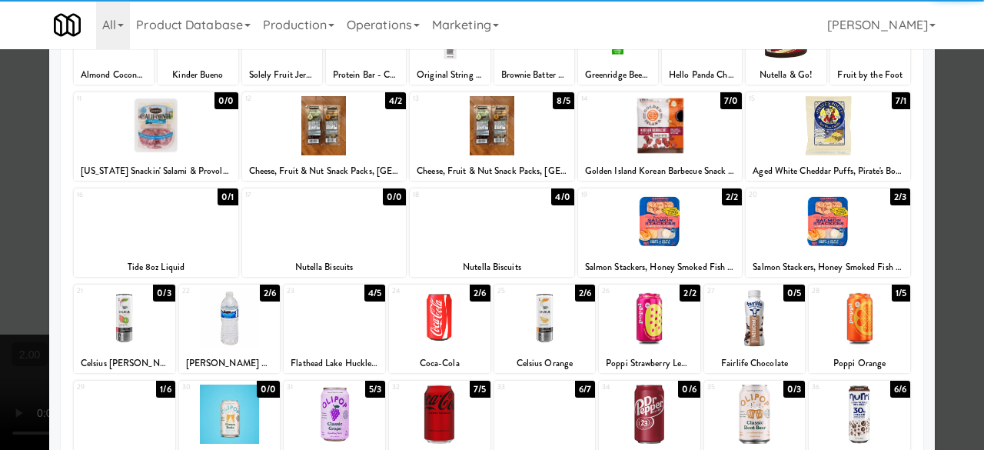
click at [954, 185] on div at bounding box center [492, 225] width 984 height 450
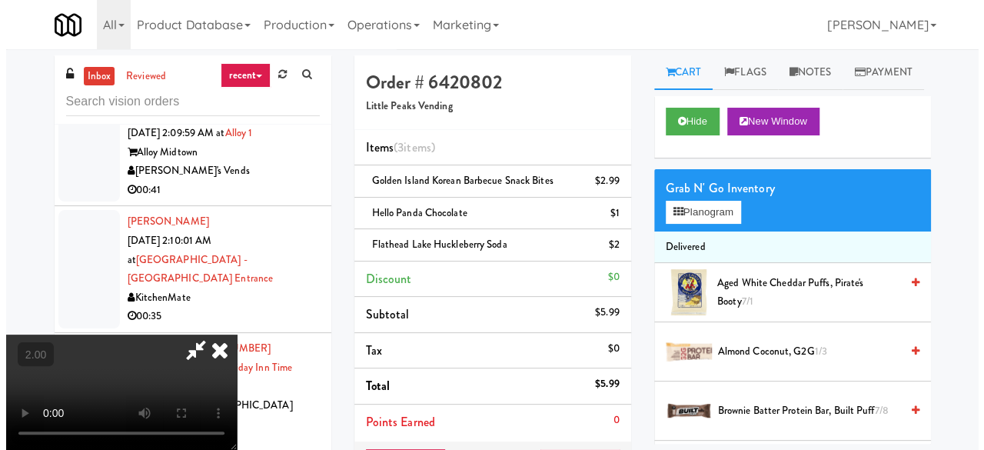
scroll to position [32, 0]
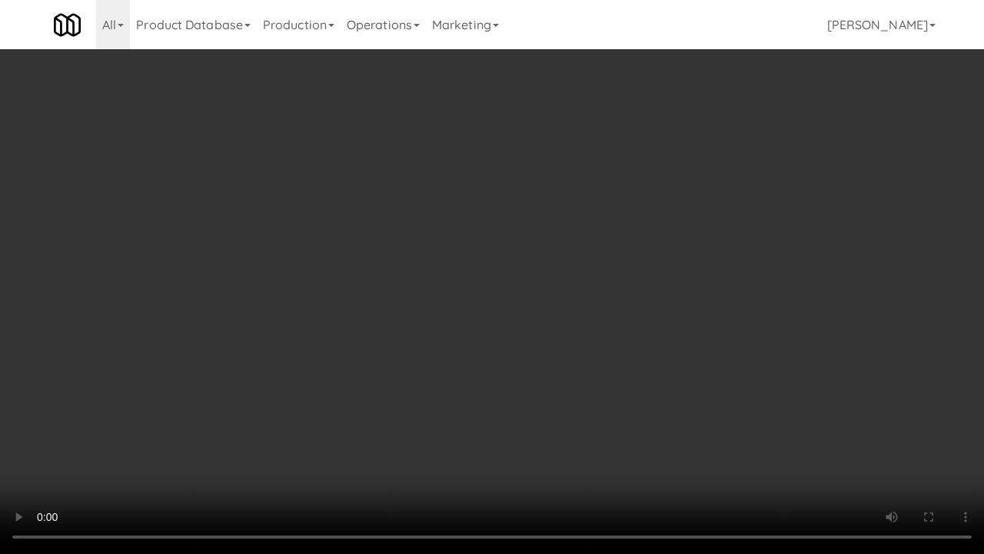
click at [520, 326] on video at bounding box center [492, 277] width 984 height 554
click at [521, 287] on video at bounding box center [492, 277] width 984 height 554
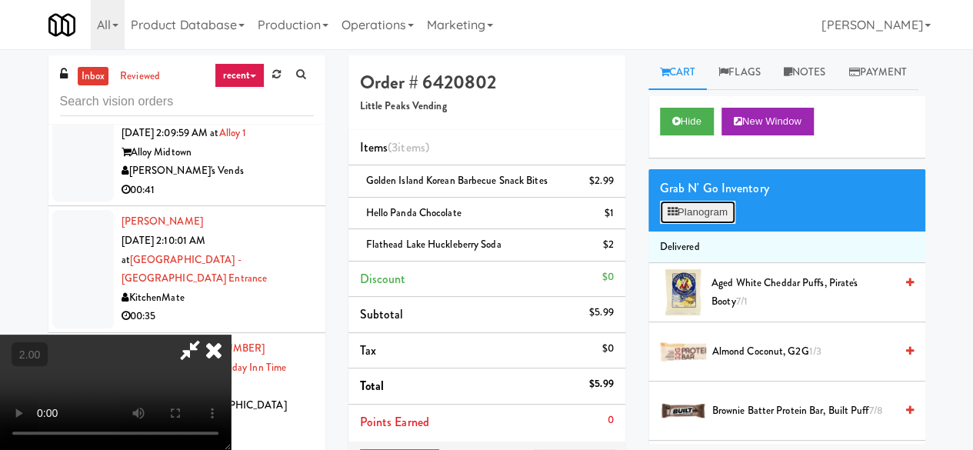
click at [678, 224] on button "Planogram" at bounding box center [697, 212] width 75 height 23
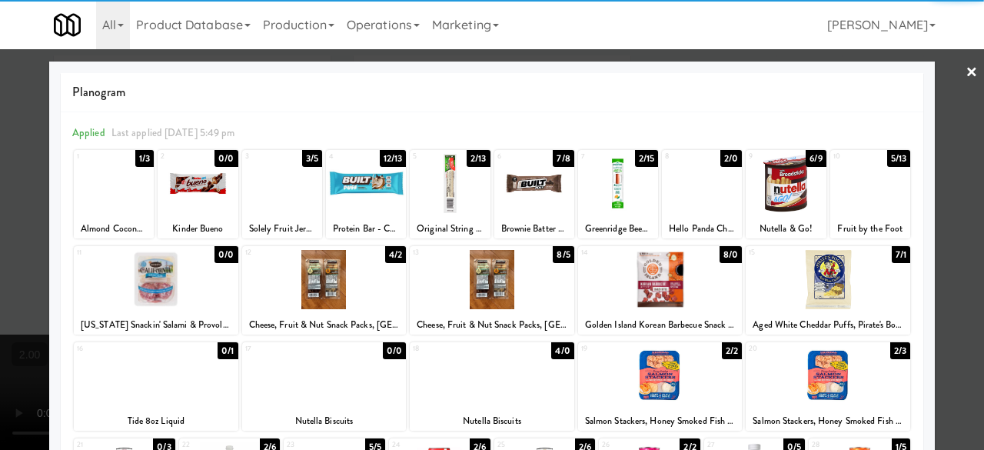
click at [808, 276] on div at bounding box center [828, 279] width 165 height 59
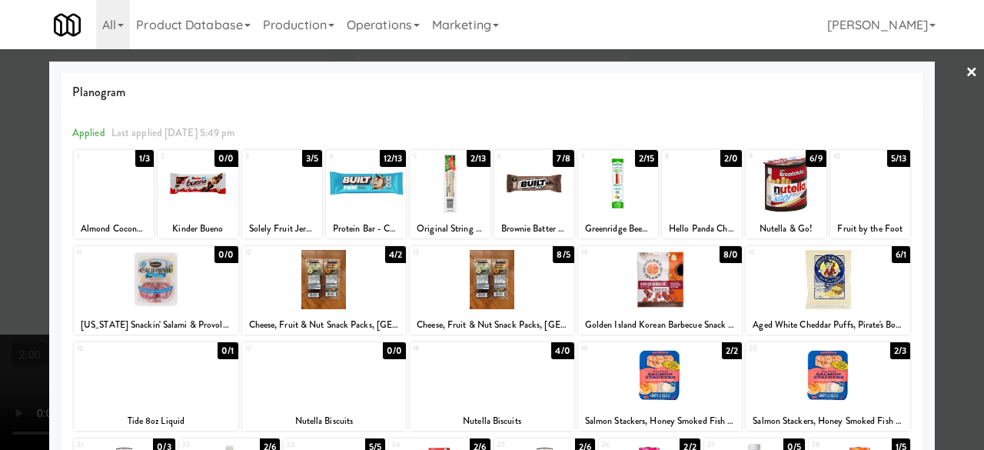
click at [930, 209] on div at bounding box center [492, 225] width 984 height 450
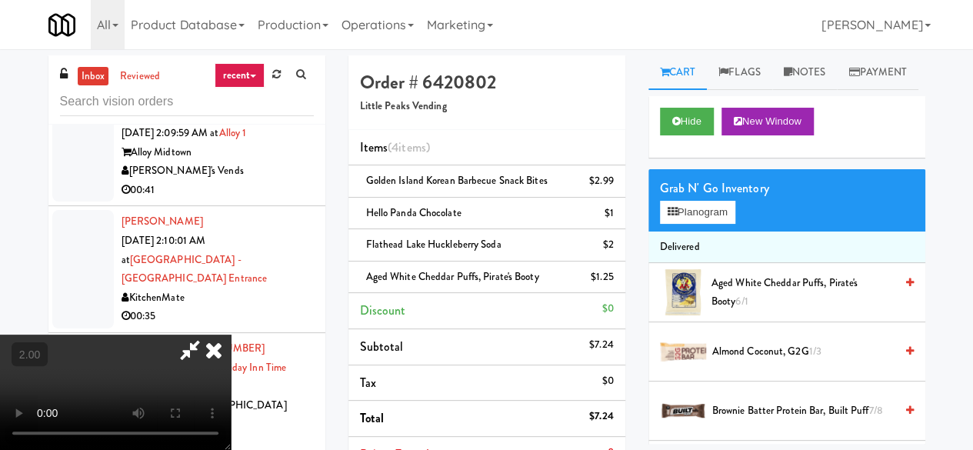
click at [208, 334] on icon at bounding box center [189, 349] width 35 height 31
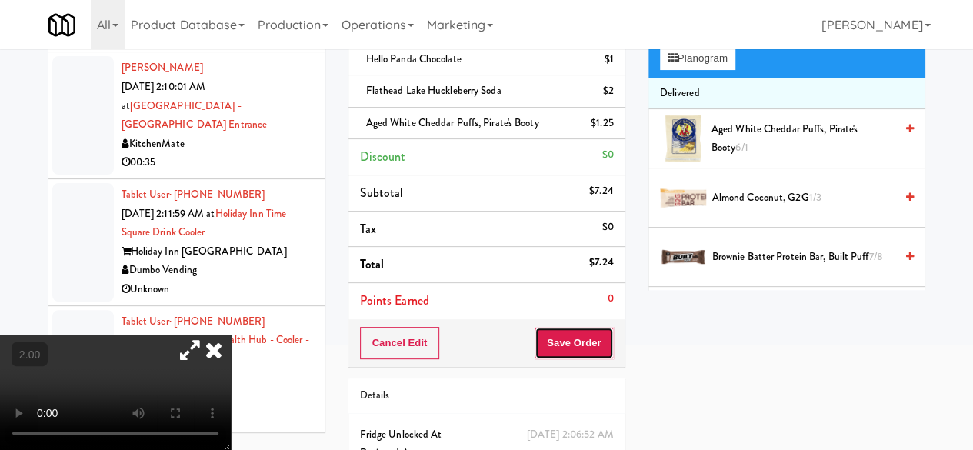
click at [568, 334] on button "Save Order" at bounding box center [573, 343] width 78 height 32
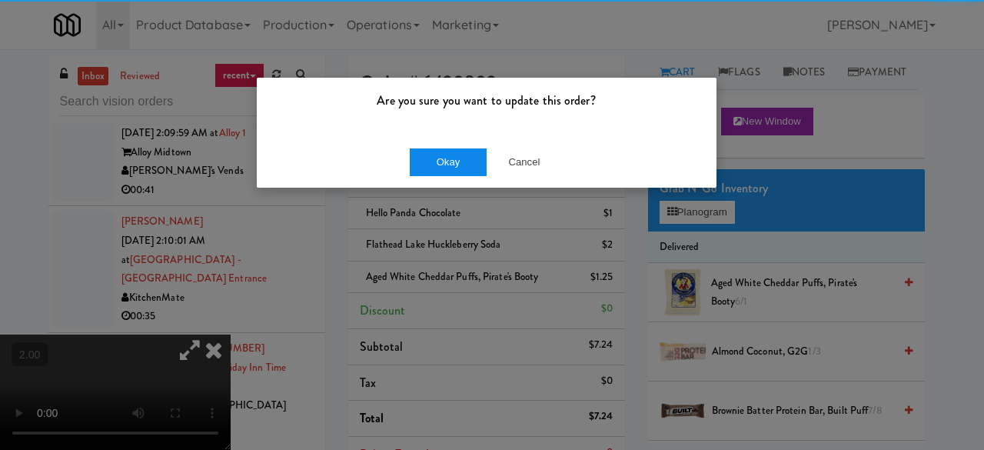
click at [457, 164] on button "Okay" at bounding box center [448, 162] width 77 height 28
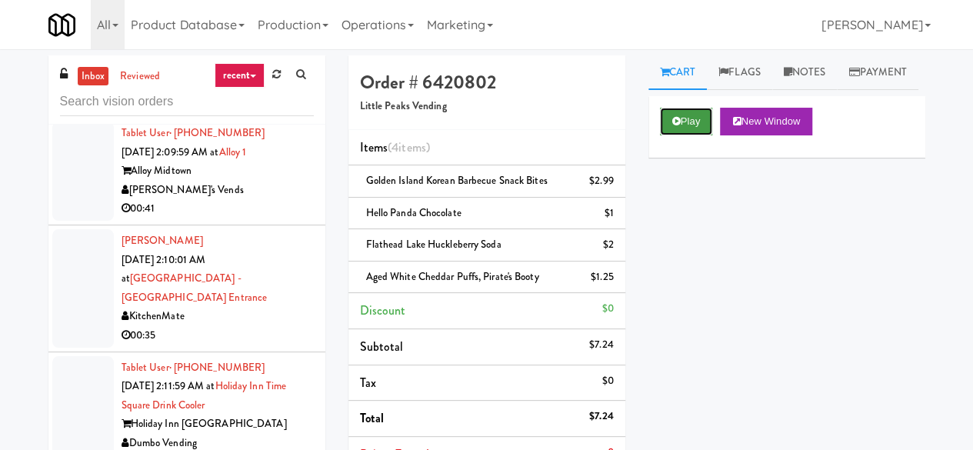
click at [681, 135] on button "Play" at bounding box center [686, 122] width 53 height 28
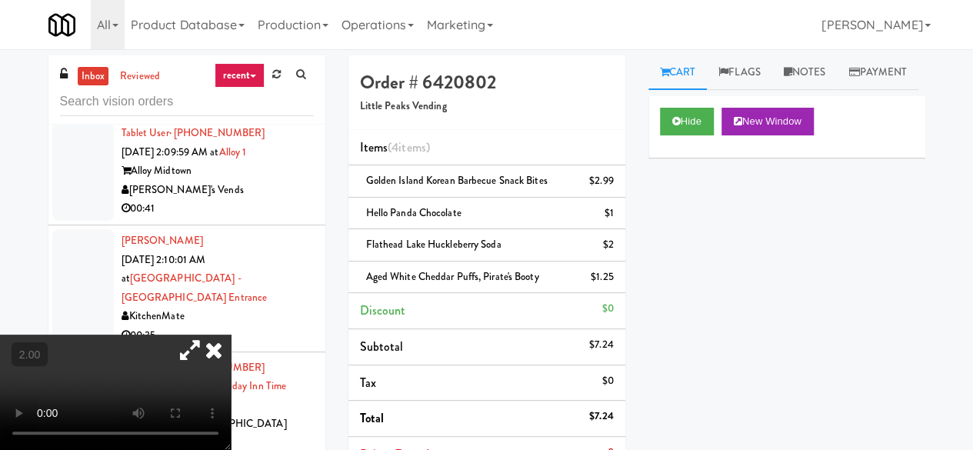
click at [195, 334] on video at bounding box center [115, 391] width 231 height 115
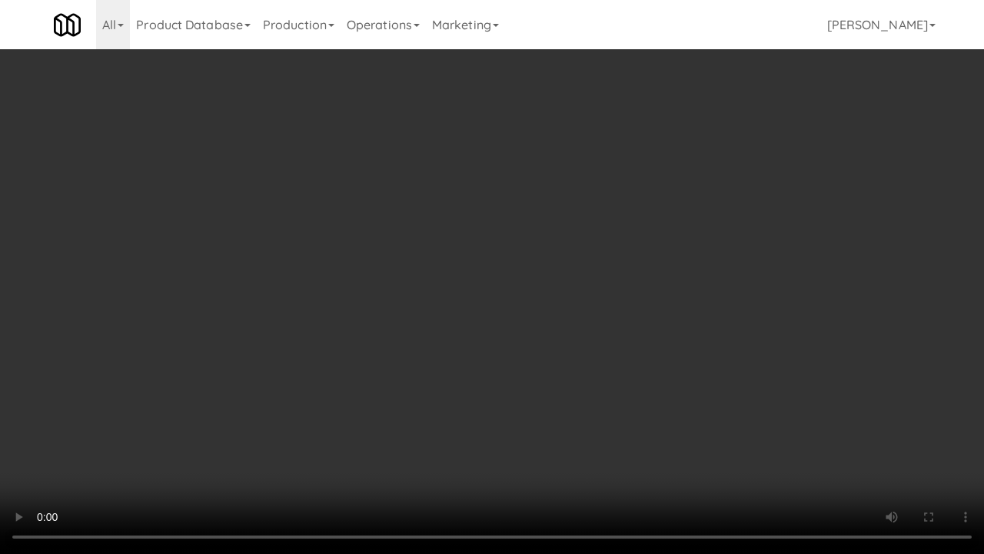
click at [423, 316] on video at bounding box center [492, 277] width 984 height 554
click at [523, 225] on video at bounding box center [492, 277] width 984 height 554
click at [515, 240] on video at bounding box center [492, 277] width 984 height 554
click at [567, 264] on video at bounding box center [492, 277] width 984 height 554
click at [571, 249] on video at bounding box center [492, 277] width 984 height 554
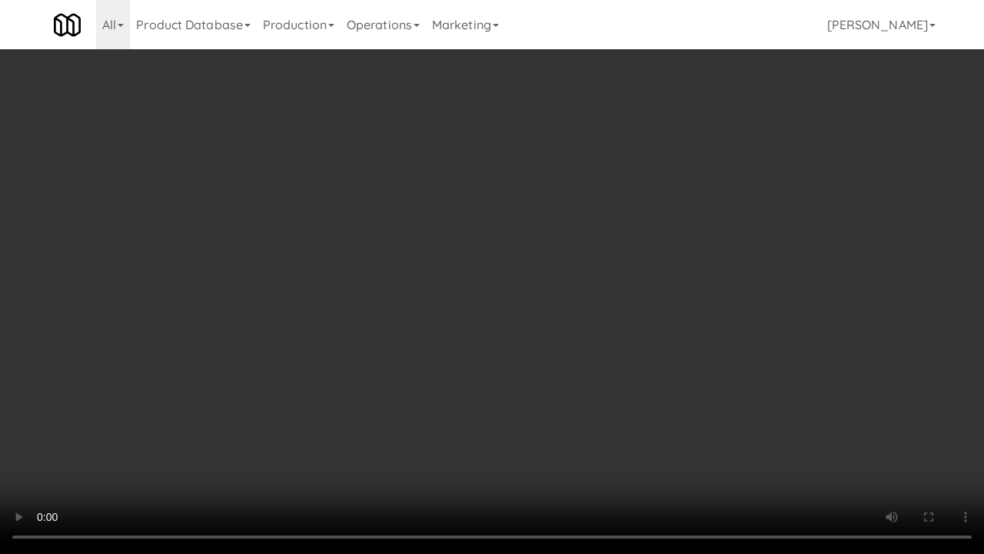
click at [531, 266] on video at bounding box center [492, 277] width 984 height 554
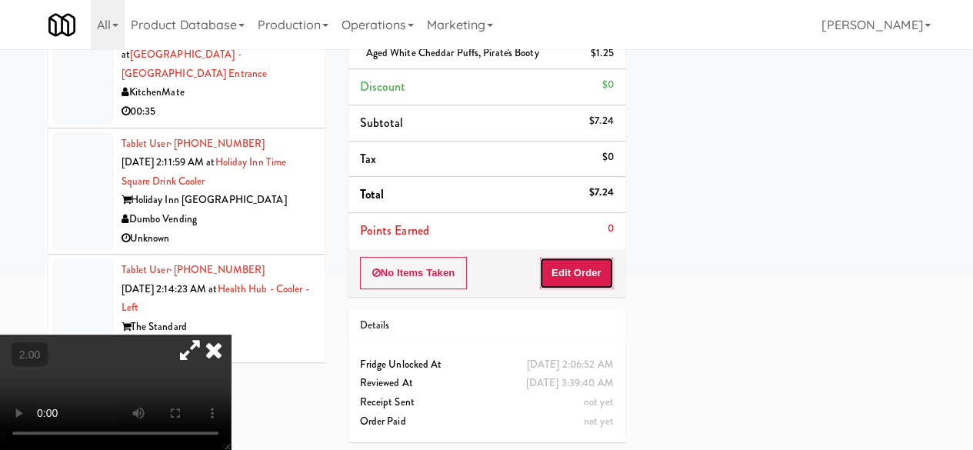
click at [600, 280] on button "Edit Order" at bounding box center [576, 273] width 75 height 32
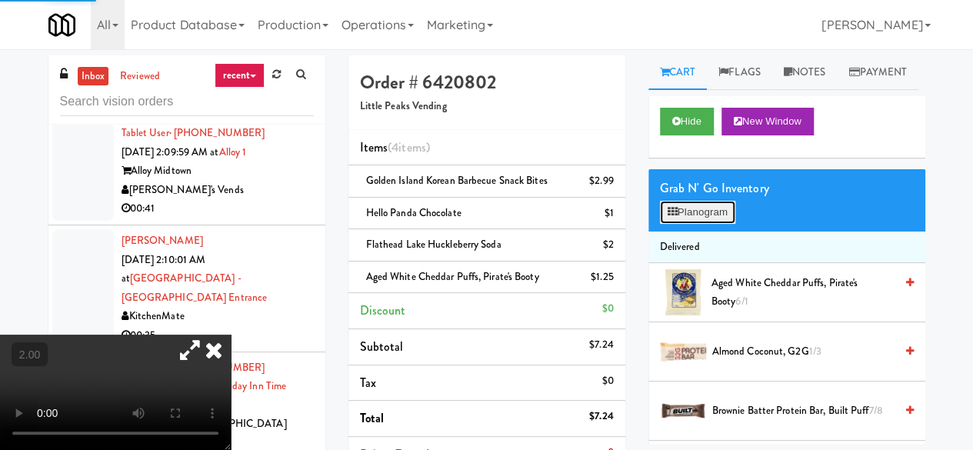
click at [684, 224] on button "Planogram" at bounding box center [697, 212] width 75 height 23
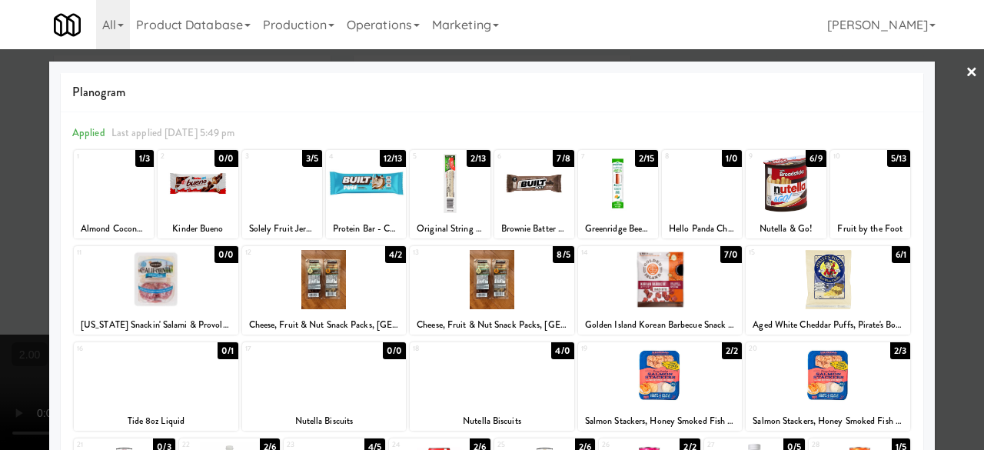
click at [943, 72] on div at bounding box center [492, 225] width 984 height 450
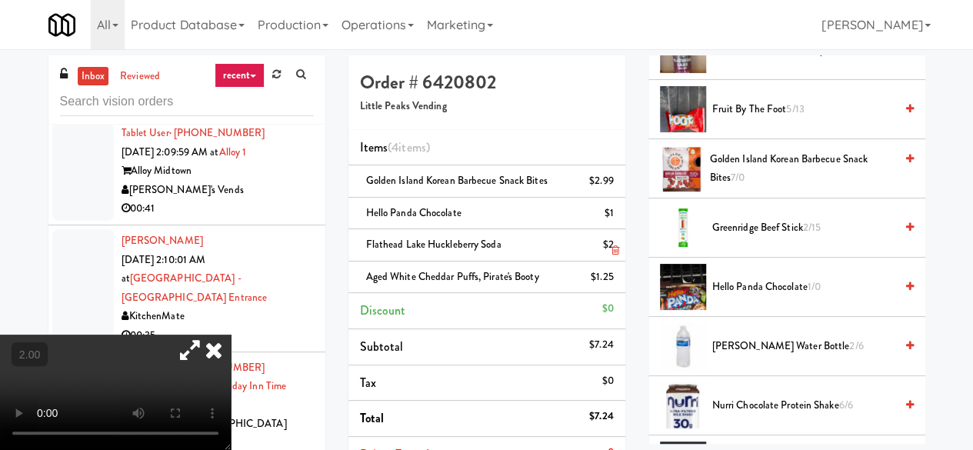
scroll to position [692, 0]
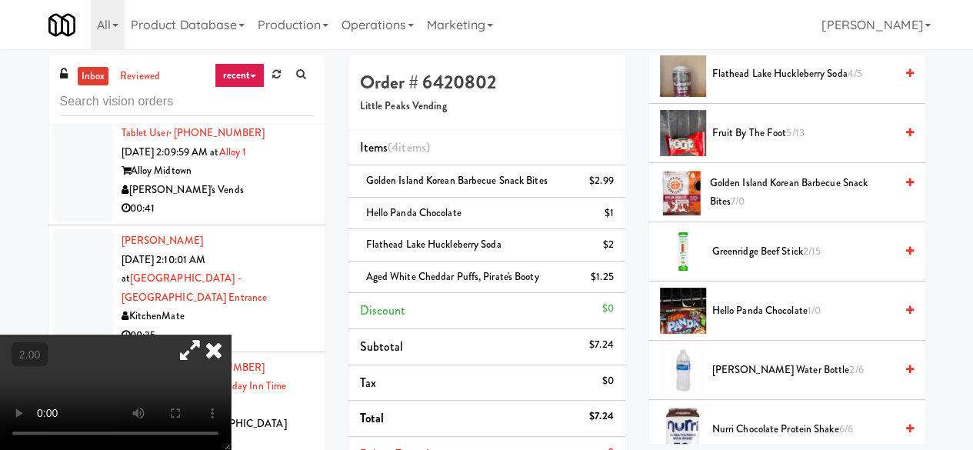
click at [231, 334] on icon at bounding box center [214, 349] width 34 height 31
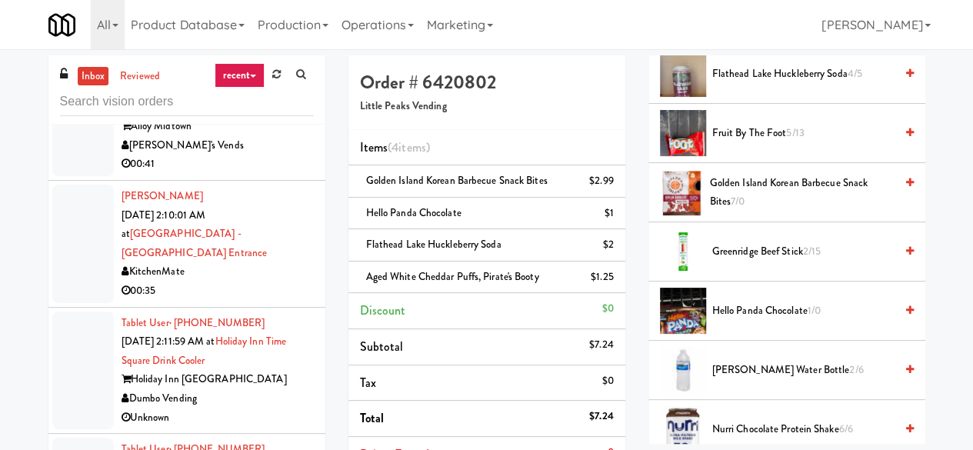
scroll to position [7361, 0]
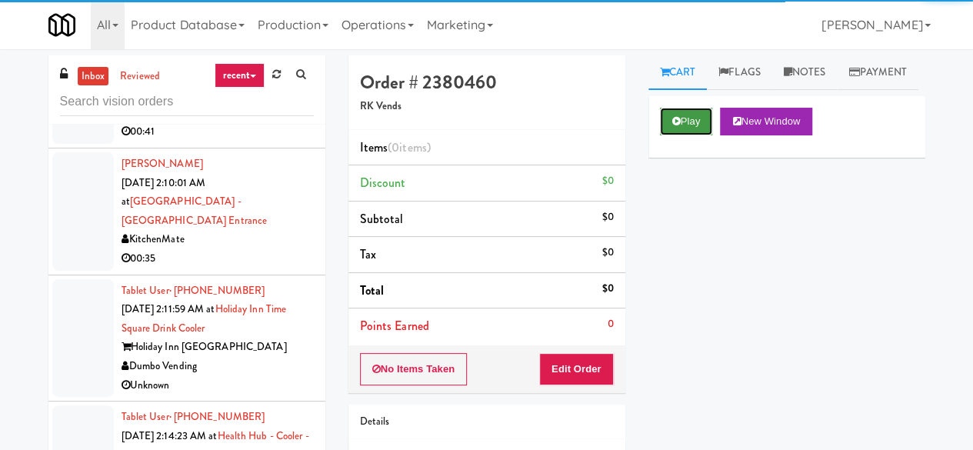
click at [691, 135] on button "Play" at bounding box center [686, 122] width 53 height 28
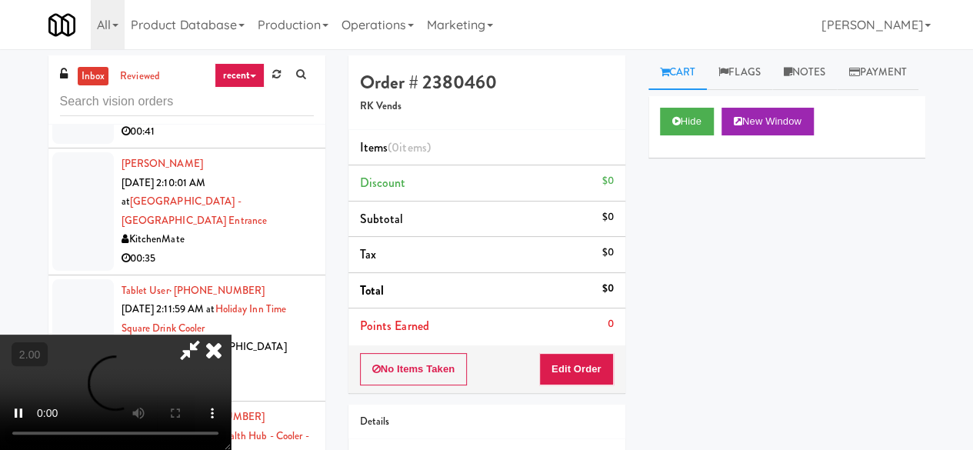
click at [588, 348] on div "No Items Taken Edit Order" at bounding box center [486, 369] width 277 height 48
click at [588, 353] on button "Edit Order" at bounding box center [576, 369] width 75 height 32
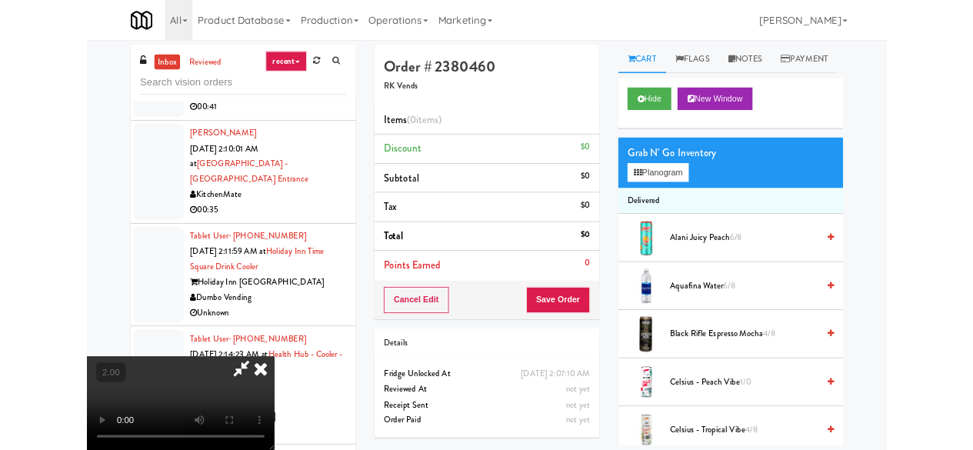
scroll to position [32, 0]
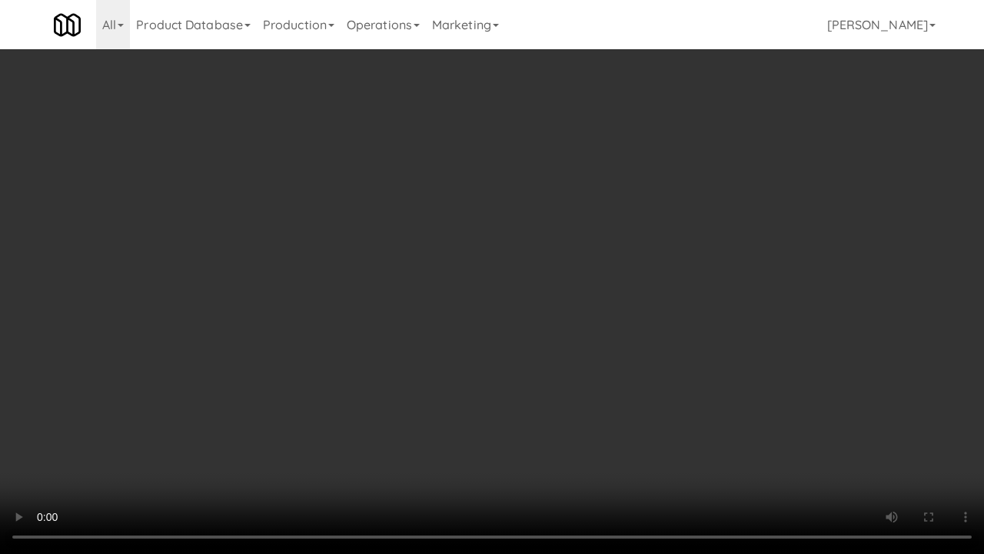
click at [553, 279] on video at bounding box center [492, 277] width 984 height 554
click at [555, 271] on video at bounding box center [492, 277] width 984 height 554
click at [547, 243] on video at bounding box center [492, 277] width 984 height 554
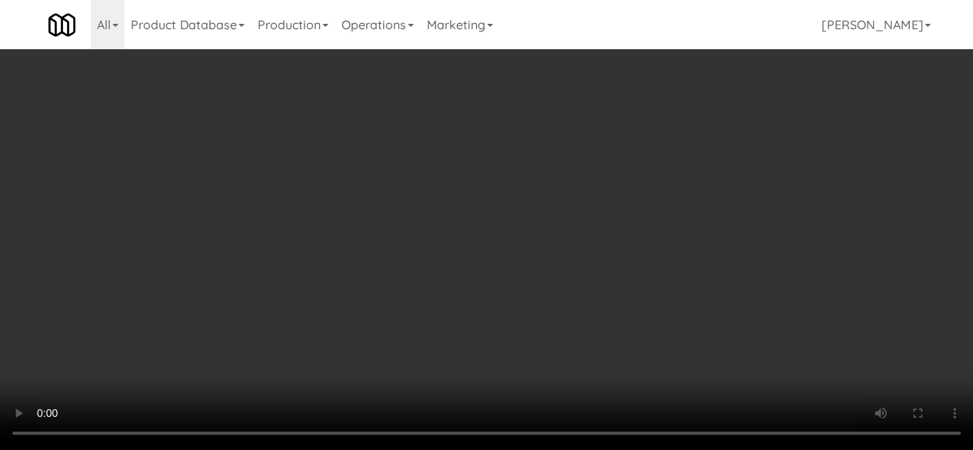
click at [631, 239] on div "Order # 2380460 RK Vends Items (0 items ) Discount $0 Subtotal $0 Tax $0 Total …" at bounding box center [487, 302] width 300 height 494
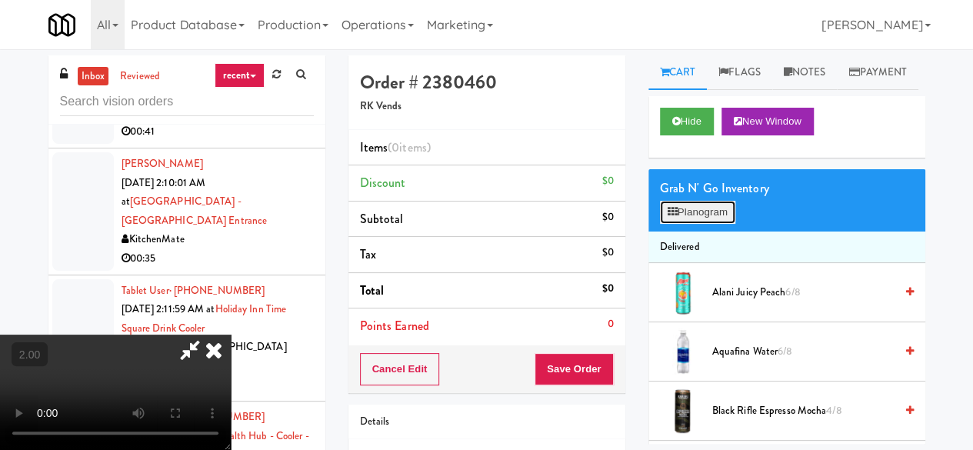
click at [692, 224] on button "Planogram" at bounding box center [697, 212] width 75 height 23
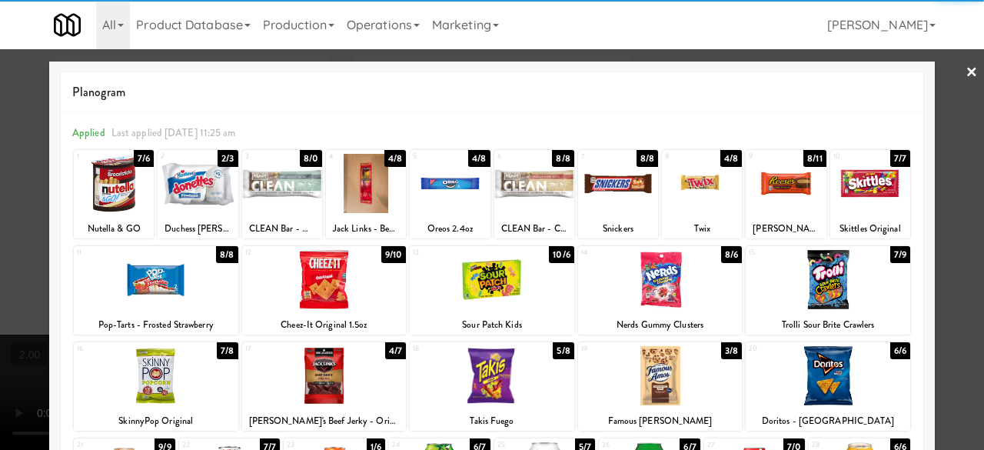
click at [690, 187] on div at bounding box center [702, 183] width 80 height 59
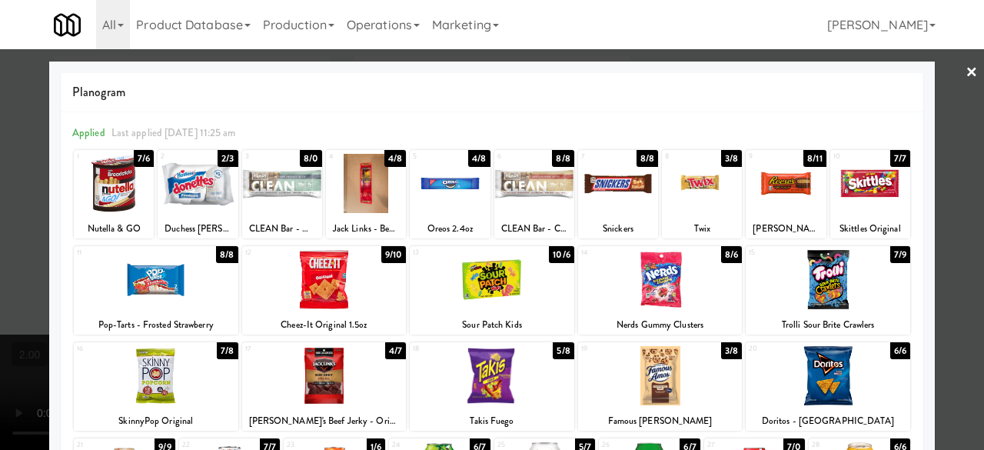
click at [801, 267] on div at bounding box center [828, 279] width 165 height 59
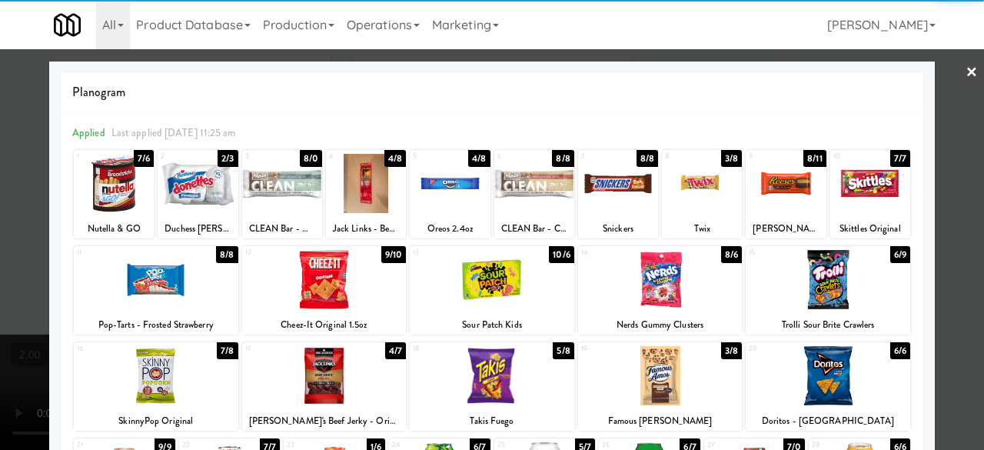
click at [949, 86] on div at bounding box center [492, 225] width 984 height 450
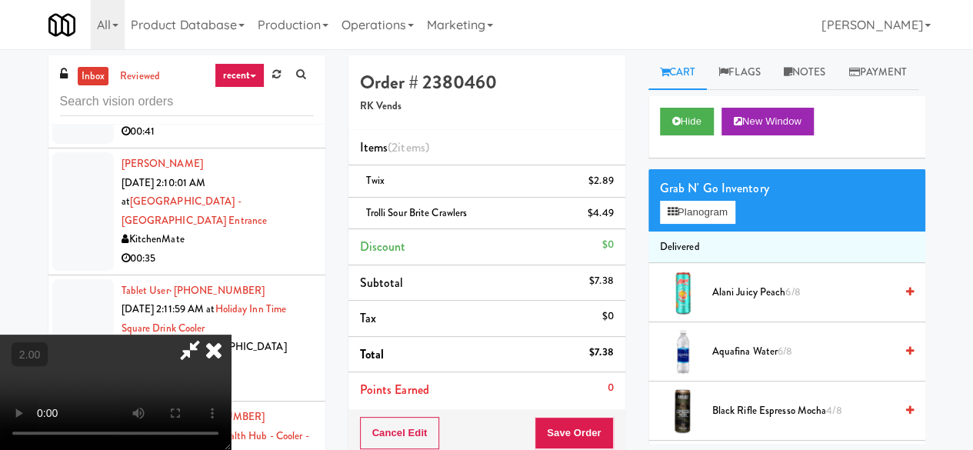
click at [208, 334] on icon at bounding box center [189, 349] width 35 height 31
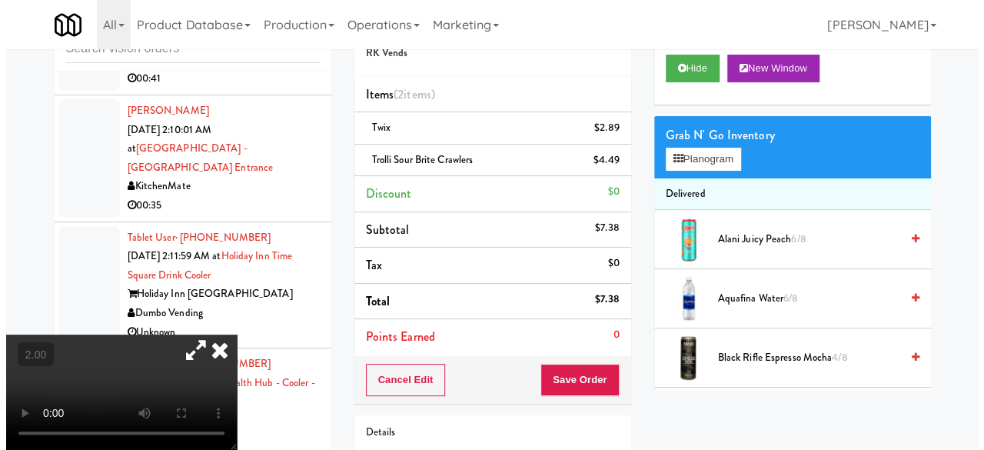
scroll to position [77, 0]
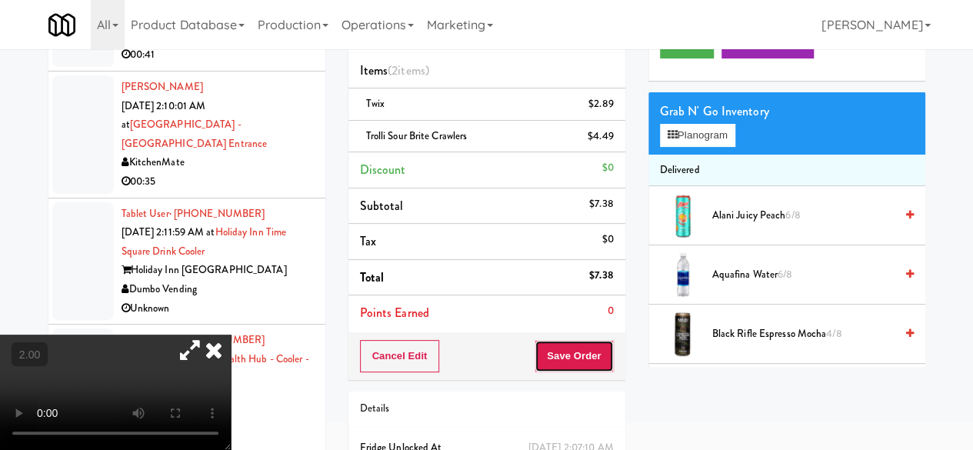
click at [586, 348] on button "Save Order" at bounding box center [573, 356] width 78 height 32
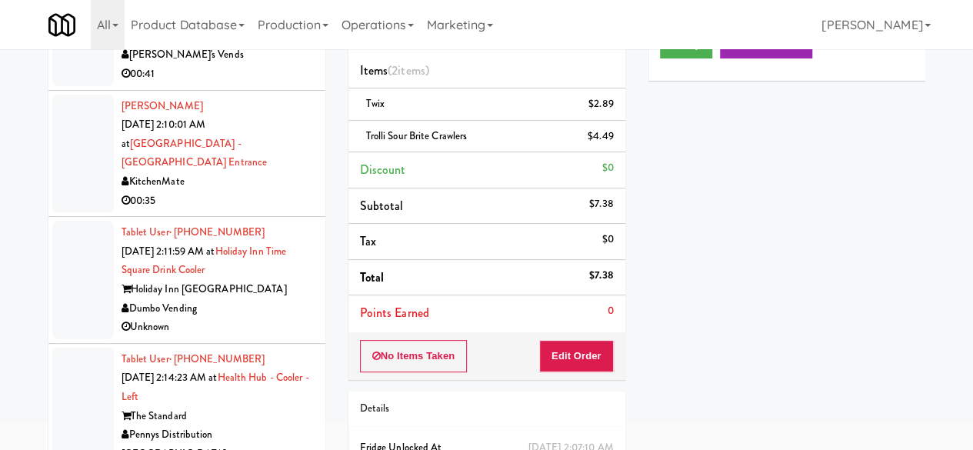
scroll to position [7515, 0]
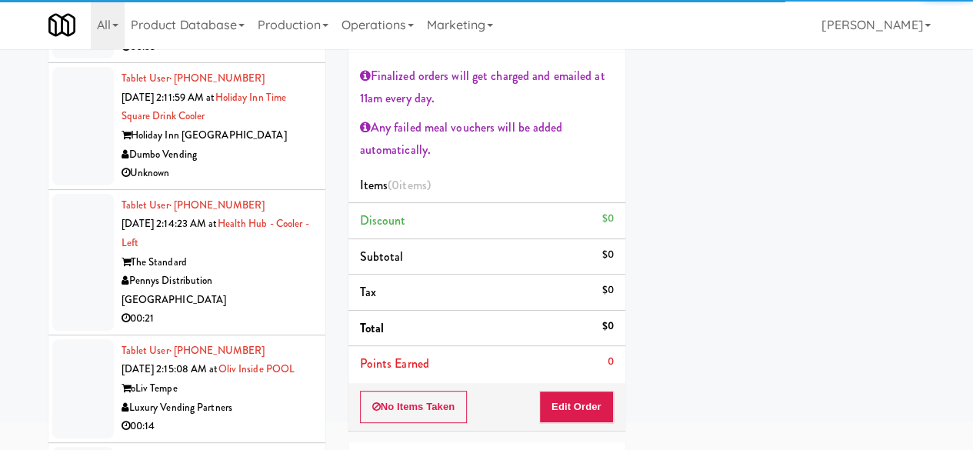
scroll to position [7361, 0]
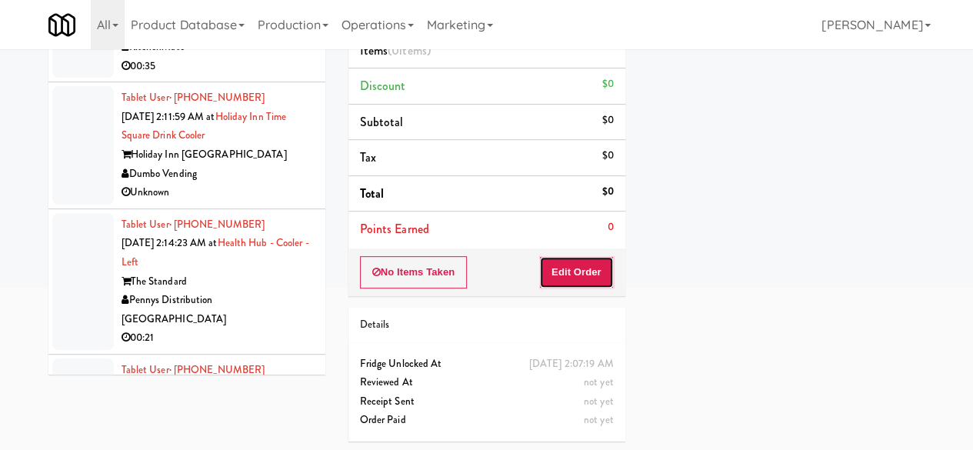
click at [553, 265] on button "Edit Order" at bounding box center [576, 272] width 75 height 32
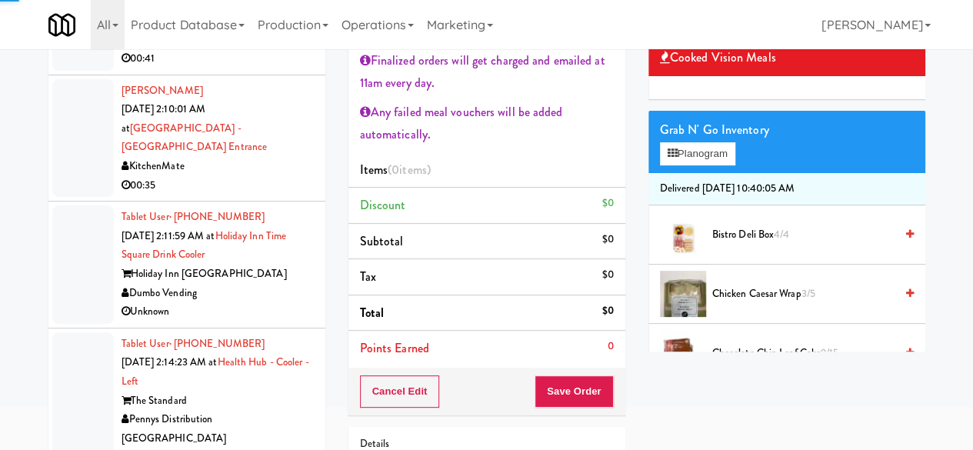
scroll to position [0, 0]
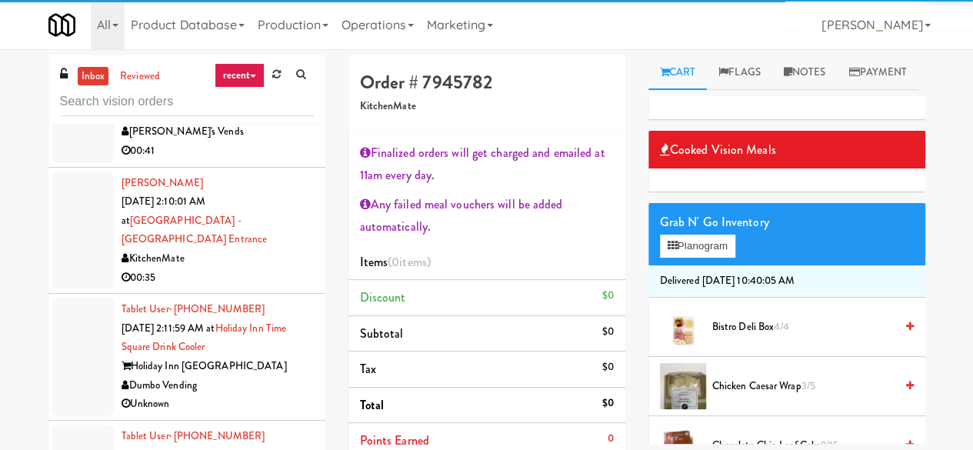
click at [717, 234] on div "Grab N' Go Inventory" at bounding box center [787, 222] width 254 height 23
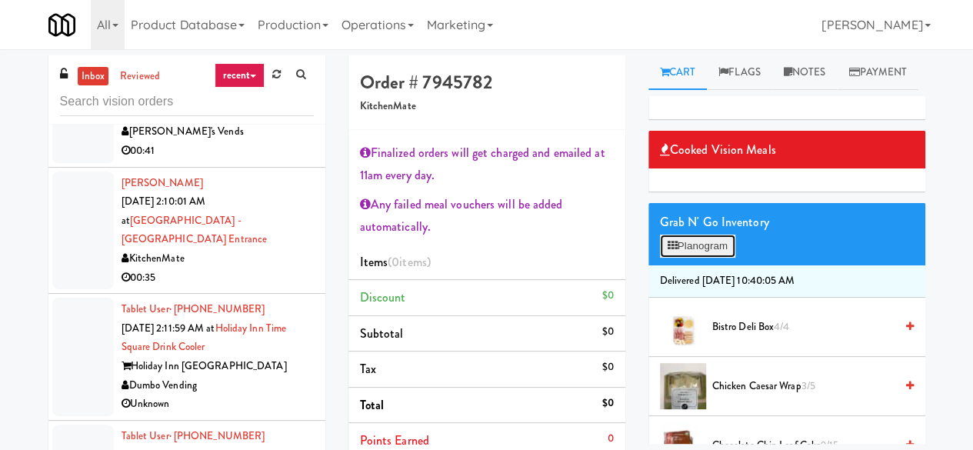
click at [715, 258] on button "Planogram" at bounding box center [697, 246] width 75 height 23
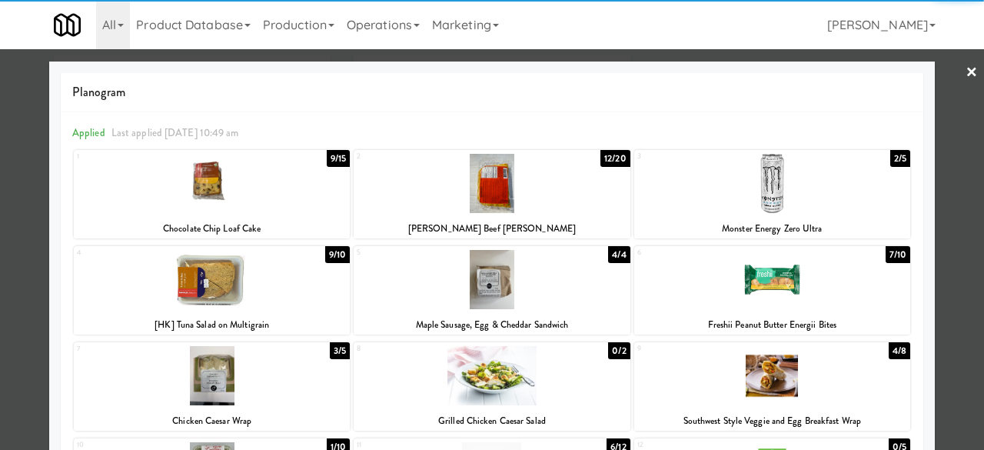
click at [772, 288] on div at bounding box center [772, 279] width 276 height 59
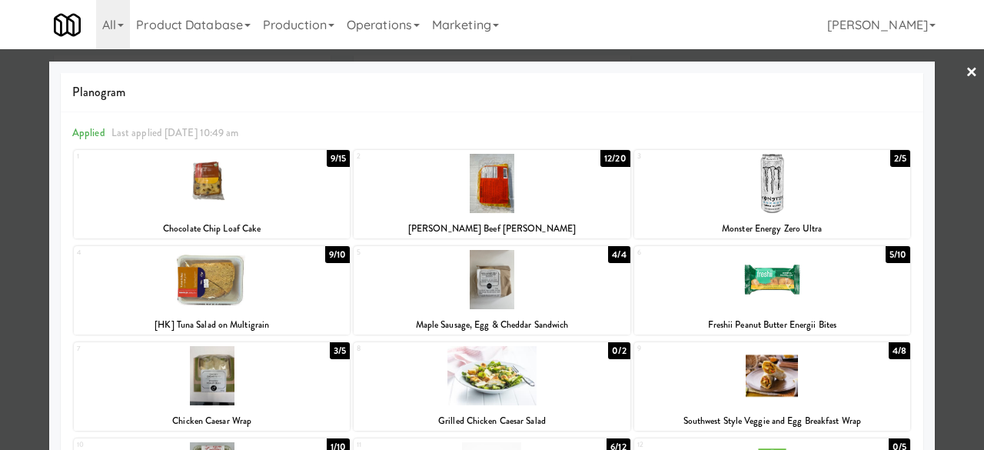
drag, startPoint x: 947, startPoint y: 147, endPoint x: 781, endPoint y: 139, distance: 166.3
click at [946, 145] on div at bounding box center [492, 225] width 984 height 450
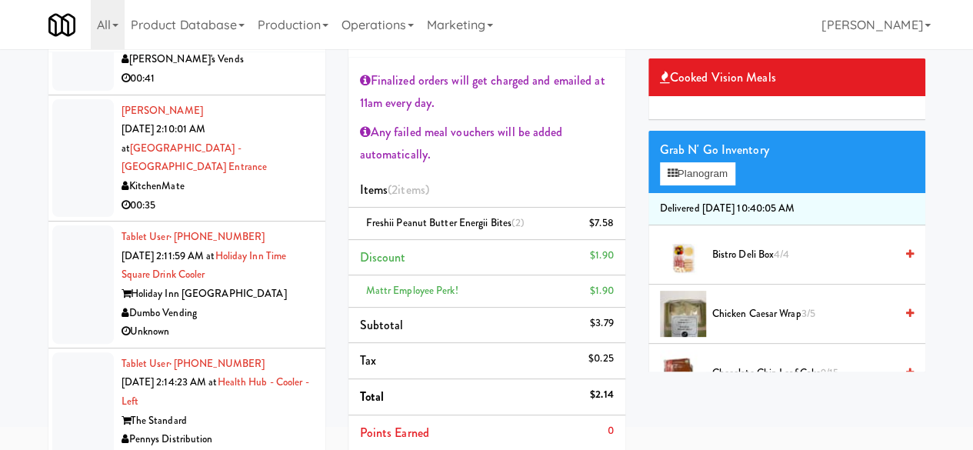
scroll to position [154, 0]
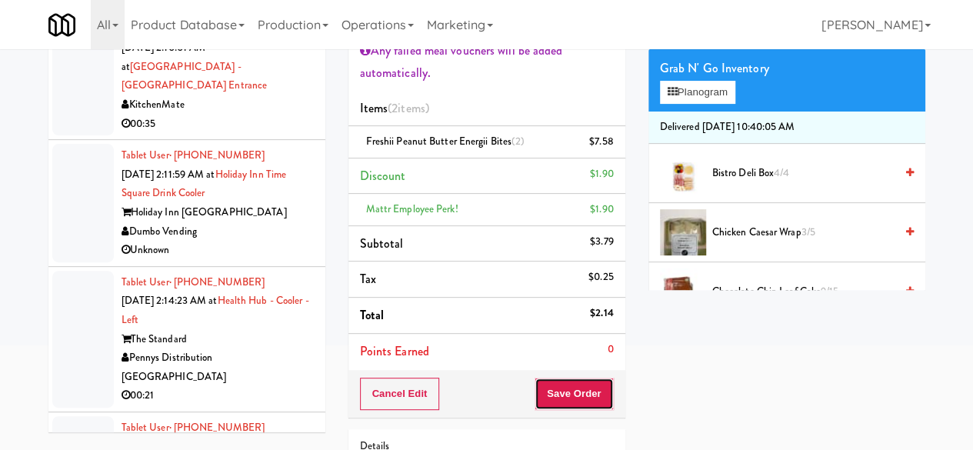
click at [549, 398] on button "Save Order" at bounding box center [573, 394] width 78 height 32
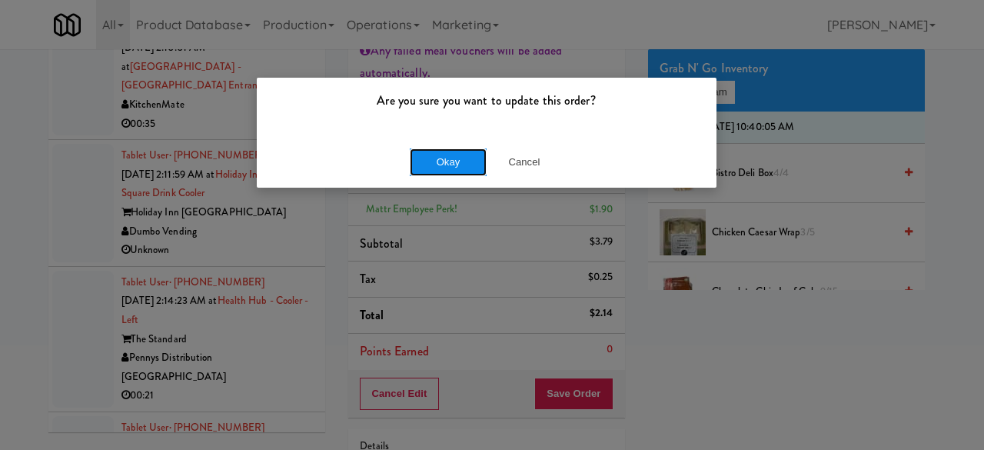
click at [463, 158] on button "Okay" at bounding box center [448, 162] width 77 height 28
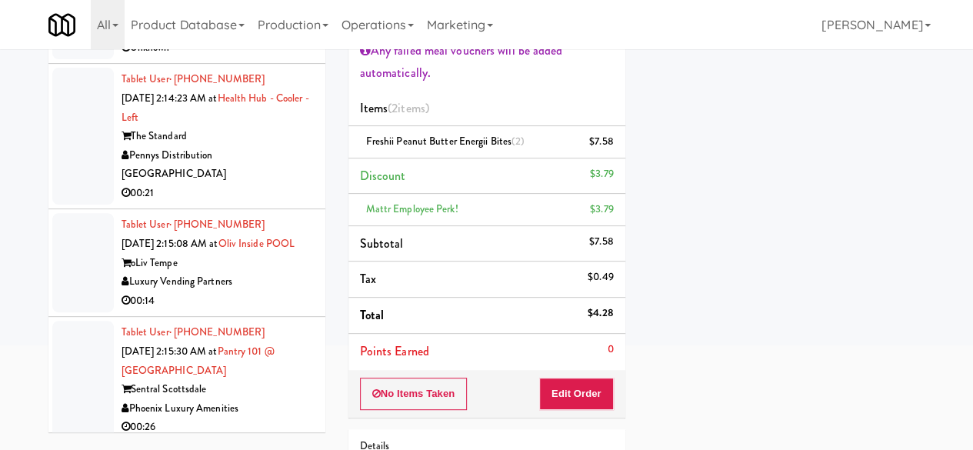
scroll to position [7592, 0]
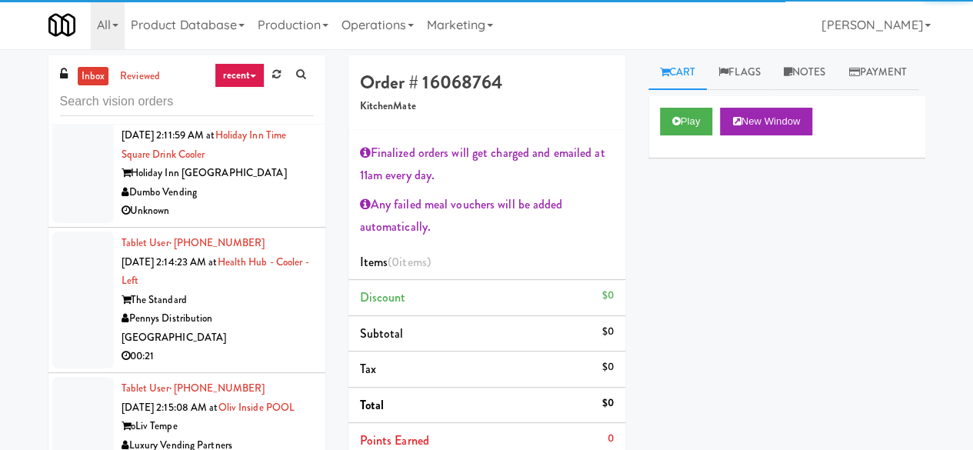
click at [669, 135] on div "Play New Window" at bounding box center [786, 127] width 277 height 62
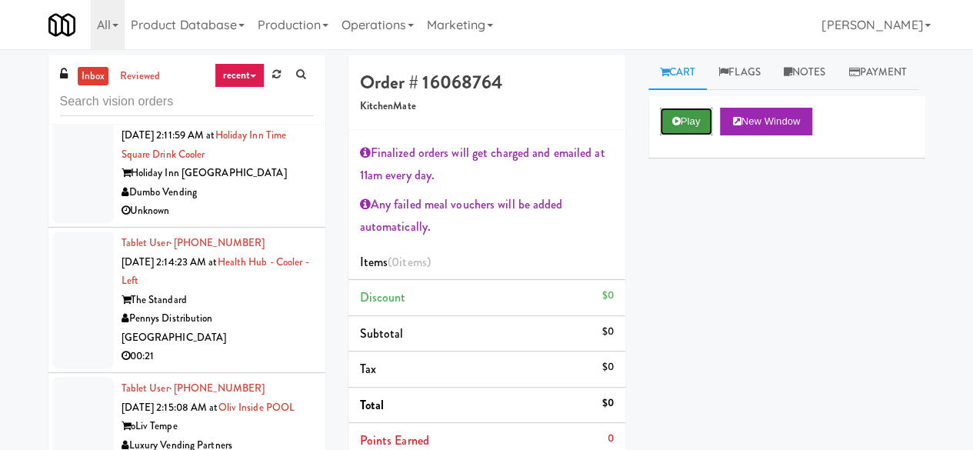
click at [680, 135] on button "Play" at bounding box center [686, 122] width 53 height 28
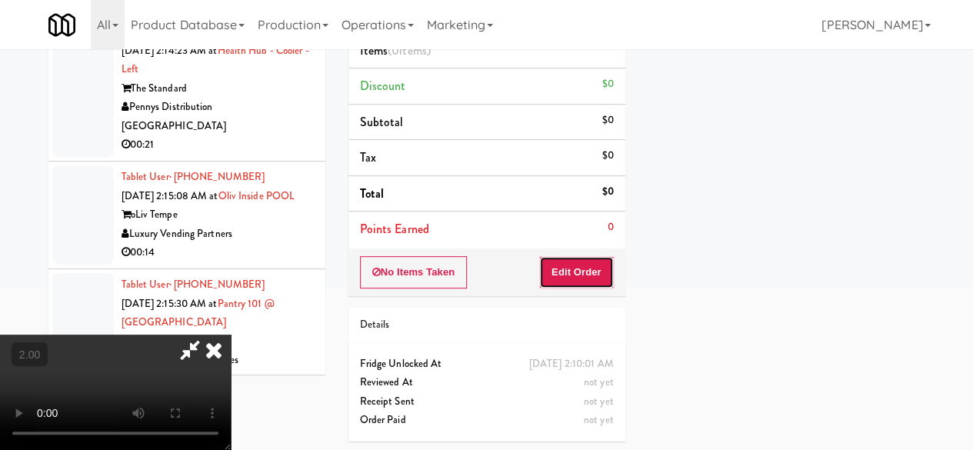
click at [598, 274] on button "Edit Order" at bounding box center [576, 272] width 75 height 32
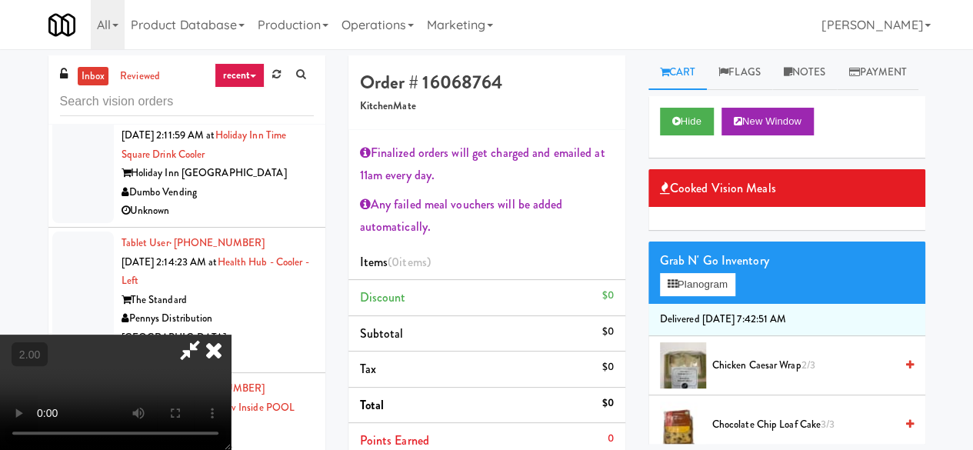
click at [231, 334] on icon at bounding box center [214, 349] width 34 height 31
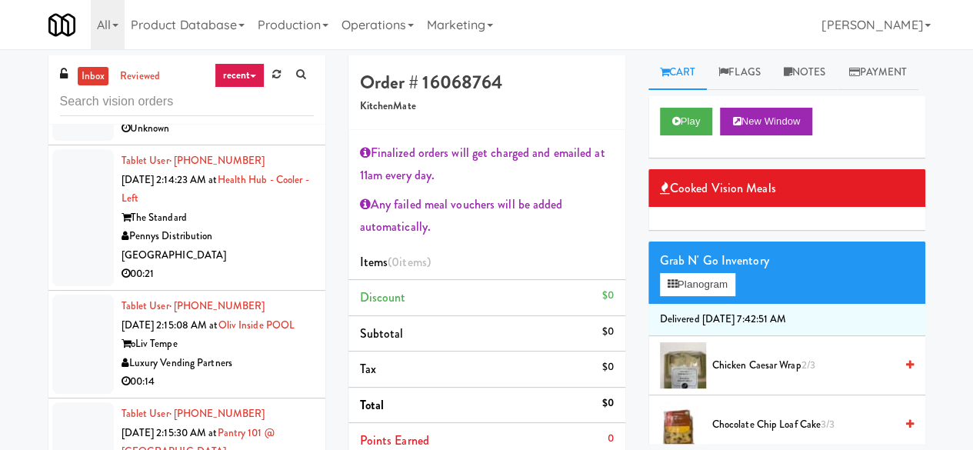
scroll to position [7746, 0]
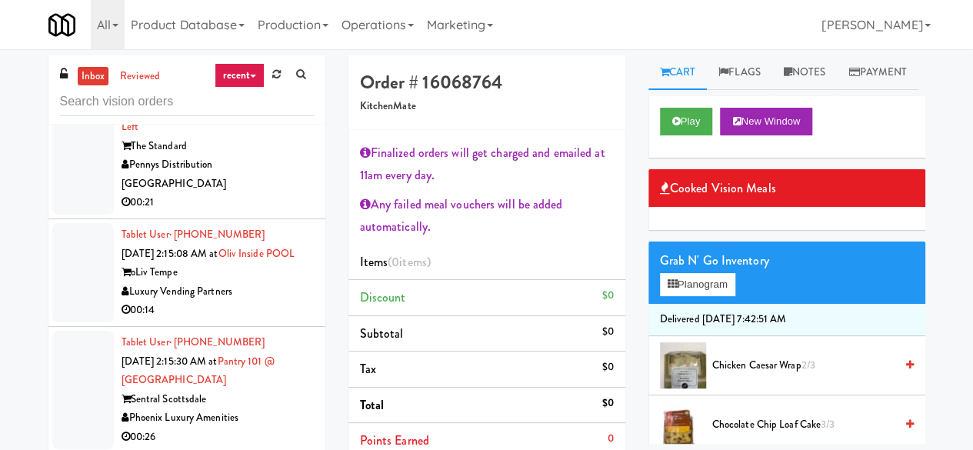
click at [266, 48] on div "Dumbo Vending" at bounding box center [217, 38] width 192 height 19
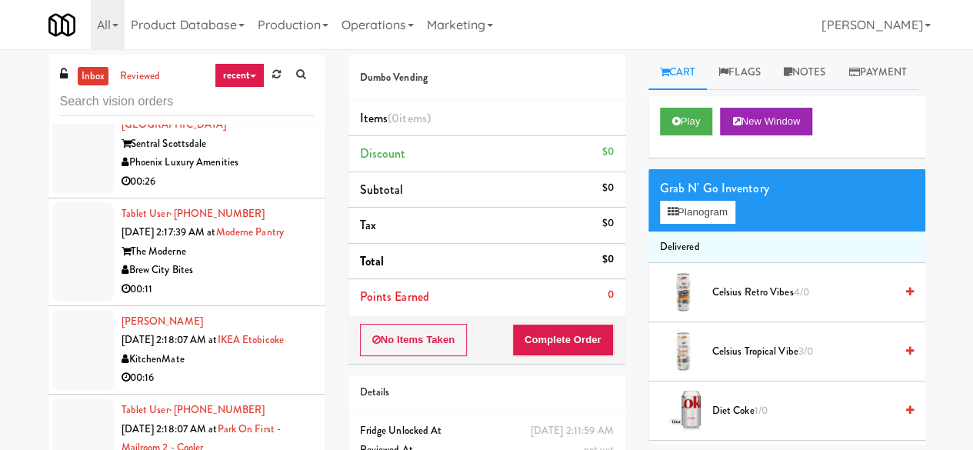
scroll to position [8053, 0]
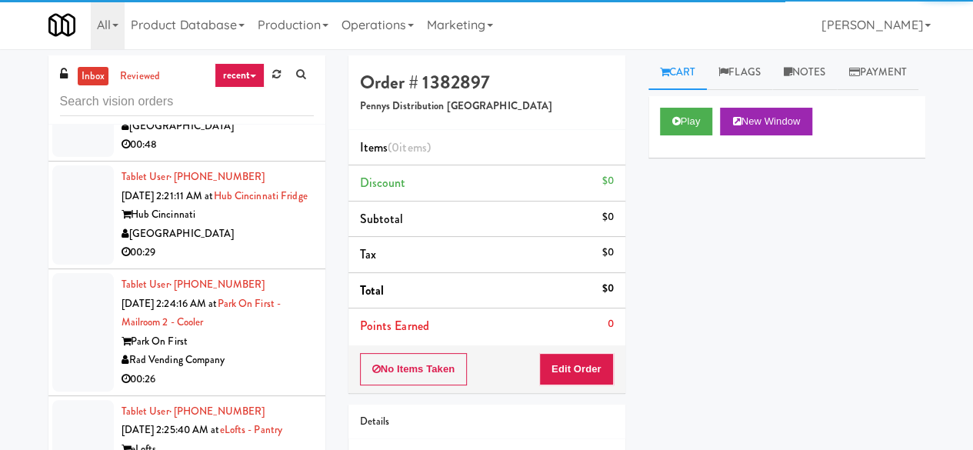
scroll to position [8976, 0]
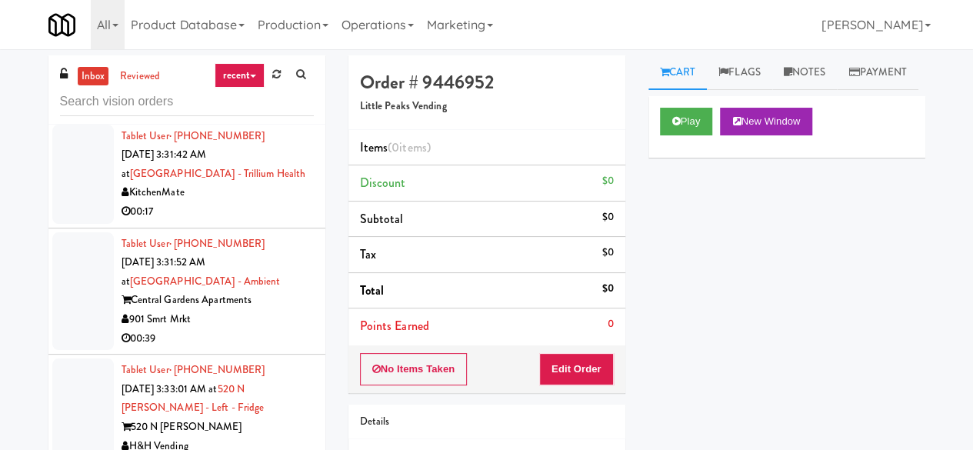
scroll to position [10283, 0]
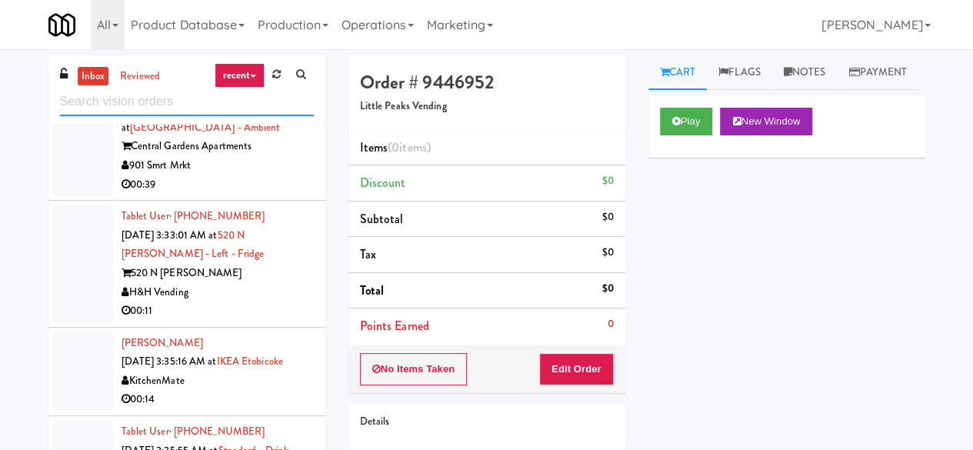
click at [212, 108] on input "text" at bounding box center [187, 102] width 254 height 28
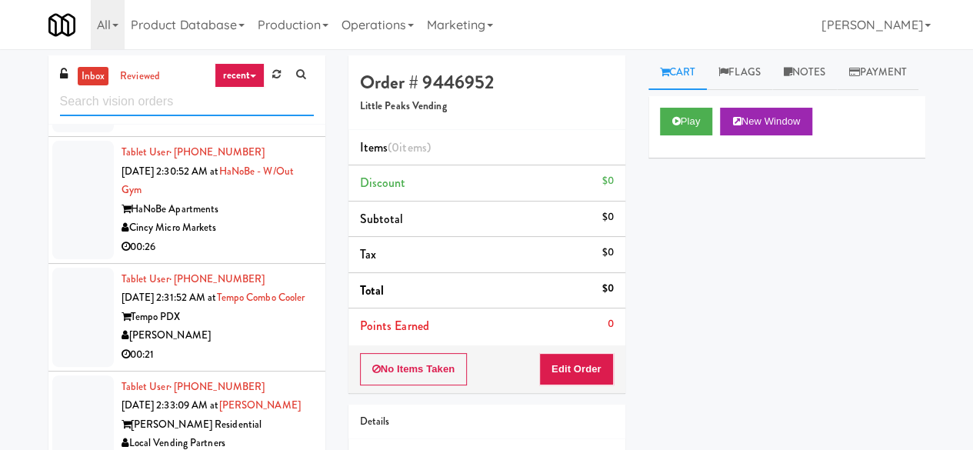
scroll to position [3807, 0]
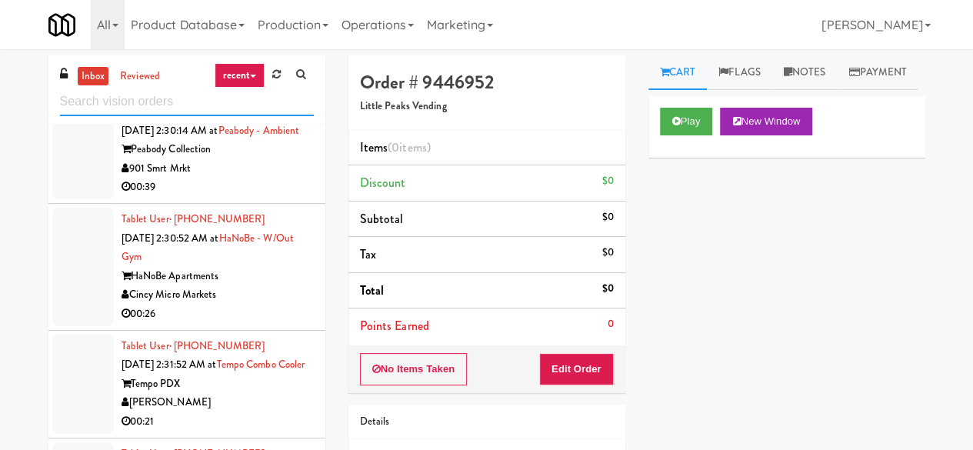
click at [185, 111] on input "text" at bounding box center [187, 102] width 254 height 28
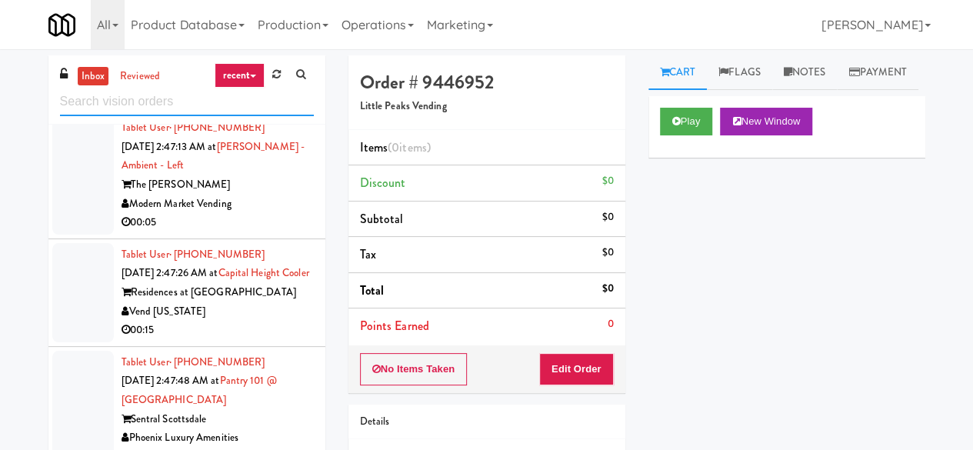
scroll to position [3331, 0]
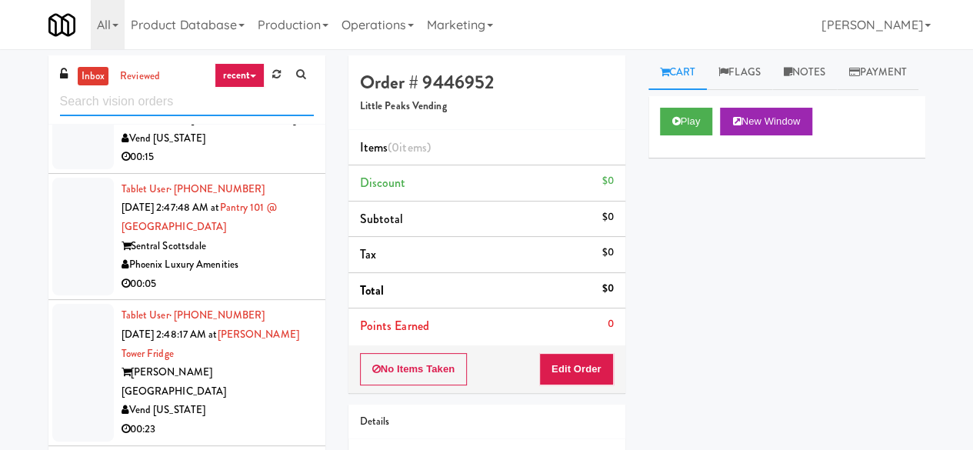
click at [173, 102] on input "text" at bounding box center [187, 102] width 254 height 28
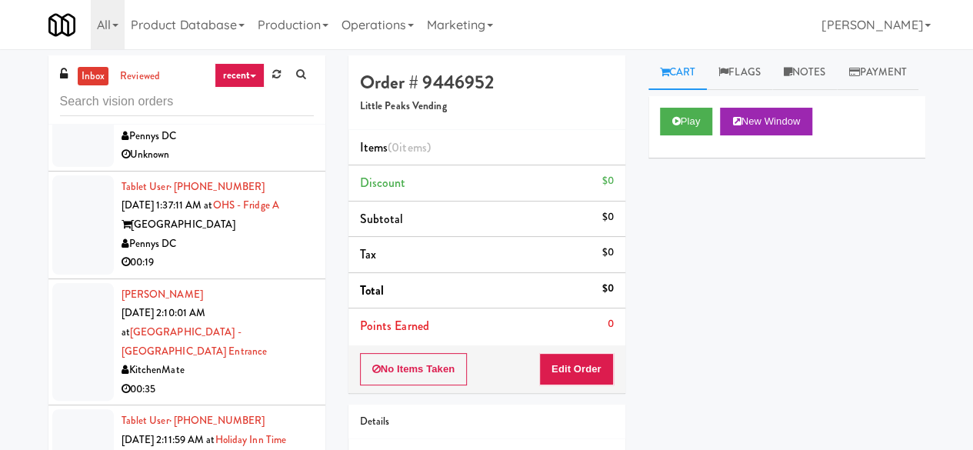
click at [237, 146] on div "Pennys DC" at bounding box center [217, 136] width 192 height 19
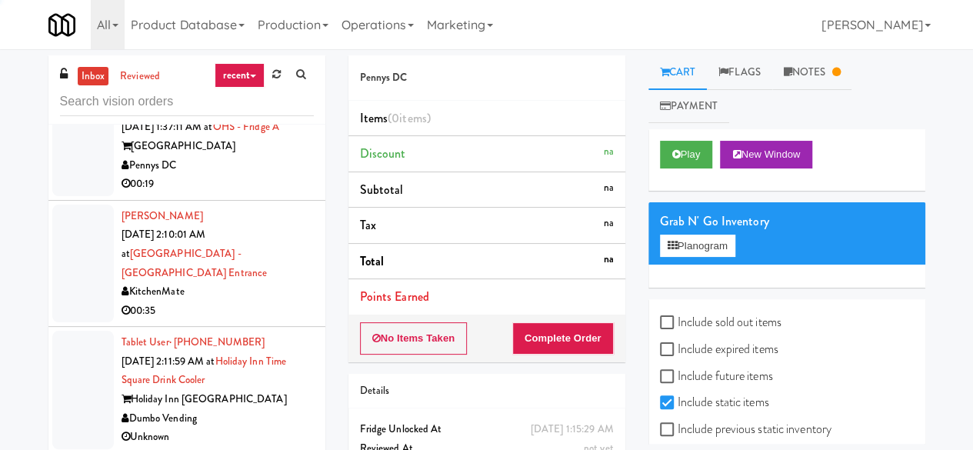
scroll to position [1544, 0]
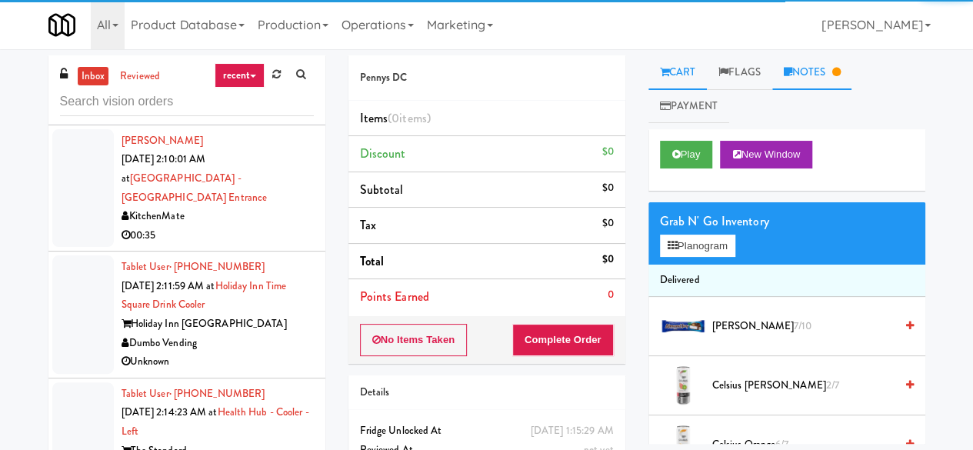
click at [792, 73] on icon at bounding box center [787, 72] width 8 height 10
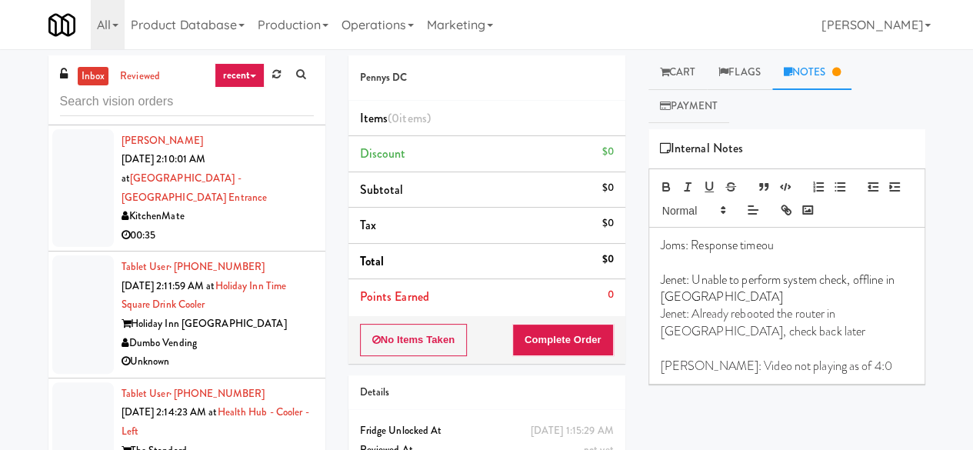
click at [223, 100] on div "Pennys DC" at bounding box center [217, 90] width 192 height 19
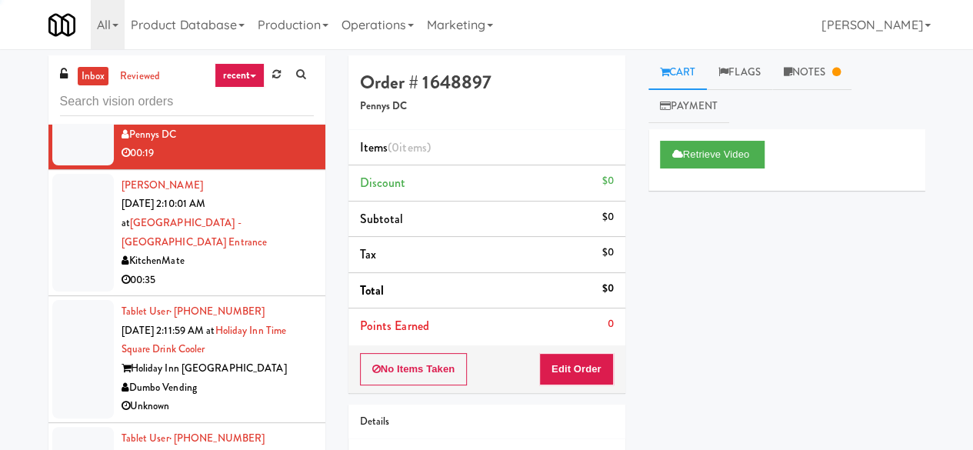
scroll to position [1313, 0]
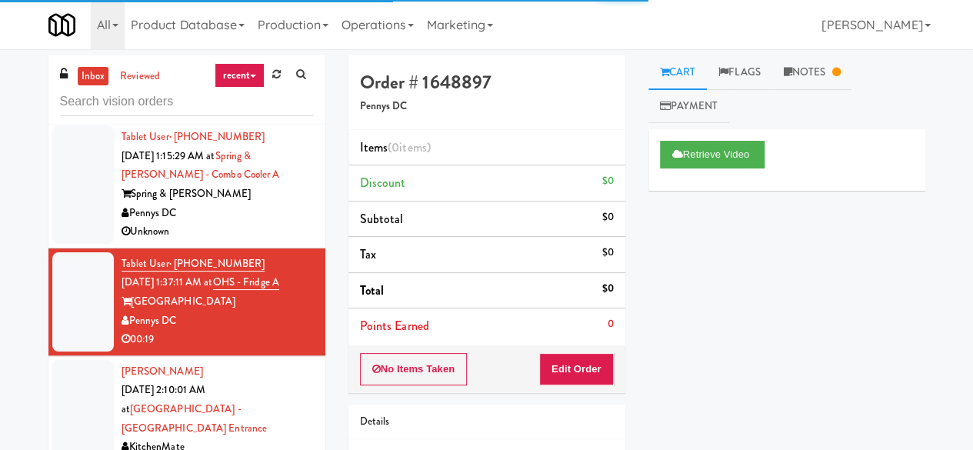
click at [248, 204] on div "Spring & [PERSON_NAME]" at bounding box center [217, 194] width 192 height 19
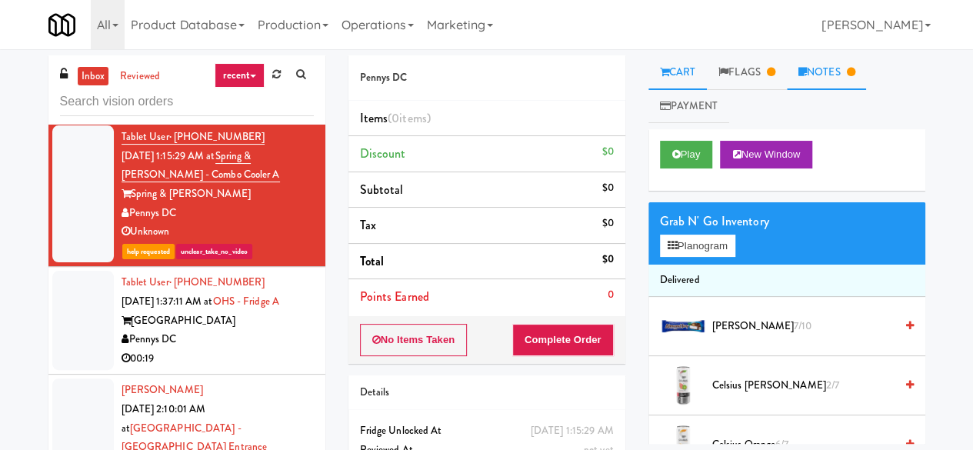
click at [823, 80] on link "Notes" at bounding box center [827, 72] width 80 height 35
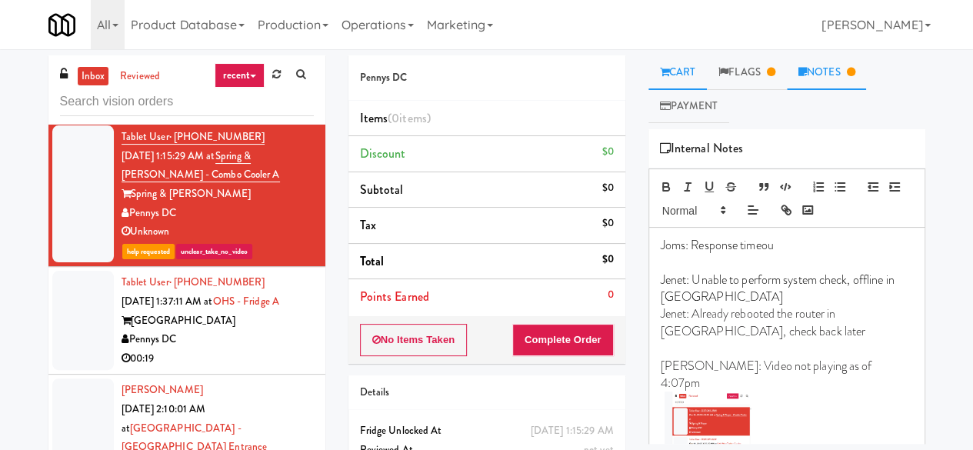
click at [693, 71] on link "Cart" at bounding box center [677, 72] width 59 height 35
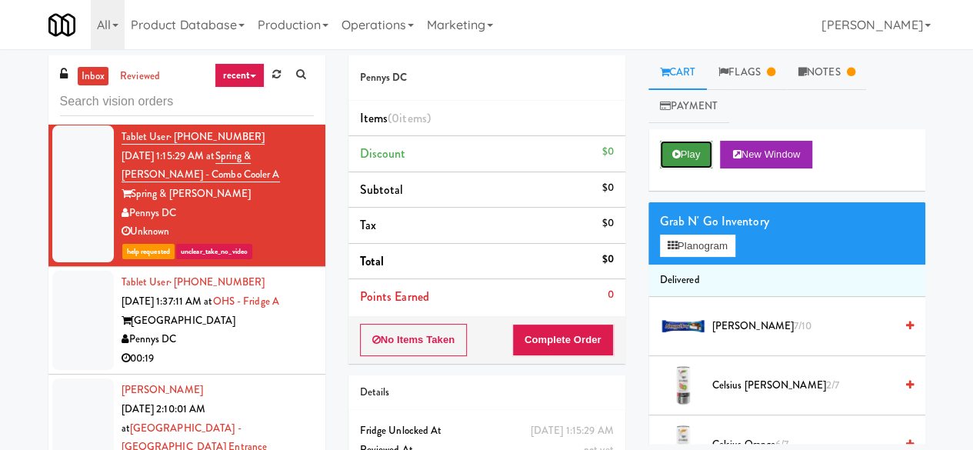
click at [687, 142] on button "Play" at bounding box center [686, 155] width 53 height 28
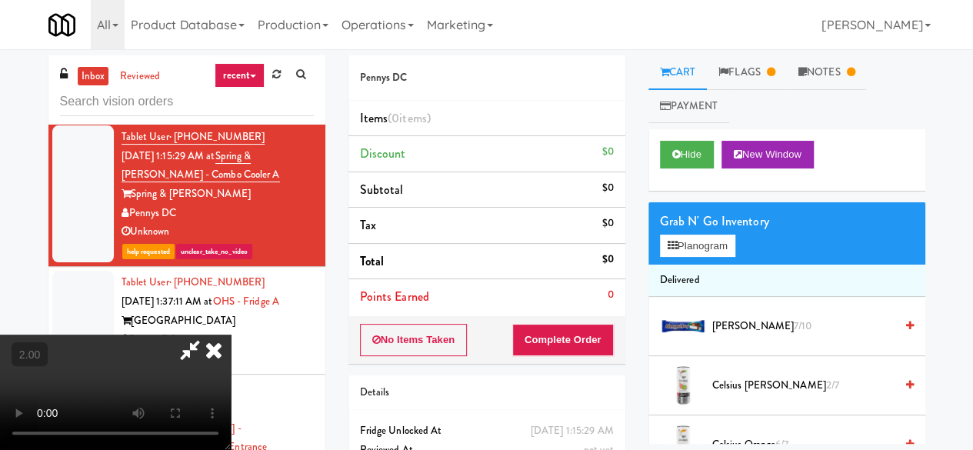
click at [217, 343] on icon at bounding box center [214, 349] width 34 height 31
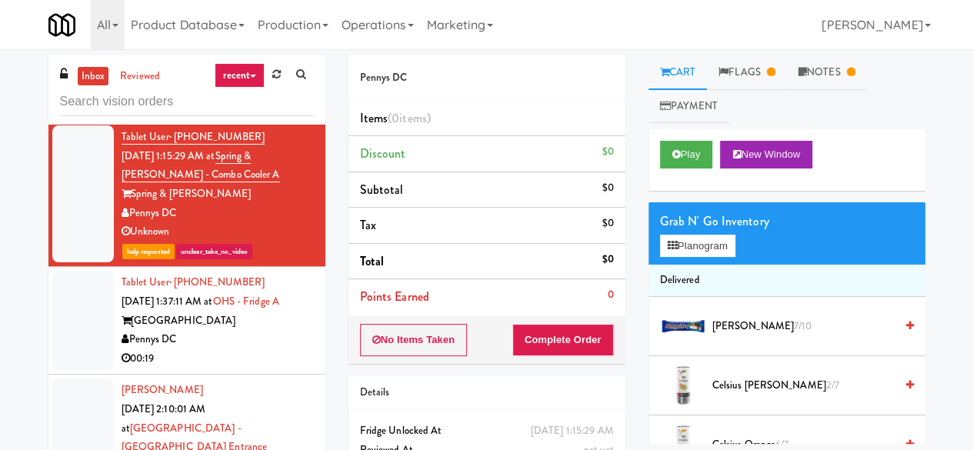
click at [254, 96] on div "Pennys DC" at bounding box center [217, 86] width 192 height 19
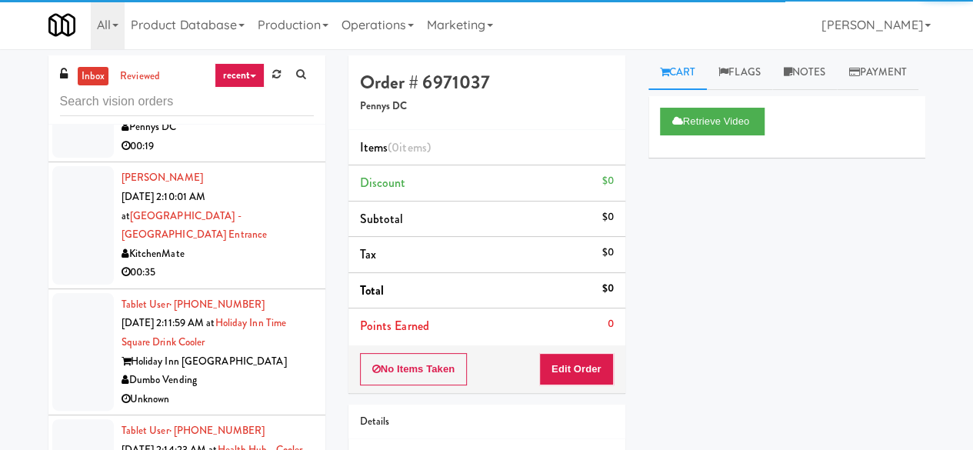
scroll to position [1621, 0]
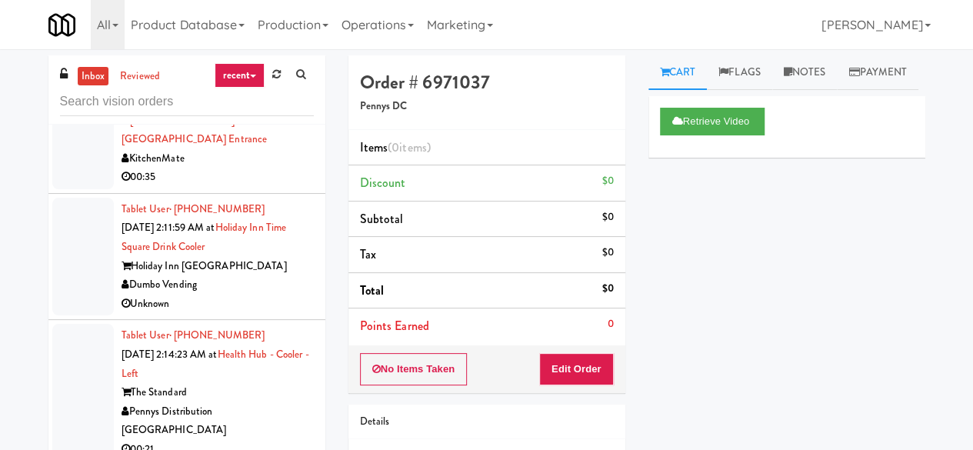
click at [279, 42] on div "Pennys DC" at bounding box center [217, 31] width 192 height 19
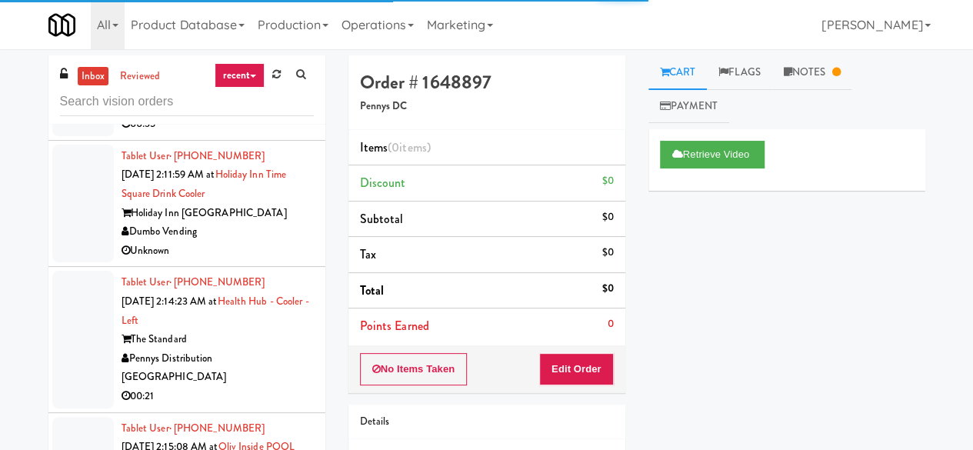
scroll to position [1698, 0]
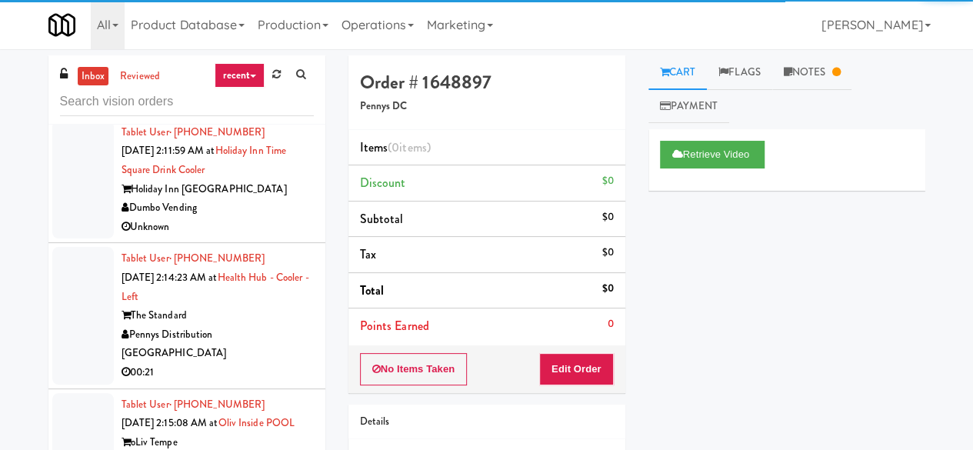
click at [259, 110] on div "00:35" at bounding box center [217, 100] width 192 height 19
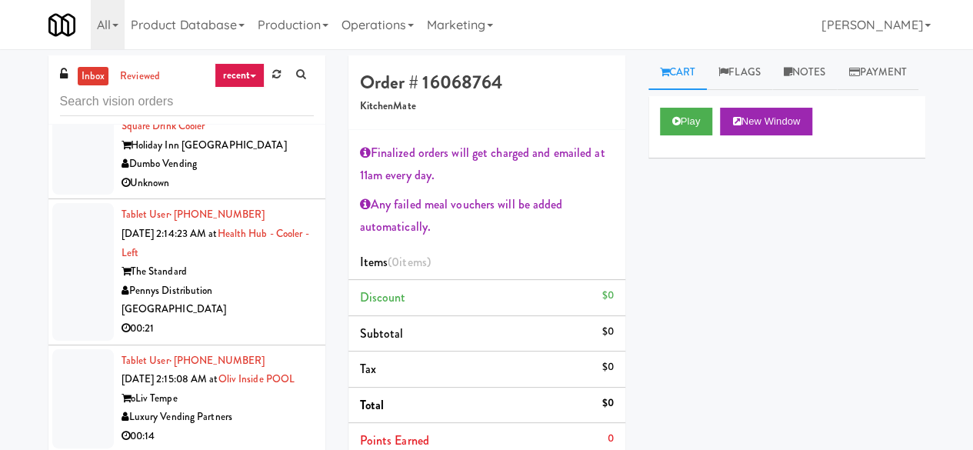
scroll to position [1775, 0]
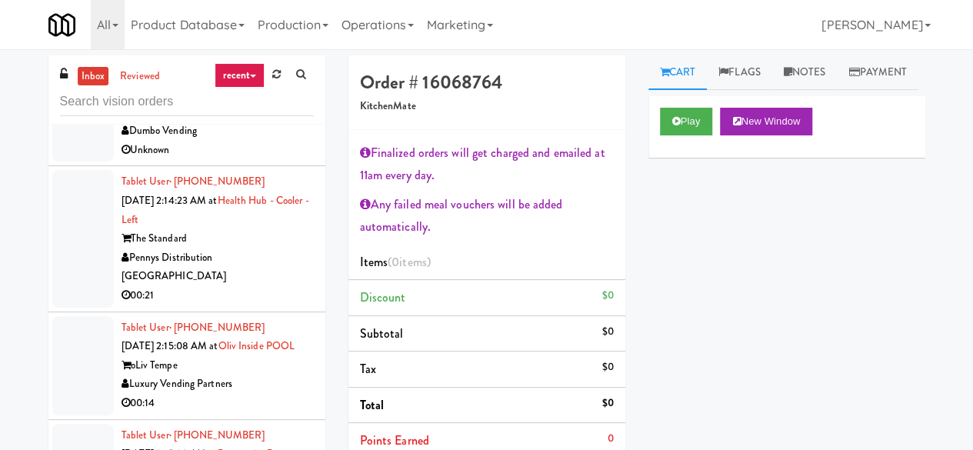
click at [277, 141] on div "Dumbo Vending" at bounding box center [217, 130] width 192 height 19
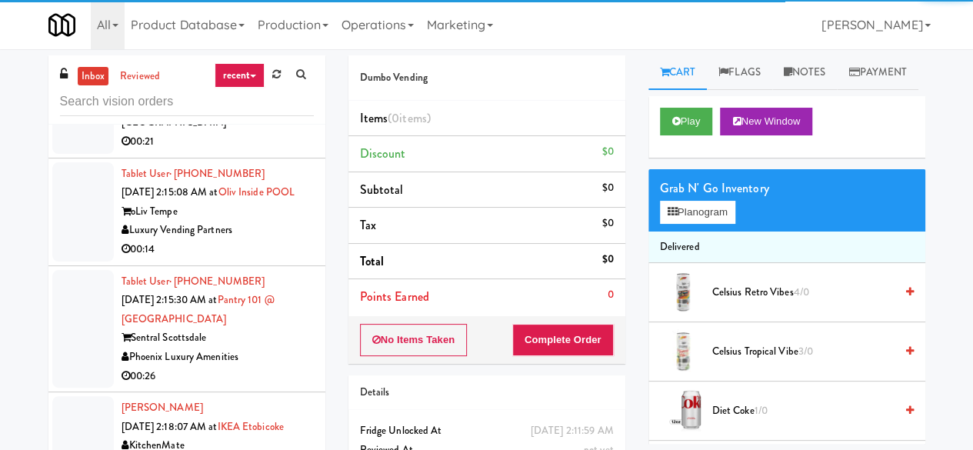
click at [280, 132] on div "Pennys Distribution [GEOGRAPHIC_DATA]" at bounding box center [217, 114] width 192 height 38
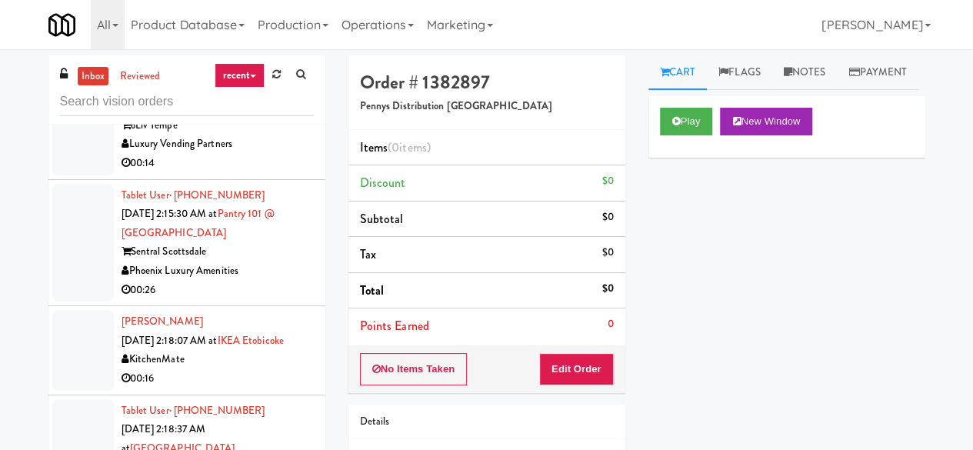
scroll to position [2082, 0]
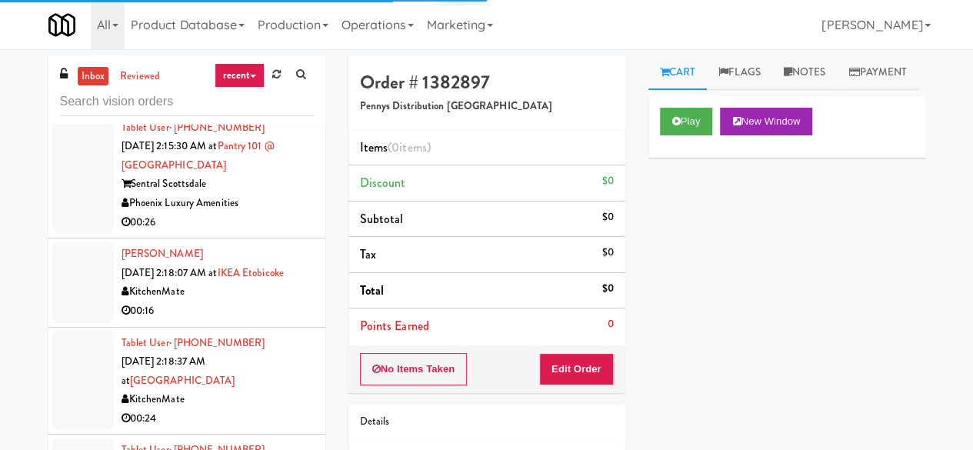
click at [263, 105] on div "00:14" at bounding box center [217, 95] width 192 height 19
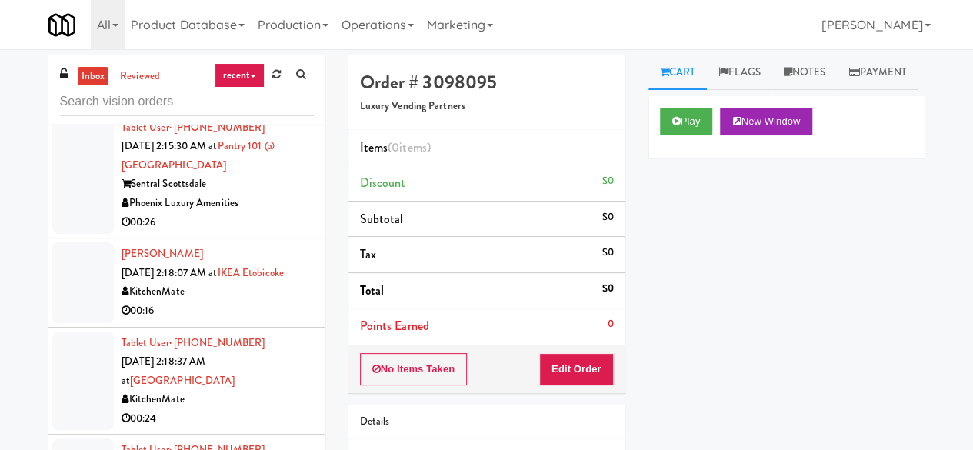
click at [253, 320] on div "Kamil Ganko Oct 10, 2025 2:18:07 AM at IKEA Etobicoke KitchenMate 00:16" at bounding box center [217, 282] width 192 height 75
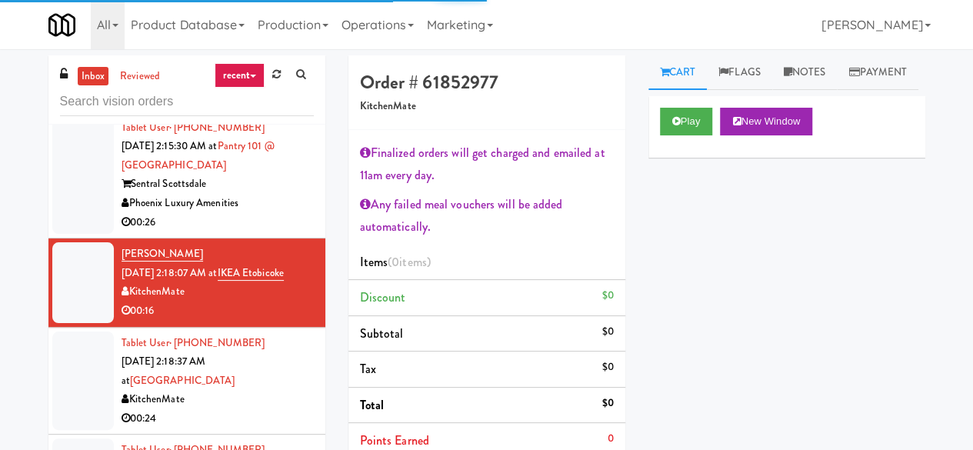
click at [274, 213] on div "Phoenix Luxury Amenities" at bounding box center [217, 203] width 192 height 19
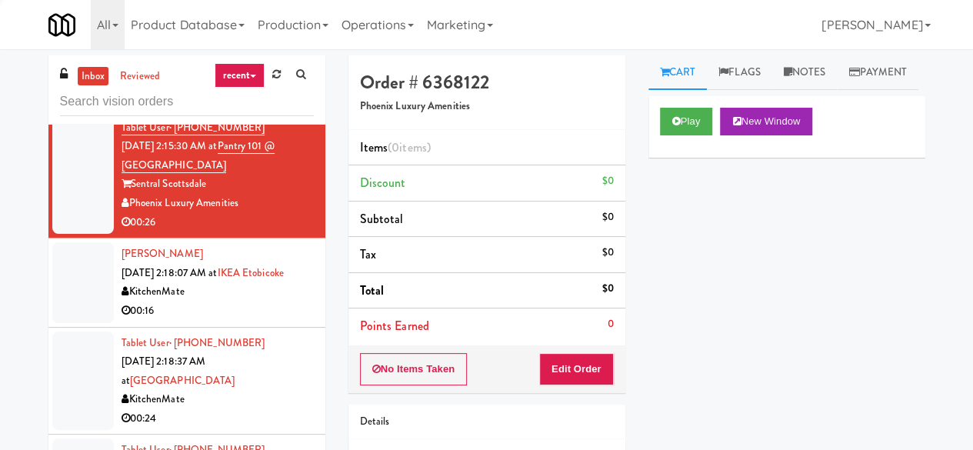
click at [254, 86] on div "Luxury Vending Partners" at bounding box center [217, 76] width 192 height 19
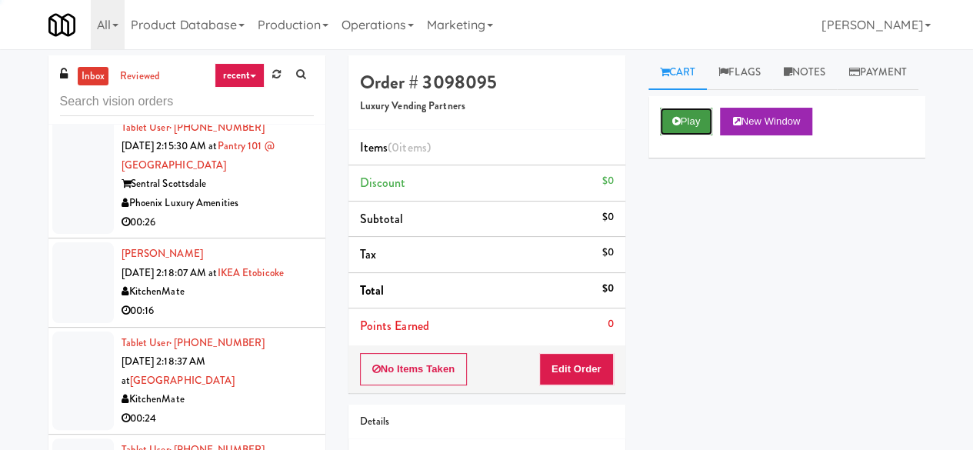
click at [677, 135] on button "Play" at bounding box center [686, 122] width 53 height 28
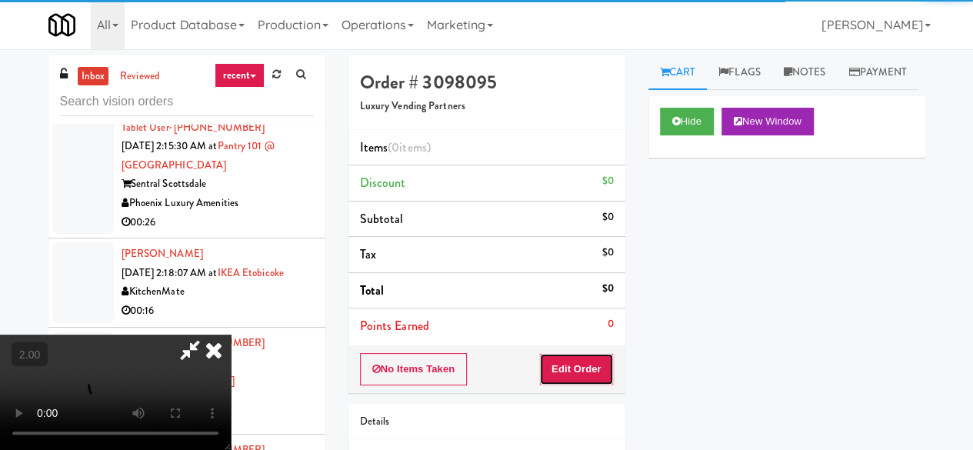
click at [557, 361] on button "Edit Order" at bounding box center [576, 369] width 75 height 32
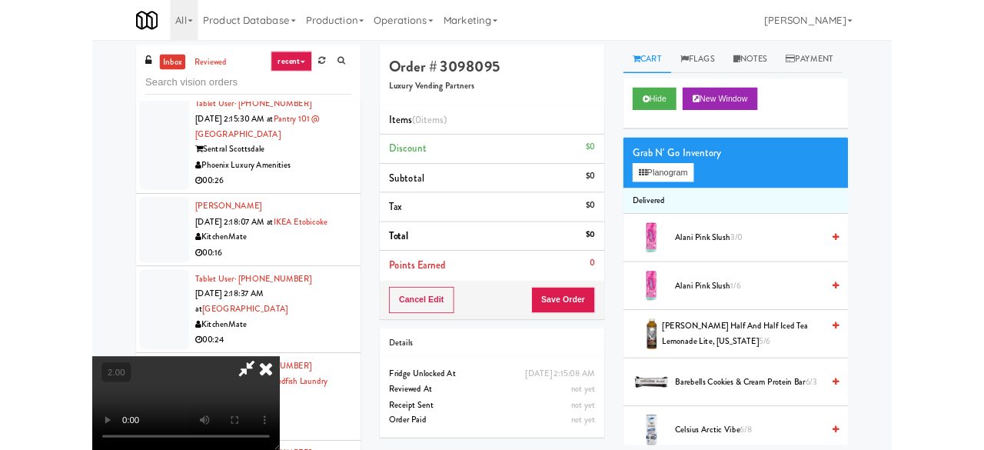
scroll to position [32, 0]
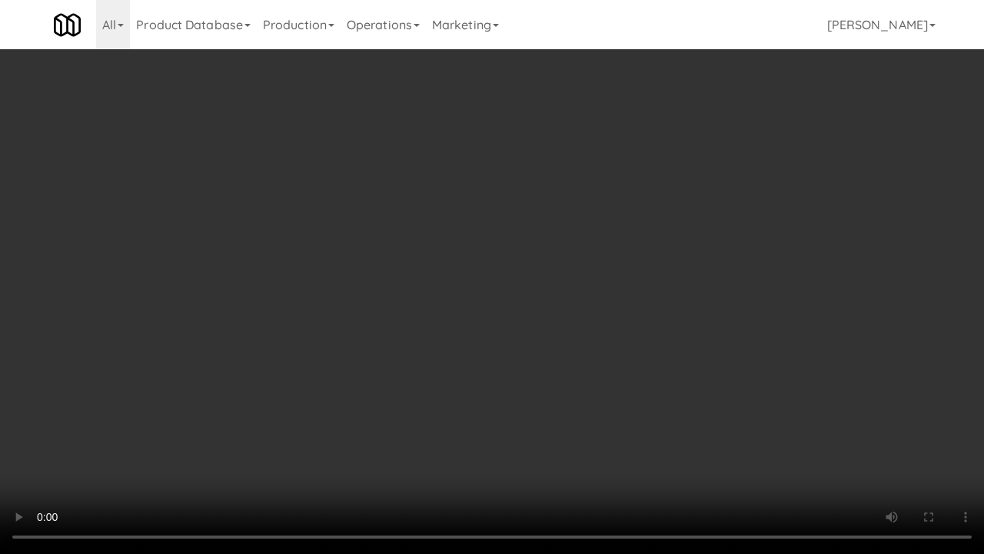
click at [577, 297] on video at bounding box center [492, 277] width 984 height 554
click at [614, 392] on video at bounding box center [492, 277] width 984 height 554
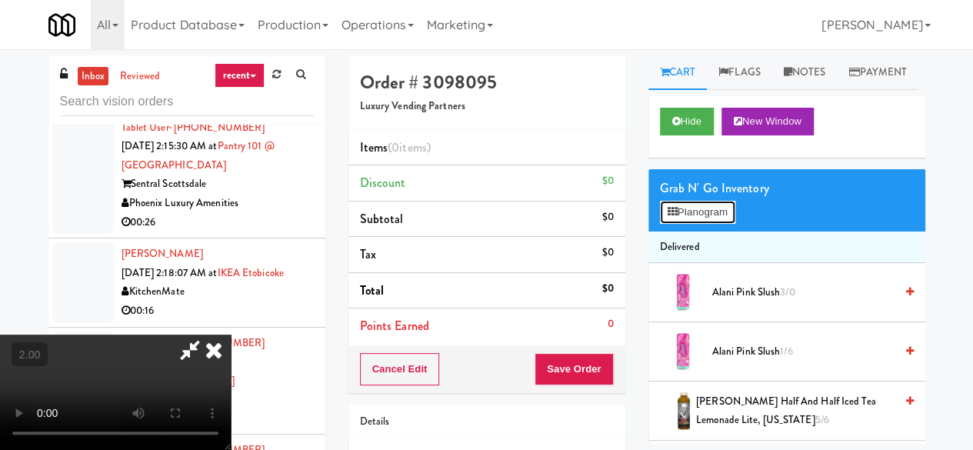
click at [677, 224] on button "Planogram" at bounding box center [697, 212] width 75 height 23
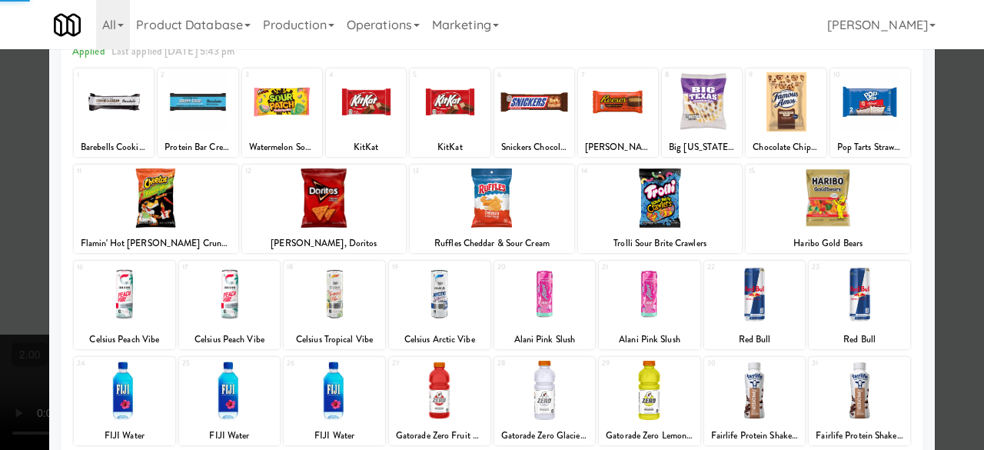
scroll to position [231, 0]
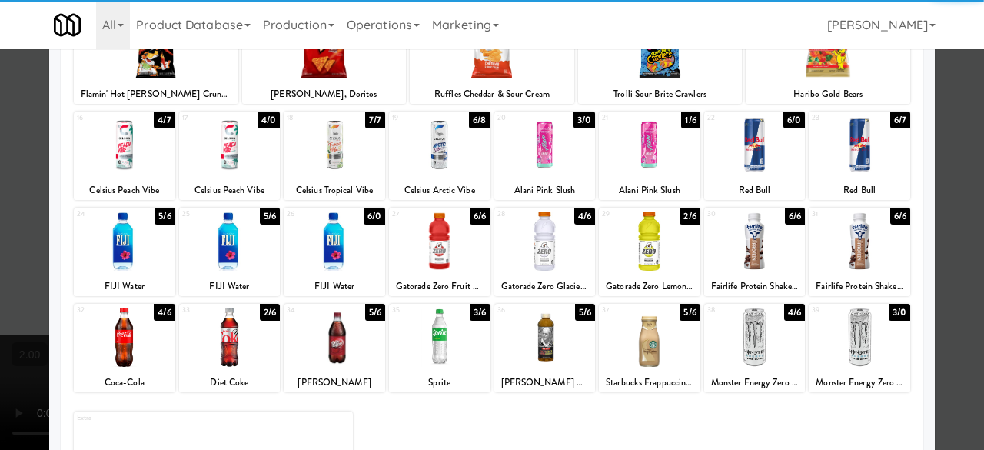
click at [249, 238] on div at bounding box center [229, 240] width 101 height 59
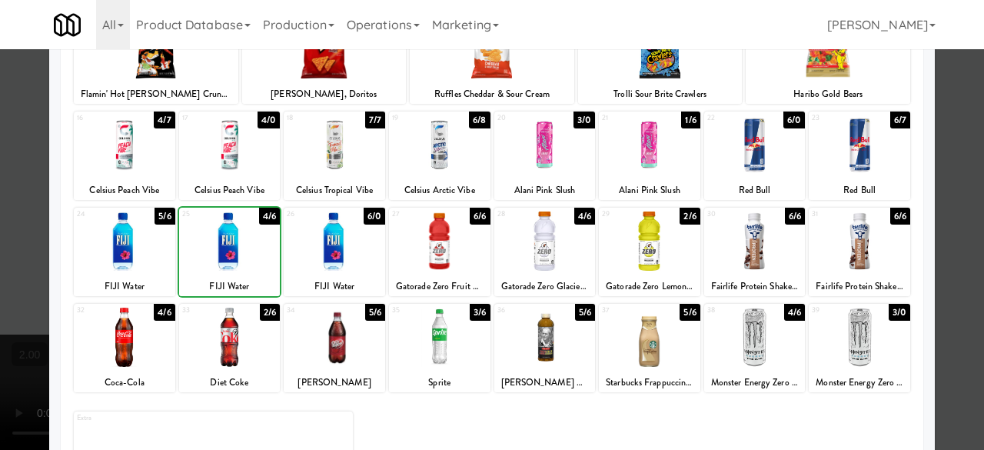
click at [343, 231] on div at bounding box center [334, 240] width 101 height 59
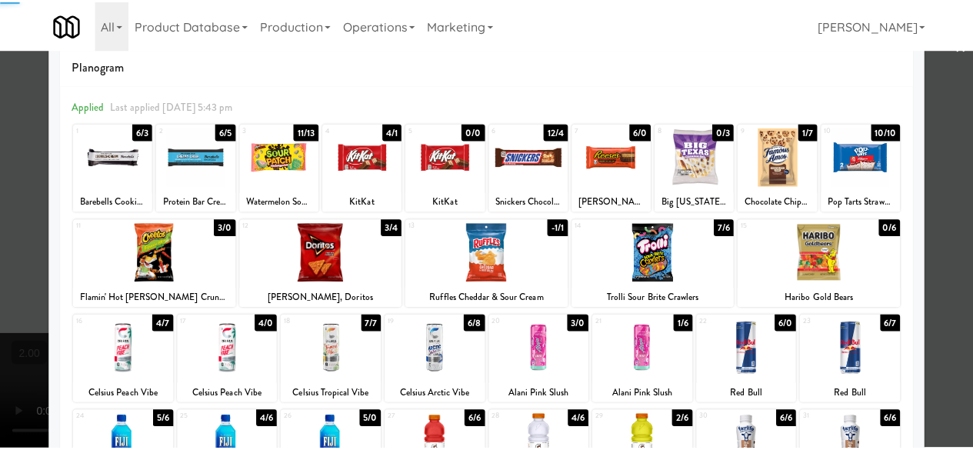
scroll to position [0, 0]
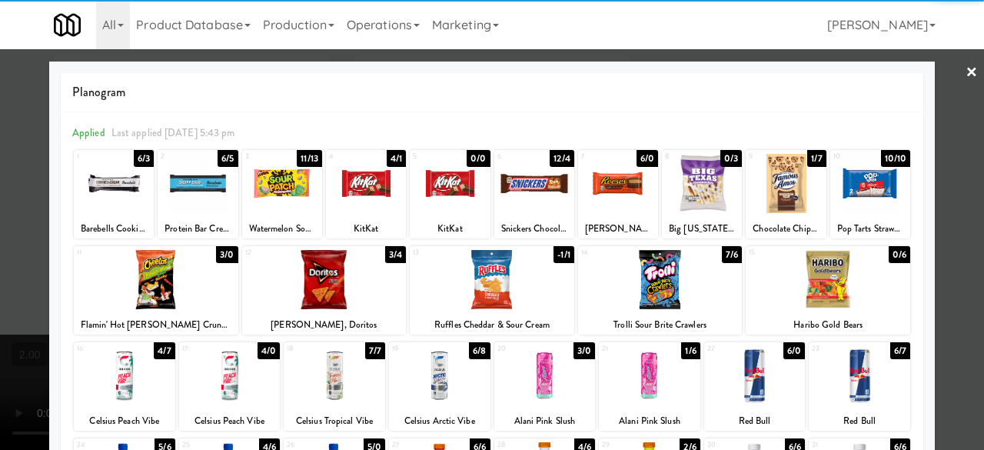
drag, startPoint x: 655, startPoint y: 277, endPoint x: 936, endPoint y: 294, distance: 282.0
click at [657, 278] on div at bounding box center [660, 279] width 165 height 59
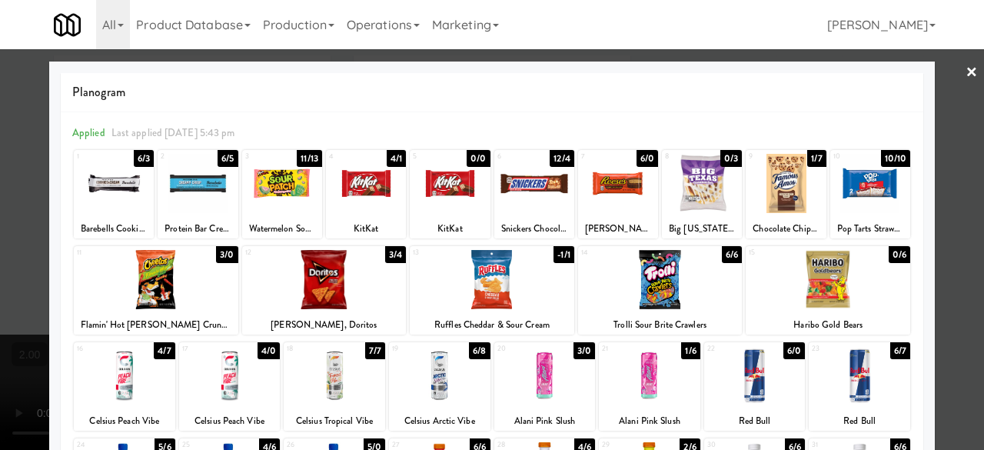
click at [945, 154] on div at bounding box center [492, 225] width 984 height 450
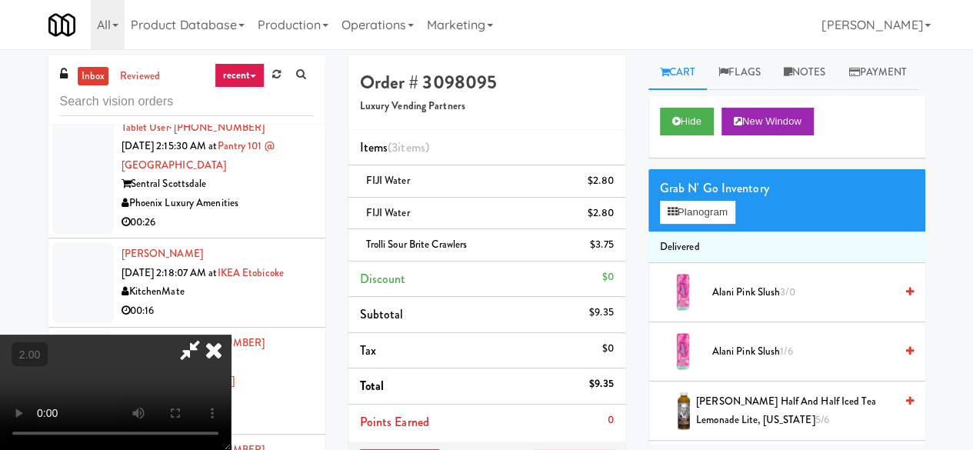
click at [208, 334] on icon at bounding box center [189, 349] width 35 height 31
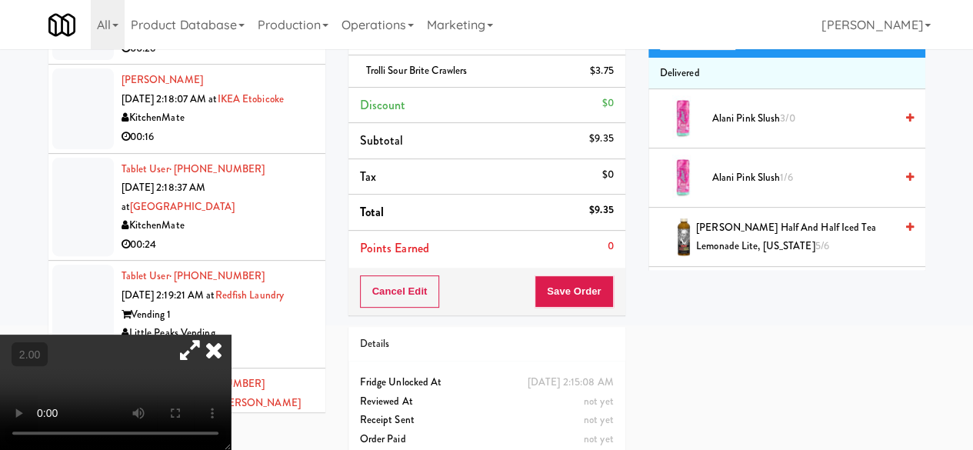
scroll to position [192, 0]
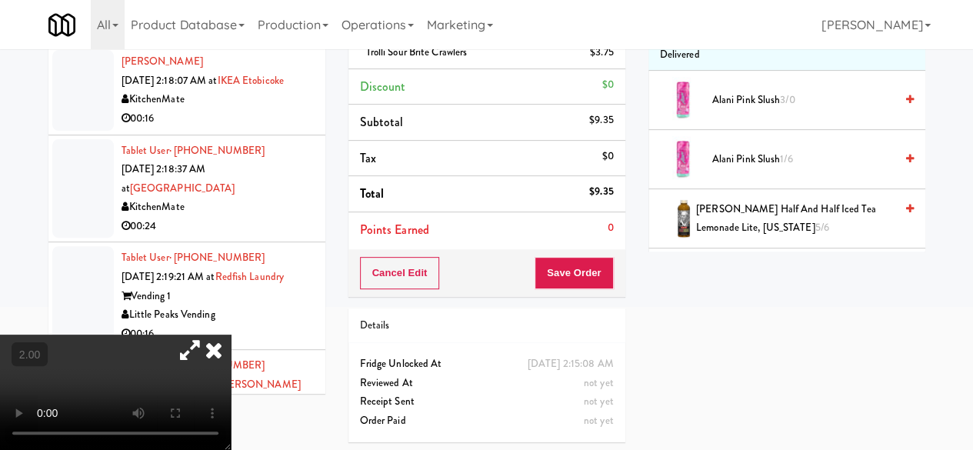
click at [561, 249] on div "Cancel Edit Save Order" at bounding box center [486, 273] width 277 height 48
click at [562, 252] on div "Cancel Edit Save Order" at bounding box center [486, 273] width 277 height 48
click at [569, 262] on button "Save Order" at bounding box center [573, 273] width 78 height 32
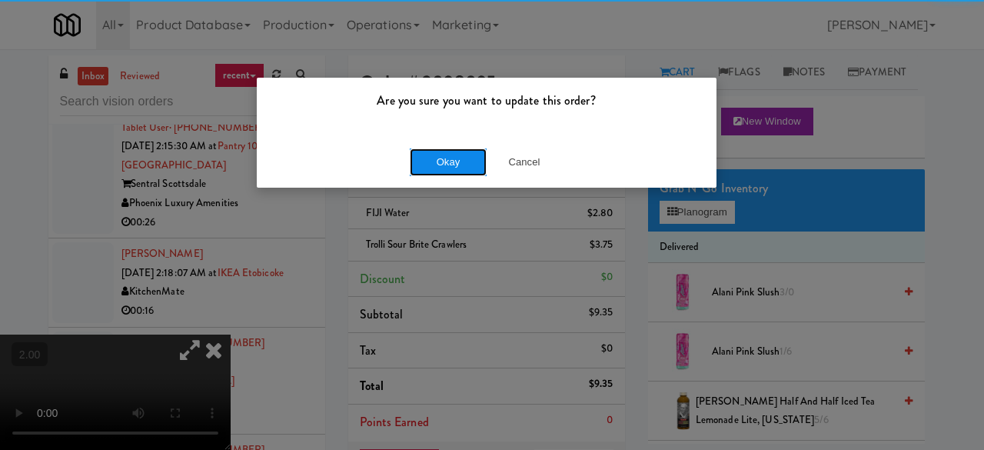
click at [441, 165] on button "Okay" at bounding box center [448, 162] width 77 height 28
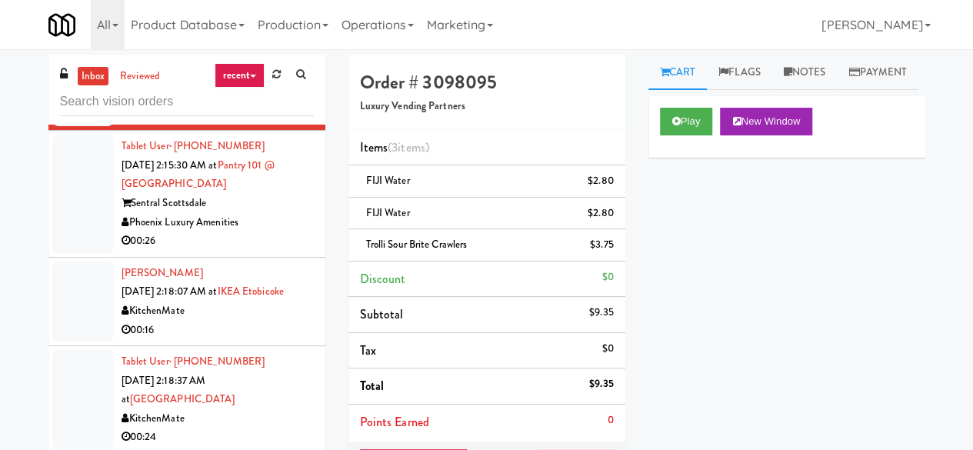
click at [239, 232] on div "Phoenix Luxury Amenities" at bounding box center [217, 222] width 192 height 19
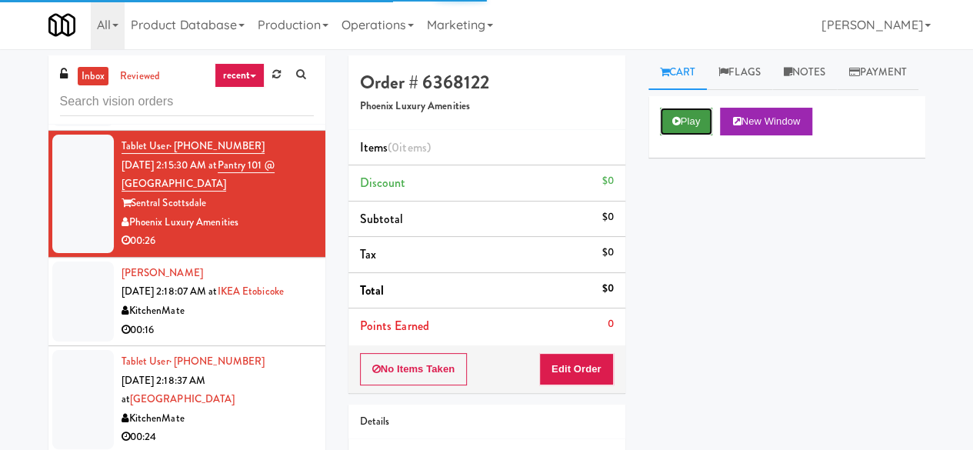
click at [694, 135] on button "Play" at bounding box center [686, 122] width 53 height 28
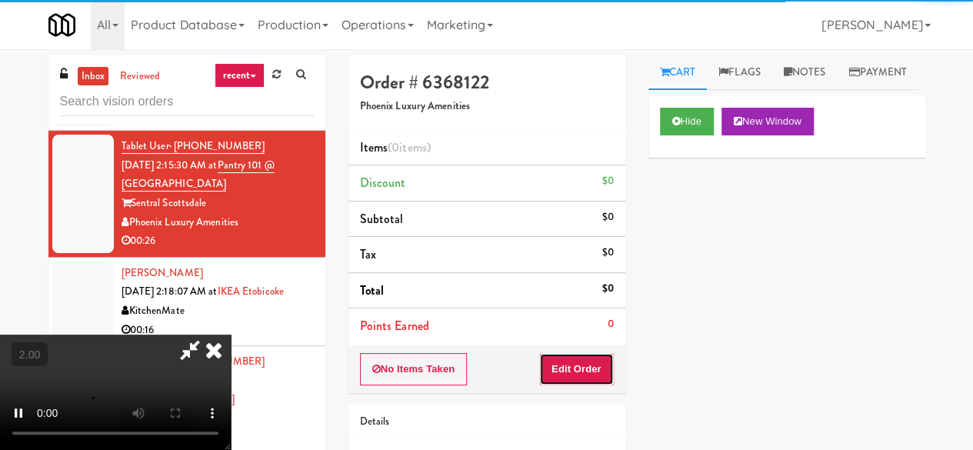
click at [575, 354] on button "Edit Order" at bounding box center [576, 369] width 75 height 32
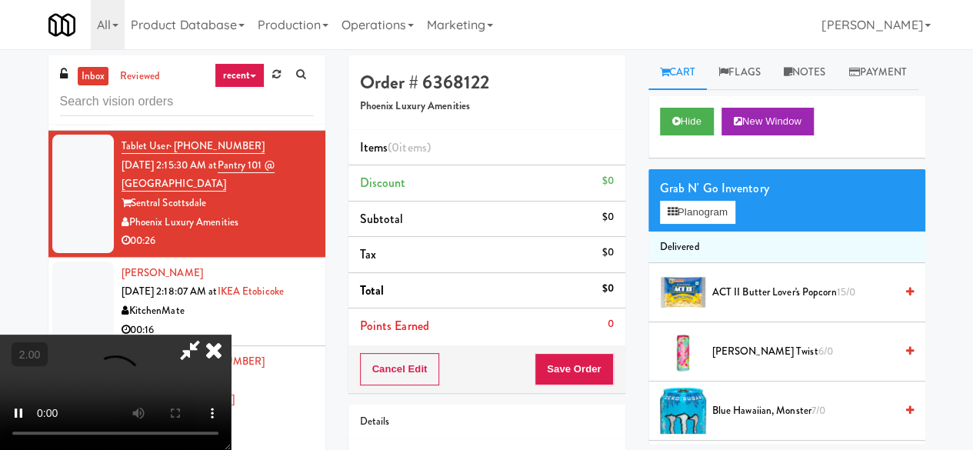
scroll to position [32, 0]
click at [717, 224] on button "Planogram" at bounding box center [697, 212] width 75 height 23
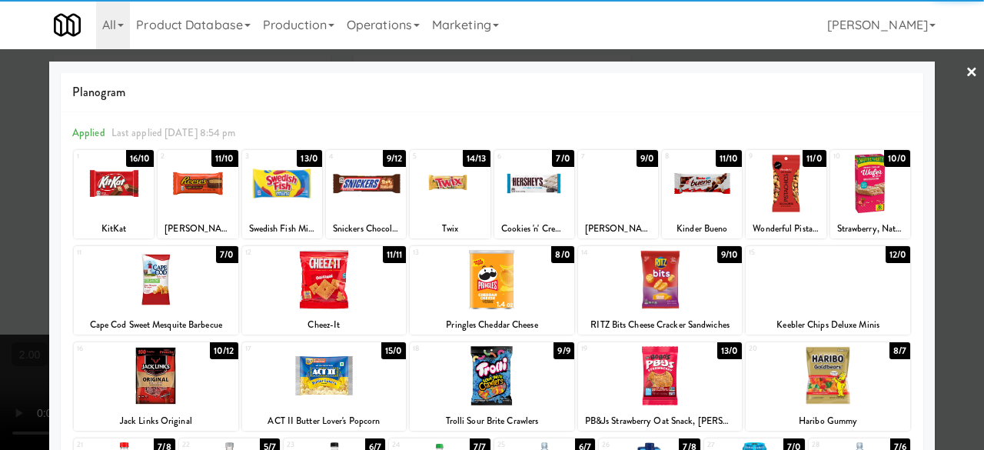
click at [278, 195] on div at bounding box center [282, 183] width 80 height 59
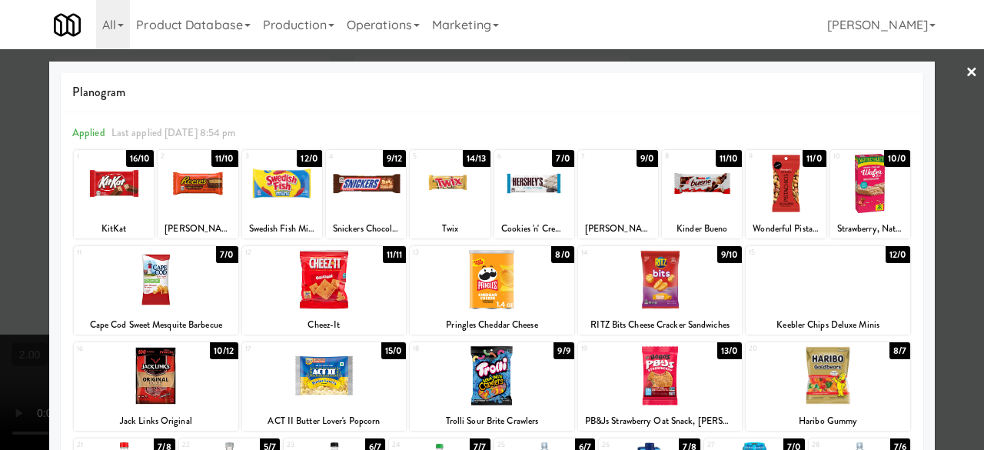
click at [492, 324] on div "Pringles Cheddar Cheese" at bounding box center [492, 324] width 160 height 19
click at [548, 284] on div at bounding box center [492, 279] width 165 height 59
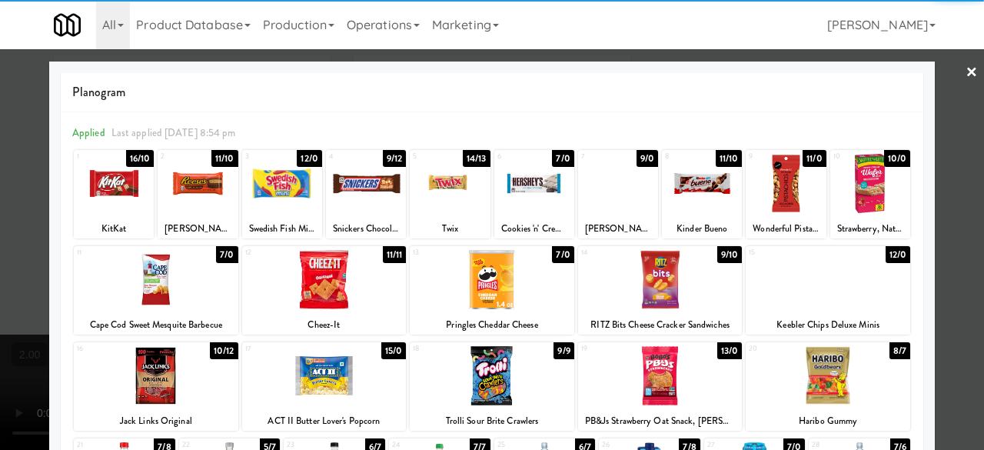
click at [950, 79] on div at bounding box center [492, 225] width 984 height 450
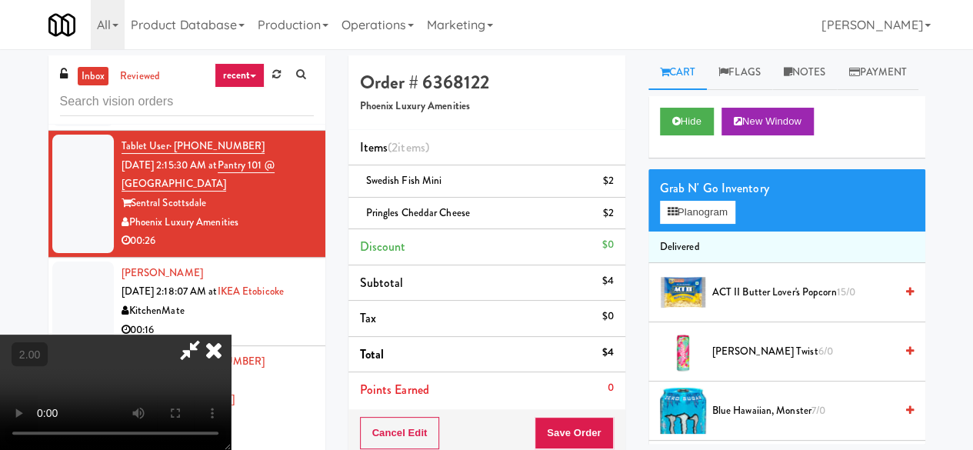
click at [208, 334] on icon at bounding box center [189, 349] width 35 height 31
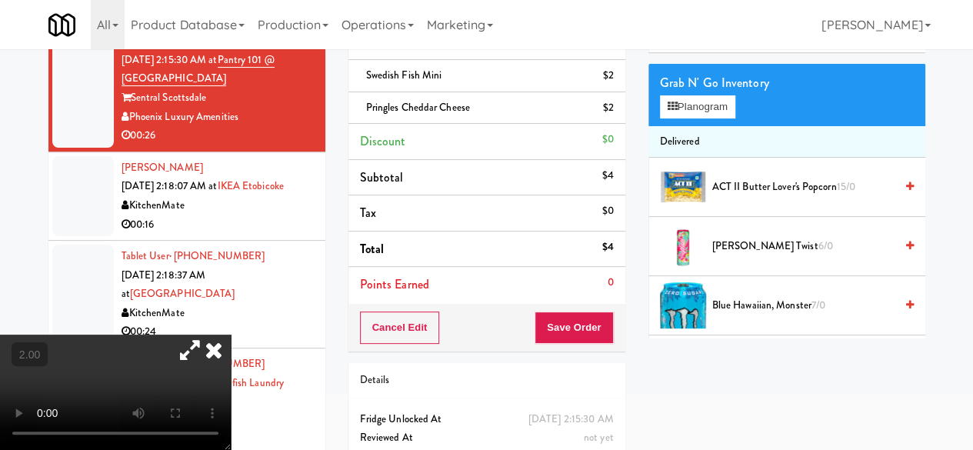
scroll to position [161, 0]
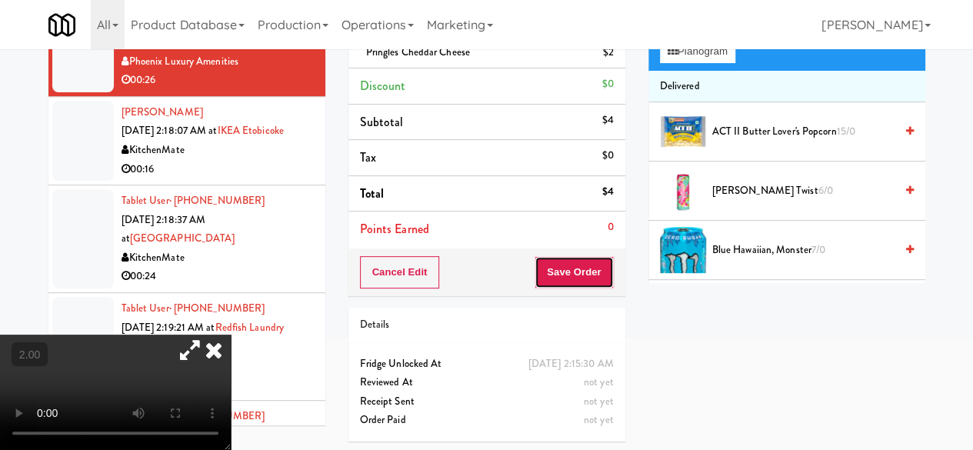
click at [540, 271] on button "Save Order" at bounding box center [573, 272] width 78 height 32
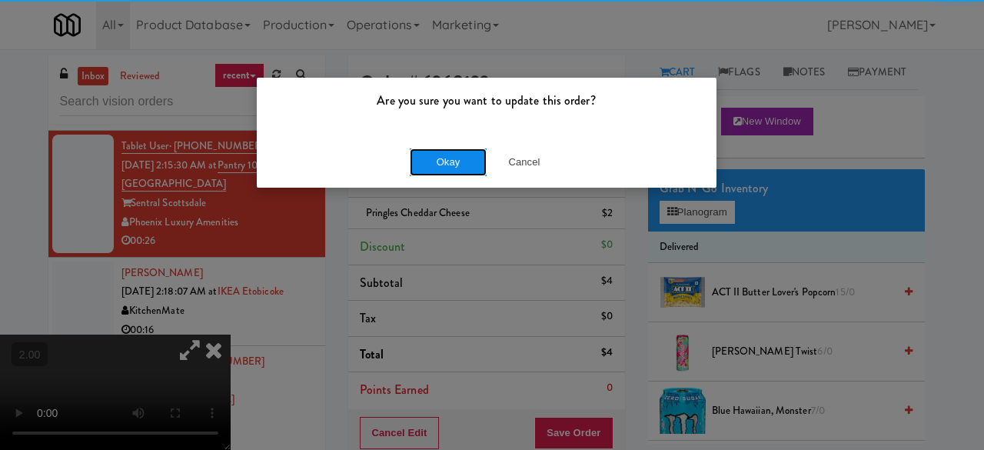
click at [437, 154] on button "Okay" at bounding box center [448, 162] width 77 height 28
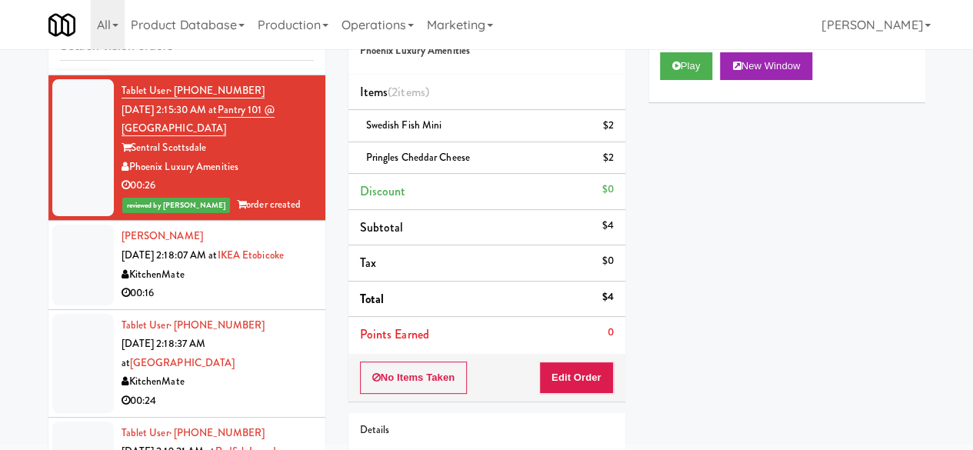
scroll to position [161, 0]
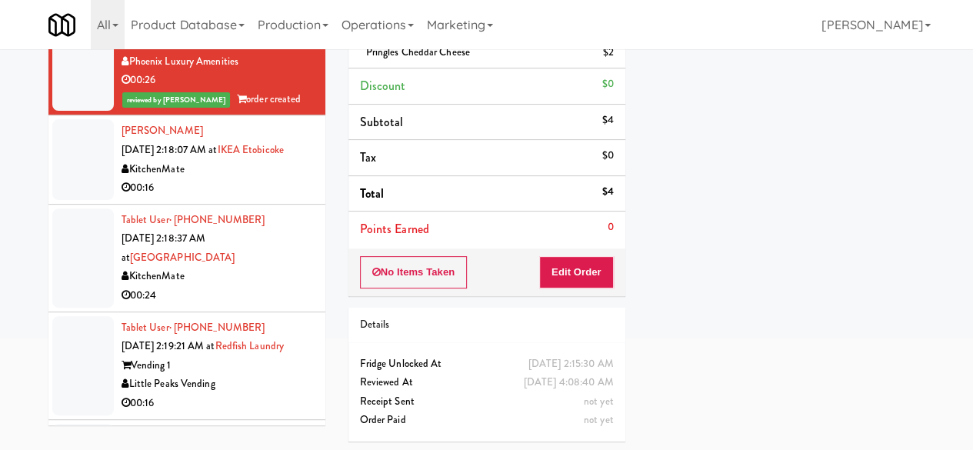
click at [246, 179] on div "KitchenMate" at bounding box center [217, 169] width 192 height 19
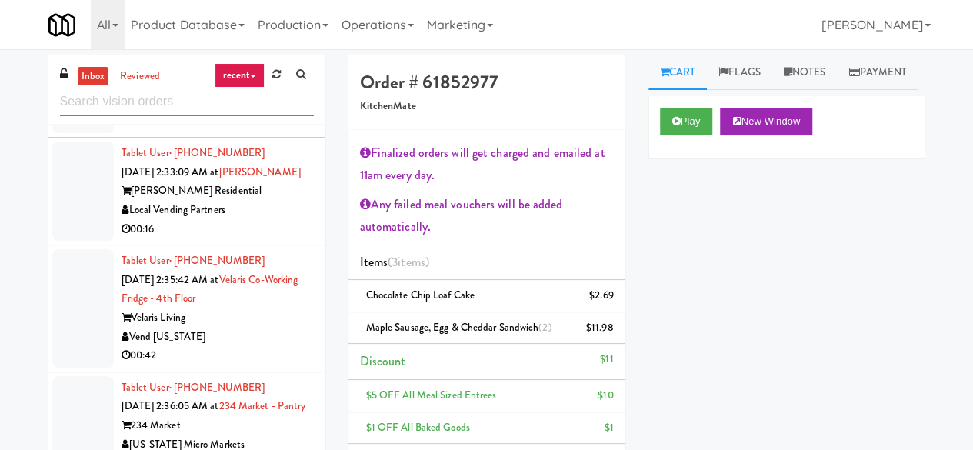
click at [203, 108] on input "text" at bounding box center [187, 102] width 254 height 28
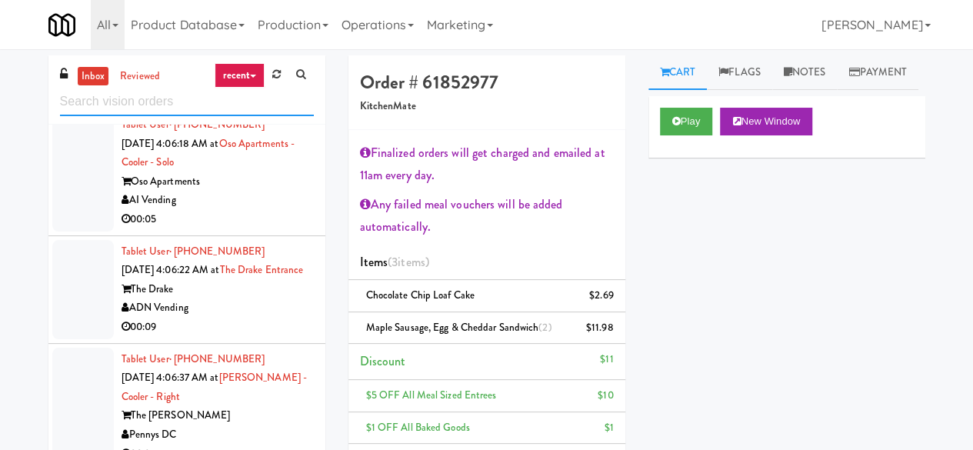
scroll to position [4459, 0]
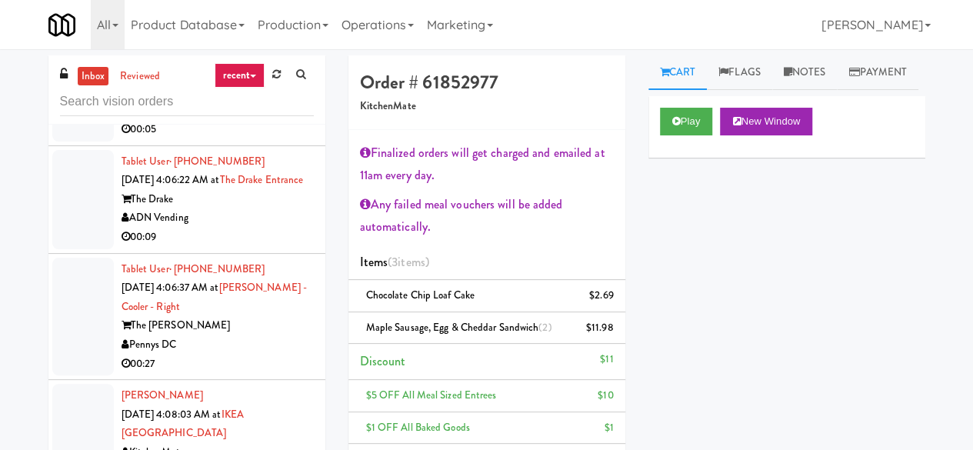
click at [243, 13] on div "00:04" at bounding box center [217, 3] width 192 height 19
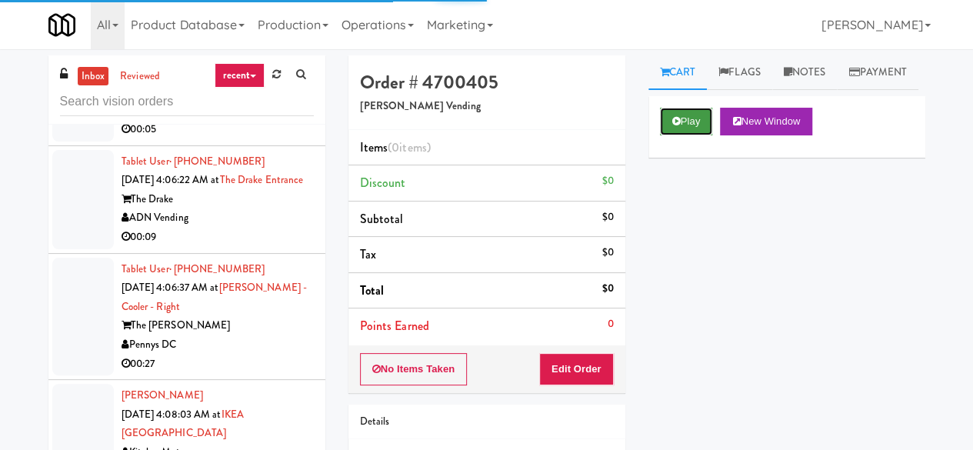
click at [683, 135] on button "Play" at bounding box center [686, 122] width 53 height 28
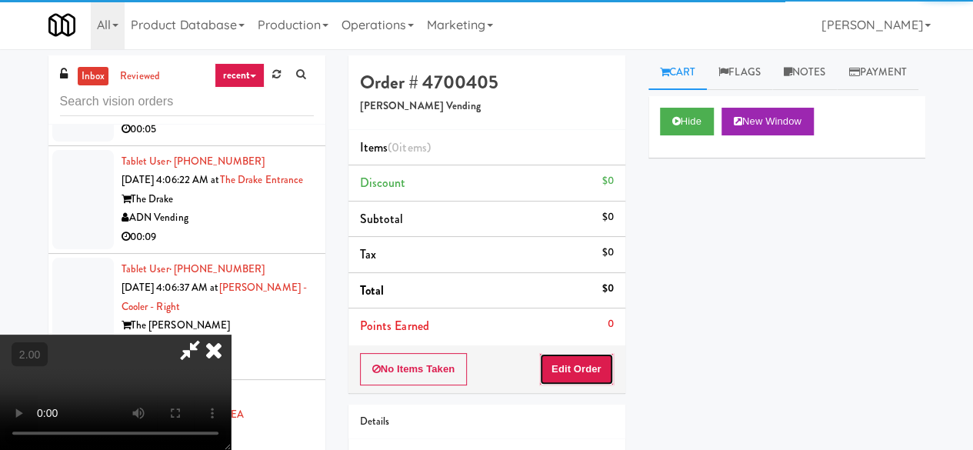
click at [574, 367] on button "Edit Order" at bounding box center [576, 369] width 75 height 32
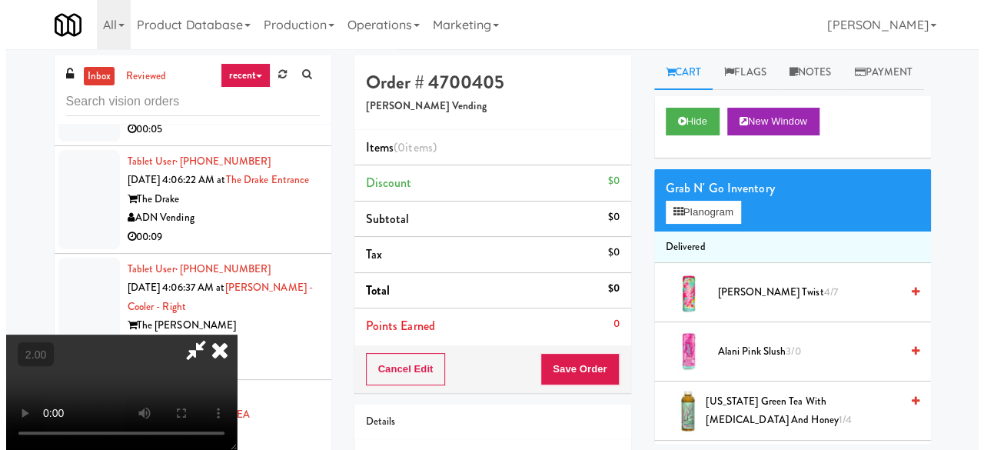
scroll to position [32, 0]
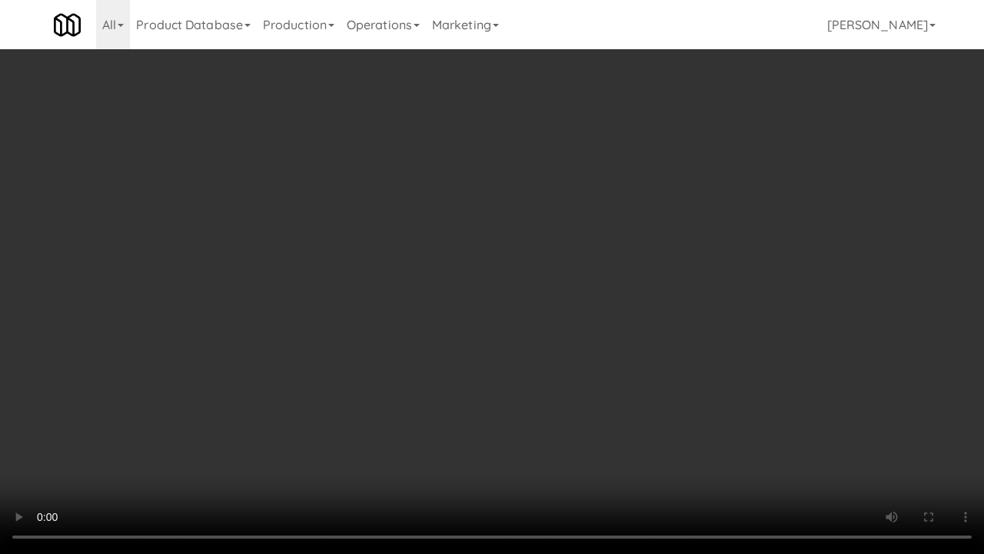
click at [496, 364] on video at bounding box center [492, 277] width 984 height 554
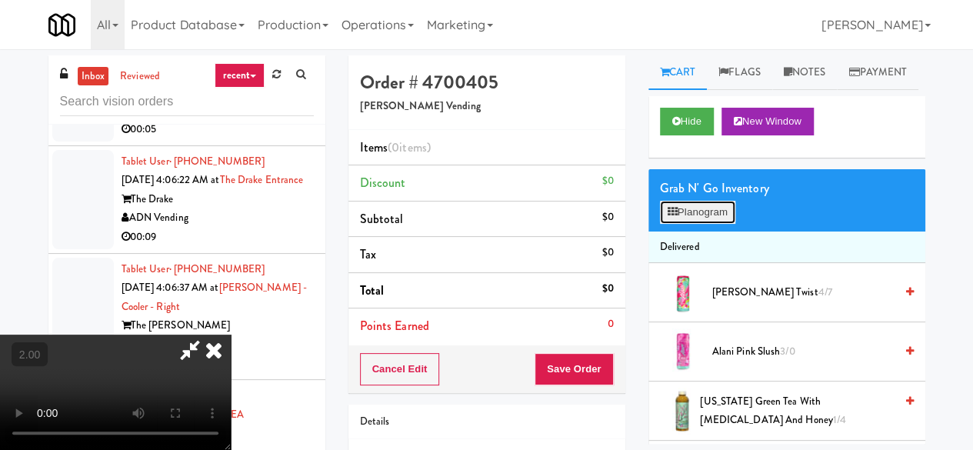
click at [672, 217] on icon at bounding box center [672, 212] width 10 height 10
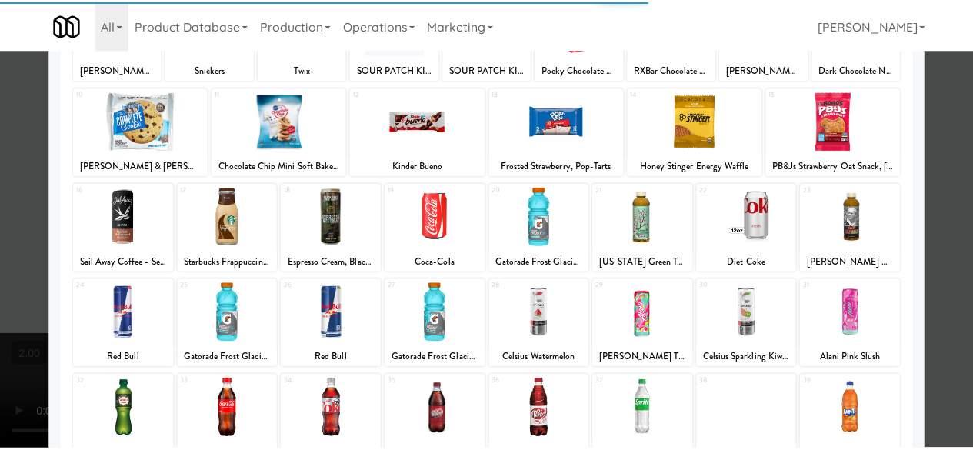
scroll to position [304, 0]
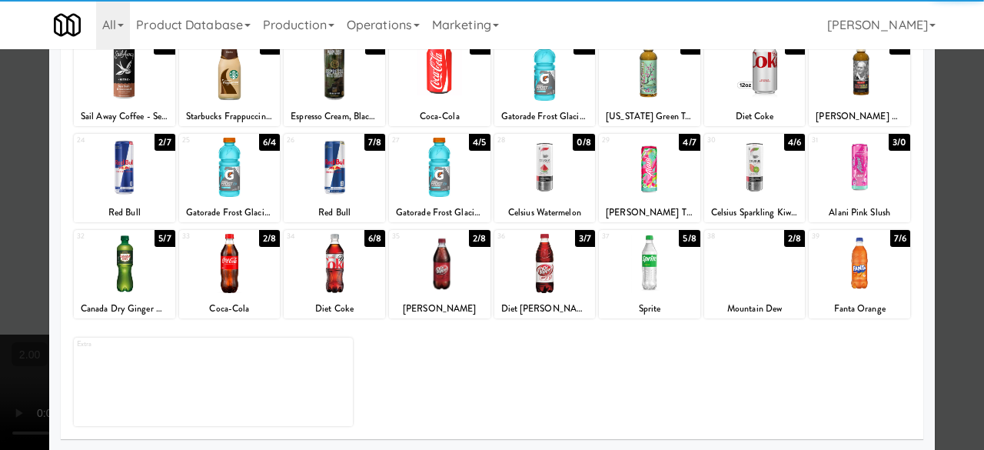
click at [211, 271] on div at bounding box center [229, 263] width 101 height 59
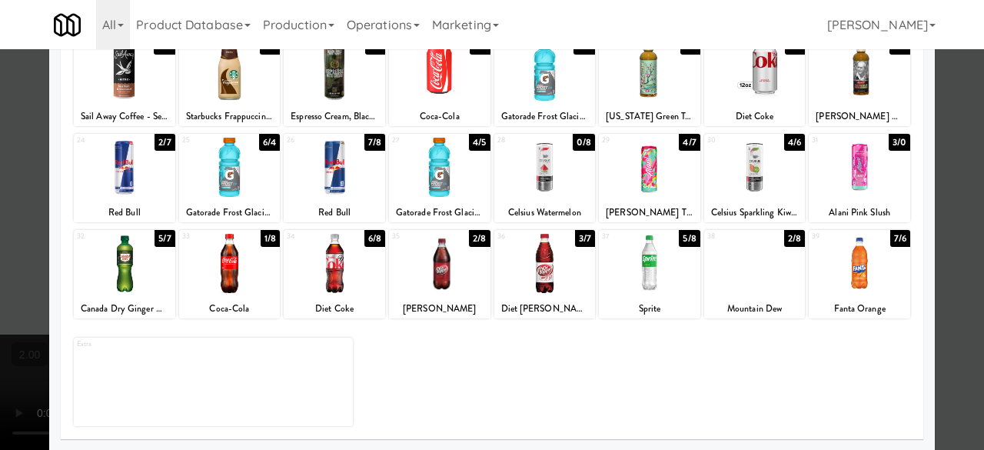
click at [930, 93] on div at bounding box center [492, 225] width 984 height 450
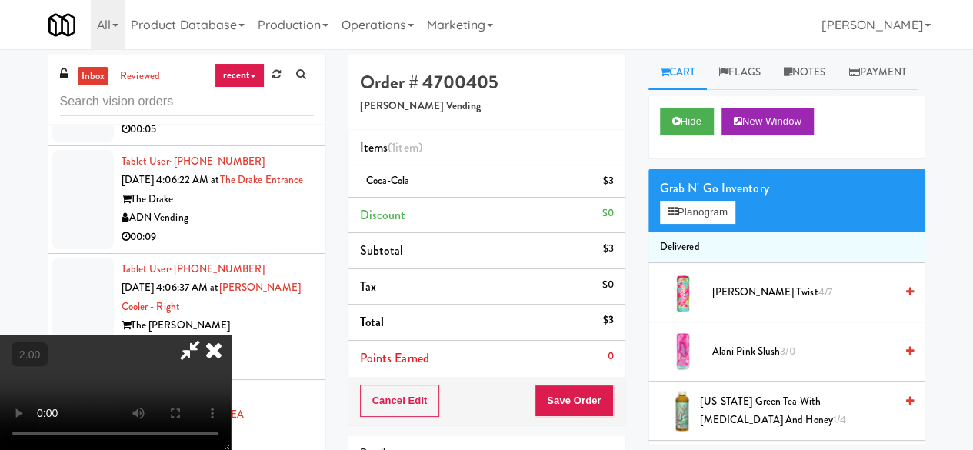
click at [208, 334] on icon at bounding box center [189, 349] width 35 height 31
click at [561, 389] on button "Save Order" at bounding box center [573, 400] width 78 height 32
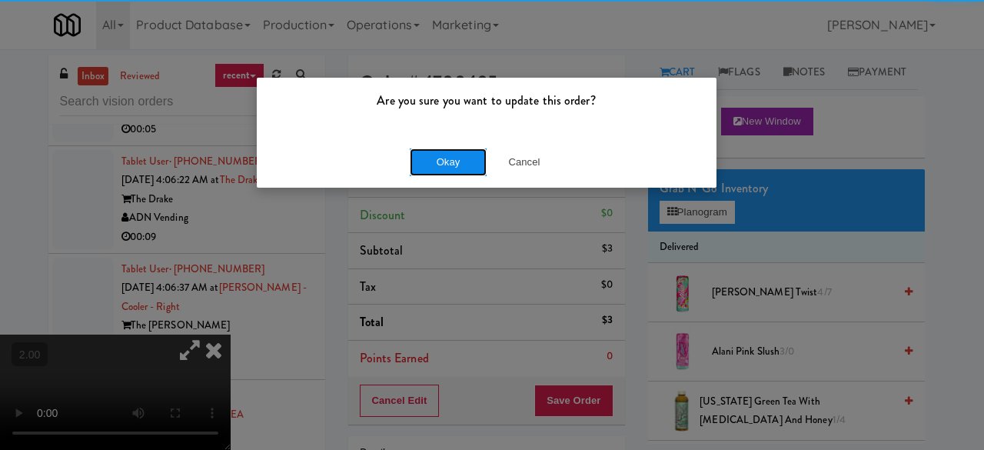
click at [418, 166] on button "Okay" at bounding box center [448, 162] width 77 height 28
click at [419, 166] on button "Okay" at bounding box center [448, 162] width 77 height 28
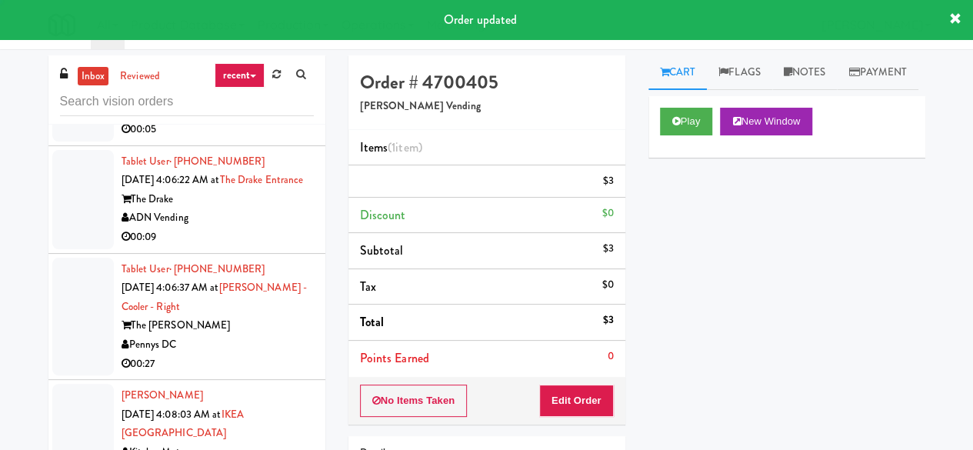
scroll to position [146, 0]
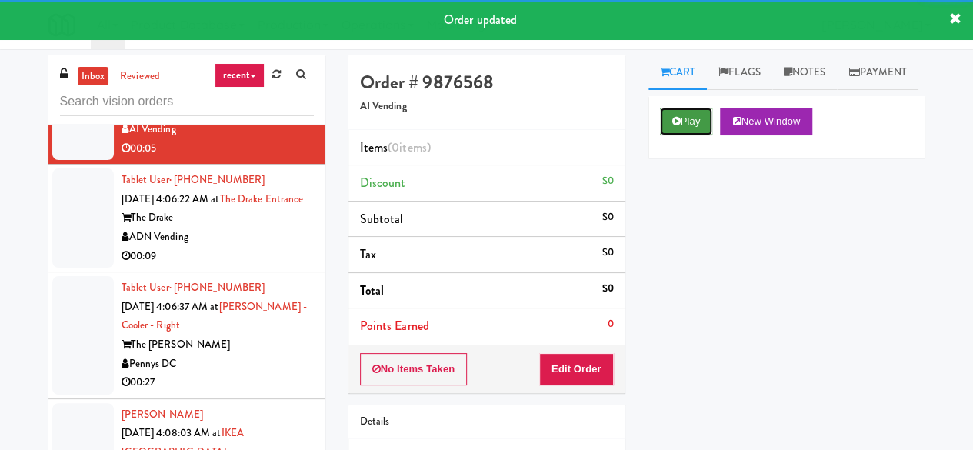
click at [681, 135] on button "Play" at bounding box center [686, 122] width 53 height 28
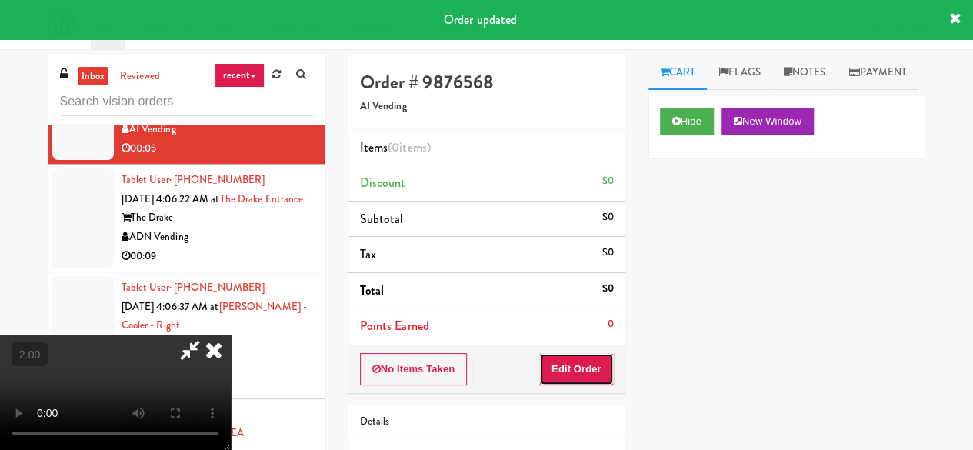
click at [576, 359] on button "Edit Order" at bounding box center [576, 369] width 75 height 32
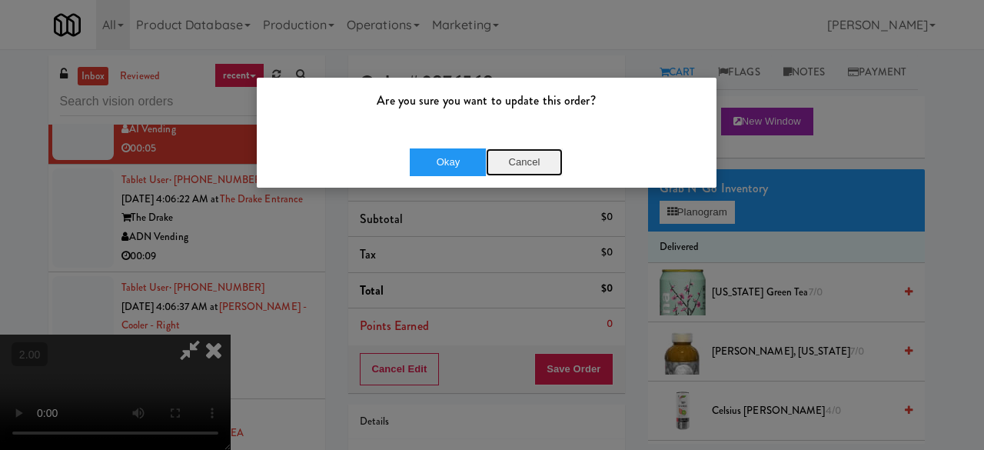
click at [503, 168] on button "Cancel" at bounding box center [524, 162] width 77 height 28
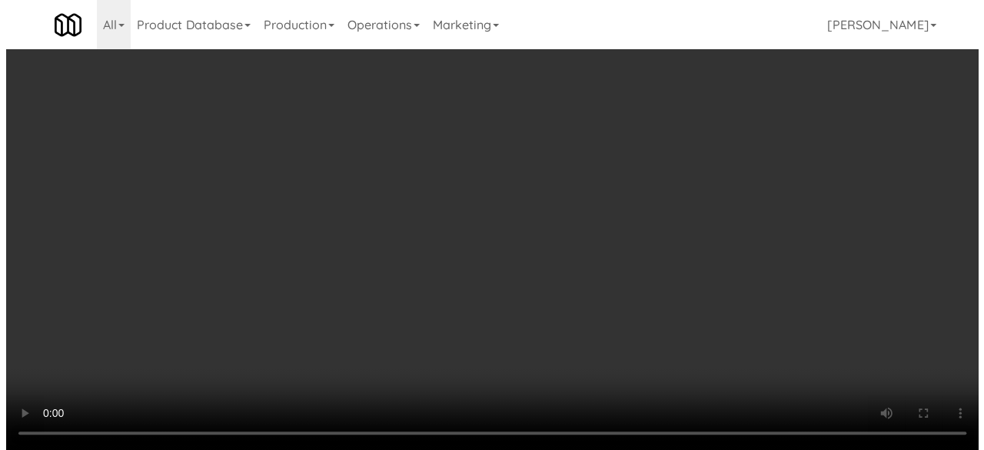
scroll to position [32, 0]
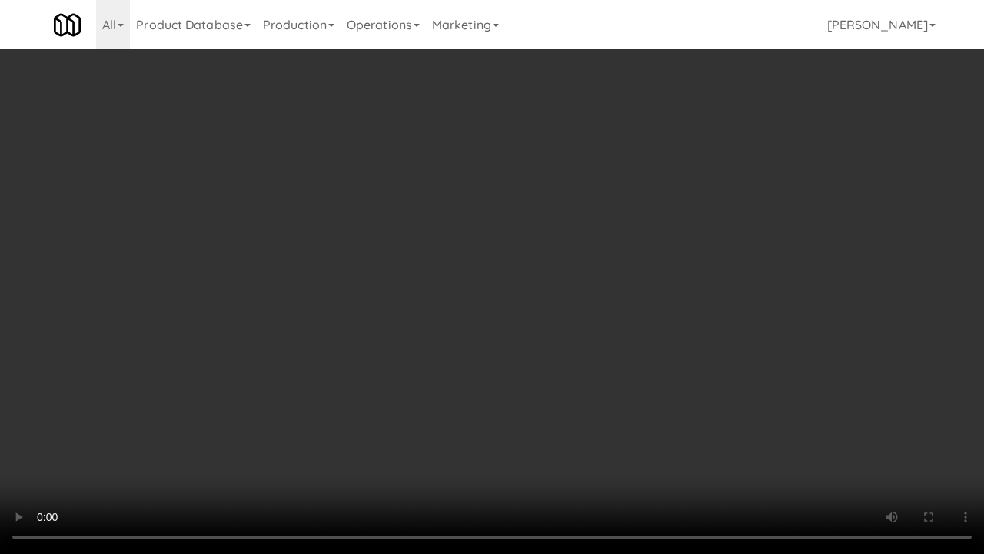
click at [549, 304] on video at bounding box center [492, 277] width 984 height 554
click at [540, 257] on video at bounding box center [492, 277] width 984 height 554
click at [514, 252] on video at bounding box center [492, 277] width 984 height 554
click at [560, 422] on video at bounding box center [492, 277] width 984 height 554
click at [530, 324] on video at bounding box center [492, 277] width 984 height 554
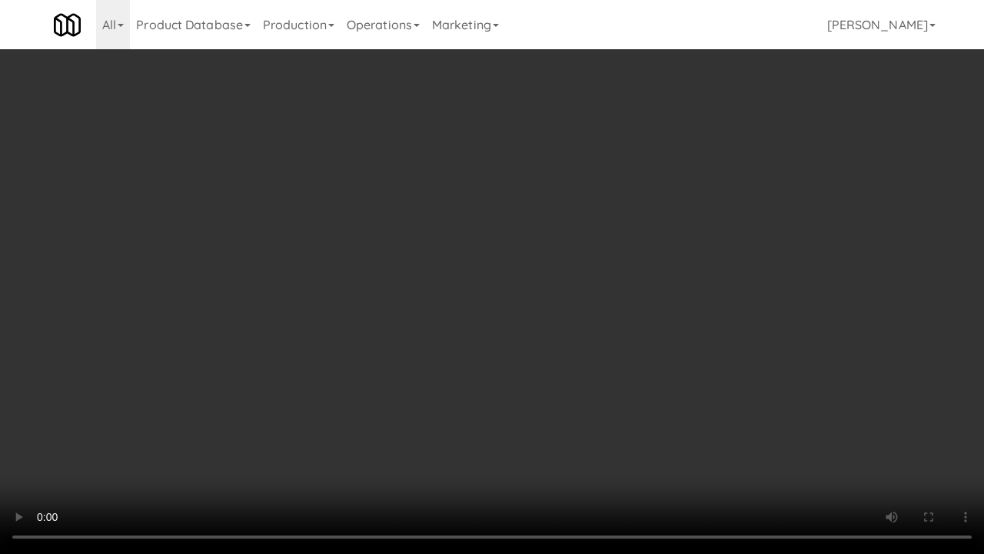
click at [529, 304] on video at bounding box center [492, 277] width 984 height 554
click at [537, 298] on video at bounding box center [492, 277] width 984 height 554
click at [511, 309] on video at bounding box center [492, 277] width 984 height 554
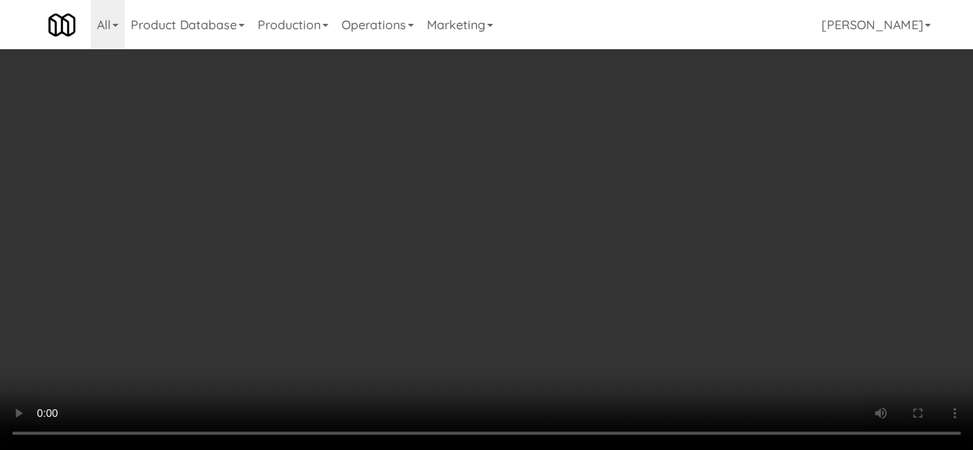
click at [704, 182] on div "Grab N' Go Inventory Planogram" at bounding box center [786, 151] width 277 height 62
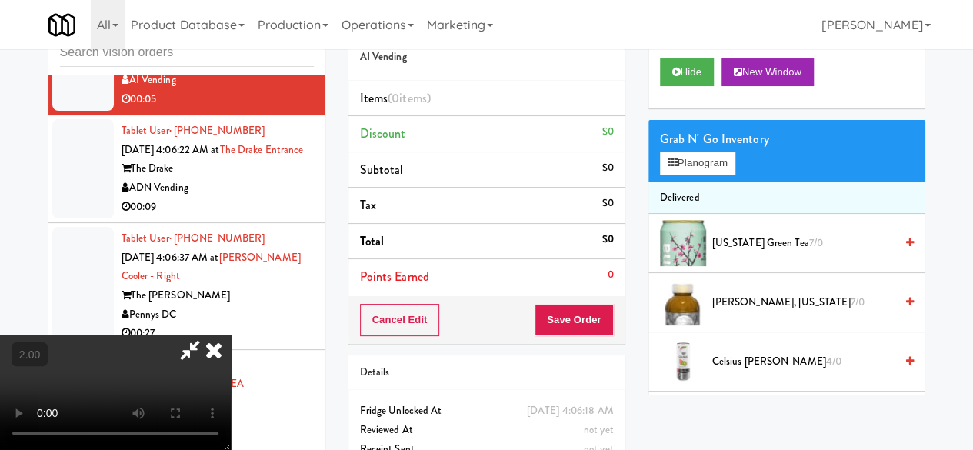
click at [703, 182] on div "Grab N' Go Inventory Planogram" at bounding box center [786, 151] width 277 height 62
click at [703, 175] on button "Planogram" at bounding box center [697, 162] width 75 height 23
click at [0, 0] on div at bounding box center [0, 0] width 0 height 0
click at [703, 175] on button "Planogram" at bounding box center [697, 162] width 75 height 23
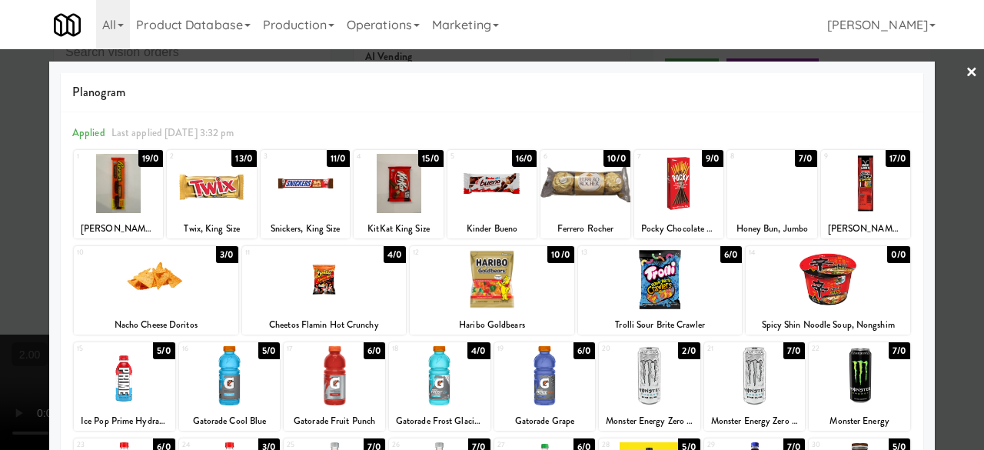
click at [693, 276] on div at bounding box center [660, 279] width 165 height 59
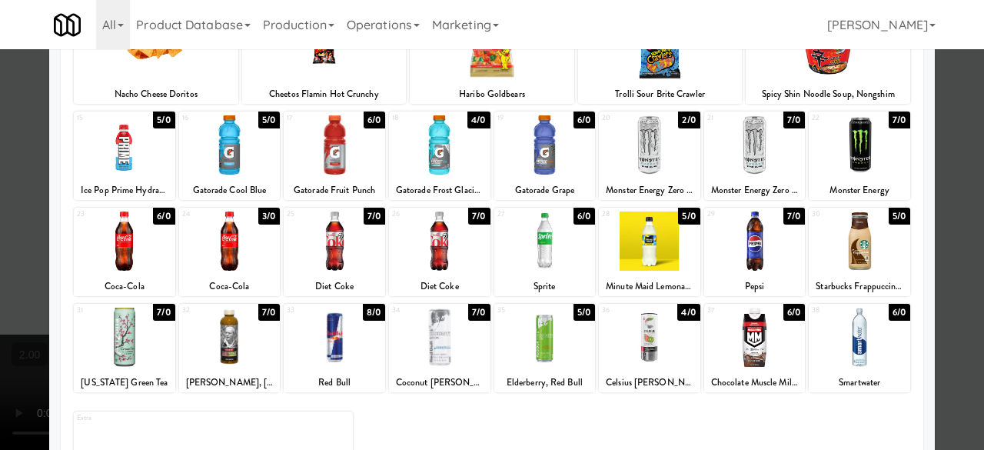
click at [647, 240] on div at bounding box center [649, 240] width 101 height 59
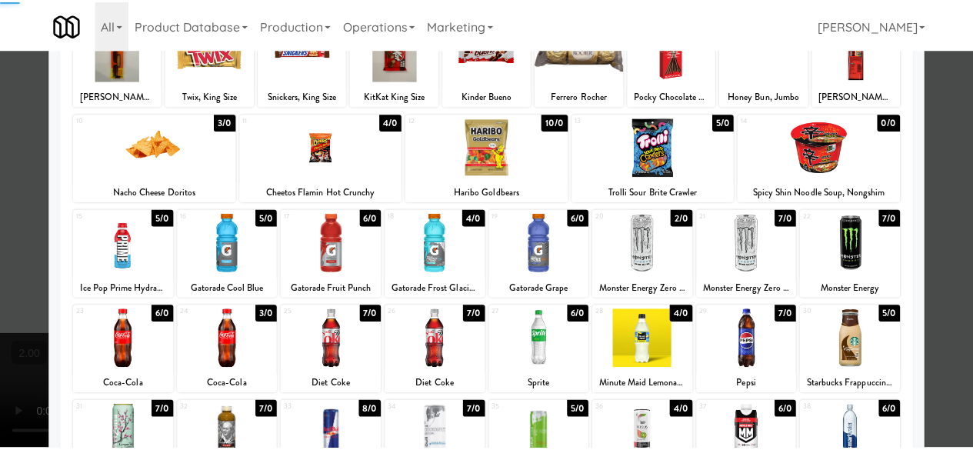
scroll to position [77, 0]
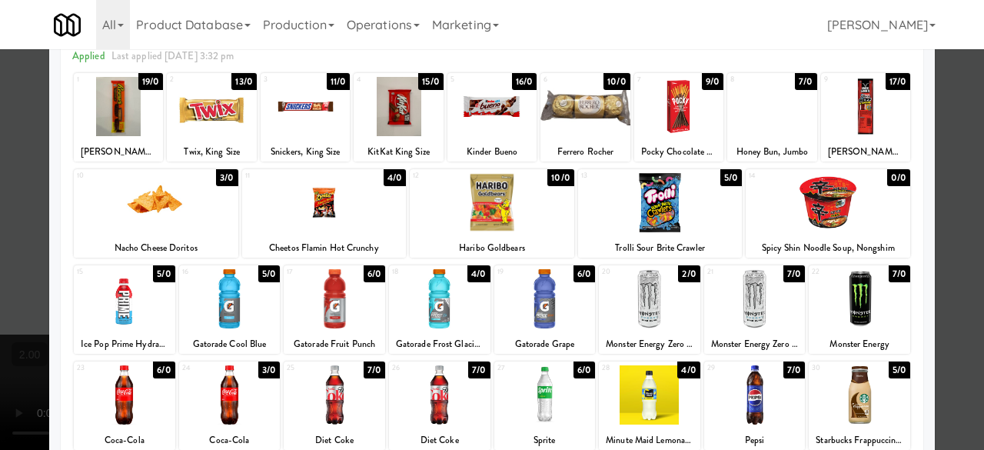
click at [940, 173] on div at bounding box center [492, 225] width 984 height 450
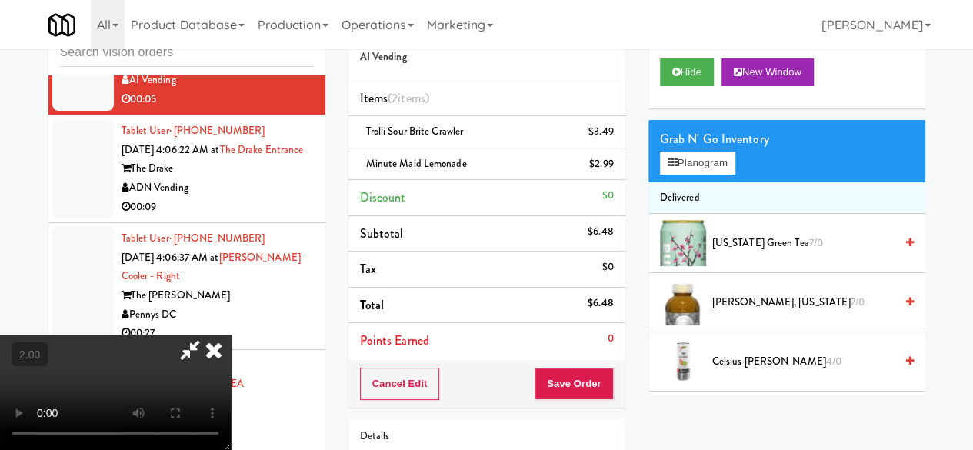
click at [208, 334] on icon at bounding box center [189, 349] width 35 height 31
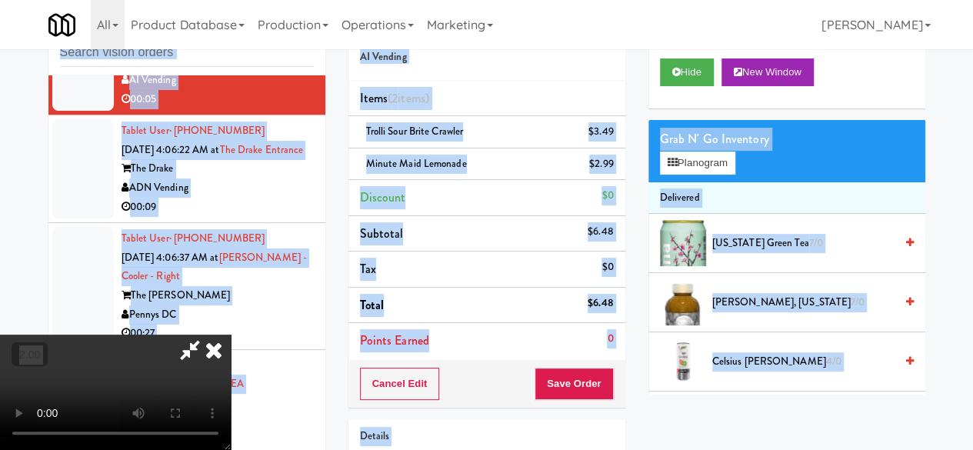
click at [208, 334] on icon at bounding box center [189, 349] width 35 height 31
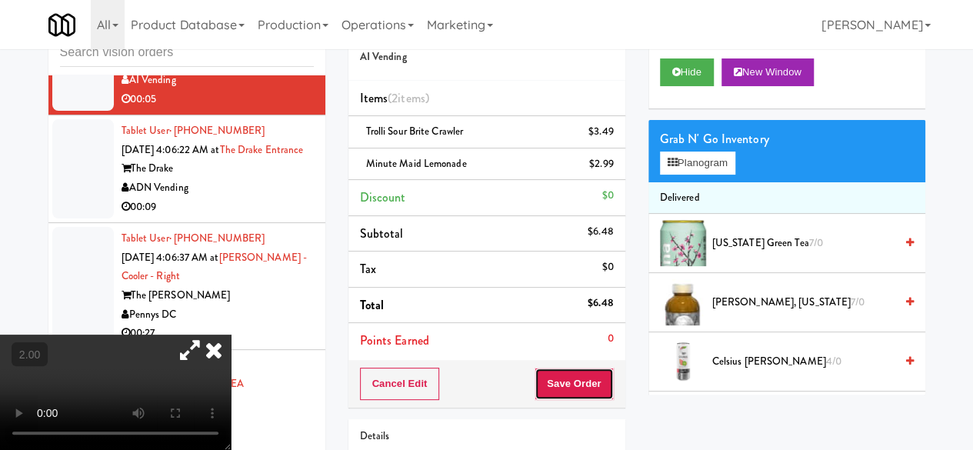
click at [564, 382] on button "Save Order" at bounding box center [573, 384] width 78 height 32
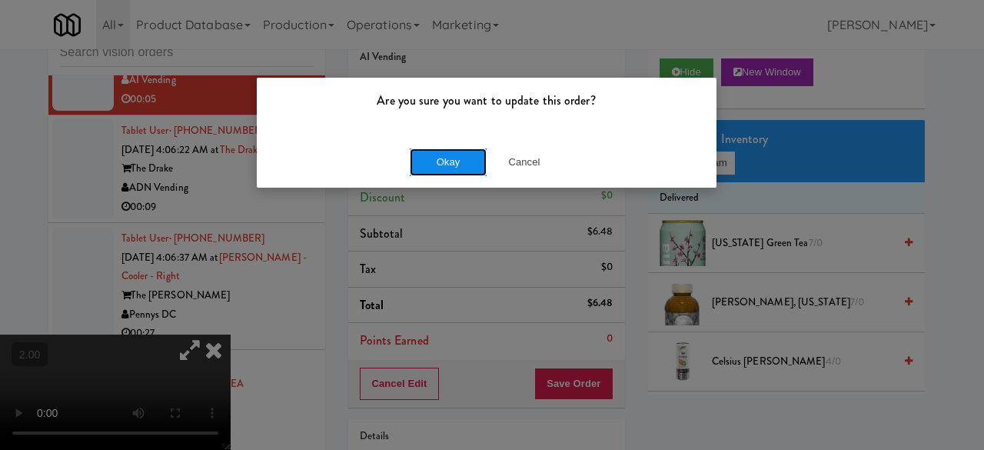
click at [461, 164] on button "Okay" at bounding box center [448, 162] width 77 height 28
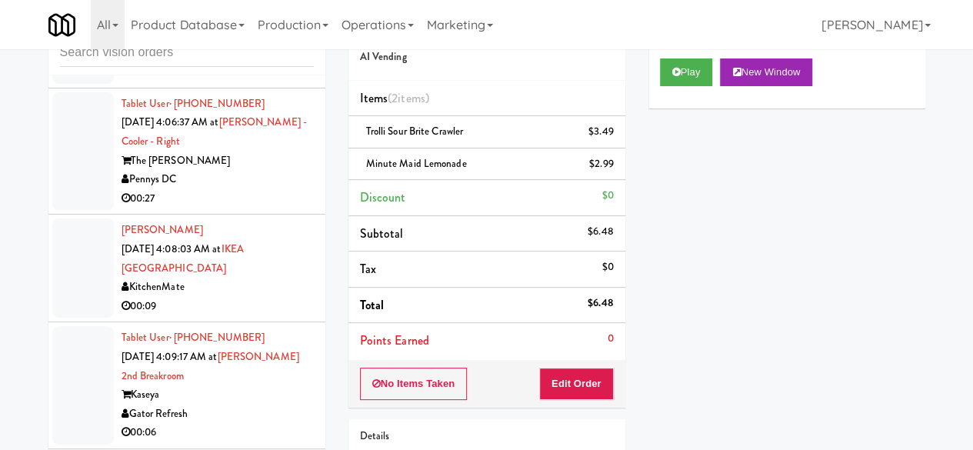
click at [243, 63] on div "ADN Vending" at bounding box center [217, 53] width 192 height 19
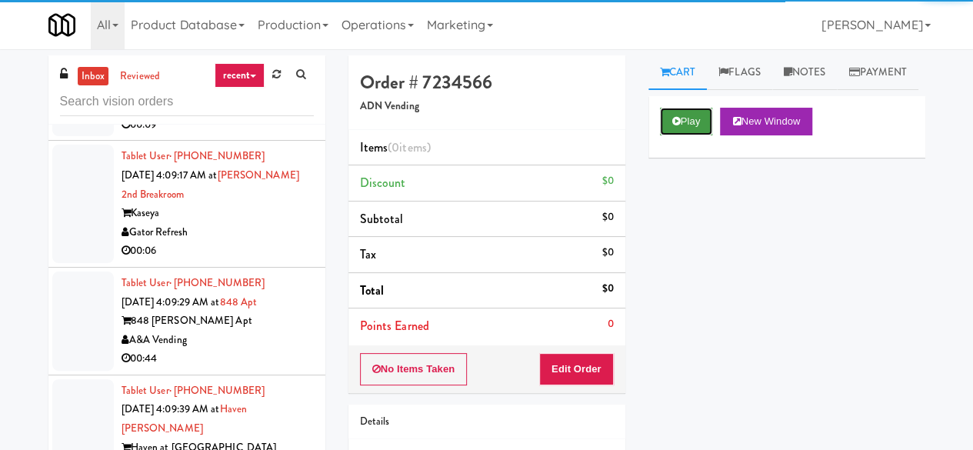
click at [702, 135] on button "Play" at bounding box center [686, 122] width 53 height 28
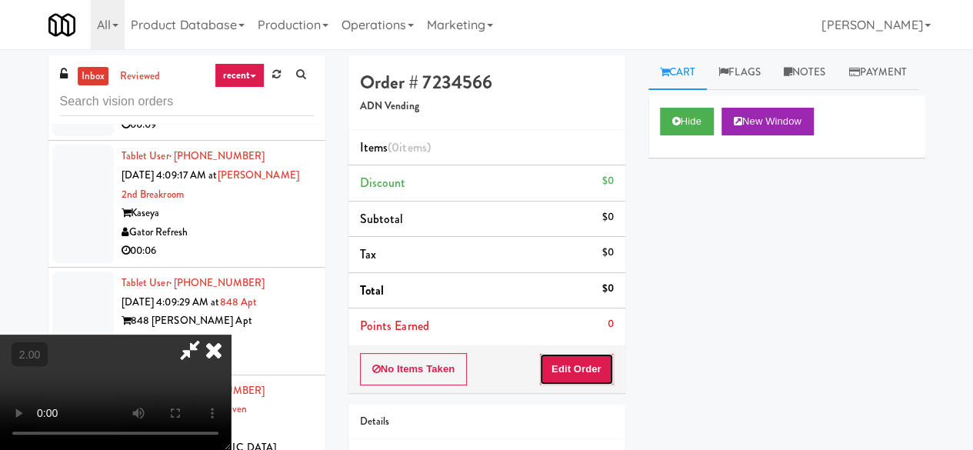
click at [597, 359] on button "Edit Order" at bounding box center [576, 369] width 75 height 32
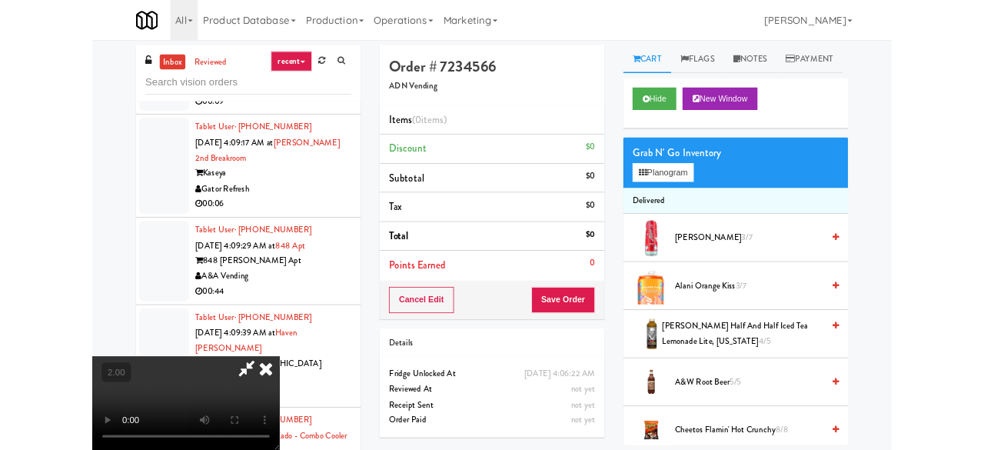
scroll to position [32, 0]
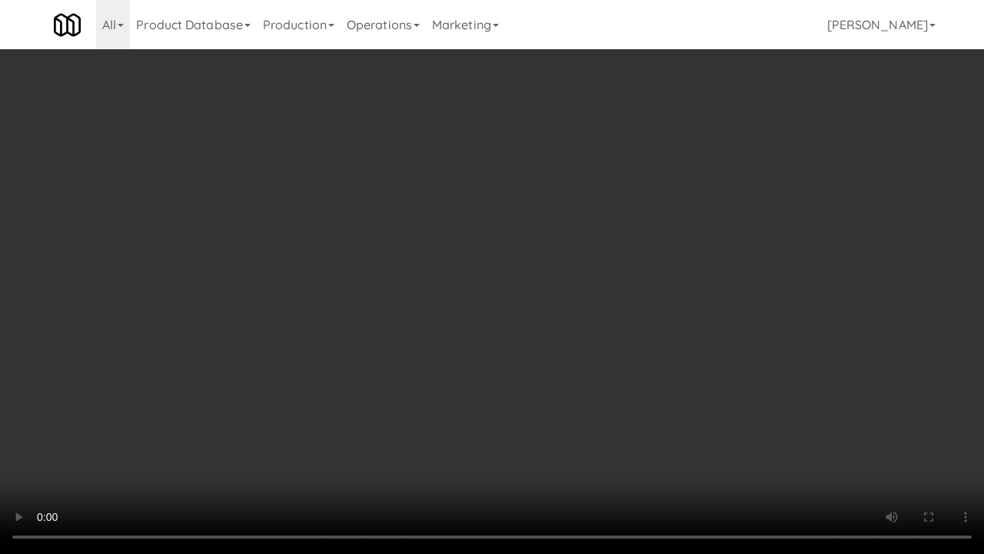
click at [491, 304] on video at bounding box center [492, 277] width 984 height 554
click at [441, 324] on video at bounding box center [492, 277] width 984 height 554
click at [745, 377] on video at bounding box center [492, 277] width 984 height 554
click at [643, 228] on video at bounding box center [492, 277] width 984 height 554
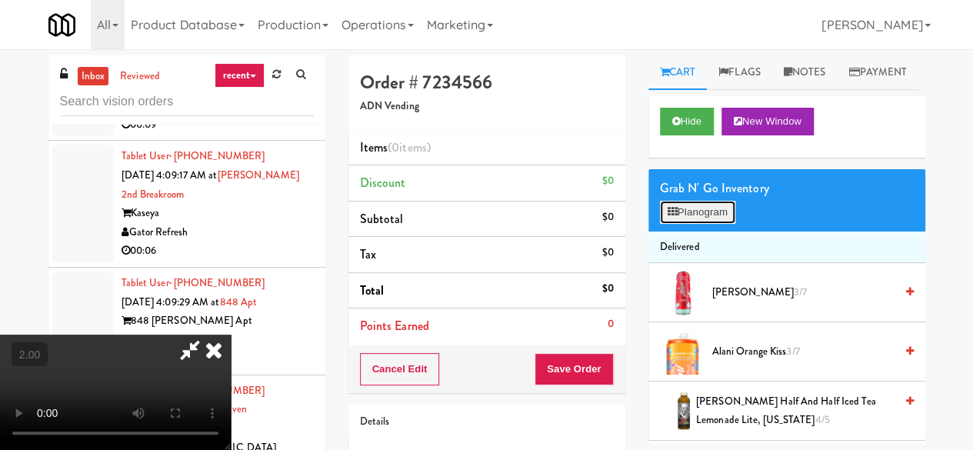
click at [701, 224] on button "Planogram" at bounding box center [697, 212] width 75 height 23
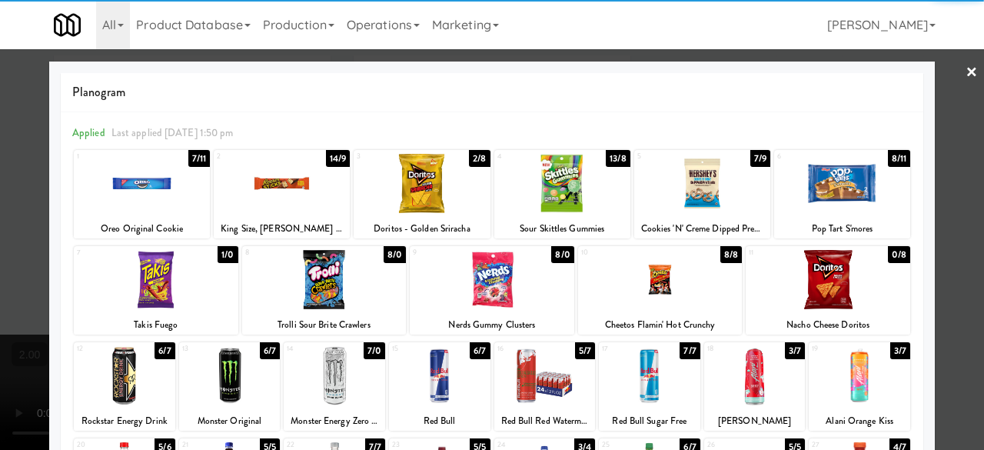
click at [171, 292] on div at bounding box center [156, 279] width 165 height 59
click at [692, 202] on div at bounding box center [702, 183] width 136 height 59
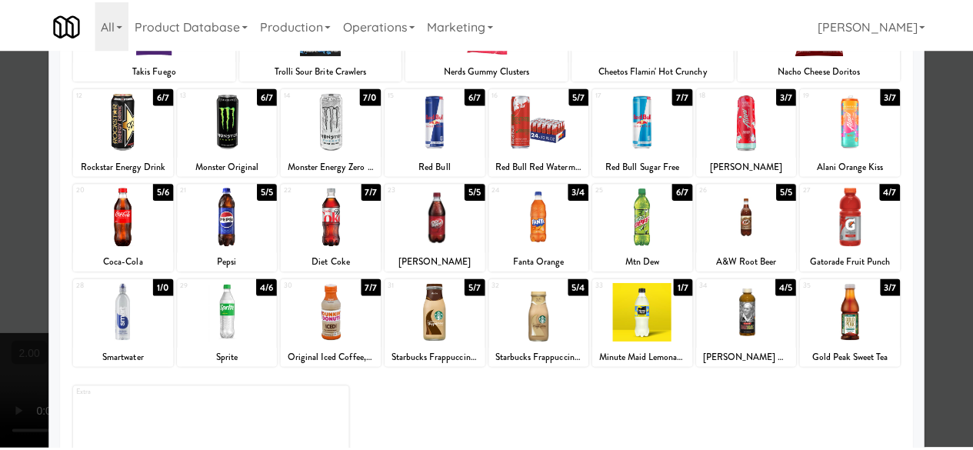
scroll to position [304, 0]
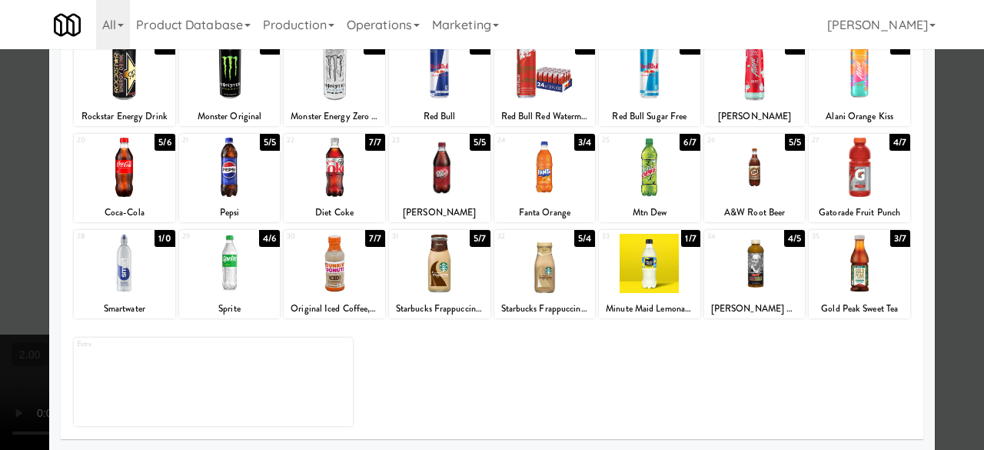
click at [441, 286] on div at bounding box center [439, 263] width 101 height 59
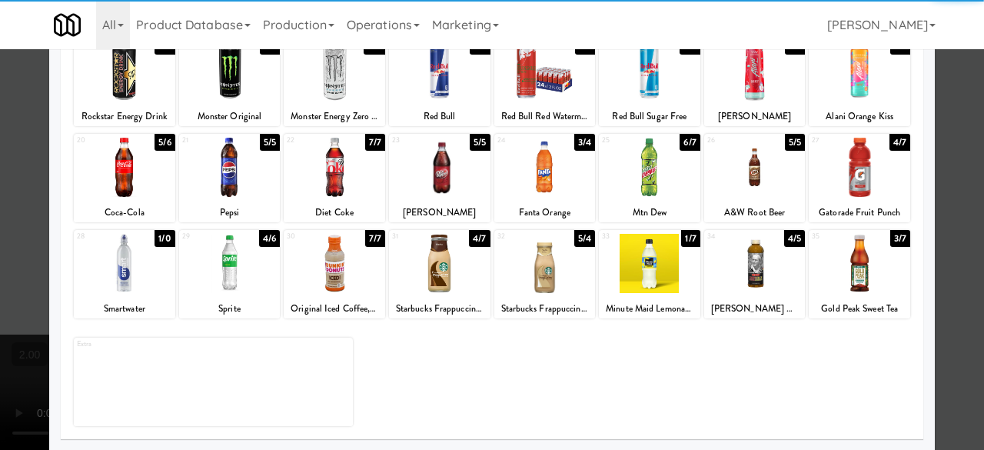
drag, startPoint x: 955, startPoint y: 108, endPoint x: 913, endPoint y: 115, distance: 42.0
click at [952, 108] on div at bounding box center [492, 225] width 984 height 450
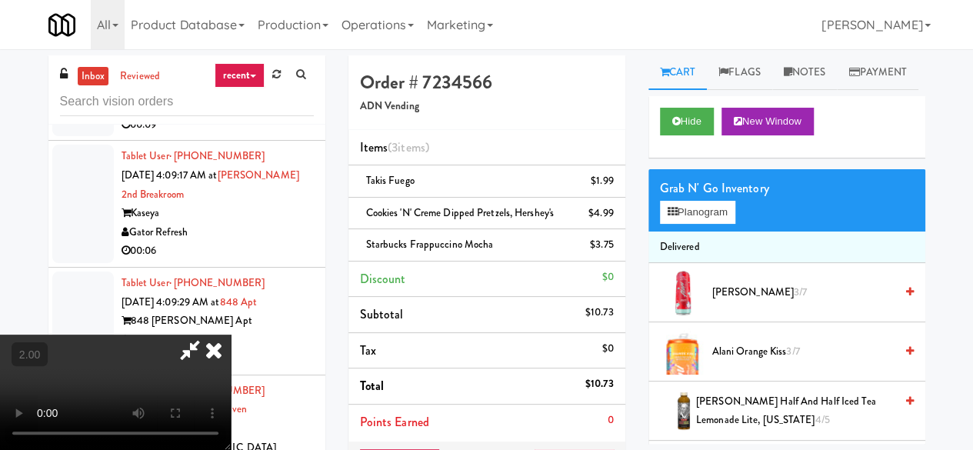
scroll to position [32, 0]
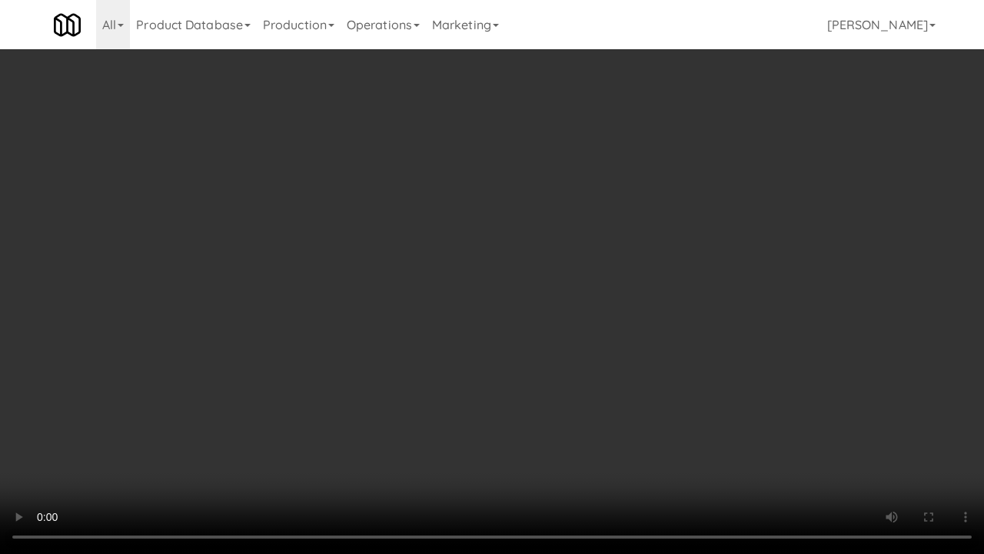
click at [521, 411] on video at bounding box center [492, 277] width 984 height 554
click at [514, 412] on video at bounding box center [492, 277] width 984 height 554
click at [455, 320] on video at bounding box center [492, 277] width 984 height 554
click at [479, 323] on video at bounding box center [492, 277] width 984 height 554
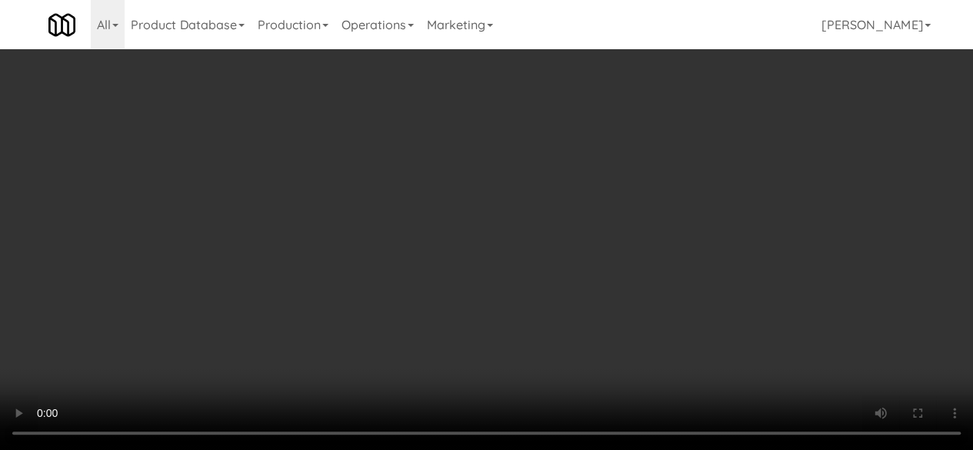
scroll to position [0, 0]
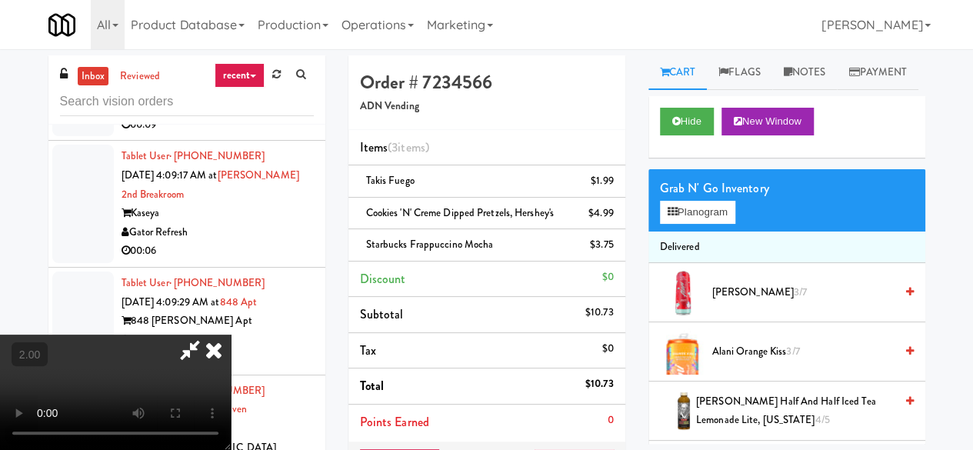
click at [208, 334] on icon at bounding box center [189, 349] width 35 height 31
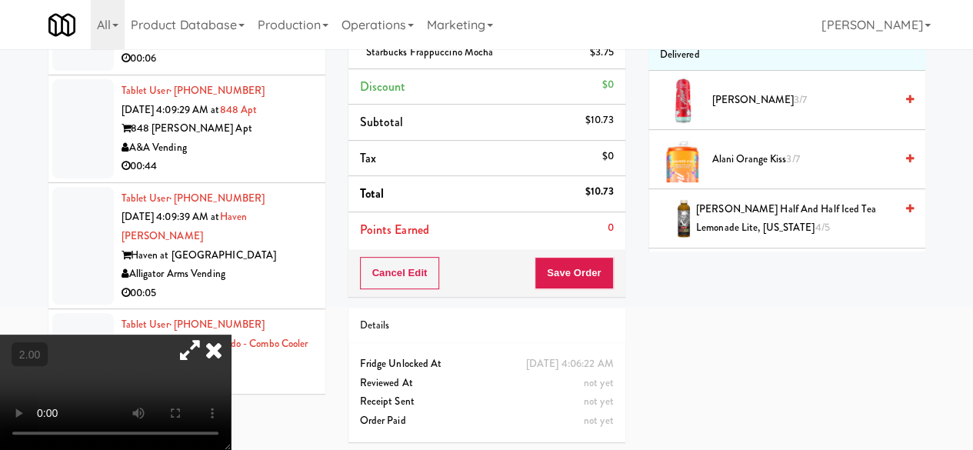
click at [540, 249] on div "Cancel Edit Save Order" at bounding box center [486, 273] width 277 height 48
click at [563, 275] on button "Save Order" at bounding box center [573, 273] width 78 height 32
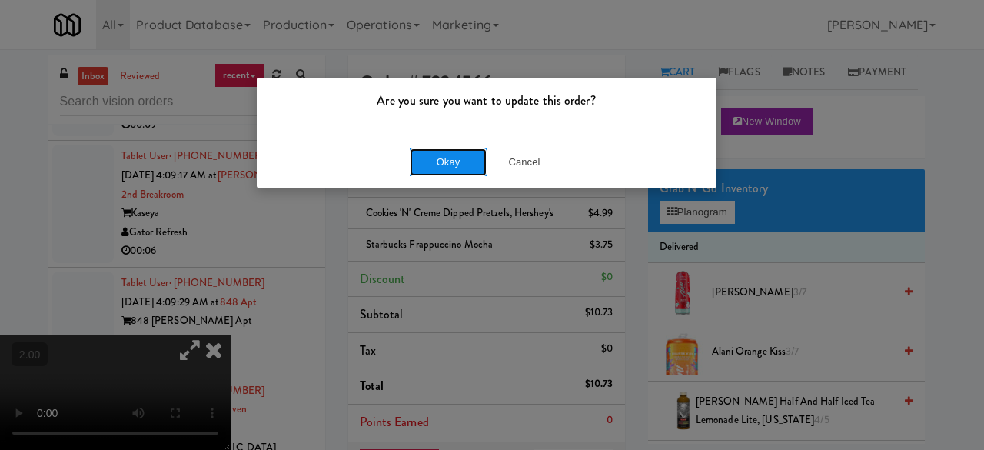
click at [445, 172] on button "Okay" at bounding box center [448, 162] width 77 height 28
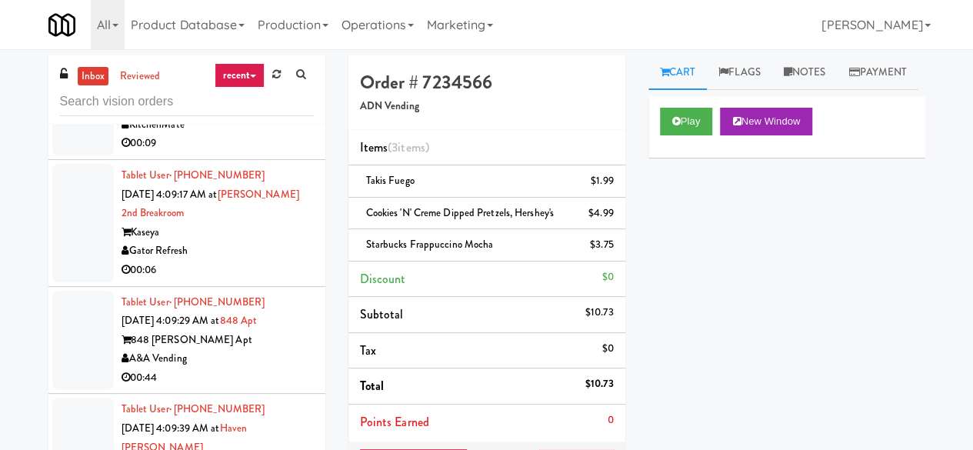
click at [255, 45] on div "00:27" at bounding box center [217, 35] width 192 height 19
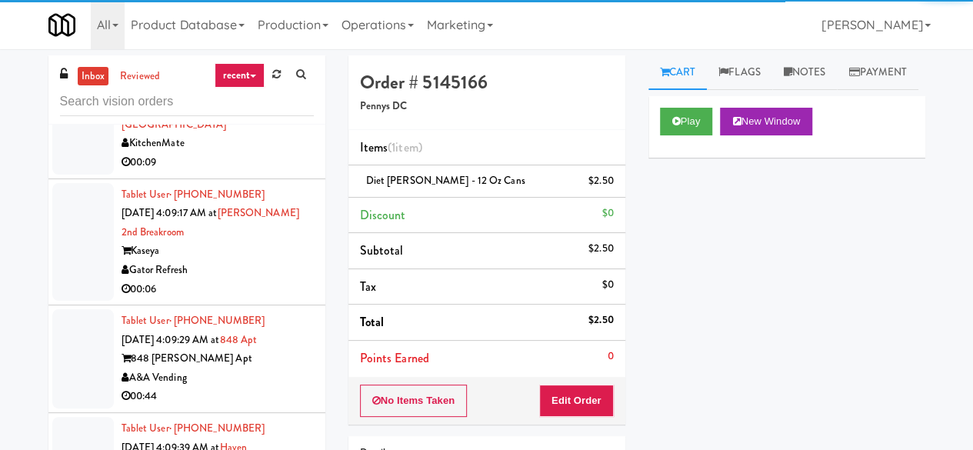
scroll to position [4998, 0]
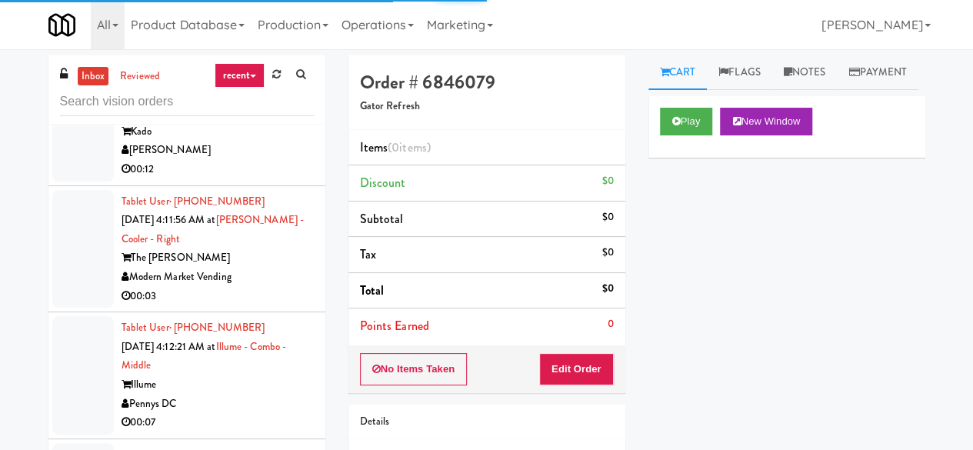
scroll to position [5305, 0]
click at [674, 135] on button "Play" at bounding box center [686, 122] width 53 height 28
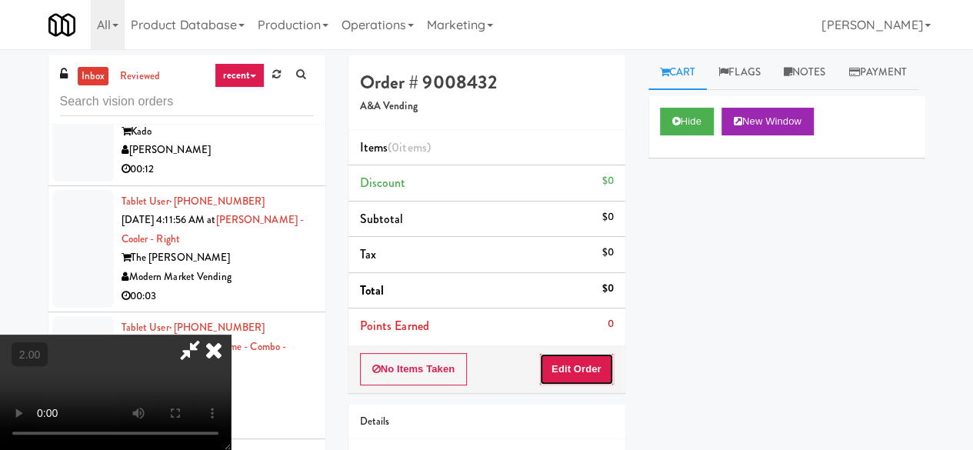
click at [600, 362] on button "Edit Order" at bounding box center [576, 369] width 75 height 32
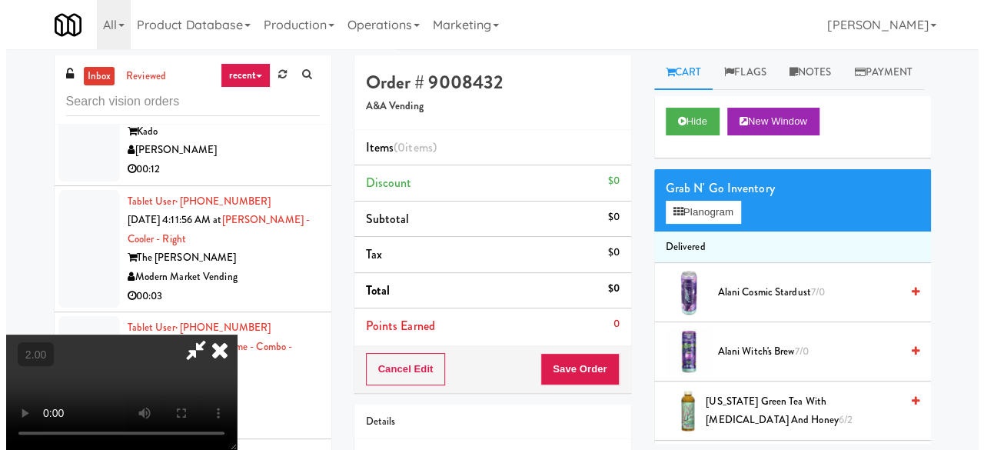
scroll to position [32, 0]
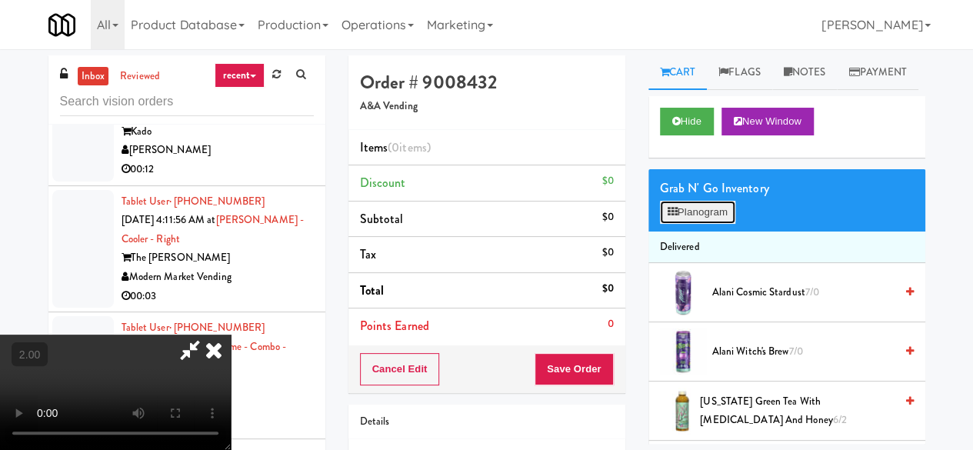
click at [680, 224] on button "Planogram" at bounding box center [697, 212] width 75 height 23
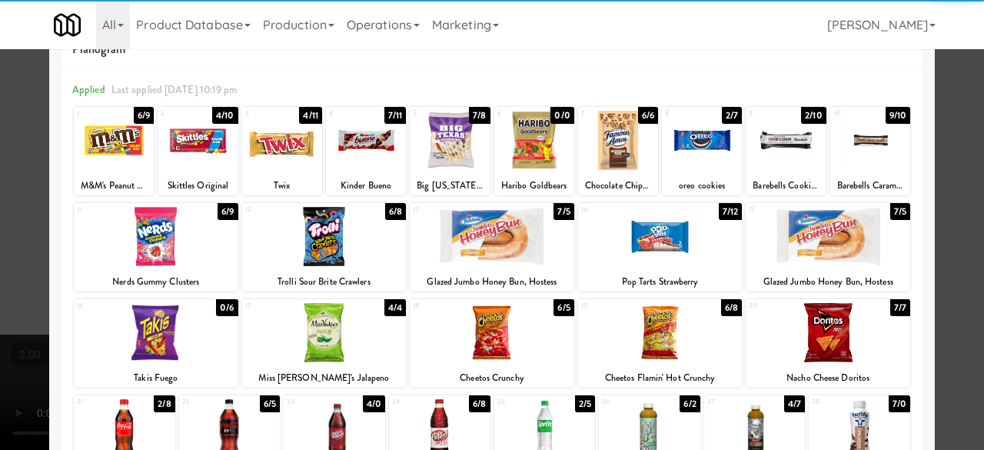
scroll to position [154, 0]
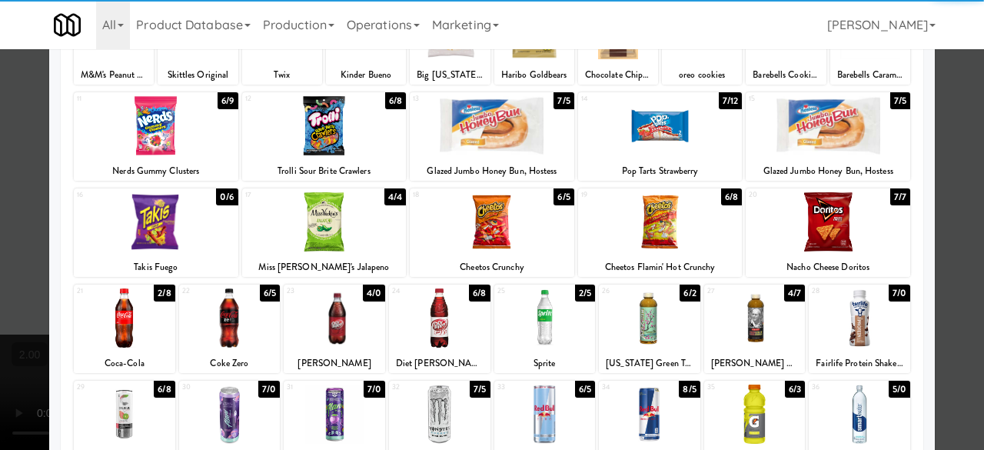
click at [341, 223] on div at bounding box center [324, 221] width 165 height 59
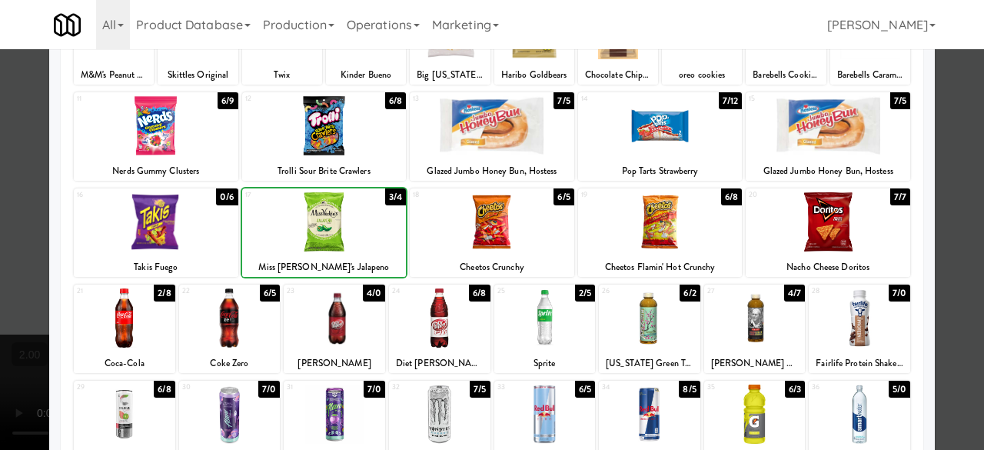
click at [341, 223] on div at bounding box center [324, 221] width 165 height 59
click at [480, 128] on div at bounding box center [492, 125] width 165 height 59
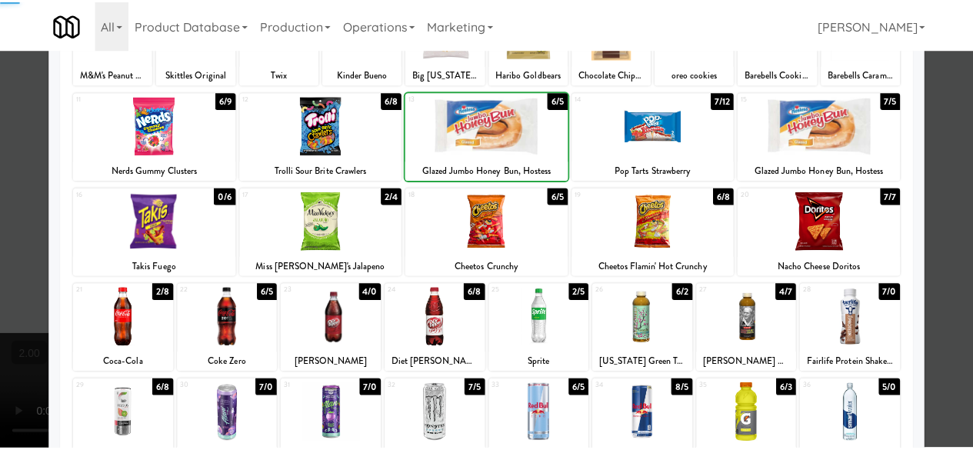
scroll to position [0, 0]
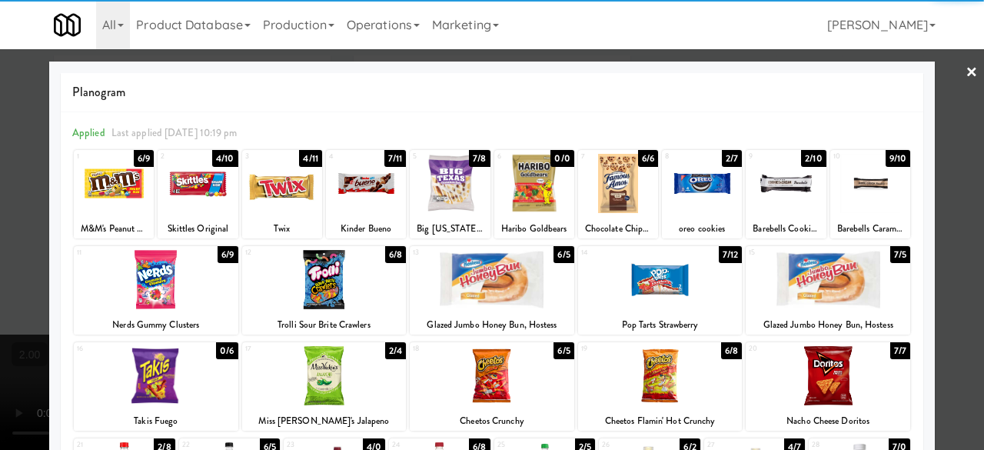
drag, startPoint x: 950, startPoint y: 77, endPoint x: 584, endPoint y: 77, distance: 366.8
click at [950, 76] on div at bounding box center [492, 225] width 984 height 450
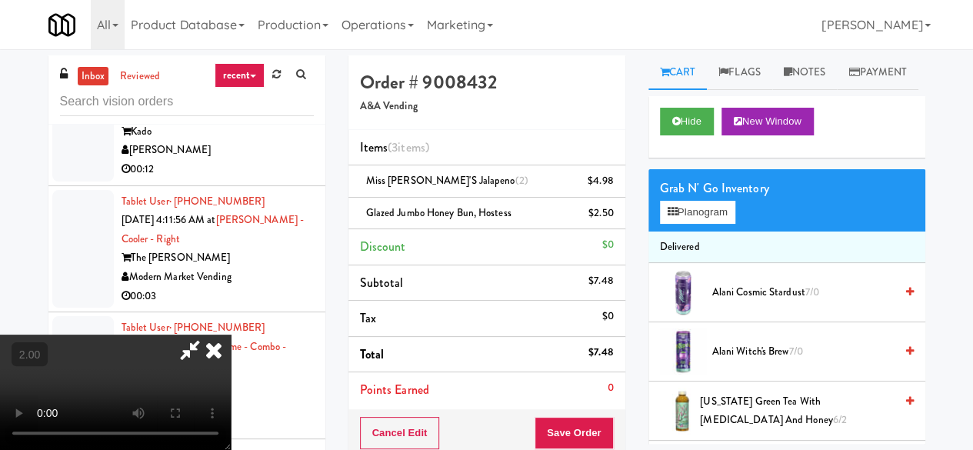
drag, startPoint x: 536, startPoint y: 62, endPoint x: 529, endPoint y: 91, distance: 29.3
click at [208, 334] on icon at bounding box center [189, 349] width 35 height 31
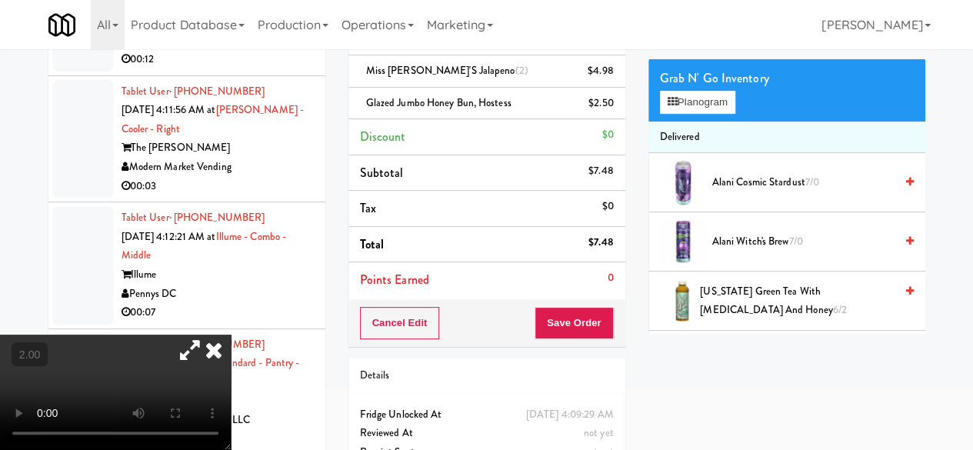
scroll to position [161, 0]
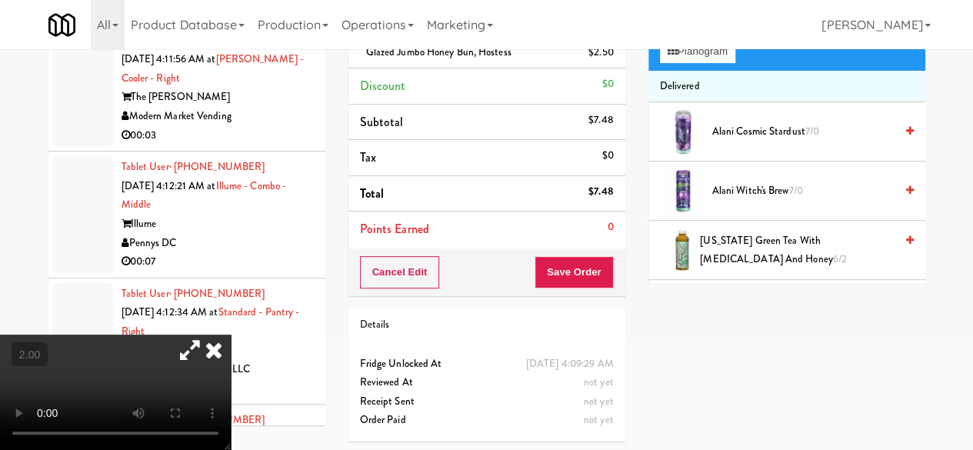
click at [561, 249] on div "Cancel Edit Save Order" at bounding box center [486, 272] width 277 height 48
click at [561, 256] on button "Save Order" at bounding box center [573, 272] width 78 height 32
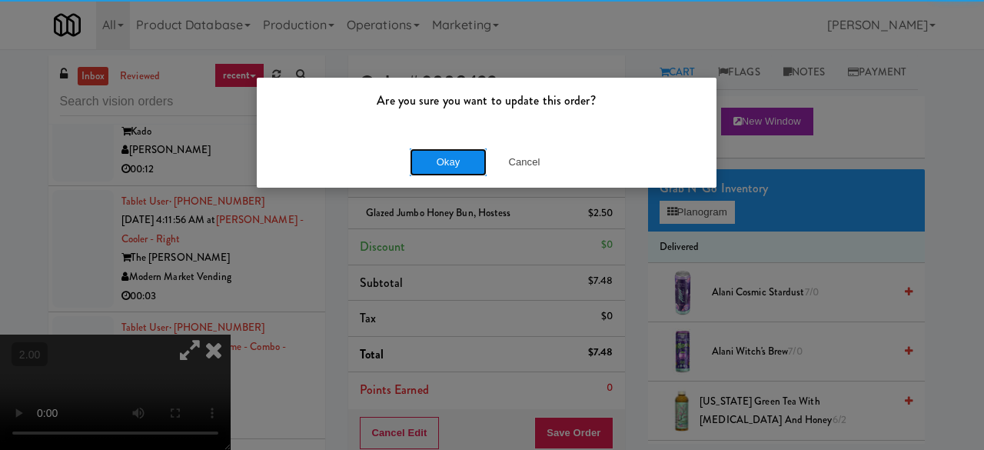
click at [453, 168] on button "Okay" at bounding box center [448, 162] width 77 height 28
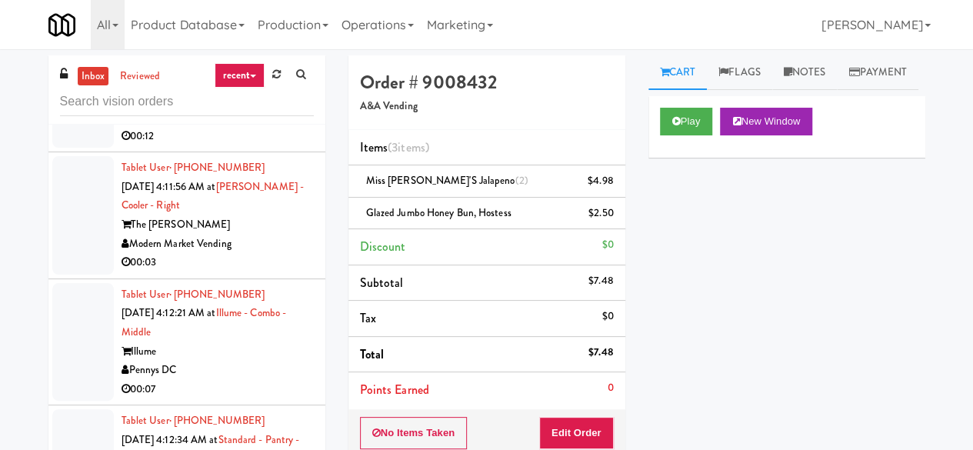
scroll to position [5382, 0]
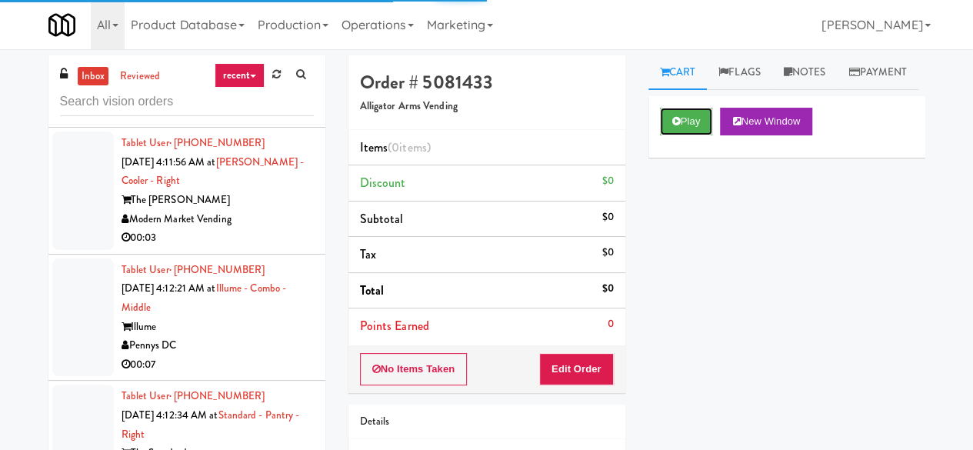
click at [681, 135] on button "Play" at bounding box center [686, 122] width 53 height 28
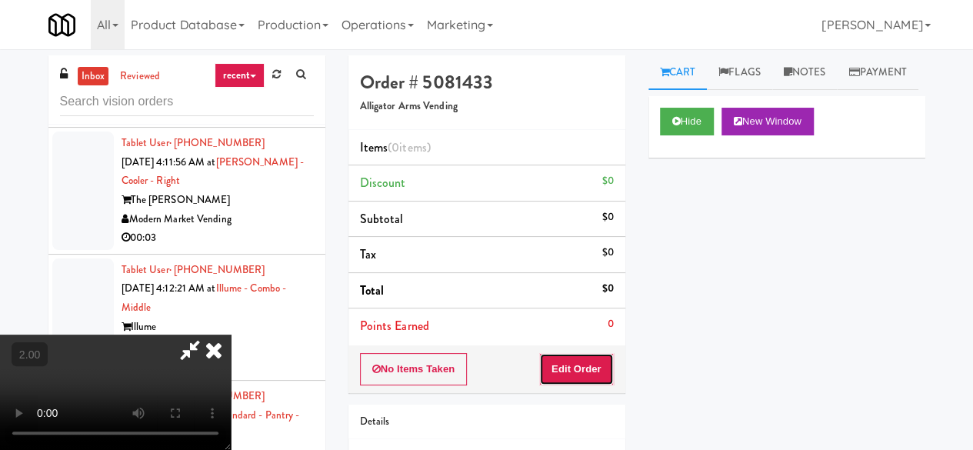
click at [609, 353] on button "Edit Order" at bounding box center [576, 369] width 75 height 32
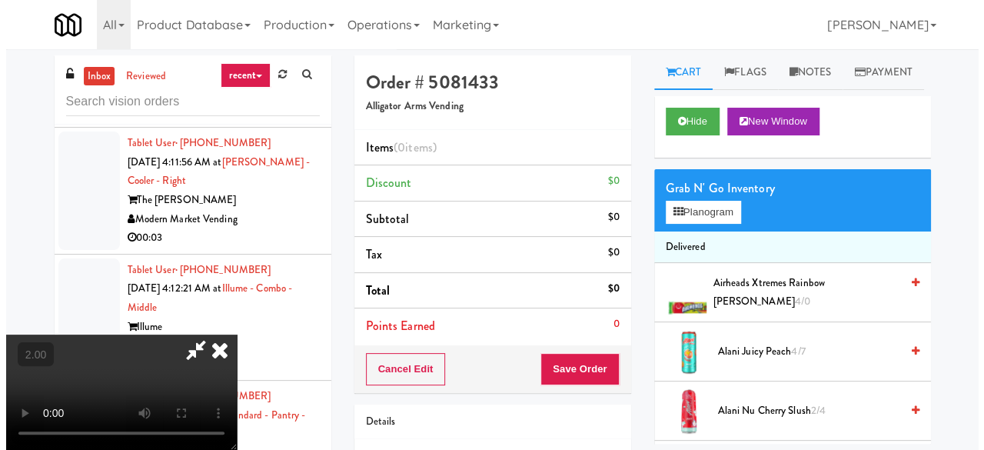
scroll to position [32, 0]
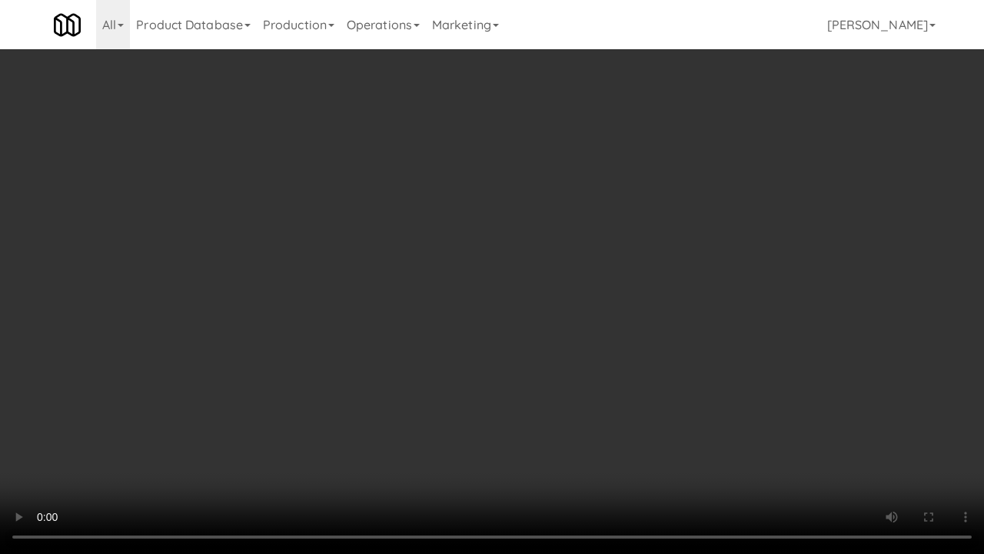
click at [514, 298] on video at bounding box center [492, 277] width 984 height 554
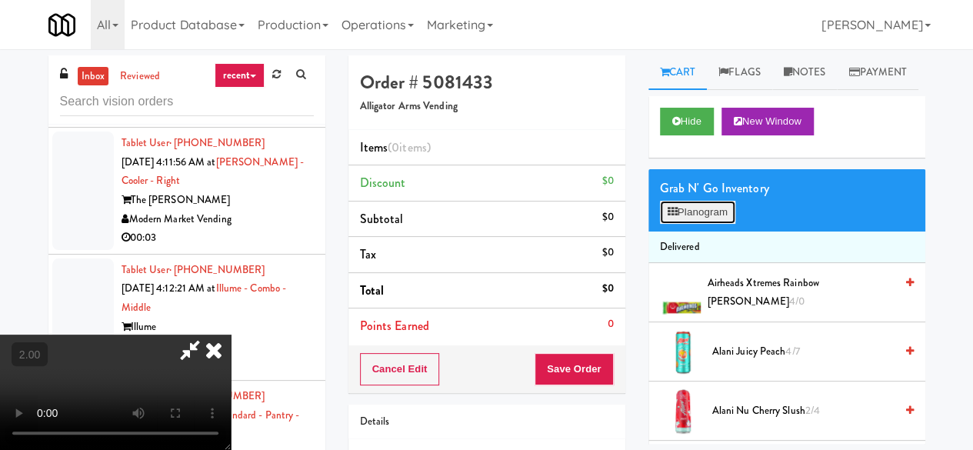
click at [714, 224] on button "Planogram" at bounding box center [697, 212] width 75 height 23
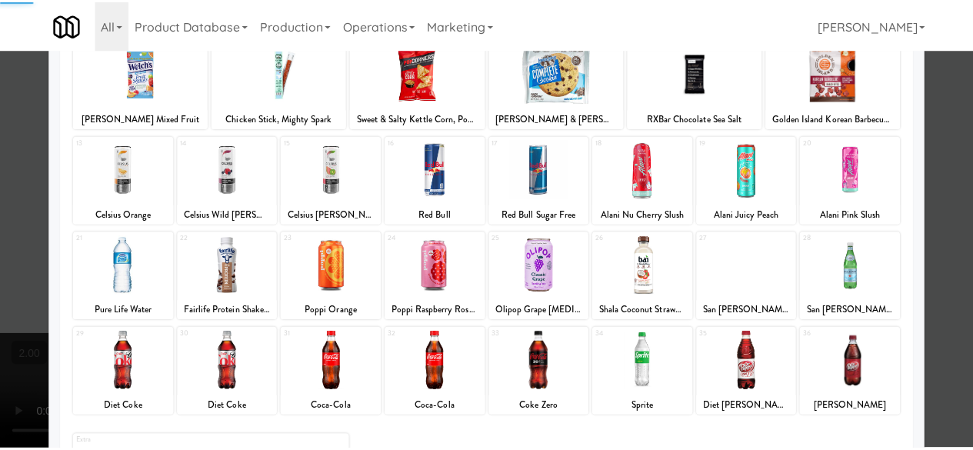
scroll to position [304, 0]
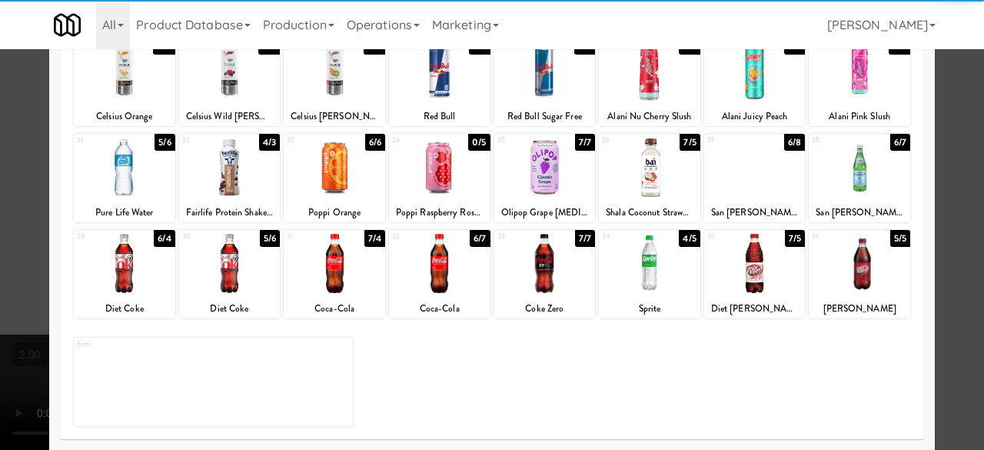
click at [626, 271] on div at bounding box center [649, 263] width 101 height 59
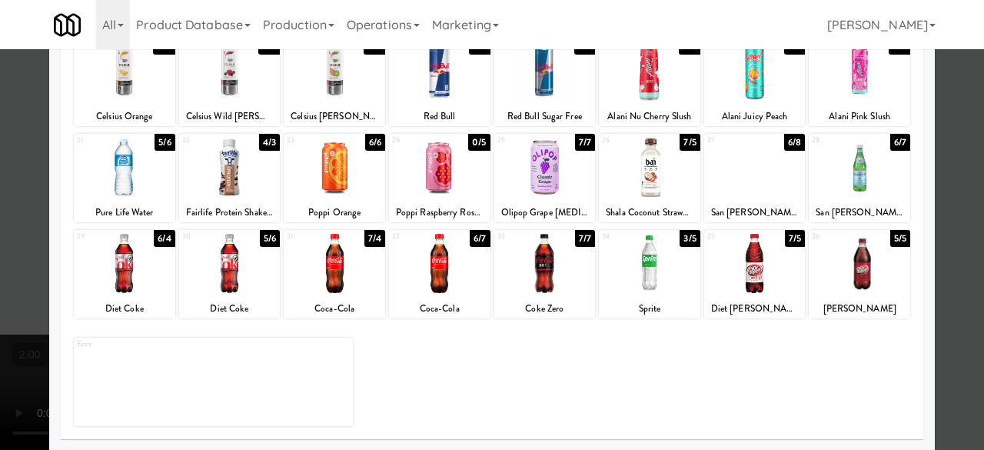
click at [930, 156] on div at bounding box center [492, 225] width 984 height 450
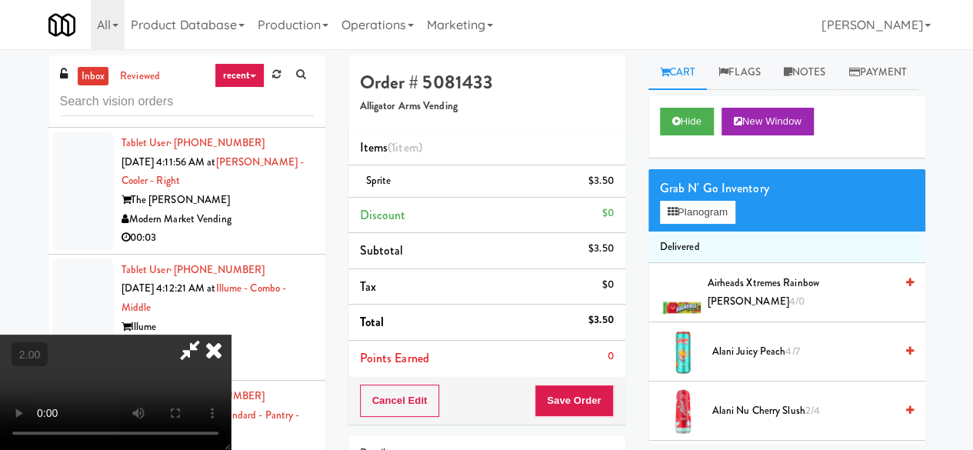
click at [208, 334] on icon at bounding box center [189, 349] width 35 height 31
click at [544, 392] on button "Save Order" at bounding box center [573, 400] width 78 height 32
drag, startPoint x: 544, startPoint y: 392, endPoint x: 504, endPoint y: 247, distance: 150.7
click at [544, 393] on button "Save Order" at bounding box center [573, 400] width 78 height 32
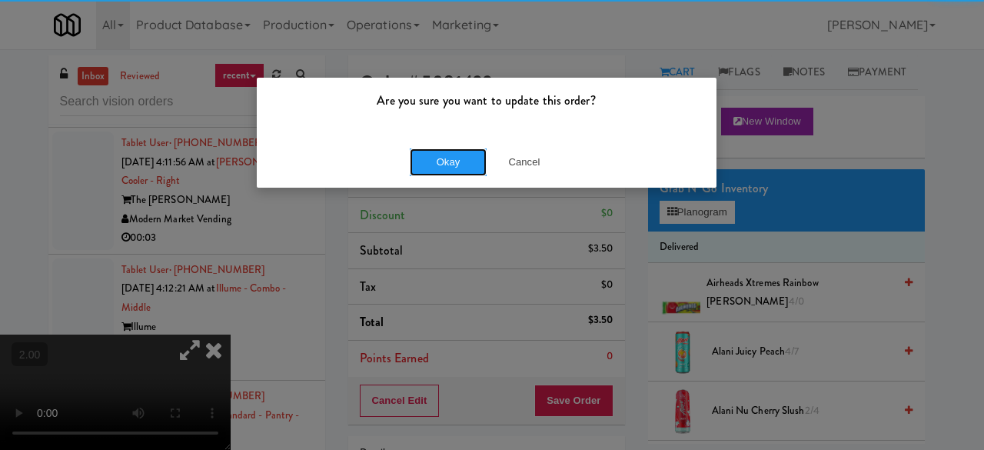
click at [449, 146] on div "Okay Cancel" at bounding box center [487, 162] width 460 height 52
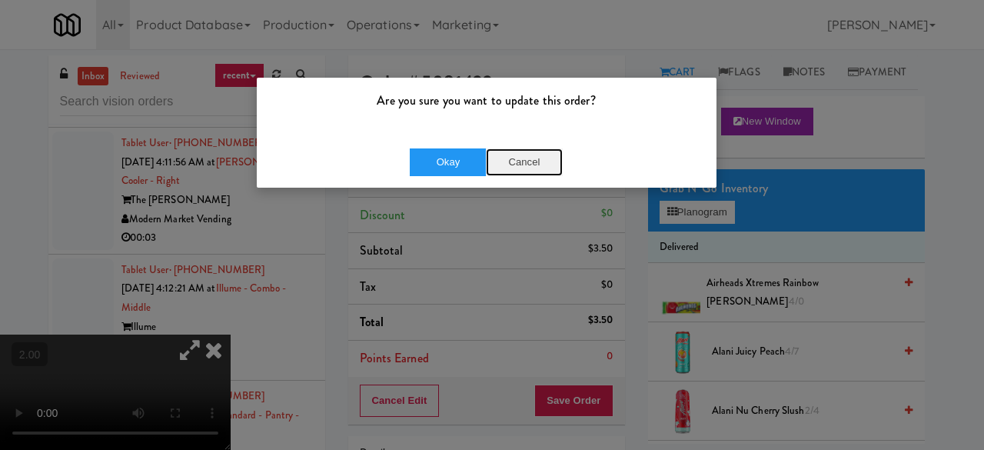
click at [509, 168] on button "Cancel" at bounding box center [524, 162] width 77 height 28
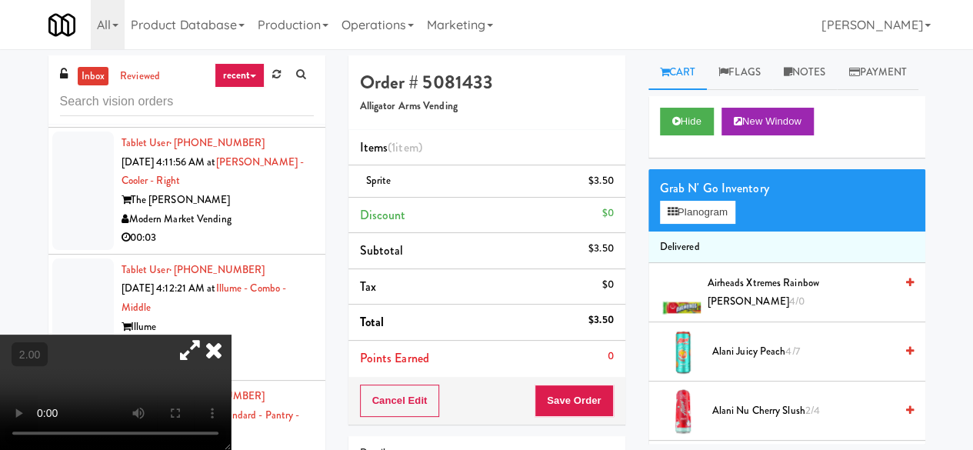
click at [231, 334] on icon at bounding box center [214, 349] width 34 height 31
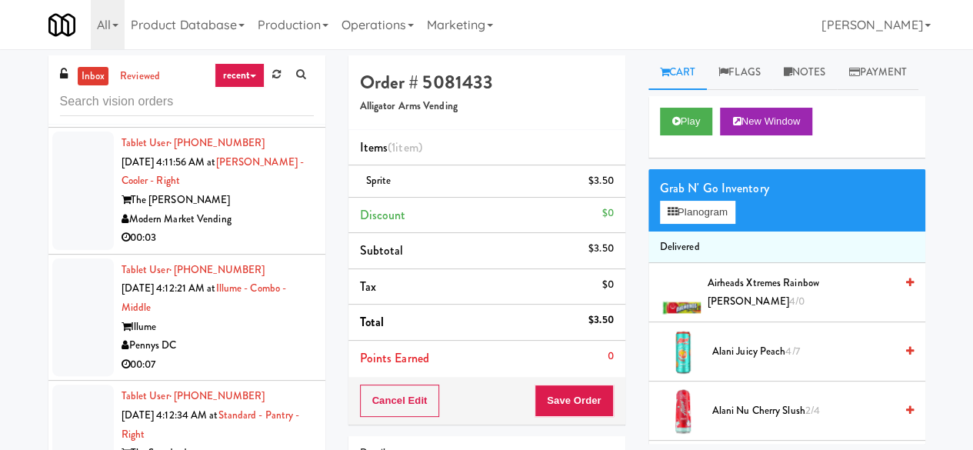
click at [231, 102] on div "[PERSON_NAME]" at bounding box center [217, 92] width 192 height 19
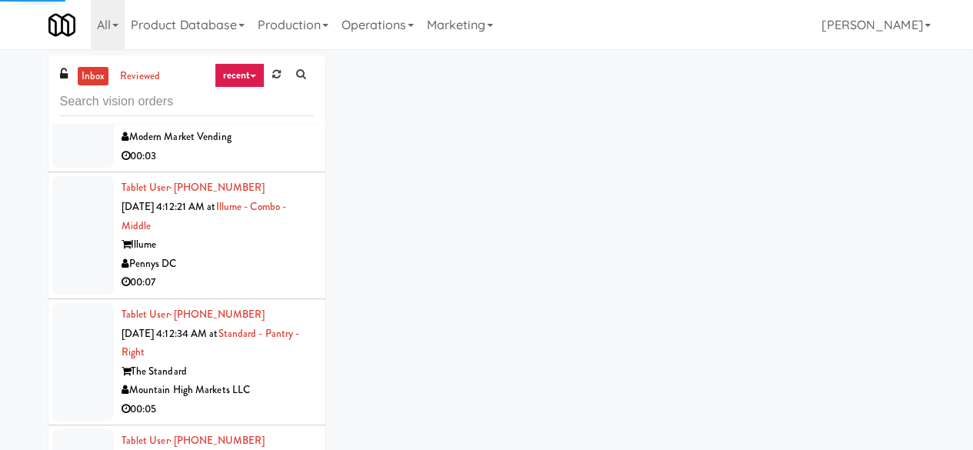
scroll to position [5459, 0]
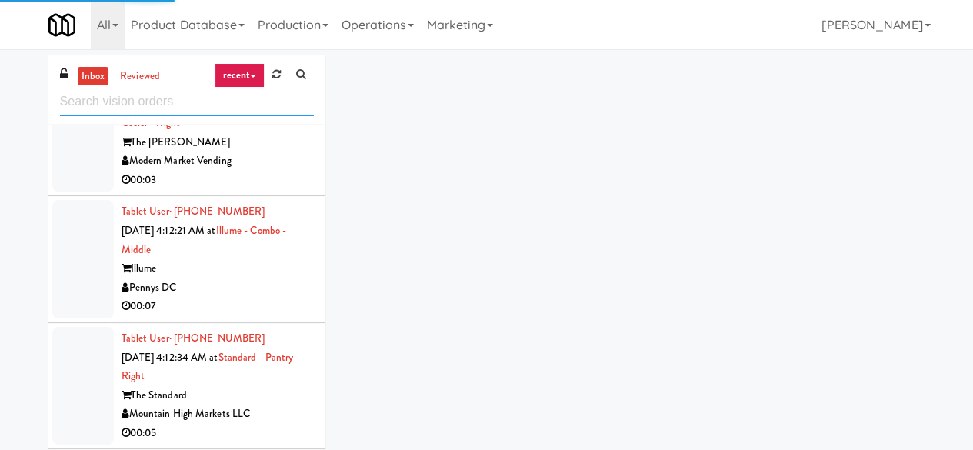
click at [204, 101] on input "text" at bounding box center [187, 102] width 254 height 28
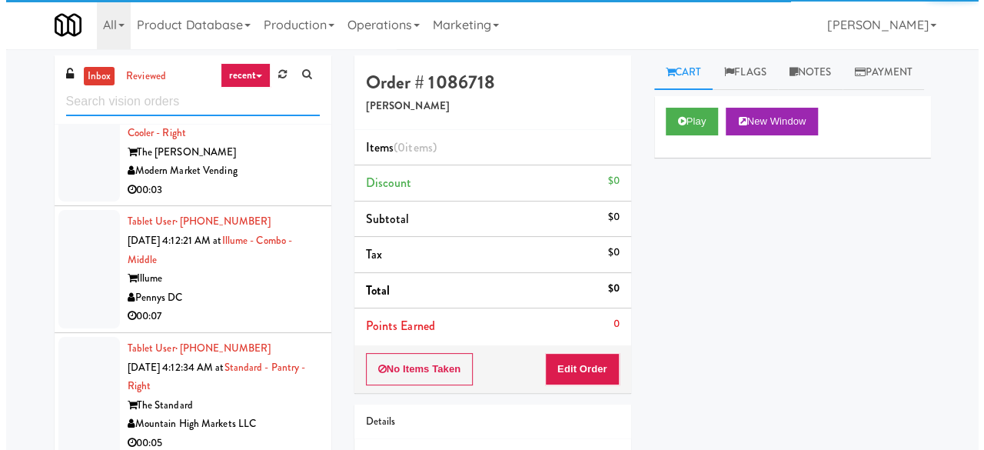
scroll to position [3282, 0]
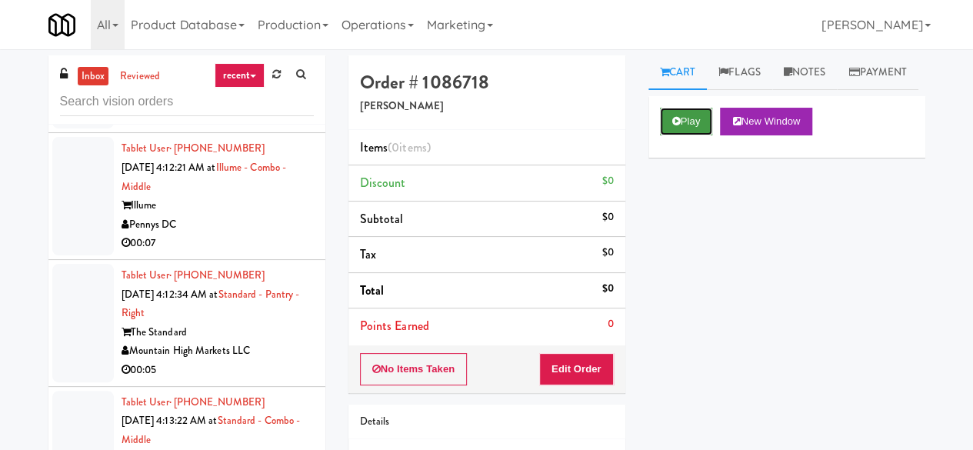
click at [672, 126] on icon at bounding box center [676, 121] width 8 height 10
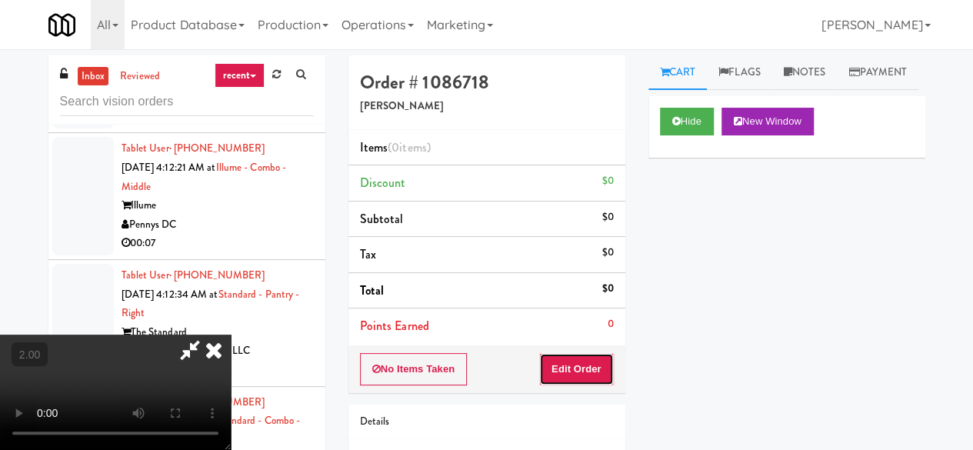
click at [591, 364] on button "Edit Order" at bounding box center [576, 369] width 75 height 32
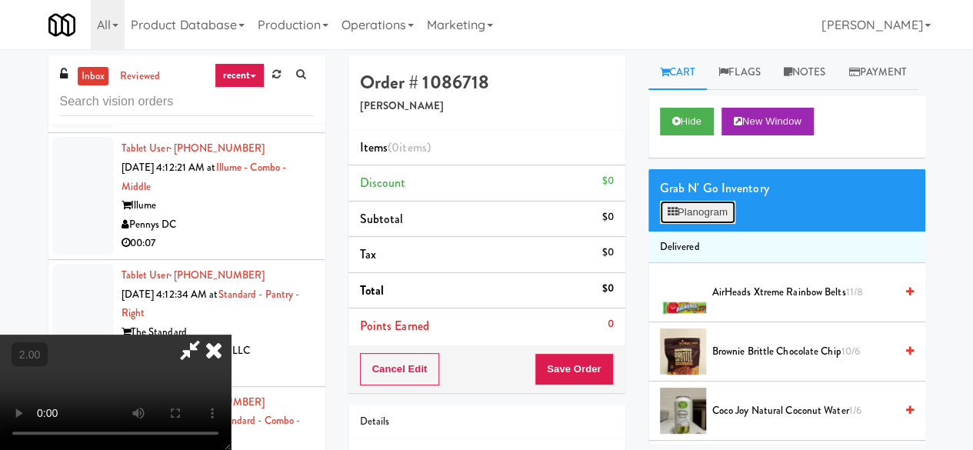
click at [707, 224] on button "Planogram" at bounding box center [697, 212] width 75 height 23
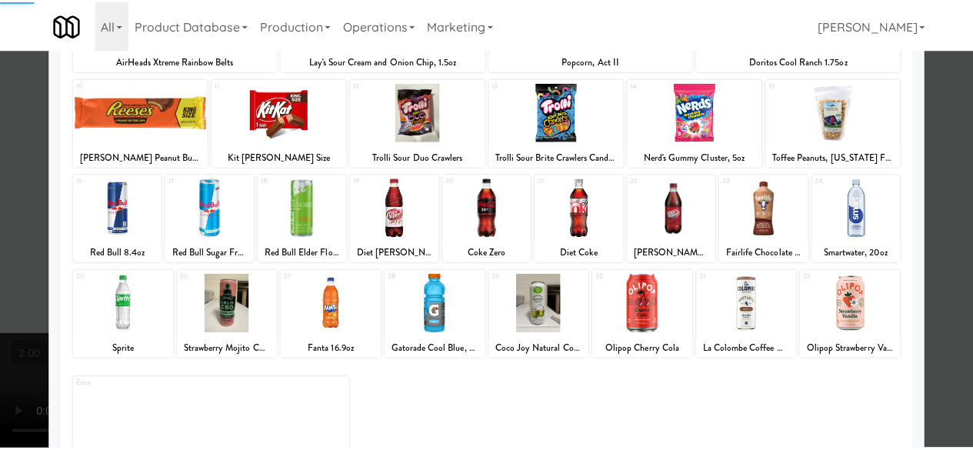
scroll to position [304, 0]
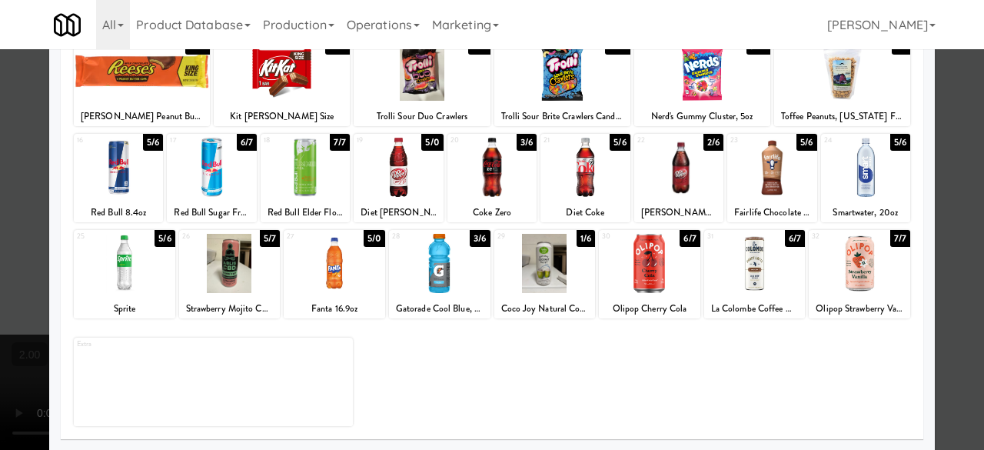
click at [350, 259] on div at bounding box center [334, 263] width 101 height 59
click at [950, 116] on div at bounding box center [492, 225] width 984 height 450
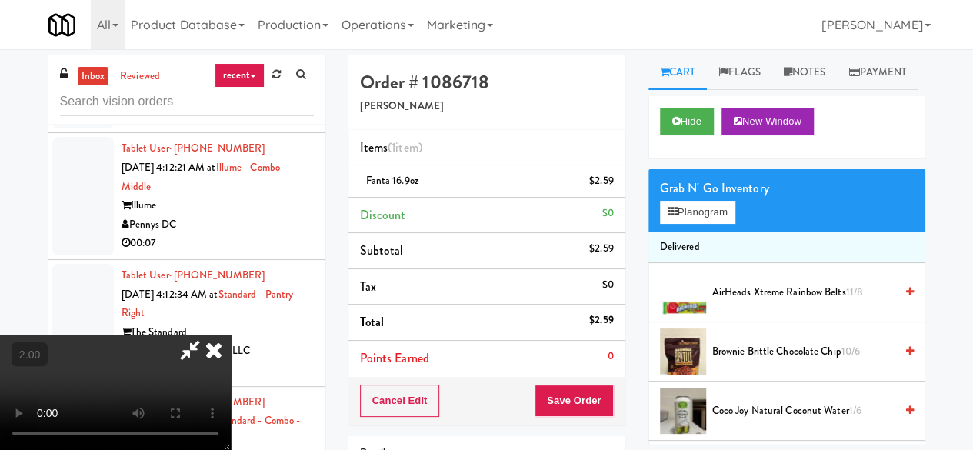
click at [599, 377] on div "Cancel Edit Save Order" at bounding box center [486, 401] width 277 height 48
click at [599, 387] on button "Save Order" at bounding box center [573, 400] width 78 height 32
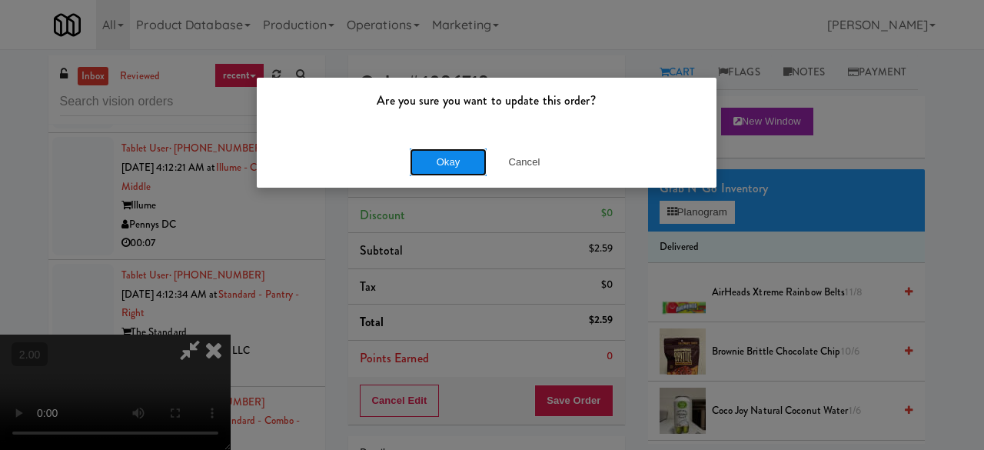
click at [448, 158] on button "Okay" at bounding box center [448, 162] width 77 height 28
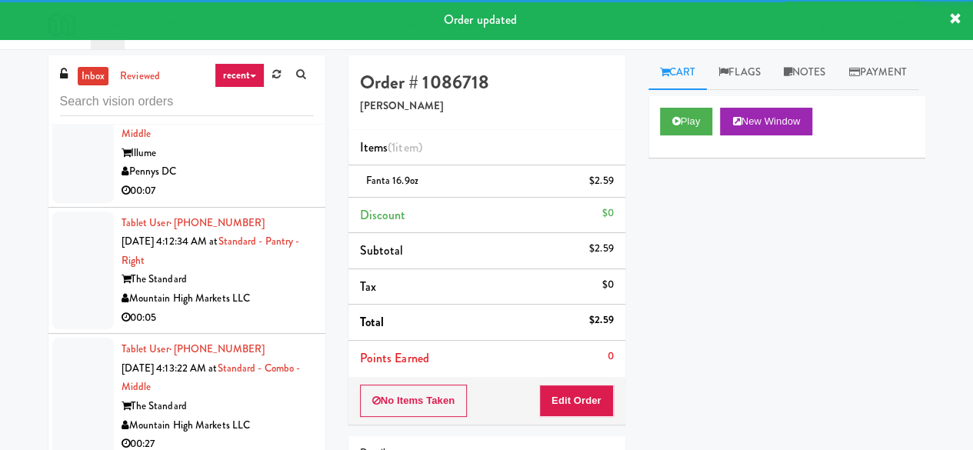
scroll to position [3436, 0]
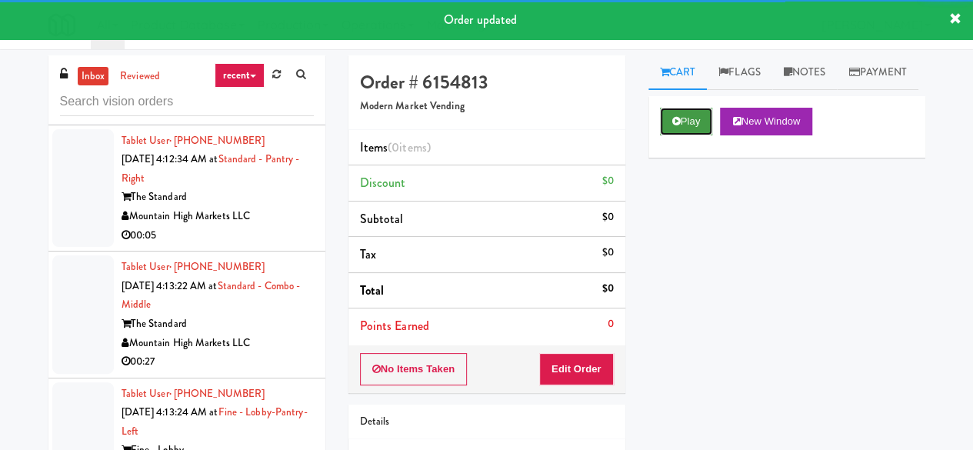
click at [689, 135] on button "Play" at bounding box center [686, 122] width 53 height 28
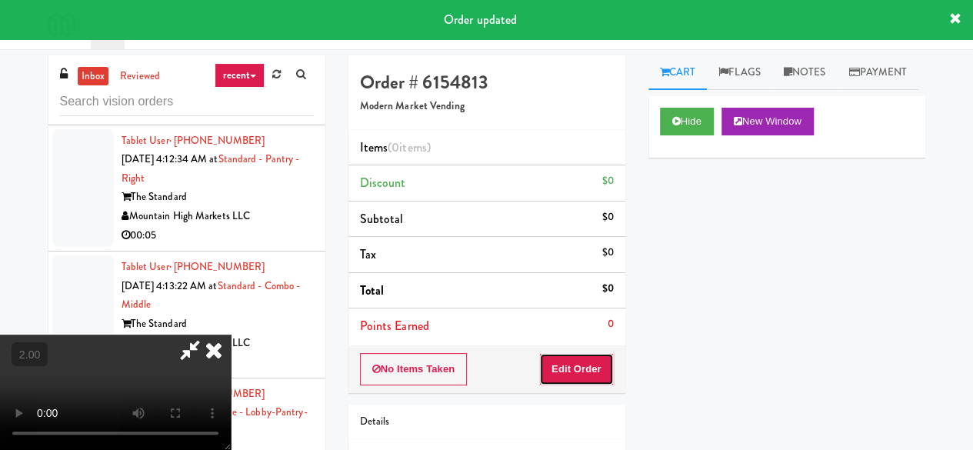
click at [593, 371] on button "Edit Order" at bounding box center [576, 369] width 75 height 32
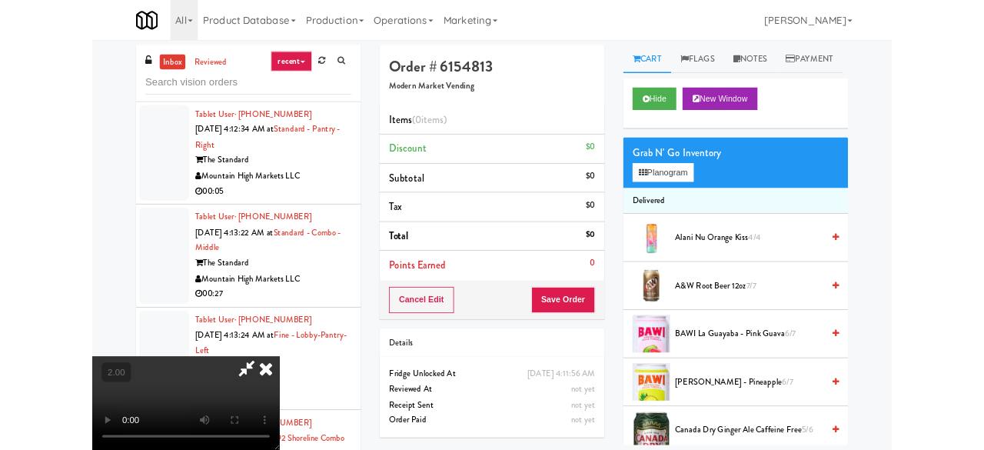
scroll to position [32, 0]
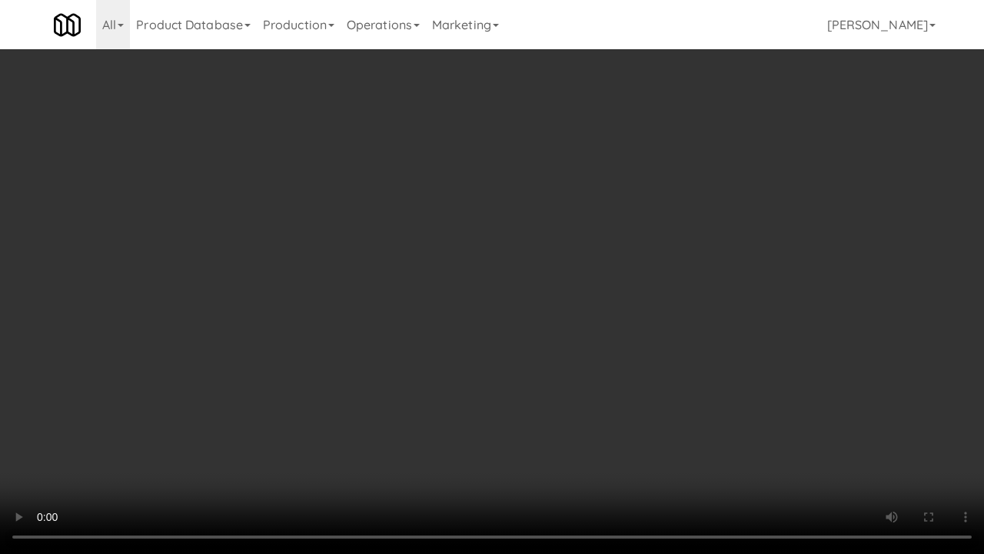
click at [593, 317] on video at bounding box center [492, 277] width 984 height 554
click at [569, 268] on video at bounding box center [492, 277] width 984 height 554
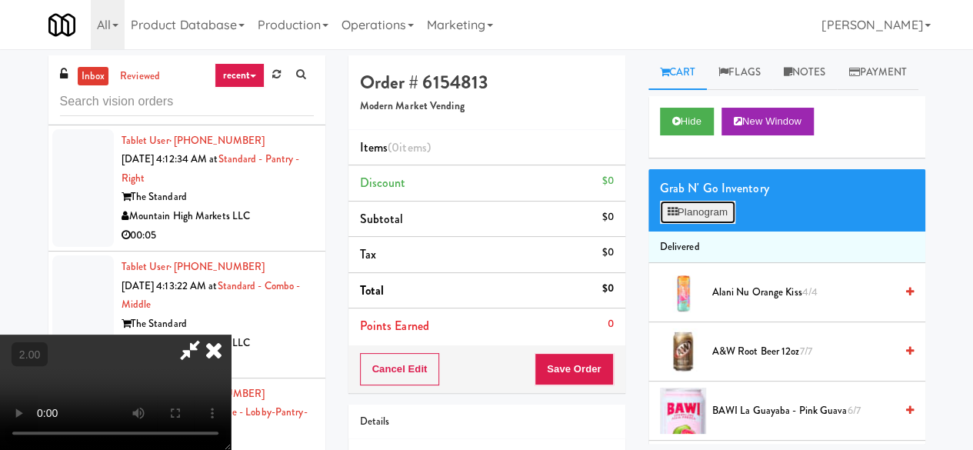
click at [706, 224] on button "Planogram" at bounding box center [697, 212] width 75 height 23
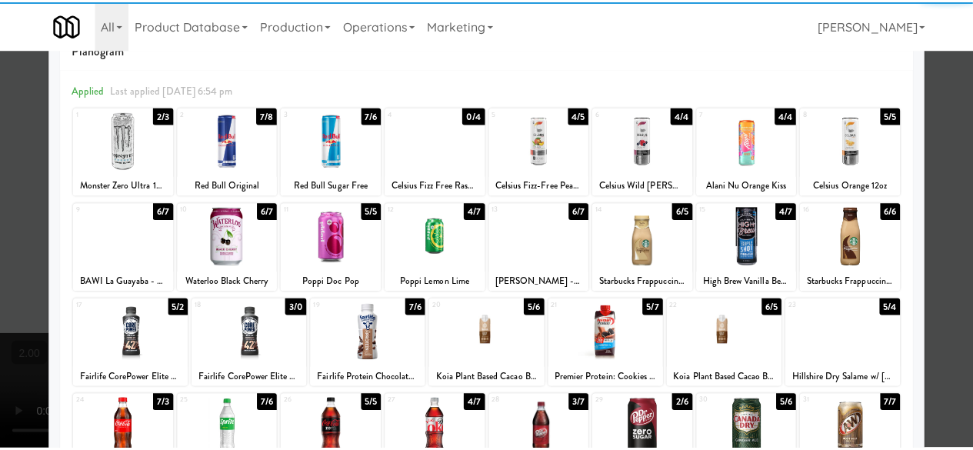
scroll to position [77, 0]
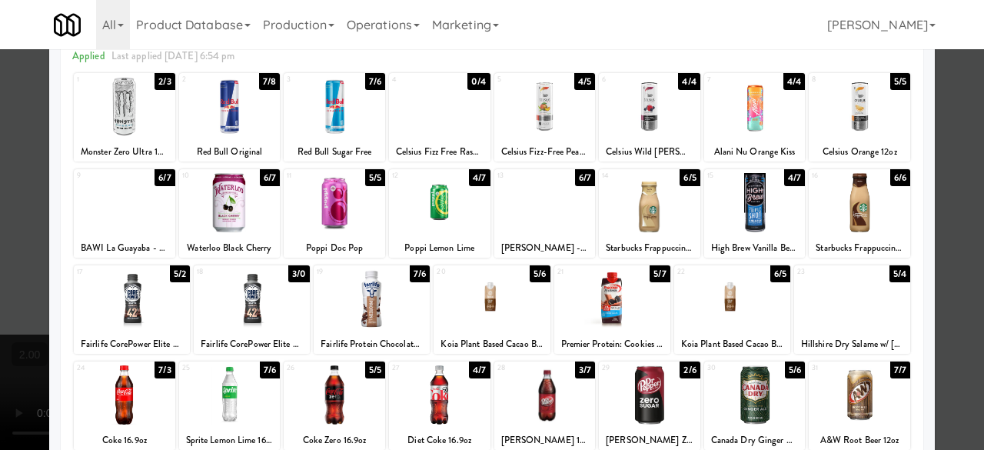
click at [338, 218] on div at bounding box center [334, 202] width 101 height 59
click at [953, 128] on div at bounding box center [492, 225] width 984 height 450
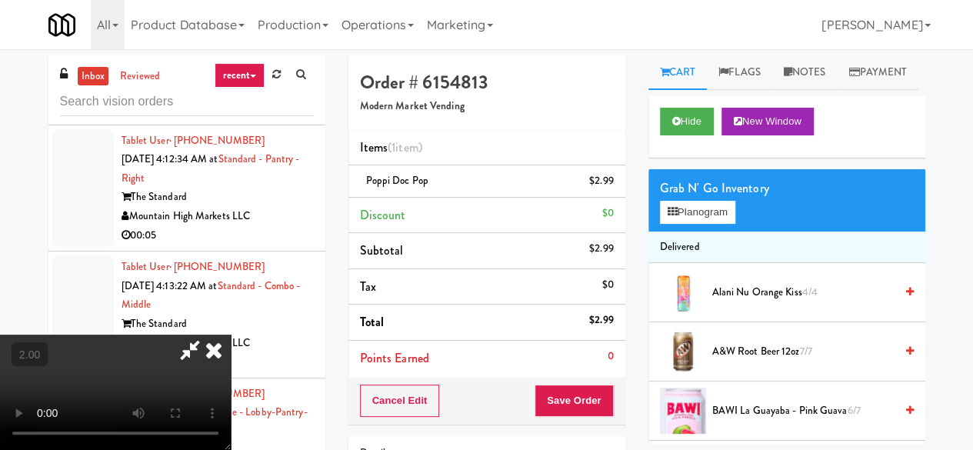
scroll to position [32, 0]
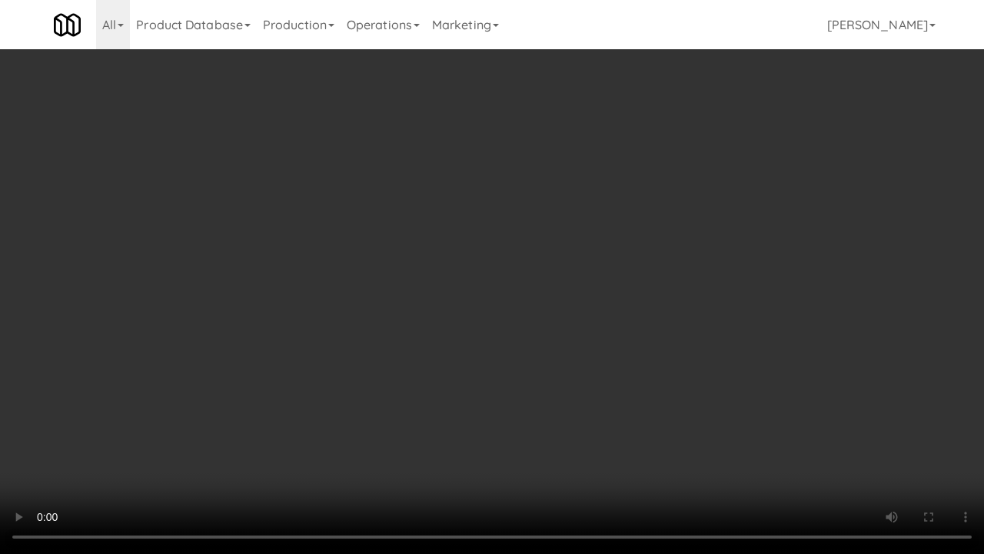
click at [608, 268] on video at bounding box center [492, 277] width 984 height 554
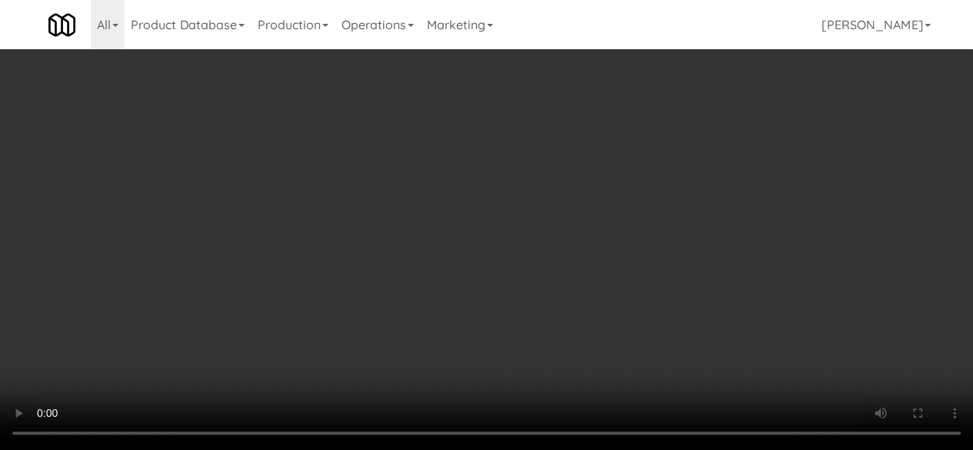
scroll to position [0, 0]
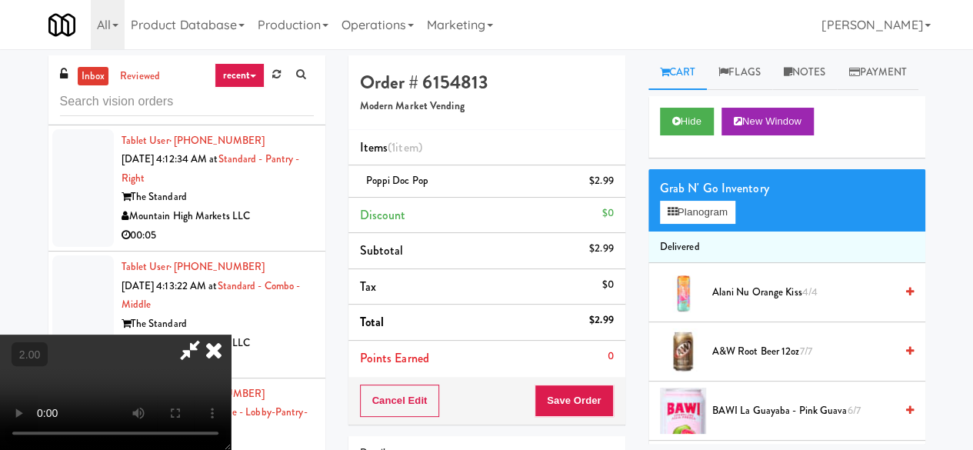
click at [208, 334] on icon at bounding box center [189, 349] width 35 height 31
click at [564, 393] on button "Save Order" at bounding box center [573, 400] width 78 height 32
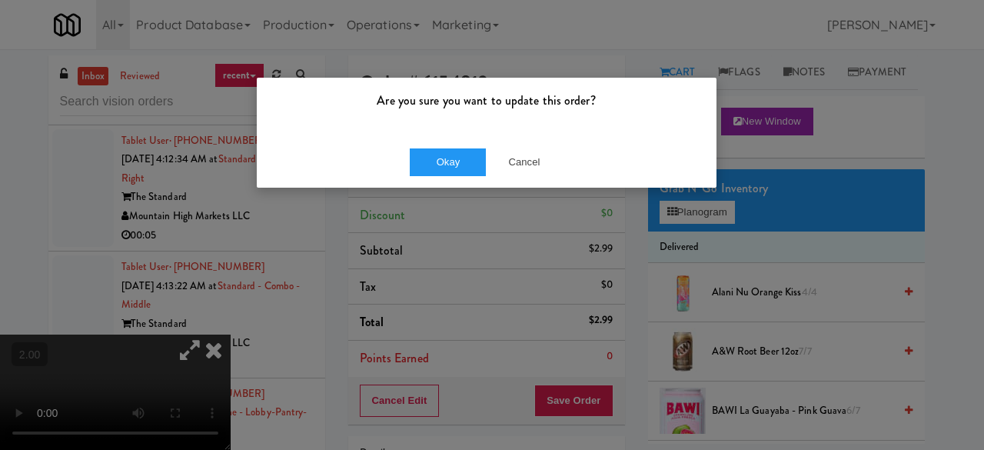
click at [446, 140] on div "Okay Cancel" at bounding box center [487, 162] width 460 height 52
click at [448, 150] on button "Okay" at bounding box center [448, 162] width 77 height 28
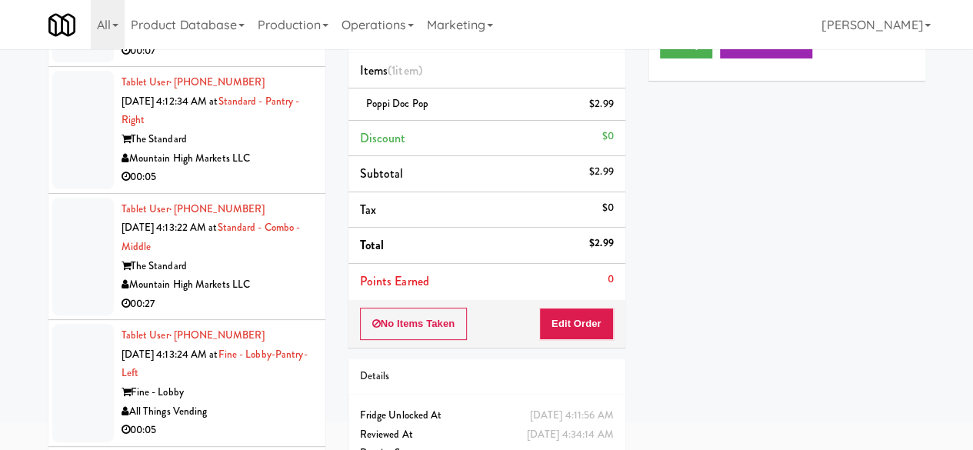
click at [249, 42] on div "Pennys DC" at bounding box center [217, 31] width 192 height 19
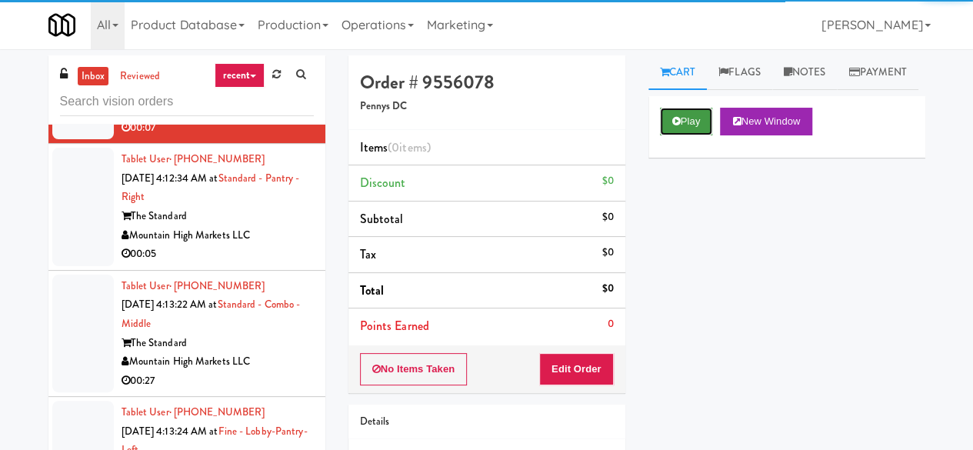
click at [670, 135] on button "Play" at bounding box center [686, 122] width 53 height 28
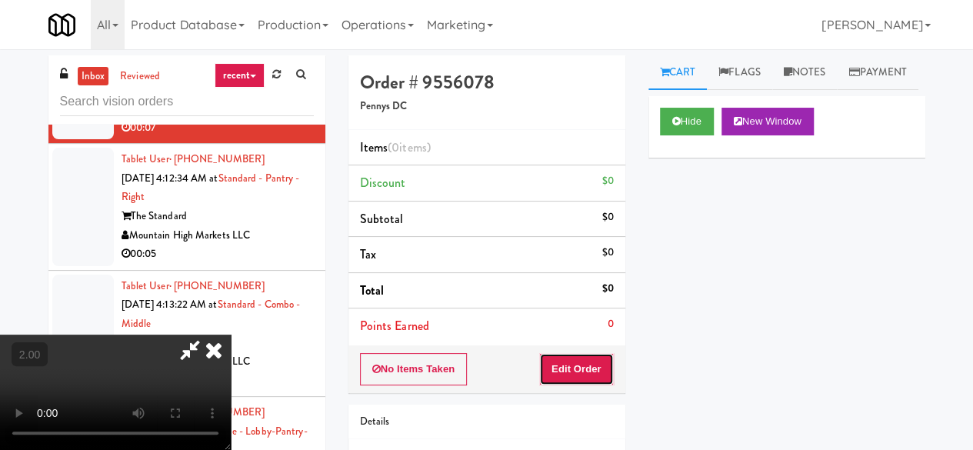
click at [600, 374] on button "Edit Order" at bounding box center [576, 369] width 75 height 32
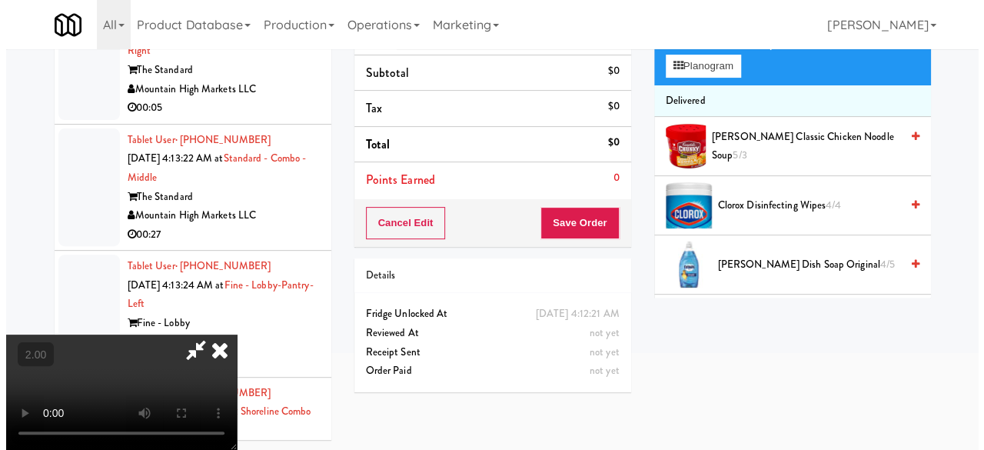
scroll to position [49, 0]
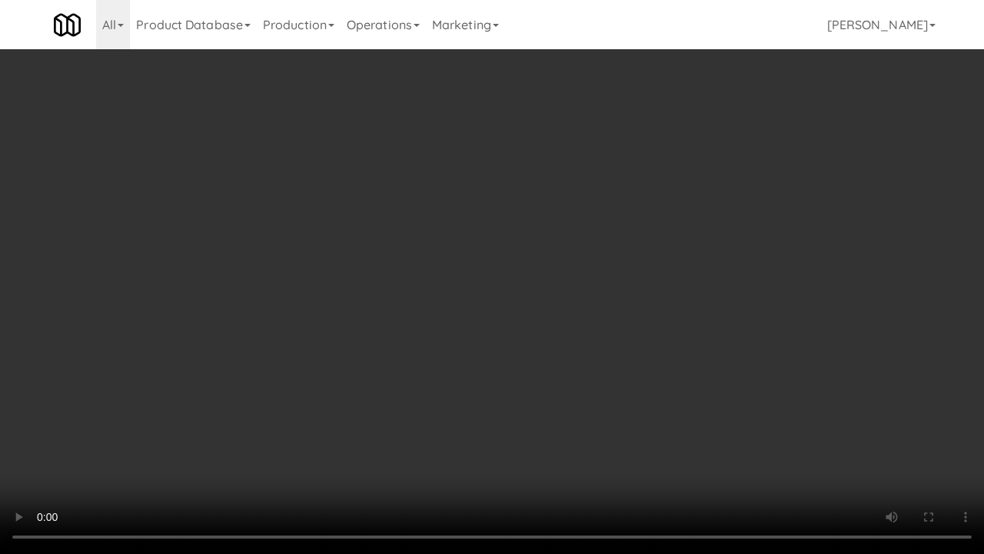
click at [407, 294] on video at bounding box center [492, 277] width 984 height 554
click at [402, 286] on video at bounding box center [492, 277] width 984 height 554
click at [400, 277] on video at bounding box center [492, 277] width 984 height 554
click at [398, 263] on video at bounding box center [492, 277] width 984 height 554
click at [398, 262] on video at bounding box center [492, 277] width 984 height 554
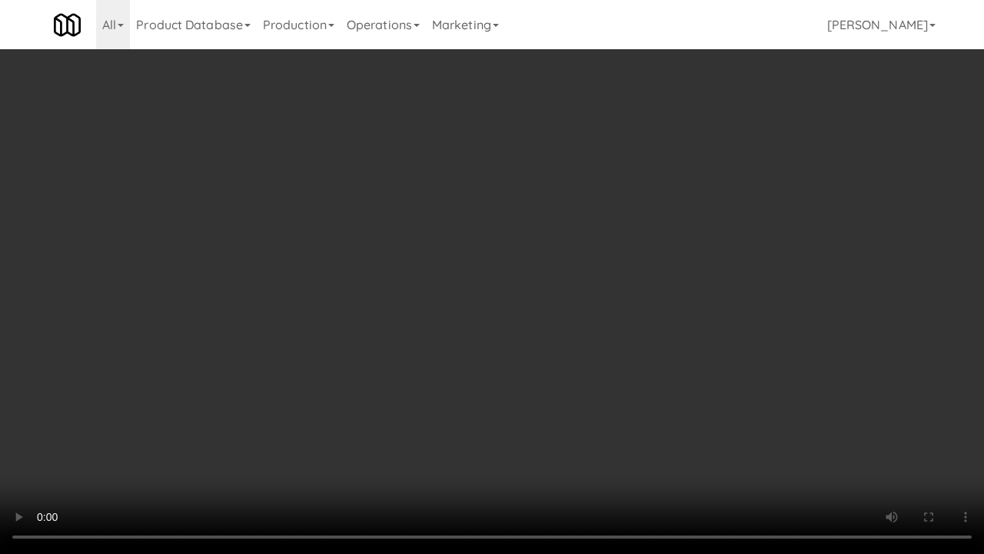
click at [375, 301] on video at bounding box center [492, 277] width 984 height 554
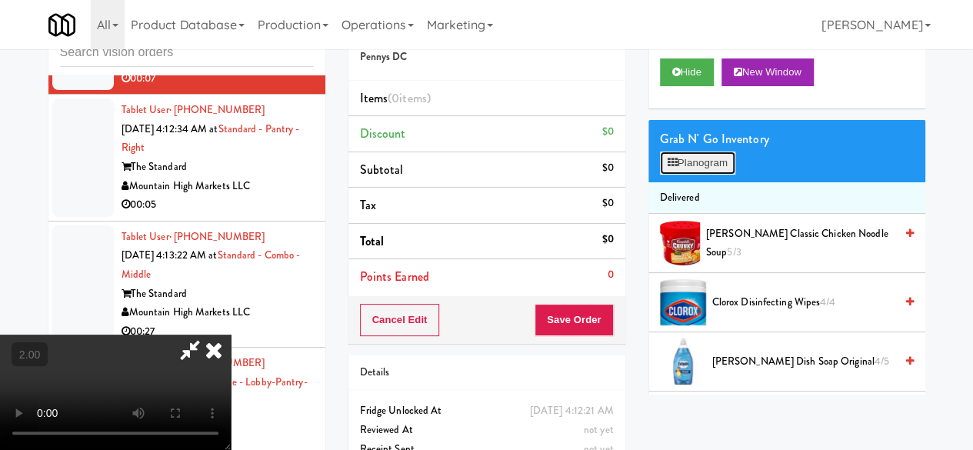
click at [705, 175] on button "Planogram" at bounding box center [697, 162] width 75 height 23
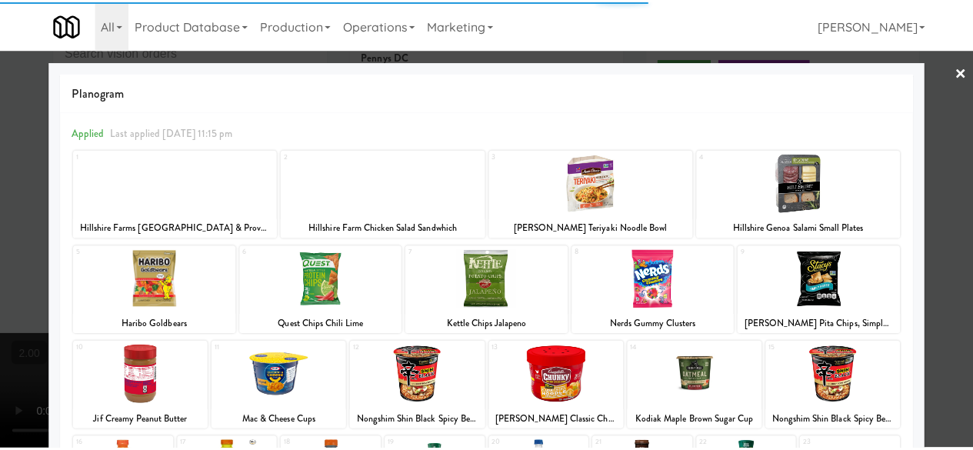
scroll to position [77, 0]
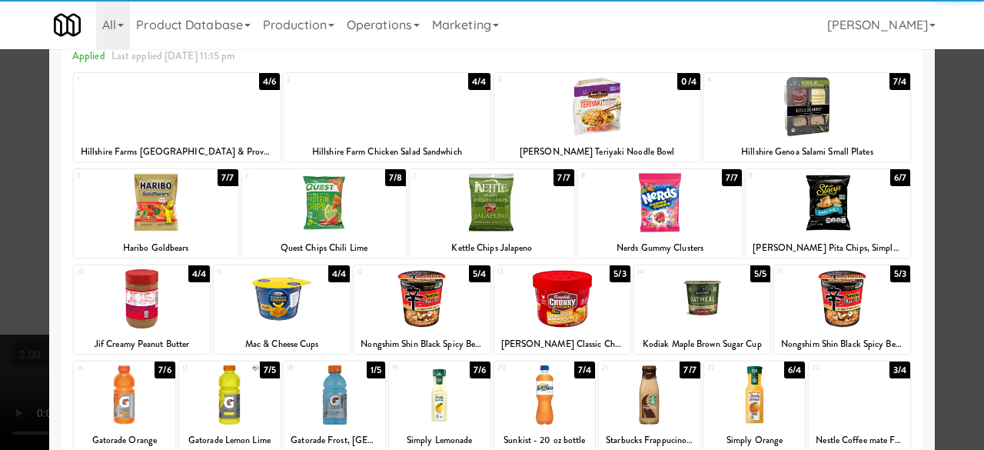
drag, startPoint x: 843, startPoint y: 192, endPoint x: 866, endPoint y: 183, distance: 24.8
click at [842, 192] on div at bounding box center [828, 202] width 165 height 59
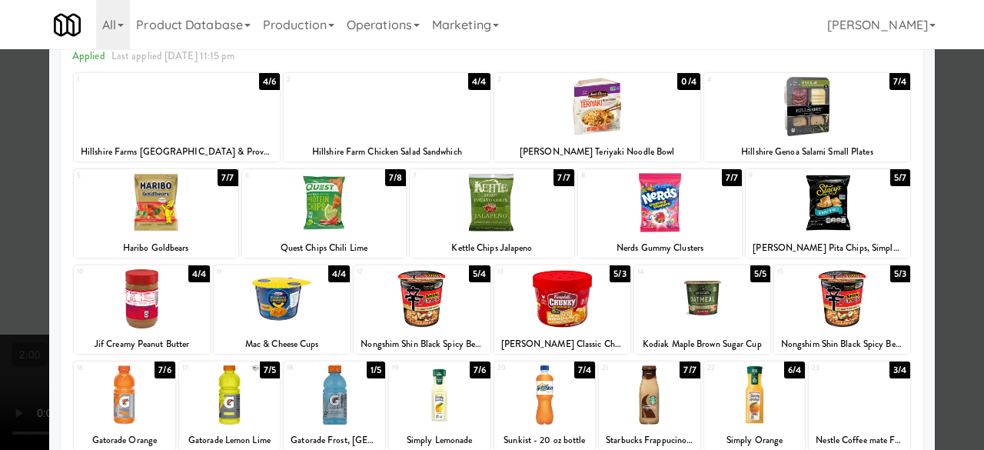
click at [943, 111] on div at bounding box center [492, 225] width 984 height 450
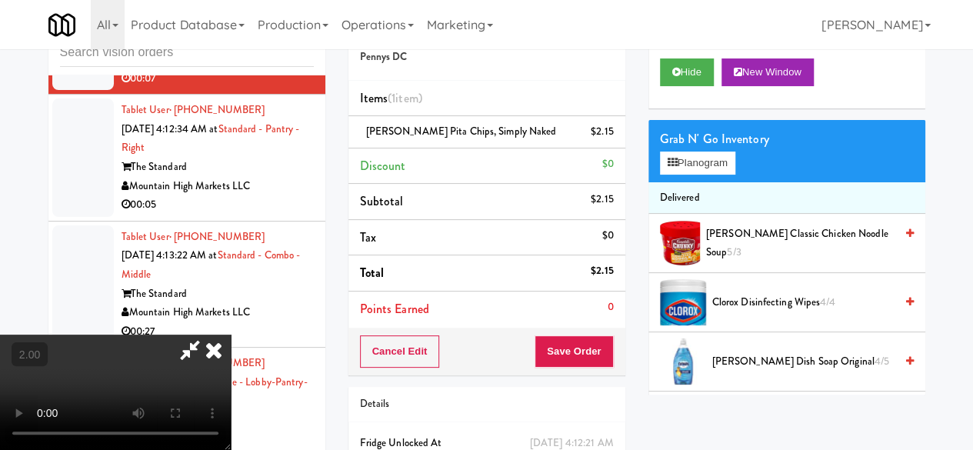
click at [208, 334] on icon at bounding box center [189, 349] width 35 height 31
click at [565, 360] on button "Save Order" at bounding box center [573, 351] width 78 height 32
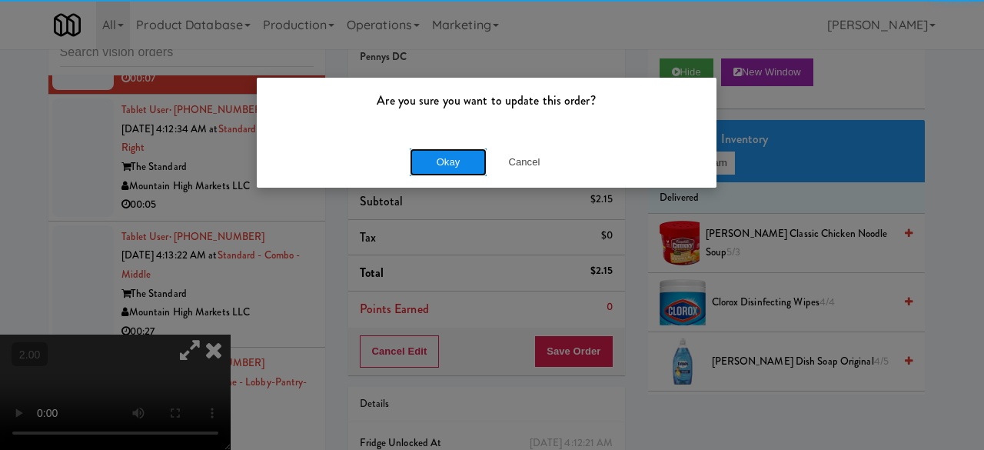
click at [424, 167] on button "Okay" at bounding box center [448, 162] width 77 height 28
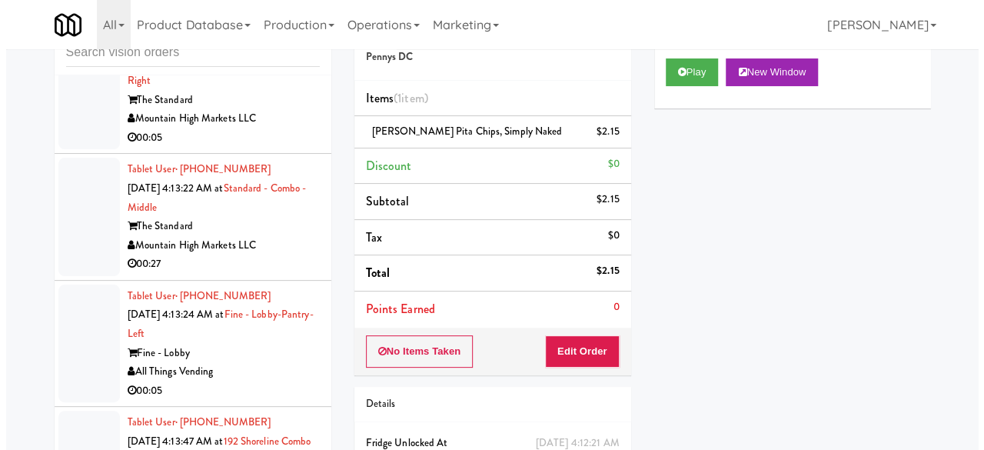
scroll to position [3590, 0]
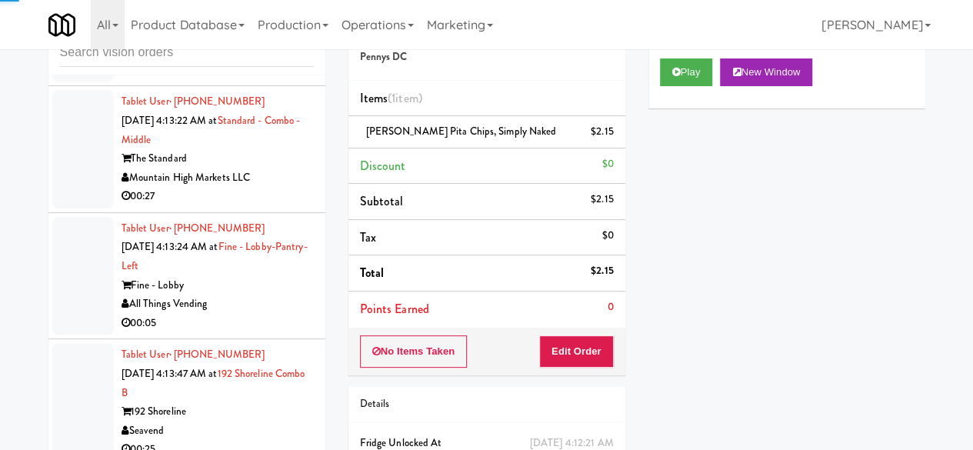
click at [267, 61] on div "Mountain High Markets LLC" at bounding box center [217, 51] width 192 height 19
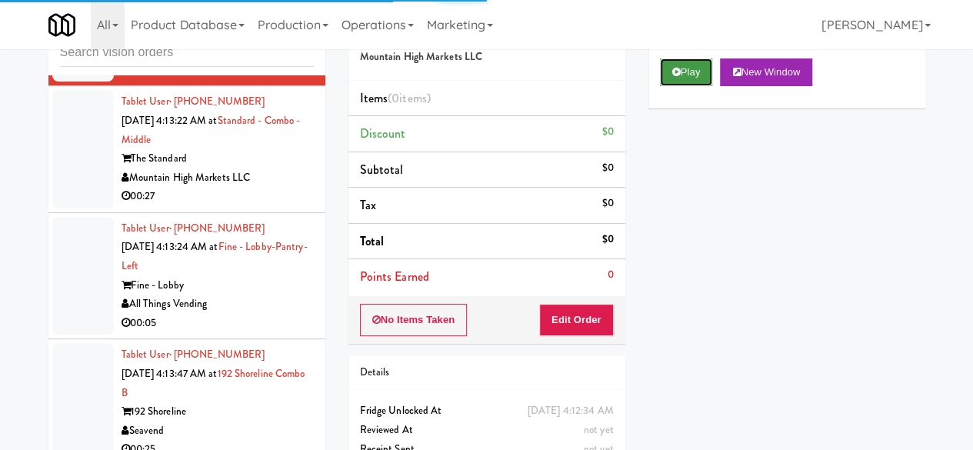
click at [692, 86] on button "Play" at bounding box center [686, 72] width 53 height 28
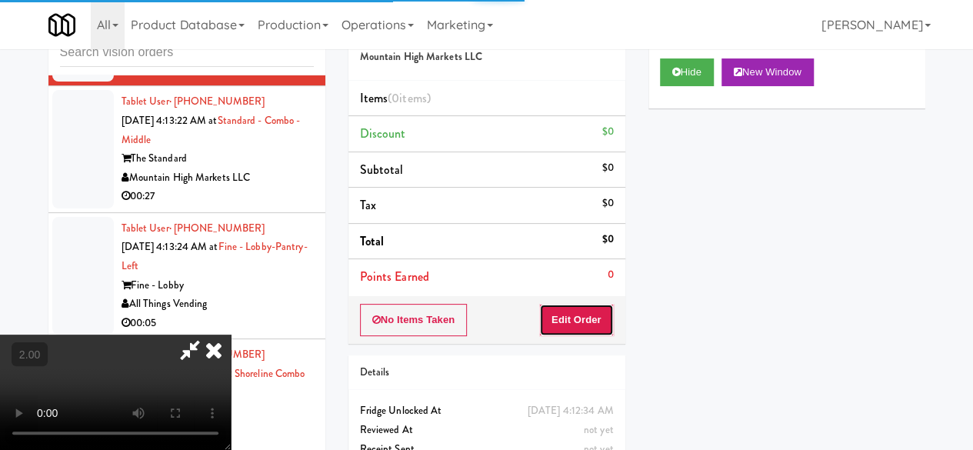
click at [574, 325] on button "Edit Order" at bounding box center [576, 320] width 75 height 32
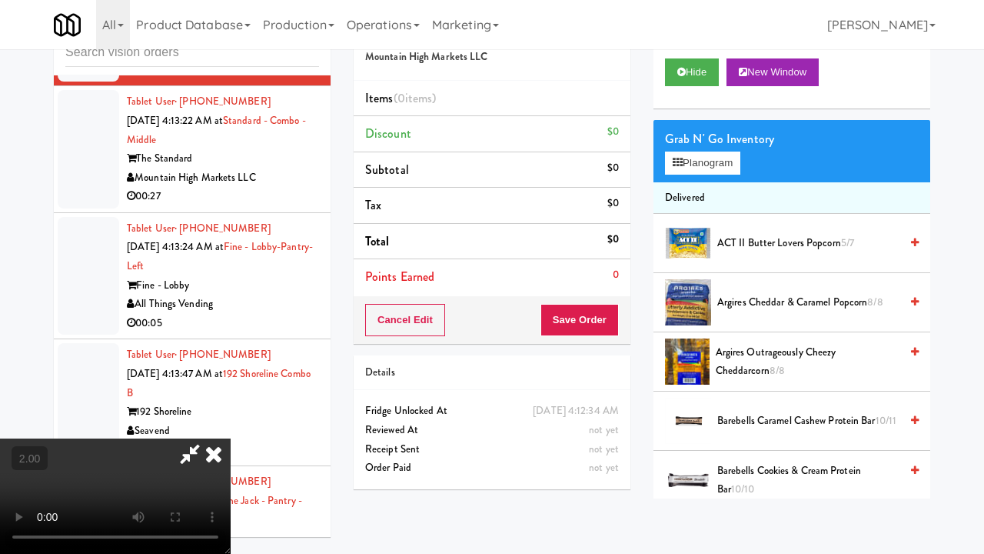
click at [231, 438] on video at bounding box center [115, 495] width 231 height 115
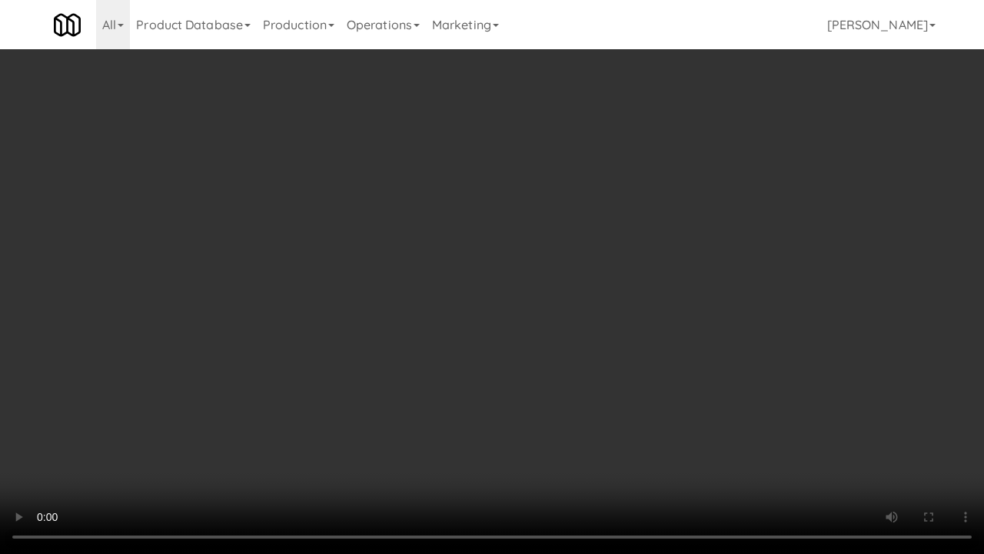
click at [641, 301] on video at bounding box center [492, 277] width 984 height 554
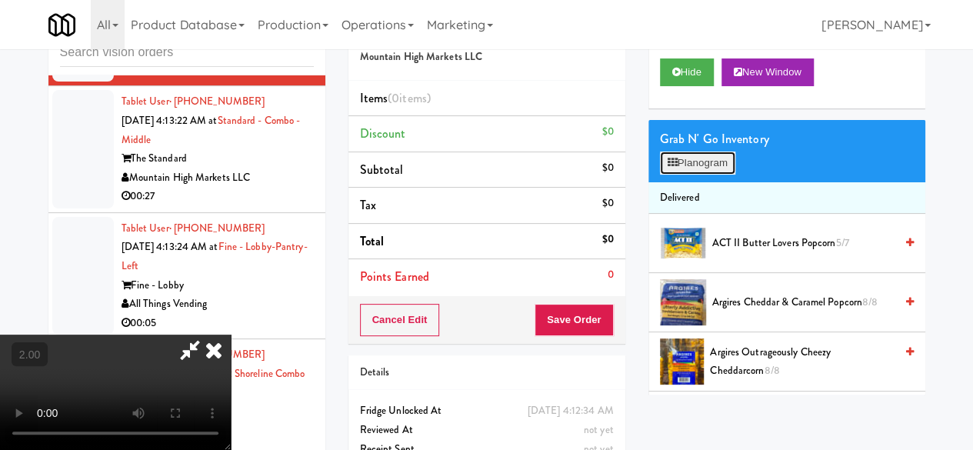
click at [698, 175] on button "Planogram" at bounding box center [697, 162] width 75 height 23
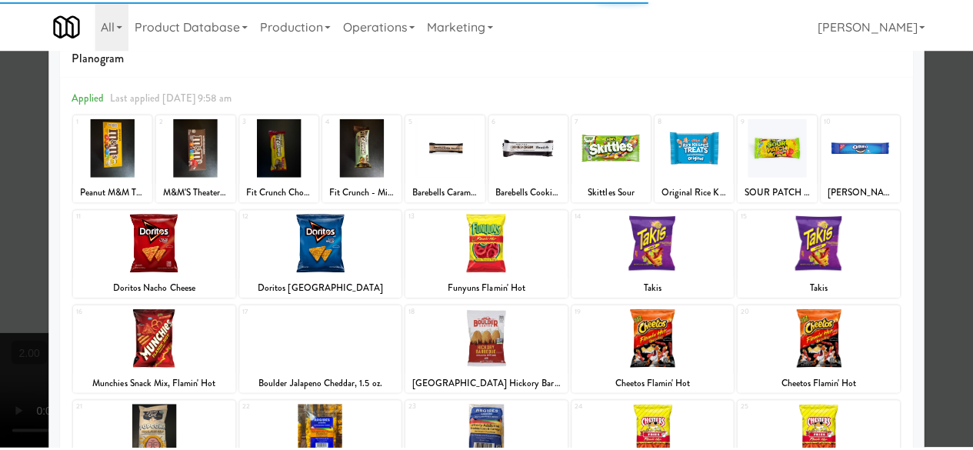
scroll to position [77, 0]
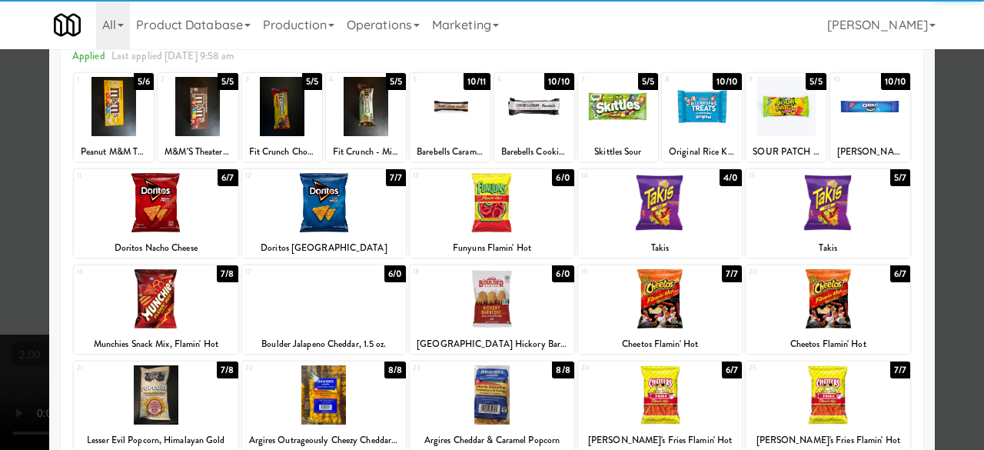
click at [497, 201] on div at bounding box center [492, 202] width 165 height 59
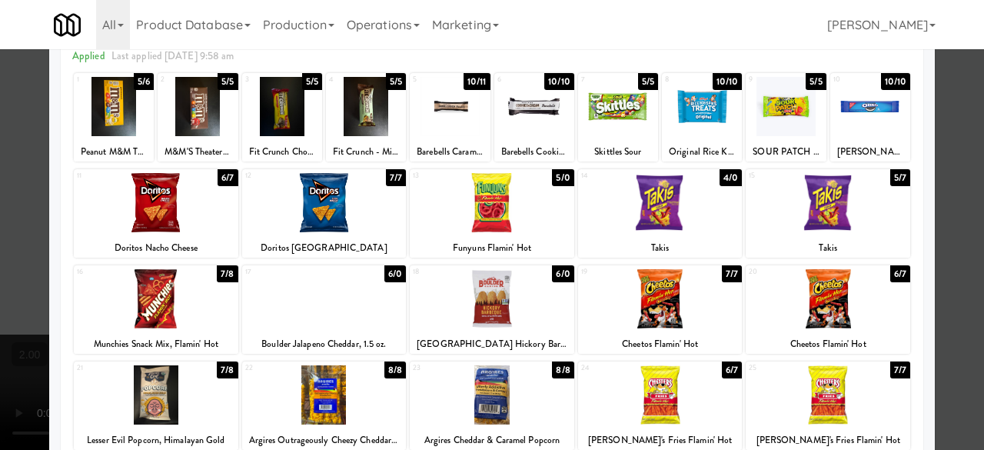
click at [943, 102] on div at bounding box center [492, 225] width 984 height 450
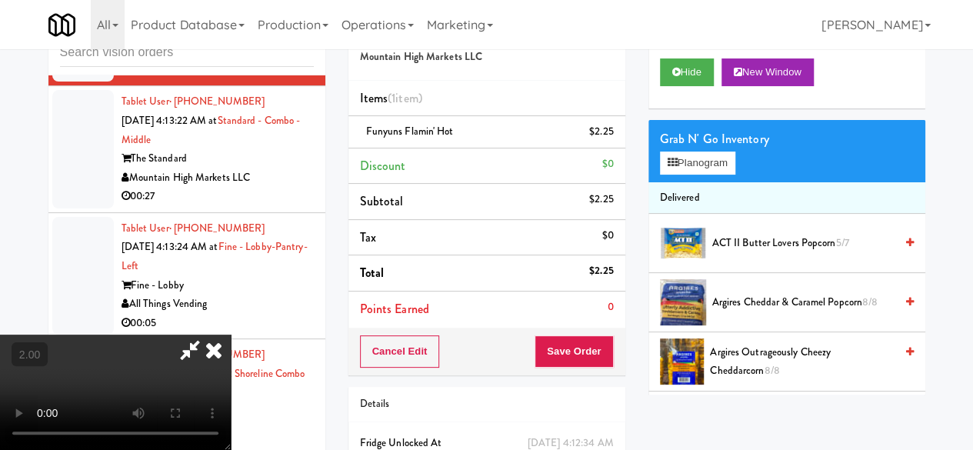
click at [208, 334] on icon at bounding box center [189, 349] width 35 height 31
click at [584, 341] on button "Save Order" at bounding box center [573, 351] width 78 height 32
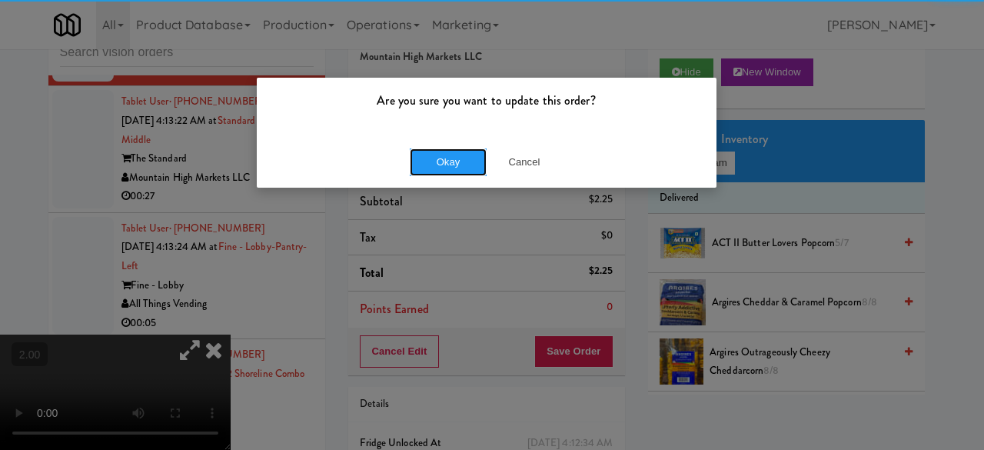
click at [458, 171] on button "Okay" at bounding box center [448, 162] width 77 height 28
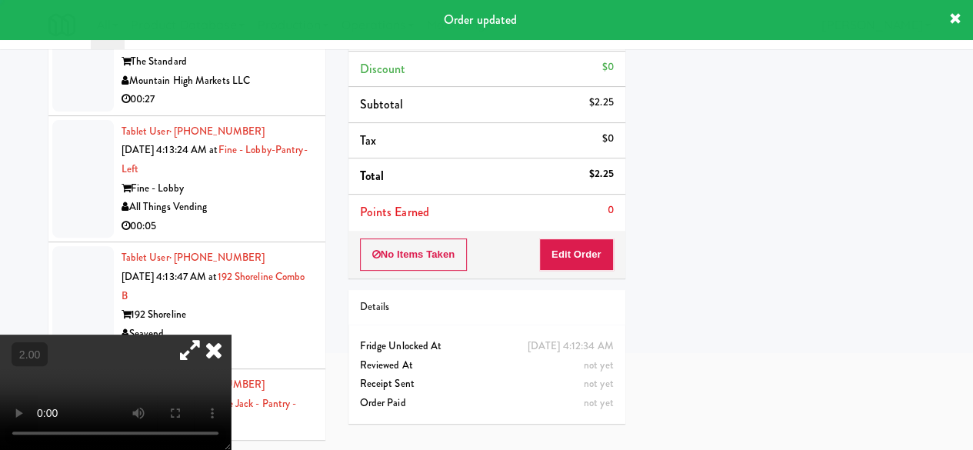
scroll to position [3667, 0]
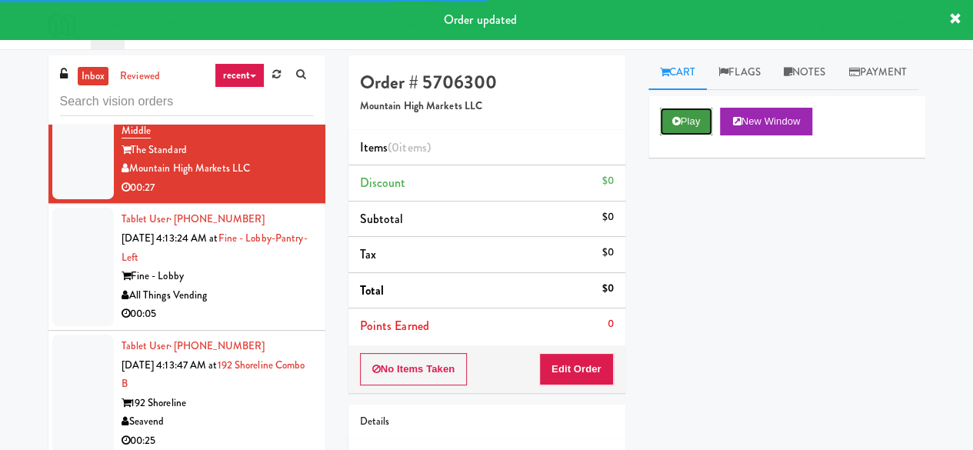
click at [694, 135] on button "Play" at bounding box center [686, 122] width 53 height 28
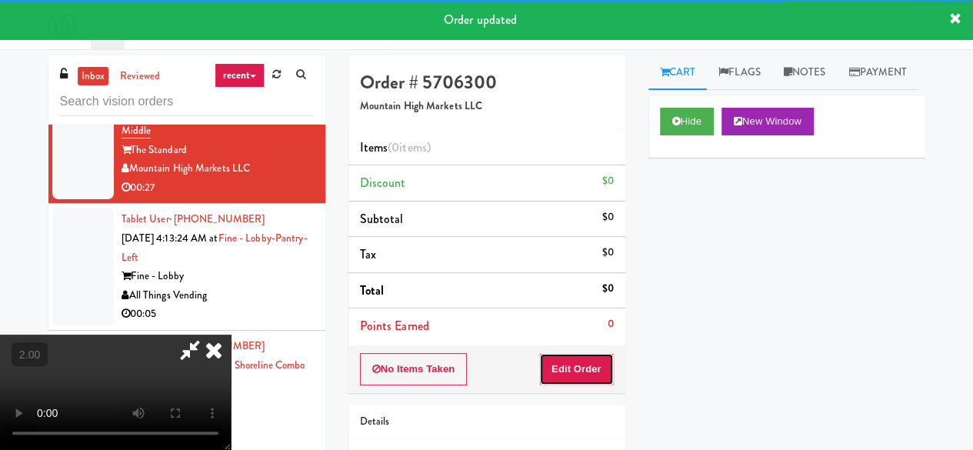
click at [583, 382] on button "Edit Order" at bounding box center [576, 369] width 75 height 32
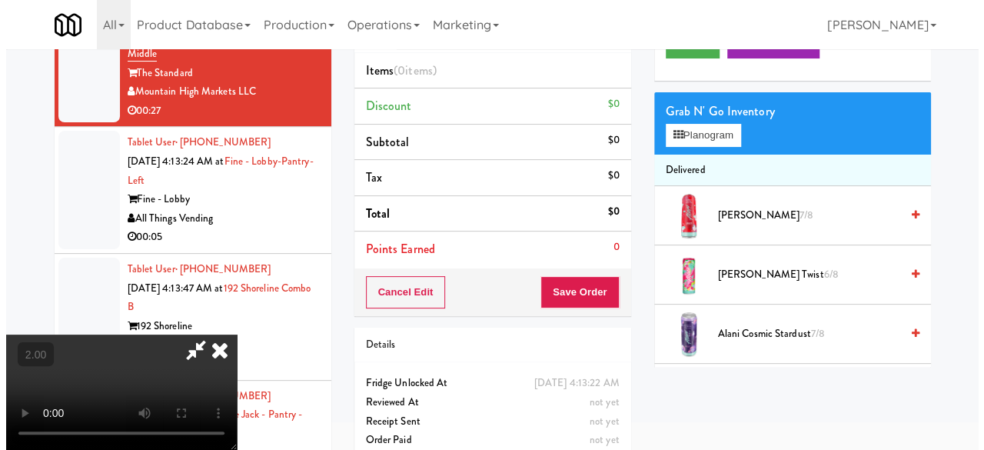
scroll to position [49, 0]
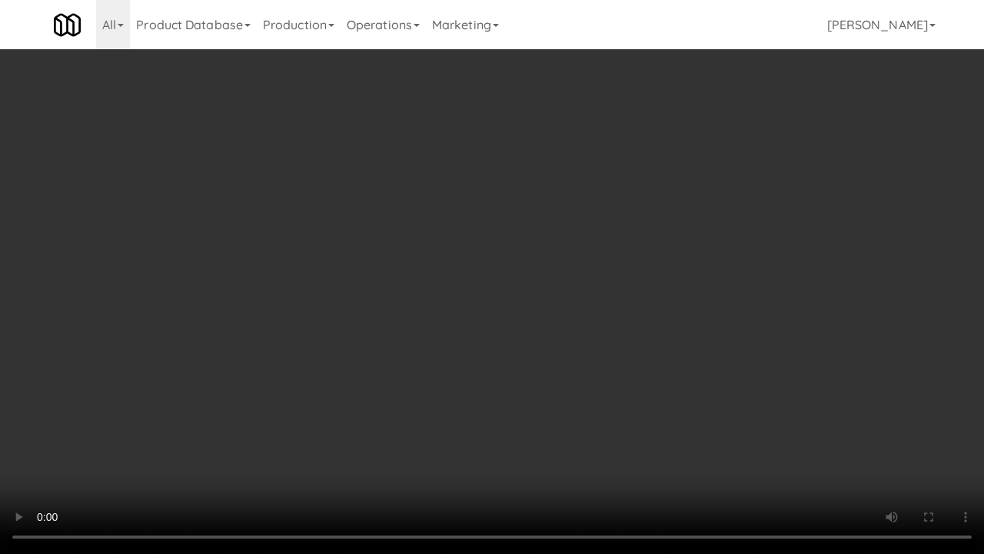
click at [659, 208] on video at bounding box center [492, 277] width 984 height 554
click at [501, 195] on video at bounding box center [492, 277] width 984 height 554
click at [640, 238] on video at bounding box center [492, 277] width 984 height 554
click at [571, 268] on video at bounding box center [492, 277] width 984 height 554
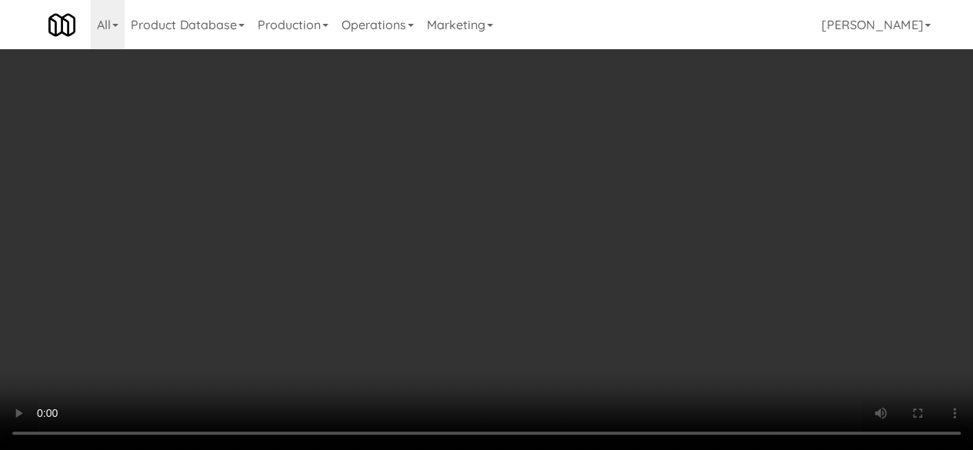
click at [737, 215] on li "Delivered" at bounding box center [786, 198] width 277 height 32
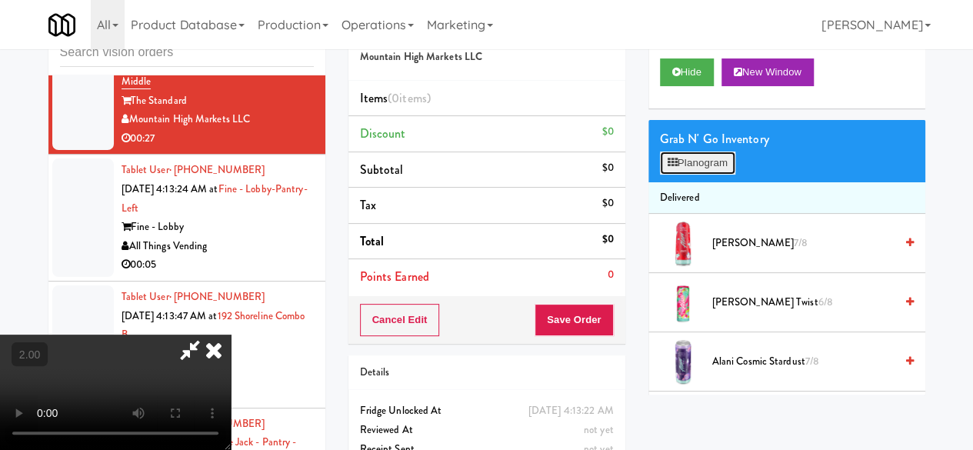
click at [704, 175] on button "Planogram" at bounding box center [697, 162] width 75 height 23
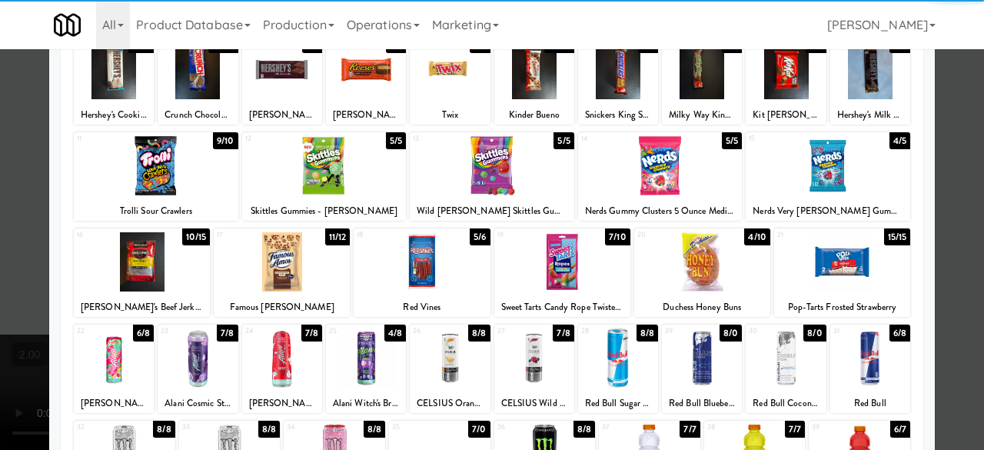
scroll to position [154, 0]
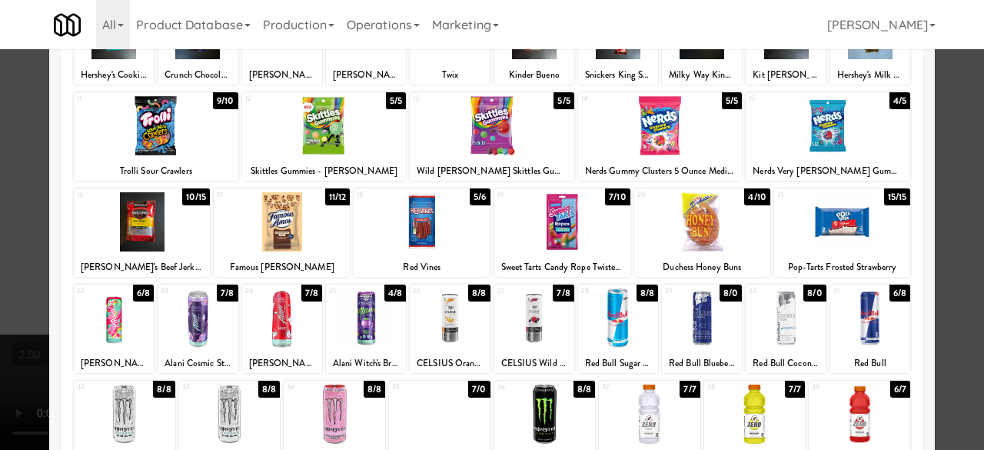
click at [194, 148] on div at bounding box center [156, 125] width 165 height 59
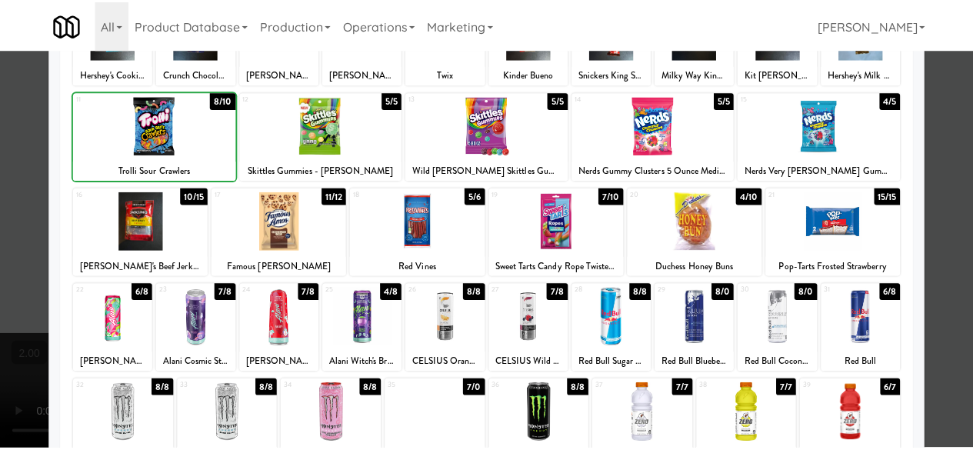
scroll to position [0, 0]
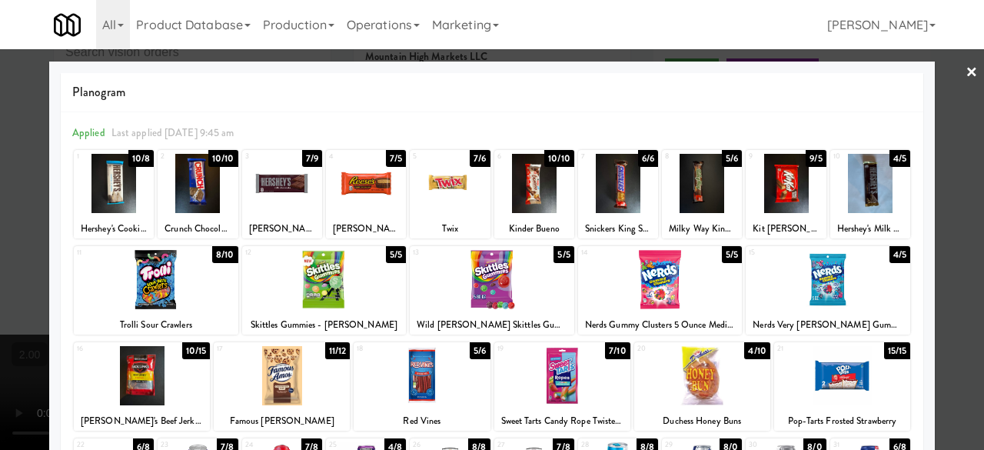
click at [935, 76] on div at bounding box center [492, 225] width 984 height 450
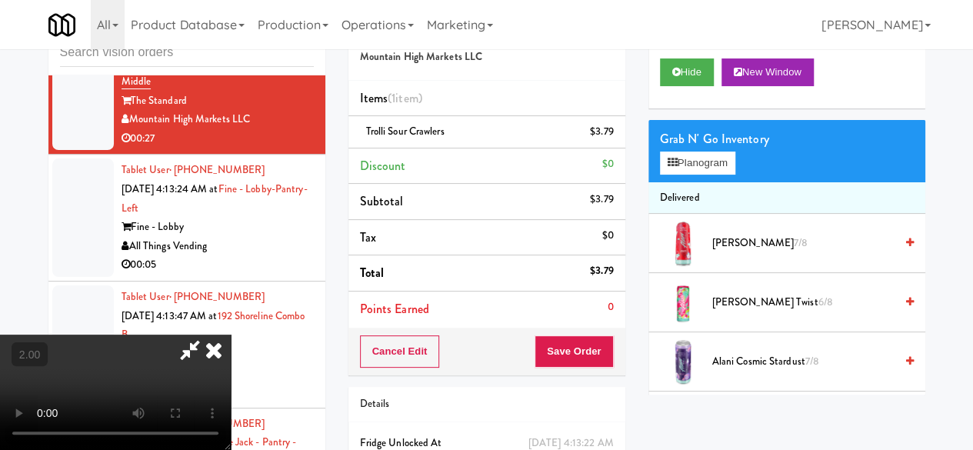
click at [208, 334] on icon at bounding box center [189, 349] width 35 height 31
click at [541, 350] on button "Save Order" at bounding box center [573, 351] width 78 height 32
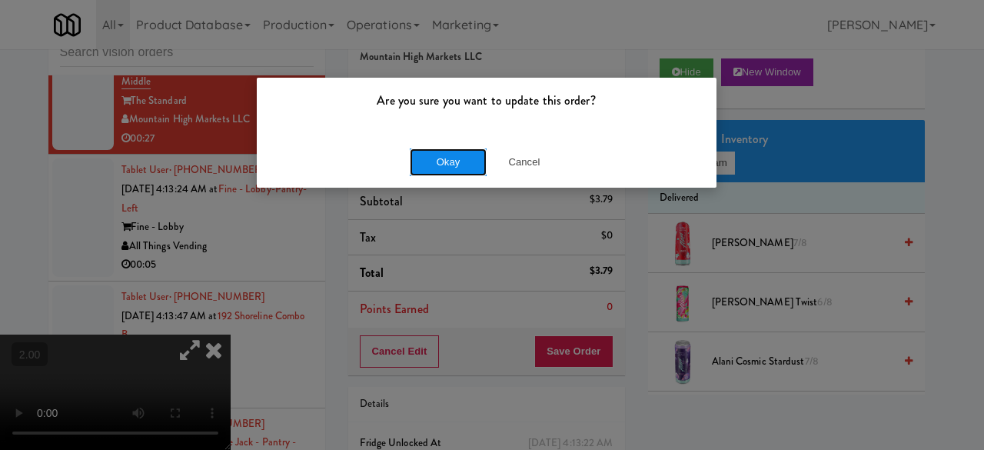
click at [431, 154] on button "Okay" at bounding box center [448, 162] width 77 height 28
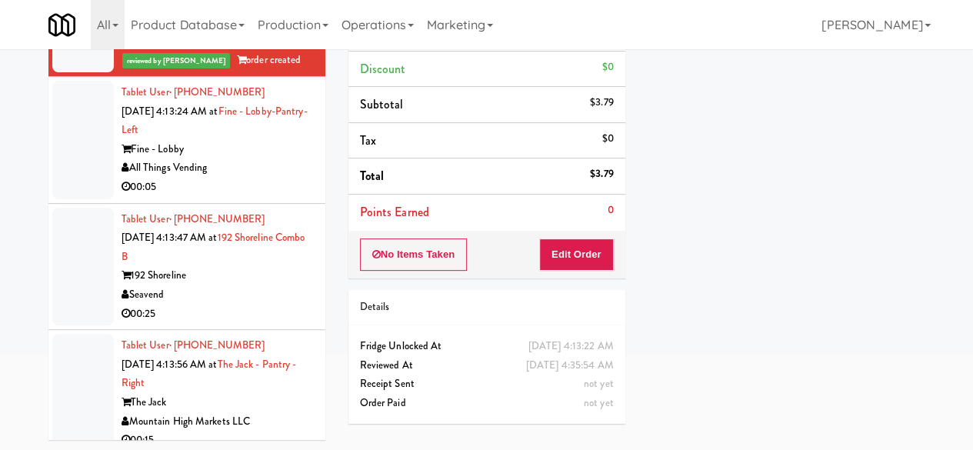
scroll to position [3821, 0]
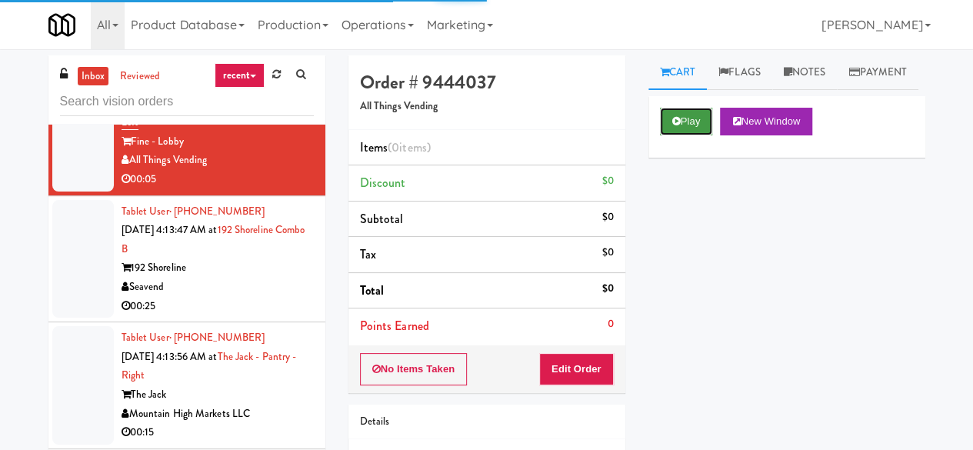
click at [666, 135] on button "Play" at bounding box center [686, 122] width 53 height 28
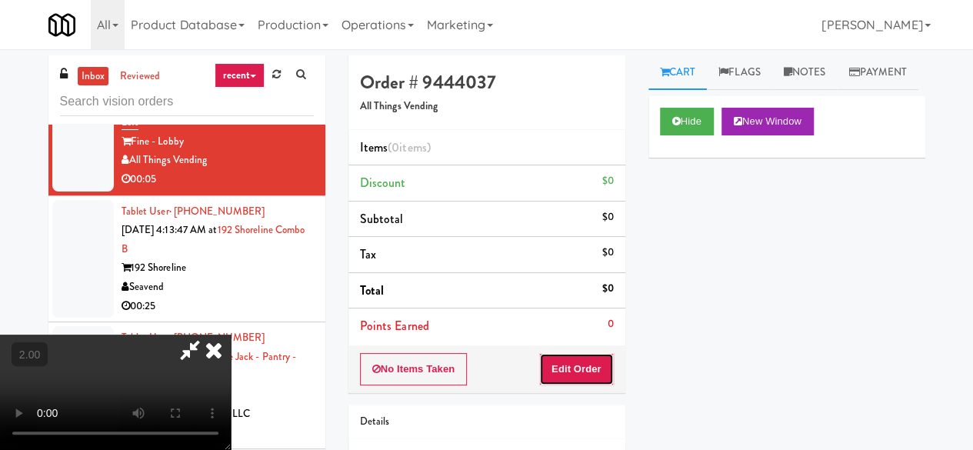
click at [575, 371] on button "Edit Order" at bounding box center [576, 369] width 75 height 32
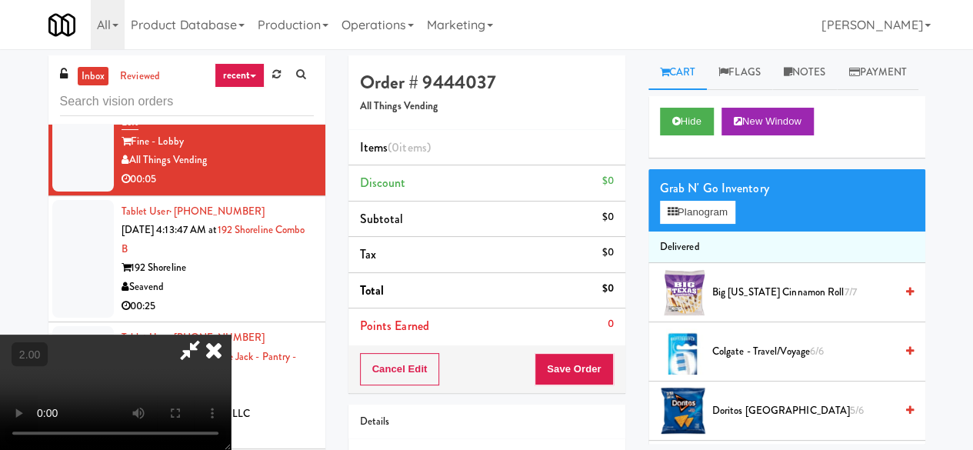
scroll to position [32, 0]
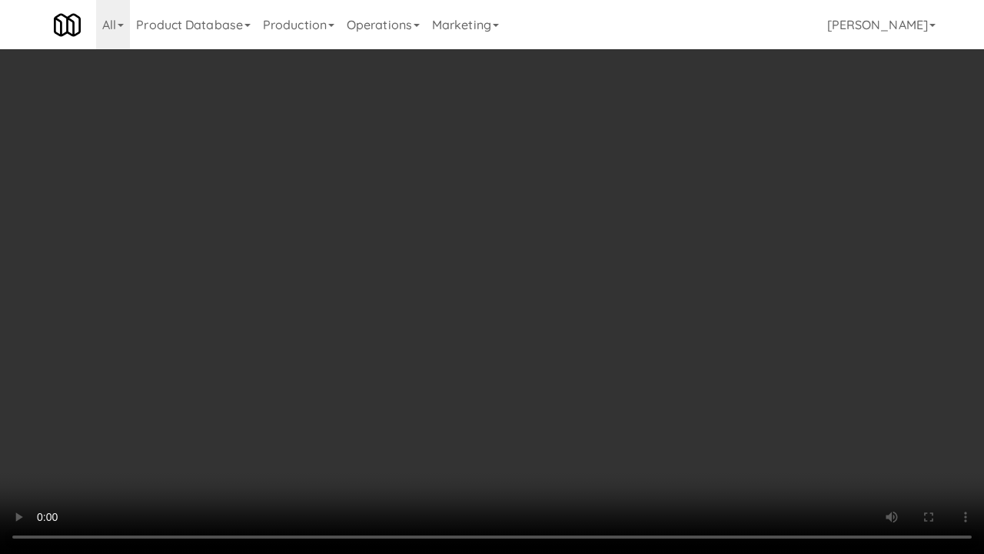
click at [640, 289] on video at bounding box center [492, 277] width 984 height 554
click at [603, 316] on video at bounding box center [492, 277] width 984 height 554
click at [598, 290] on video at bounding box center [492, 277] width 984 height 554
click at [597, 284] on video at bounding box center [492, 277] width 984 height 554
click at [588, 267] on video at bounding box center [492, 277] width 984 height 554
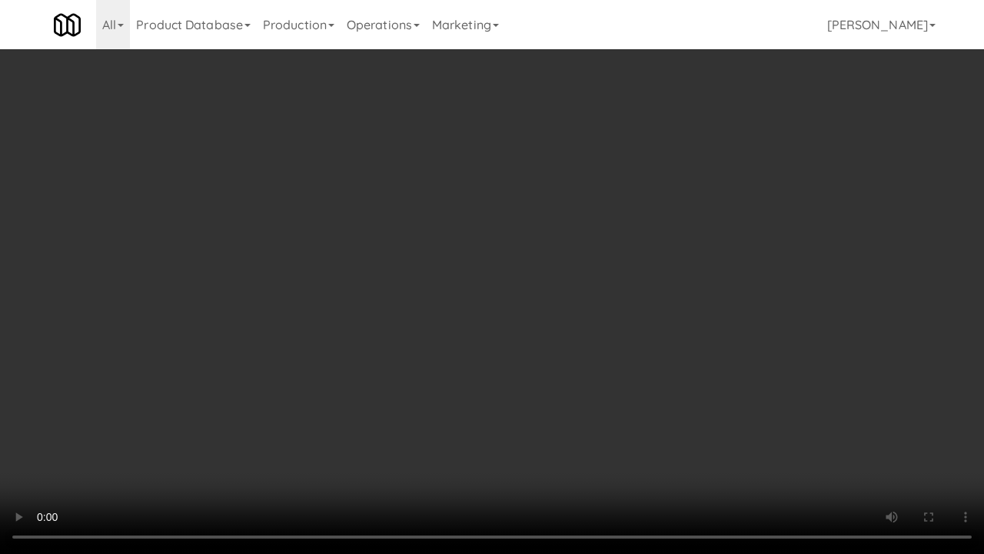
click at [589, 268] on video at bounding box center [492, 277] width 984 height 554
click at [579, 264] on video at bounding box center [492, 277] width 984 height 554
click at [568, 264] on video at bounding box center [492, 277] width 984 height 554
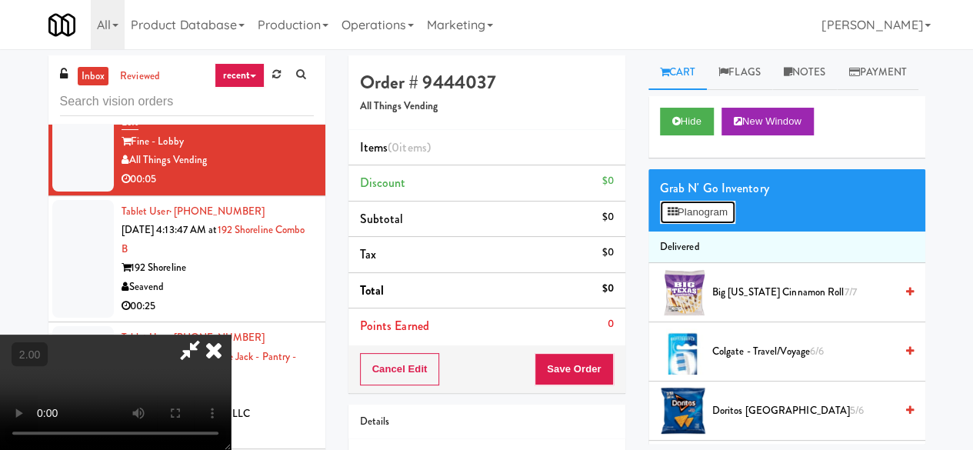
click at [687, 224] on button "Planogram" at bounding box center [697, 212] width 75 height 23
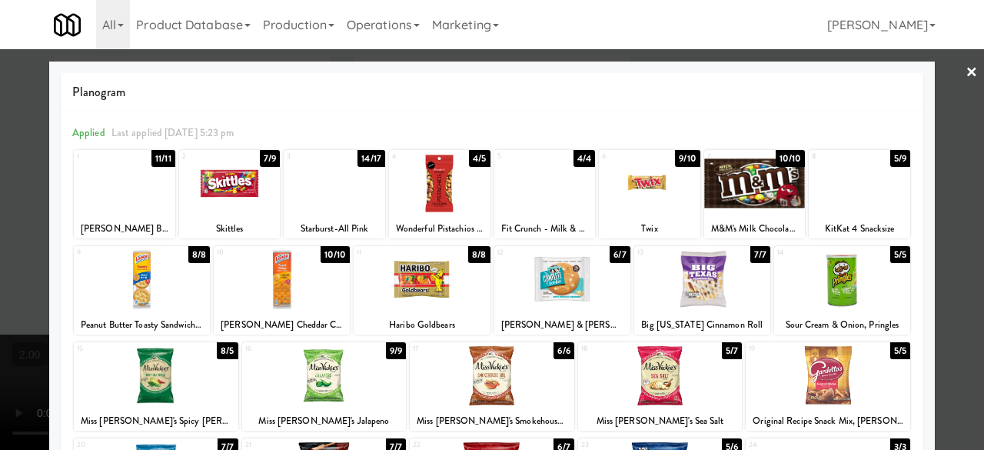
click at [838, 179] on div at bounding box center [859, 183] width 101 height 59
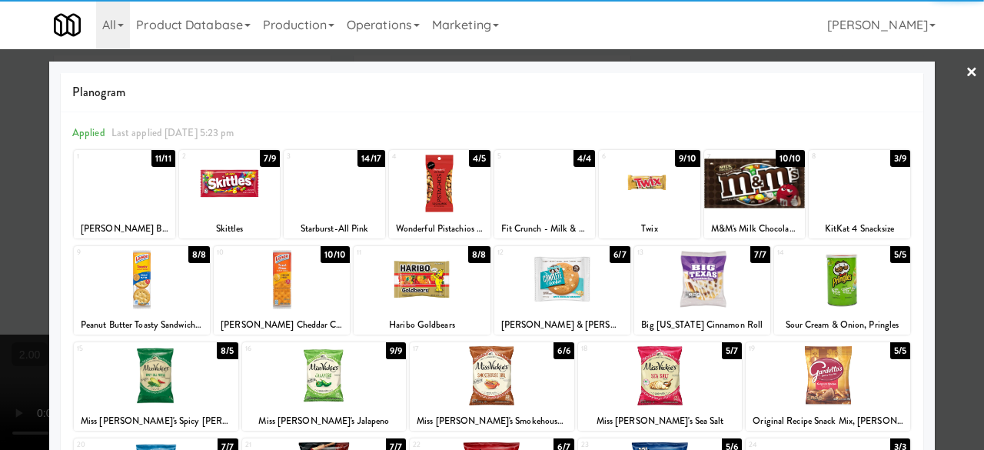
click at [942, 78] on div at bounding box center [492, 225] width 984 height 450
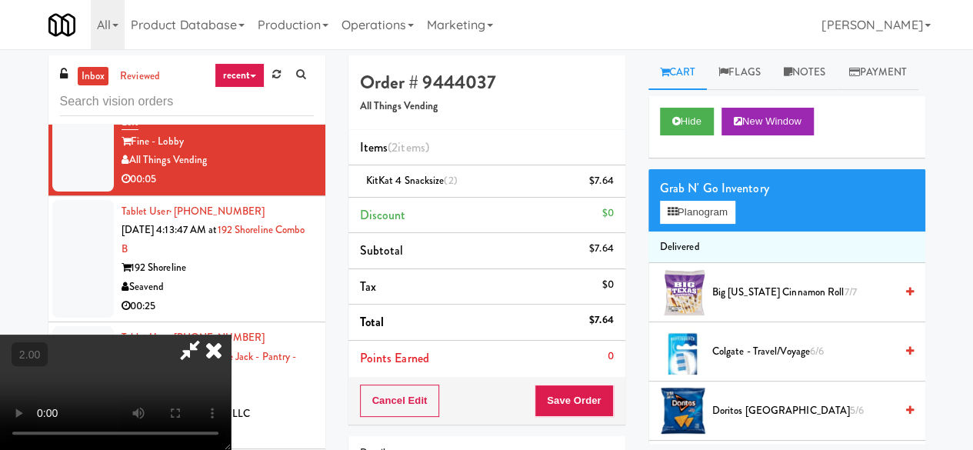
click at [208, 334] on icon at bounding box center [189, 349] width 35 height 31
click at [564, 397] on button "Save Order" at bounding box center [573, 400] width 78 height 32
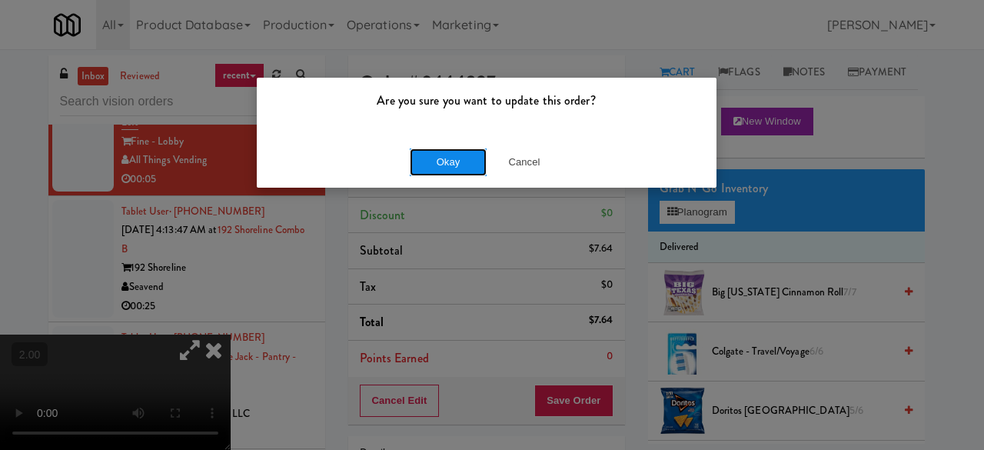
click at [447, 165] on button "Okay" at bounding box center [448, 162] width 77 height 28
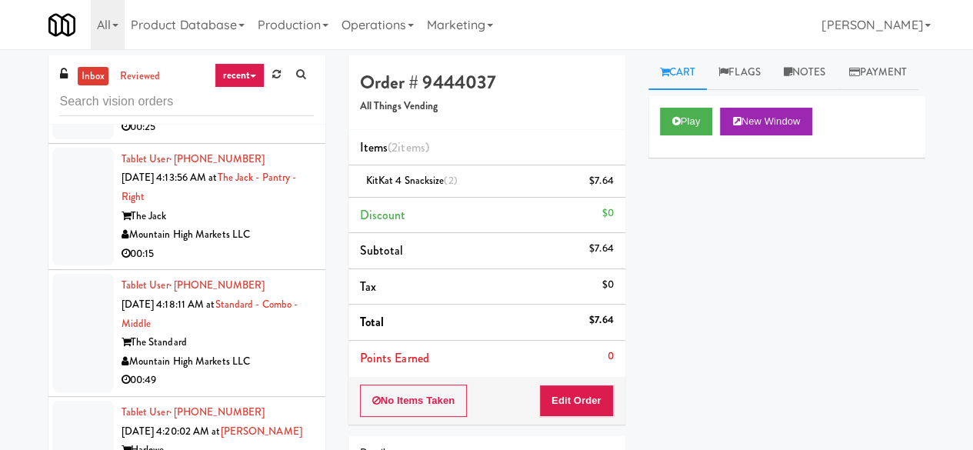
scroll to position [4051, 0]
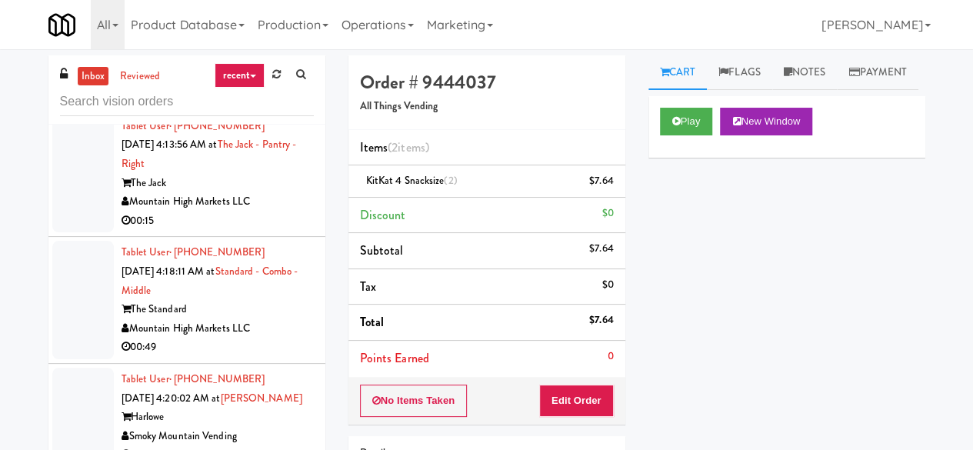
click at [237, 104] on div "Tablet User · (425) 469-2829 Oct 10, 2025 4:13:47 AM at 192 Shoreline Combo B 1…" at bounding box center [217, 47] width 192 height 114
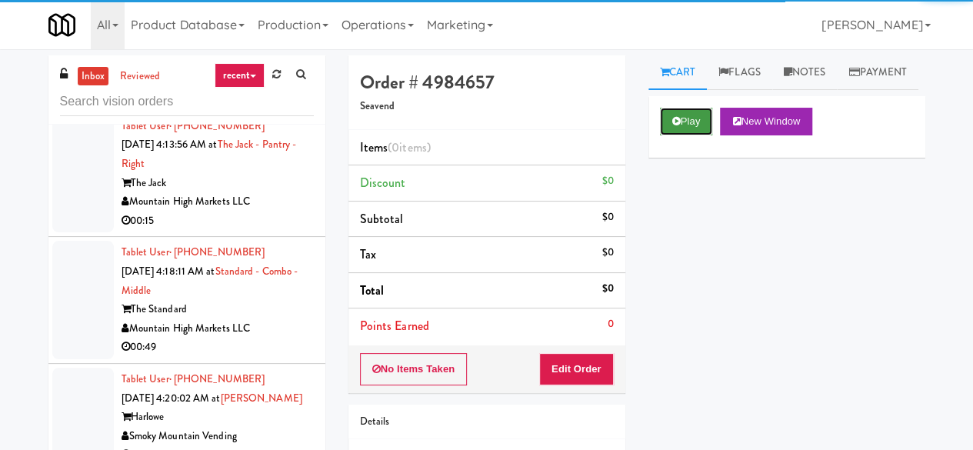
click at [686, 135] on button "Play" at bounding box center [686, 122] width 53 height 28
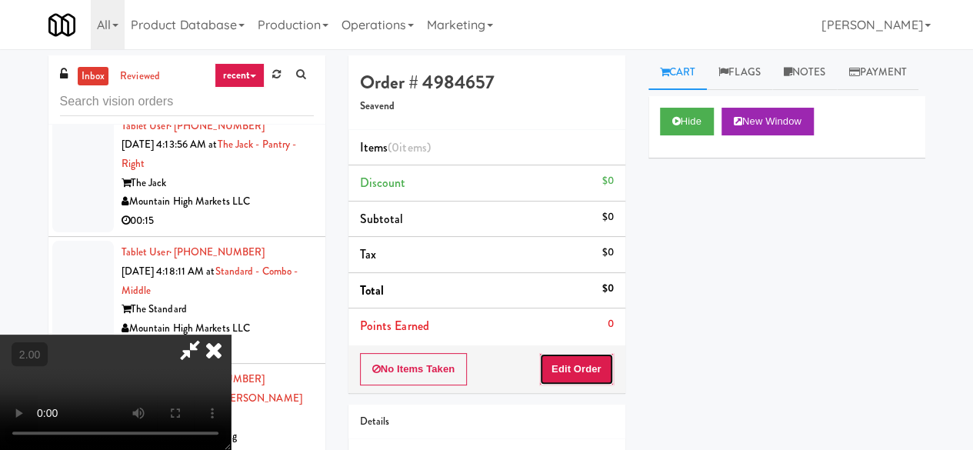
click at [586, 373] on button "Edit Order" at bounding box center [576, 369] width 75 height 32
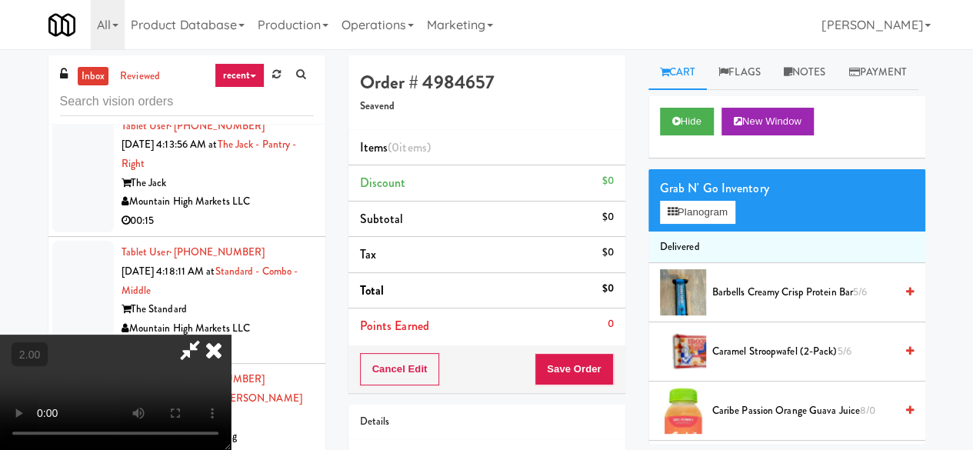
click at [231, 334] on video at bounding box center [115, 391] width 231 height 115
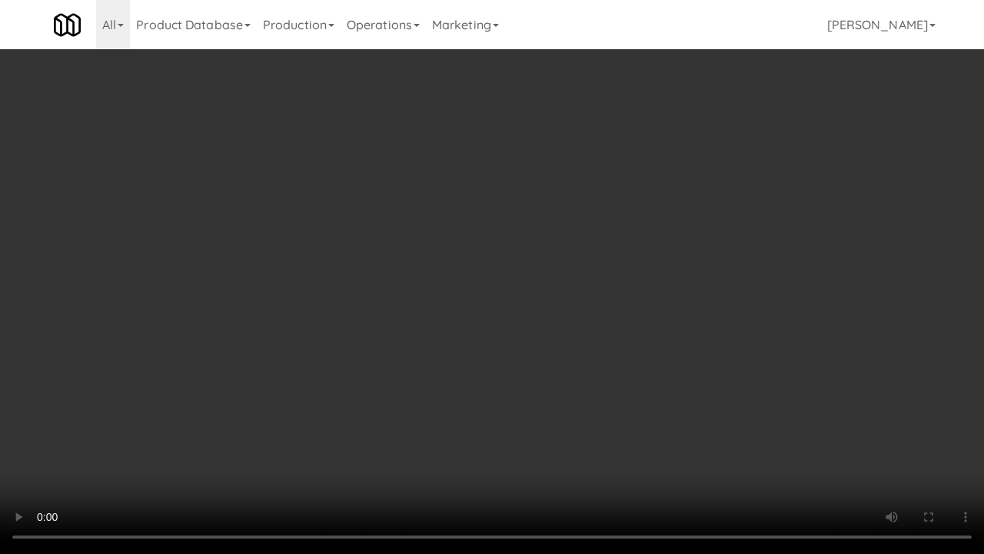
click at [493, 308] on video at bounding box center [492, 277] width 984 height 554
click at [619, 366] on video at bounding box center [492, 277] width 984 height 554
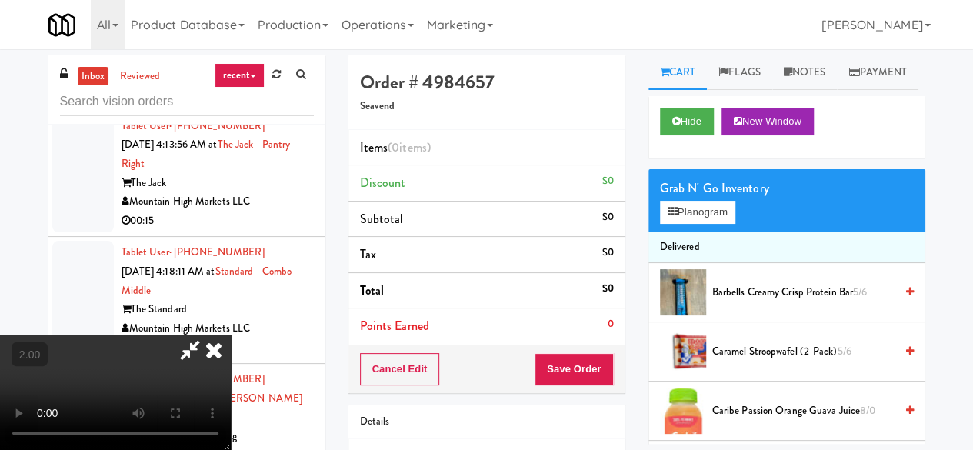
click at [231, 334] on video at bounding box center [115, 391] width 231 height 115
click at [684, 224] on button "Planogram" at bounding box center [697, 212] width 75 height 23
click at [0, 0] on div at bounding box center [0, 0] width 0 height 0
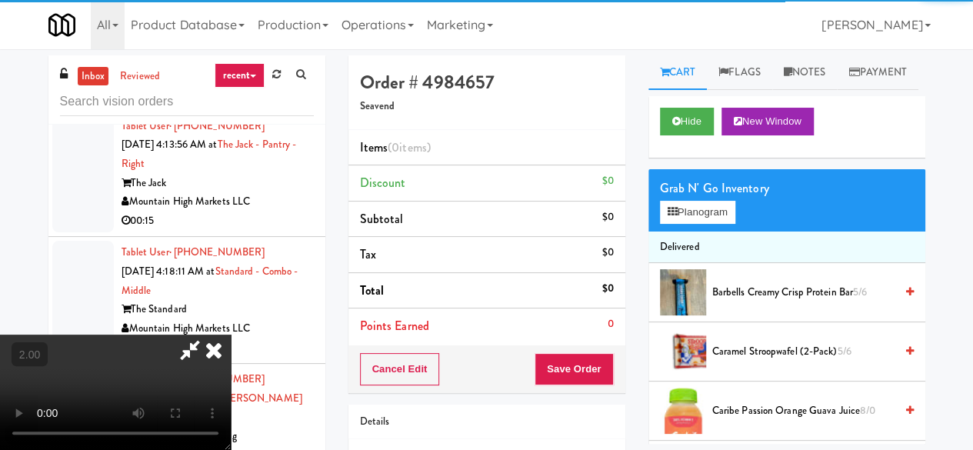
click at [231, 334] on icon at bounding box center [214, 349] width 34 height 31
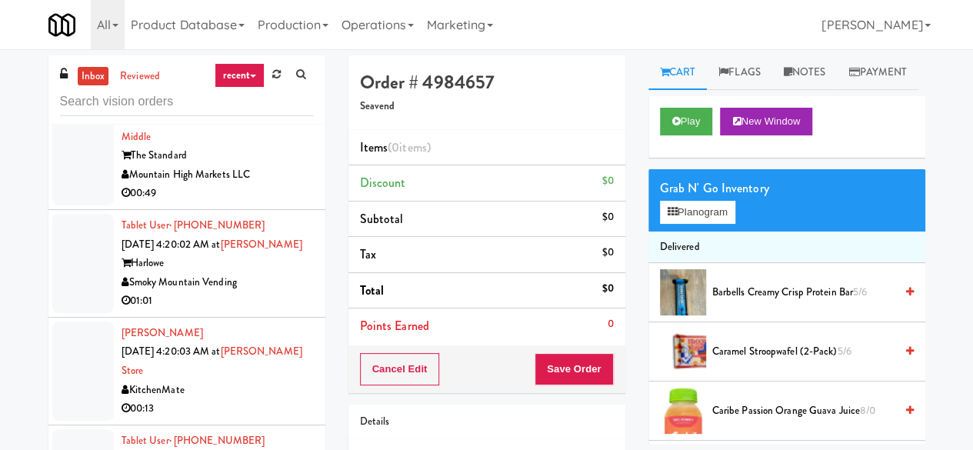
click at [263, 58] on div "Mountain High Markets LLC" at bounding box center [217, 47] width 192 height 19
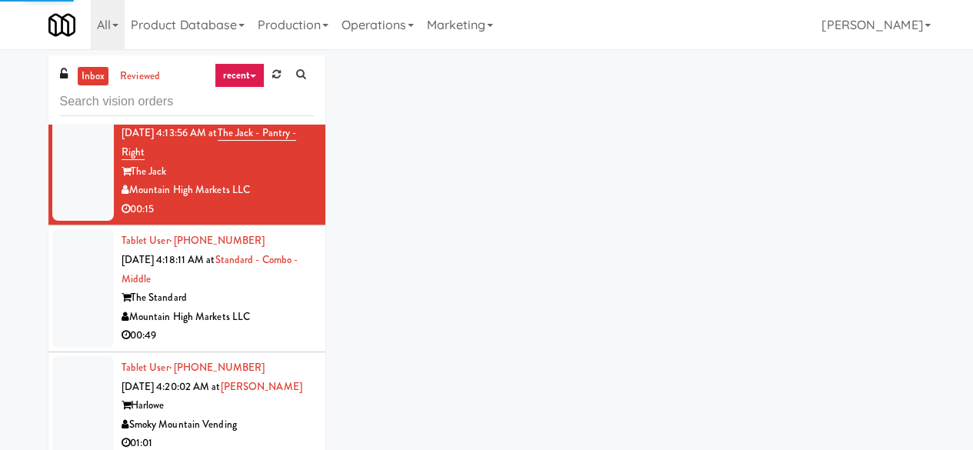
scroll to position [4051, 0]
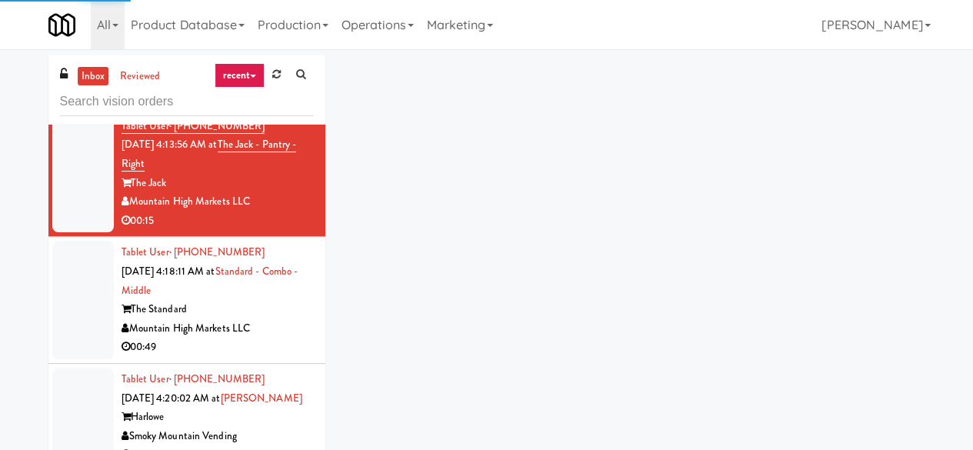
click at [254, 45] on link "192 Shoreline Combo B" at bounding box center [213, 28] width 184 height 34
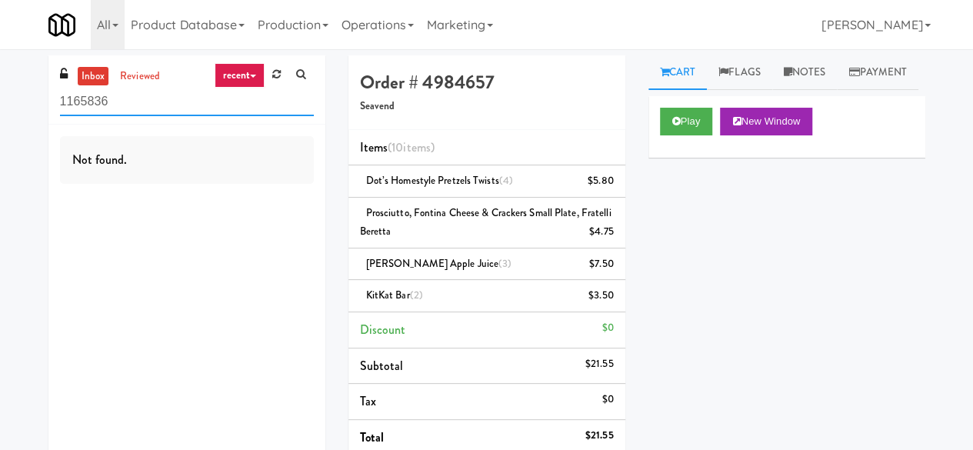
click at [151, 102] on input "1165836" at bounding box center [187, 102] width 254 height 28
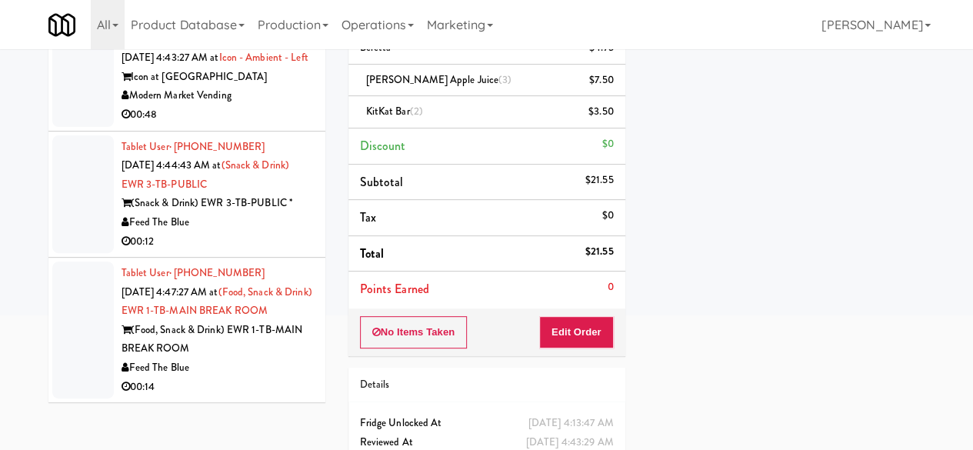
scroll to position [243, 0]
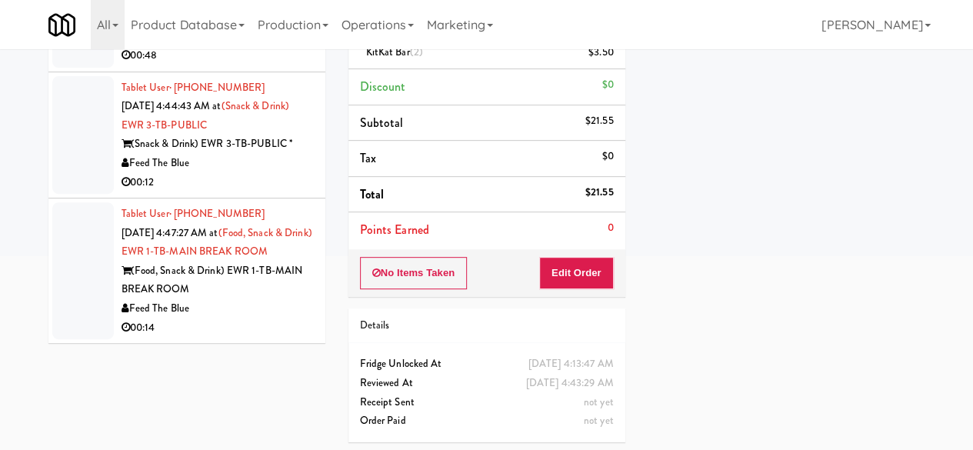
click at [266, 305] on div "Feed The Blue" at bounding box center [217, 308] width 192 height 19
click at [266, 259] on link "(Food, Snack & Drink) EWR 1-TB-MAIN BREAK ROOM" at bounding box center [216, 242] width 191 height 34
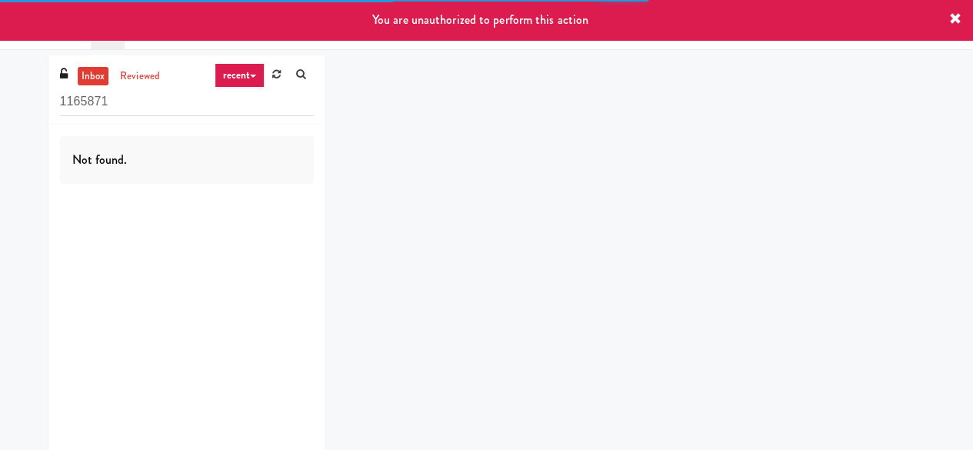
click at [964, 16] on div "You are unauthorized to perform this action" at bounding box center [486, 20] width 973 height 40
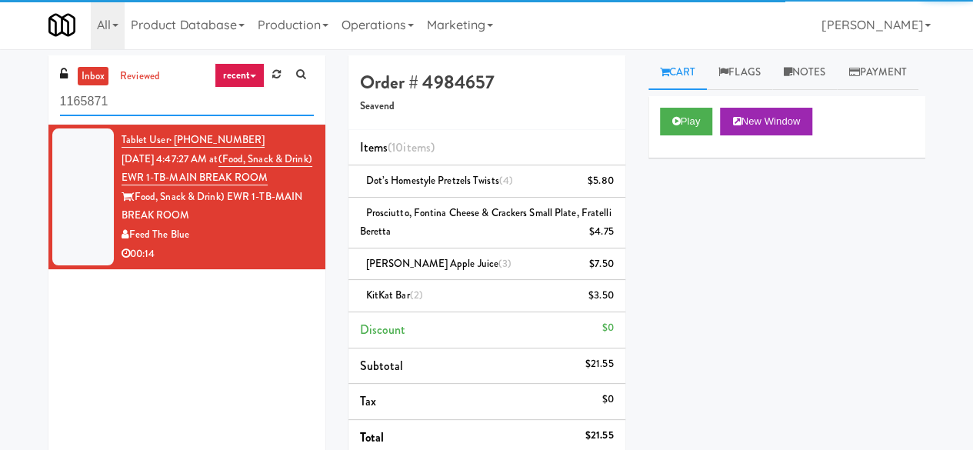
click at [158, 88] on input "1165871" at bounding box center [187, 102] width 254 height 28
click at [151, 99] on input "1165871" at bounding box center [187, 102] width 254 height 28
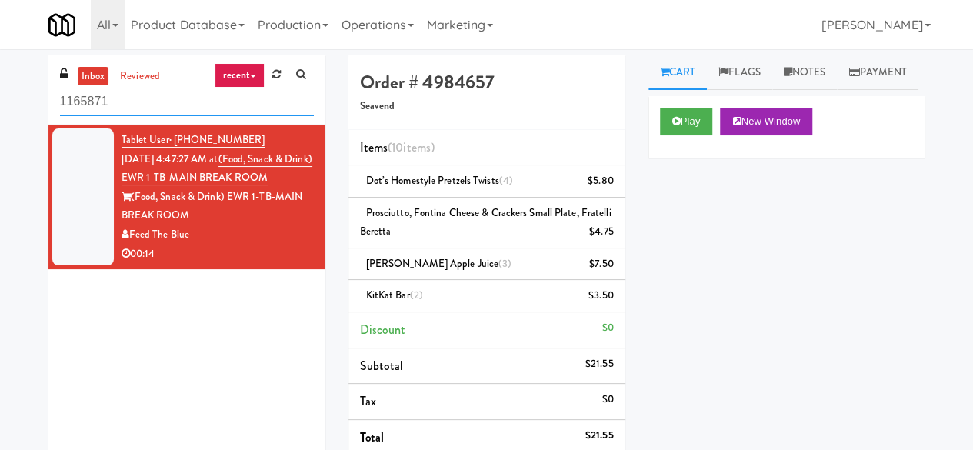
click at [150, 99] on input "1165871" at bounding box center [187, 102] width 254 height 28
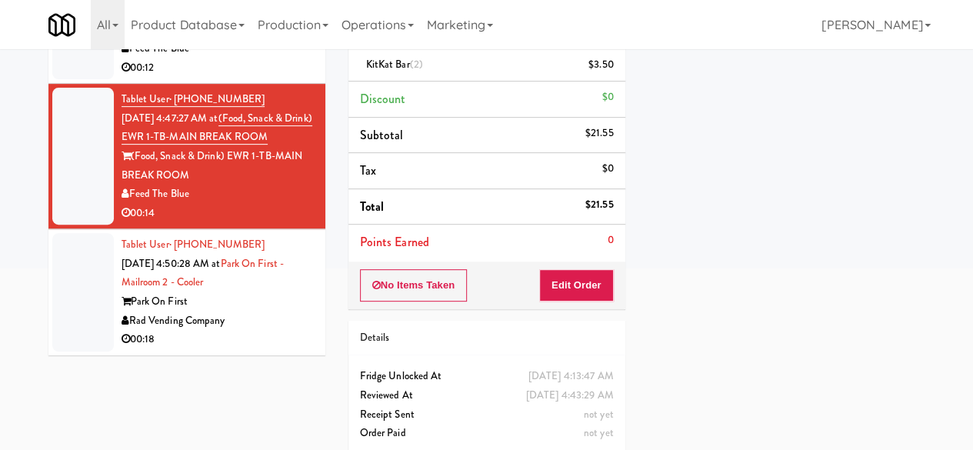
scroll to position [2828, 0]
click at [255, 78] on div "00:12" at bounding box center [217, 67] width 192 height 19
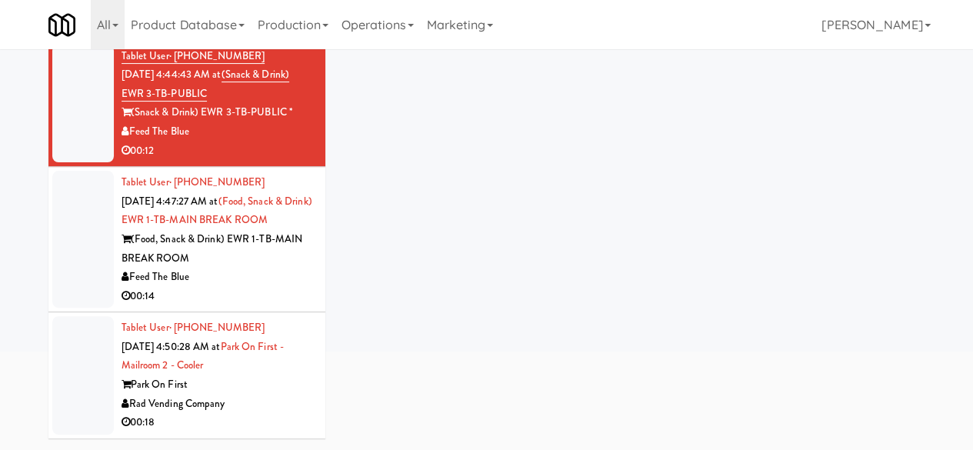
scroll to position [146, 0]
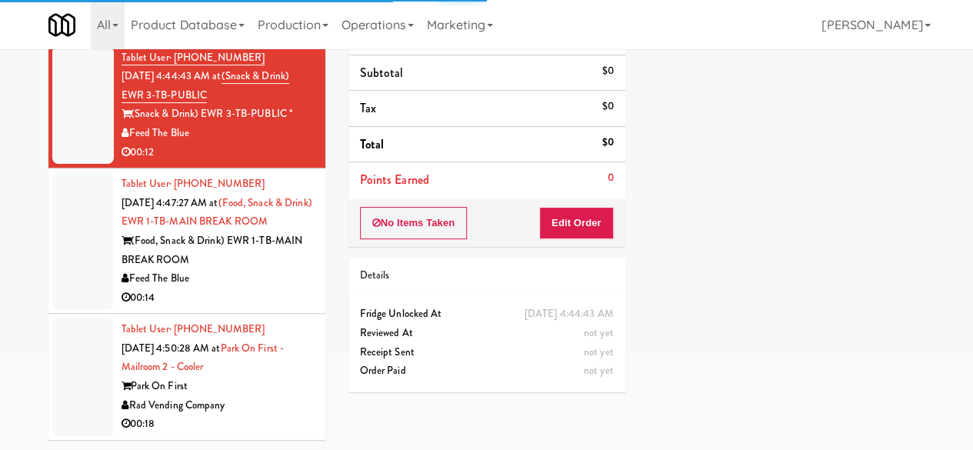
drag, startPoint x: 264, startPoint y: 338, endPoint x: 291, endPoint y: 318, distance: 33.1
click at [264, 269] on div "(Food, Snack & Drink) EWR 1-TB-MAIN BREAK ROOM" at bounding box center [217, 250] width 192 height 38
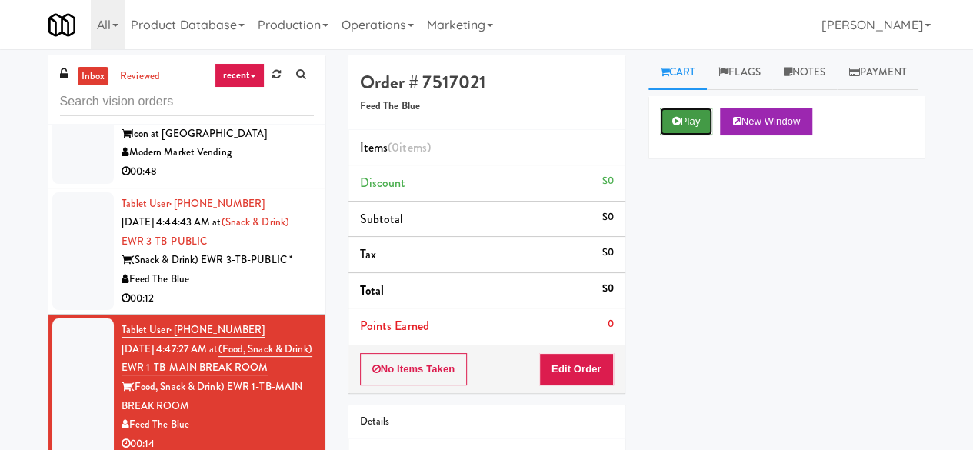
drag, startPoint x: 704, startPoint y: 144, endPoint x: 689, endPoint y: 155, distance: 18.6
click at [700, 135] on button "Play" at bounding box center [686, 122] width 53 height 28
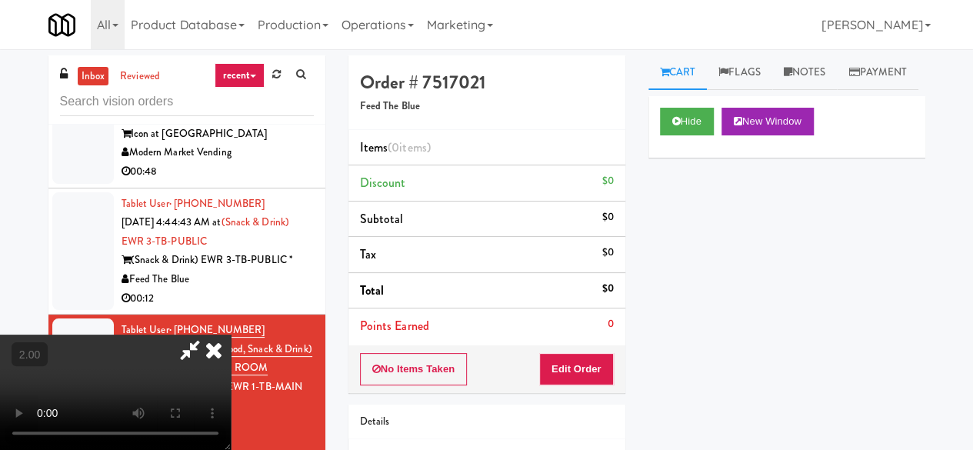
click at [587, 351] on div "No Items Taken Edit Order" at bounding box center [486, 369] width 277 height 48
click at [586, 353] on button "Edit Order" at bounding box center [576, 369] width 75 height 32
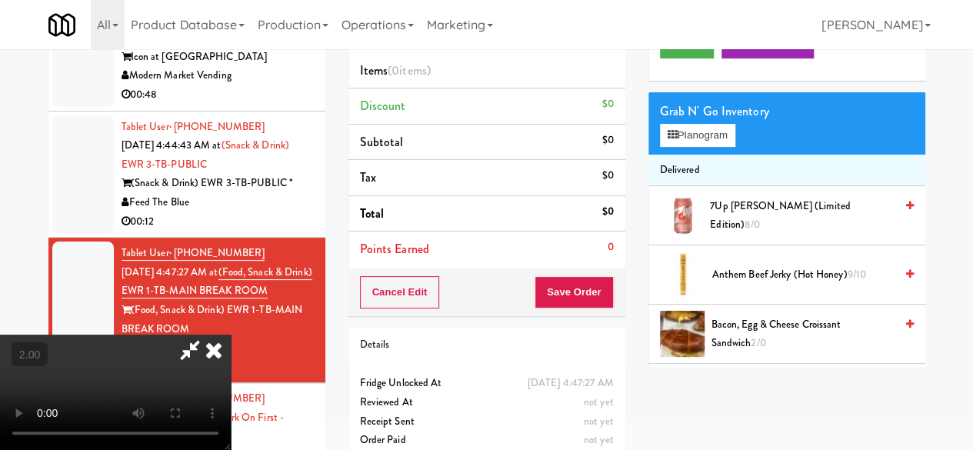
scroll to position [49, 0]
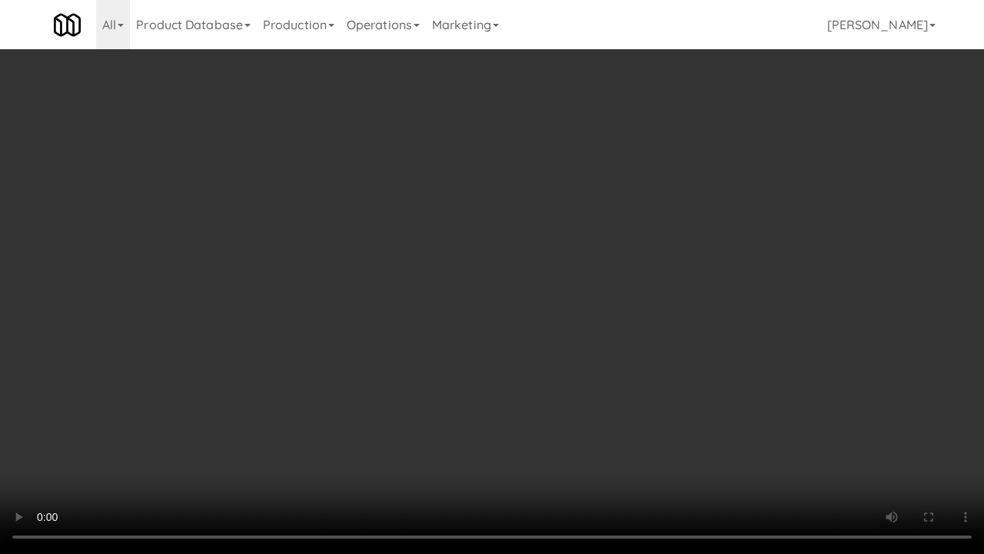
click at [592, 264] on video at bounding box center [492, 277] width 984 height 554
click at [568, 254] on video at bounding box center [492, 277] width 984 height 554
click at [524, 243] on video at bounding box center [492, 277] width 984 height 554
click at [502, 251] on video at bounding box center [492, 277] width 984 height 554
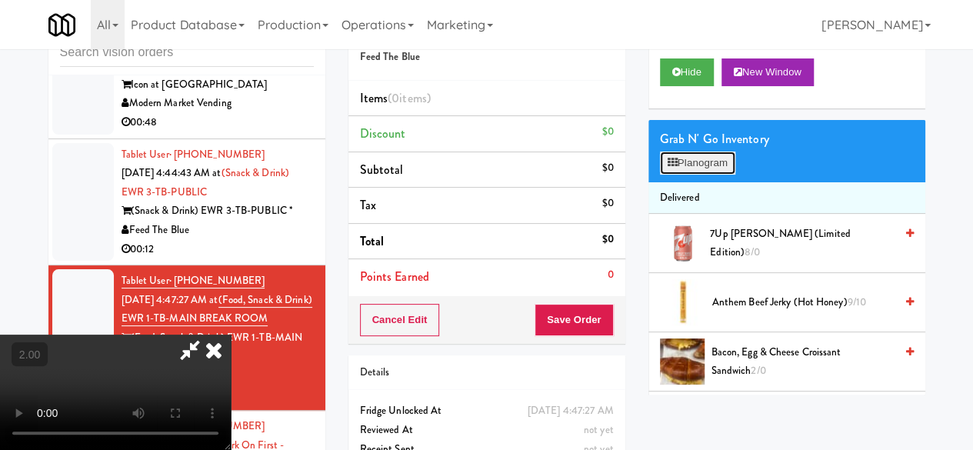
click at [672, 175] on button "Planogram" at bounding box center [697, 162] width 75 height 23
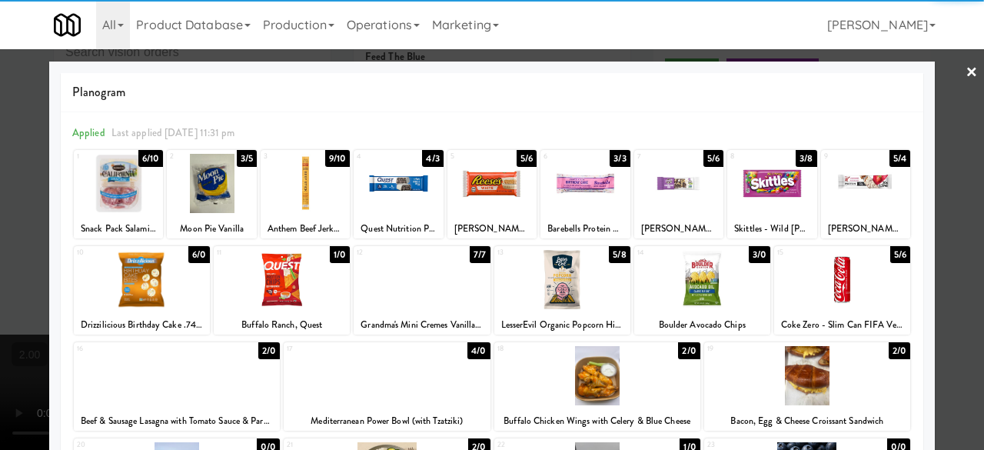
drag, startPoint x: 259, startPoint y: 278, endPoint x: 334, endPoint y: 284, distance: 74.8
click at [260, 278] on div at bounding box center [282, 279] width 136 height 59
drag, startPoint x: 958, startPoint y: 171, endPoint x: 950, endPoint y: 167, distance: 9.6
click at [956, 170] on div at bounding box center [492, 225] width 984 height 450
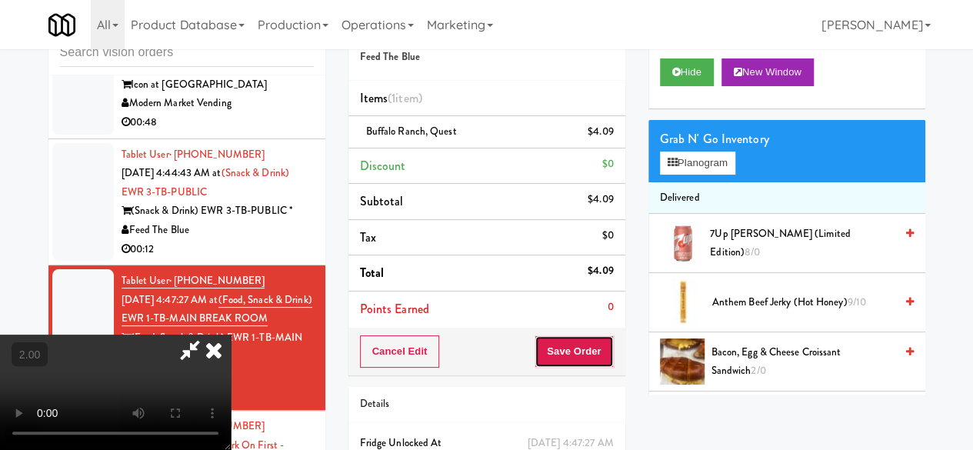
click at [593, 341] on button "Save Order" at bounding box center [573, 351] width 78 height 32
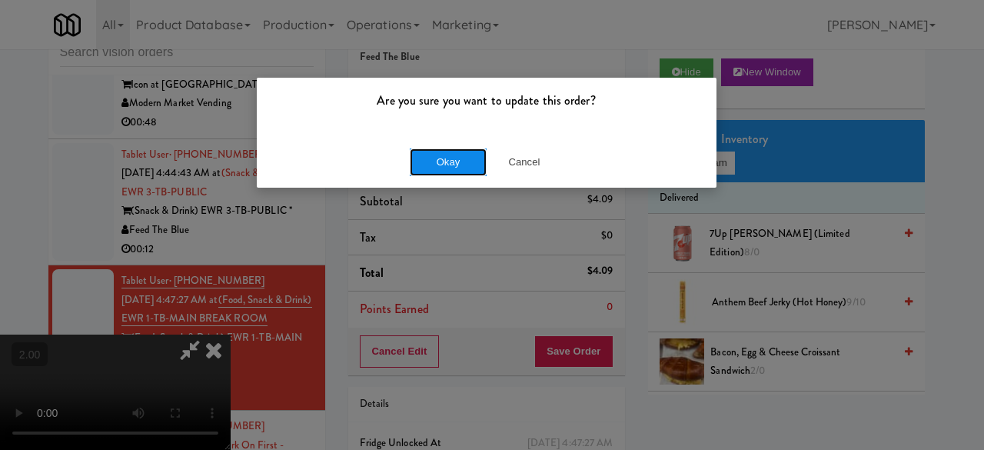
click at [450, 160] on button "Okay" at bounding box center [448, 162] width 77 height 28
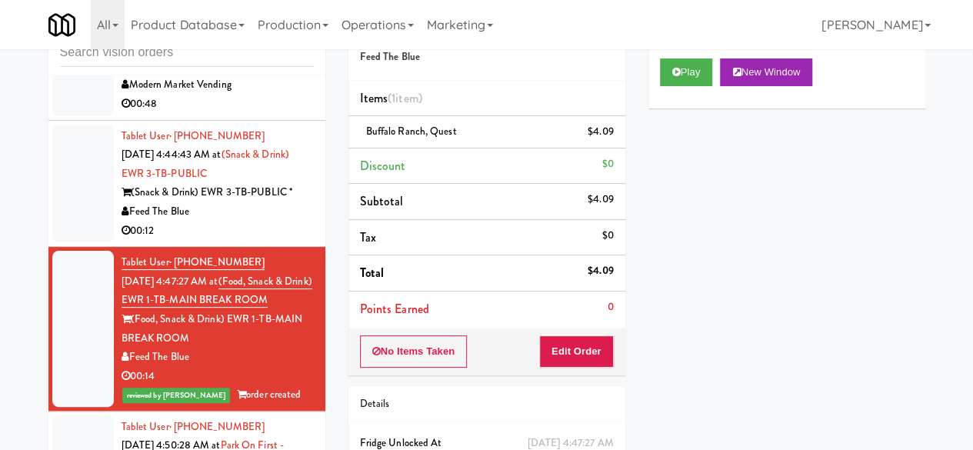
scroll to position [2923, 0]
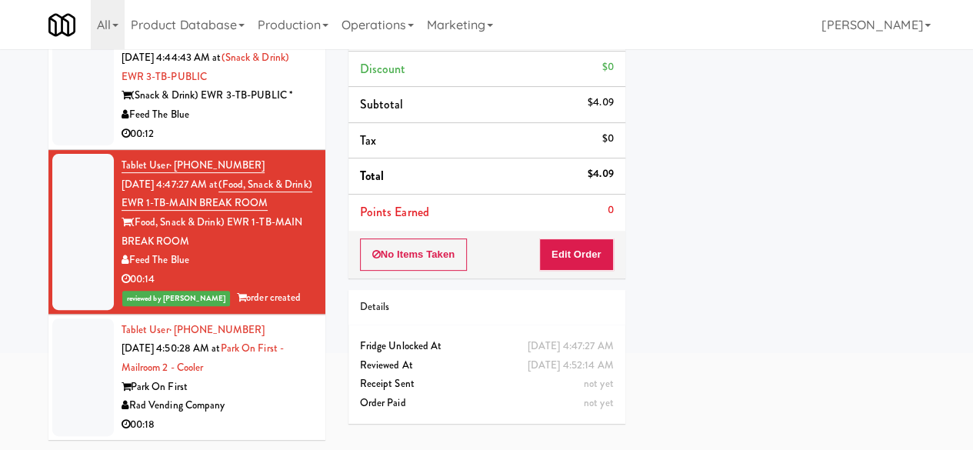
click at [252, 391] on div "Park On First" at bounding box center [217, 387] width 192 height 19
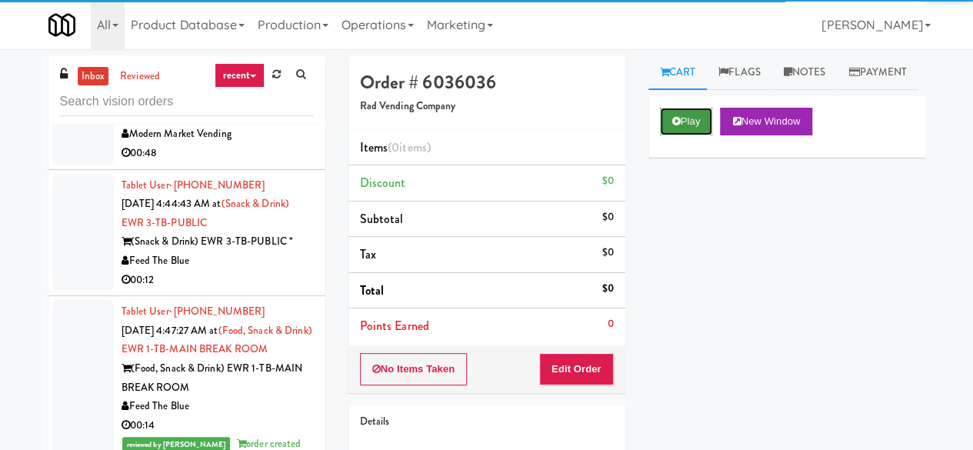
click at [680, 135] on button "Play" at bounding box center [686, 122] width 53 height 28
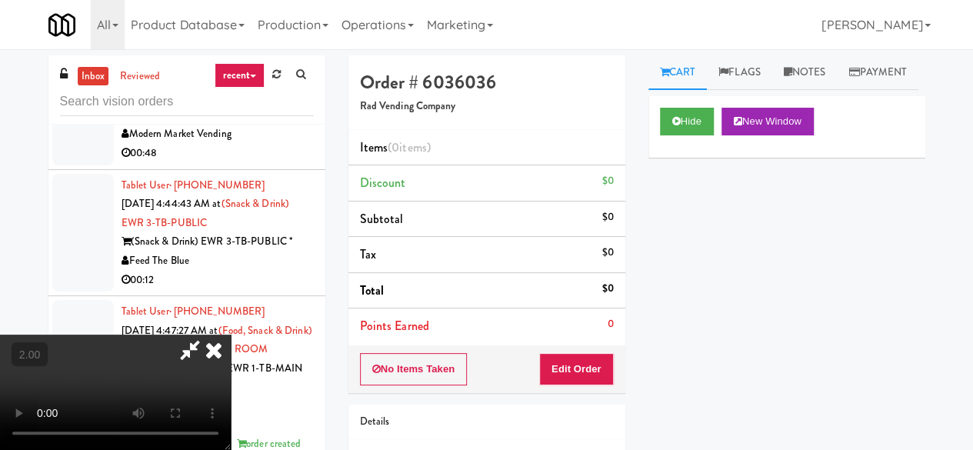
click at [570, 384] on div "No Items Taken Edit Order" at bounding box center [486, 369] width 277 height 48
click at [572, 368] on button "Edit Order" at bounding box center [576, 369] width 75 height 32
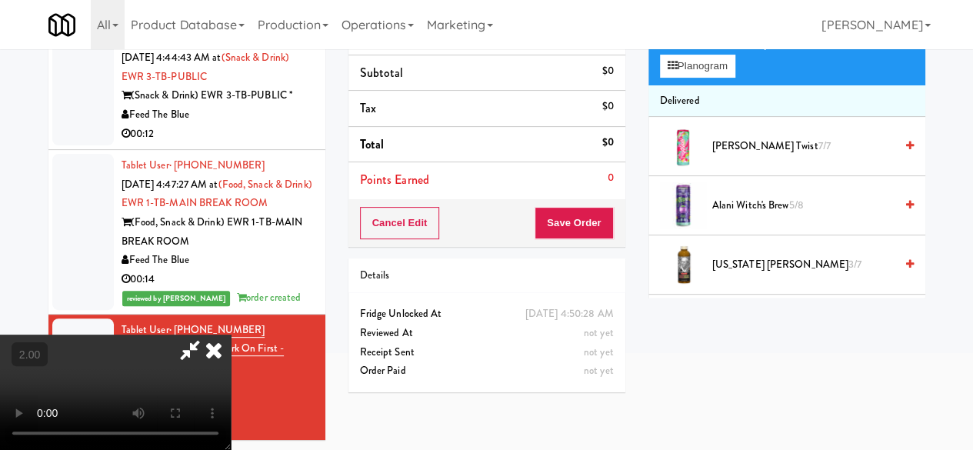
scroll to position [49, 0]
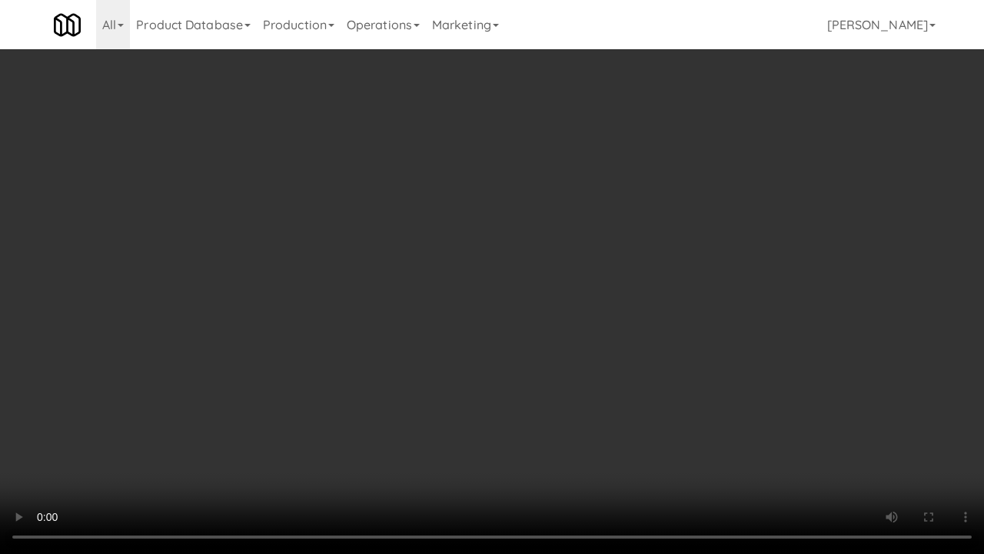
click at [617, 241] on video at bounding box center [492, 277] width 984 height 554
click at [614, 241] on video at bounding box center [492, 277] width 984 height 554
click at [669, 254] on video at bounding box center [492, 277] width 984 height 554
click at [664, 245] on video at bounding box center [492, 277] width 984 height 554
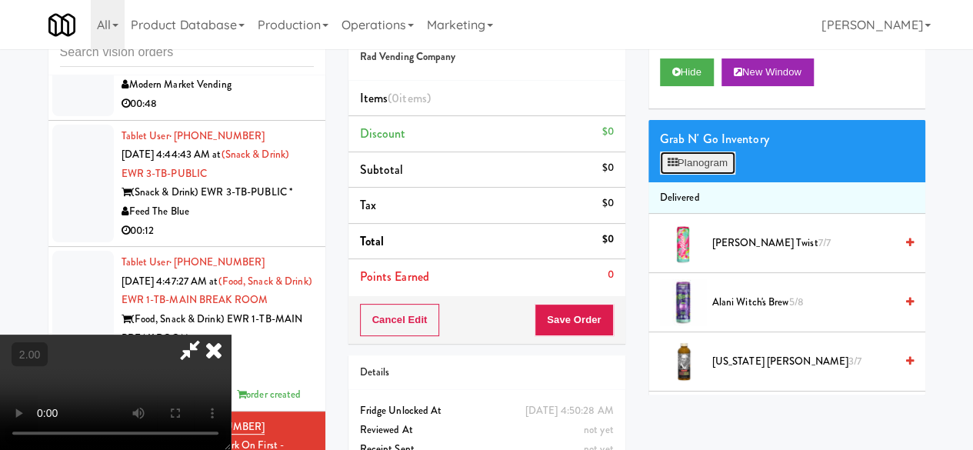
click at [694, 175] on button "Planogram" at bounding box center [697, 162] width 75 height 23
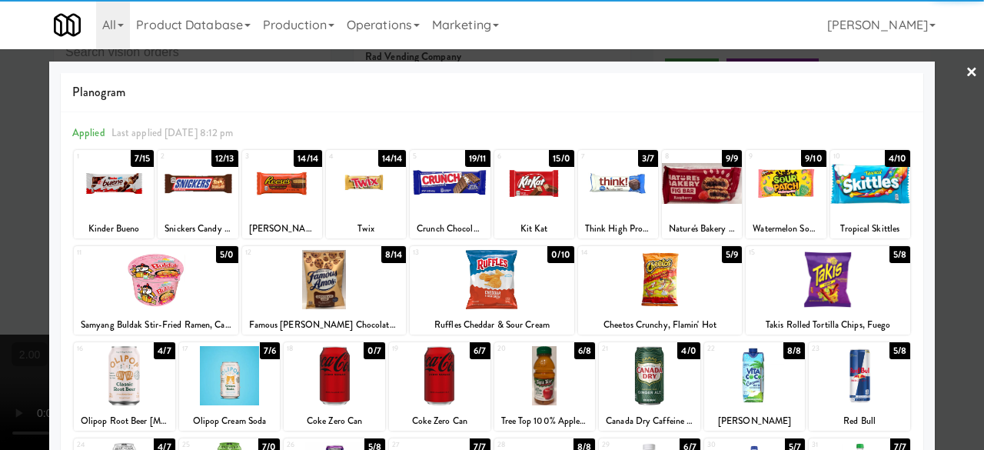
click at [690, 196] on div at bounding box center [702, 183] width 80 height 59
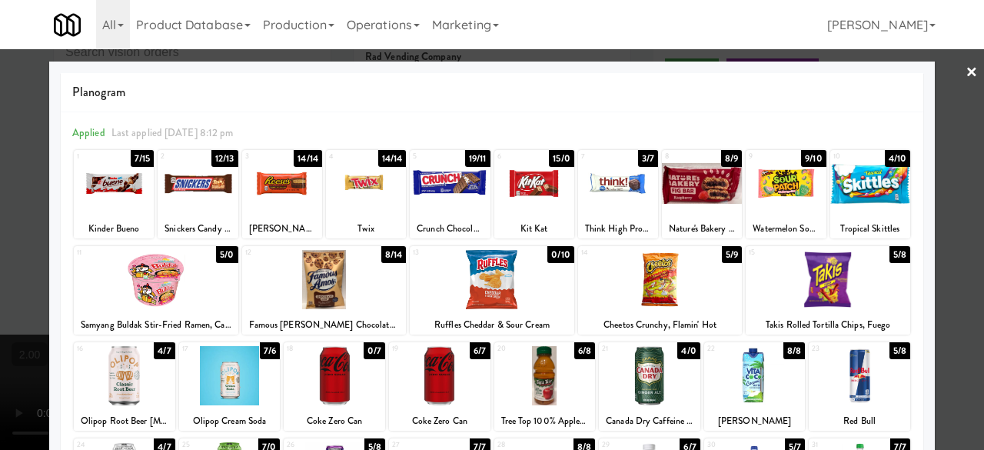
click at [774, 171] on div at bounding box center [786, 183] width 80 height 59
click at [106, 196] on div at bounding box center [114, 183] width 80 height 59
click at [949, 136] on div at bounding box center [492, 225] width 984 height 450
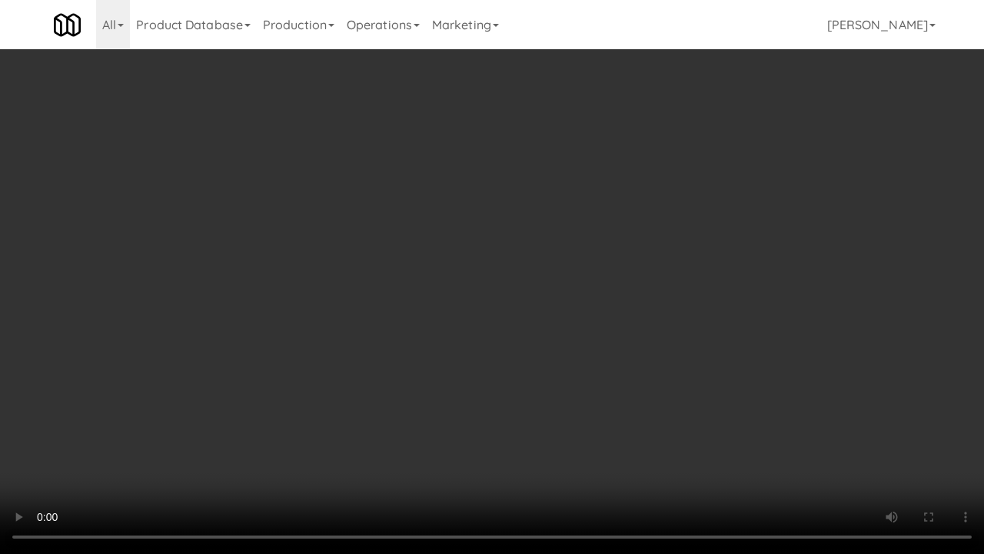
click at [550, 235] on video at bounding box center [492, 277] width 984 height 554
click at [524, 228] on video at bounding box center [492, 277] width 984 height 554
click at [541, 315] on video at bounding box center [492, 277] width 984 height 554
click at [580, 215] on video at bounding box center [492, 277] width 984 height 554
click at [582, 213] on video at bounding box center [492, 277] width 984 height 554
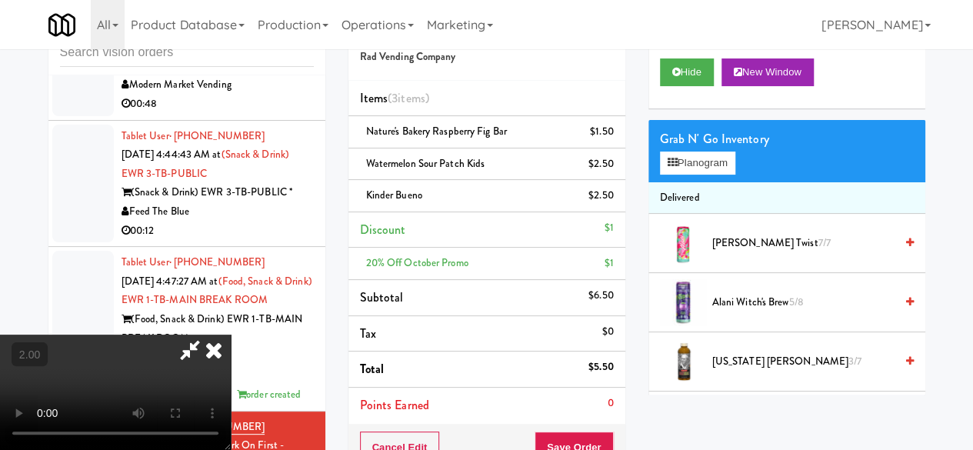
click at [208, 334] on icon at bounding box center [189, 349] width 35 height 31
click at [610, 196] on icon at bounding box center [614, 201] width 8 height 10
click at [610, 218] on div "$1" at bounding box center [608, 227] width 9 height 19
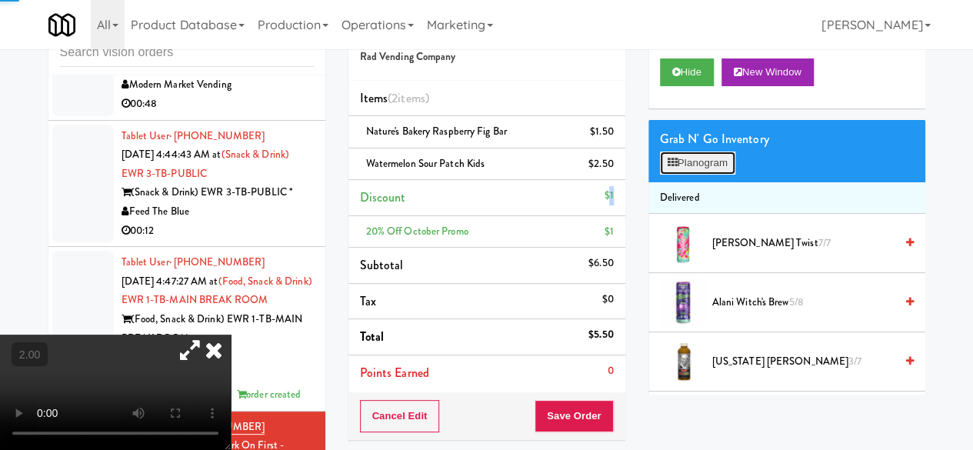
click at [713, 175] on button "Planogram" at bounding box center [697, 162] width 75 height 23
click at [0, 0] on div at bounding box center [0, 0] width 0 height 0
click at [680, 175] on button "Planogram" at bounding box center [697, 162] width 75 height 23
click at [0, 0] on div at bounding box center [0, 0] width 0 height 0
click at [680, 175] on button "Planogram" at bounding box center [697, 162] width 75 height 23
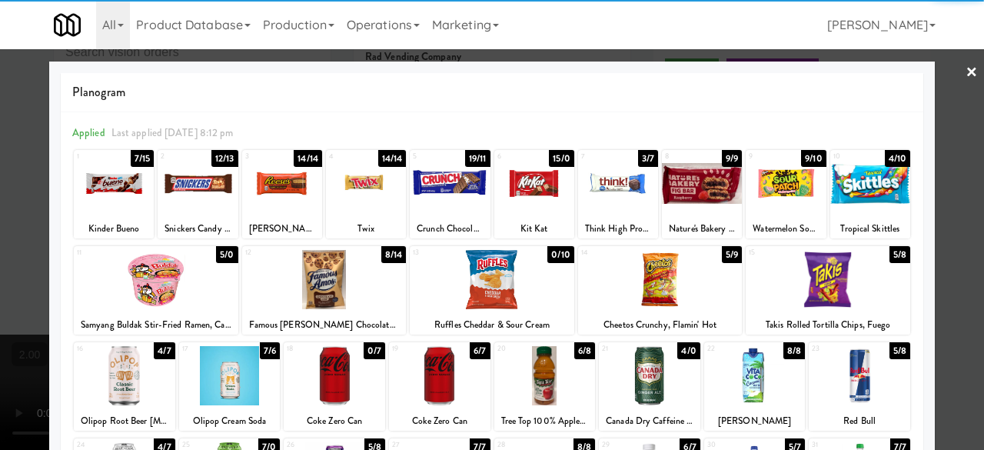
click at [193, 195] on div at bounding box center [198, 183] width 80 height 59
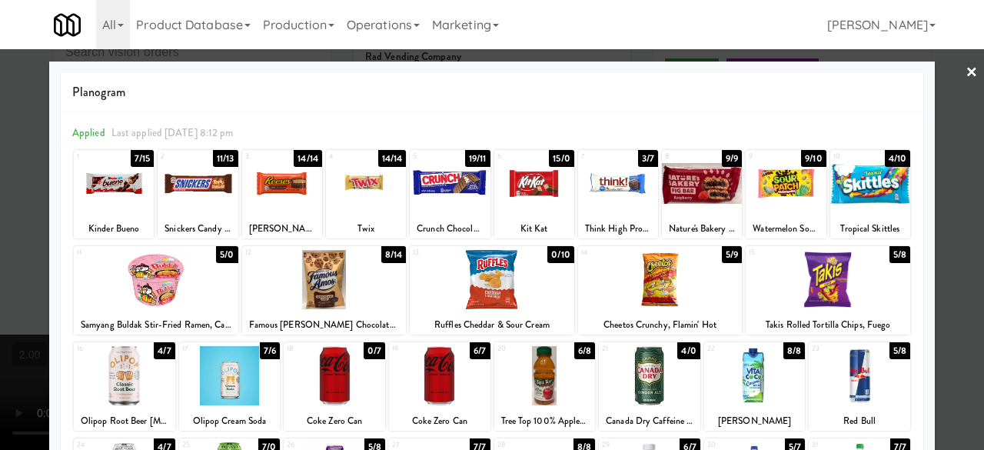
click at [956, 107] on div at bounding box center [492, 225] width 984 height 450
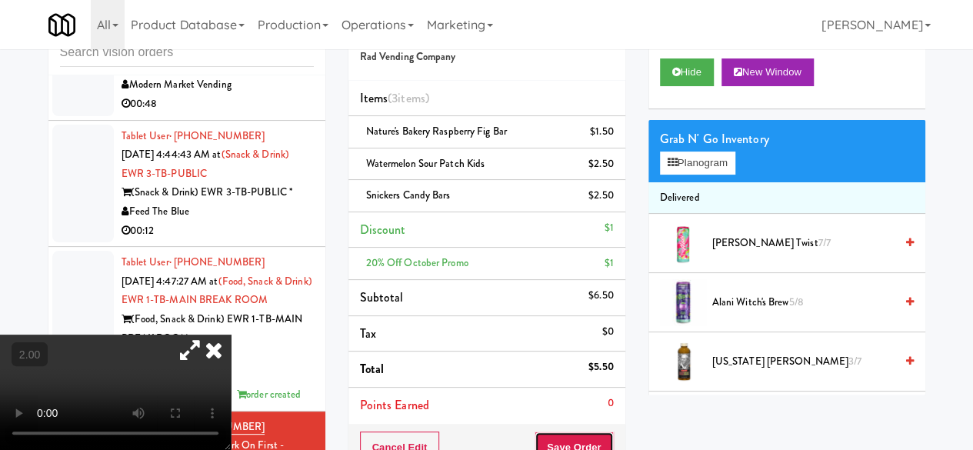
click at [563, 434] on button "Save Order" at bounding box center [573, 447] width 78 height 32
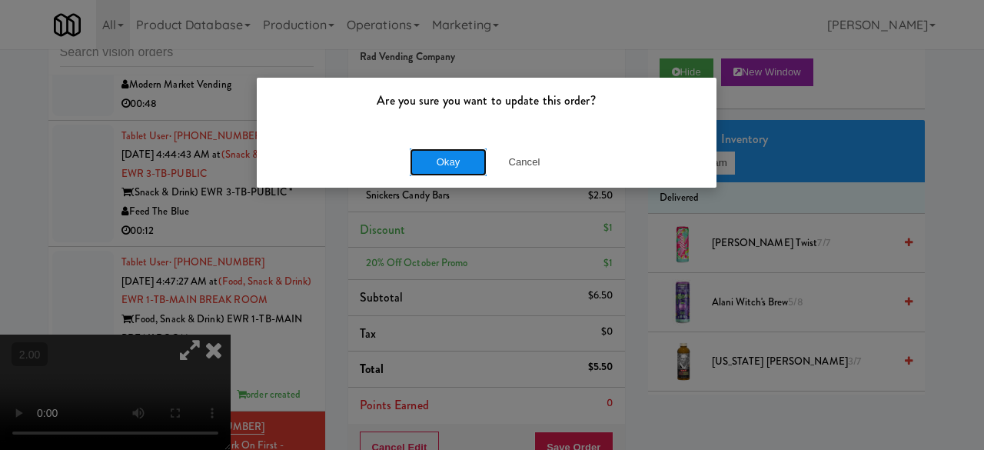
drag, startPoint x: 481, startPoint y: 161, endPoint x: 473, endPoint y: 158, distance: 8.3
click at [478, 161] on button "Okay" at bounding box center [448, 162] width 77 height 28
click at [475, 159] on button "Okay" at bounding box center [448, 162] width 77 height 28
